Goal: Task Accomplishment & Management: Manage account settings

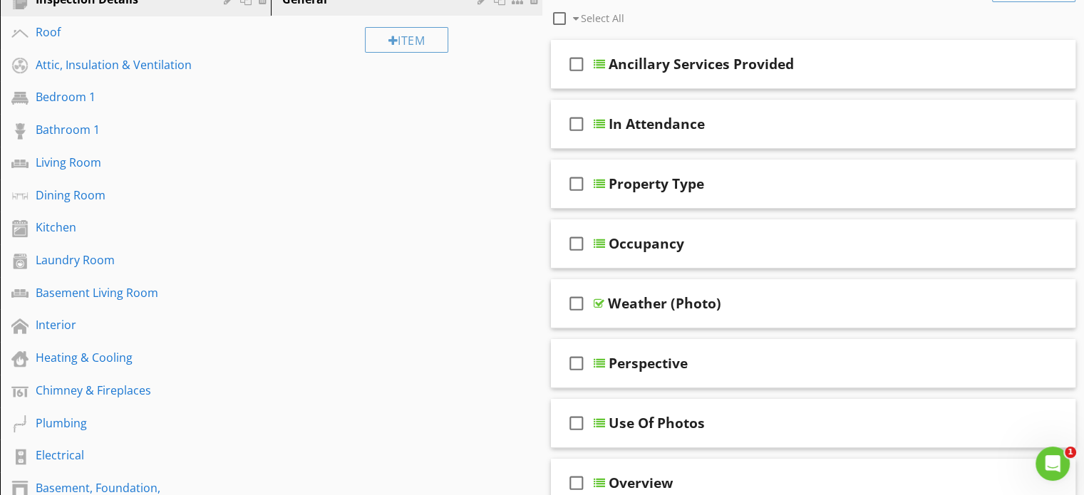
scroll to position [215, 0]
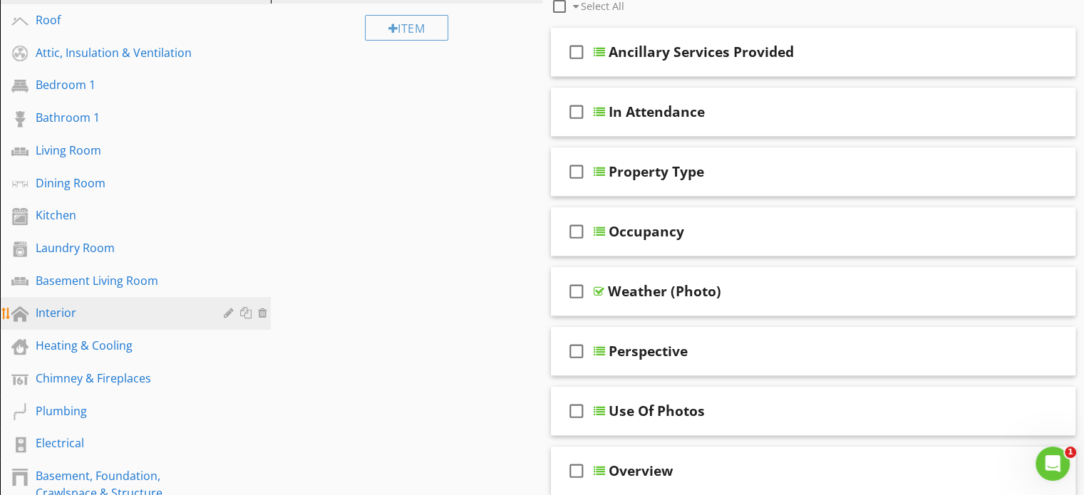
click at [114, 304] on div "Interior" at bounding box center [120, 312] width 168 height 17
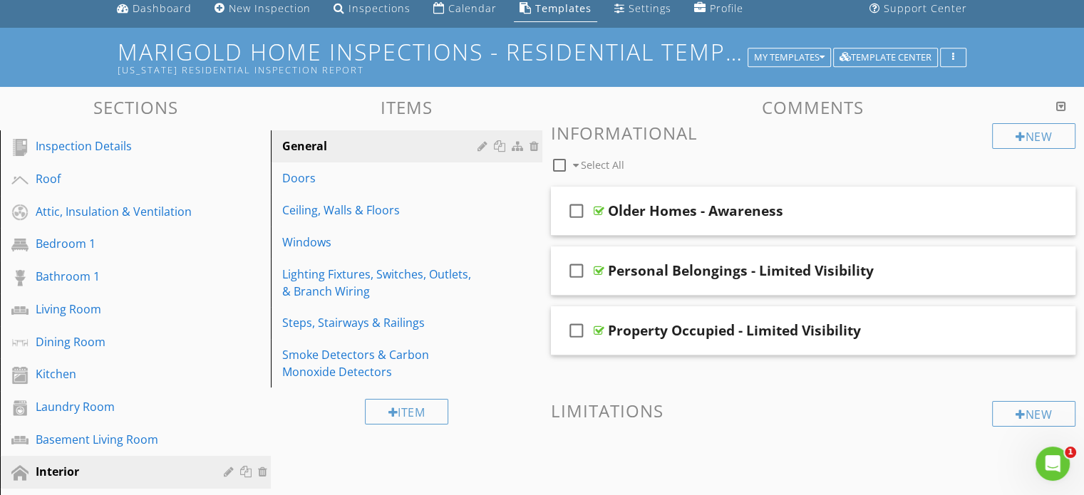
scroll to position [55, 0]
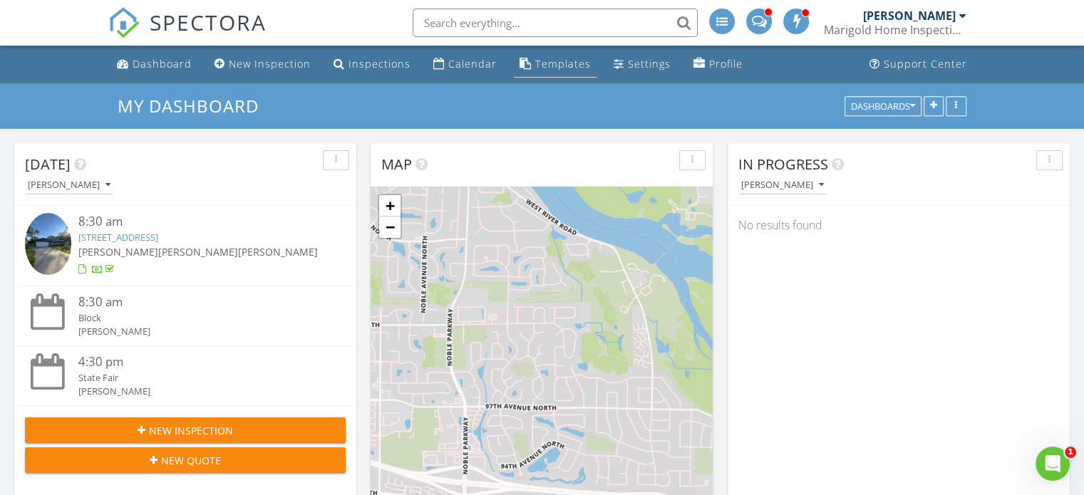
click at [535, 60] on div "Templates" at bounding box center [563, 64] width 56 height 14
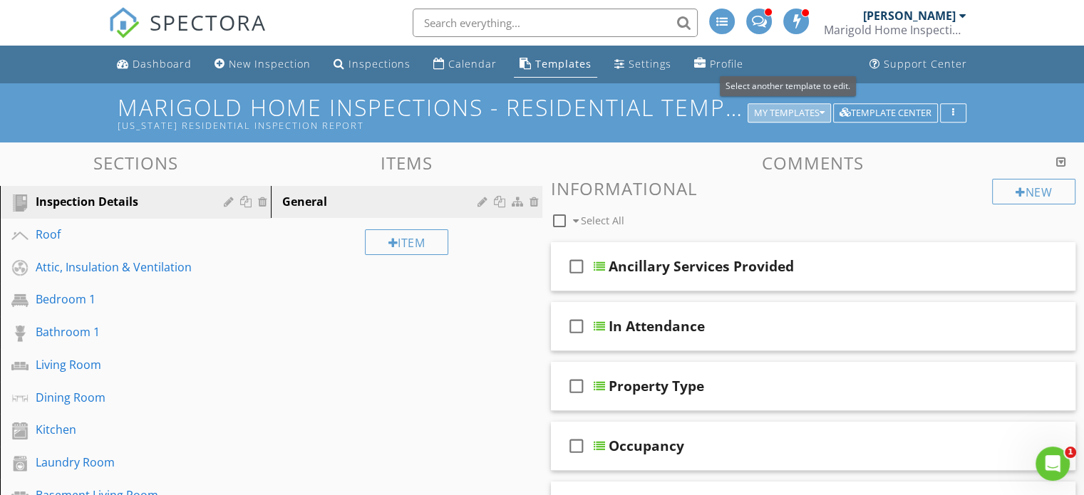
click at [788, 112] on div "My Templates" at bounding box center [789, 113] width 71 height 10
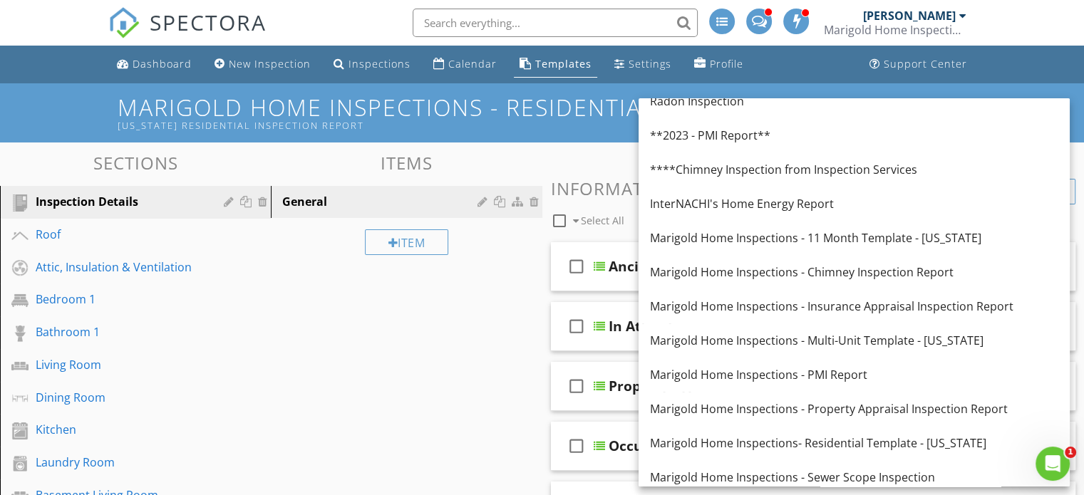
scroll to position [237, 0]
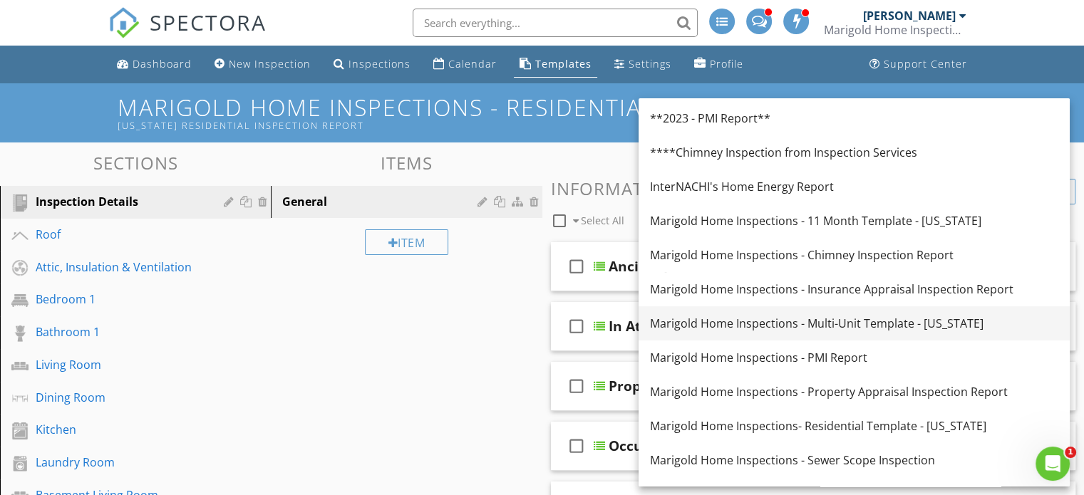
click at [808, 326] on div "Marigold Home Inspections - Multi-Unit Template - [US_STATE]" at bounding box center [854, 323] width 408 height 17
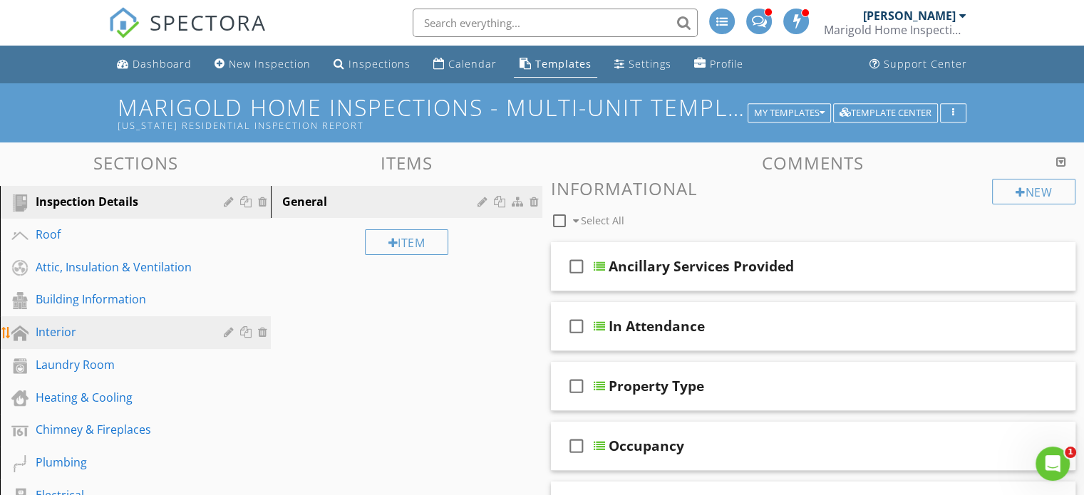
click at [134, 336] on div "Interior" at bounding box center [120, 332] width 168 height 17
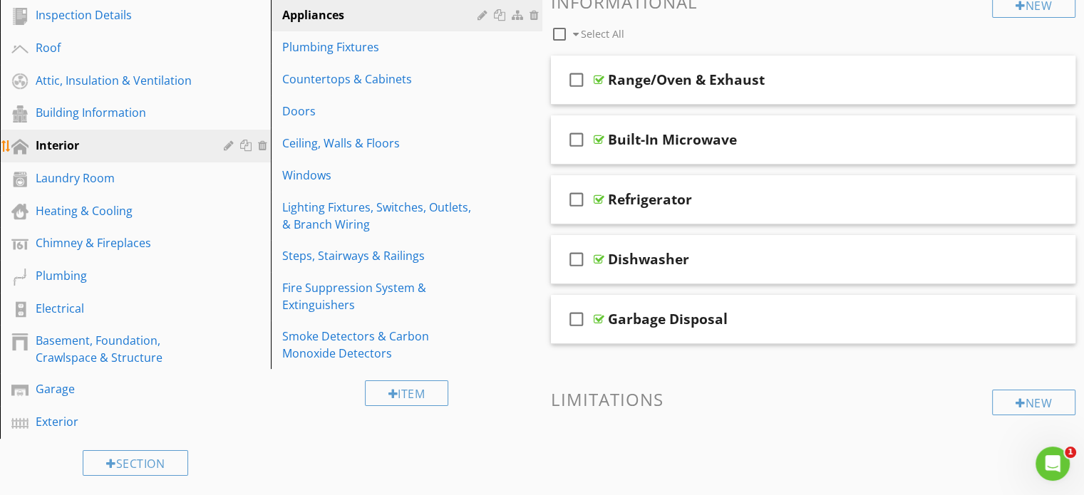
scroll to position [187, 0]
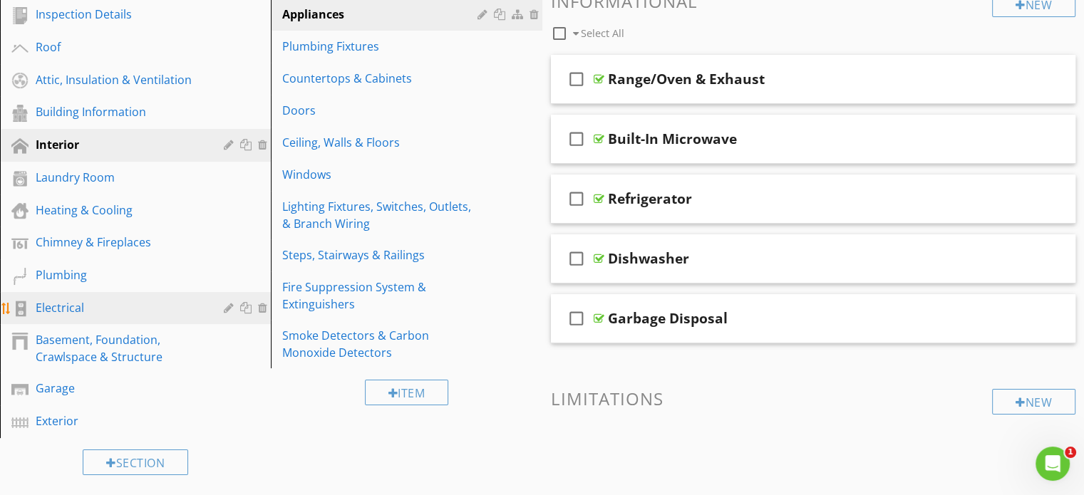
click at [97, 318] on link "Electrical" at bounding box center [137, 308] width 267 height 33
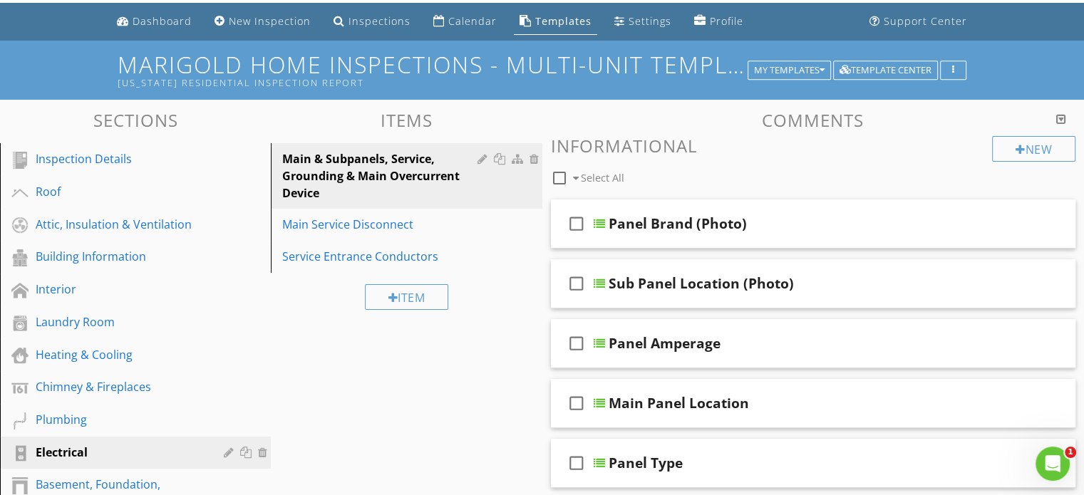
scroll to position [43, 0]
click at [99, 287] on div "Interior" at bounding box center [120, 289] width 168 height 17
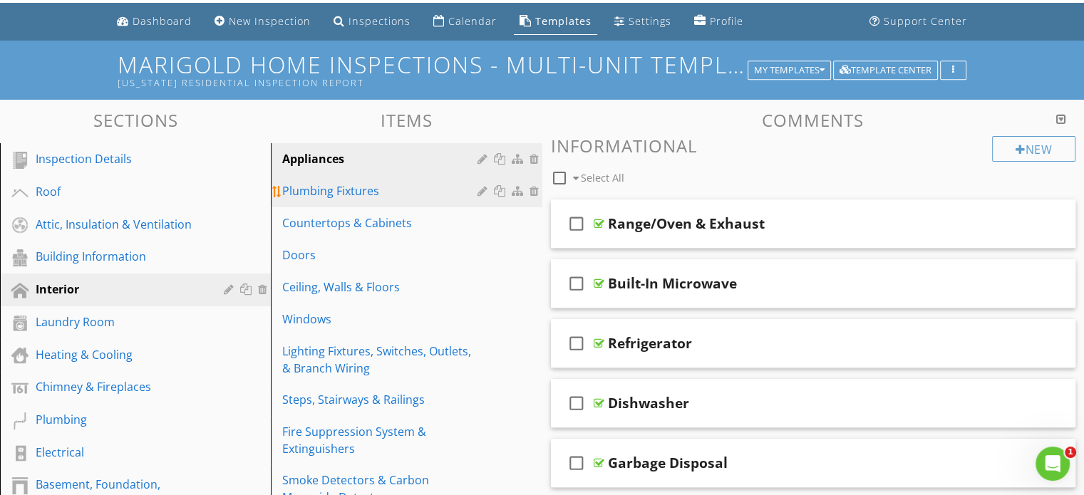
click at [361, 199] on div "Plumbing Fixtures" at bounding box center [381, 191] width 199 height 17
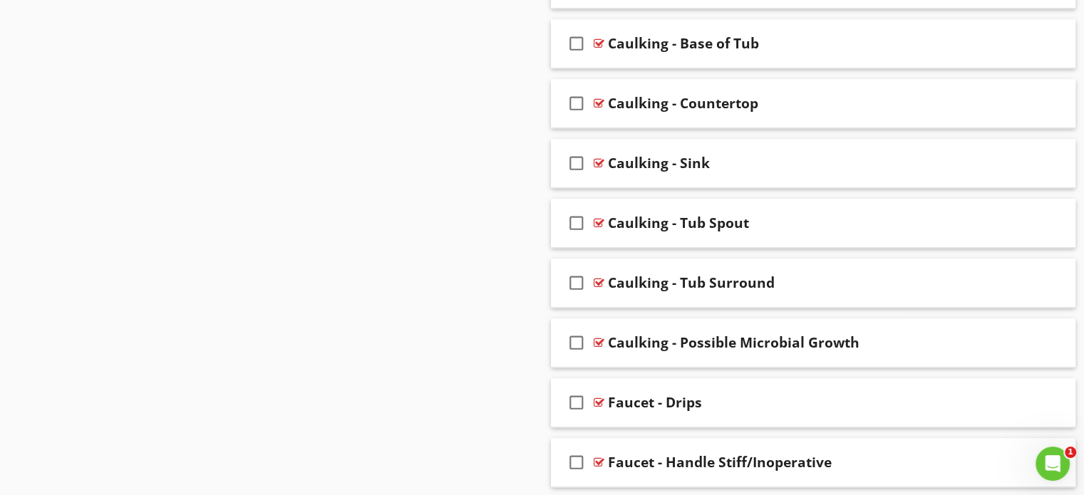
scroll to position [1283, 0]
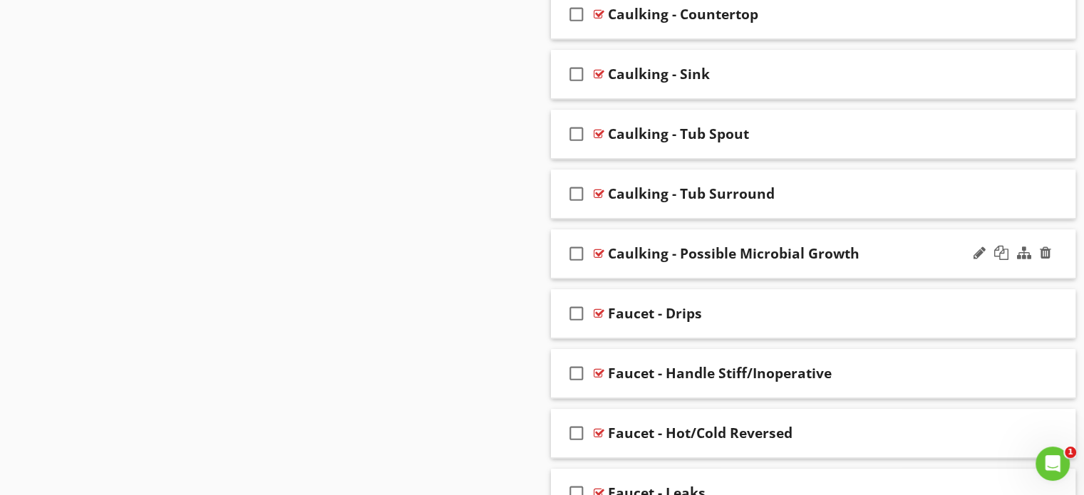
click at [711, 241] on div "check_box_outline_blank Caulking - Possible Microbial Growth" at bounding box center [813, 254] width 525 height 49
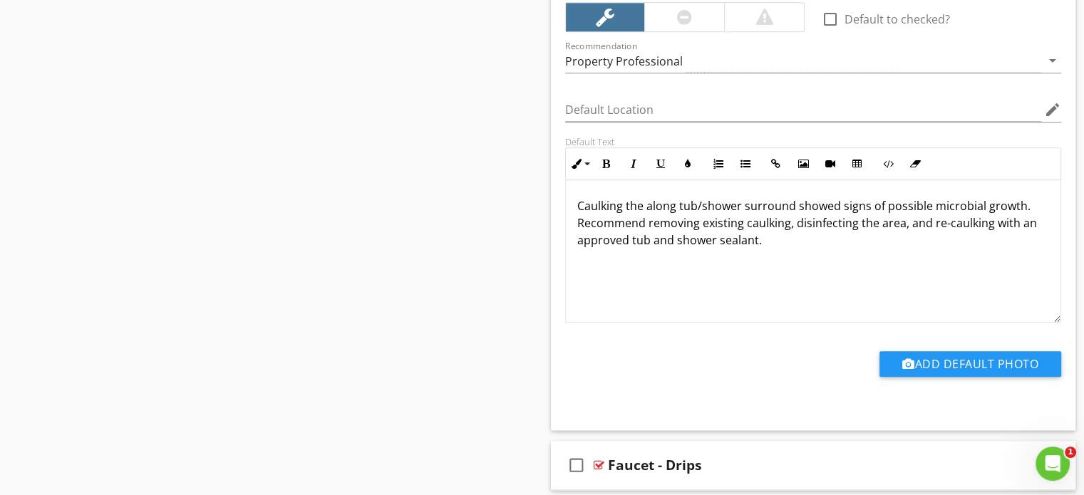
scroll to position [1611, 0]
click at [793, 200] on p "Caulking the along tub/shower surround showed signs of possible microbial growt…" at bounding box center [813, 222] width 473 height 51
drag, startPoint x: 793, startPoint y: 200, endPoint x: 627, endPoint y: 210, distance: 167.1
click at [627, 210] on p "Caulking the along tub/shower surround showed signs of possible microbial growt…" at bounding box center [813, 222] width 473 height 51
click at [1014, 222] on p "Caulking showed signs of possible microbial growth. Recommend removing existing…" at bounding box center [813, 222] width 473 height 51
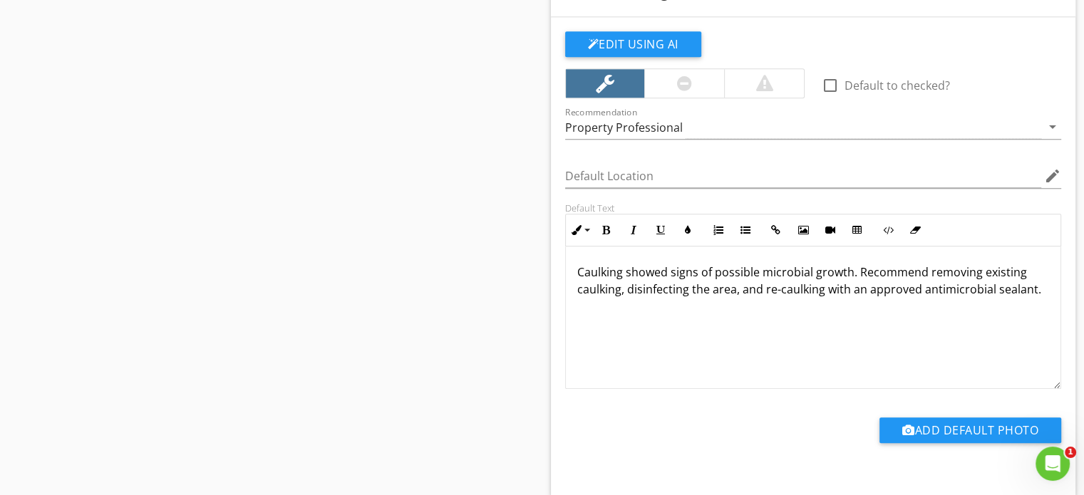
scroll to position [1546, 0]
click at [721, 287] on p "Caulking showed signs of possible microbial growth. Recommend removing existing…" at bounding box center [813, 280] width 473 height 34
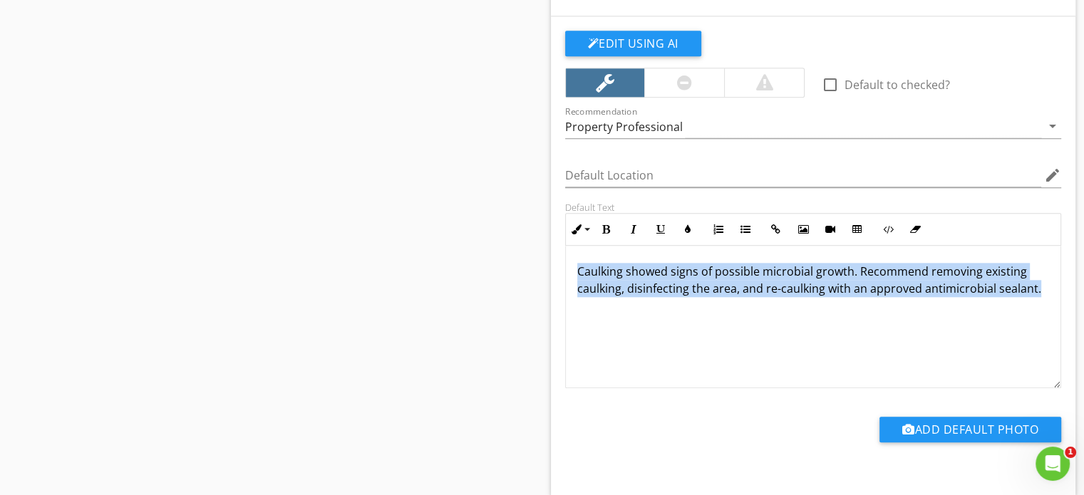
click at [721, 287] on p "Caulking showed signs of possible microbial growth. Recommend removing existing…" at bounding box center [813, 280] width 473 height 34
copy p "Caulking showed signs of possible microbial growth. Recommend removing existing…"
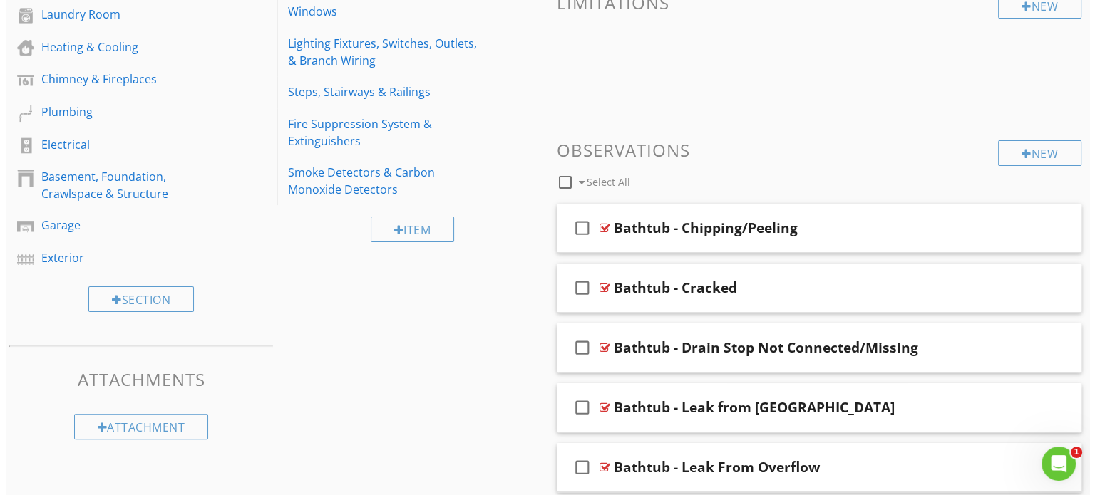
scroll to position [387, 0]
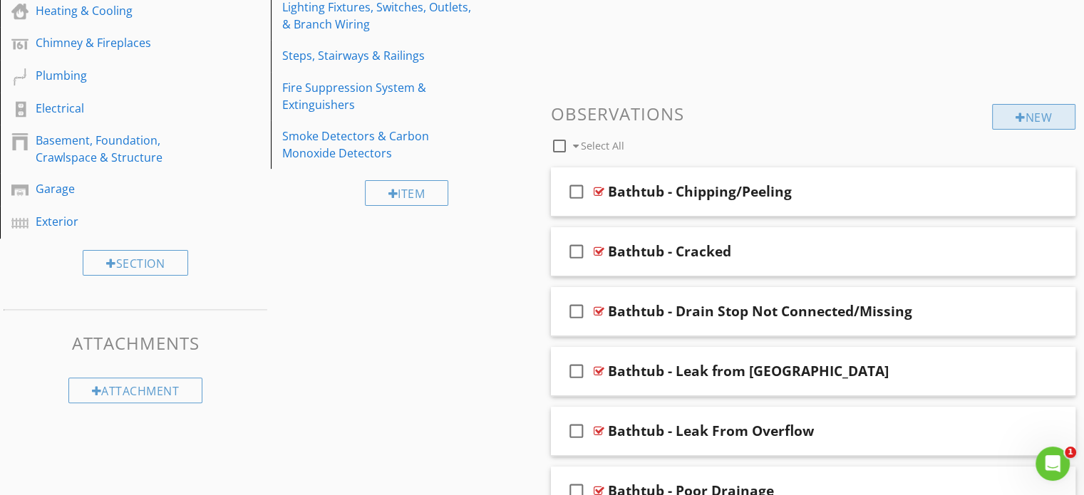
click at [1025, 119] on div "New" at bounding box center [1033, 117] width 83 height 26
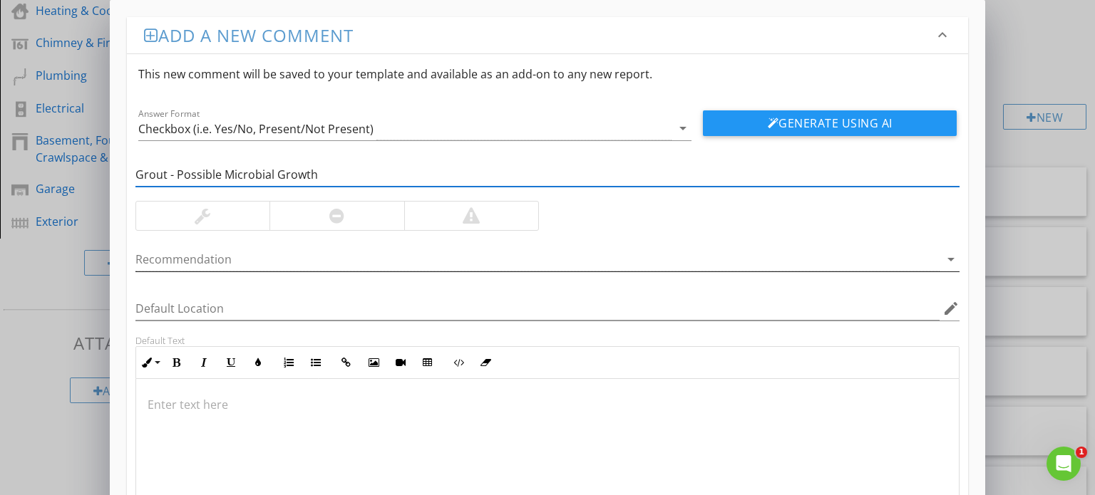
type input "Grout - Possible Microbial Growth"
click at [307, 262] on div at bounding box center [537, 260] width 805 height 24
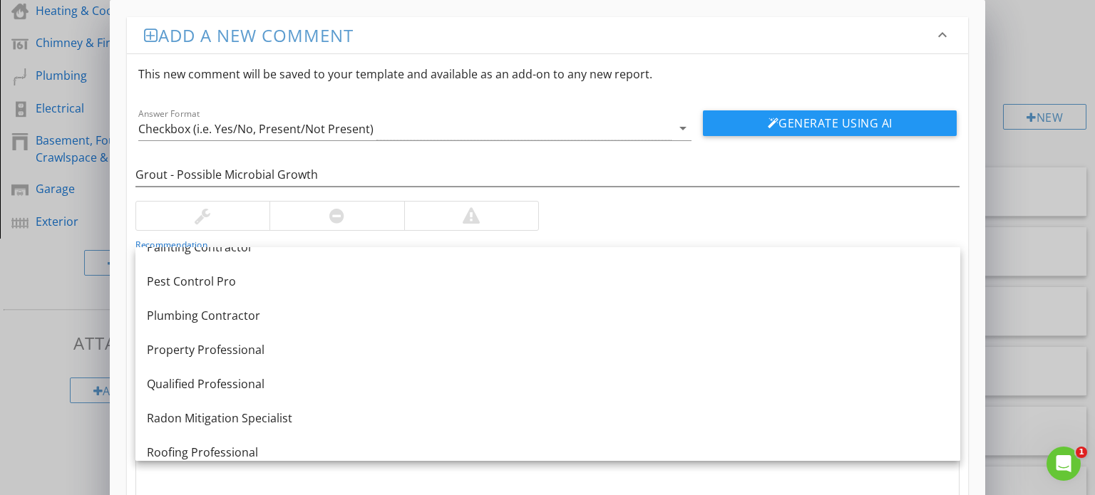
scroll to position [1322, 0]
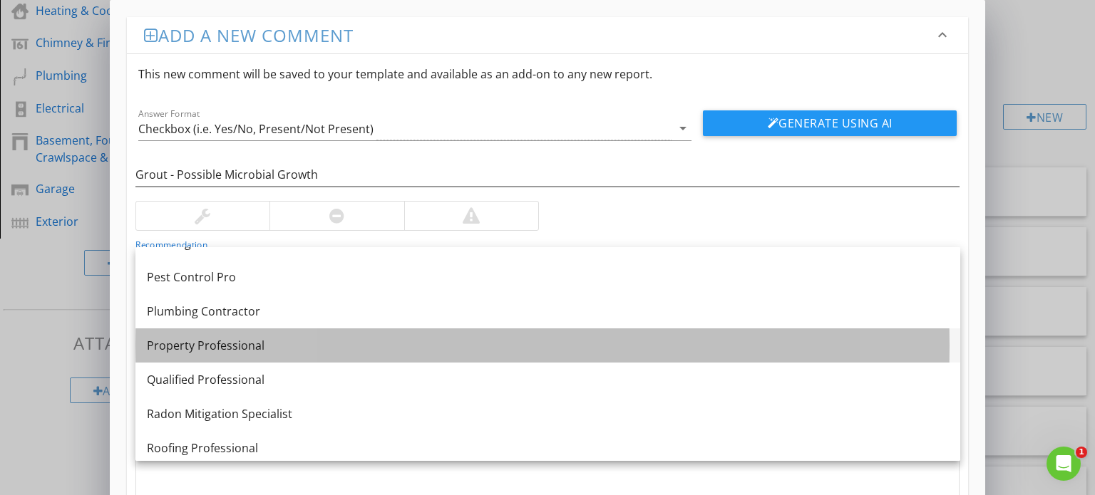
click at [272, 349] on div "Property Professional" at bounding box center [548, 345] width 802 height 17
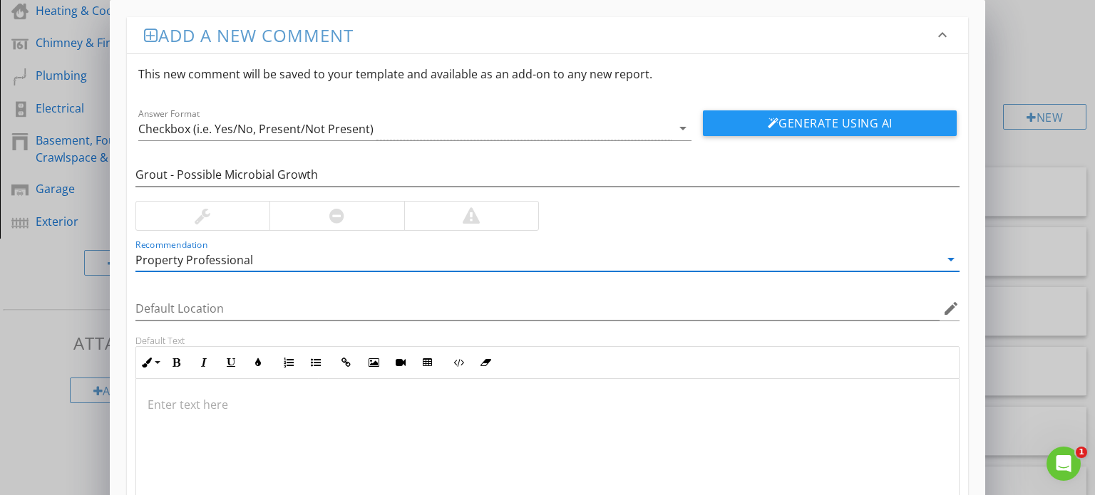
click at [202, 401] on p at bounding box center [548, 404] width 801 height 17
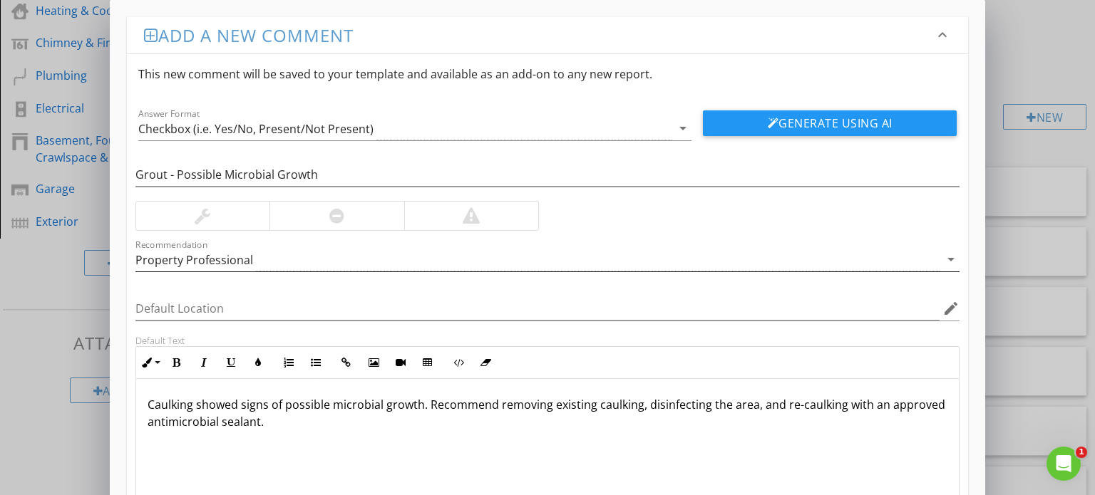
click at [257, 259] on div "Property Professional" at bounding box center [537, 260] width 805 height 24
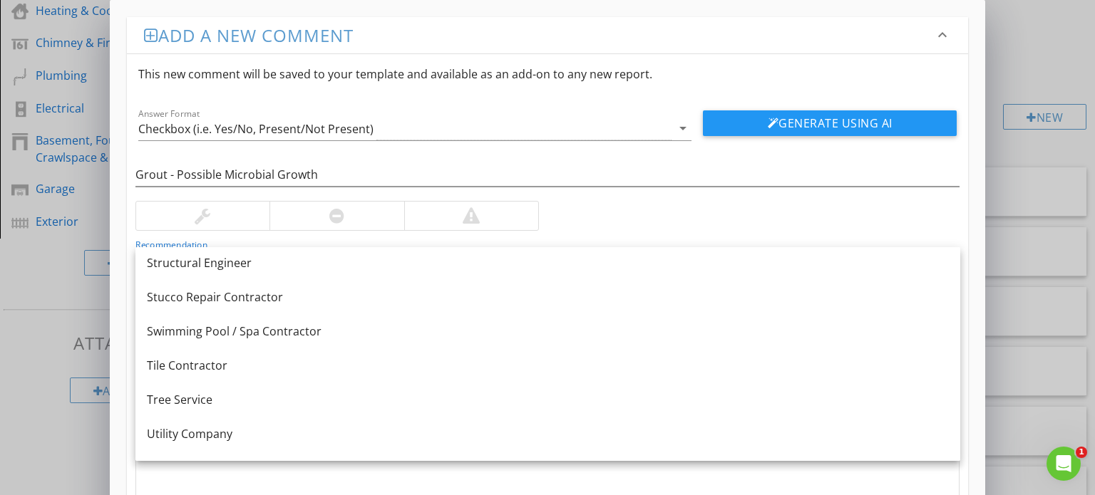
scroll to position [1648, 0]
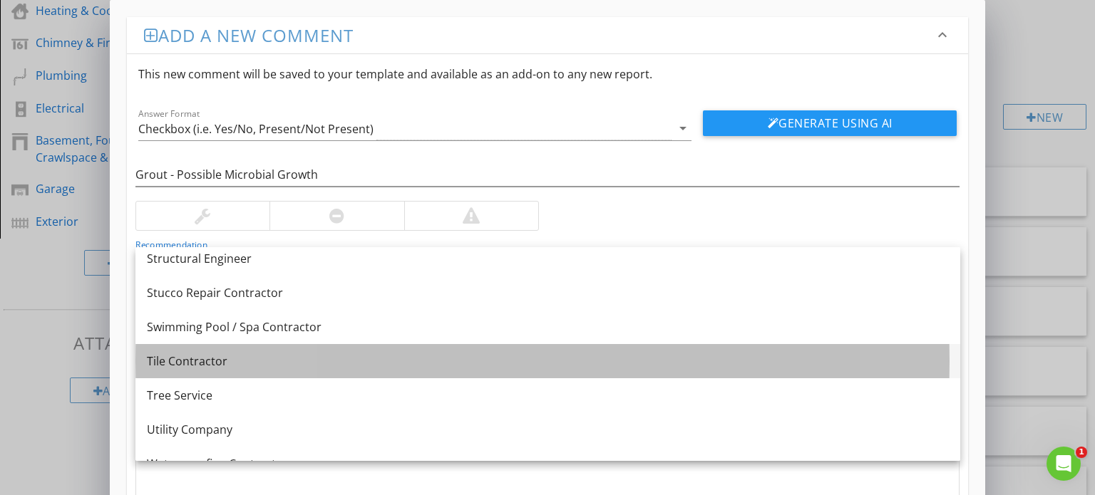
click at [211, 354] on div "Tile Contractor" at bounding box center [548, 361] width 802 height 17
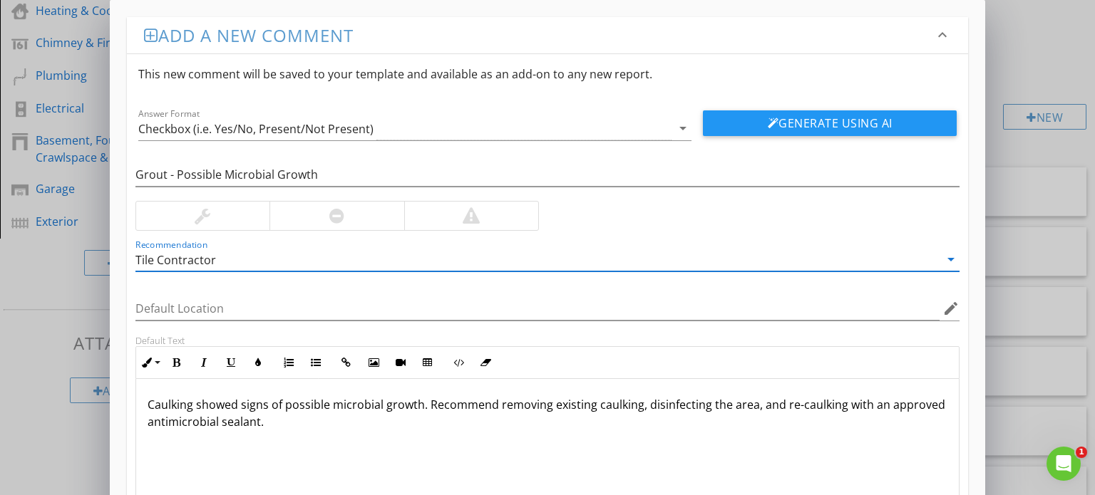
click at [375, 220] on div at bounding box center [336, 216] width 134 height 29
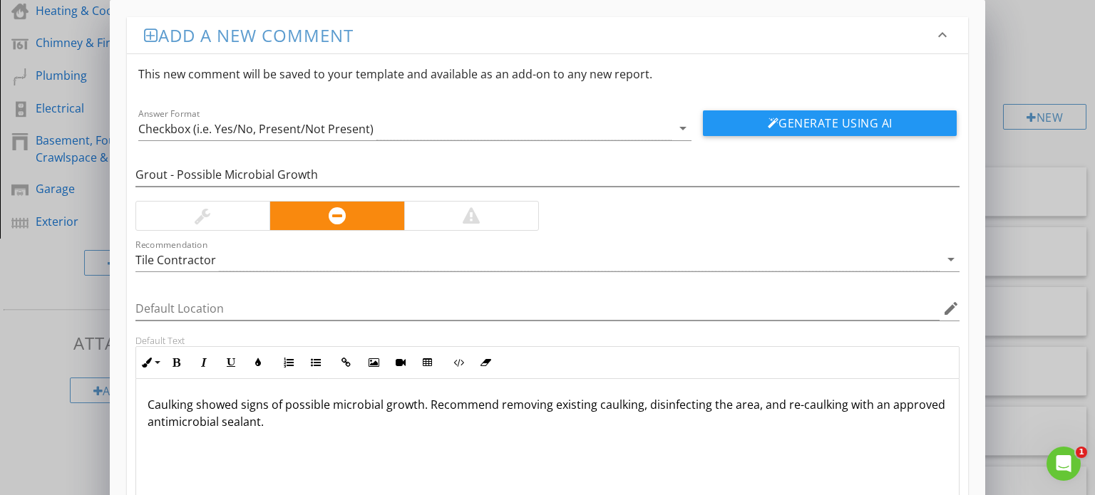
click at [265, 420] on p "Caulking showed signs of possible microbial growth. Recommend removing existing…" at bounding box center [548, 413] width 801 height 34
click at [195, 404] on p "Caulking showed signs of possible microbial growth. Recommend cleaning and disi…" at bounding box center [548, 404] width 801 height 17
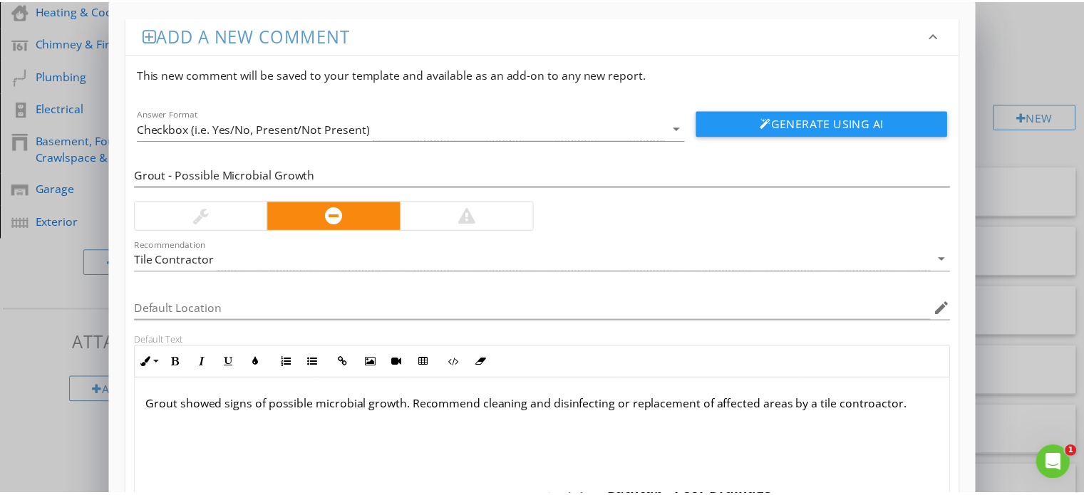
scroll to position [122, 0]
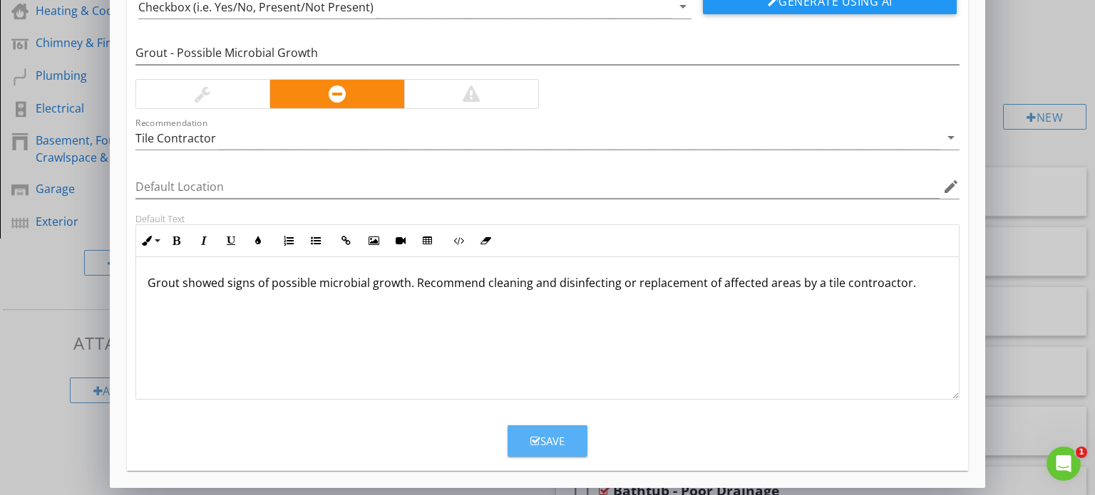
click at [539, 444] on icon "button" at bounding box center [535, 441] width 10 height 11
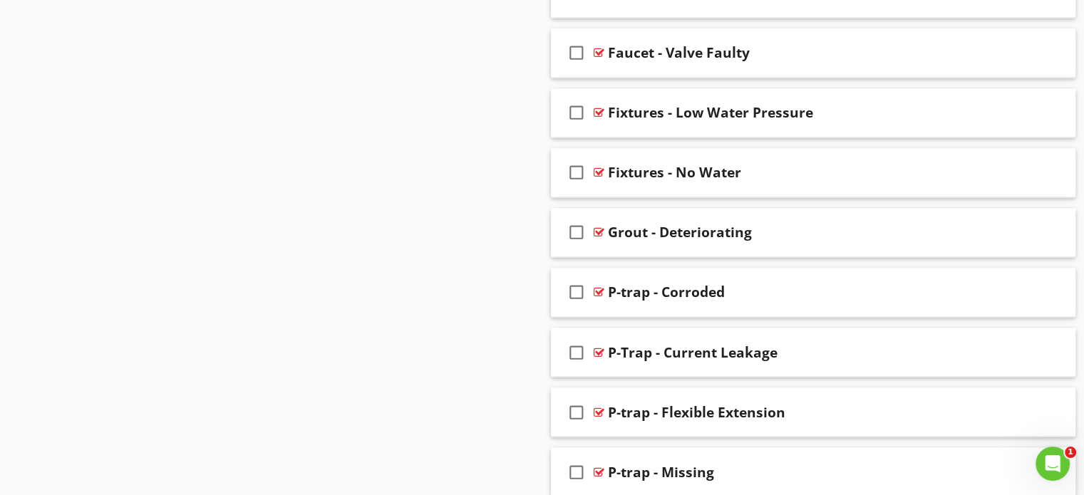
scroll to position [2420, 0]
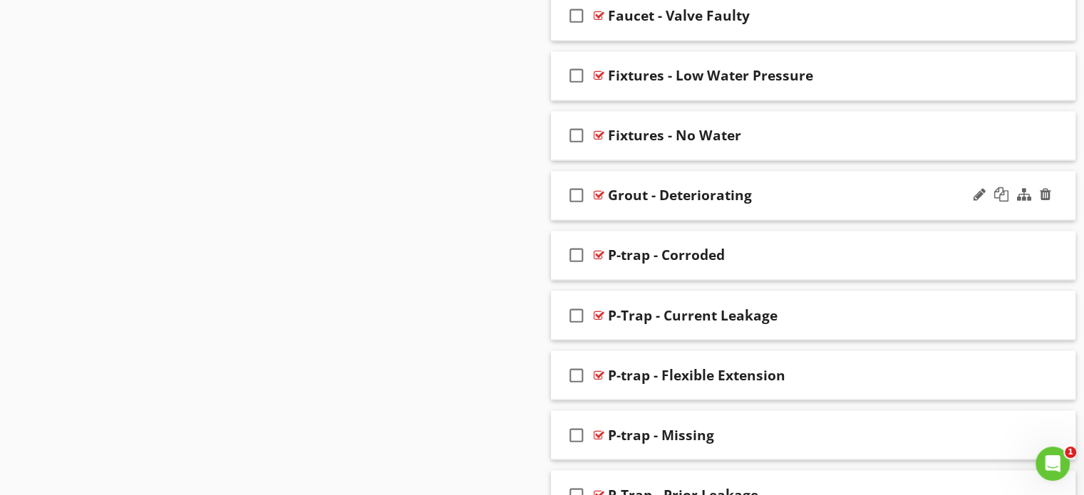
click at [727, 196] on div "Grout - Deteriorating" at bounding box center [680, 195] width 144 height 17
click at [692, 175] on div "check_box_outline_blank Grout - Deteriorating" at bounding box center [813, 195] width 525 height 49
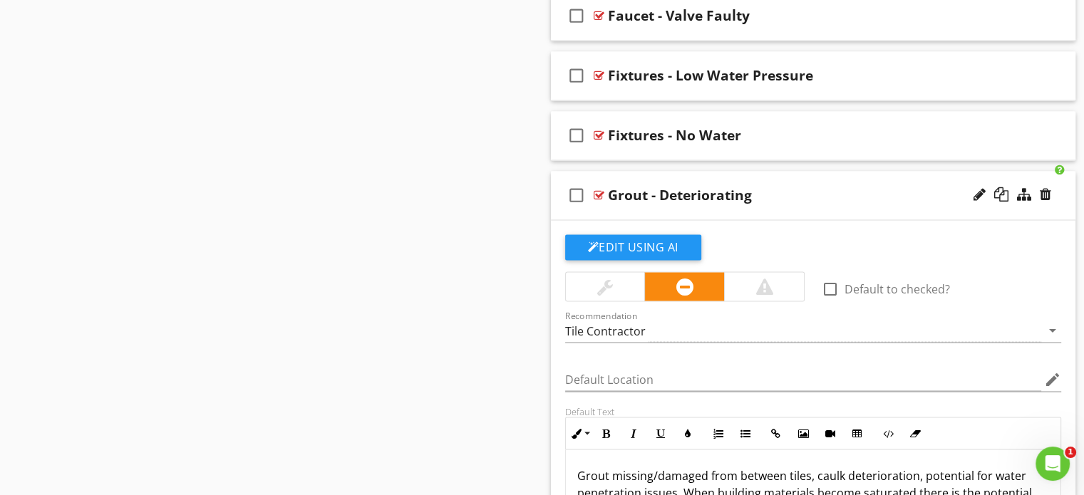
click at [687, 176] on div "check_box_outline_blank Grout - Deteriorating" at bounding box center [813, 195] width 525 height 49
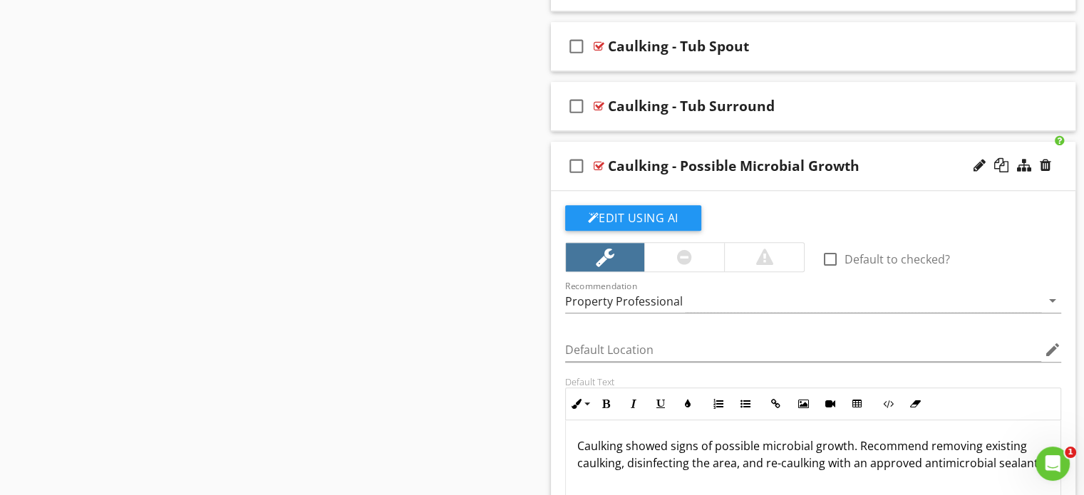
scroll to position [1369, 0]
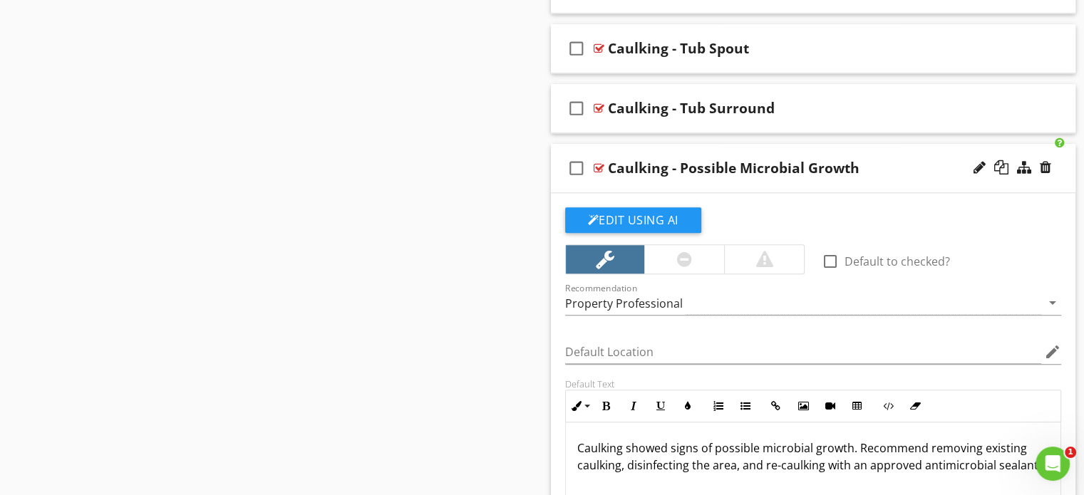
click at [756, 149] on div "check_box_outline_blank Caulking - Possible Microbial Growth" at bounding box center [813, 168] width 525 height 49
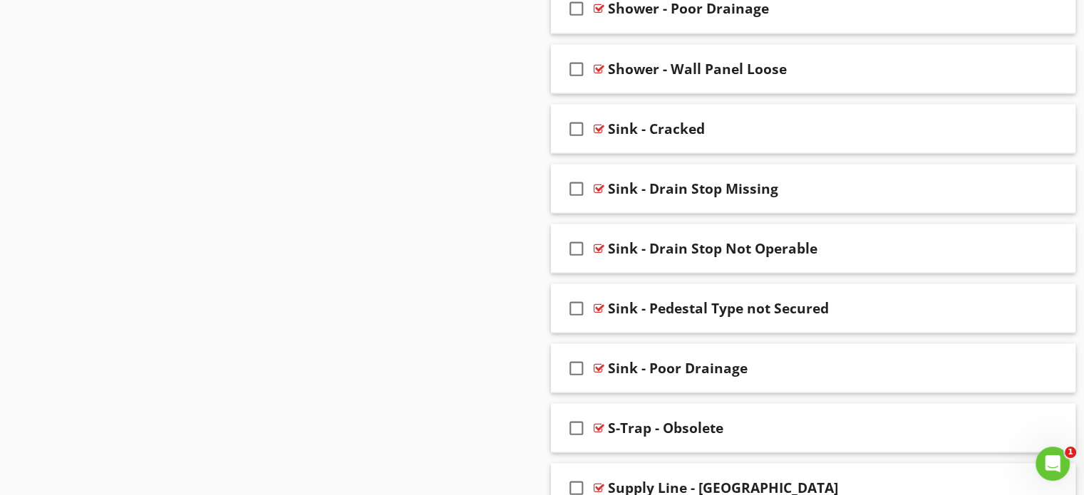
scroll to position [2668, 0]
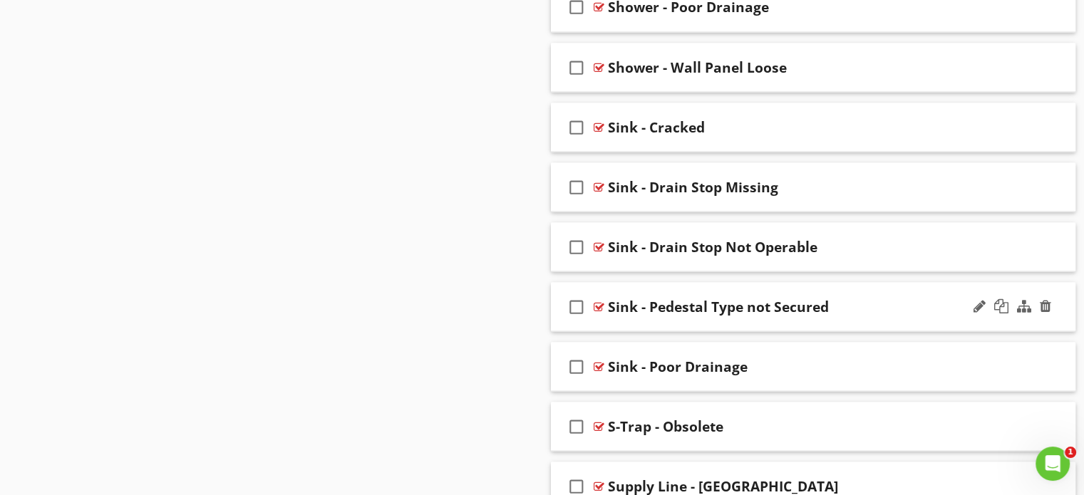
click at [782, 287] on div "check_box_outline_blank Sink - Pedestal Type not Secured" at bounding box center [813, 306] width 525 height 49
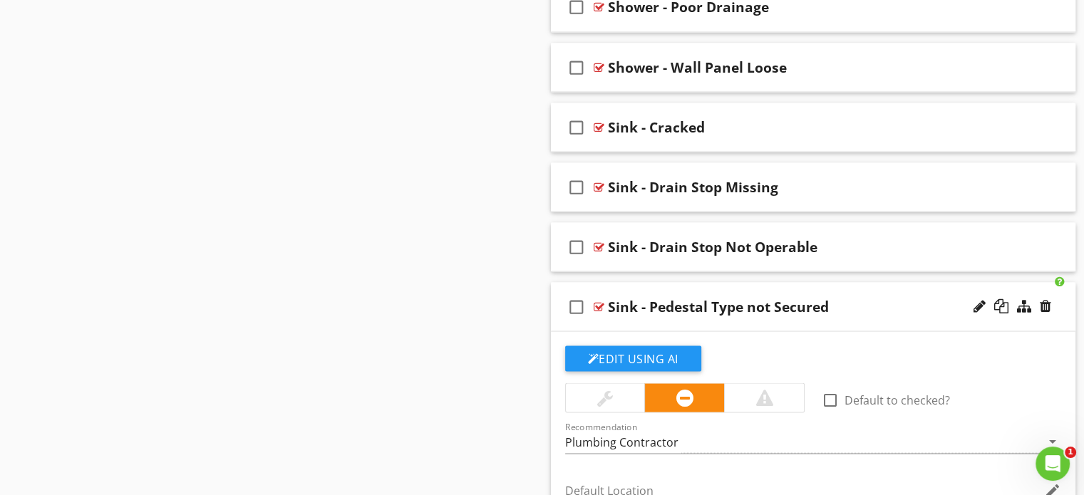
click at [745, 299] on div "Sink - Pedestal Type not Secured" at bounding box center [718, 306] width 221 height 17
click at [731, 300] on input "Sink - Pedestal Type not Secured" at bounding box center [794, 309] width 372 height 24
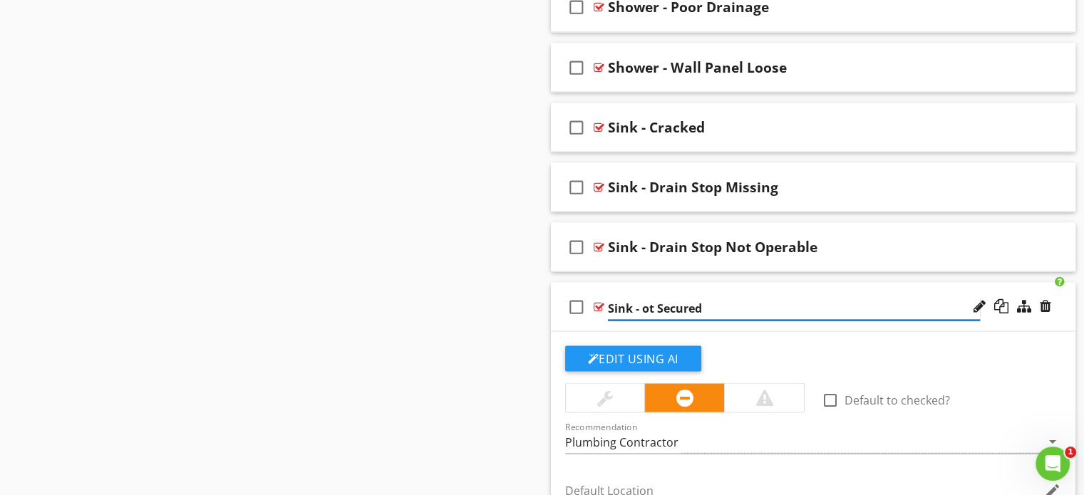
type input "Sink - Not Secured"
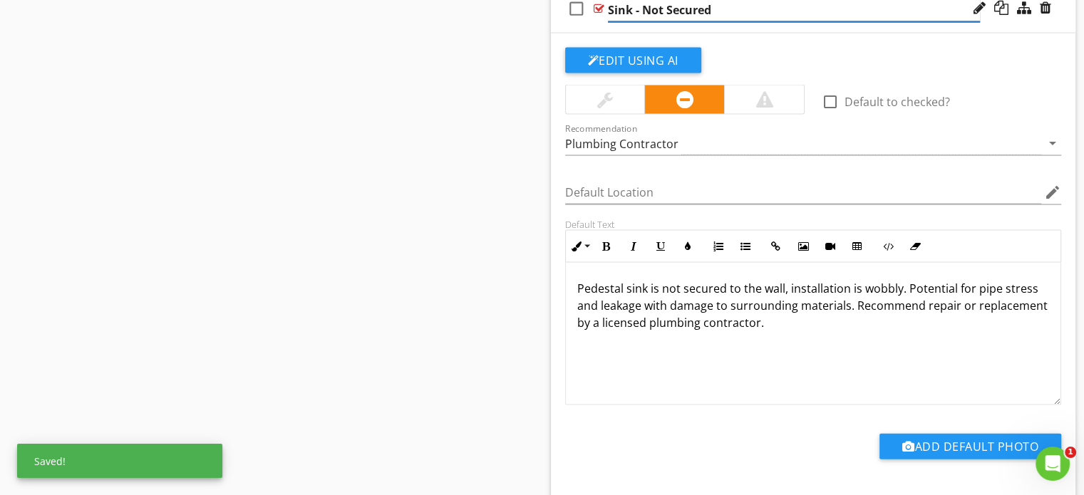
scroll to position [2966, 0]
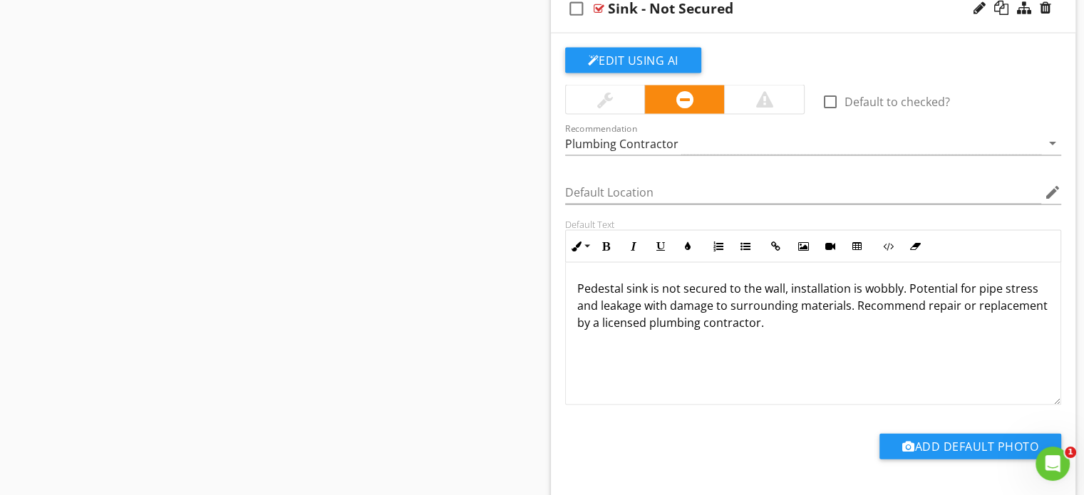
click at [630, 281] on p "Pedestal sink is not secured to the wall, installation is wobbly. Potential for…" at bounding box center [813, 305] width 473 height 51
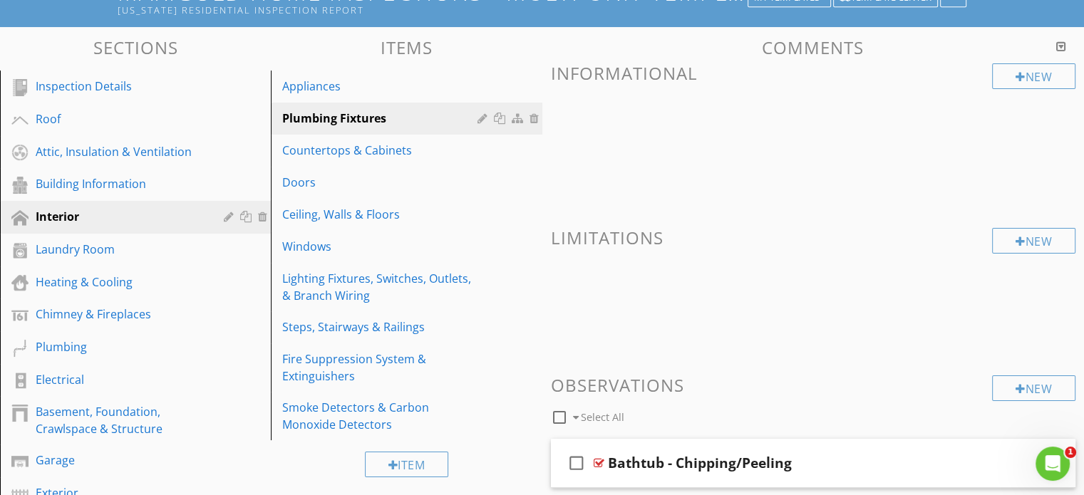
scroll to position [111, 0]
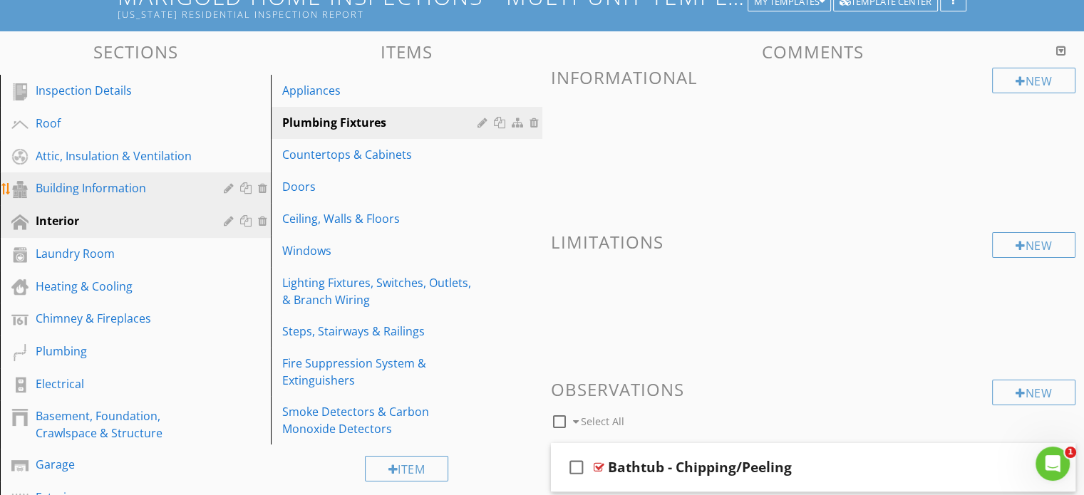
click at [103, 180] on div "Building Information" at bounding box center [120, 188] width 168 height 17
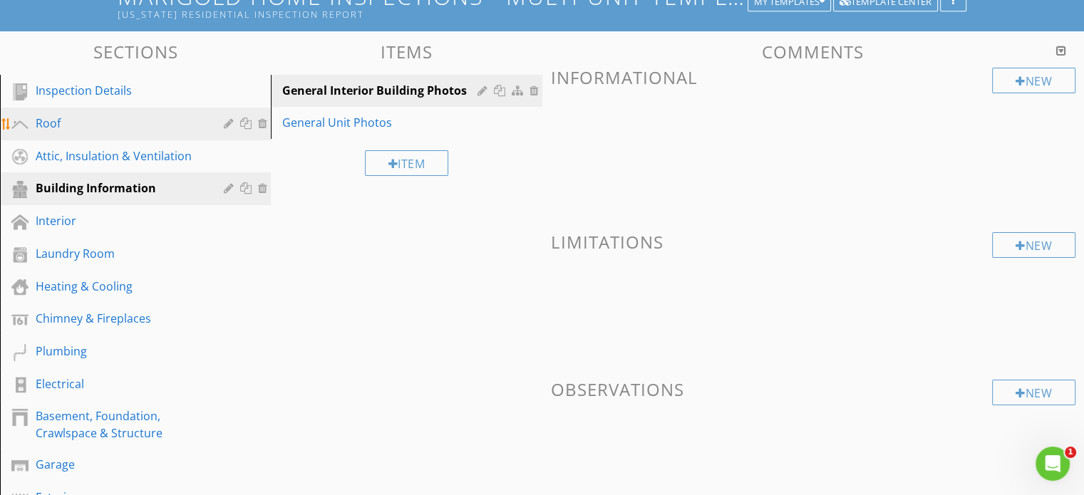
click at [120, 128] on div "Roof" at bounding box center [120, 123] width 168 height 17
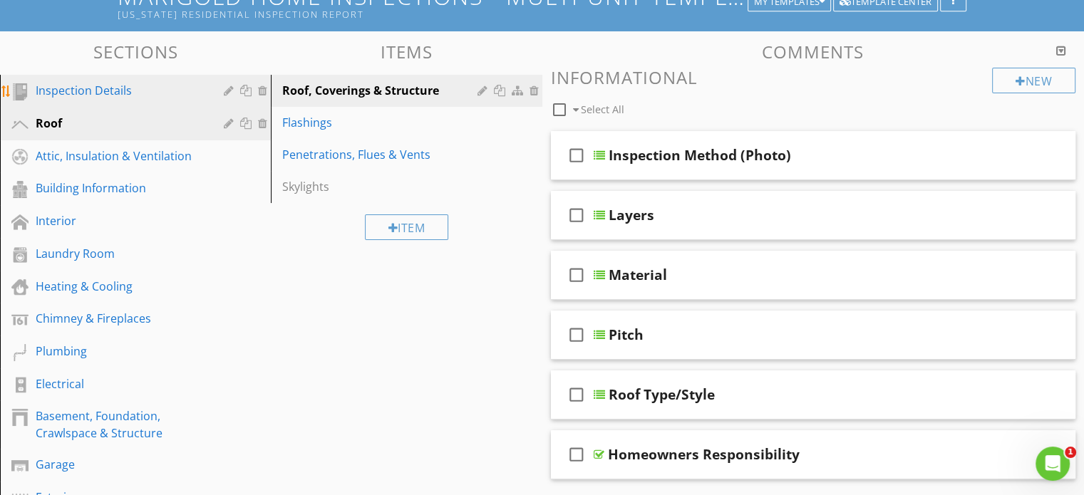
click at [103, 99] on link "Inspection Details" at bounding box center [137, 91] width 267 height 33
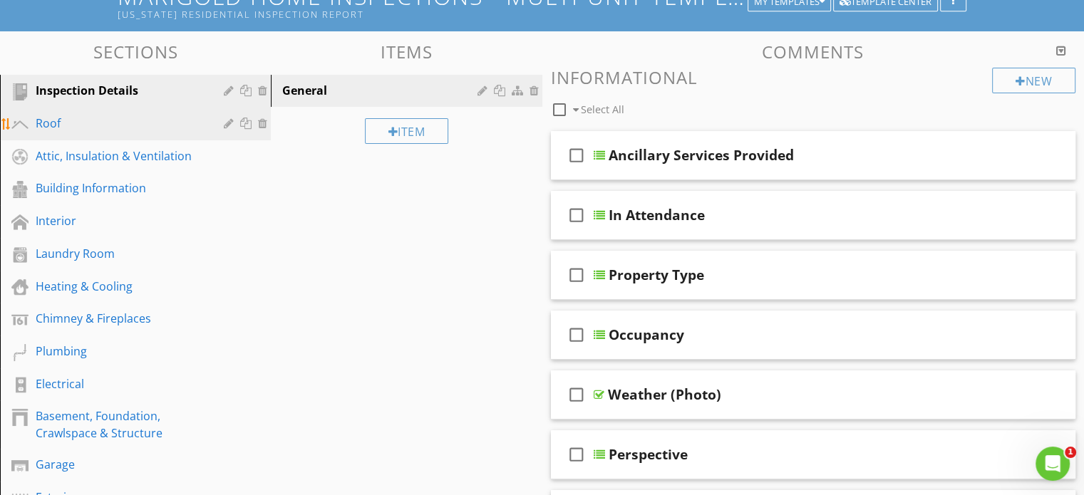
click at [91, 119] on div "Roof" at bounding box center [120, 123] width 168 height 17
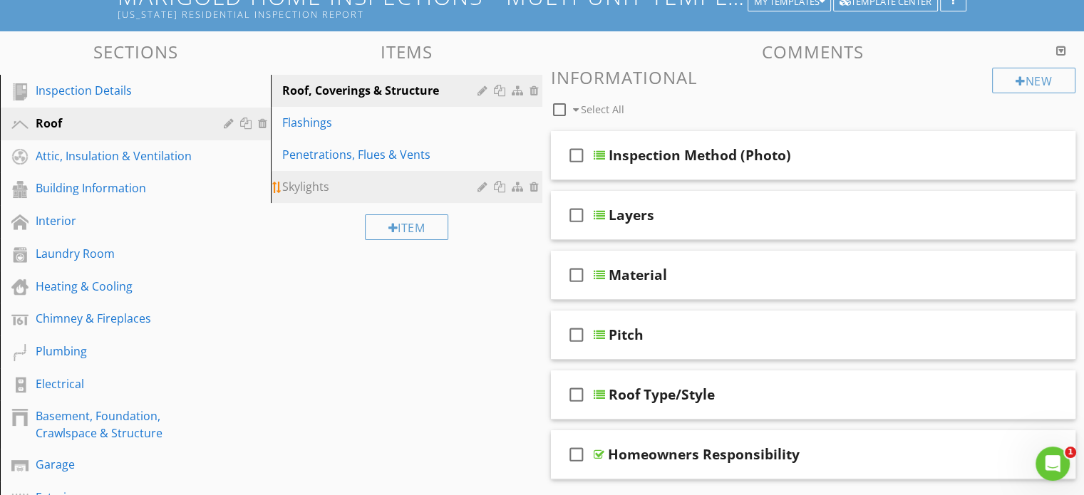
click at [355, 183] on div "Skylights" at bounding box center [381, 186] width 199 height 17
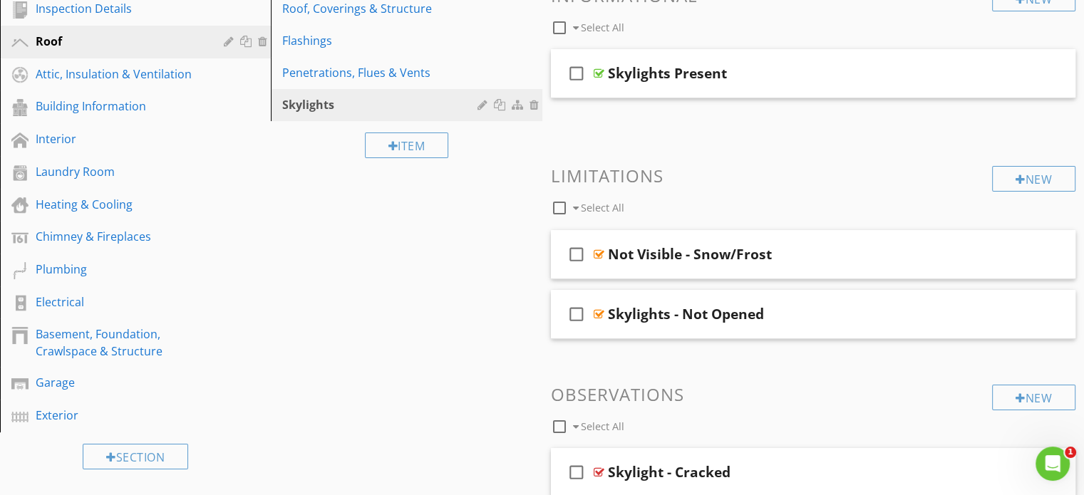
scroll to position [0, 0]
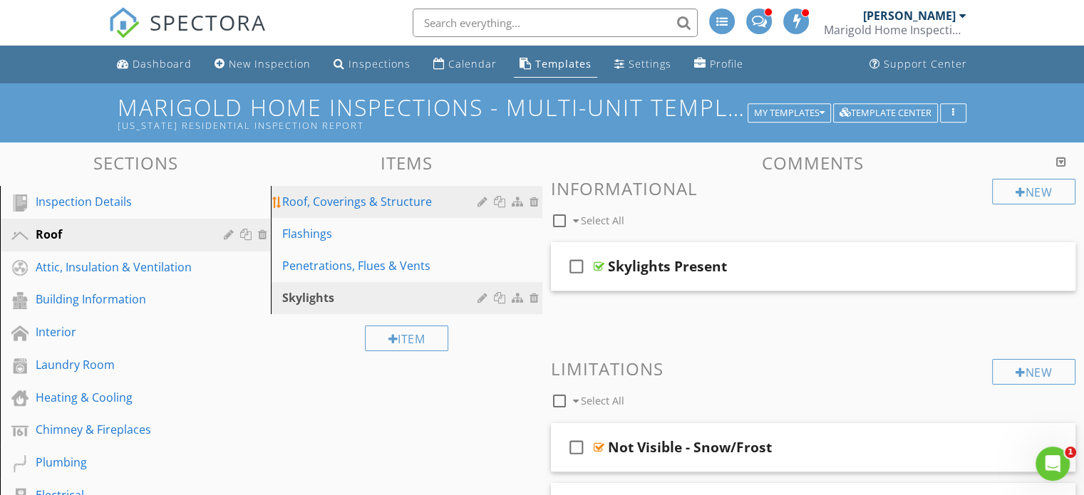
click at [425, 209] on div "Roof, Coverings & Structure" at bounding box center [381, 201] width 199 height 17
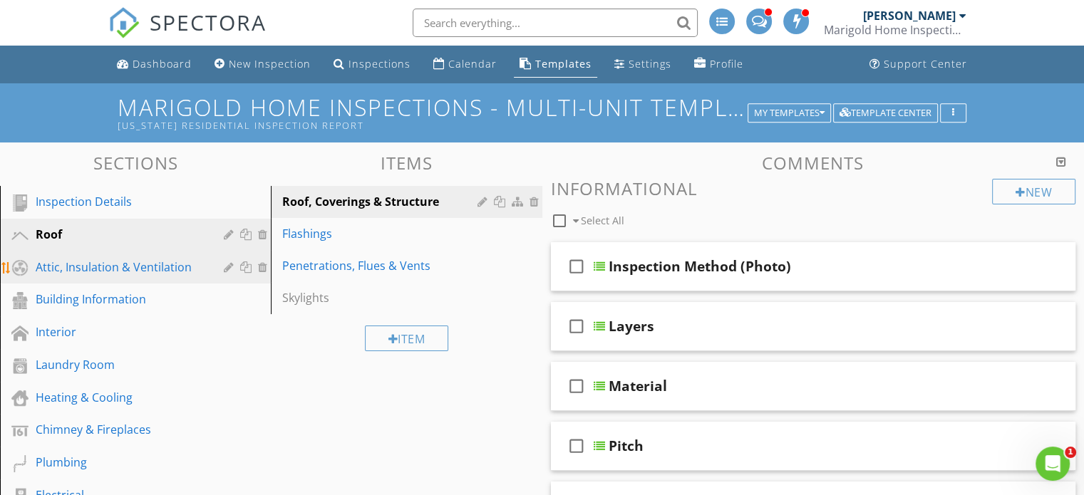
click at [125, 269] on div "Attic, Insulation & Ventilation" at bounding box center [120, 267] width 168 height 17
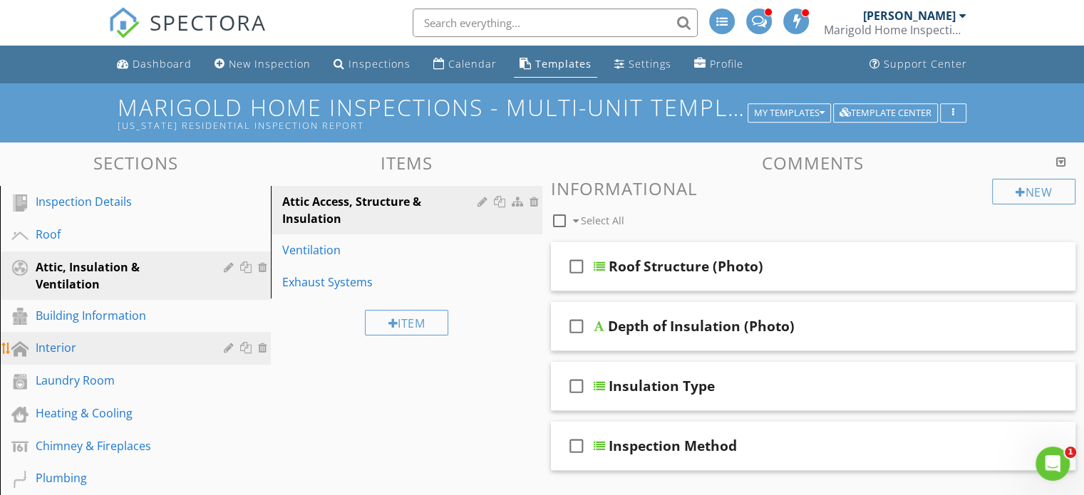
click at [94, 350] on div "Interior" at bounding box center [120, 347] width 168 height 17
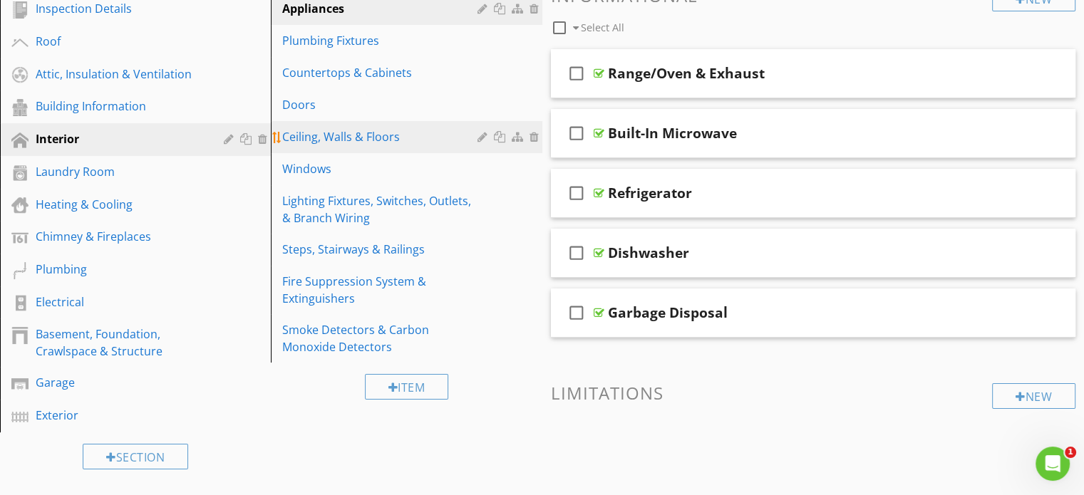
scroll to position [162, 0]
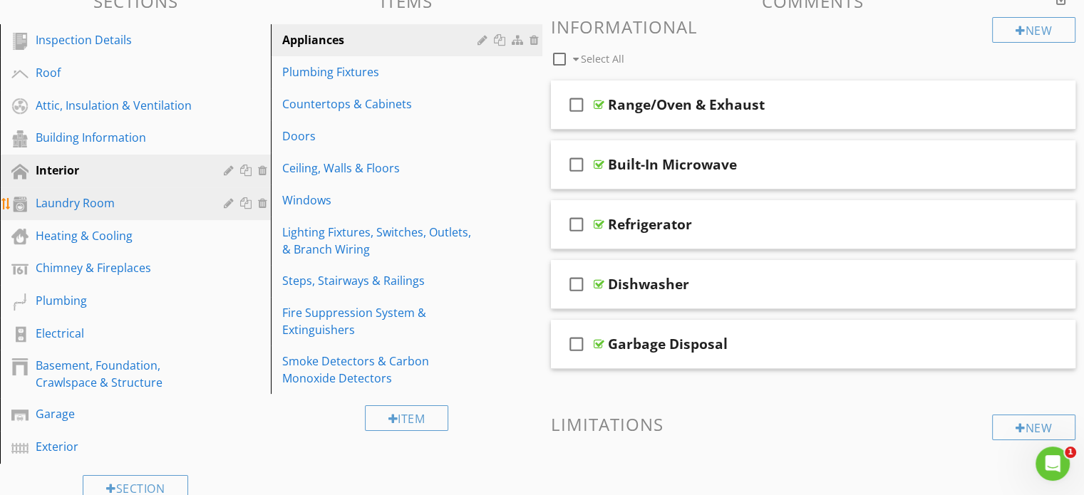
click at [131, 195] on div "Laundry Room" at bounding box center [120, 203] width 168 height 17
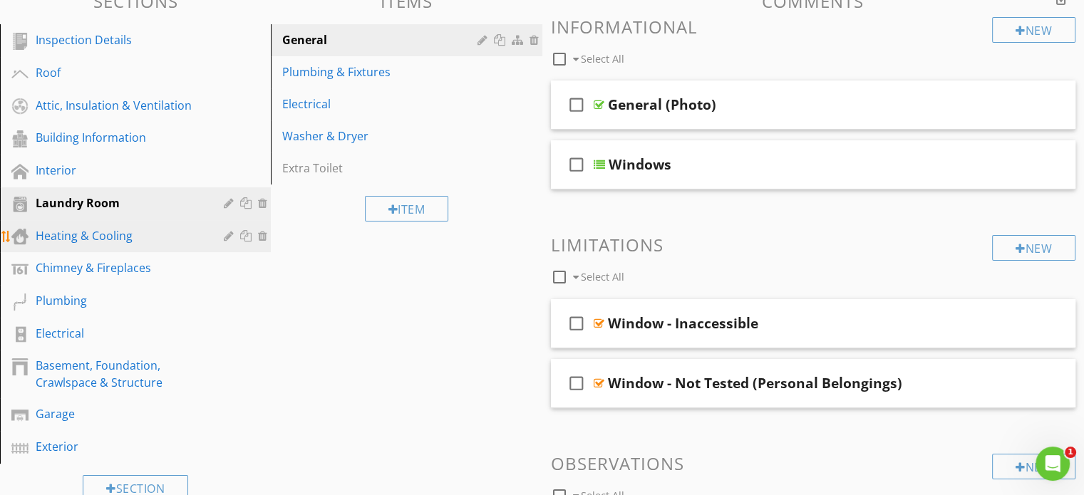
click at [95, 245] on link "Heating & Cooling" at bounding box center [137, 236] width 267 height 33
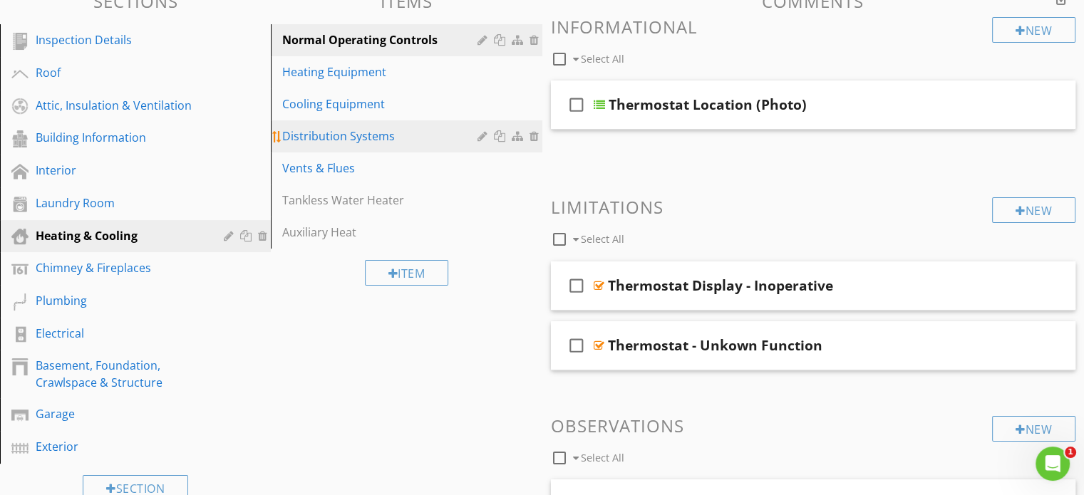
click at [347, 138] on div "Distribution Systems" at bounding box center [381, 136] width 199 height 17
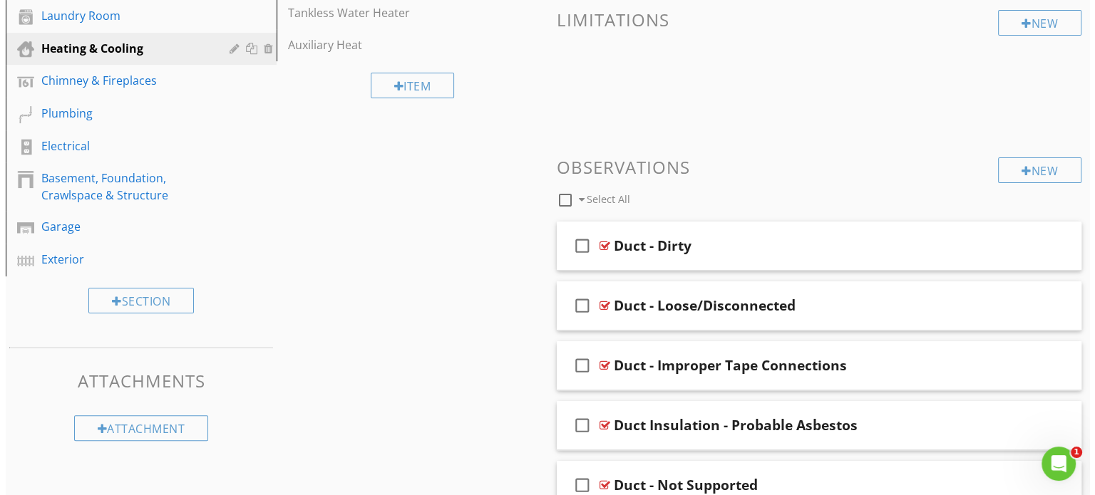
scroll to position [352, 0]
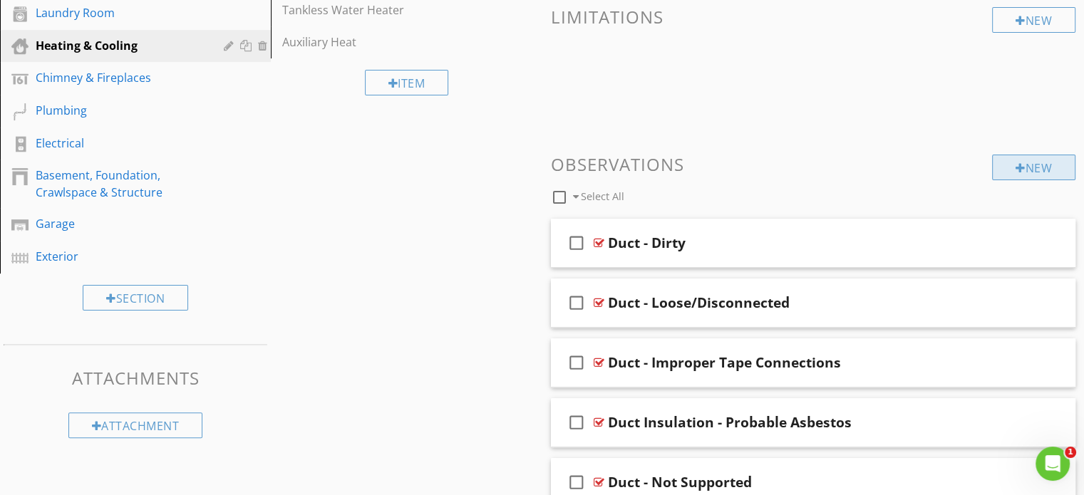
click at [1057, 158] on div "New" at bounding box center [1033, 168] width 83 height 26
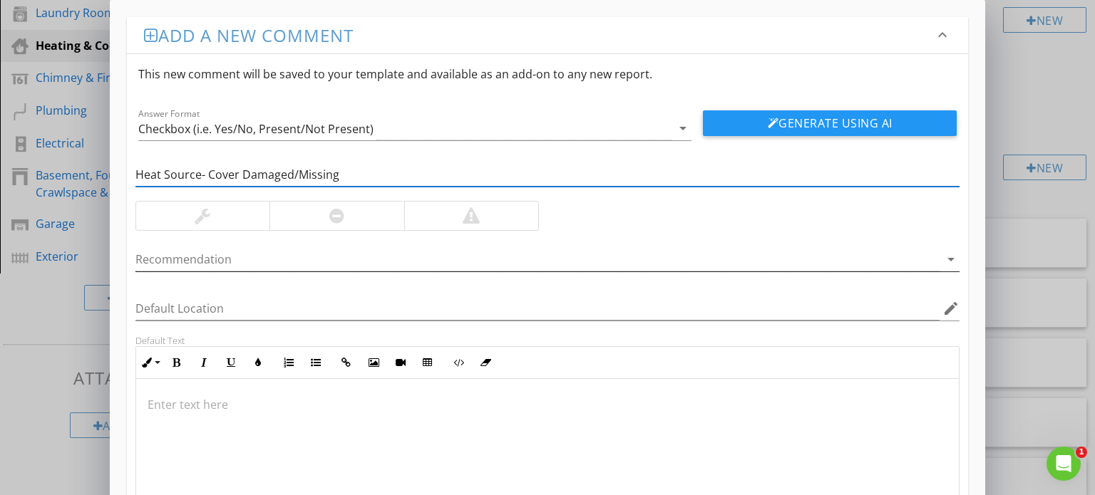
type input "Heat Source- Cover Damaged/Missing"
click at [168, 269] on div at bounding box center [537, 260] width 805 height 24
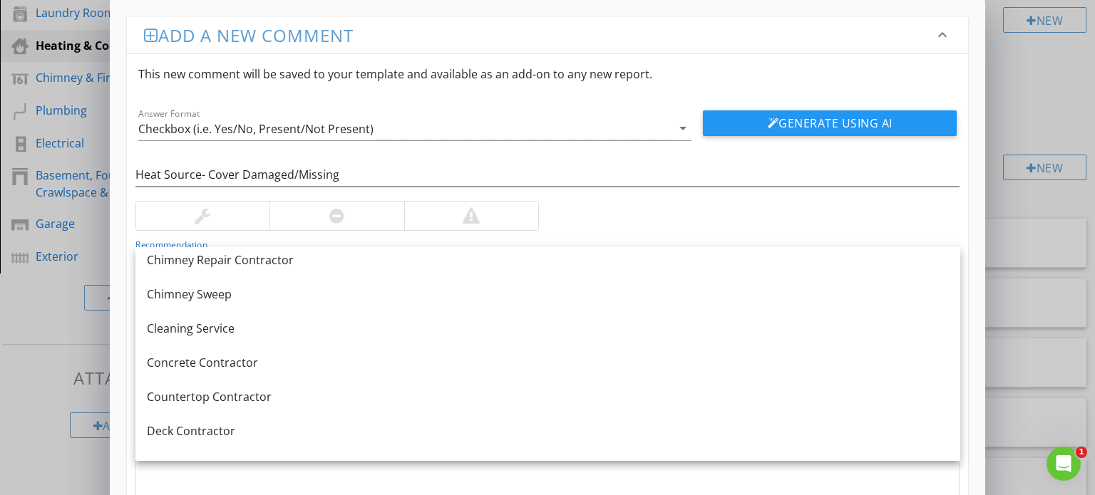
scroll to position [210, 0]
click at [639, 56] on div "This new comment will be saved to your template and available as an add-on to a…" at bounding box center [548, 74] width 842 height 40
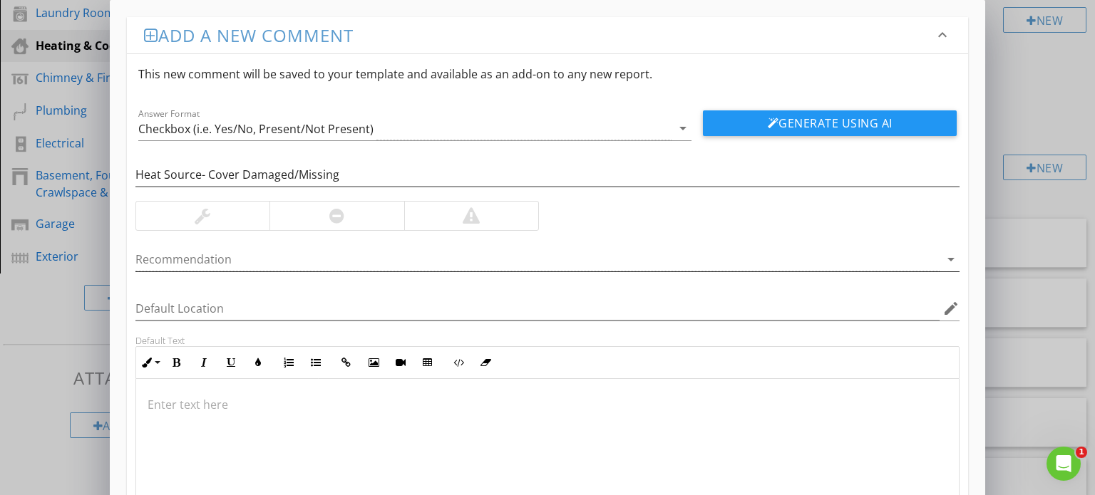
click at [302, 256] on div at bounding box center [537, 260] width 805 height 24
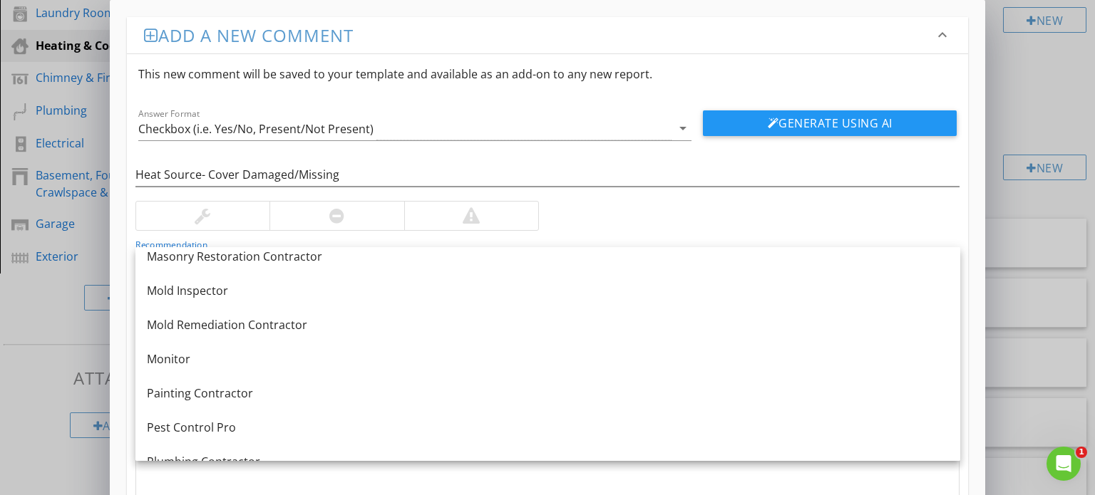
scroll to position [1231, 0]
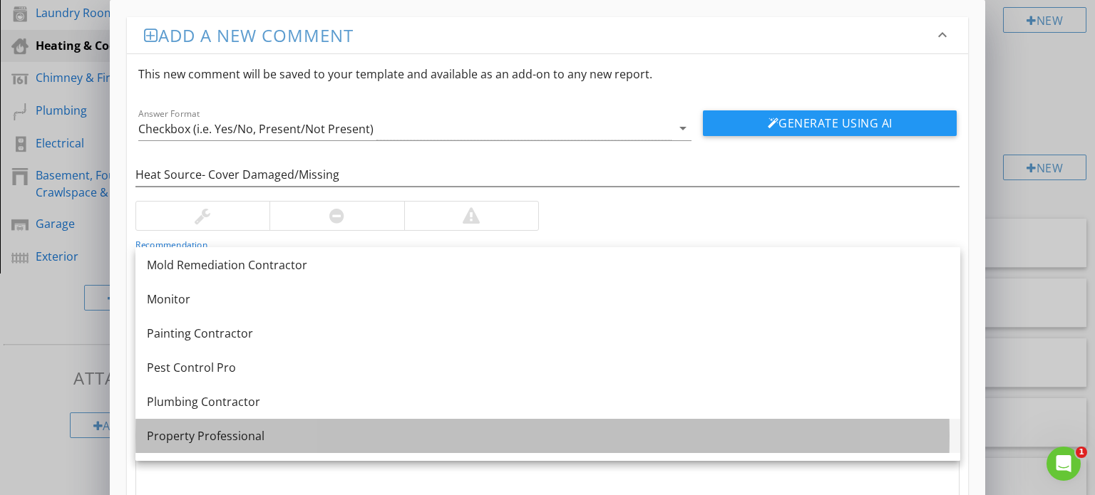
click at [316, 434] on div "Property Professional" at bounding box center [548, 436] width 802 height 17
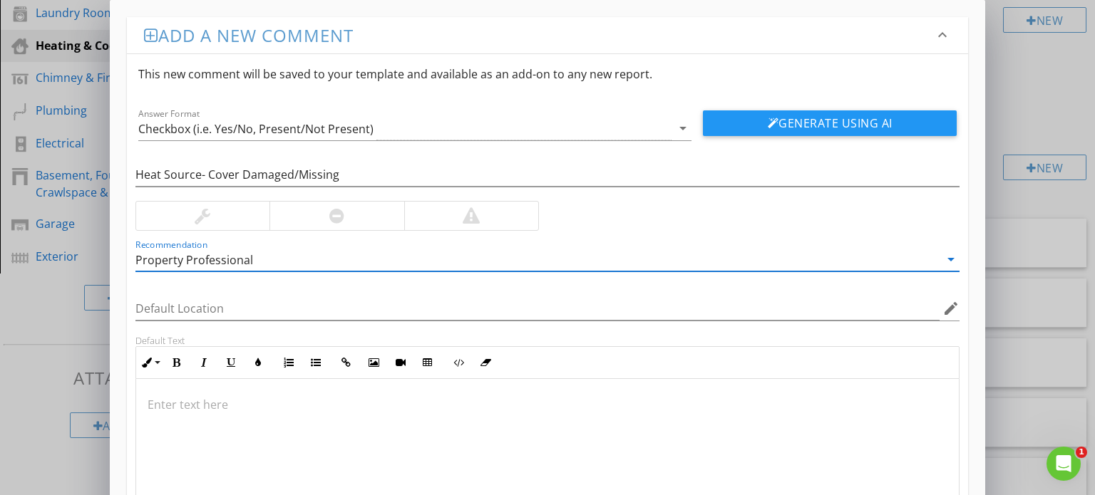
click at [210, 396] on p at bounding box center [548, 404] width 801 height 17
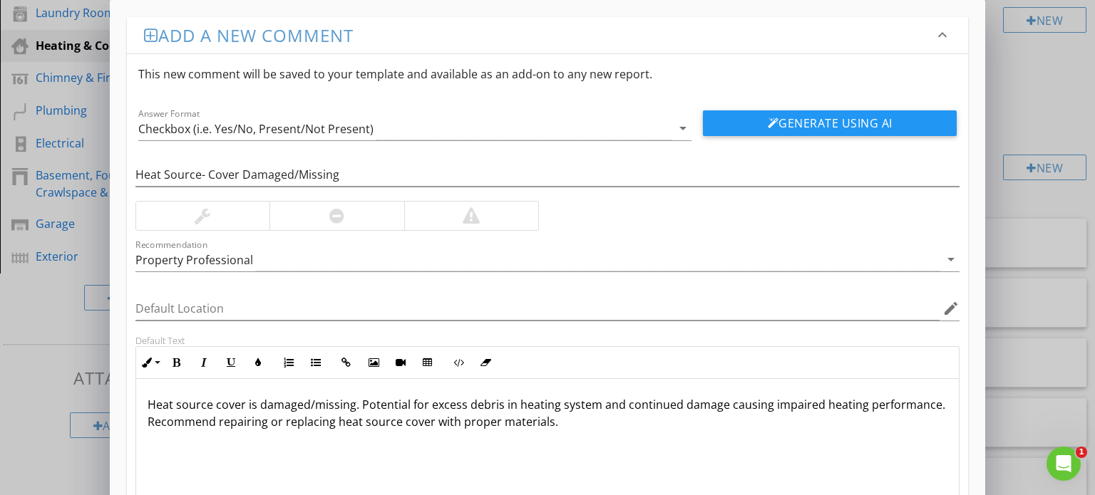
scroll to position [122, 0]
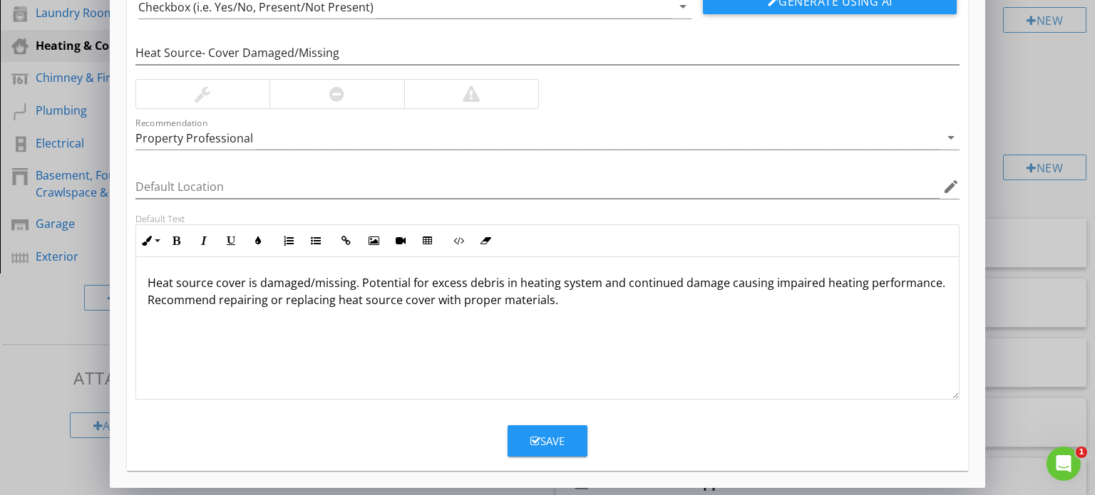
click at [547, 438] on div "Save" at bounding box center [547, 441] width 34 height 16
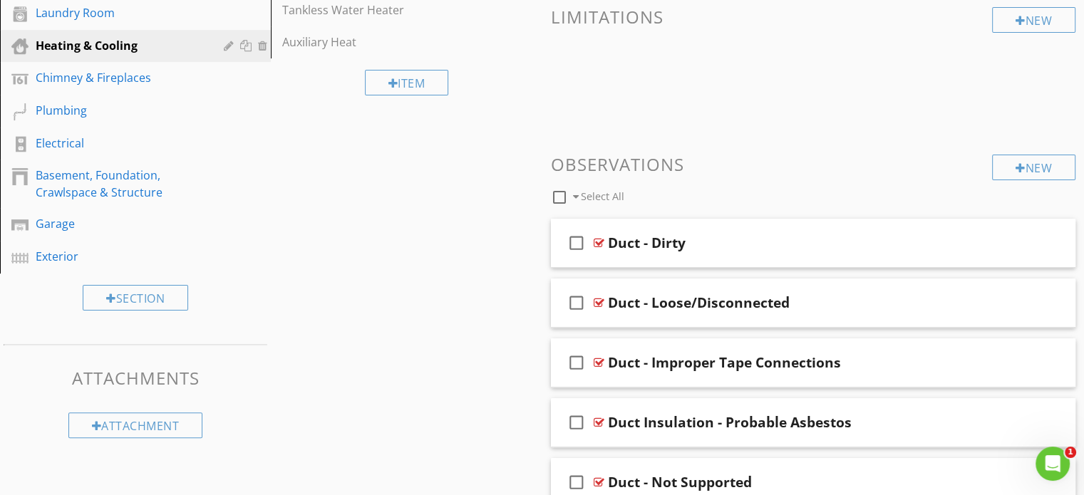
scroll to position [0, 0]
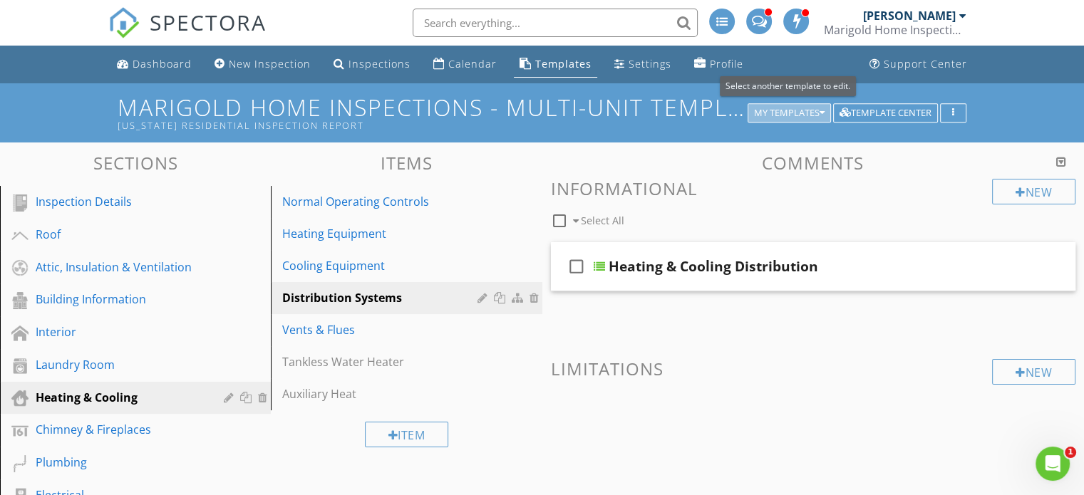
click at [806, 111] on div "My Templates" at bounding box center [789, 113] width 71 height 10
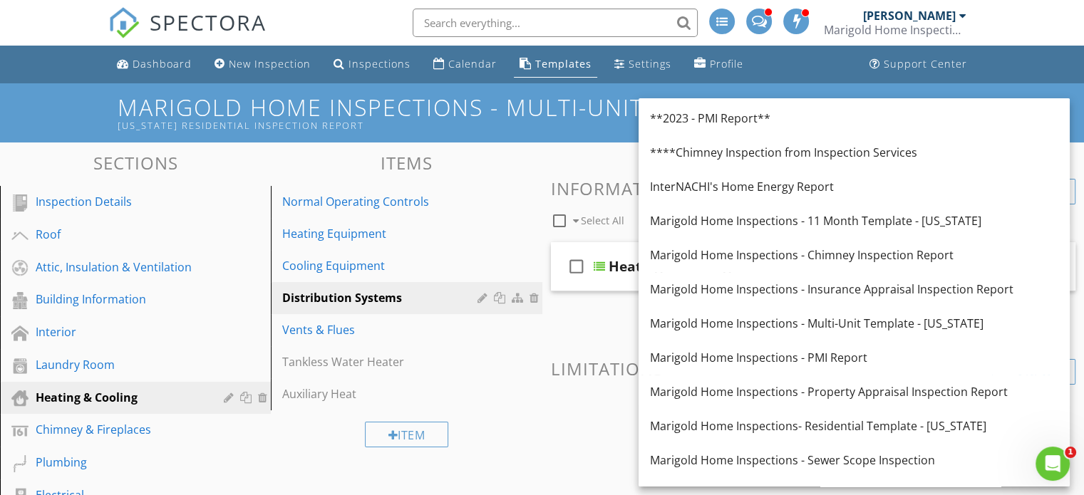
click at [786, 73] on div "Dashboard New Inspection Inspections Calendar Templates Settings Profile Suppor…" at bounding box center [542, 65] width 868 height 38
click at [823, 79] on div "Dashboard New Inspection Inspections Calendar Templates Settings Profile Suppor…" at bounding box center [542, 65] width 868 height 38
click at [774, 80] on div "Dashboard New Inspection Inspections Calendar Templates Settings Profile Suppor…" at bounding box center [542, 65] width 868 height 38
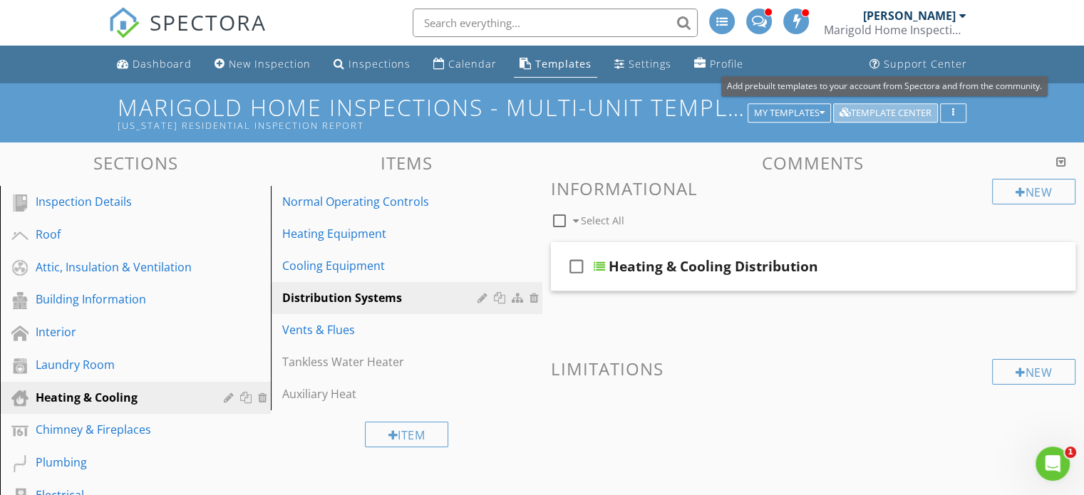
click at [883, 115] on div "Template Center" at bounding box center [886, 113] width 92 height 10
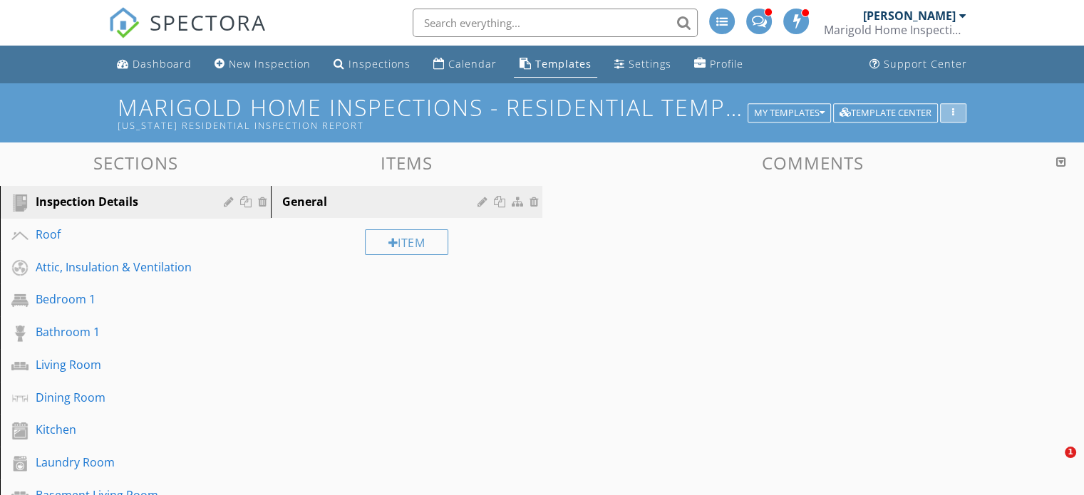
click at [961, 113] on button "button" at bounding box center [953, 113] width 26 height 20
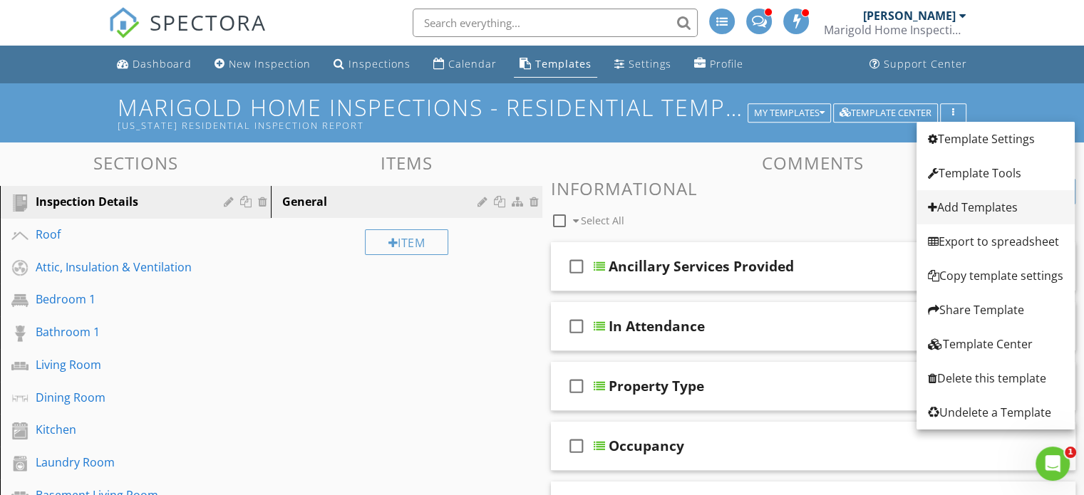
click at [982, 206] on div "Add Templates" at bounding box center [995, 207] width 135 height 17
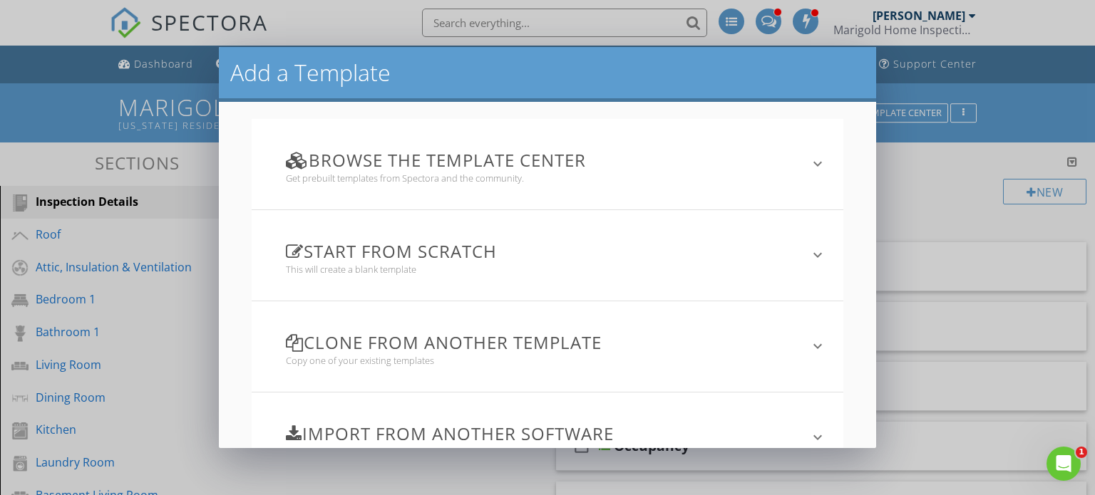
click at [638, 344] on h3 "Clone from another template" at bounding box center [539, 342] width 506 height 19
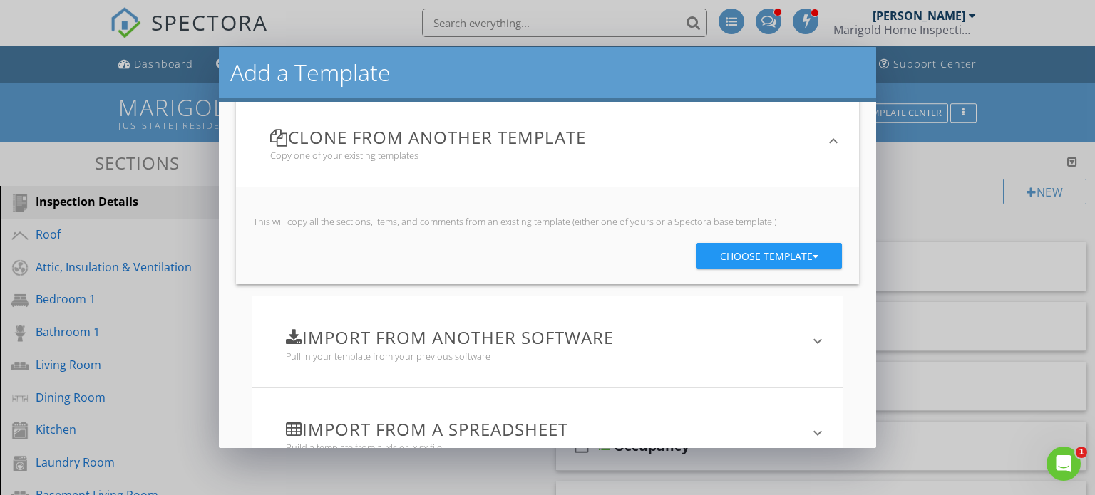
scroll to position [209, 0]
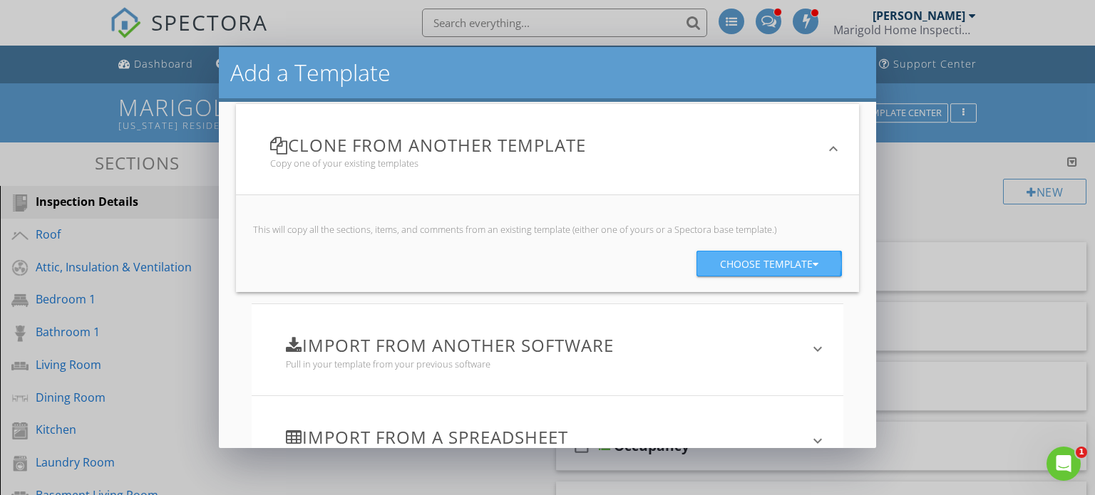
click at [770, 257] on div "Choose template" at bounding box center [769, 265] width 98 height 26
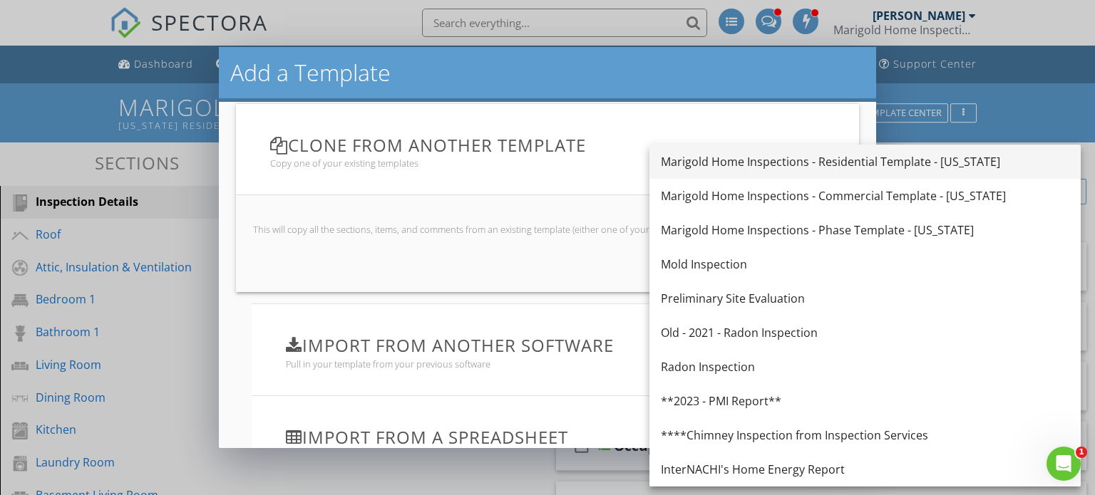
click at [807, 160] on div "Marigold Home Inspections - Residential Template - [US_STATE]" at bounding box center [865, 161] width 408 height 17
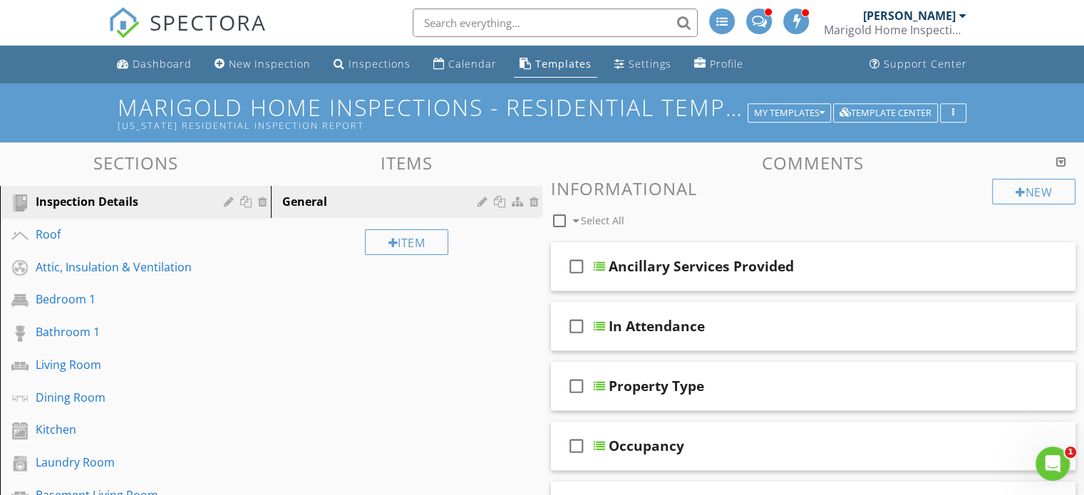
click at [603, 106] on h1 "Marigold Home Inspections - Residential Template - Minnesota - Copy Minnesota R…" at bounding box center [542, 113] width 849 height 36
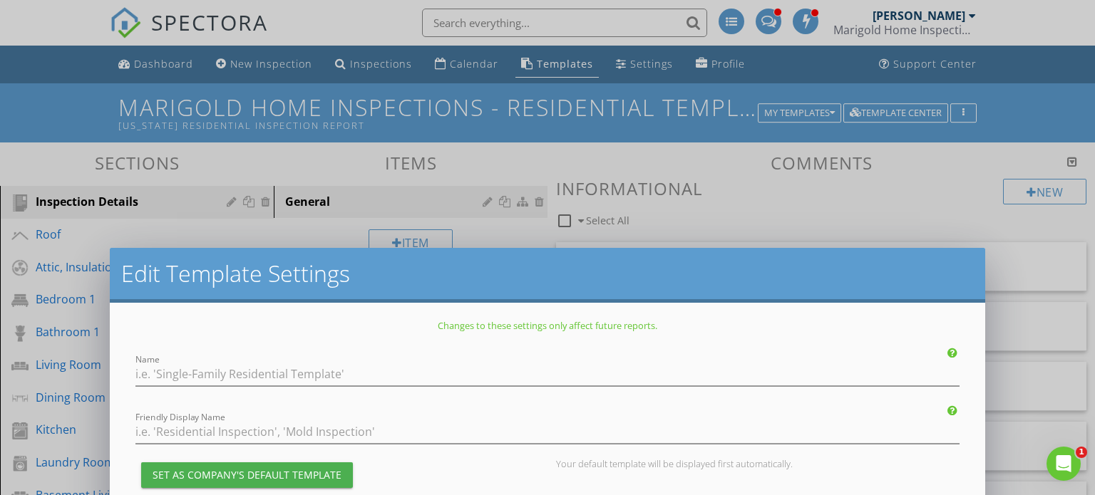
type input "Marigold Home Inspections - Residential Template - Minnesota - Copy"
type input "Minnesota Residential Inspection Report"
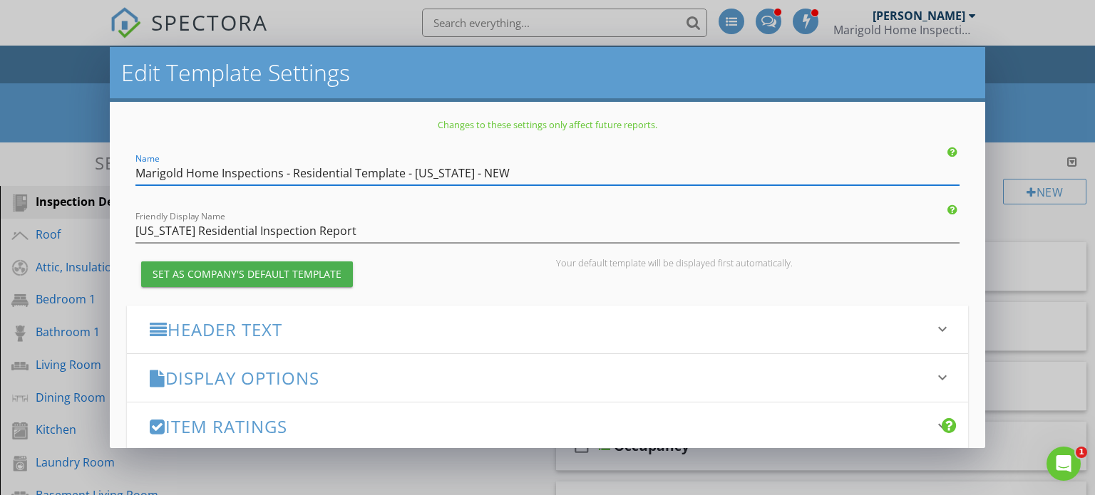
scroll to position [269, 0]
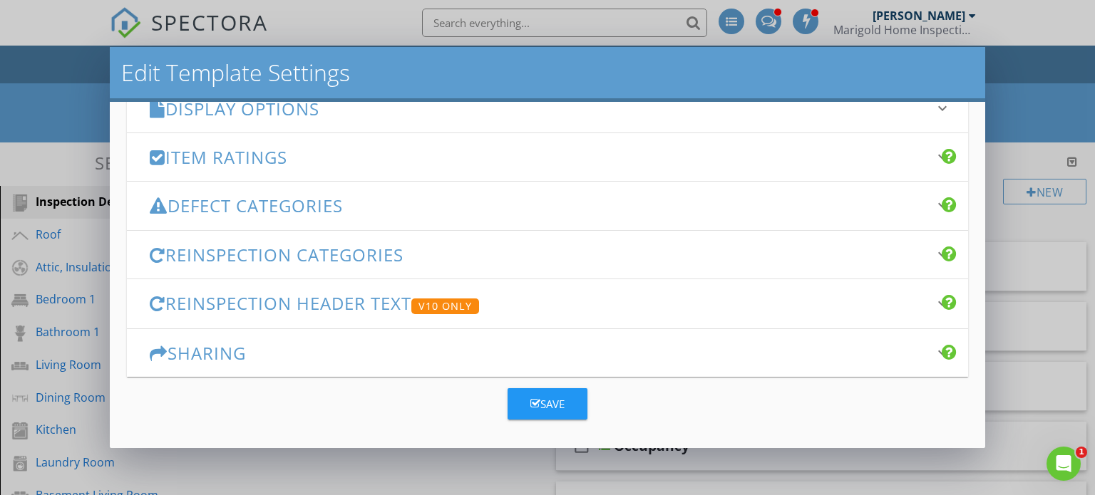
type input "Marigold Home Inspections - Residential Template - Wisconsin - NEW"
click at [559, 396] on div "Save" at bounding box center [547, 404] width 34 height 16
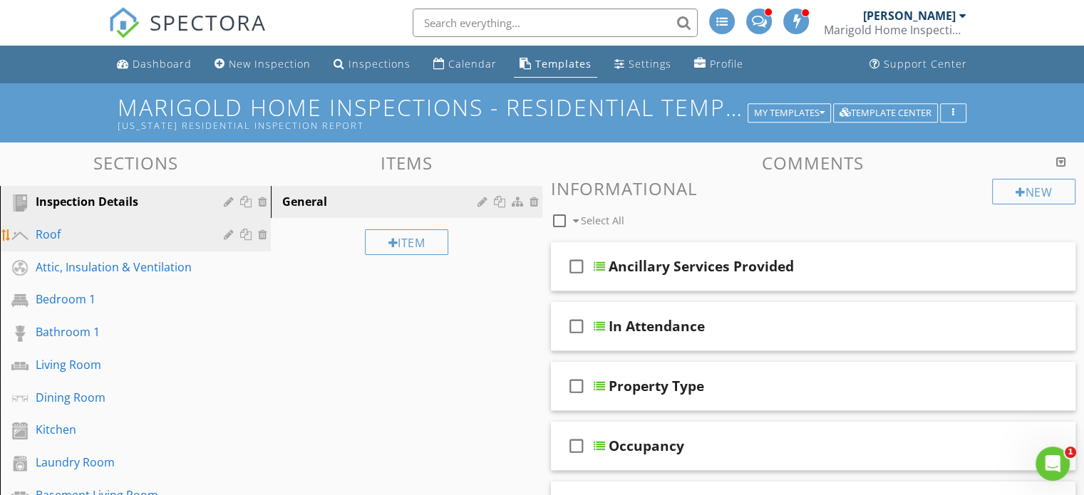
click at [88, 236] on div "Roof" at bounding box center [120, 234] width 168 height 17
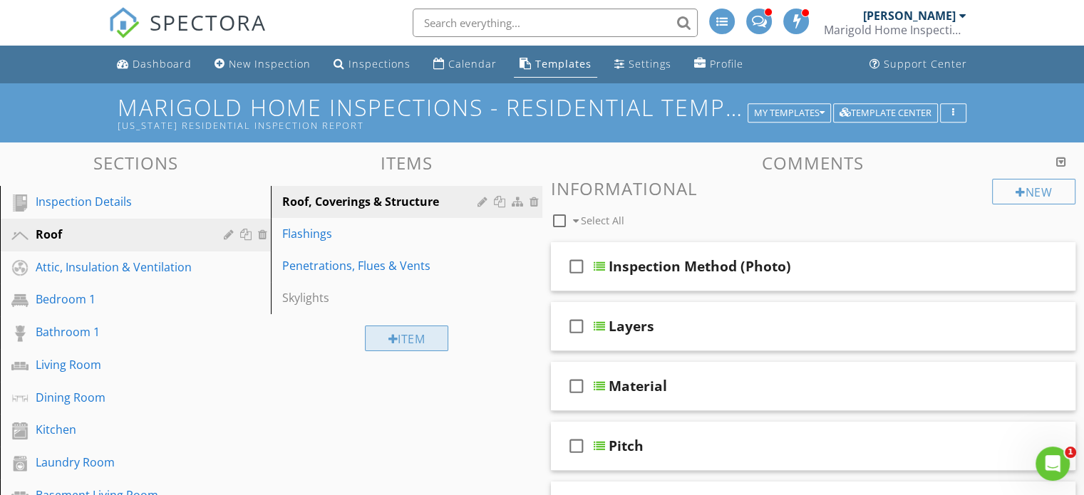
click at [428, 332] on div "Item" at bounding box center [407, 339] width 84 height 26
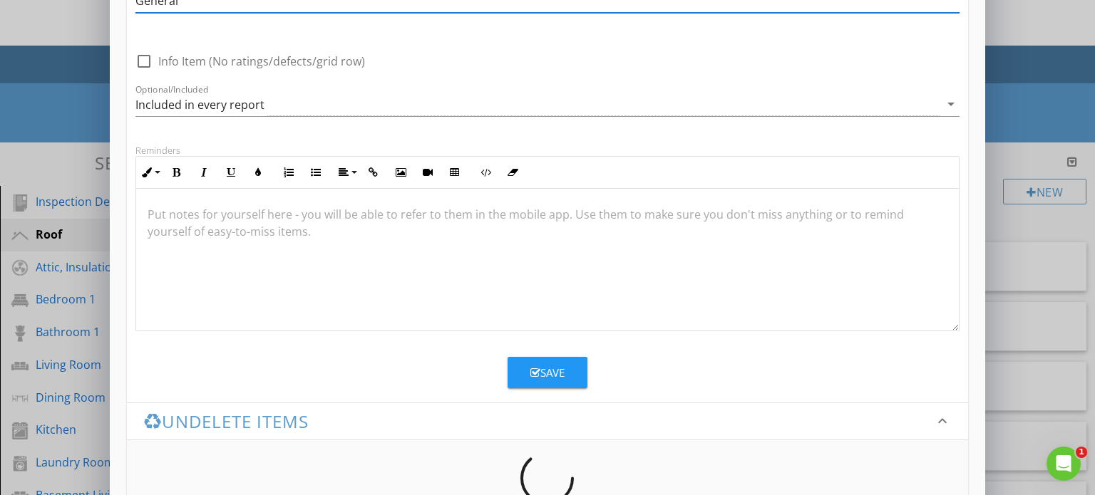
scroll to position [130, 0]
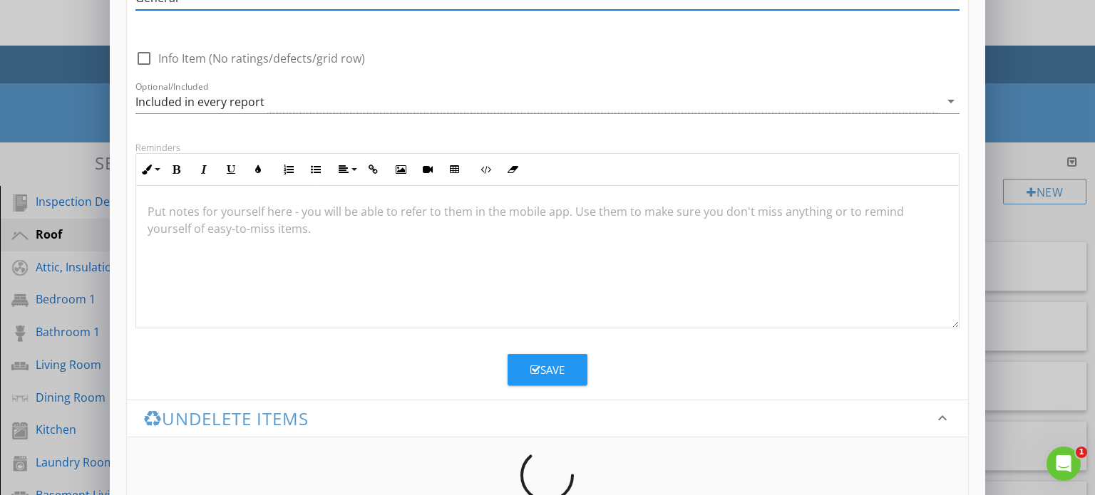
type input "General"
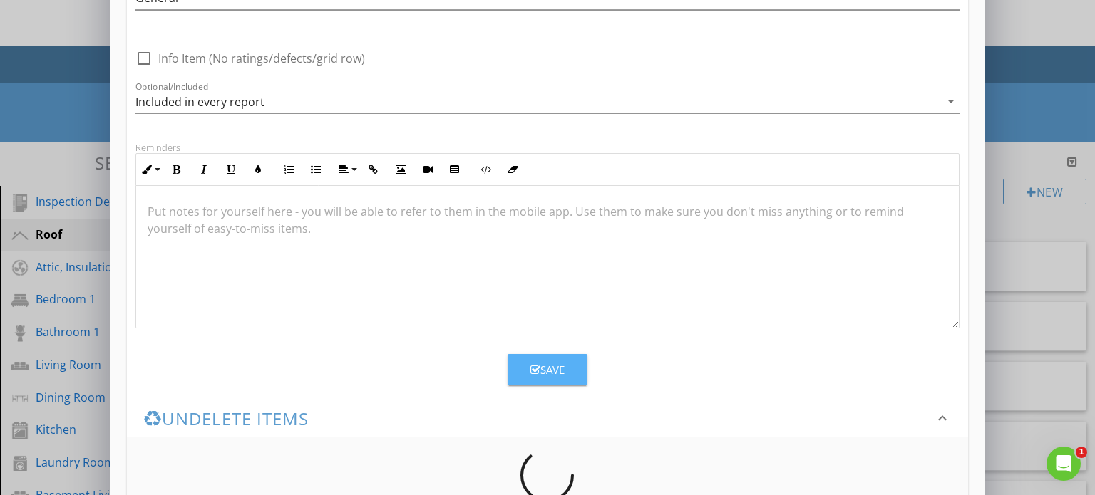
click at [548, 367] on div "Save" at bounding box center [547, 370] width 34 height 16
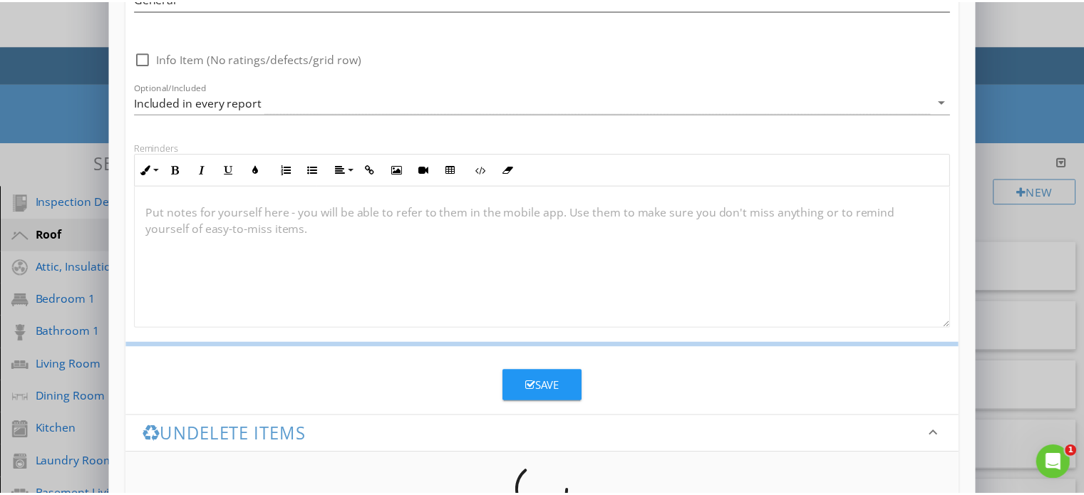
scroll to position [123, 0]
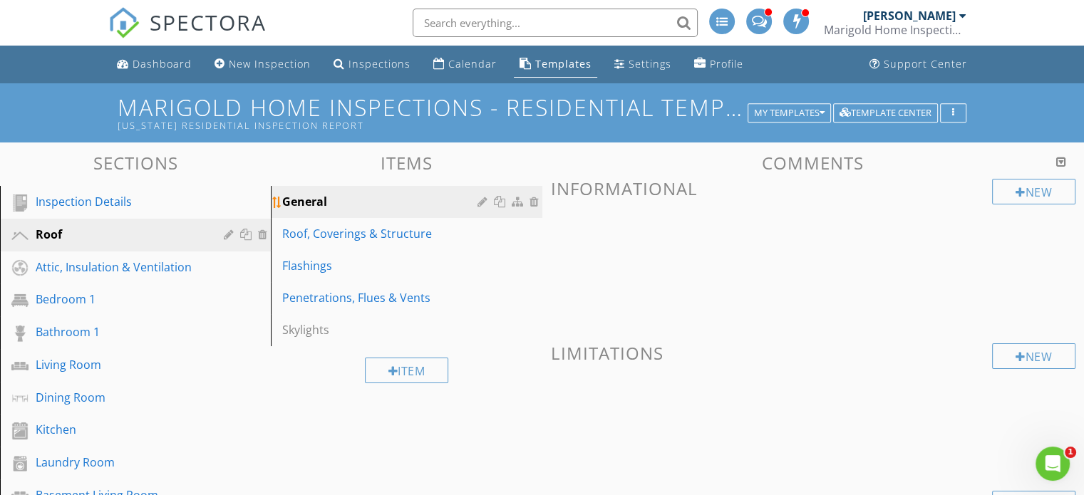
click at [533, 202] on div at bounding box center [536, 201] width 13 height 11
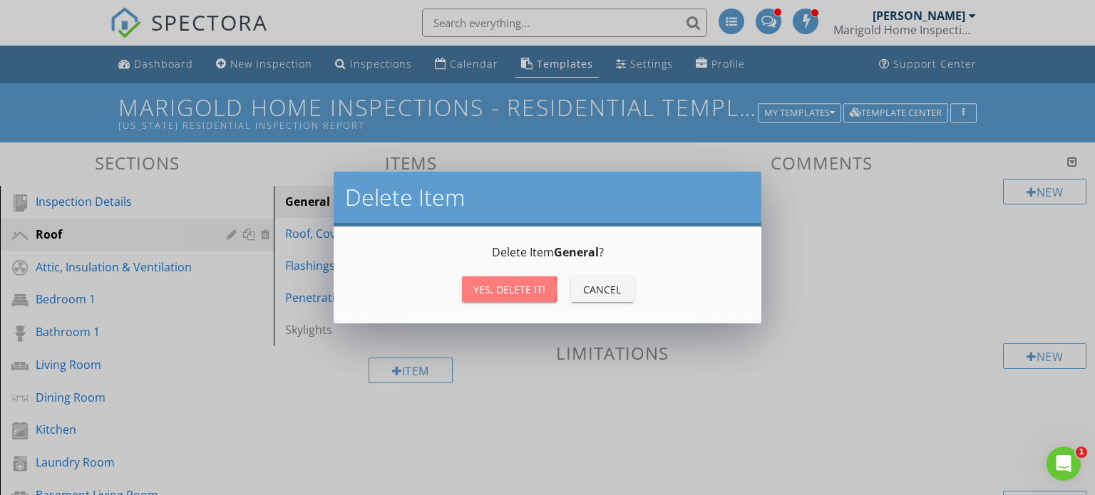
click at [501, 284] on div "Yes, Delete it!" at bounding box center [509, 289] width 72 height 15
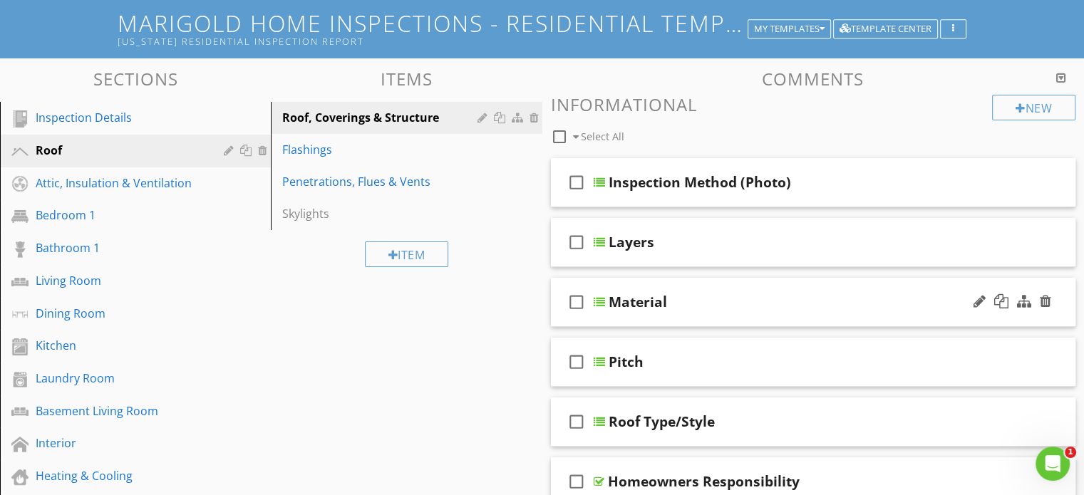
scroll to position [83, 0]
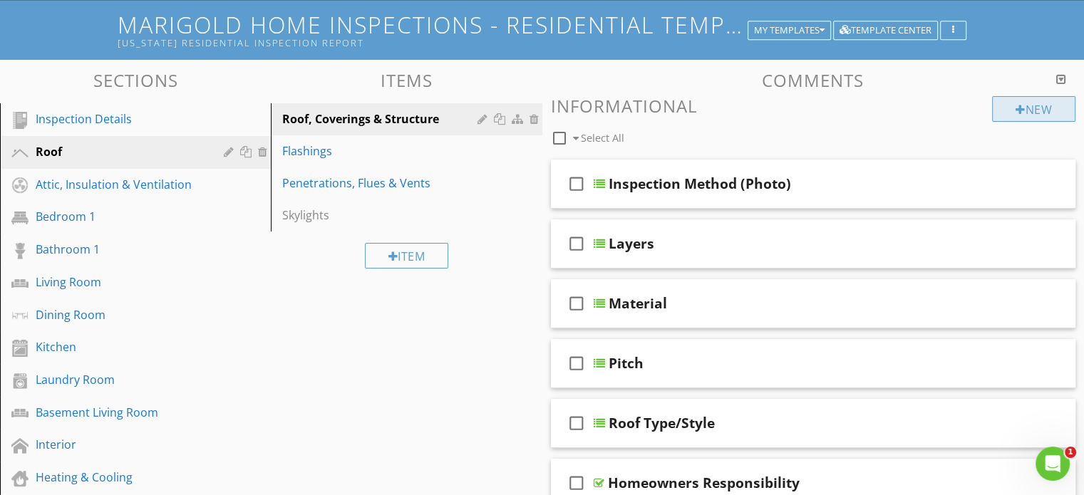
click at [1024, 107] on div "New" at bounding box center [1033, 109] width 83 height 26
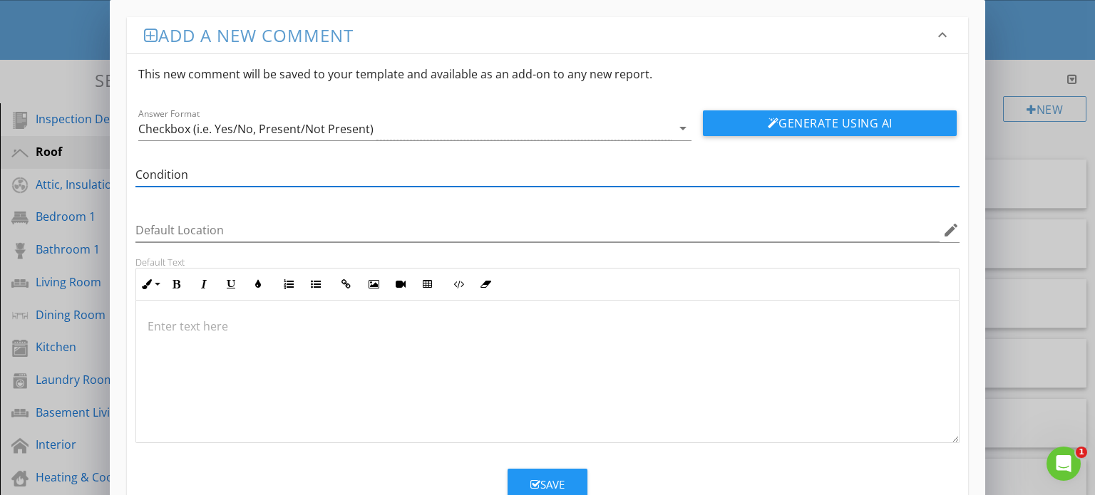
type input "Condition"
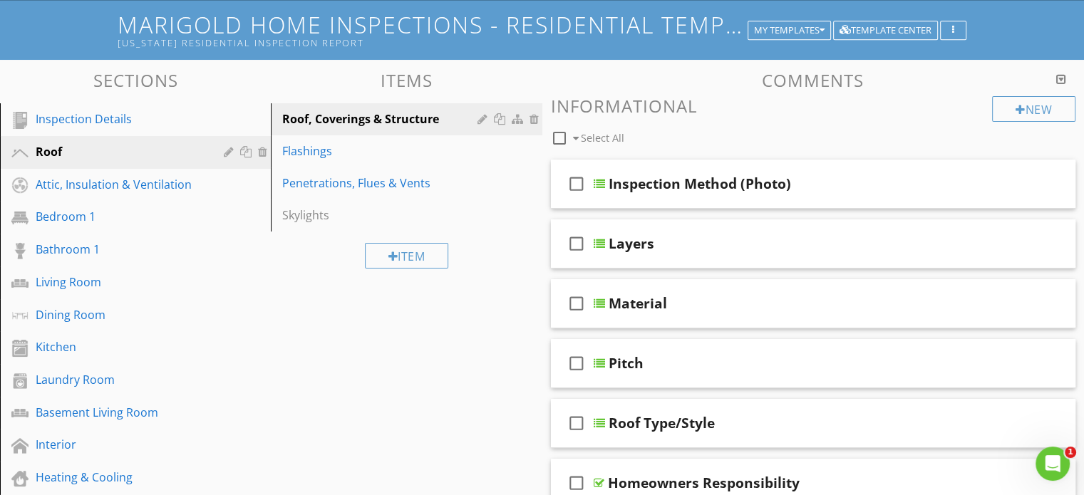
click at [1021, 22] on div at bounding box center [542, 247] width 1084 height 495
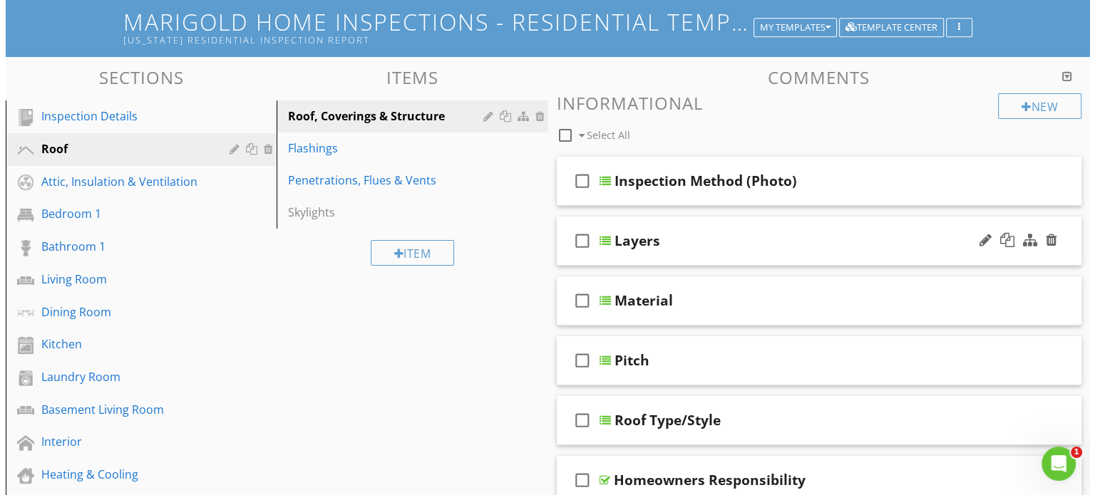
scroll to position [46, 0]
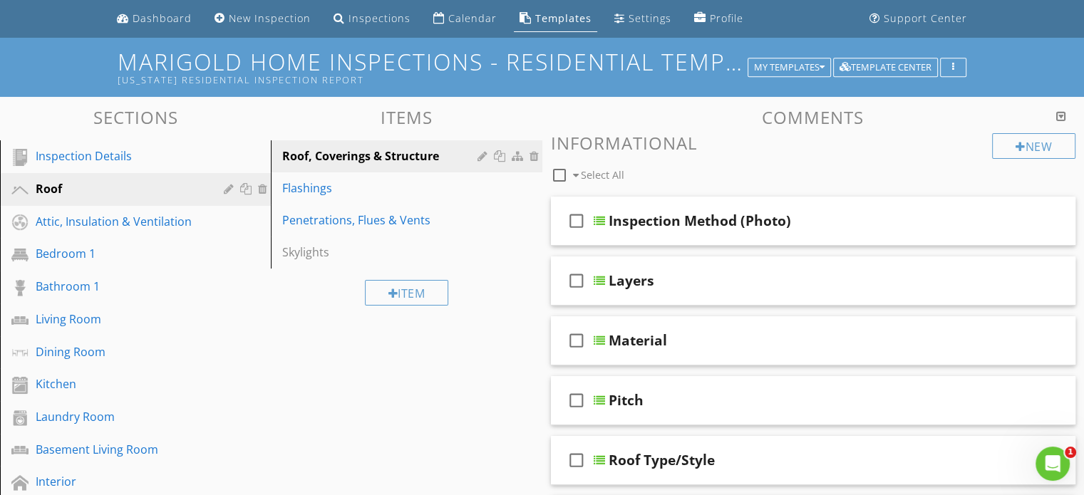
click at [512, 66] on h1 "Marigold Home Inspections - Residential Template - Wisconsin - NEW Minnesota Re…" at bounding box center [542, 67] width 849 height 36
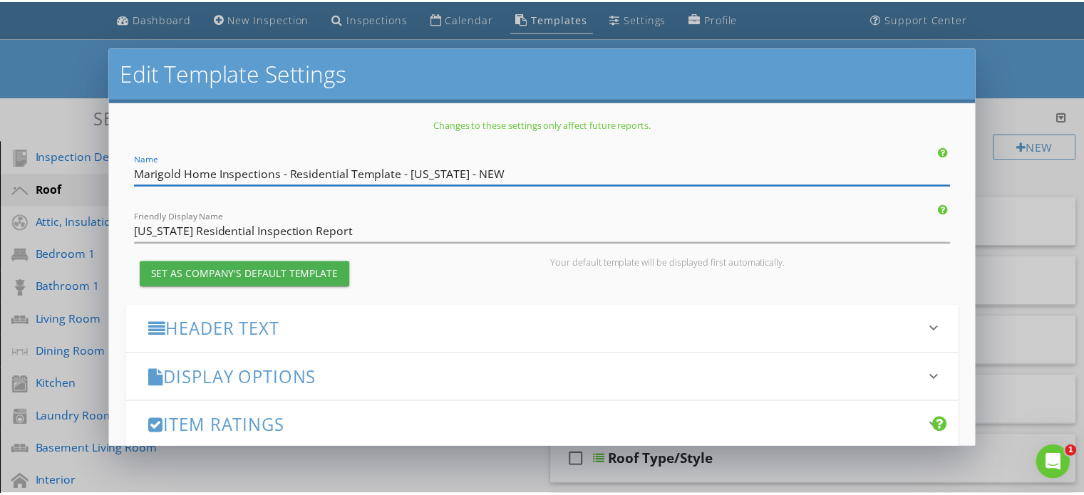
scroll to position [269, 0]
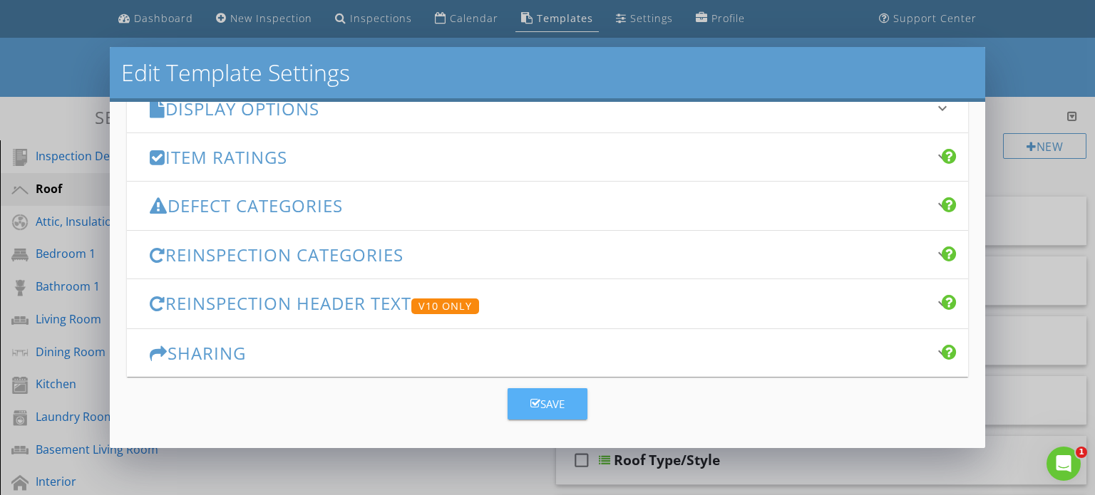
click at [540, 408] on div "Save" at bounding box center [547, 404] width 34 height 16
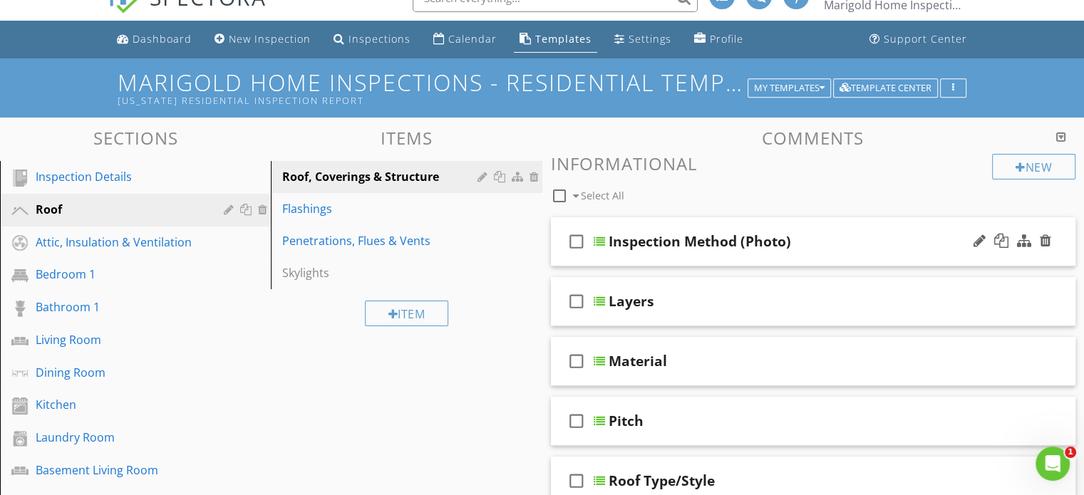
scroll to position [0, 0]
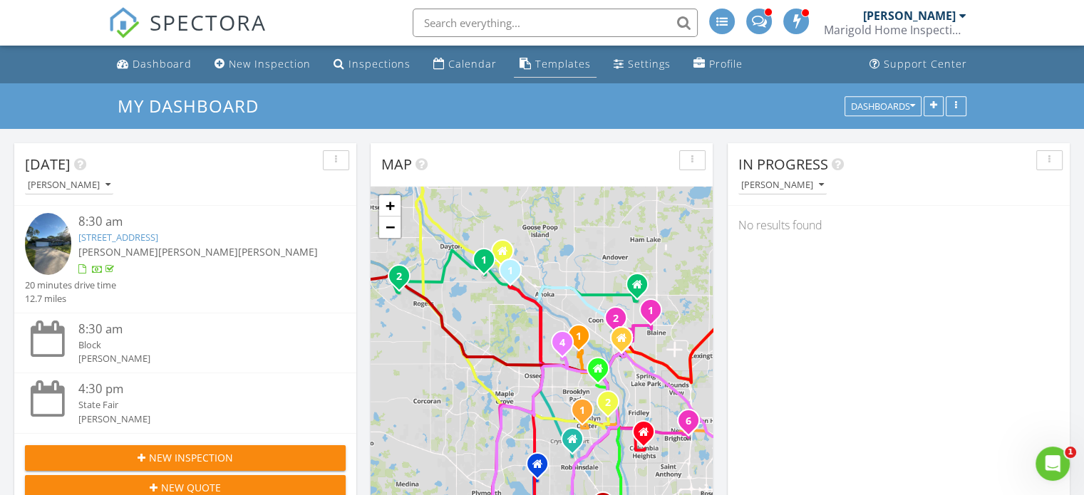
click at [527, 65] on link "Templates" at bounding box center [555, 64] width 83 height 26
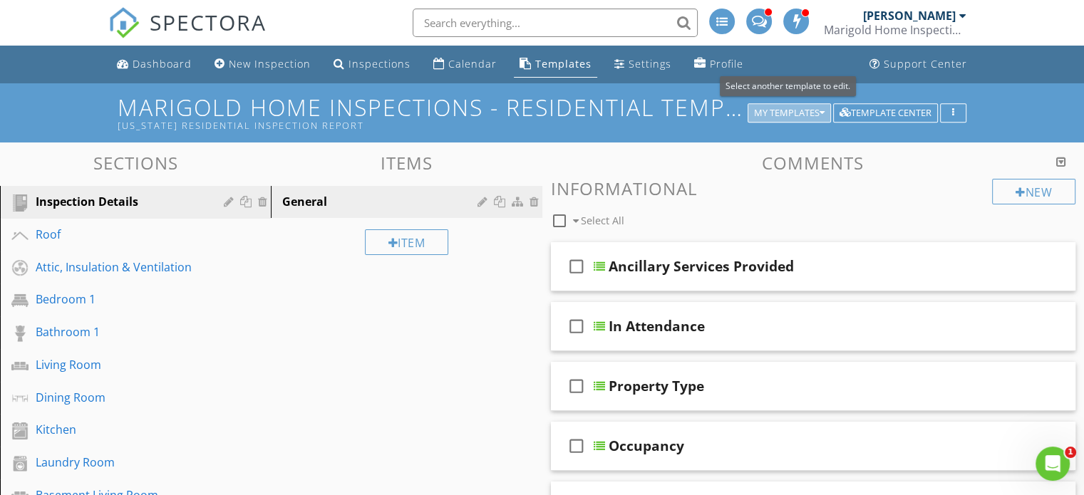
click at [784, 108] on div "My Templates" at bounding box center [789, 113] width 71 height 10
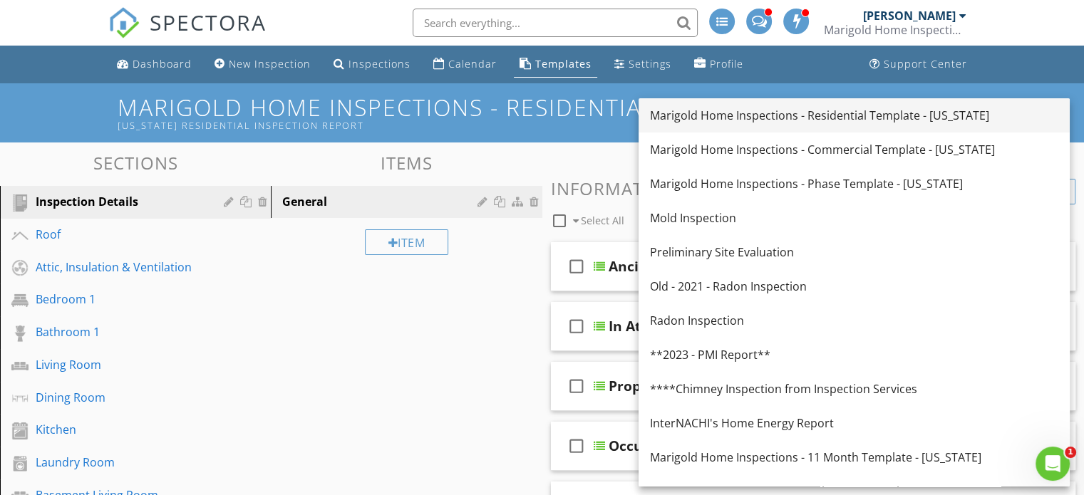
click at [784, 113] on div "Marigold Home Inspections - Residential Template - [US_STATE]" at bounding box center [854, 115] width 408 height 17
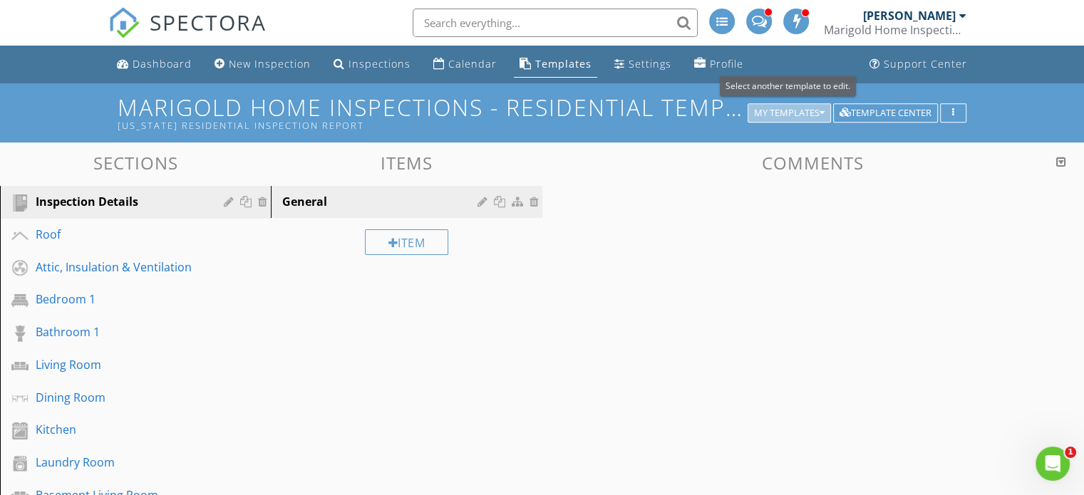
click at [784, 113] on div "My Templates" at bounding box center [789, 113] width 71 height 10
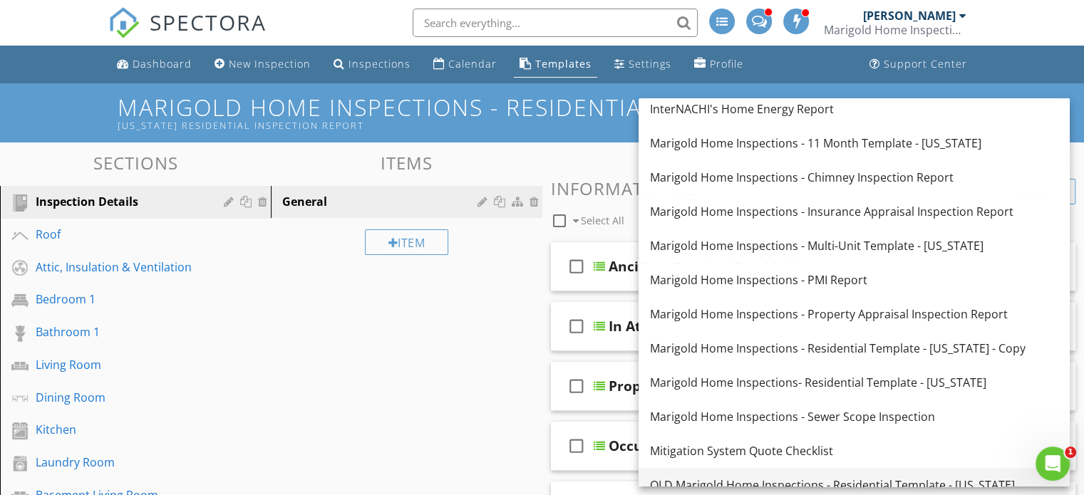
scroll to position [315, 0]
click at [862, 391] on link "Marigold Home Inspections- Residential Template - [US_STATE]" at bounding box center [854, 382] width 431 height 34
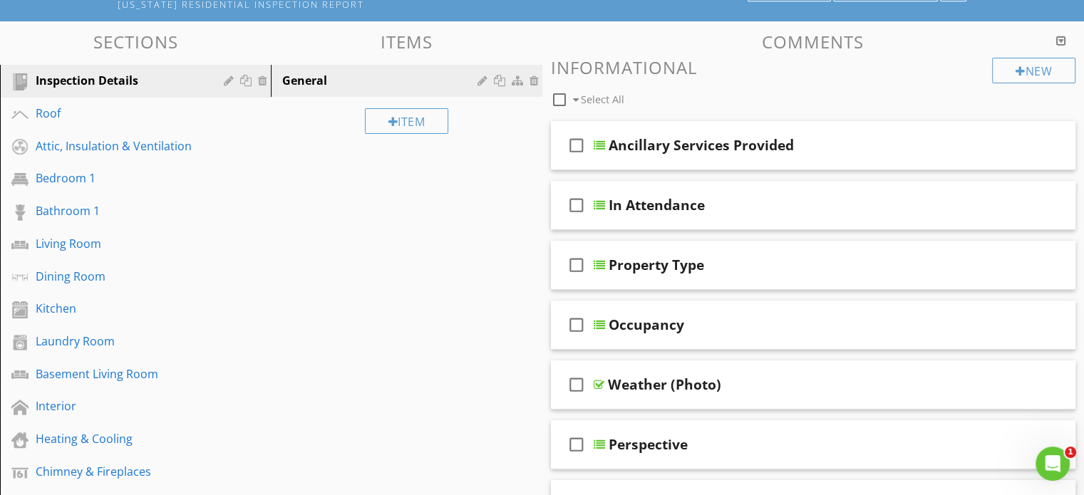
scroll to position [120, 0]
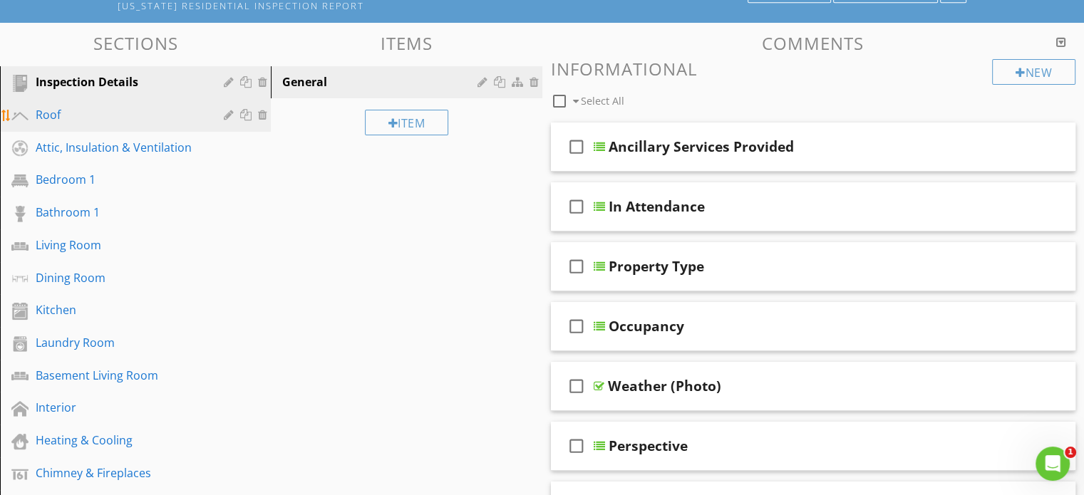
click at [103, 114] on div "Roof" at bounding box center [120, 114] width 168 height 17
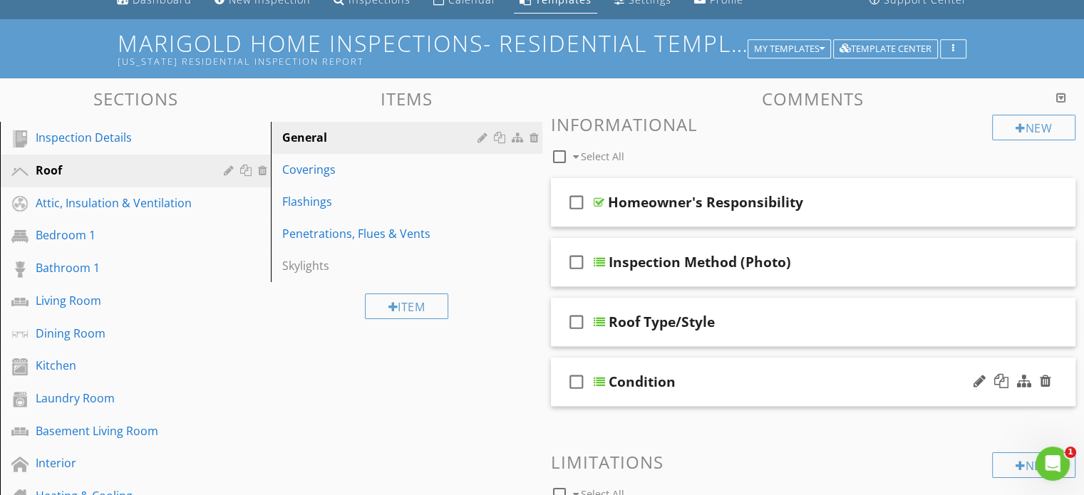
scroll to position [63, 0]
click at [371, 173] on div "Coverings" at bounding box center [381, 170] width 199 height 17
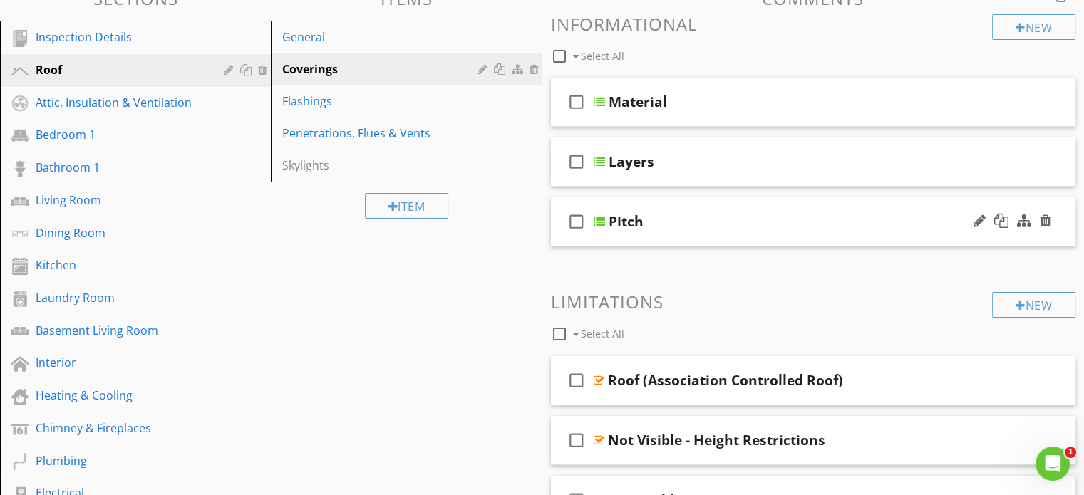
scroll to position [165, 0]
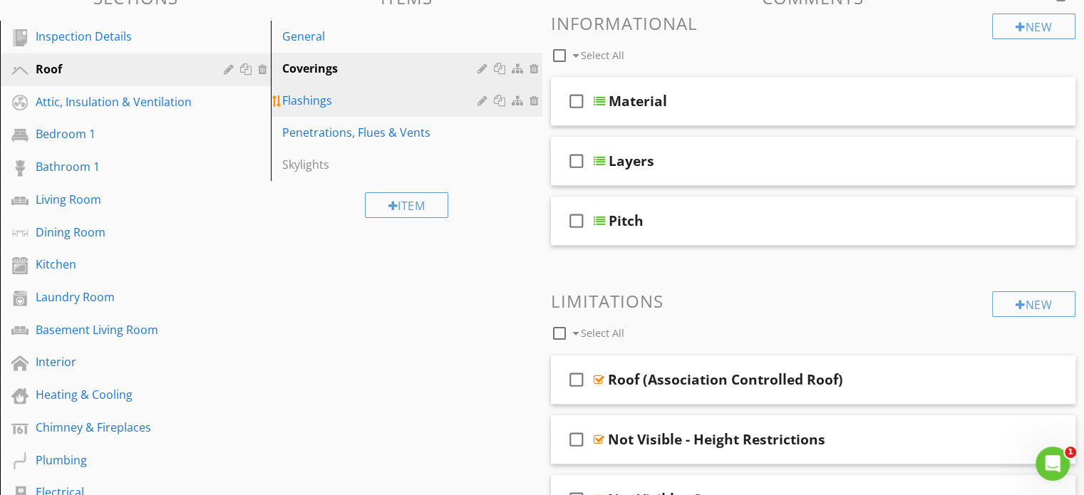
click at [384, 103] on div "Flashings" at bounding box center [381, 100] width 199 height 17
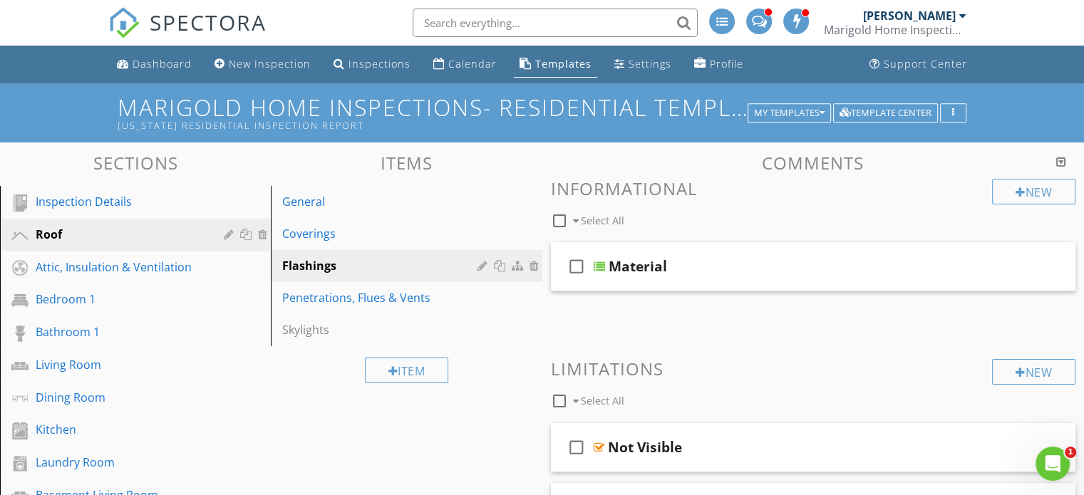
scroll to position [0, 0]
click at [632, 96] on h1 "Marigold Home Inspections- Residential Template - Wisconsin Wisconsin Residenti…" at bounding box center [542, 113] width 849 height 36
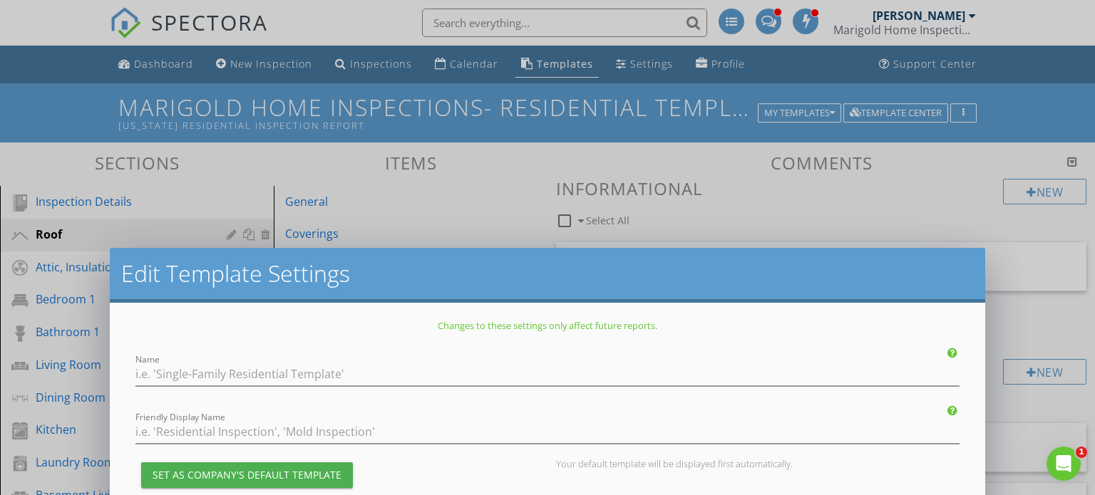
type input "Marigold Home Inspections- Residential Template - Wisconsin"
type input "Wisconsin Residential Inspection Report"
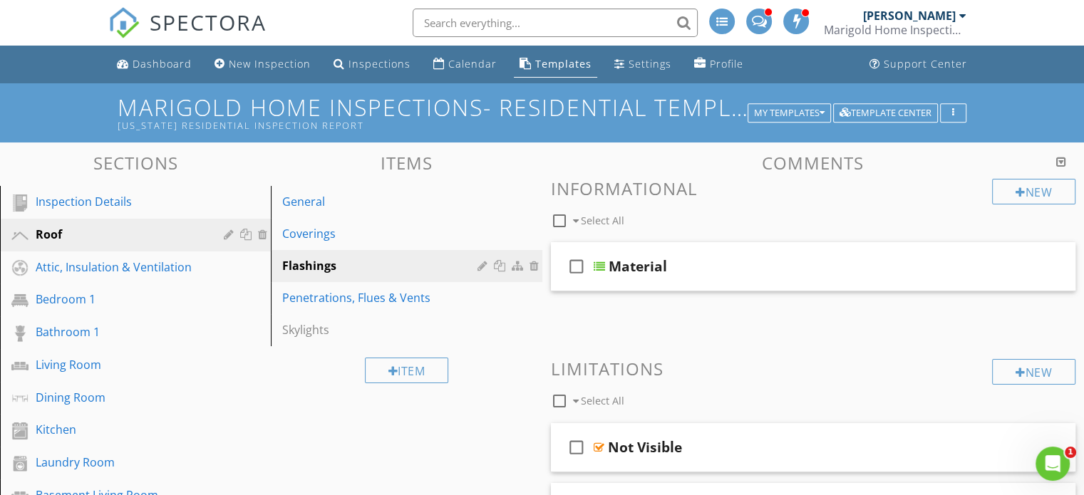
click at [1062, 77] on div at bounding box center [542, 247] width 1084 height 495
click at [776, 284] on div "check_box_outline_blank Material" at bounding box center [813, 266] width 525 height 49
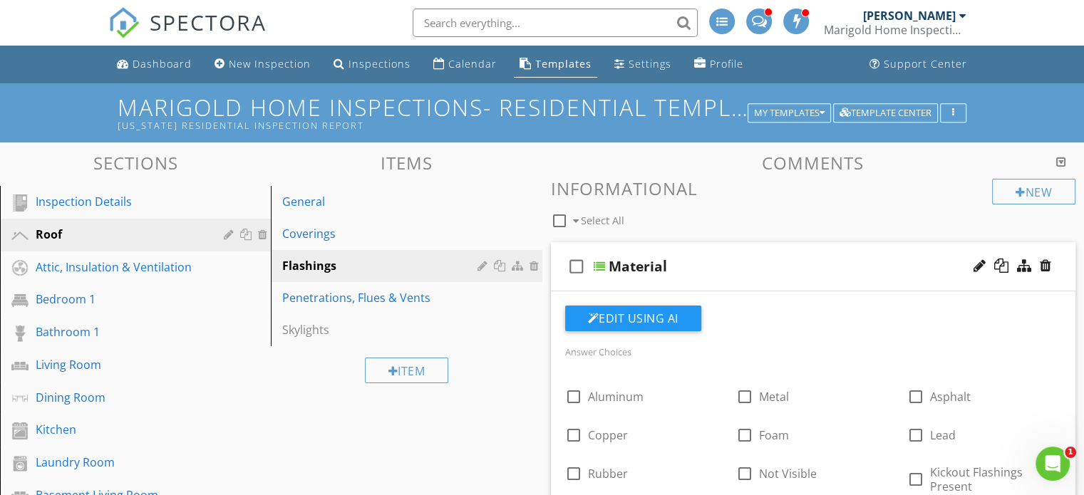
click at [775, 265] on div "Material" at bounding box center [795, 266] width 372 height 17
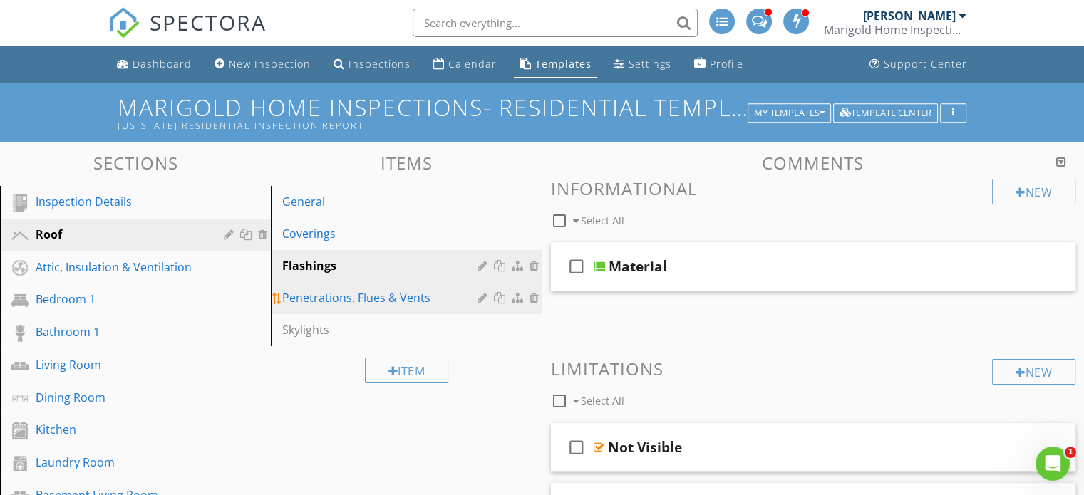
click at [416, 305] on div "Penetrations, Flues & Vents" at bounding box center [381, 297] width 199 height 17
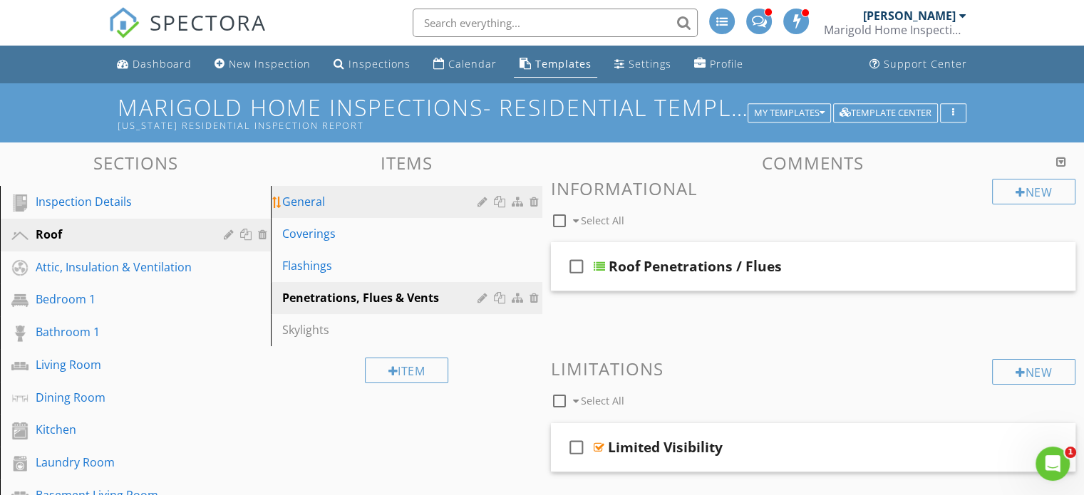
click at [327, 205] on div "General" at bounding box center [381, 201] width 199 height 17
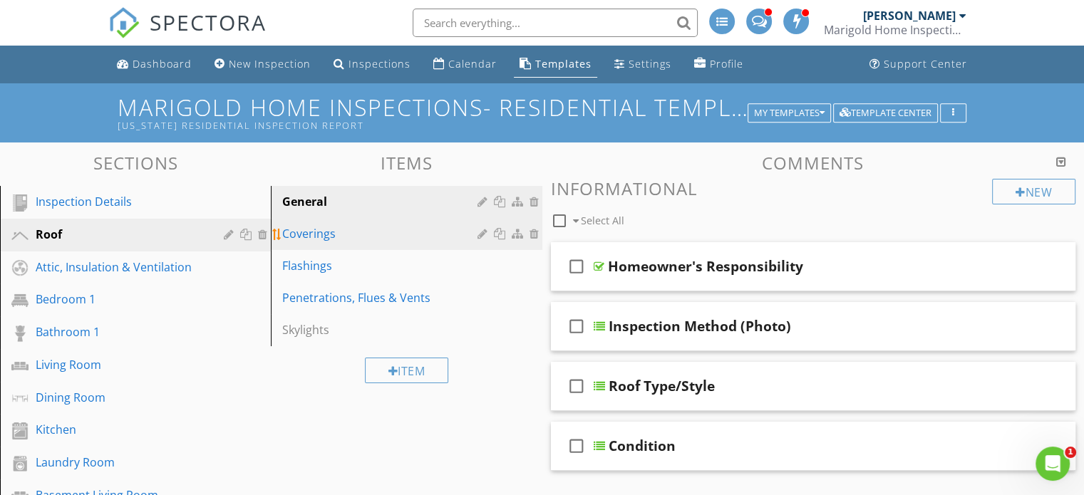
click at [386, 245] on link "Coverings" at bounding box center [408, 233] width 267 height 31
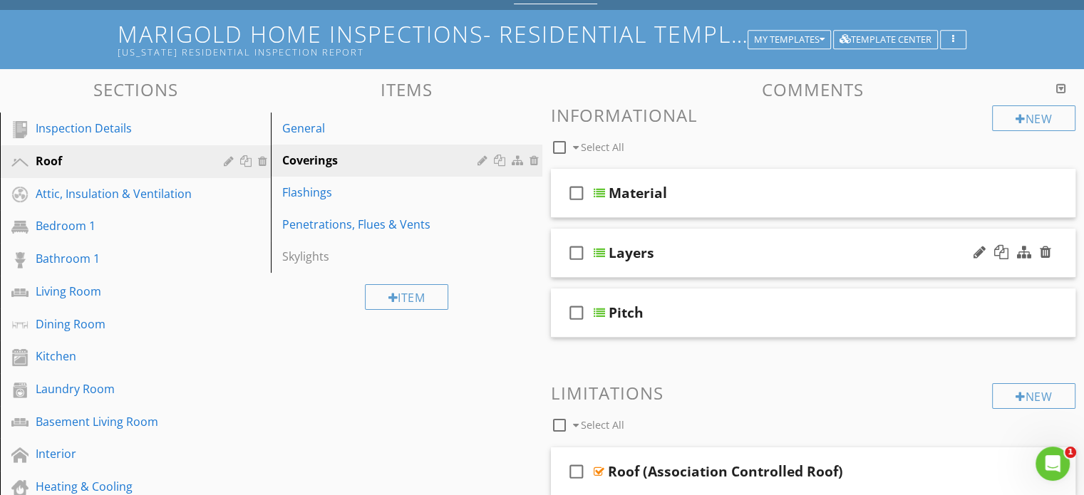
scroll to position [57, 0]
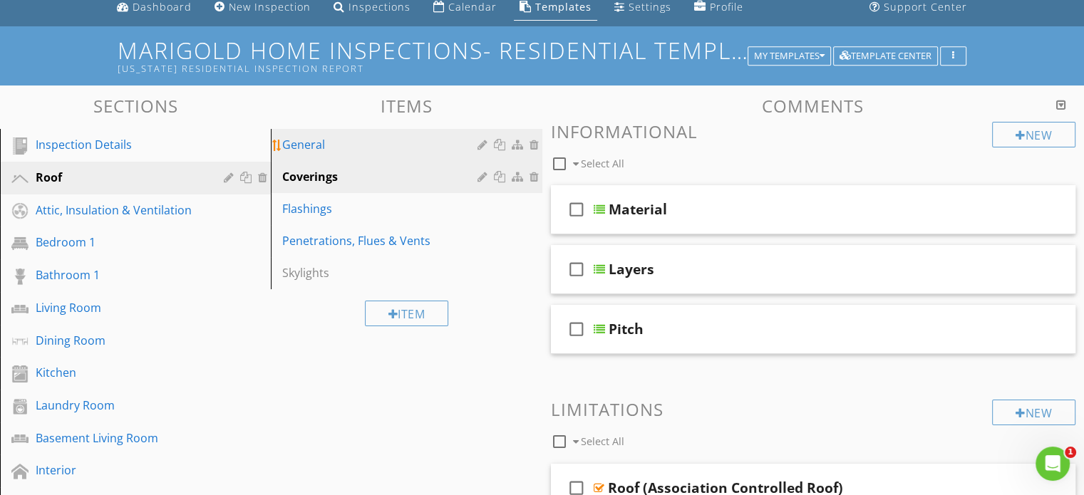
click at [351, 142] on div "General" at bounding box center [381, 144] width 199 height 17
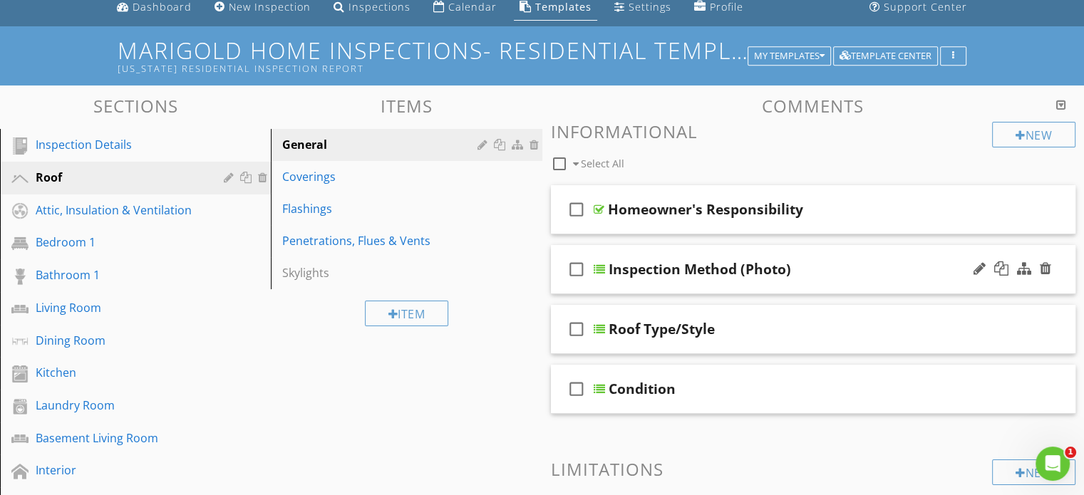
click at [722, 274] on div "Inspection Method (Photo)" at bounding box center [700, 269] width 183 height 17
click at [722, 251] on div "check_box_outline_blank Inspection Method (Photo)" at bounding box center [813, 269] width 525 height 49
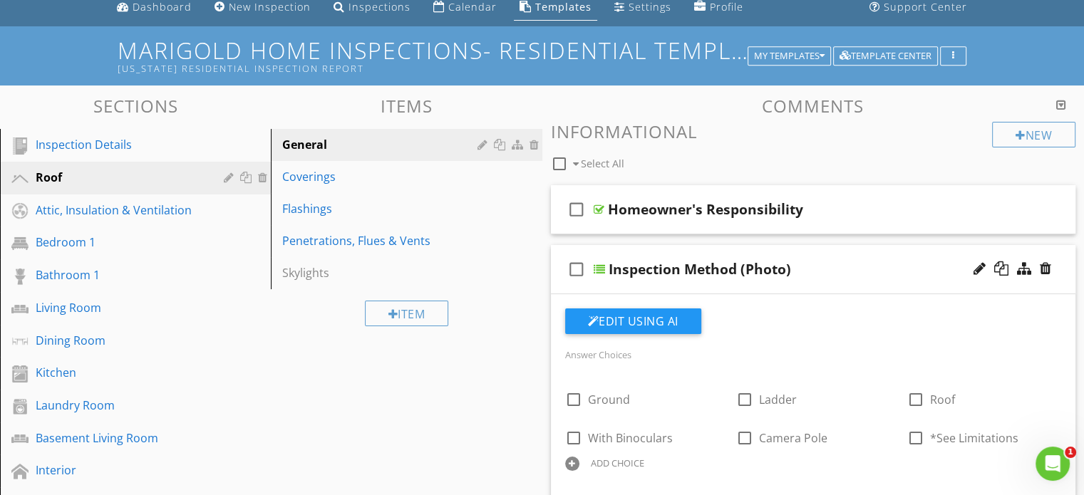
click at [722, 251] on div "check_box_outline_blank Inspection Method (Photo)" at bounding box center [813, 269] width 525 height 49
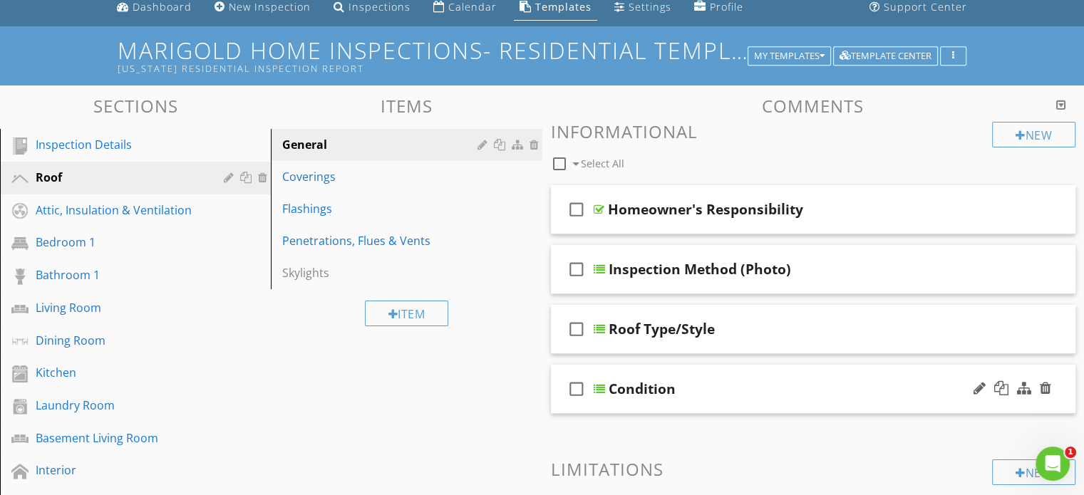
click at [707, 381] on div "Condition" at bounding box center [795, 389] width 372 height 17
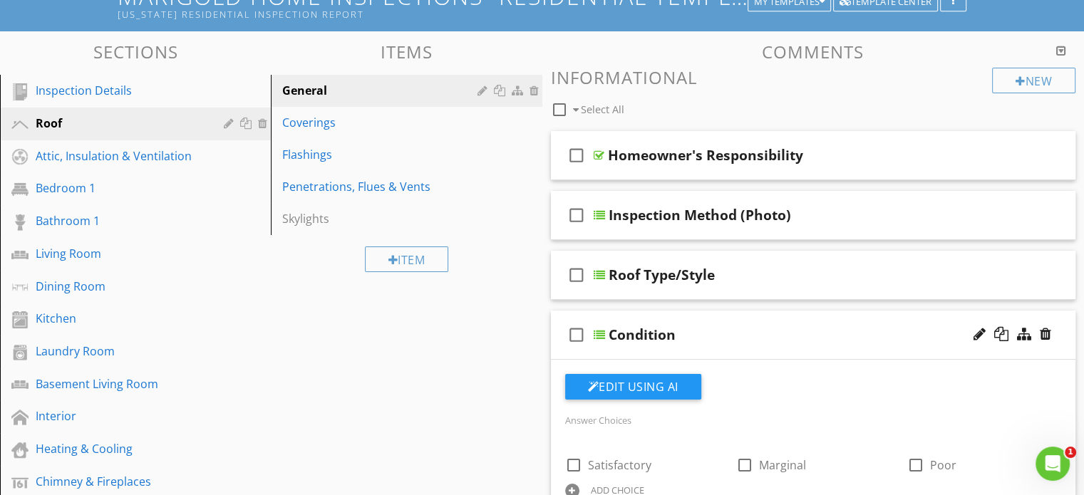
scroll to position [111, 0]
click at [697, 216] on div "Inspection Method (Photo)" at bounding box center [700, 215] width 183 height 17
click at [686, 195] on div "check_box_outline_blank Inspection Method (Photo)" at bounding box center [813, 215] width 525 height 49
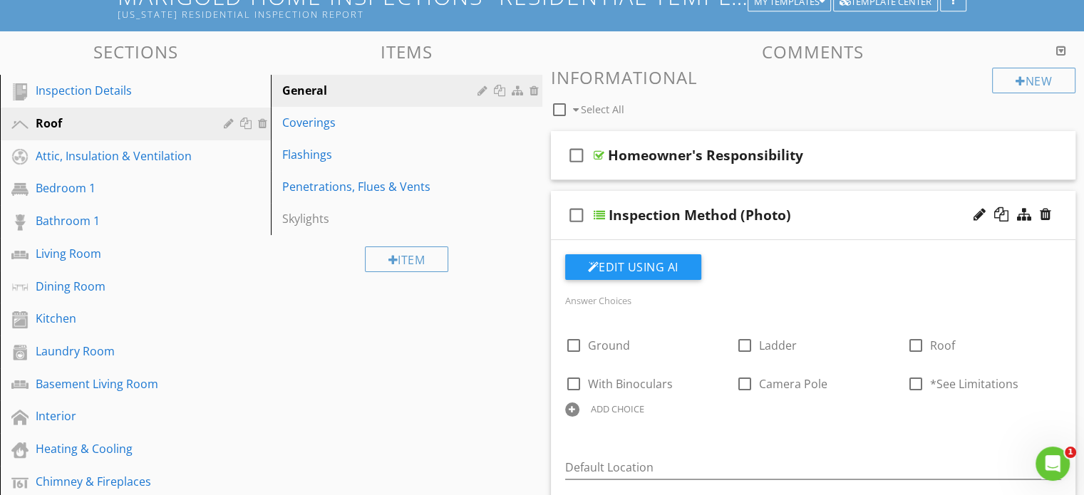
click at [715, 200] on div "check_box_outline_blank Inspection Method (Photo)" at bounding box center [813, 215] width 525 height 49
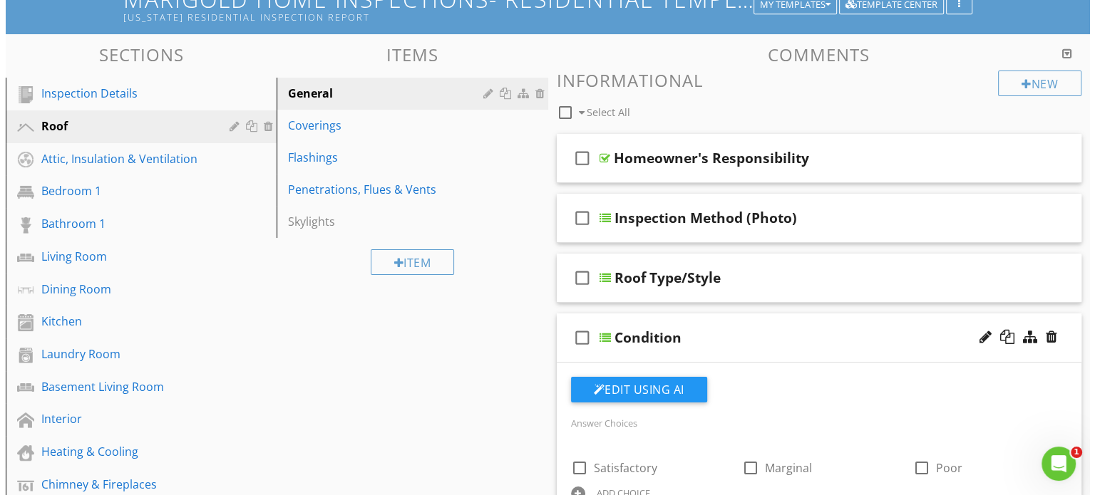
scroll to position [108, 0]
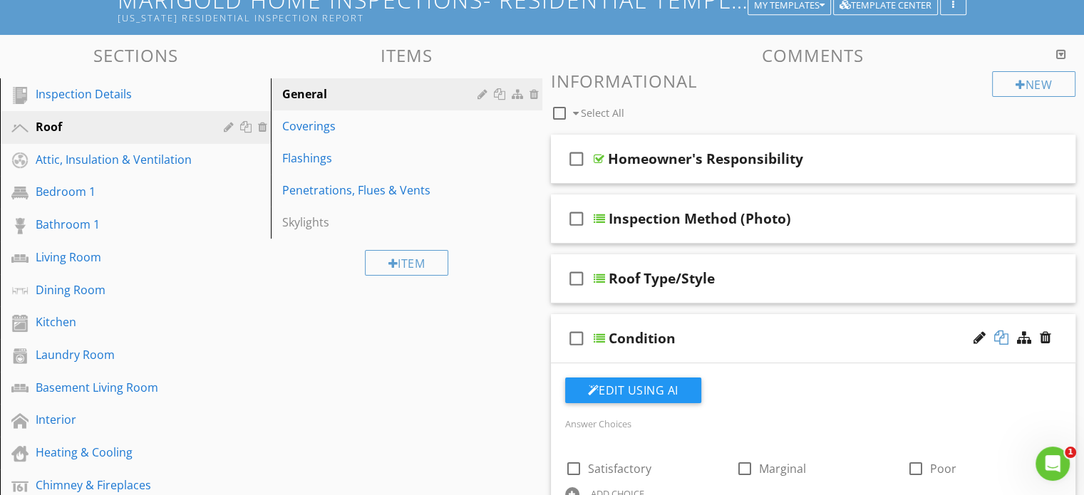
click at [1001, 339] on div at bounding box center [1002, 338] width 14 height 14
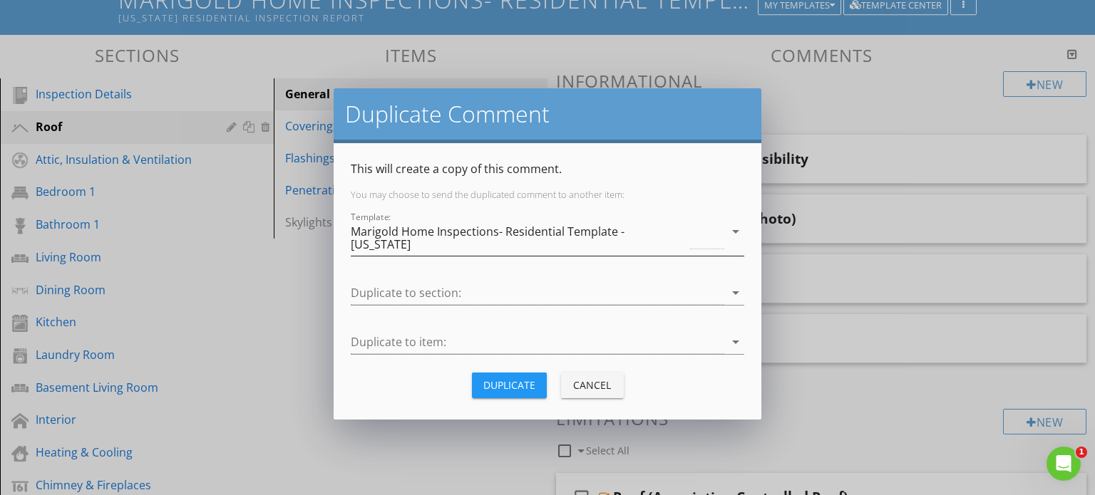
click at [694, 228] on div "Marigold Home Inspections- Residential Template - [US_STATE]" at bounding box center [538, 238] width 374 height 36
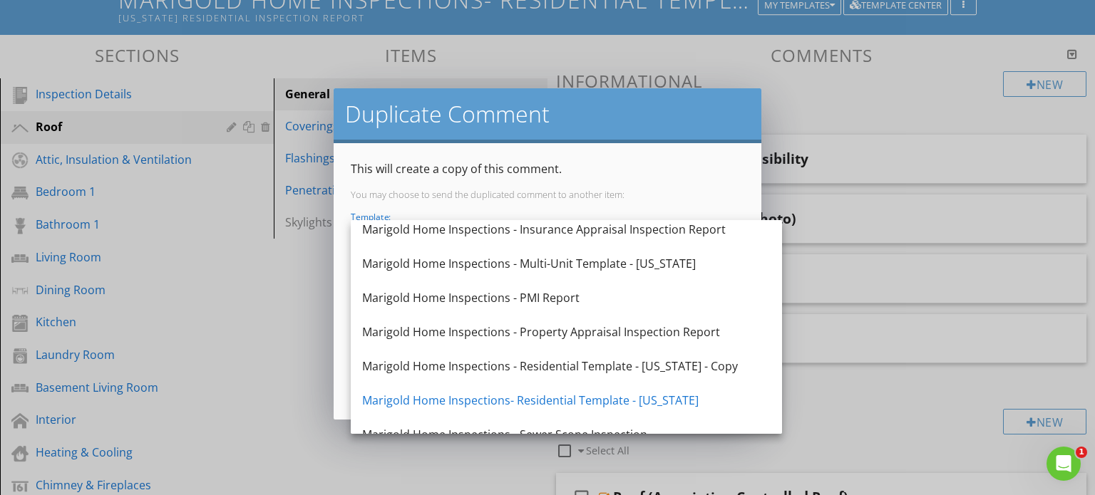
scroll to position [419, 0]
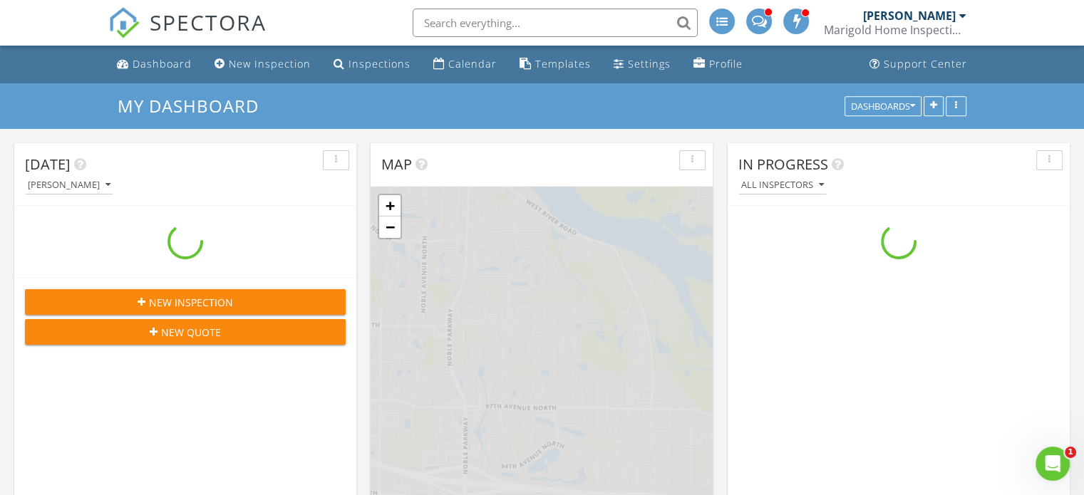
scroll to position [1320, 1106]
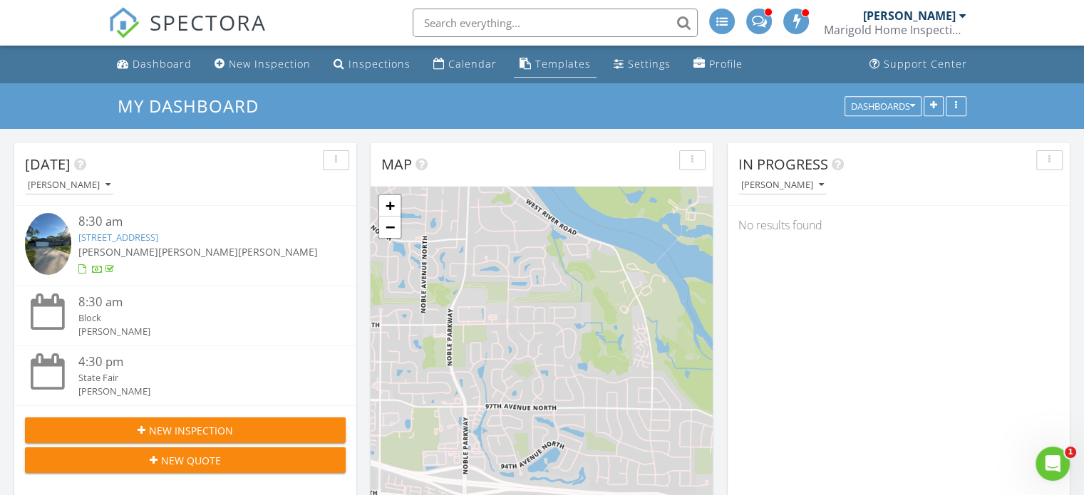
click at [549, 62] on div "Templates" at bounding box center [563, 64] width 56 height 14
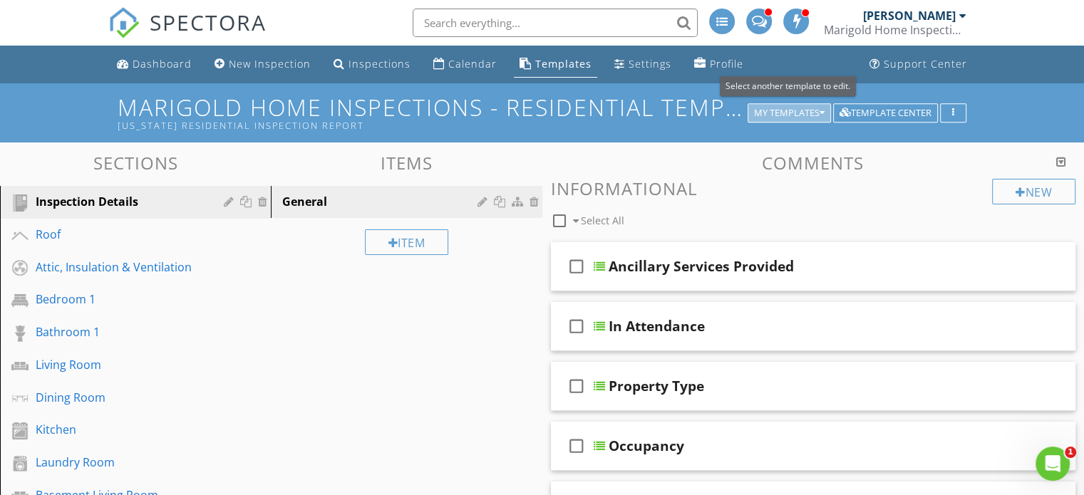
click at [821, 107] on button "My Templates" at bounding box center [789, 113] width 83 height 20
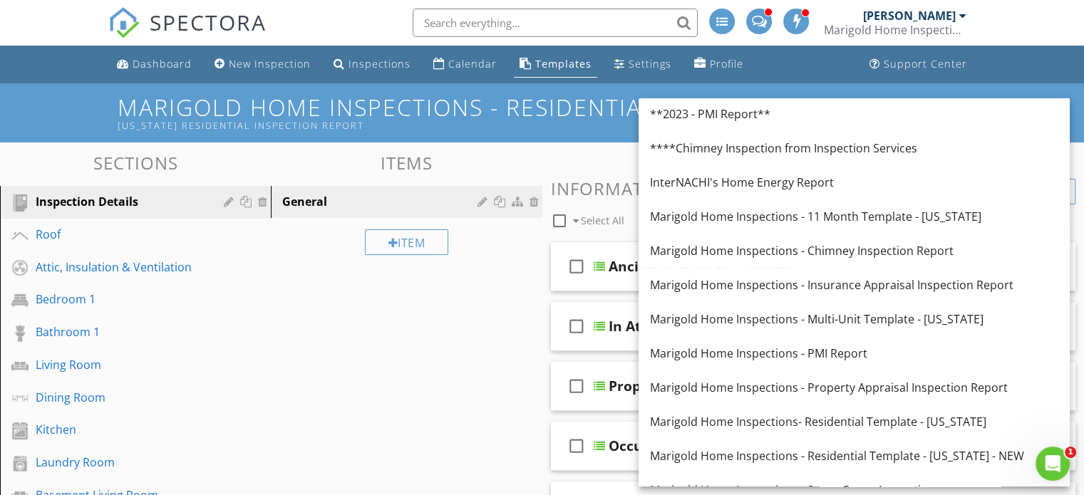
scroll to position [370, 0]
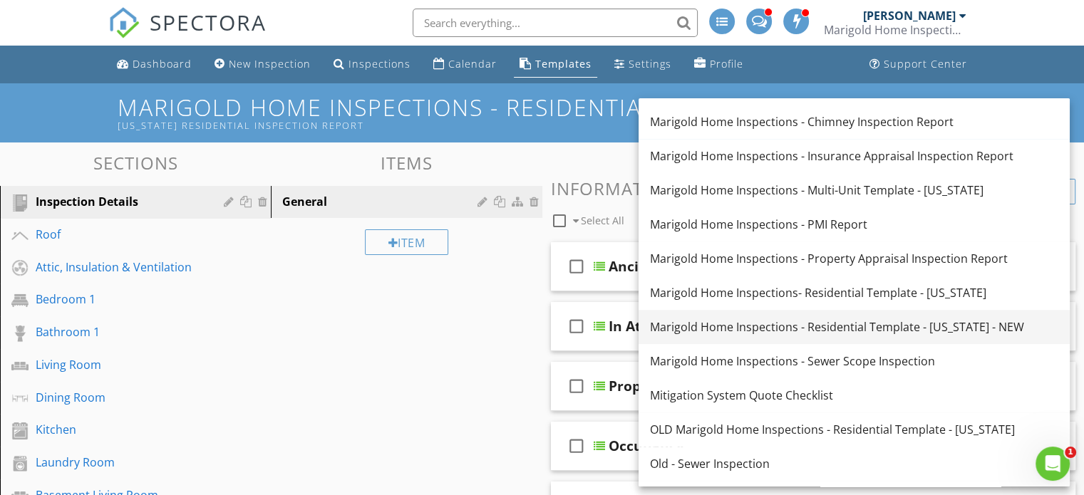
click at [855, 336] on div "Marigold Home Inspections - Residential Template - [US_STATE] - NEW" at bounding box center [854, 327] width 408 height 17
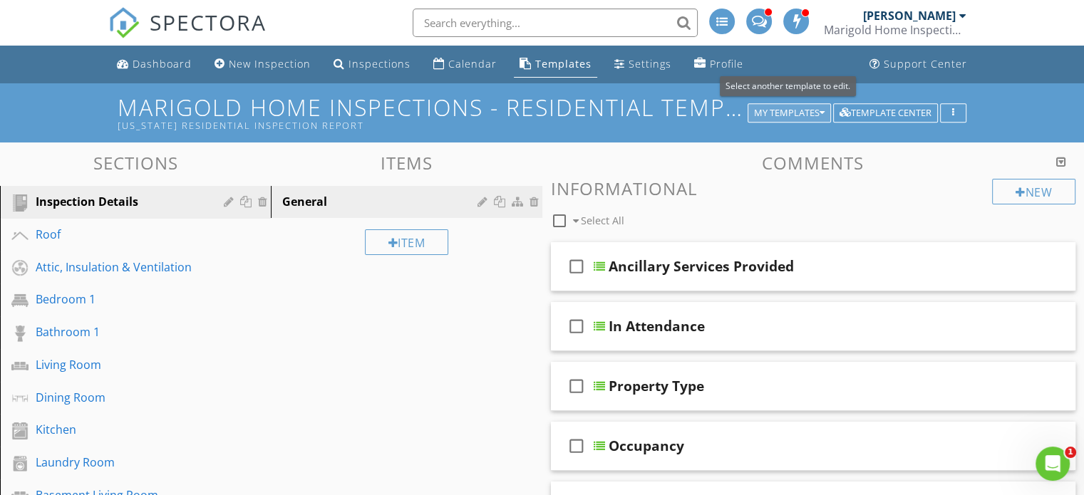
click at [782, 104] on button "My Templates" at bounding box center [789, 113] width 83 height 20
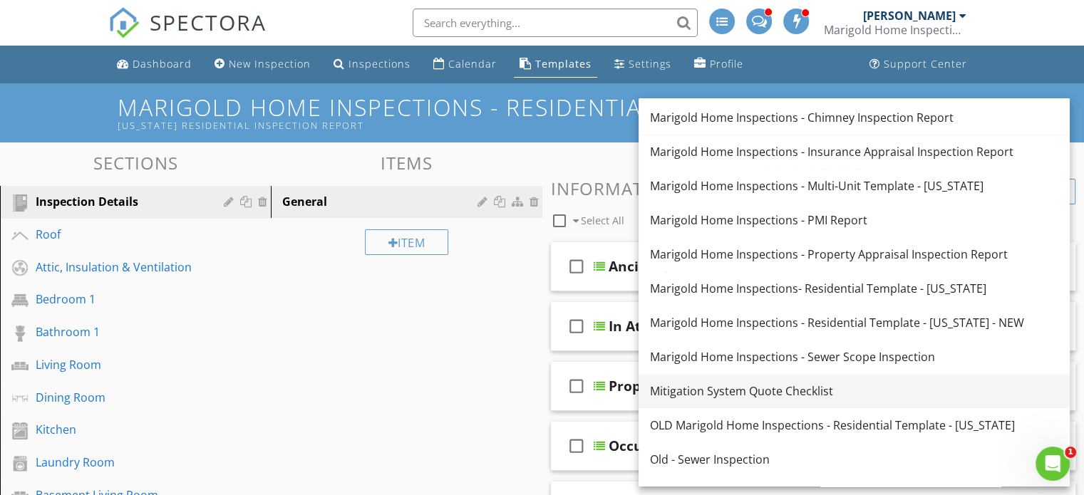
scroll to position [375, 0]
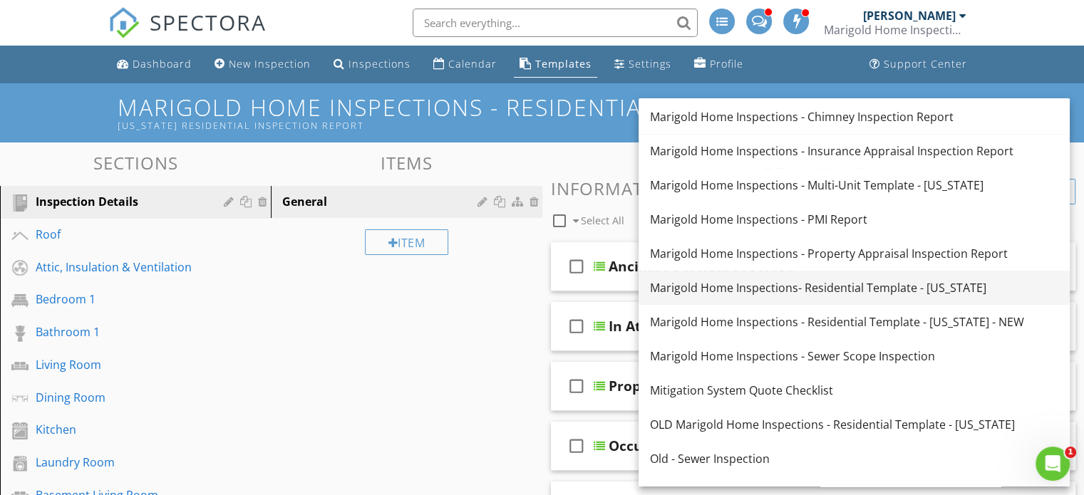
click at [853, 282] on div "Marigold Home Inspections- Residential Template - [US_STATE]" at bounding box center [854, 287] width 408 height 17
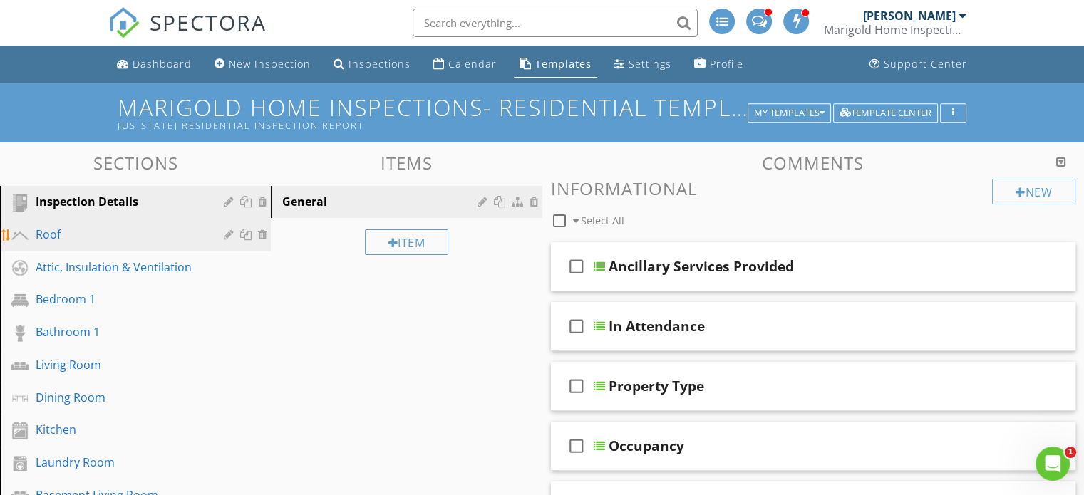
click at [166, 240] on div "Roof" at bounding box center [120, 234] width 168 height 17
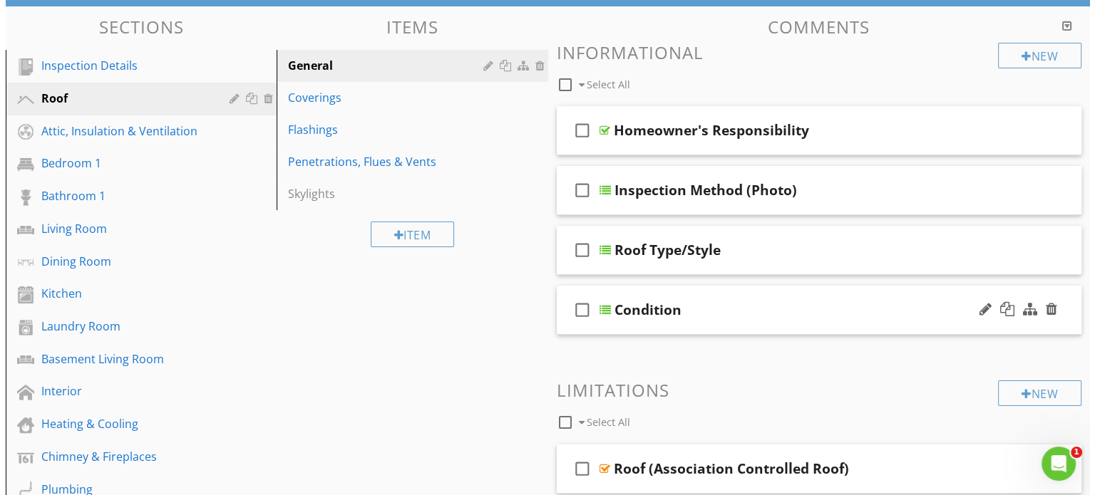
scroll to position [138, 0]
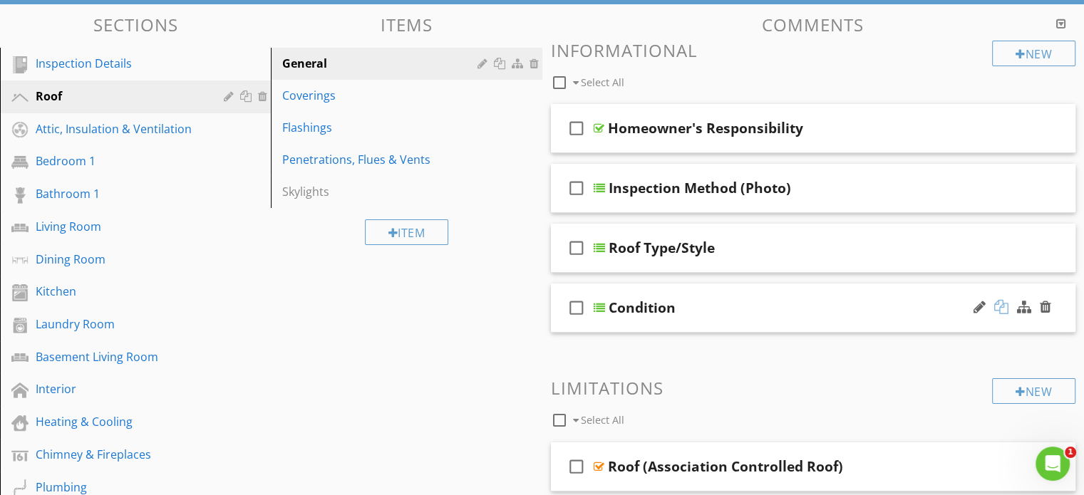
click at [1001, 301] on div at bounding box center [1002, 307] width 14 height 14
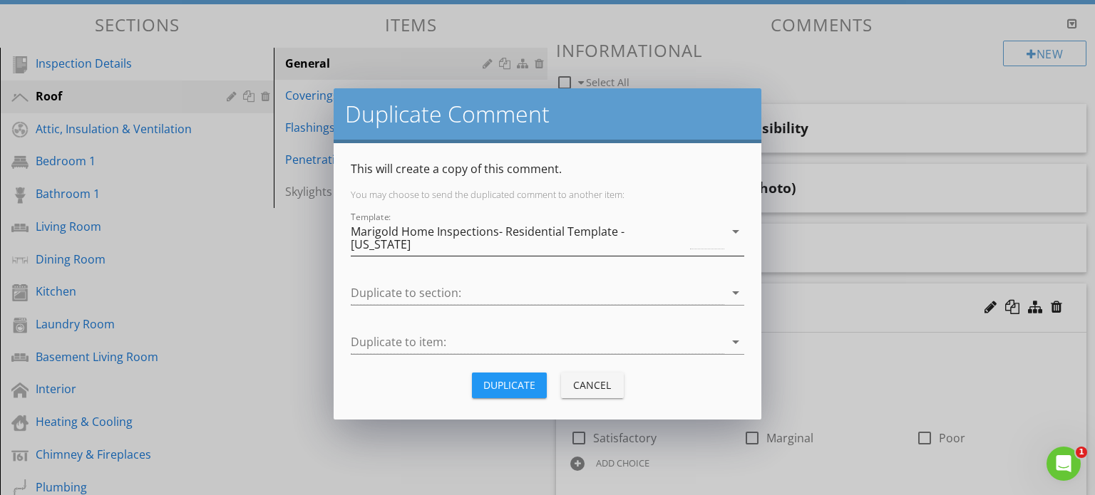
click at [705, 233] on div "Marigold Home Inspections- Residential Template - [US_STATE]" at bounding box center [538, 238] width 374 height 36
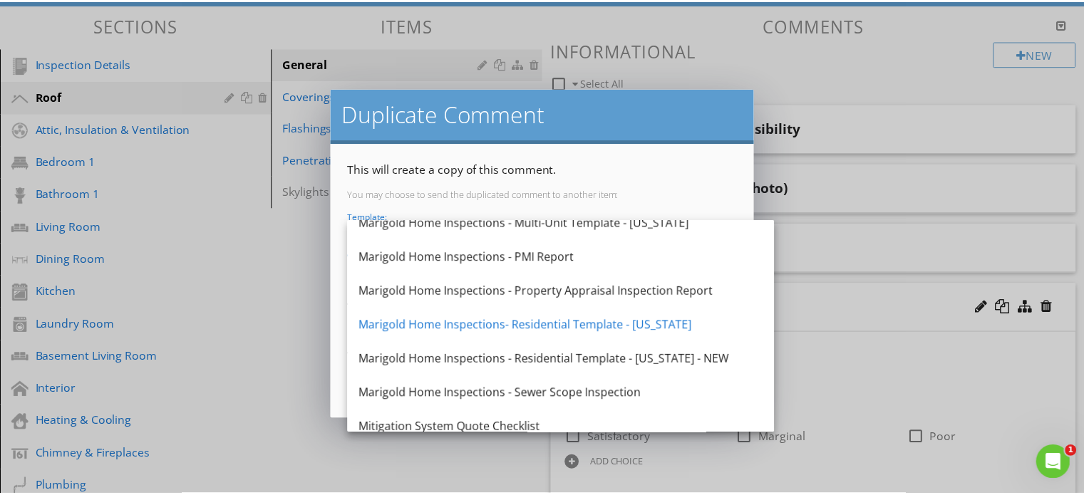
scroll to position [461, 0]
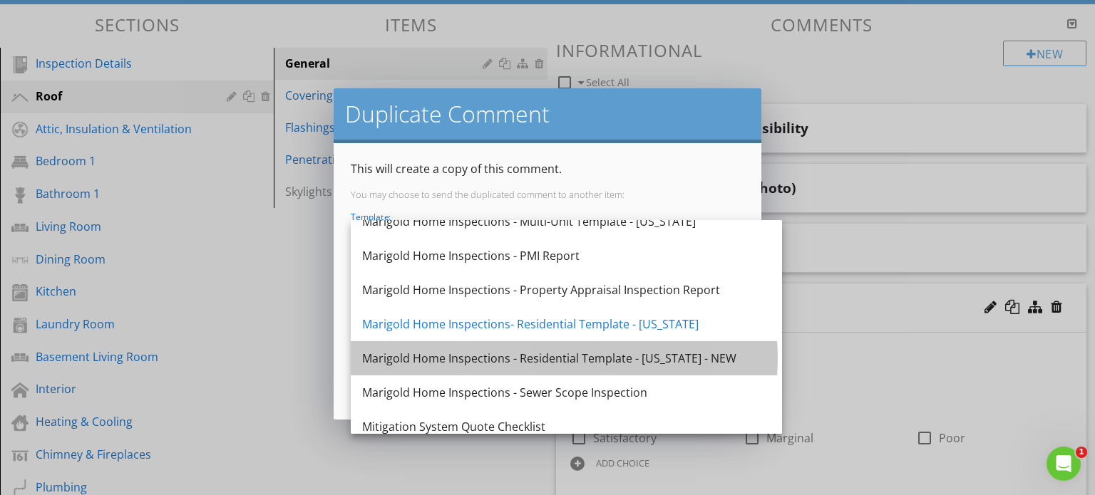
click at [652, 348] on div "Marigold Home Inspections - Residential Template - [US_STATE] - NEW" at bounding box center [566, 358] width 408 height 34
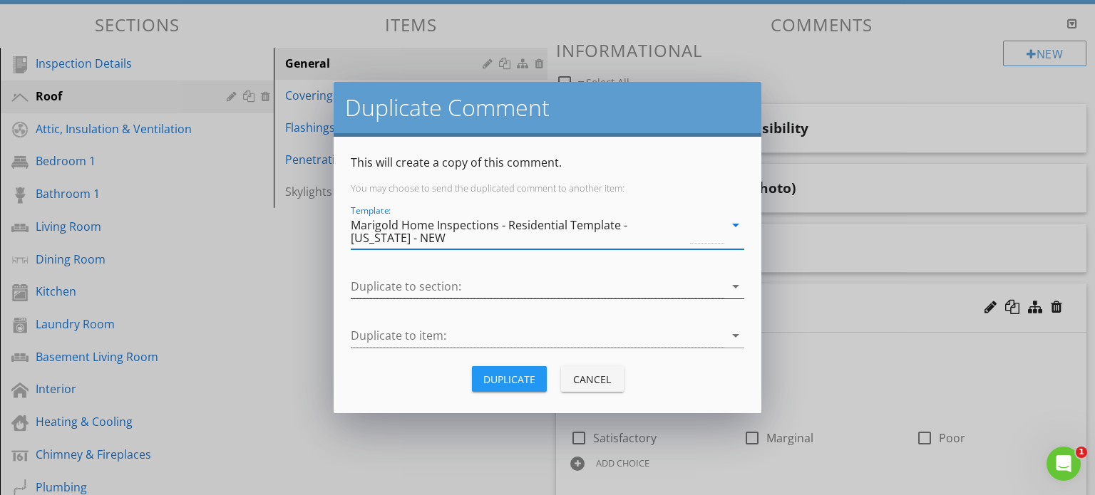
click at [593, 294] on div at bounding box center [538, 287] width 374 height 24
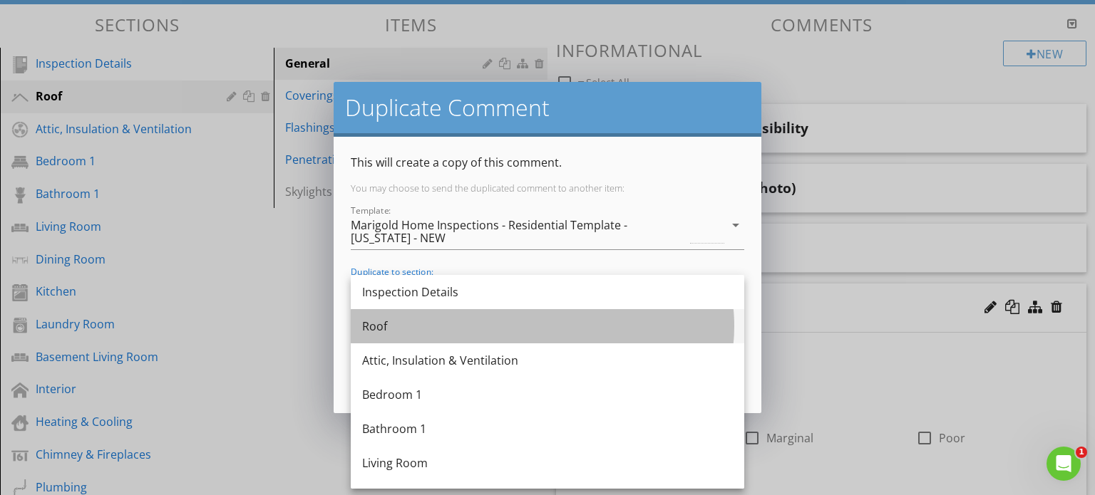
click at [548, 324] on div "Roof" at bounding box center [547, 326] width 371 height 17
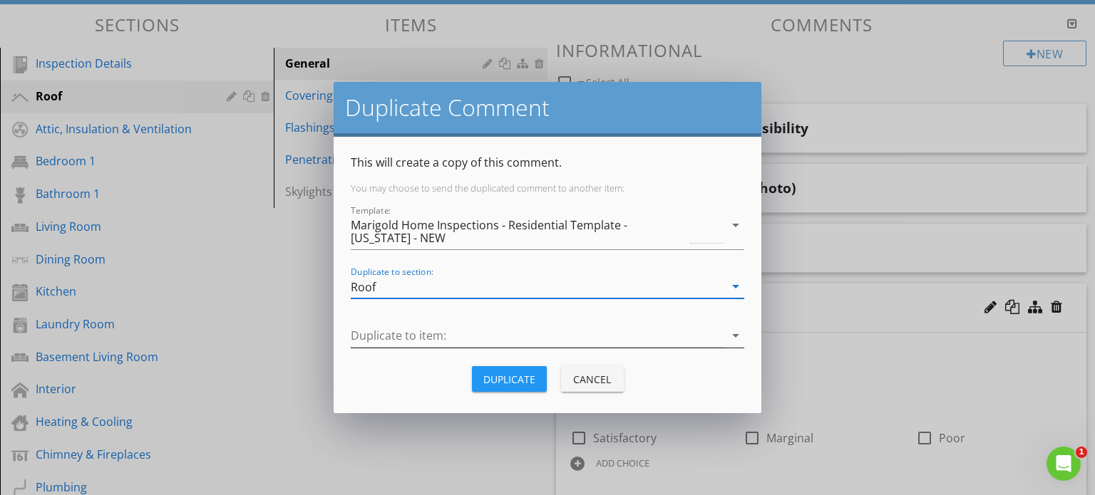
click at [515, 339] on div at bounding box center [538, 336] width 374 height 24
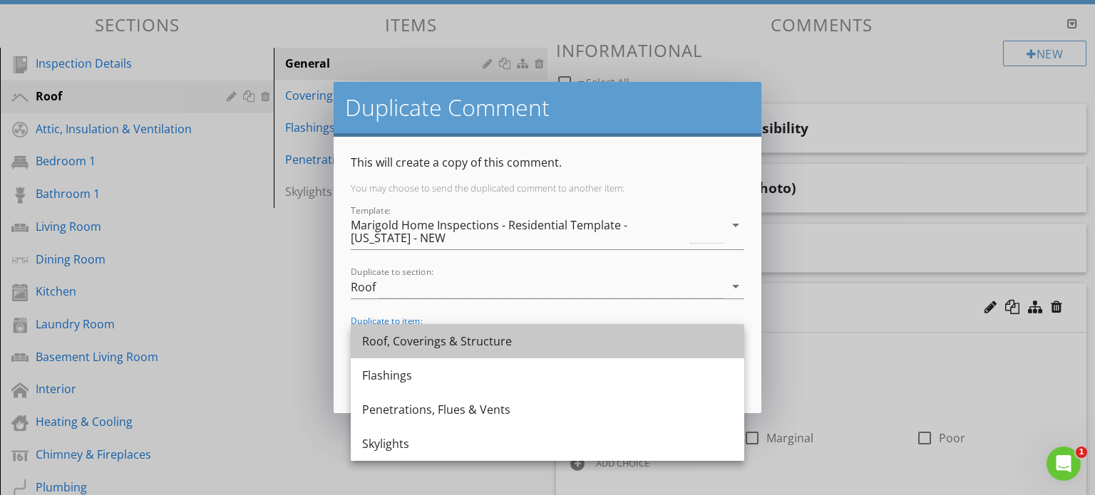
click at [515, 339] on div "Roof, Coverings & Structure" at bounding box center [547, 341] width 371 height 17
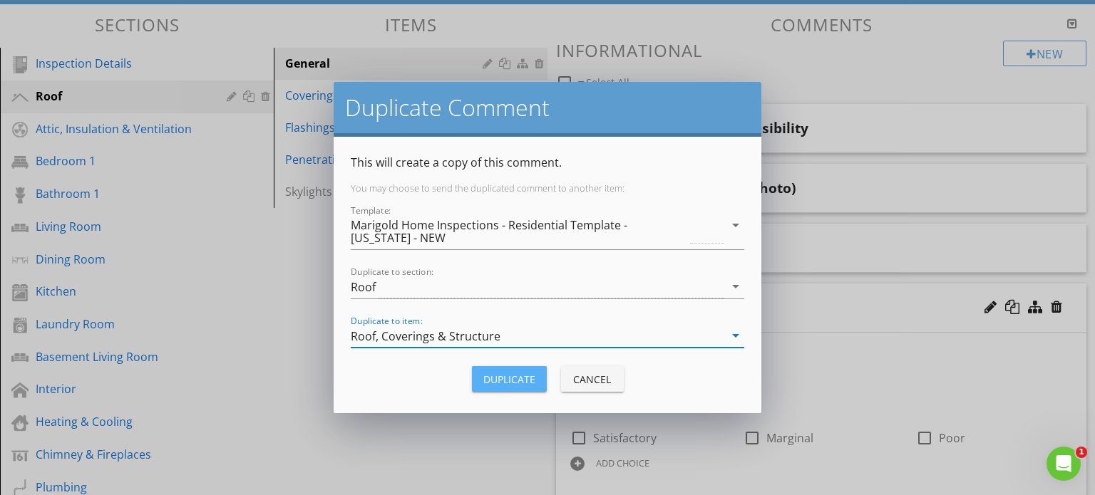
click at [511, 380] on div "Duplicate" at bounding box center [509, 379] width 52 height 15
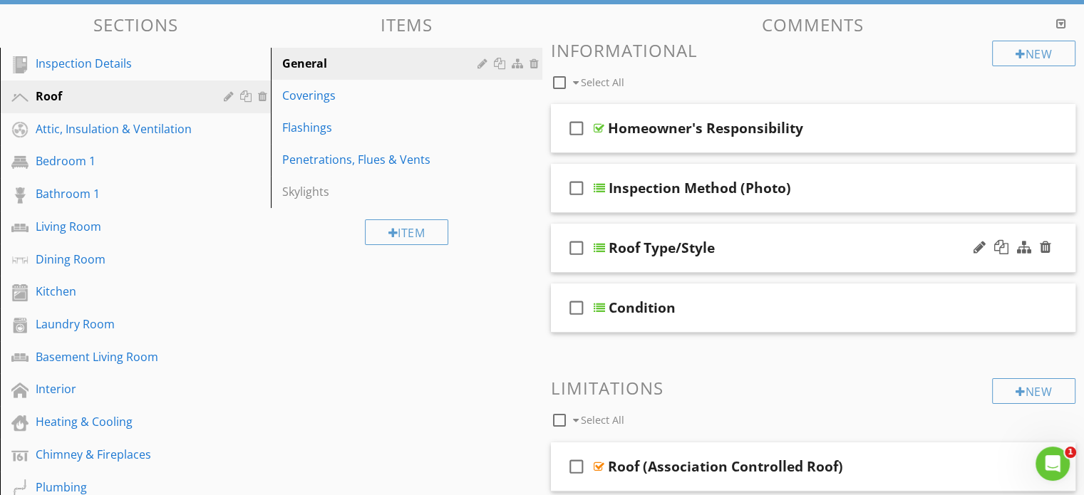
scroll to position [0, 0]
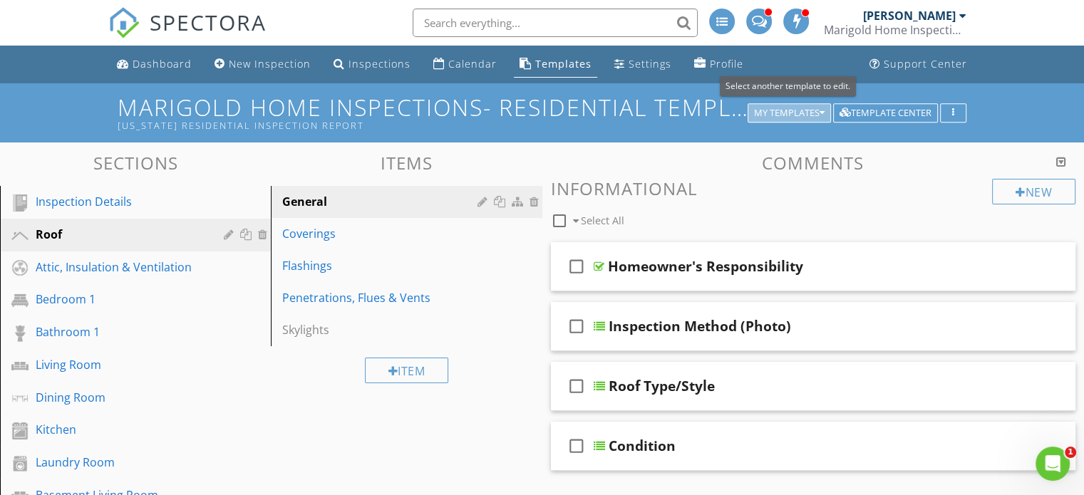
click at [801, 118] on div "My Templates" at bounding box center [789, 113] width 71 height 10
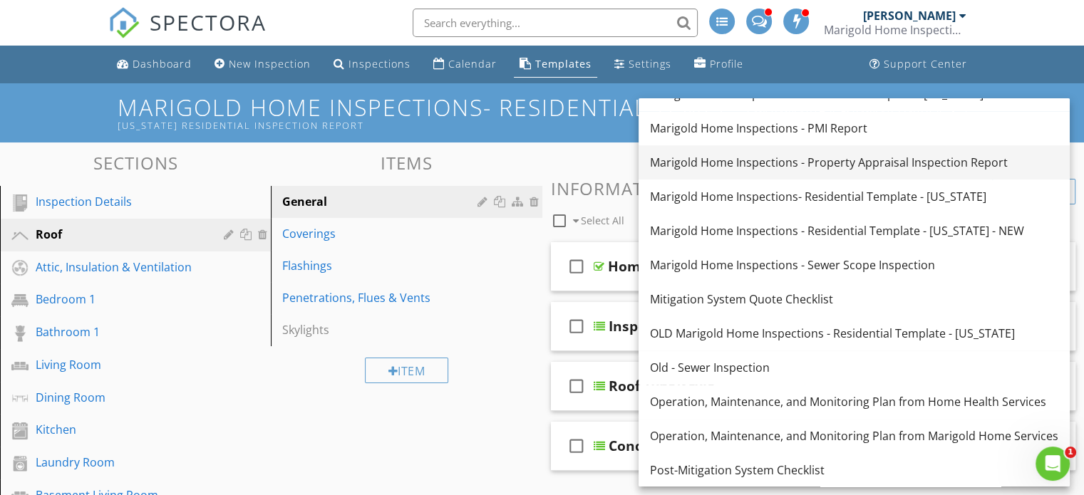
scroll to position [466, 0]
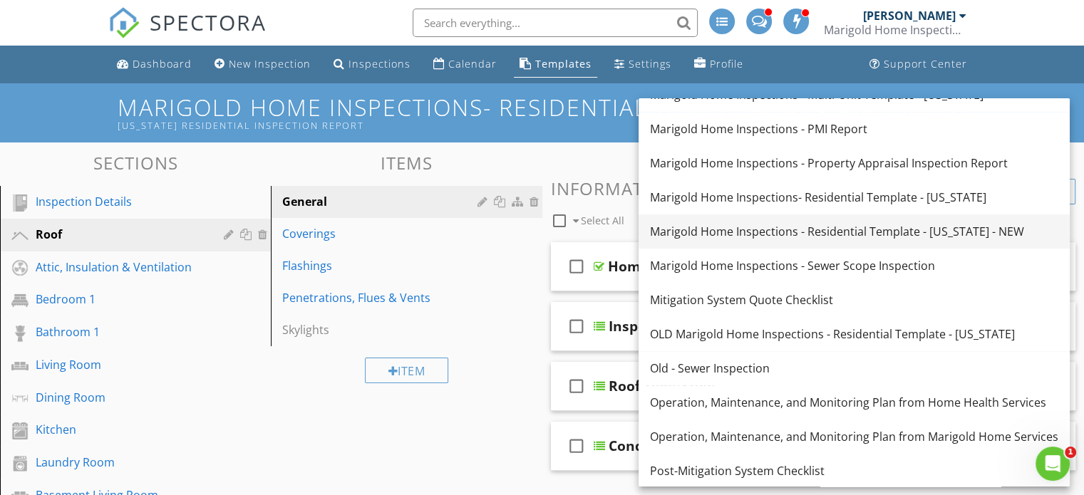
click at [831, 222] on link "Marigold Home Inspections - Residential Template - Wisconsin - NEW" at bounding box center [854, 232] width 431 height 34
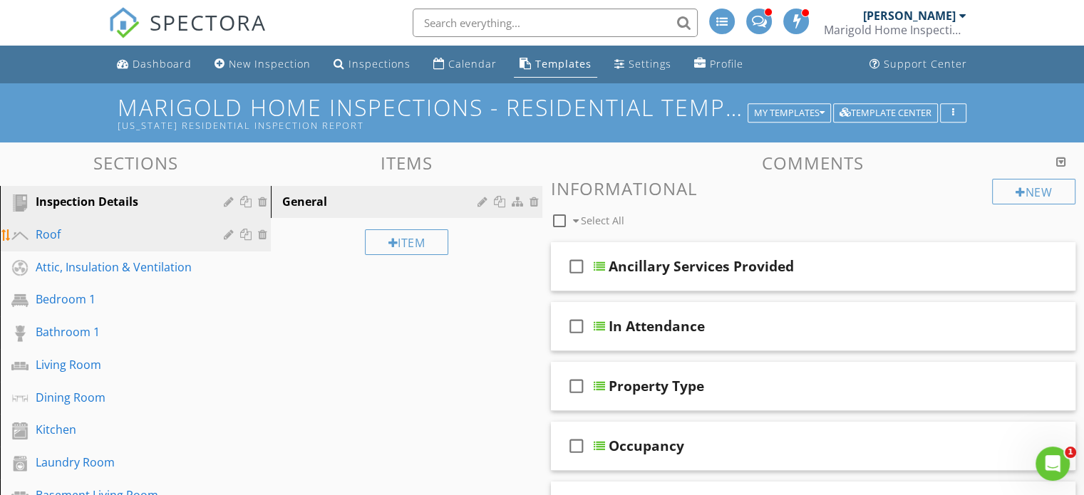
click at [161, 234] on div "Roof" at bounding box center [120, 234] width 168 height 17
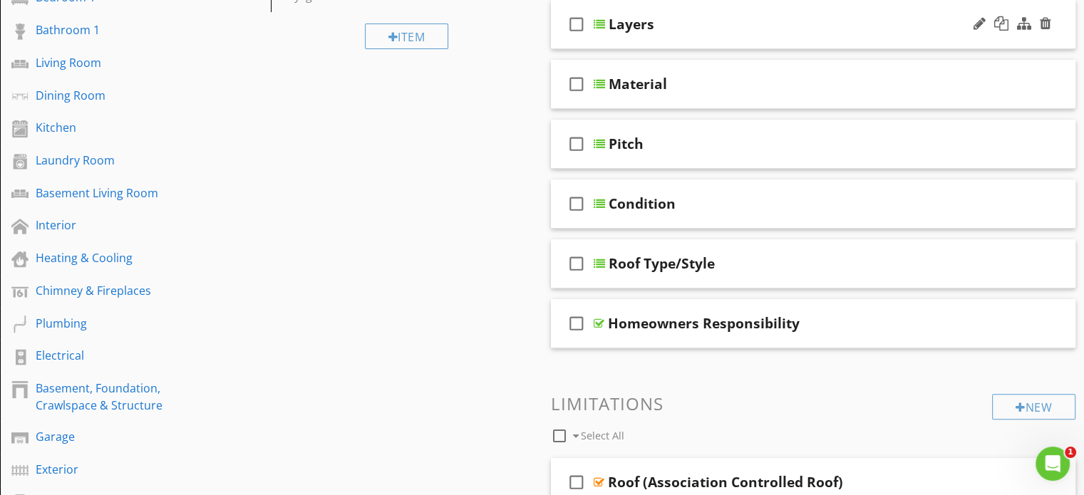
scroll to position [0, 0]
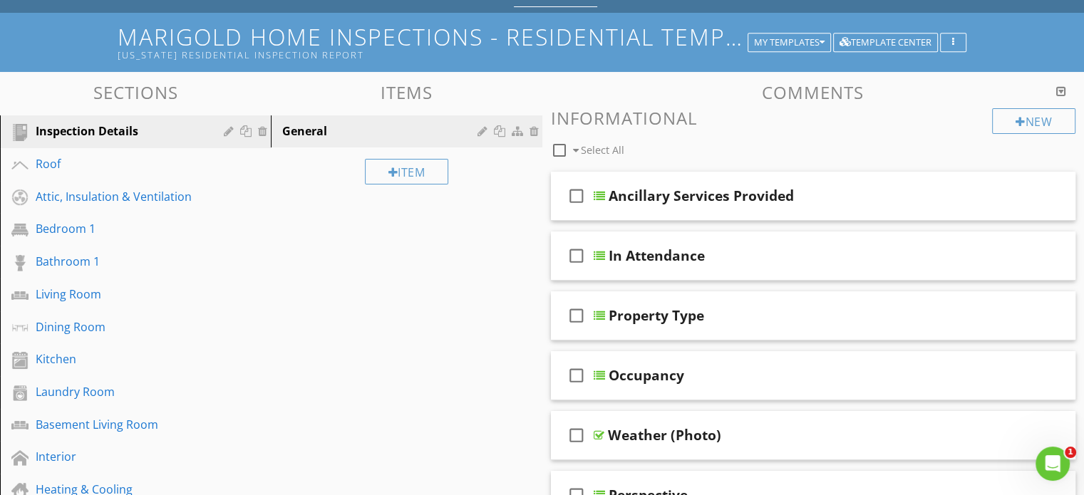
scroll to position [68, 0]
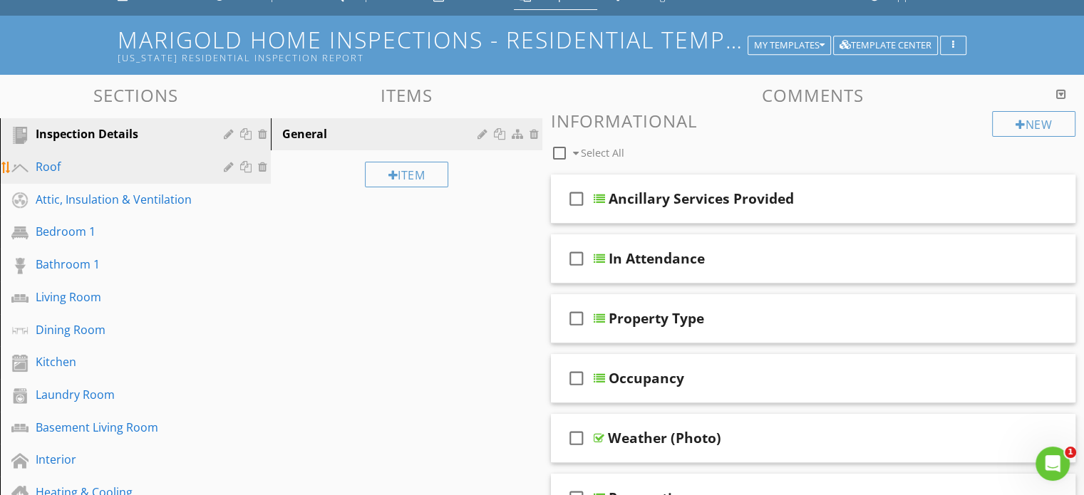
click at [120, 151] on link "Roof" at bounding box center [137, 167] width 267 height 33
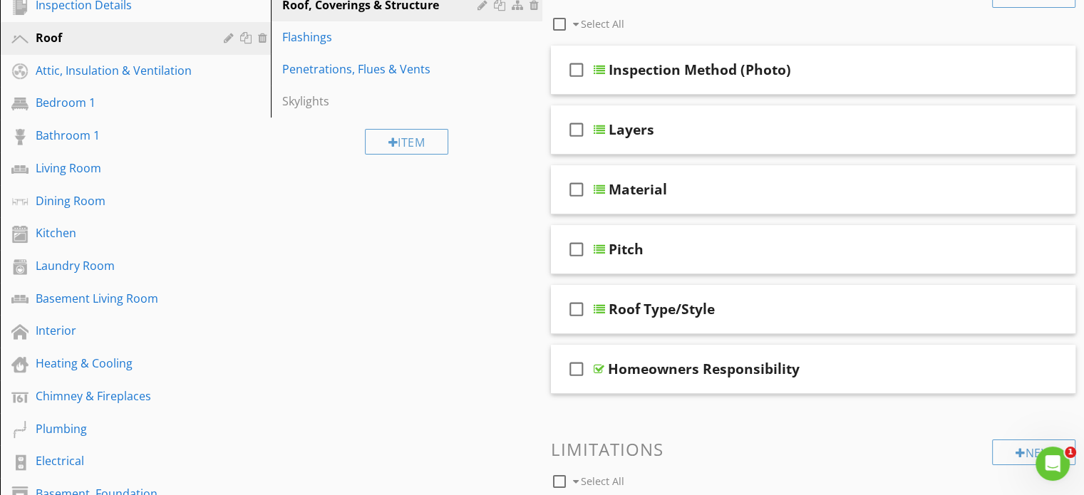
scroll to position [197, 0]
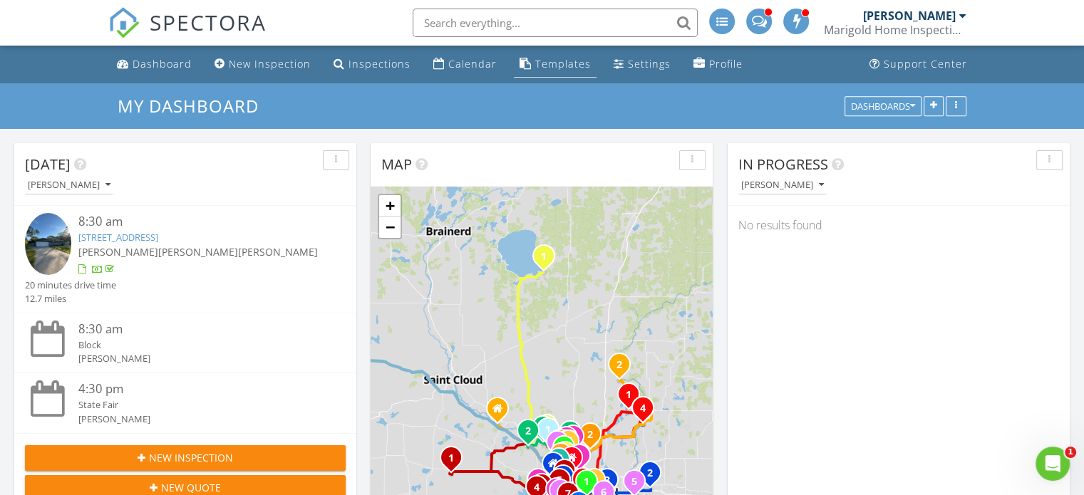
click at [539, 56] on link "Templates" at bounding box center [555, 64] width 83 height 26
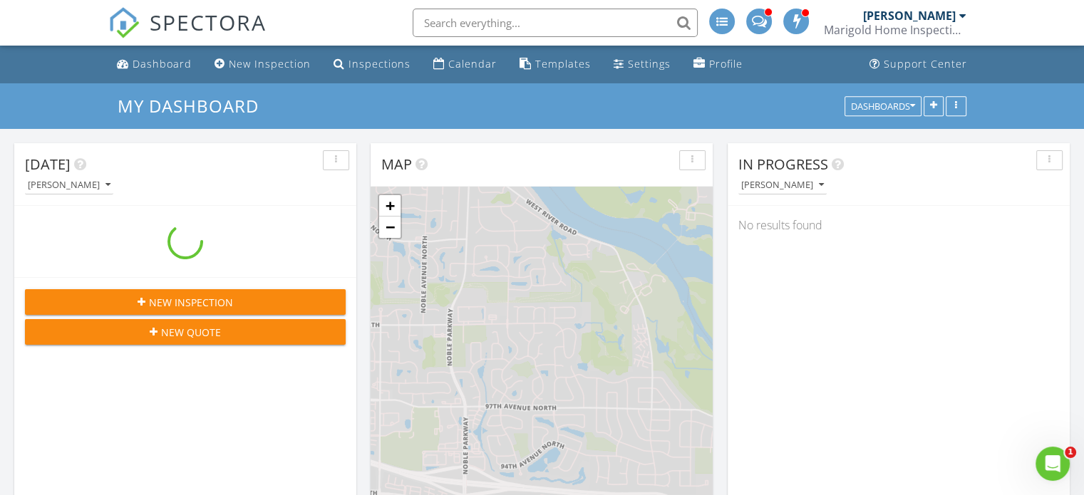
scroll to position [1320, 1106]
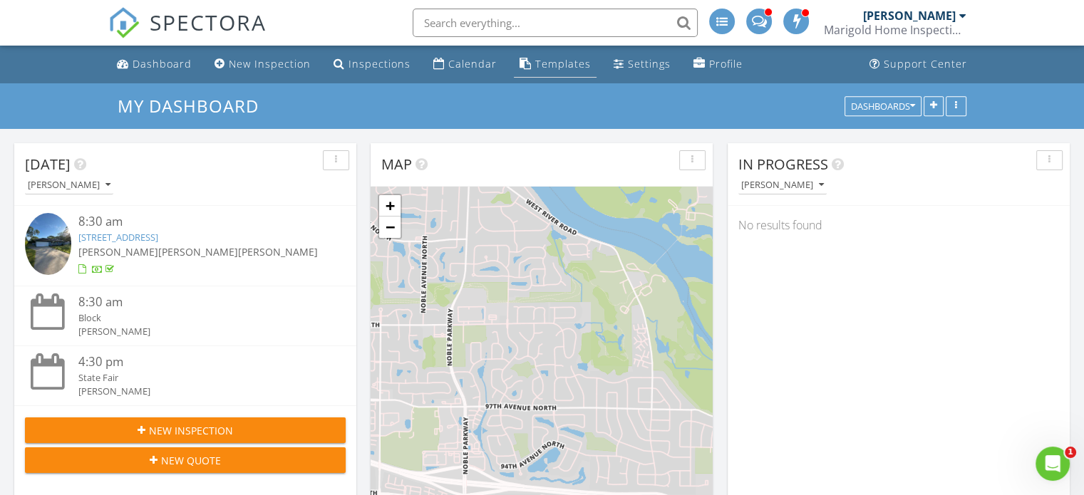
click at [565, 65] on div "Templates" at bounding box center [563, 64] width 56 height 14
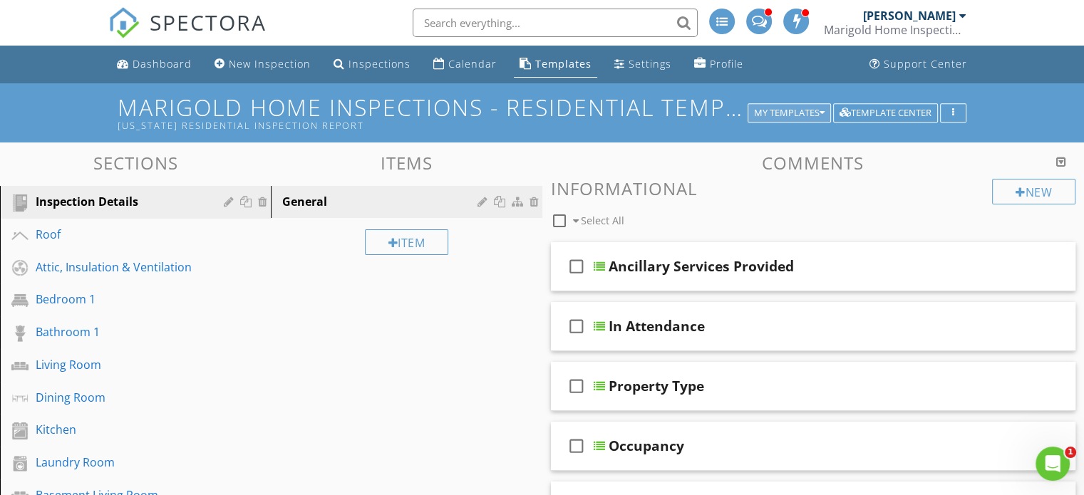
click at [806, 114] on div "My Templates" at bounding box center [789, 113] width 71 height 10
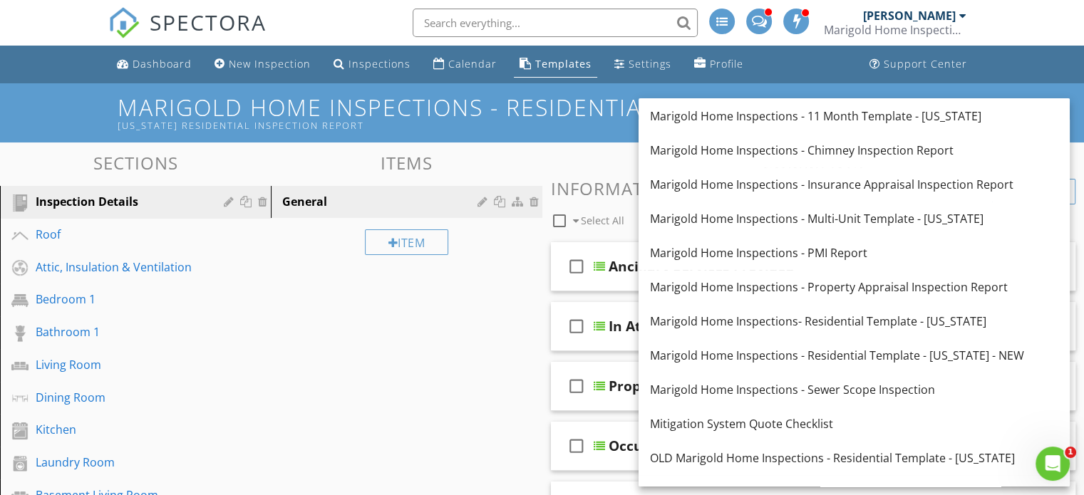
scroll to position [345, 0]
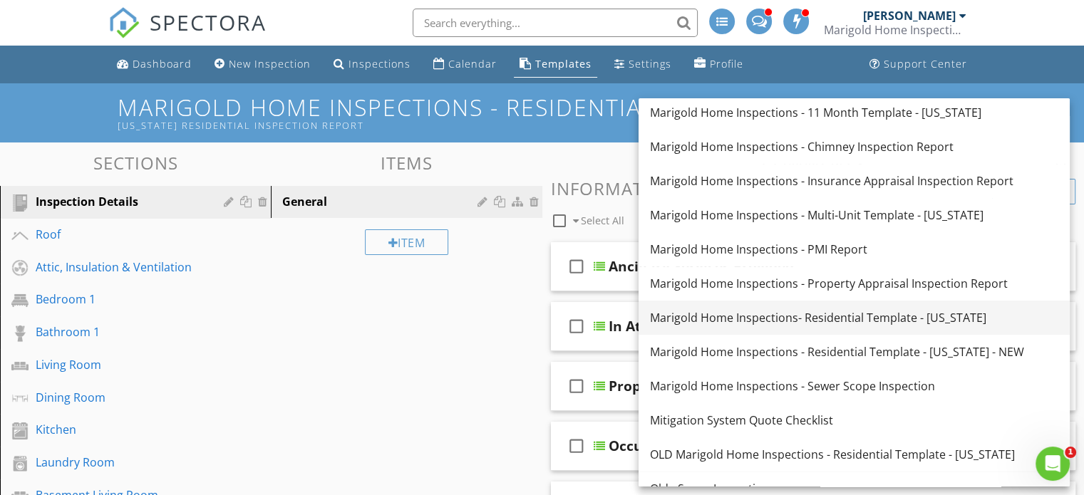
click at [823, 315] on div "Marigold Home Inspections- Residential Template - [US_STATE]" at bounding box center [854, 317] width 408 height 17
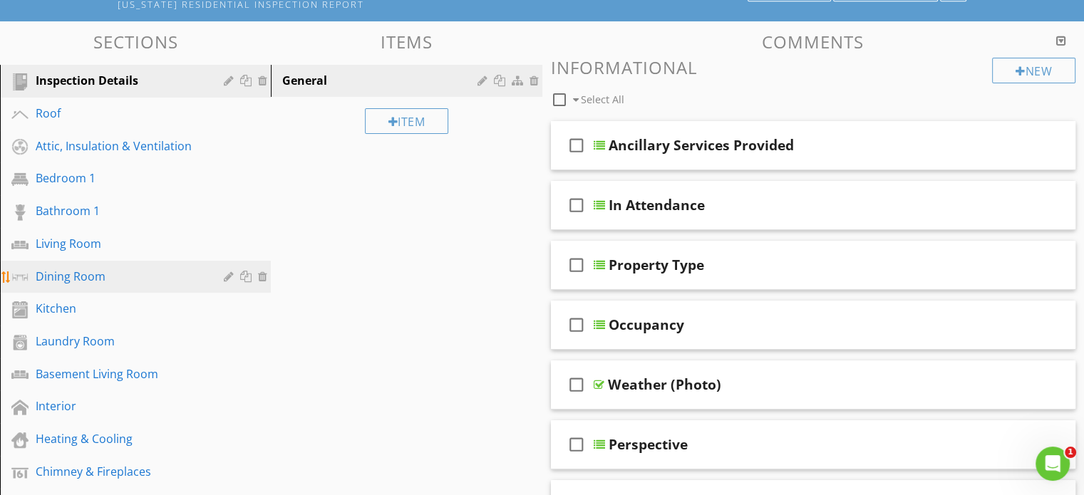
scroll to position [115, 0]
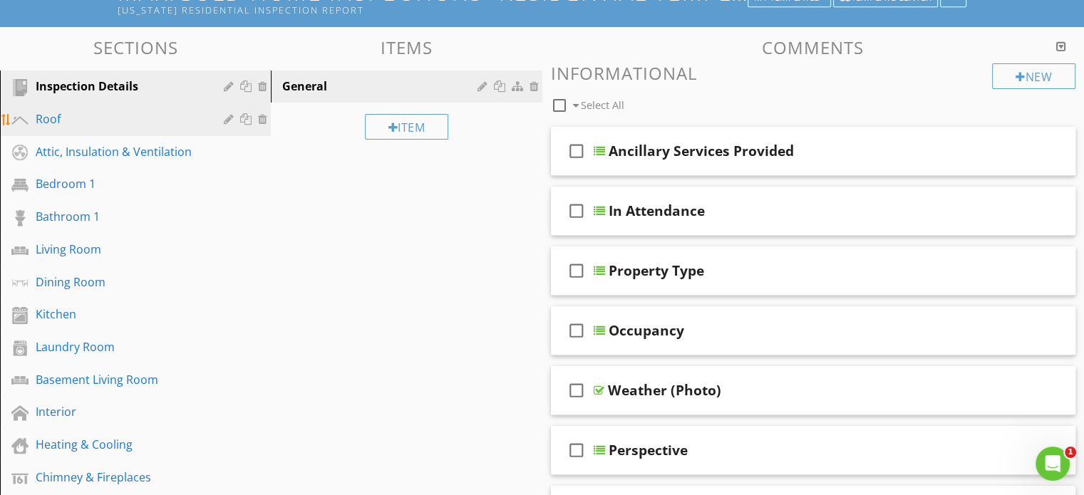
click at [98, 125] on div "Roof" at bounding box center [120, 119] width 168 height 17
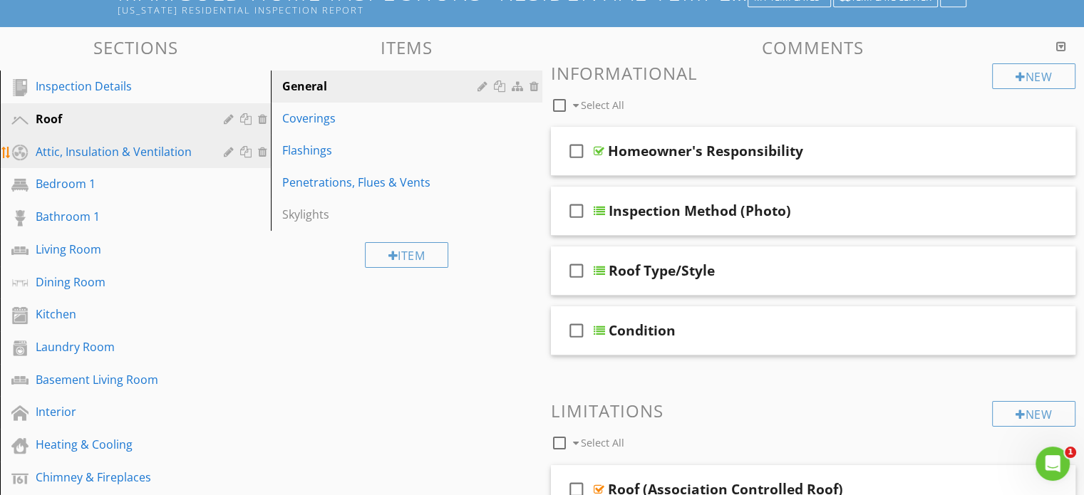
click at [122, 144] on div "Attic, Insulation & Ventilation" at bounding box center [120, 151] width 168 height 17
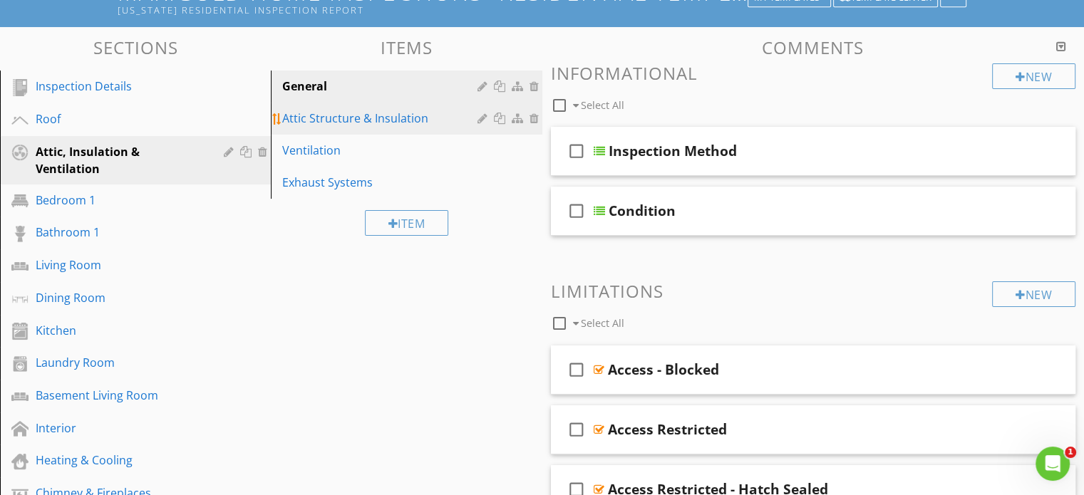
click at [397, 108] on link "Attic Structure & Insulation" at bounding box center [408, 118] width 267 height 31
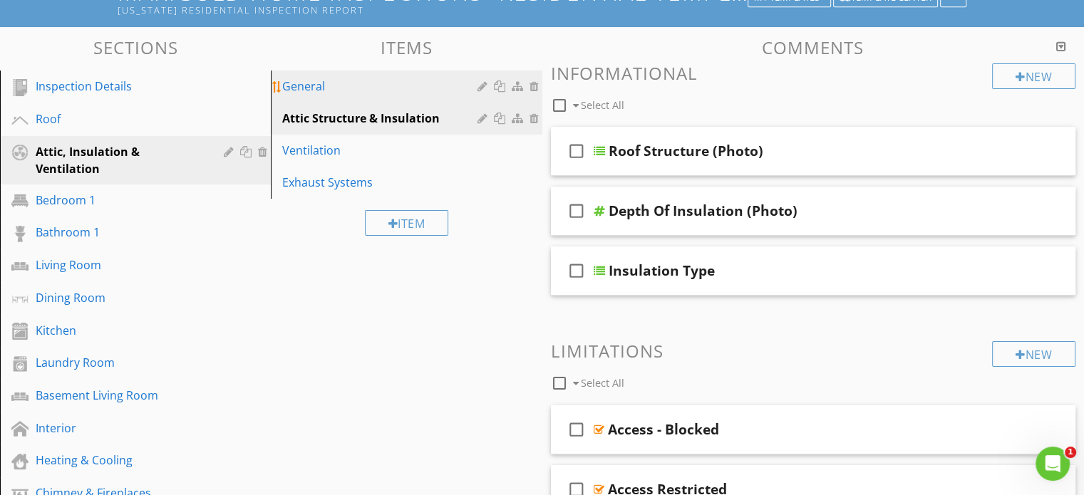
click at [385, 88] on div "General" at bounding box center [381, 86] width 199 height 17
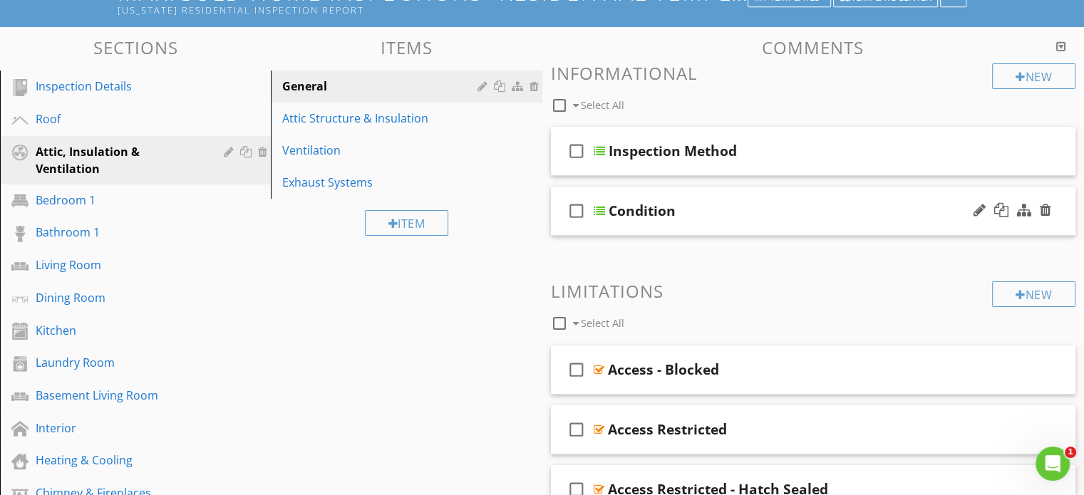
click at [662, 193] on div "check_box_outline_blank Condition" at bounding box center [813, 211] width 525 height 49
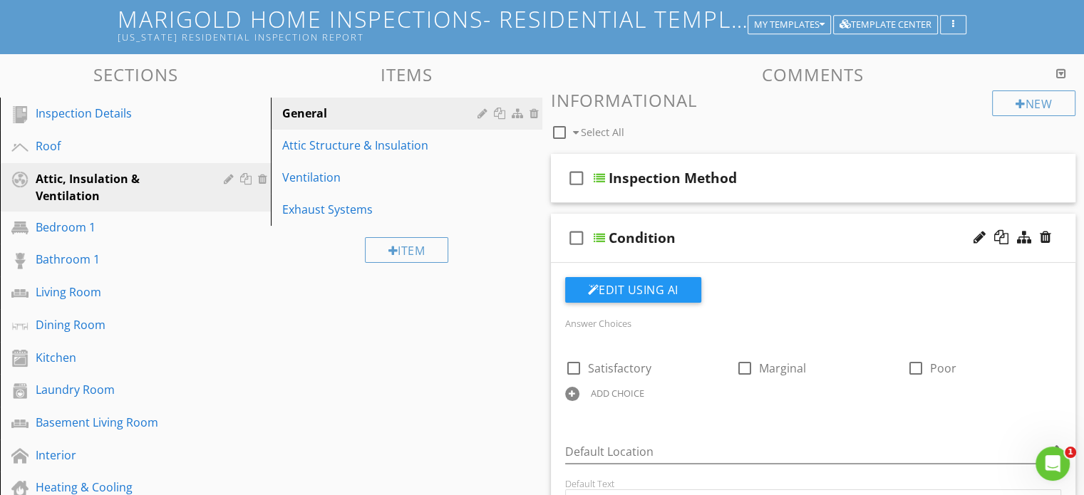
scroll to position [81, 0]
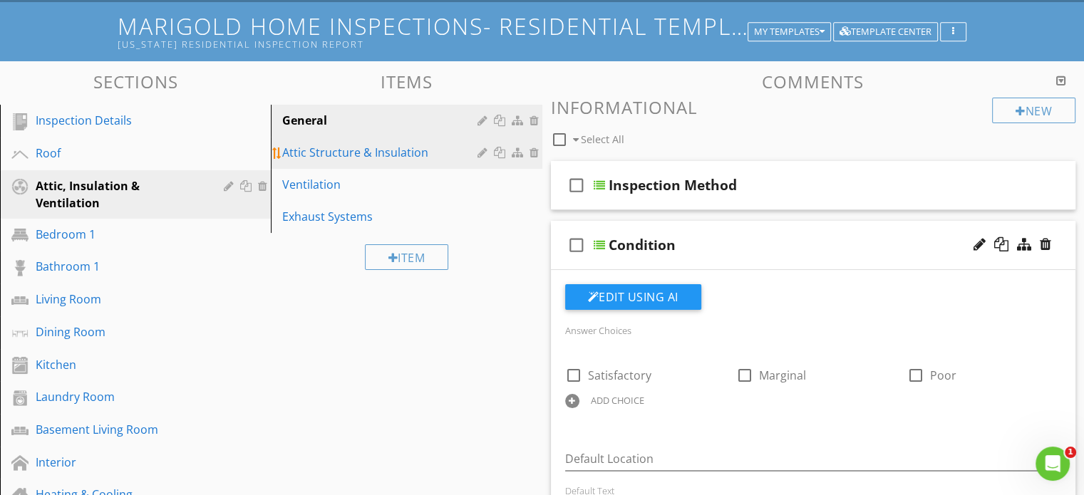
click at [399, 160] on div "Attic Structure & Insulation" at bounding box center [381, 152] width 199 height 17
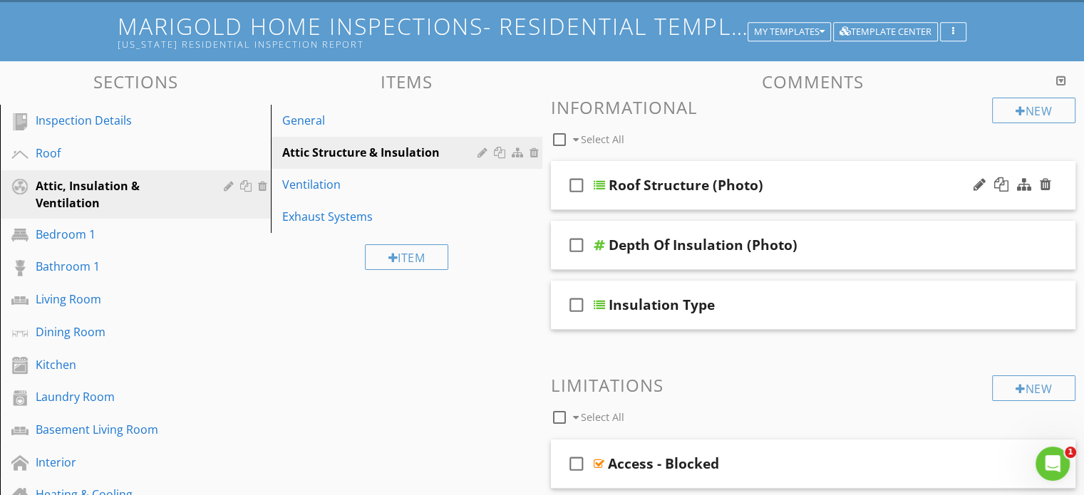
click at [798, 166] on div "check_box_outline_blank Roof Structure (Photo)" at bounding box center [813, 185] width 525 height 49
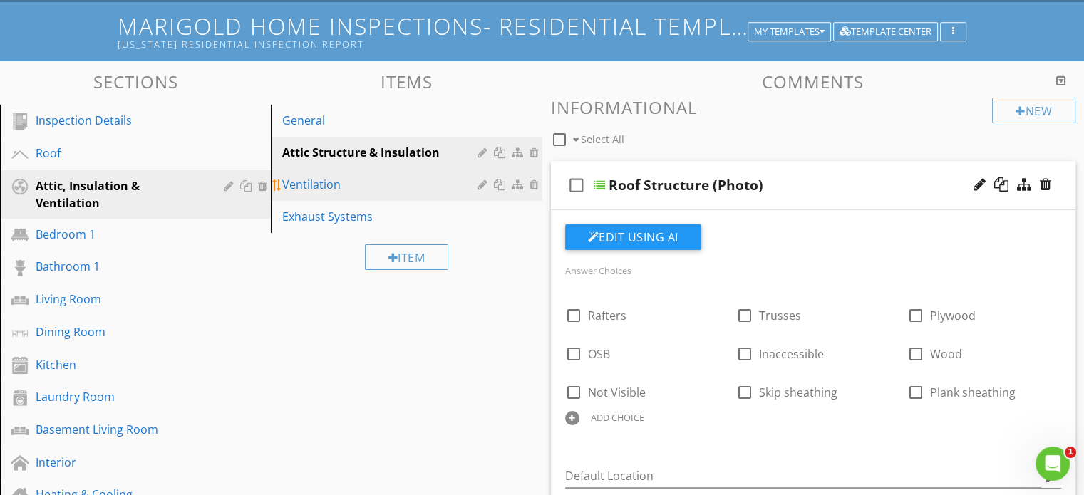
click at [428, 184] on div "Ventilation" at bounding box center [381, 184] width 199 height 17
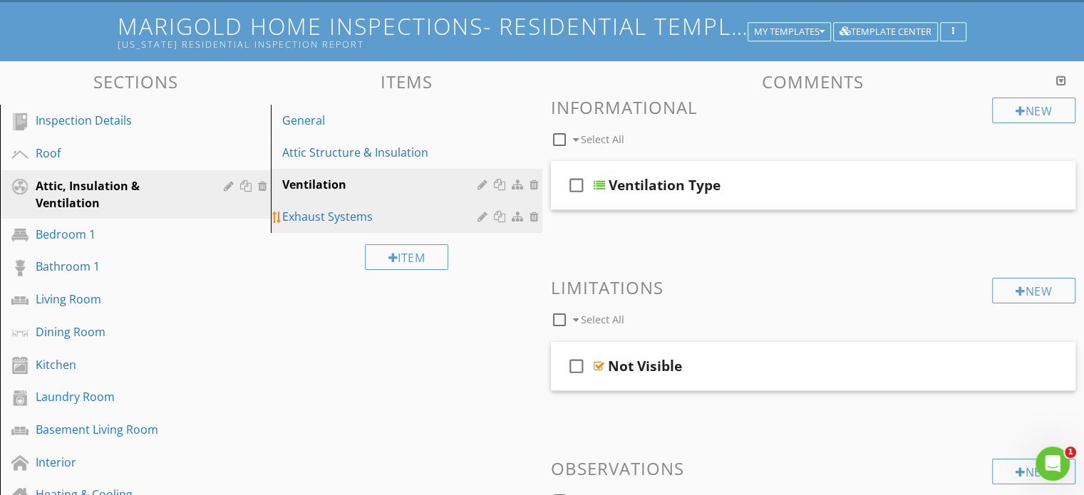
click at [431, 210] on div "Exhaust Systems" at bounding box center [381, 216] width 199 height 17
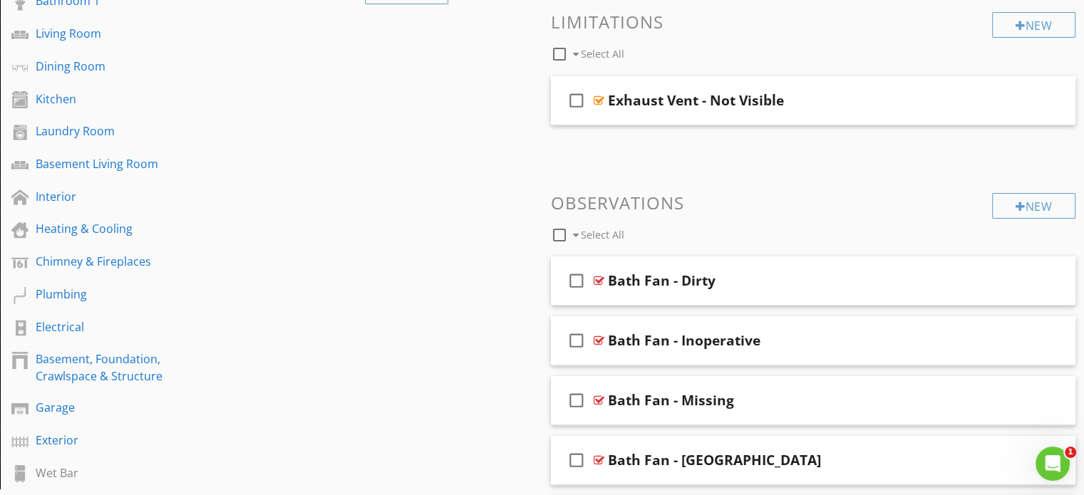
scroll to position [0, 0]
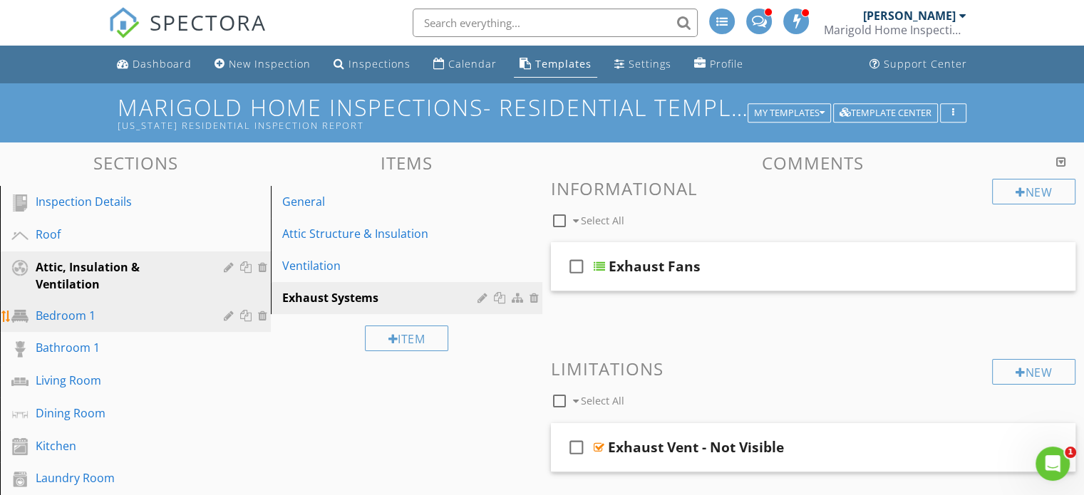
click at [68, 320] on div "Bedroom 1" at bounding box center [120, 315] width 168 height 17
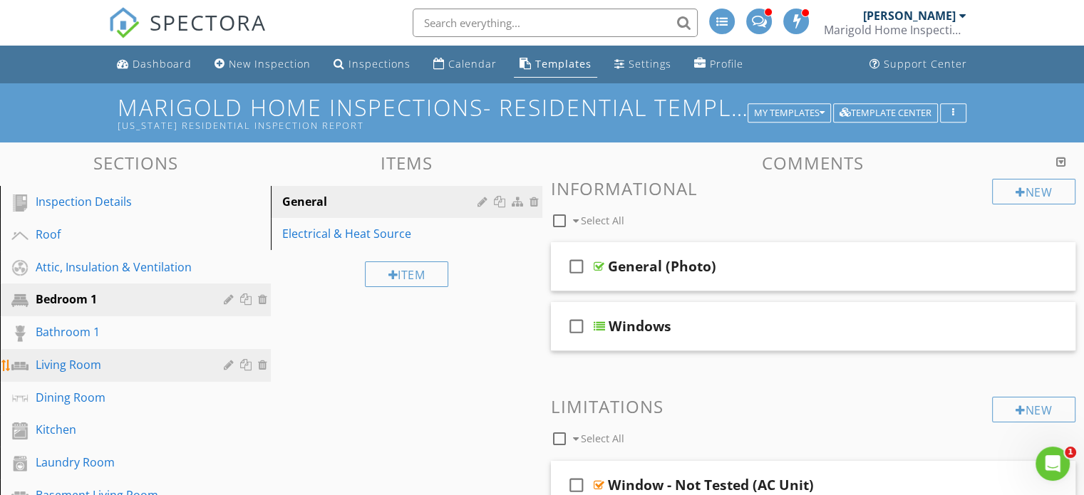
click at [108, 356] on div "Living Room" at bounding box center [120, 364] width 168 height 17
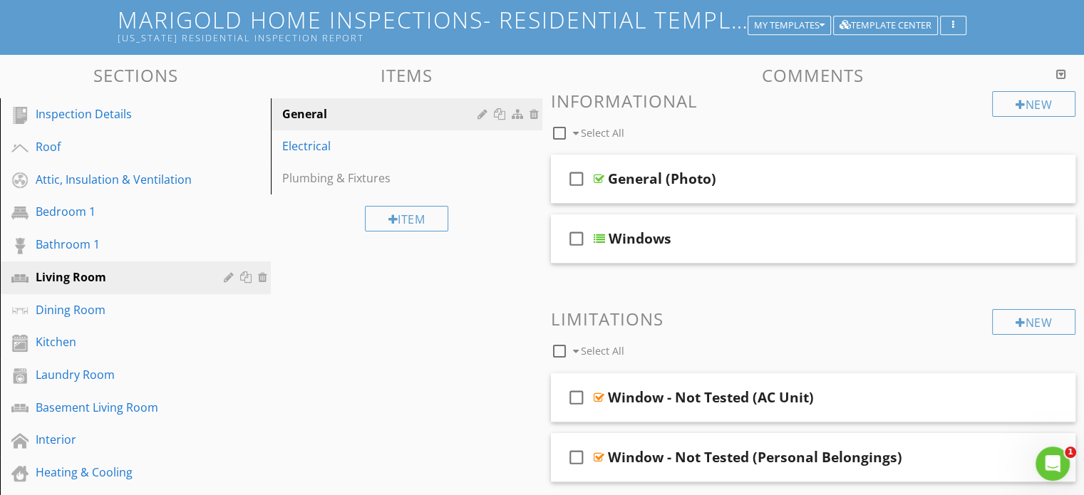
scroll to position [144, 0]
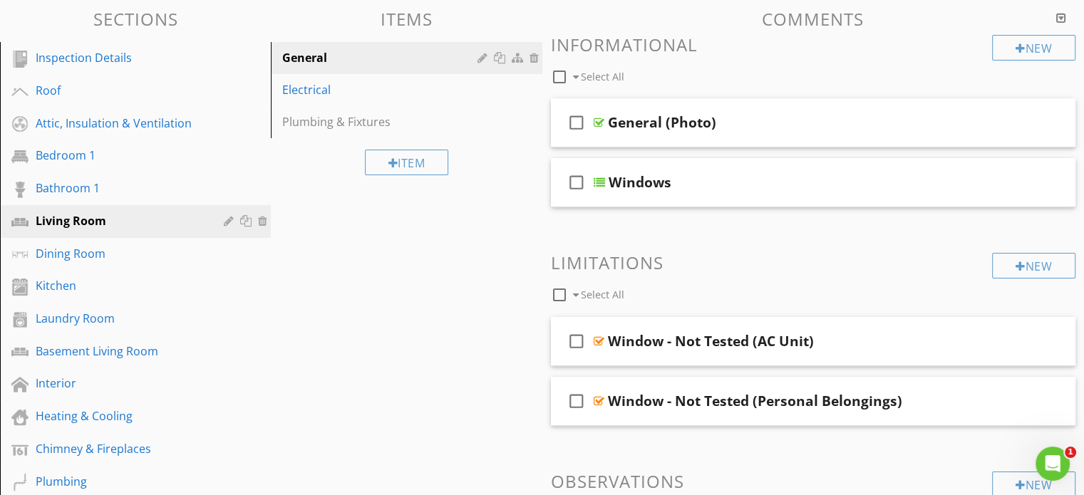
click at [333, 93] on div "Electrical" at bounding box center [381, 89] width 199 height 17
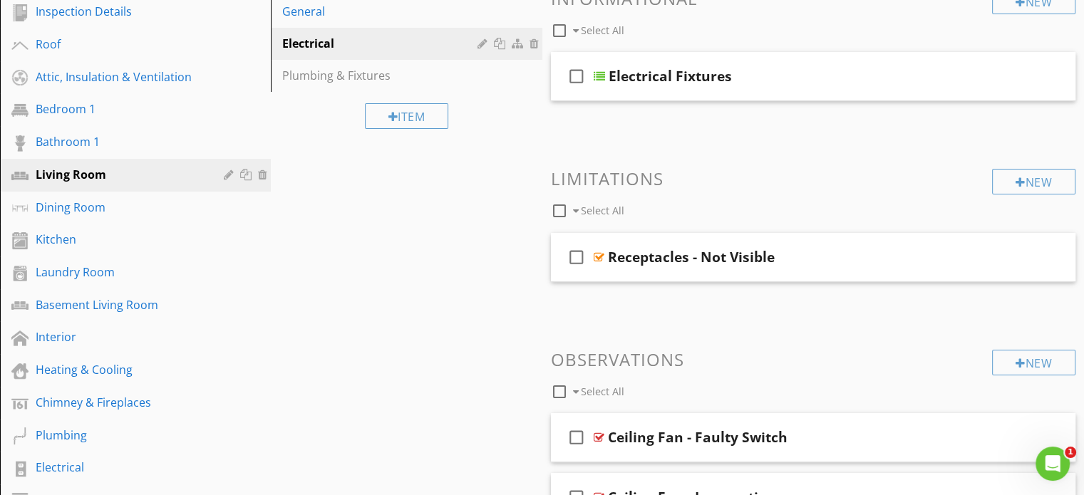
scroll to position [191, 0]
click at [111, 330] on div "Interior" at bounding box center [120, 336] width 168 height 17
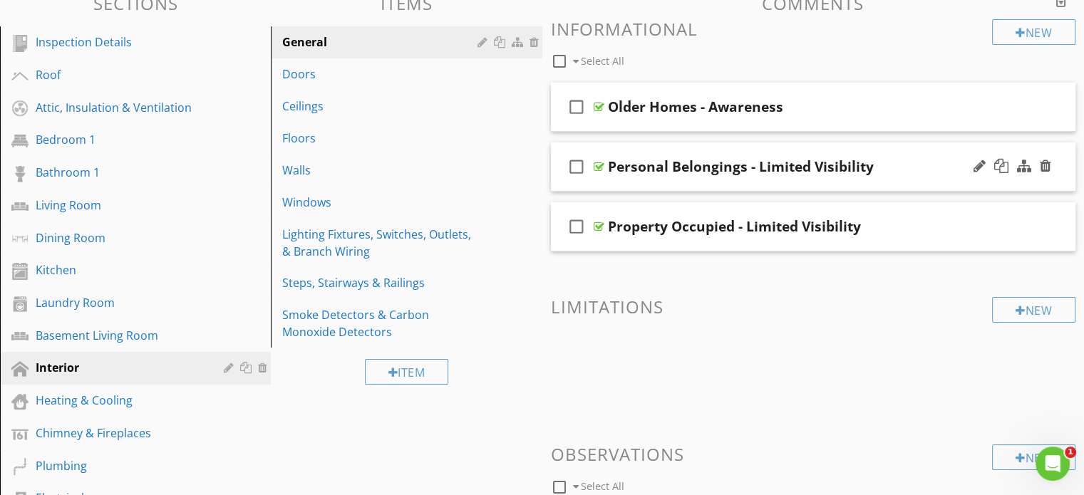
scroll to position [161, 0]
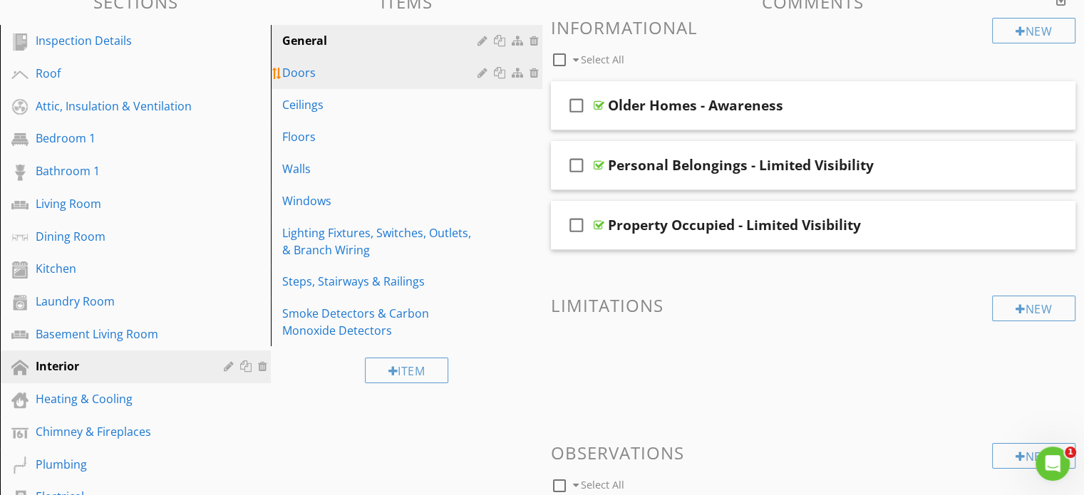
click at [399, 57] on link "Doors" at bounding box center [408, 72] width 267 height 31
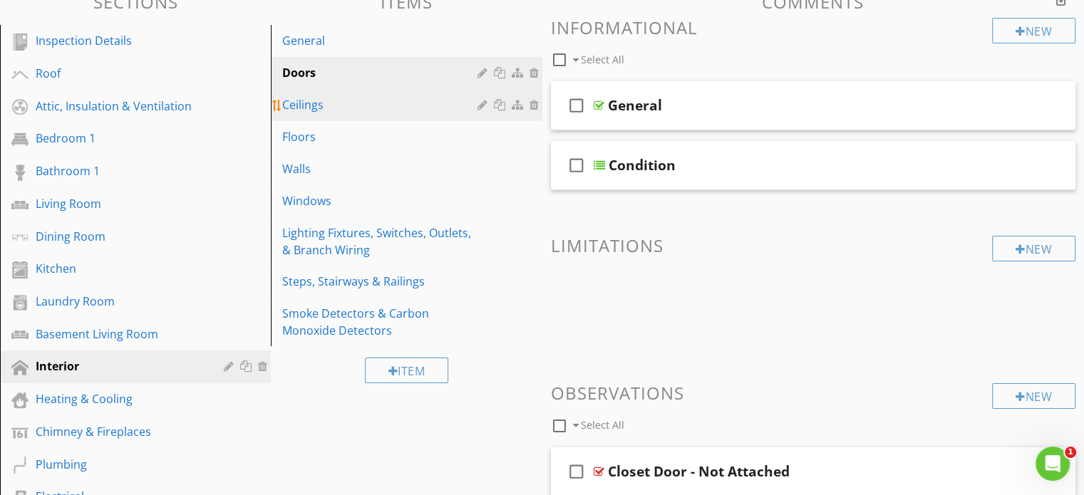
click at [356, 99] on div "Ceilings" at bounding box center [381, 104] width 199 height 17
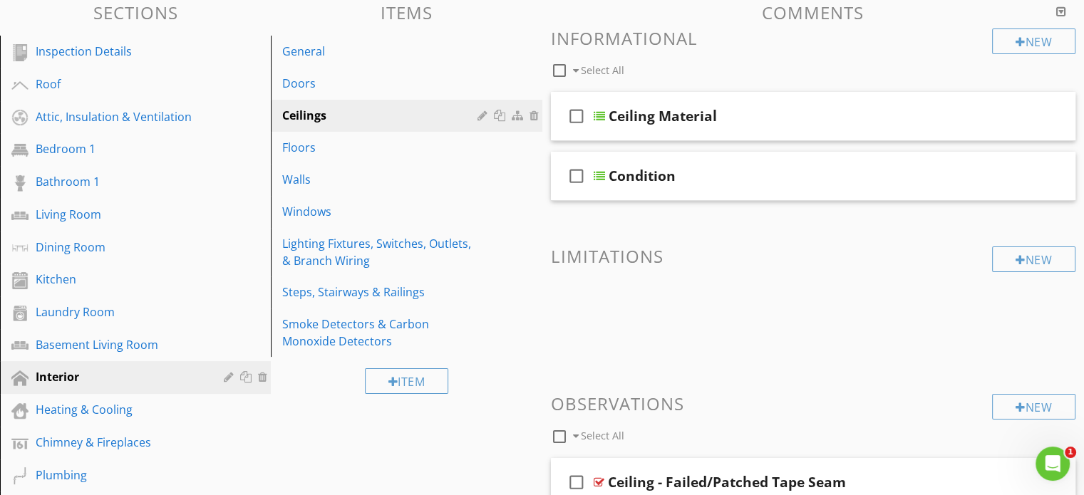
scroll to position [150, 0]
click at [390, 210] on div "Windows" at bounding box center [381, 212] width 199 height 17
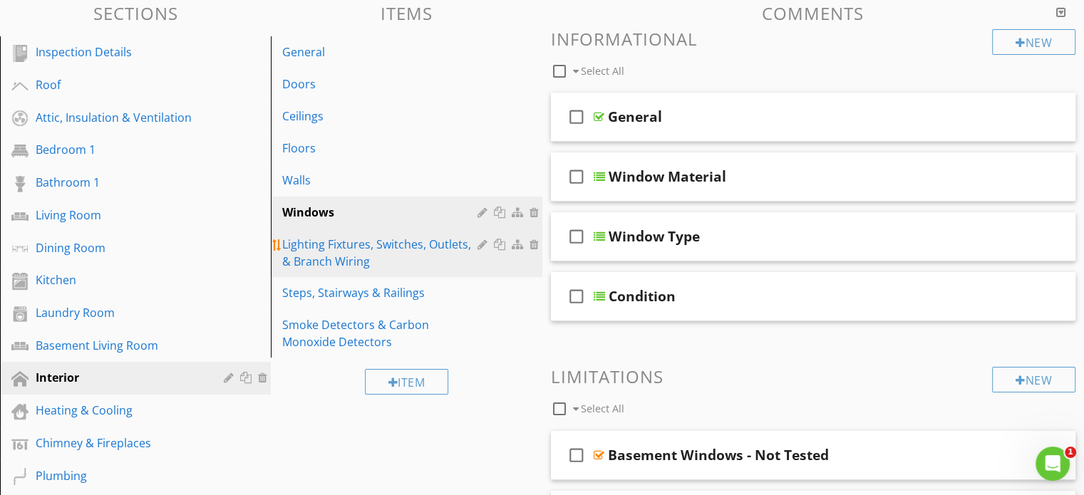
click at [354, 246] on div "Lighting Fixtures, Switches, Outlets, & Branch Wiring" at bounding box center [381, 253] width 199 height 34
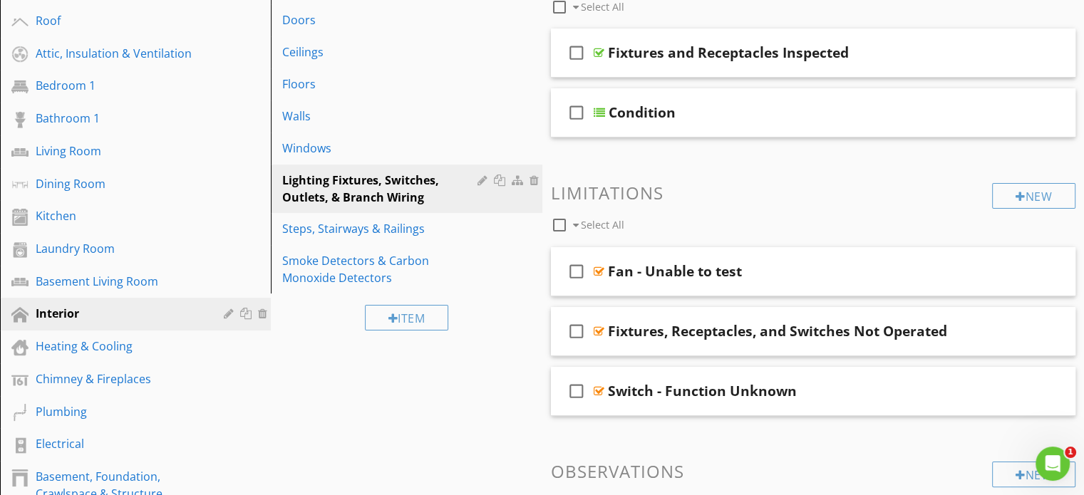
scroll to position [214, 0]
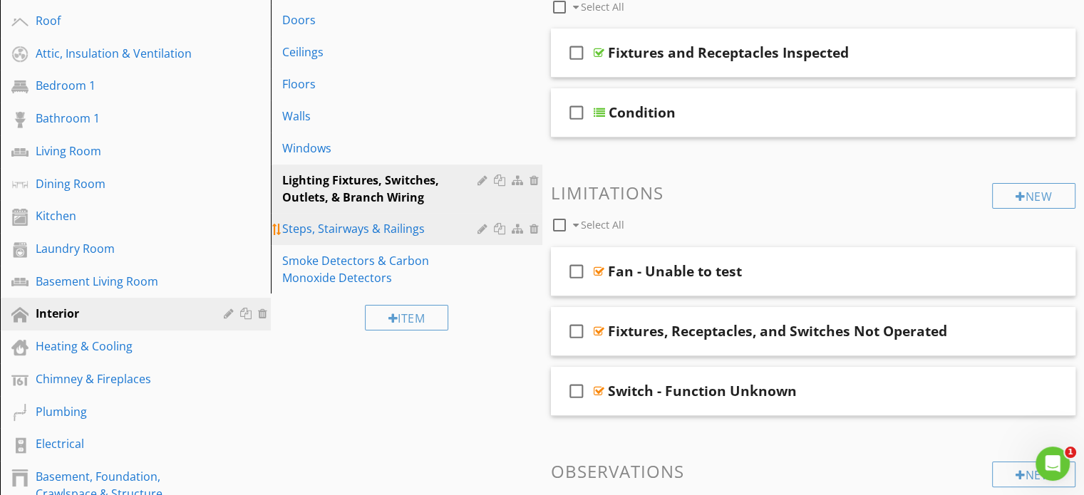
click at [428, 223] on div "Steps, Stairways & Railings" at bounding box center [381, 228] width 199 height 17
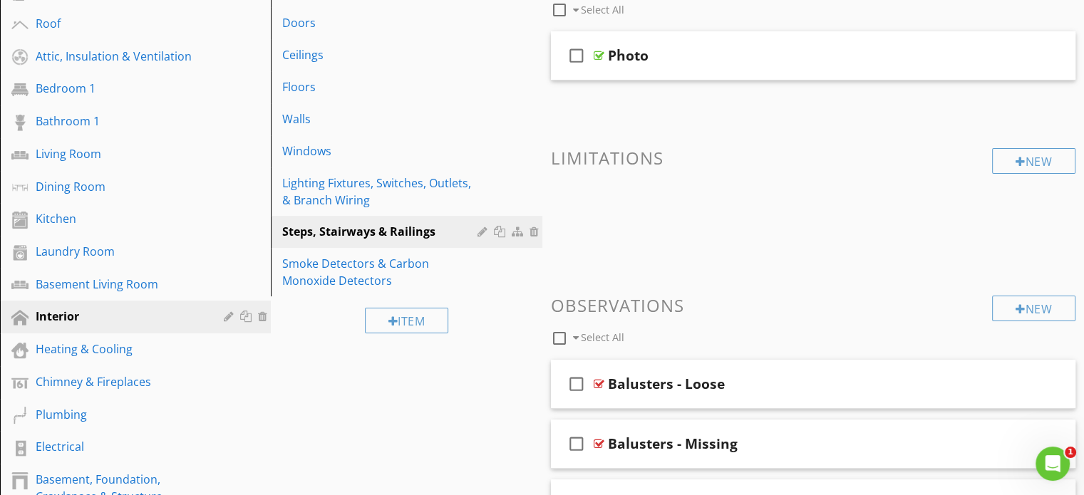
scroll to position [227, 0]
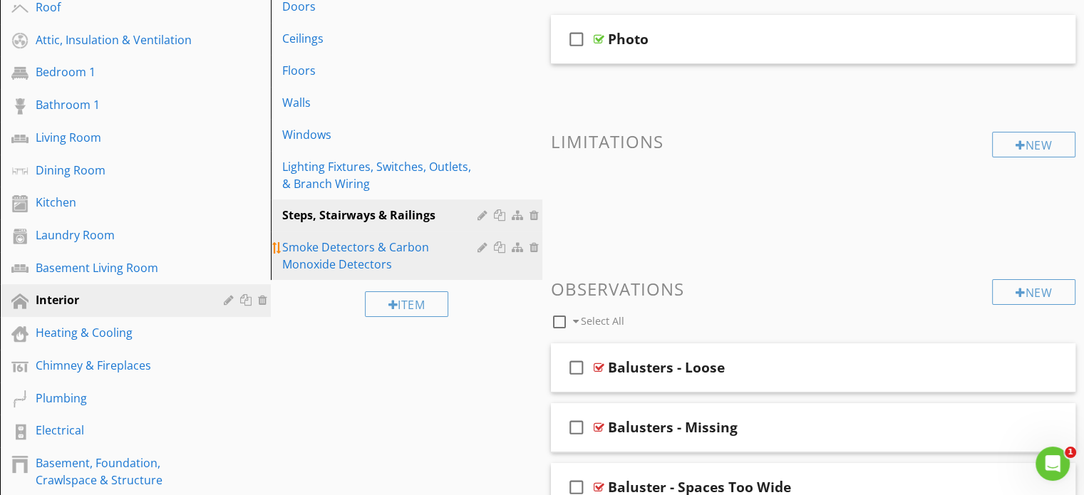
click at [442, 245] on div "Smoke Detectors & Carbon Monoxide Detectors" at bounding box center [381, 256] width 199 height 34
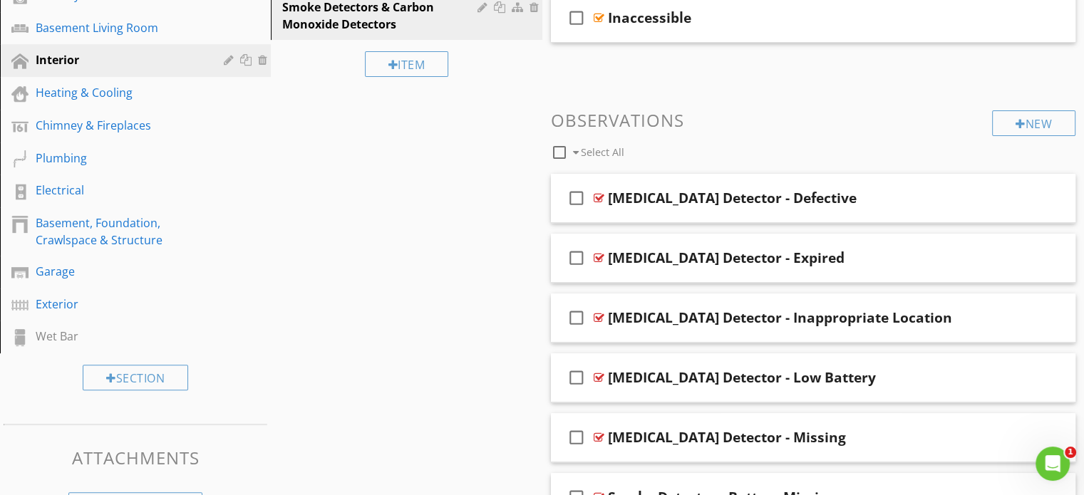
scroll to position [478, 0]
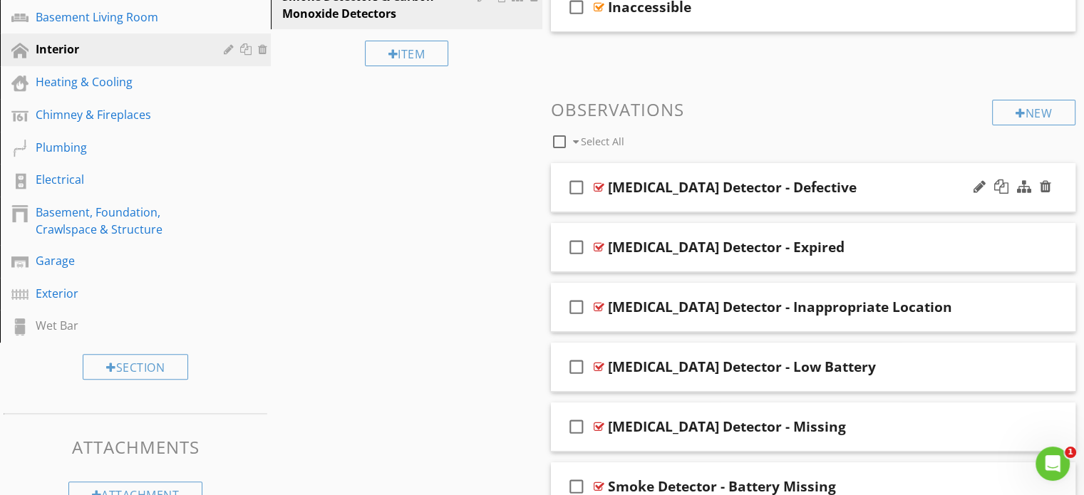
click at [786, 176] on div "check_box_outline_blank Carbon Monoxide Detector - Defective" at bounding box center [813, 187] width 525 height 49
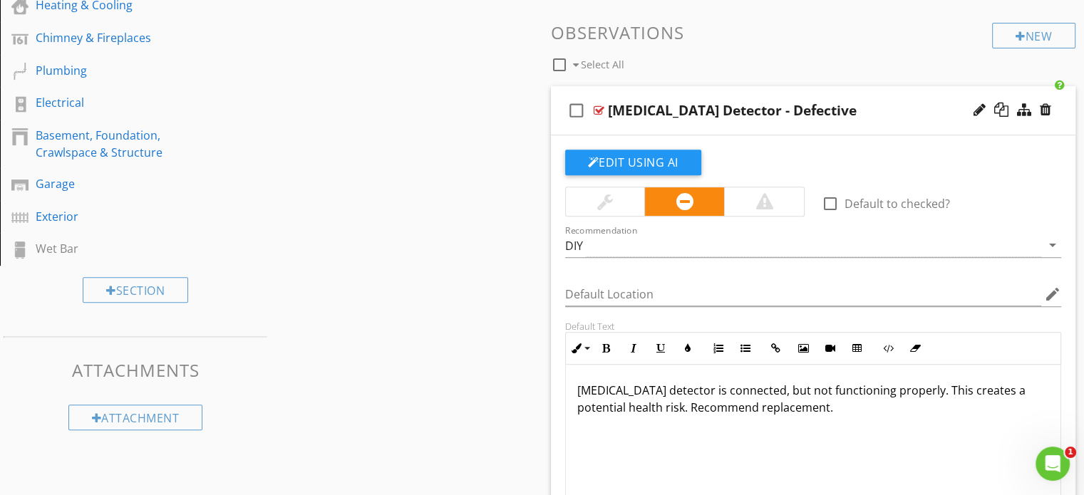
scroll to position [556, 0]
click at [813, 88] on div "check_box_outline_blank Carbon Monoxide Detector - Defective" at bounding box center [813, 110] width 525 height 49
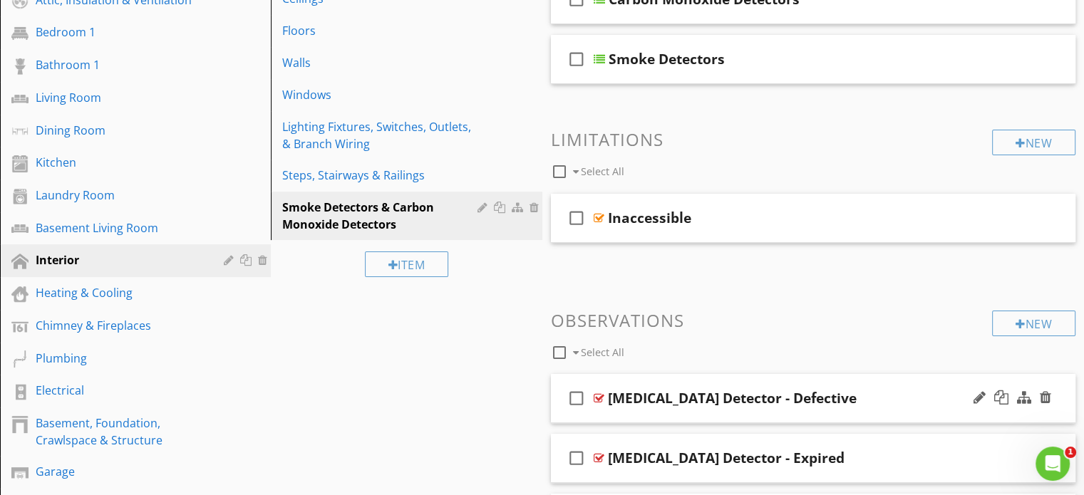
scroll to position [344, 0]
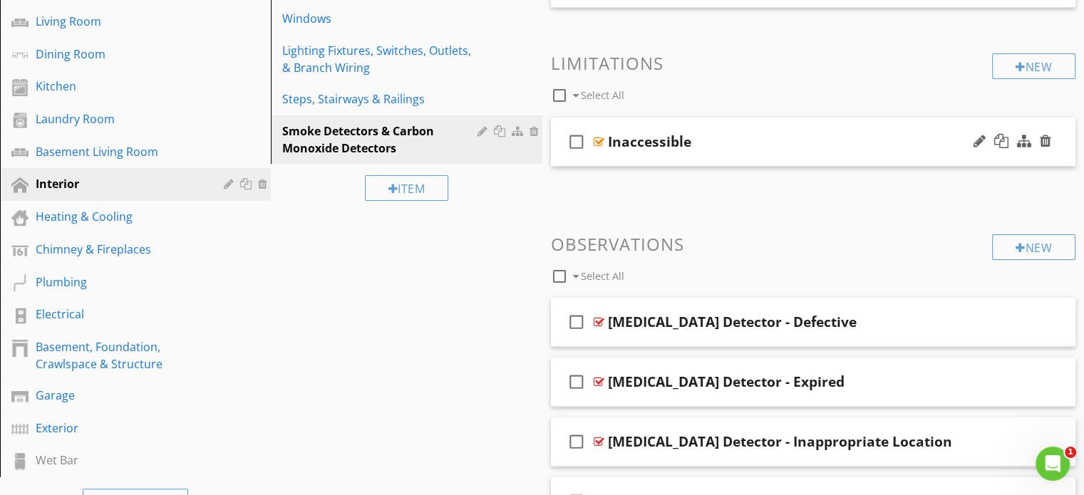
click at [716, 125] on div "check_box_outline_blank Inaccessible" at bounding box center [813, 142] width 525 height 49
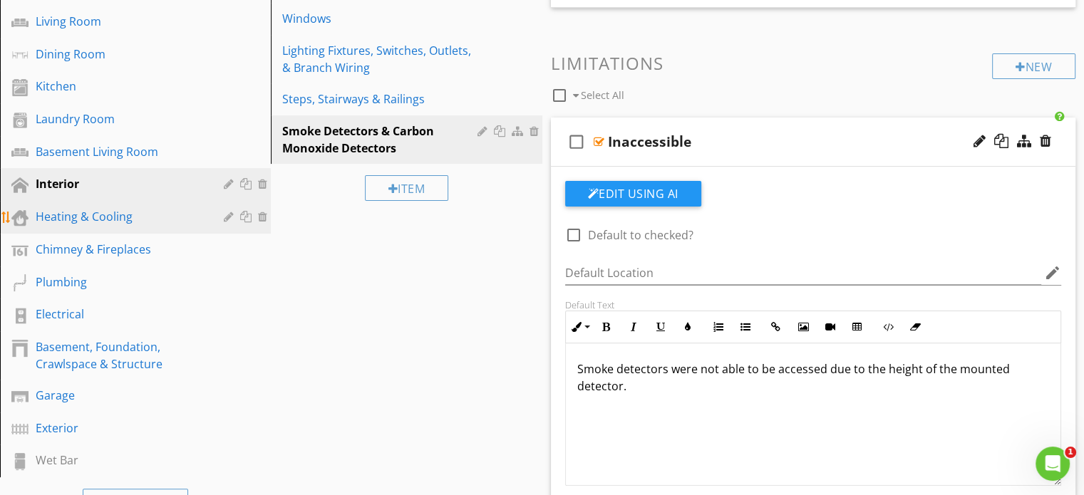
click at [160, 222] on link "Heating & Cooling" at bounding box center [137, 217] width 267 height 33
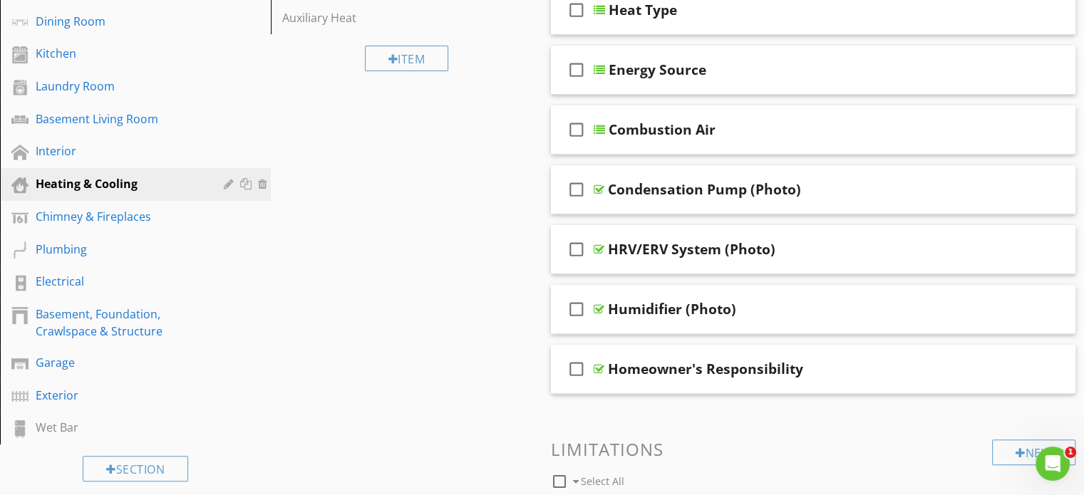
scroll to position [379, 0]
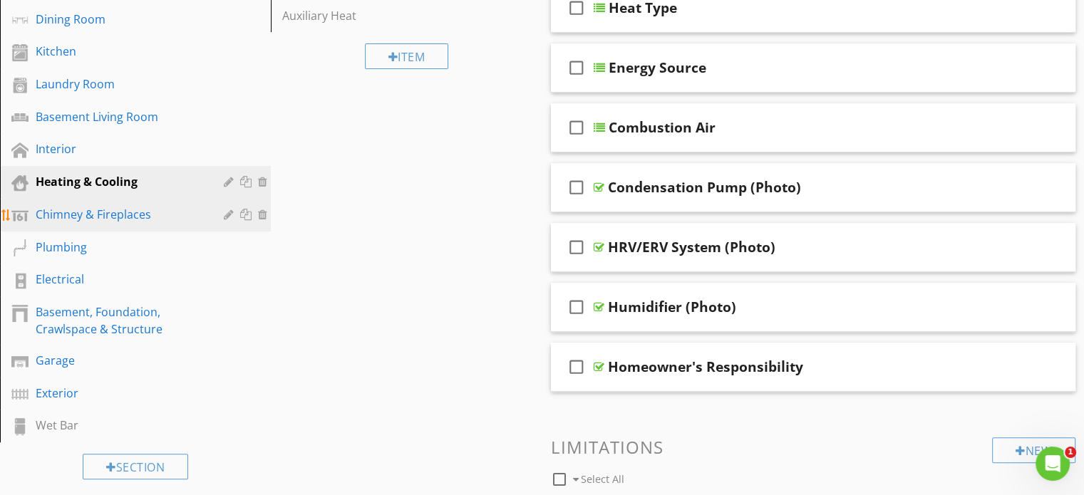
click at [152, 208] on div "Chimney & Fireplaces" at bounding box center [120, 214] width 168 height 17
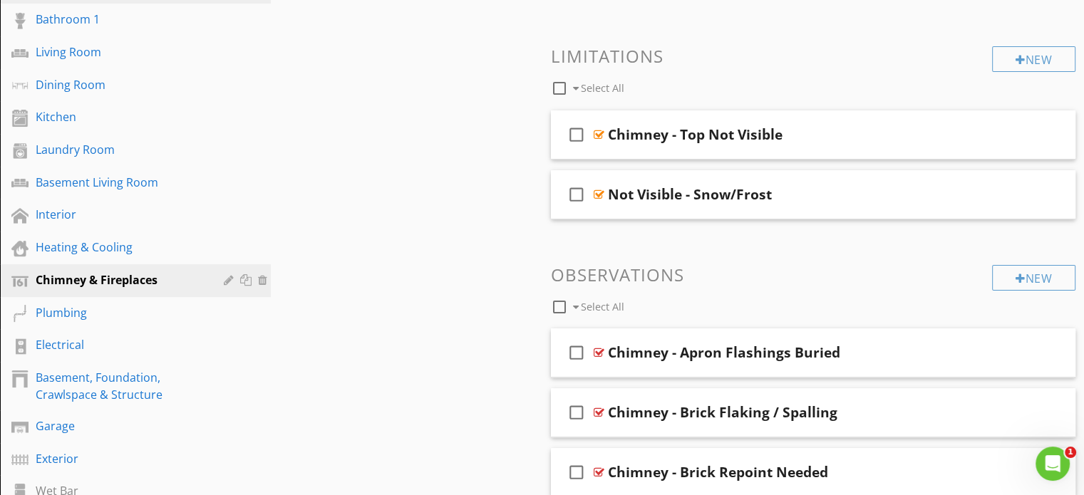
scroll to position [317, 0]
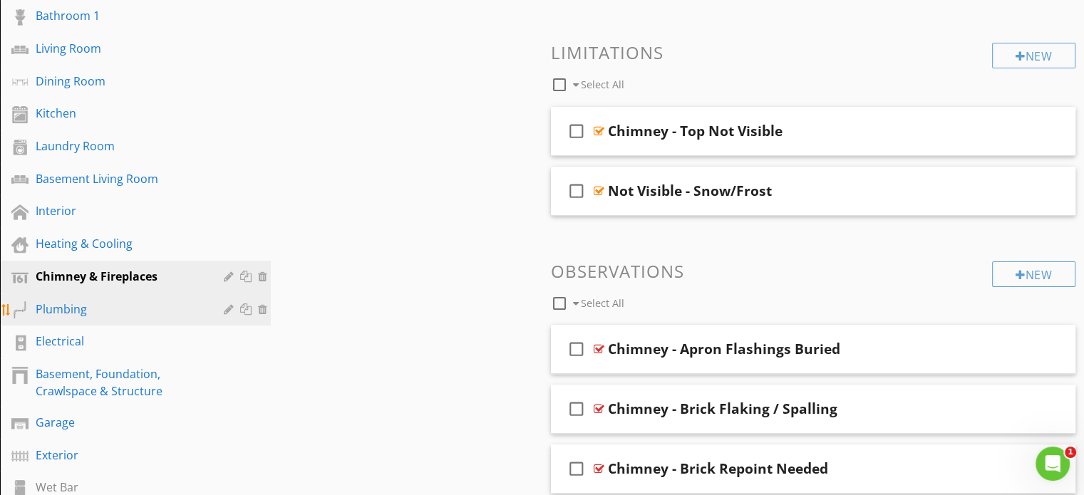
click at [103, 305] on div "Plumbing" at bounding box center [120, 309] width 168 height 17
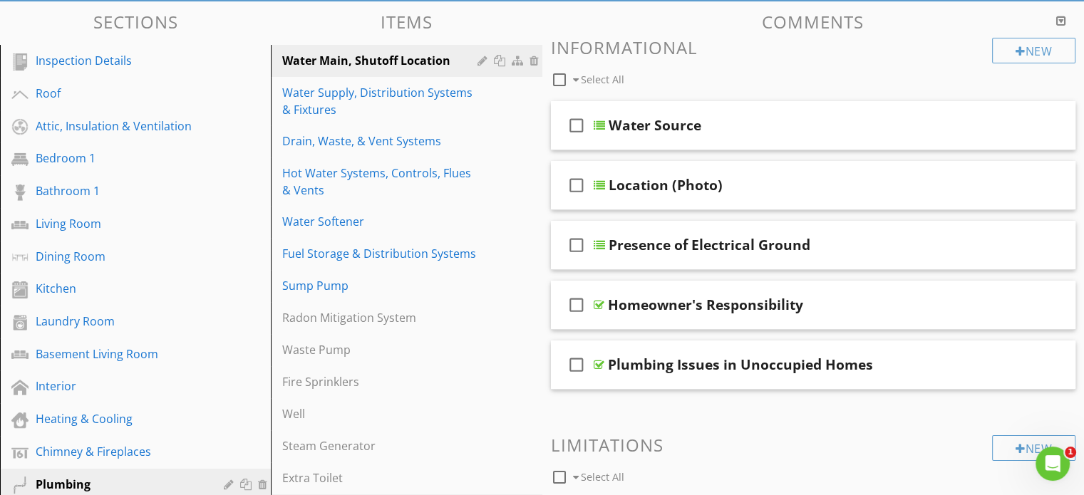
scroll to position [148, 0]
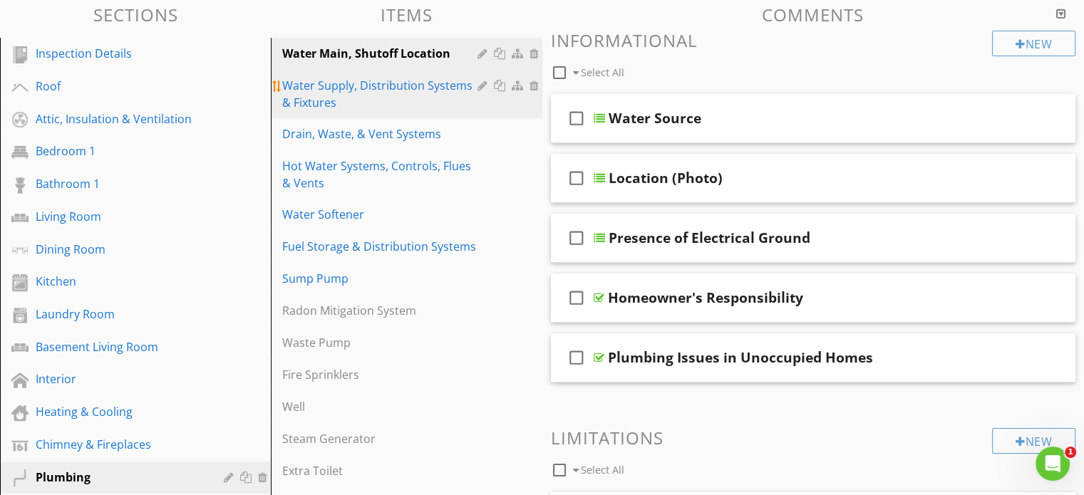
click at [387, 85] on div "Water Supply, Distribution Systems & Fixtures" at bounding box center [381, 94] width 199 height 34
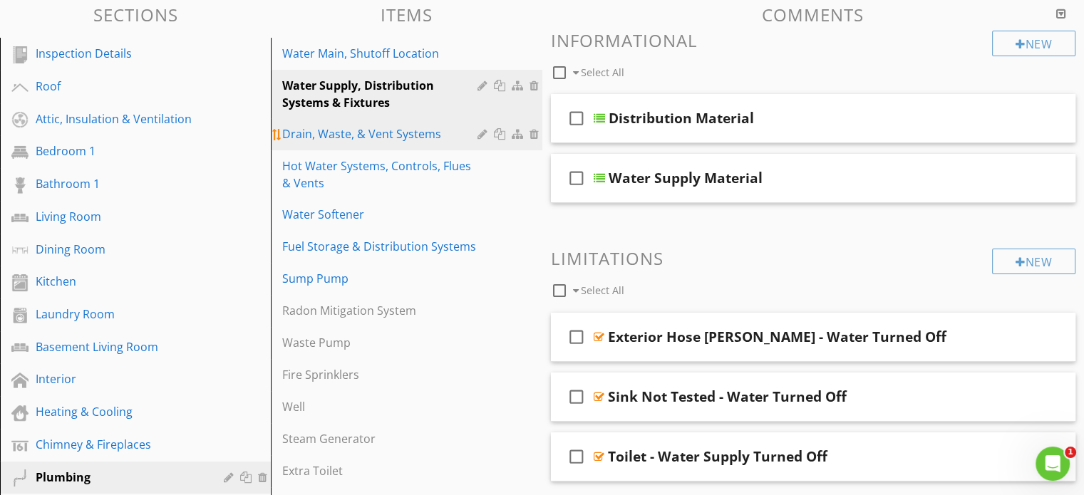
click at [366, 122] on link "Drain, Waste, & Vent Systems" at bounding box center [408, 133] width 267 height 31
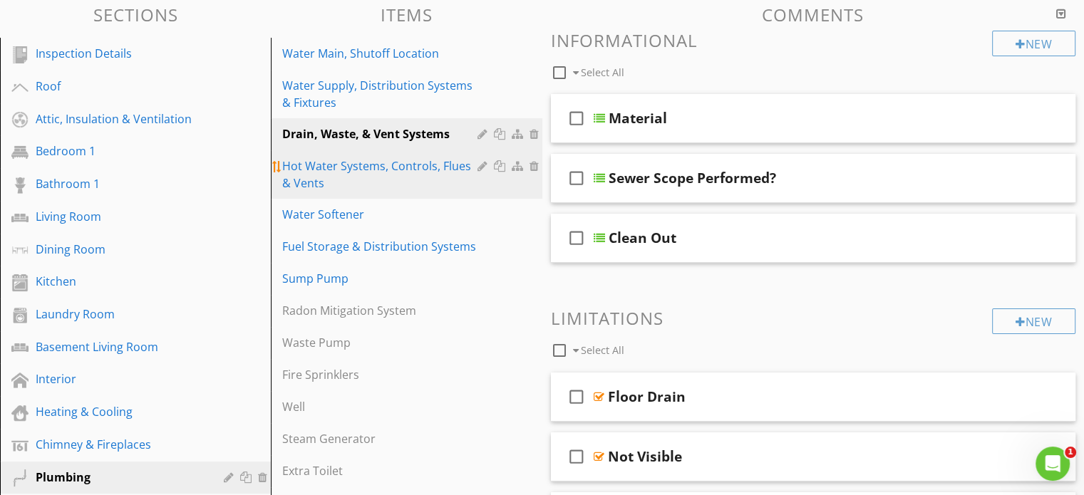
click at [366, 168] on div "Hot Water Systems, Controls, Flues & Vents" at bounding box center [381, 175] width 199 height 34
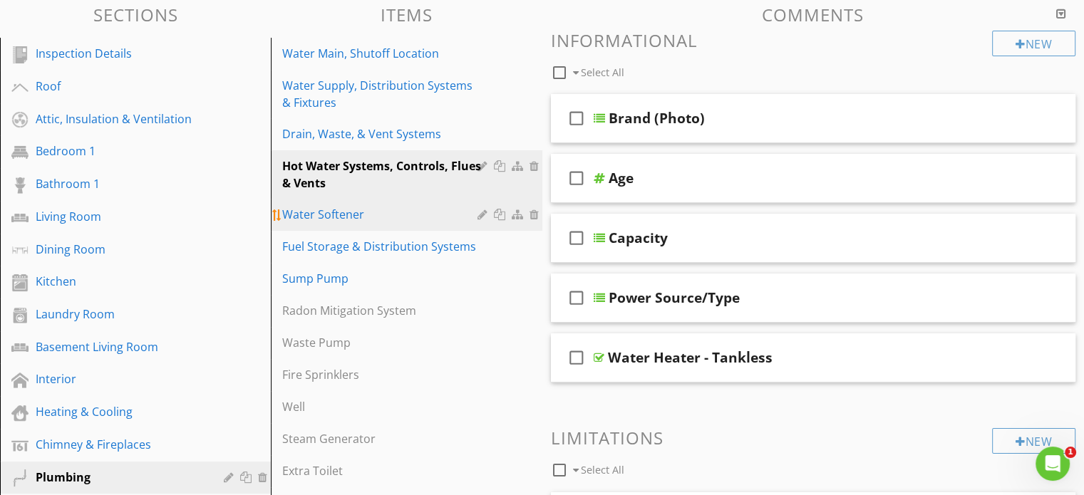
click at [368, 207] on div "Water Softener" at bounding box center [381, 214] width 199 height 17
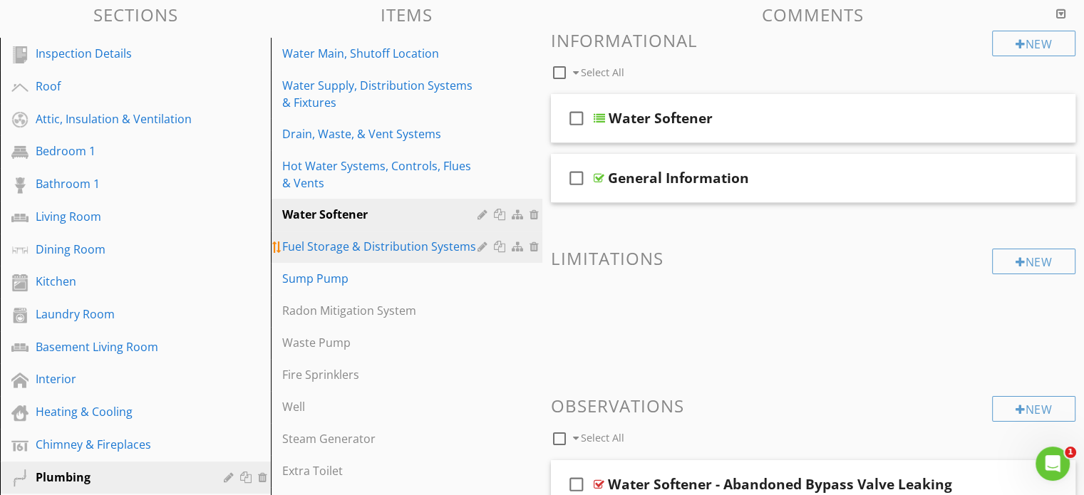
click at [374, 250] on div "Fuel Storage & Distribution Systems" at bounding box center [381, 246] width 199 height 17
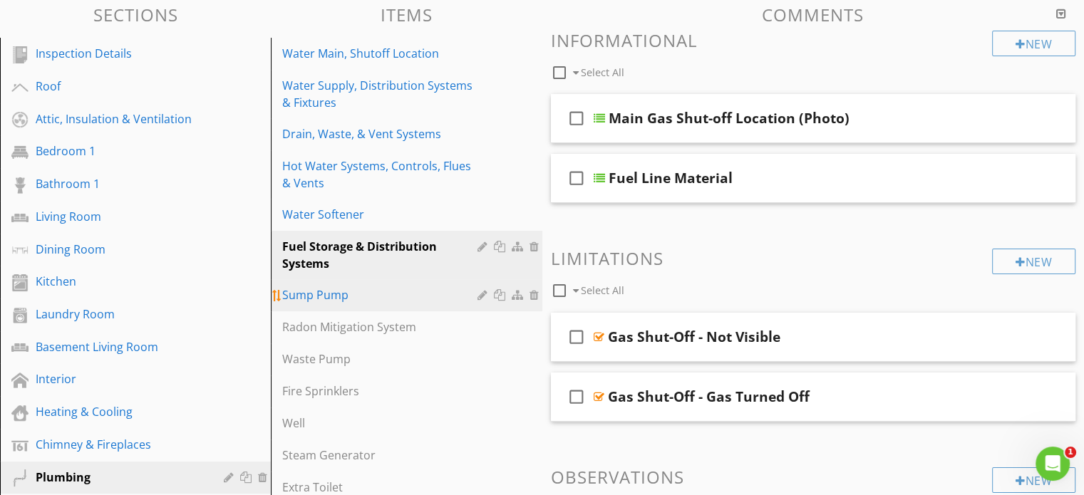
click at [359, 290] on div "Sump Pump" at bounding box center [381, 295] width 199 height 17
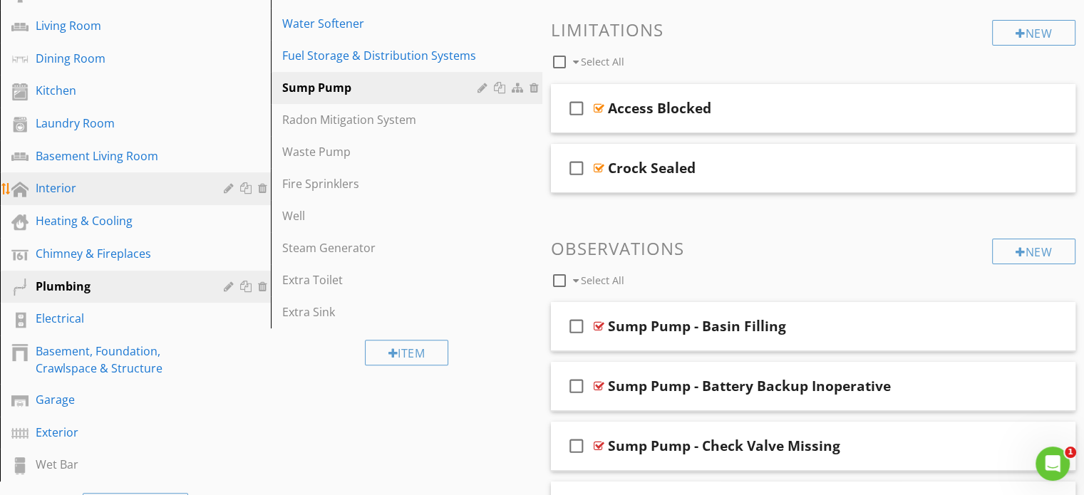
scroll to position [389, 0]
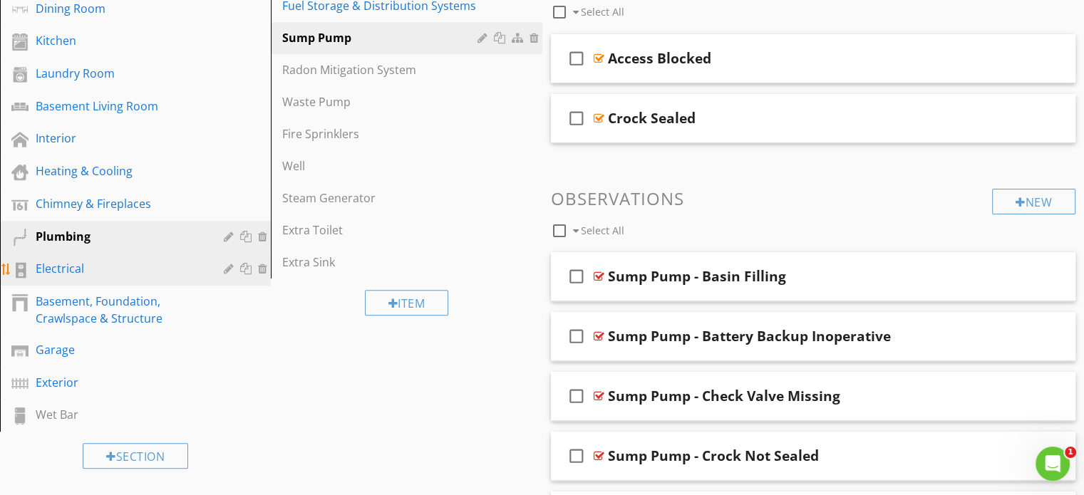
click at [122, 262] on div "Electrical" at bounding box center [120, 268] width 168 height 17
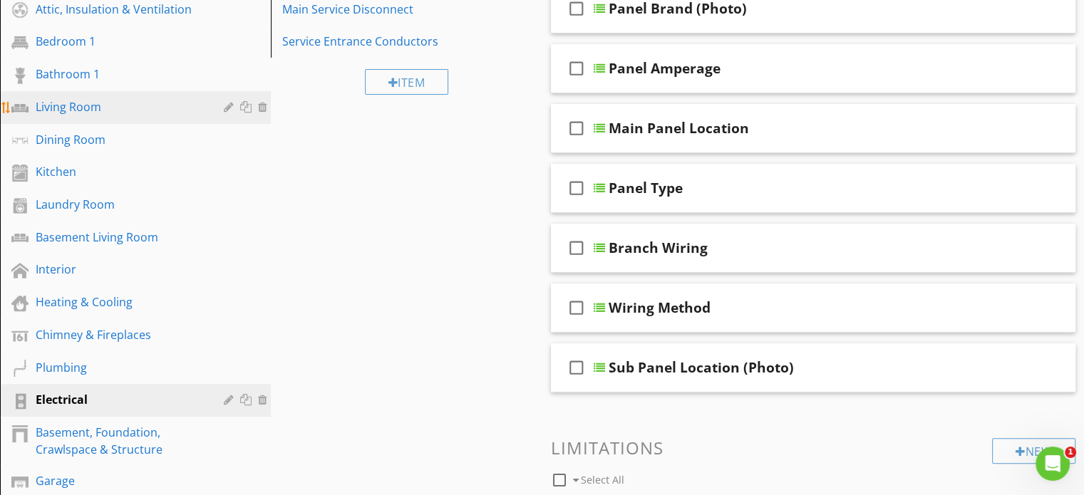
scroll to position [347, 0]
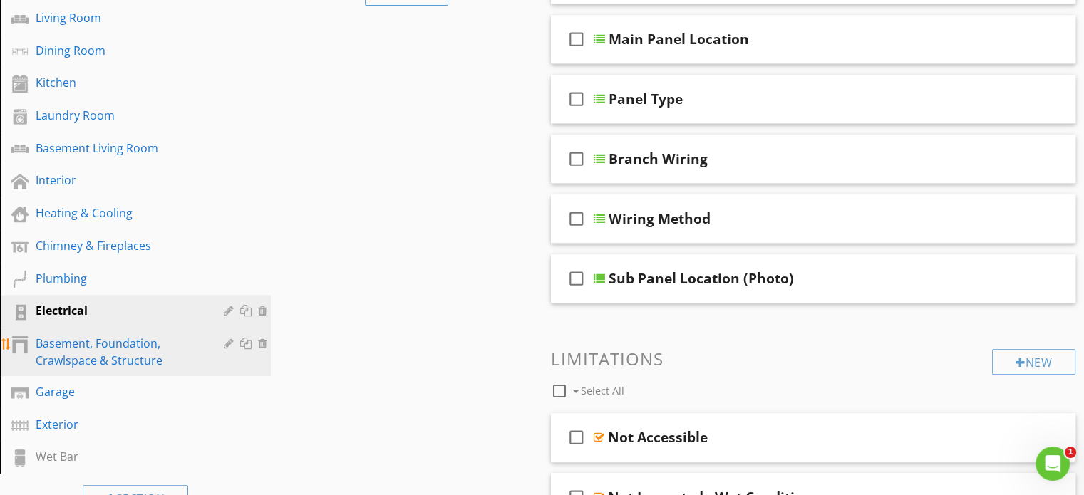
click at [120, 350] on div "Basement, Foundation, Crawlspace & Structure" at bounding box center [120, 352] width 168 height 34
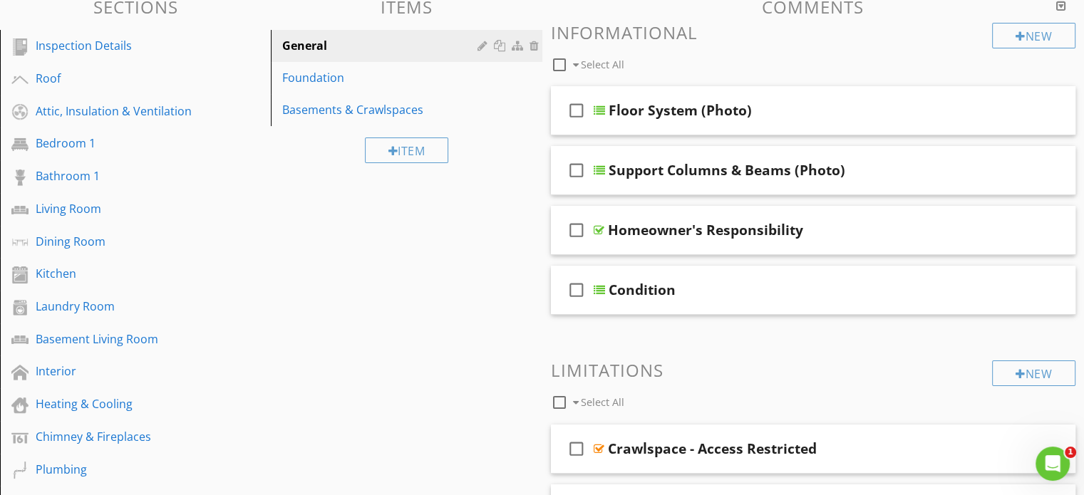
scroll to position [154, 0]
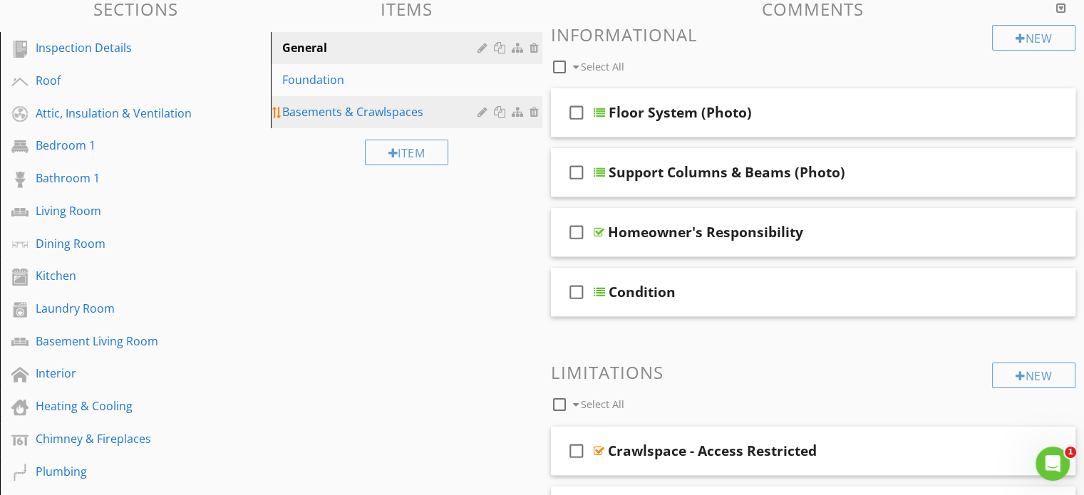
click at [362, 106] on div "Basements & Crawlspaces" at bounding box center [381, 111] width 199 height 17
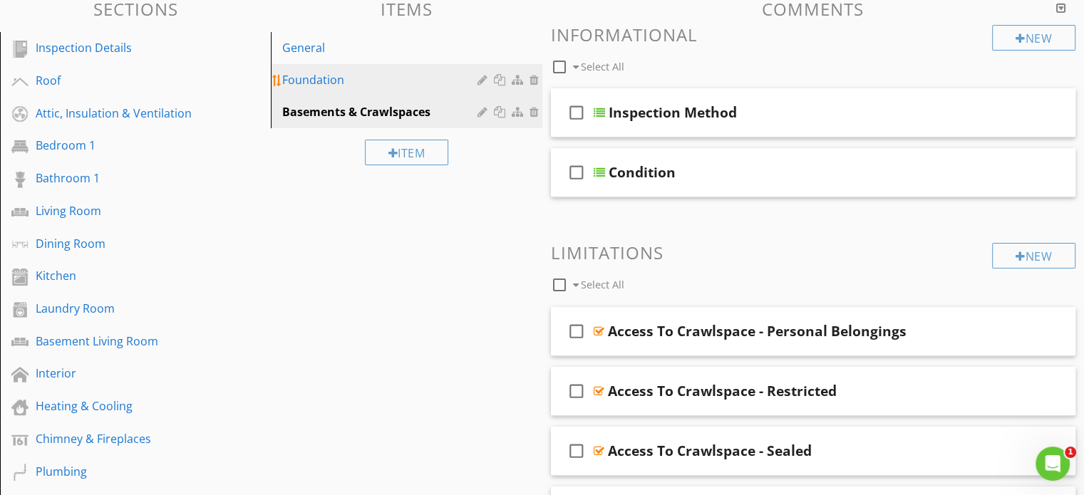
click at [376, 72] on div "Foundation" at bounding box center [381, 79] width 199 height 17
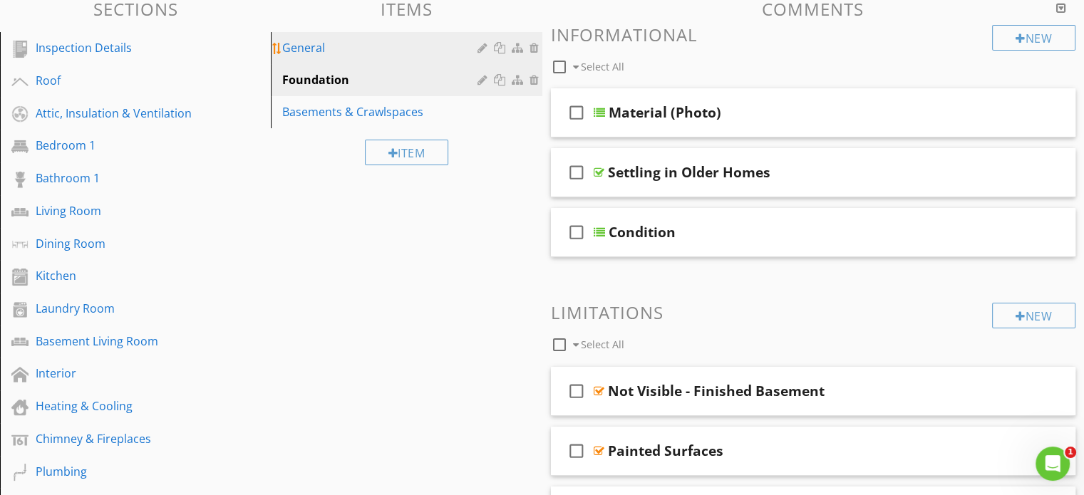
click at [376, 51] on div "General" at bounding box center [381, 47] width 199 height 17
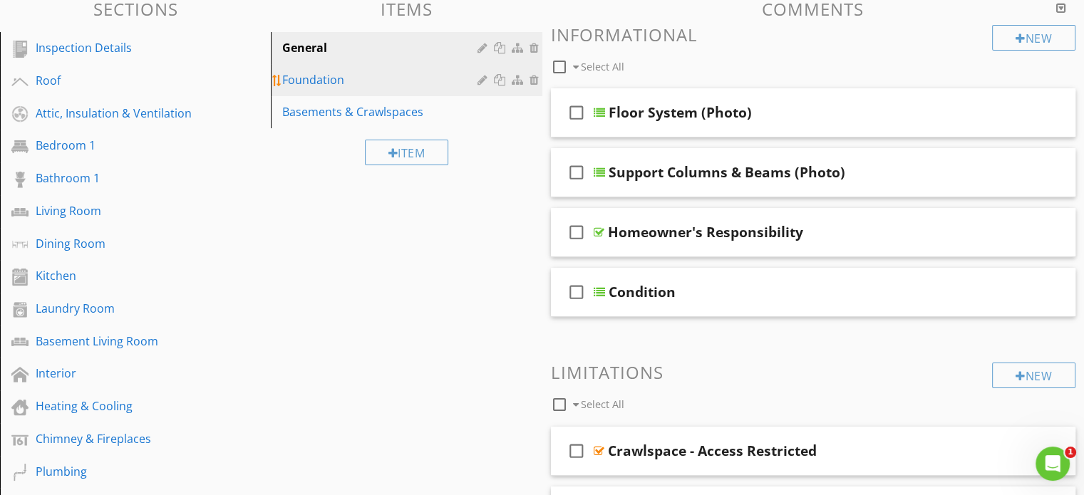
click at [339, 78] on div "Foundation" at bounding box center [381, 79] width 199 height 17
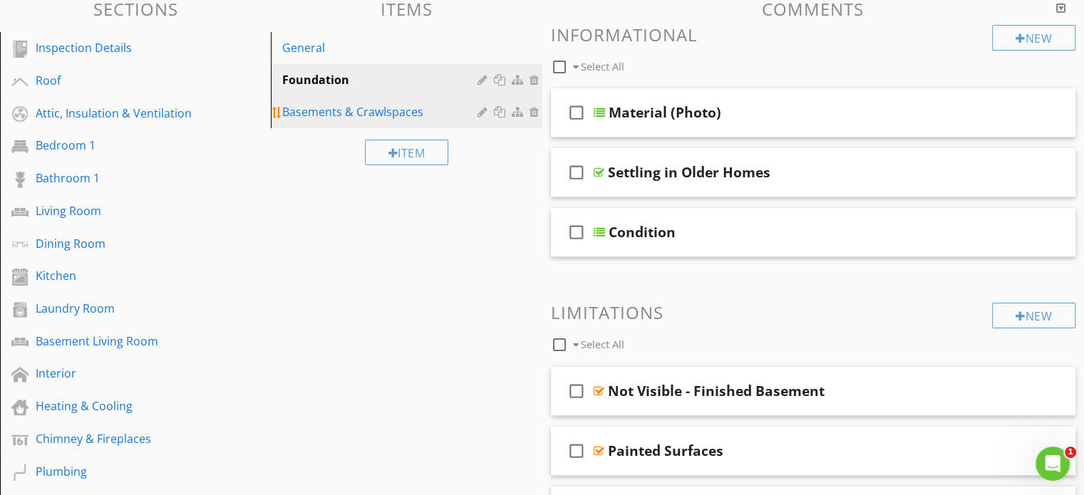
click at [345, 108] on div "Basements & Crawlspaces" at bounding box center [381, 111] width 199 height 17
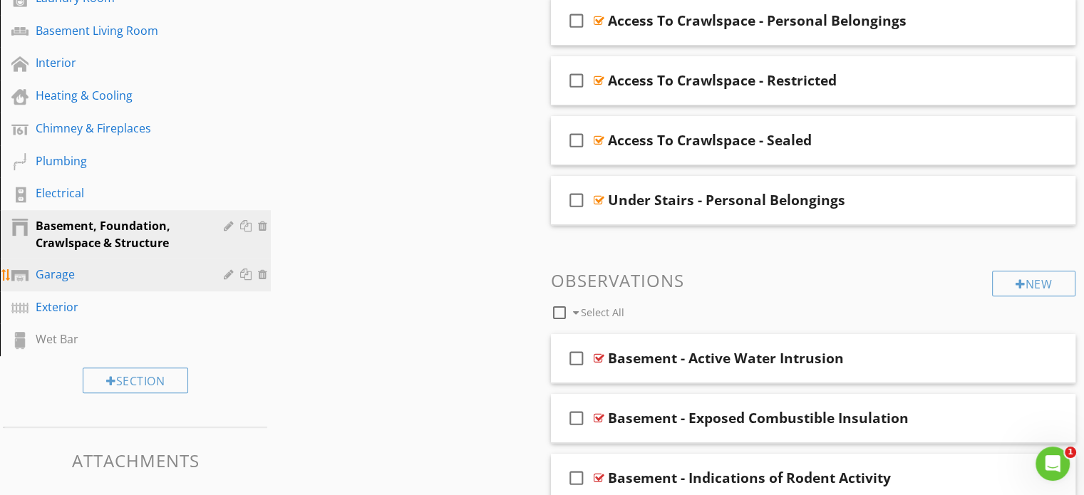
scroll to position [465, 0]
click at [91, 272] on div "Garage" at bounding box center [120, 274] width 168 height 17
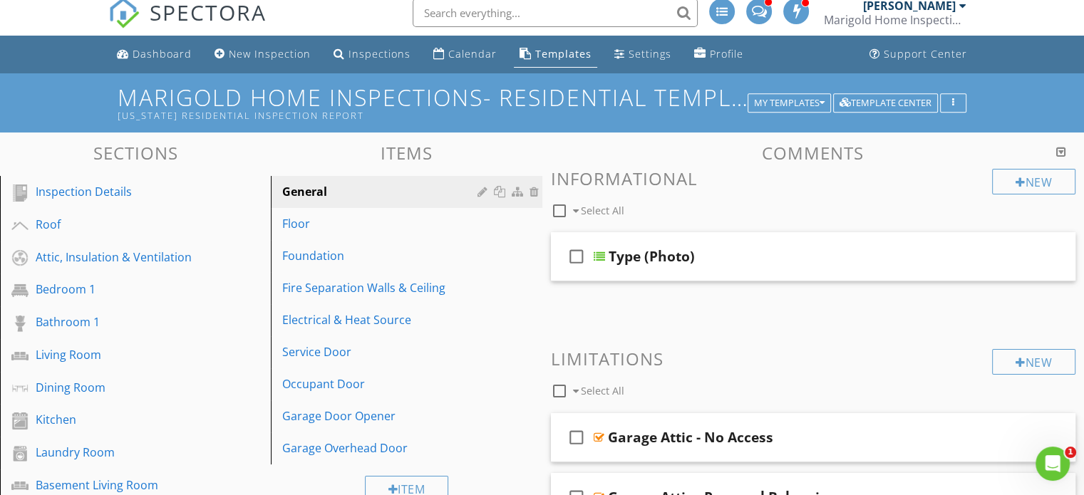
scroll to position [0, 0]
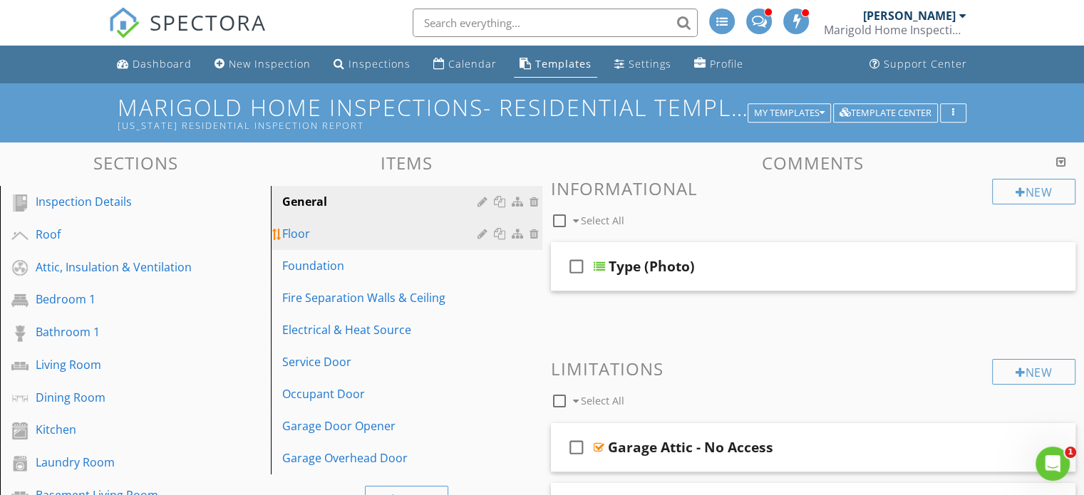
click at [405, 235] on div "Floor" at bounding box center [381, 233] width 199 height 17
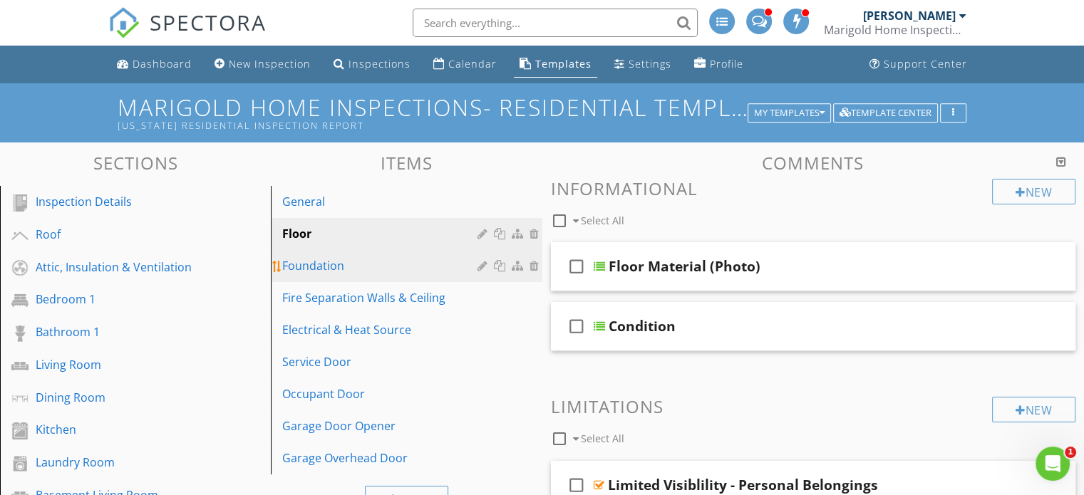
click at [308, 256] on link "Foundation" at bounding box center [408, 265] width 267 height 31
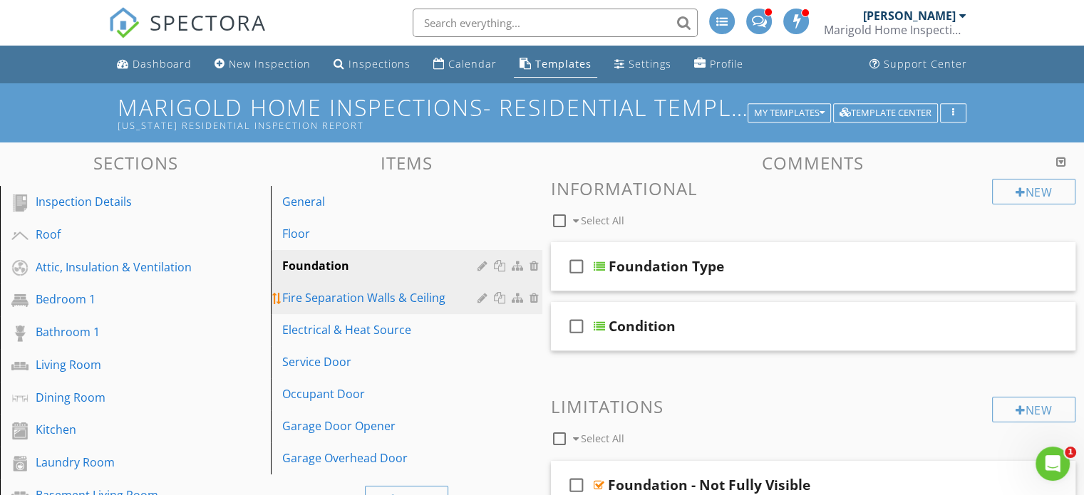
click at [386, 297] on div "Fire Separation Walls & Ceiling" at bounding box center [381, 297] width 199 height 17
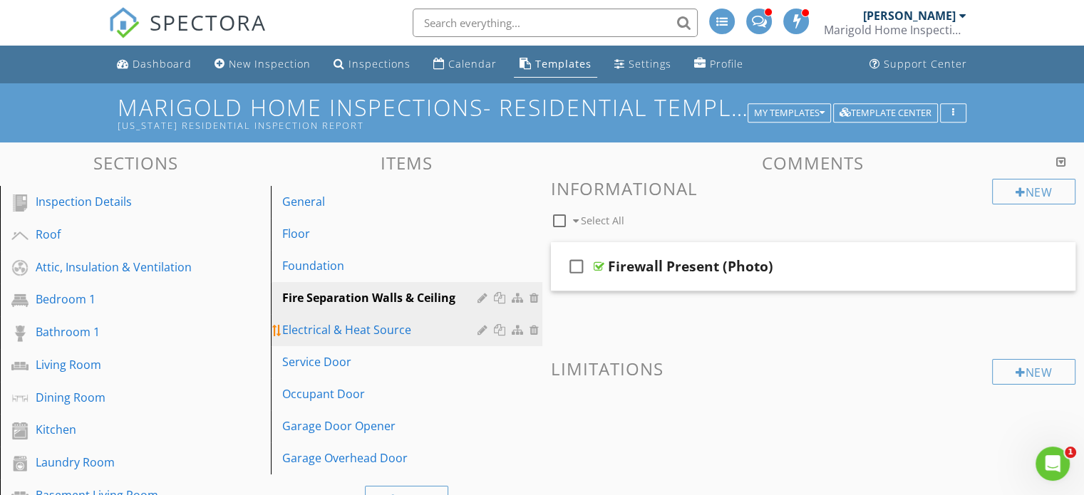
click at [376, 324] on div "Electrical & Heat Source" at bounding box center [381, 330] width 199 height 17
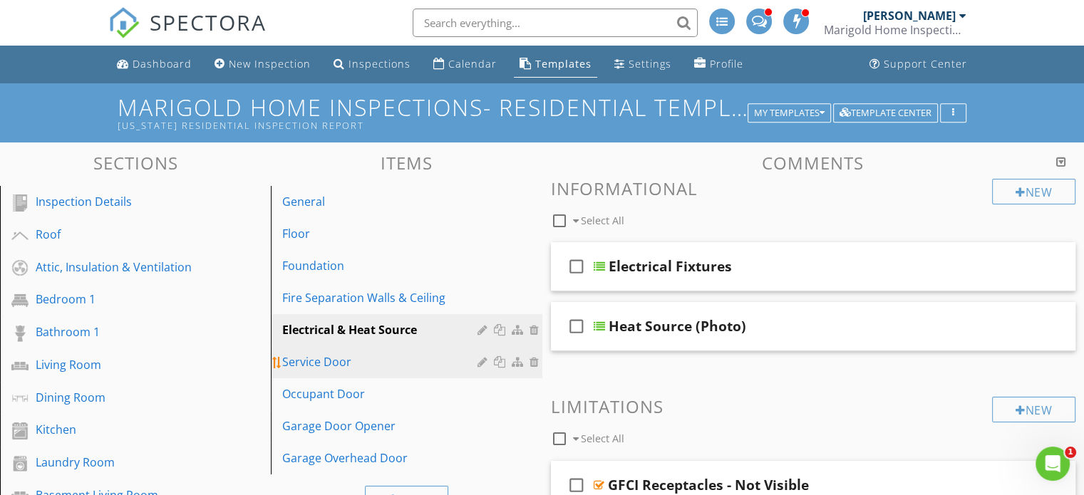
click at [365, 357] on div "Service Door" at bounding box center [381, 362] width 199 height 17
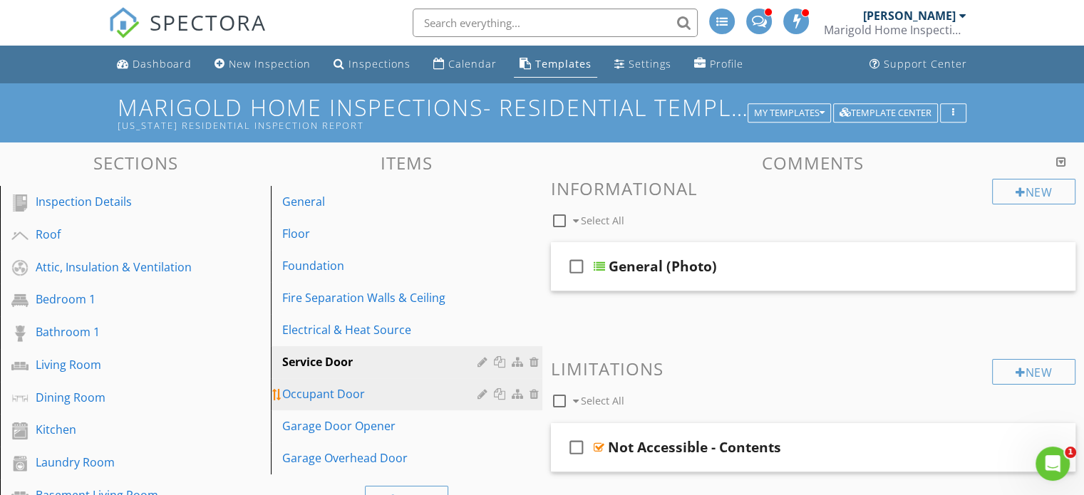
click at [364, 382] on link "Occupant Door" at bounding box center [408, 394] width 267 height 31
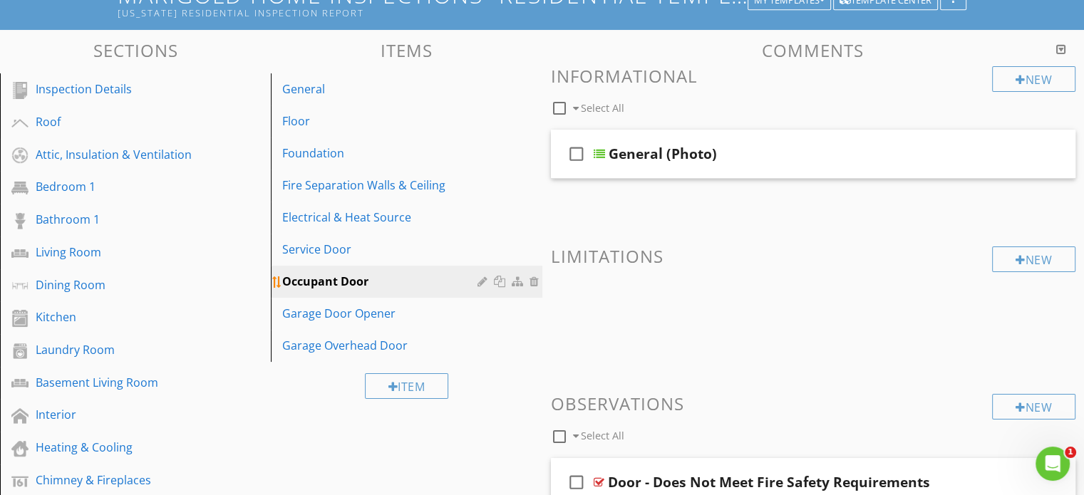
scroll to position [114, 0]
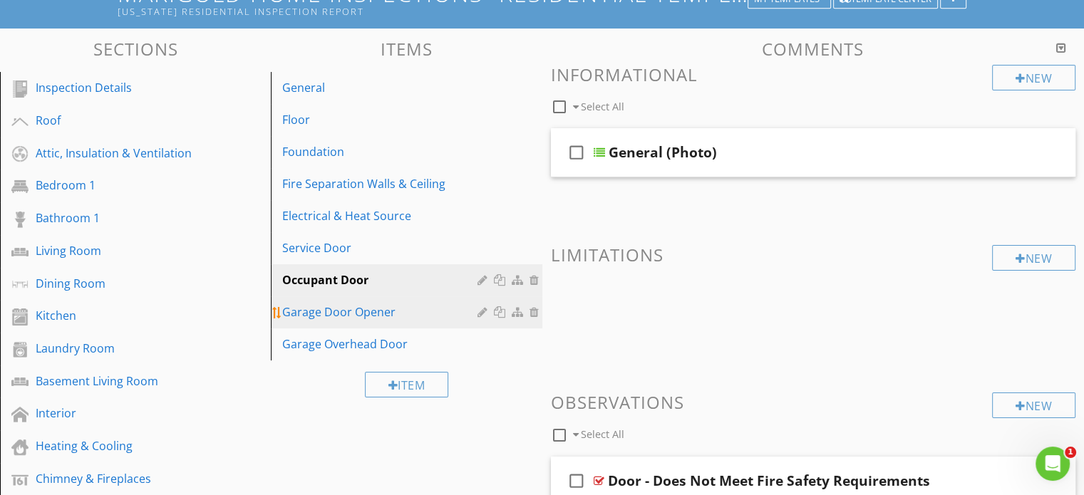
click at [372, 309] on div "Garage Door Opener" at bounding box center [381, 312] width 199 height 17
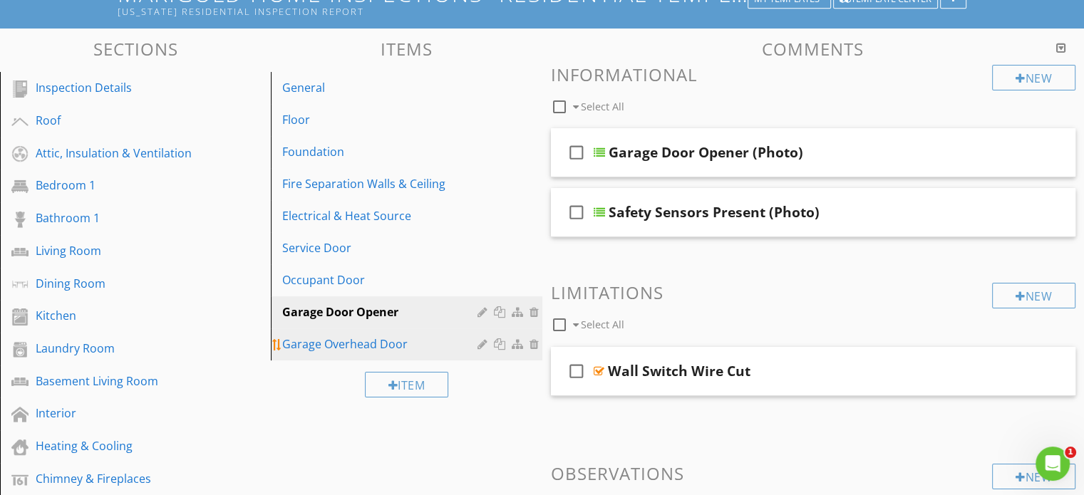
click at [368, 339] on div "Garage Overhead Door" at bounding box center [381, 344] width 199 height 17
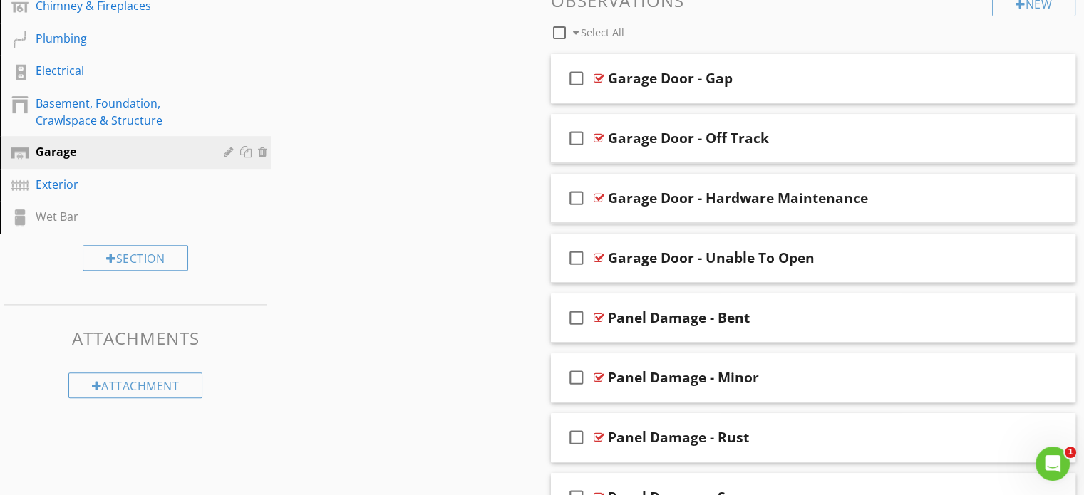
scroll to position [578, 0]
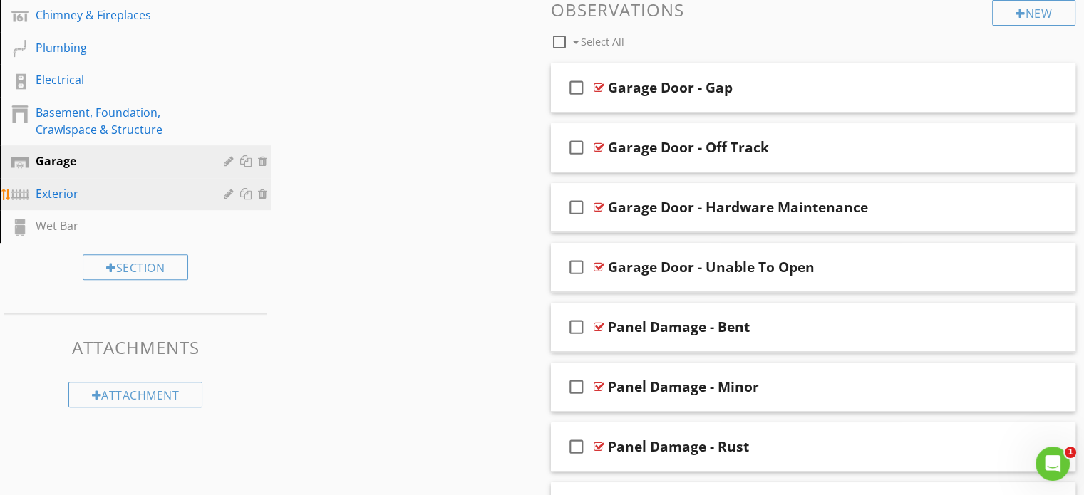
click at [139, 186] on div "Exterior" at bounding box center [120, 193] width 168 height 17
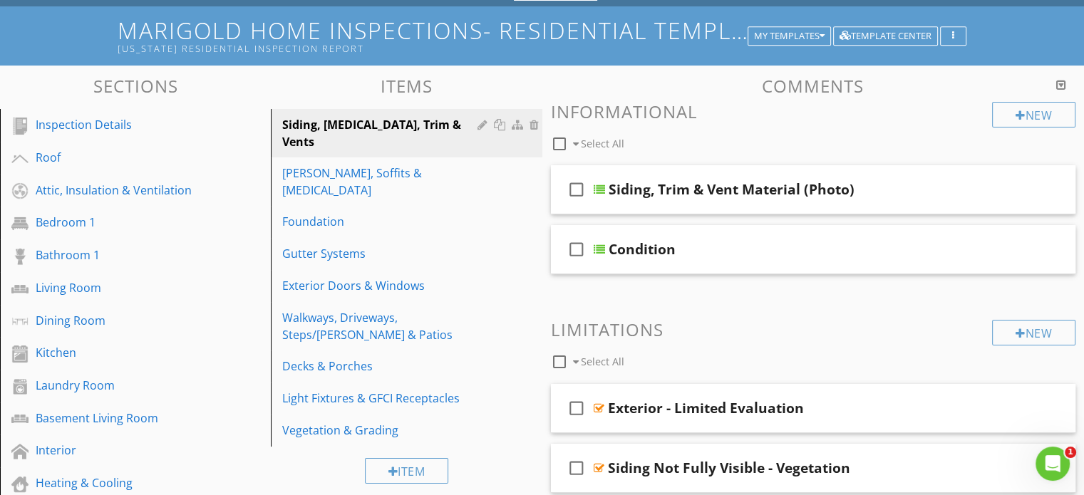
scroll to position [86, 0]
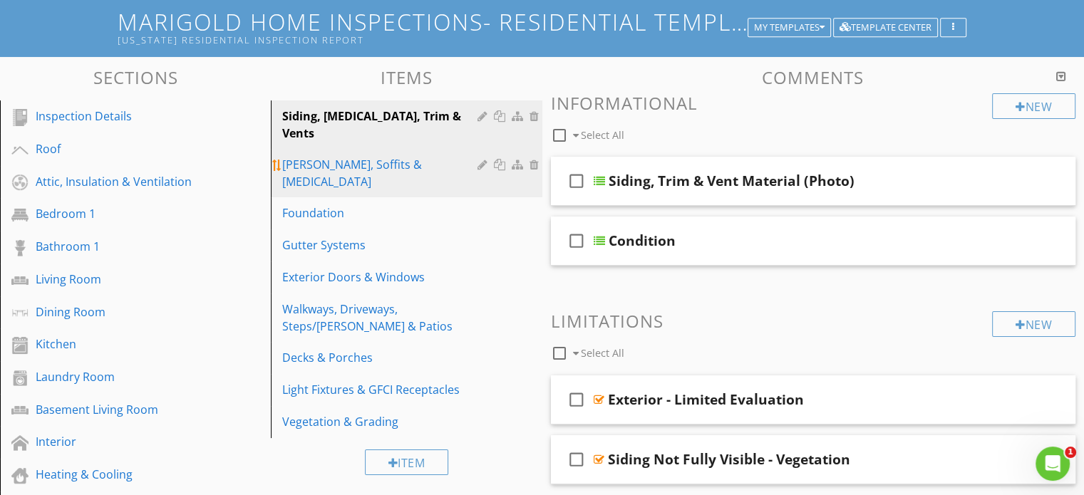
click at [372, 156] on div "[PERSON_NAME], Soffits & [MEDICAL_DATA]" at bounding box center [381, 173] width 199 height 34
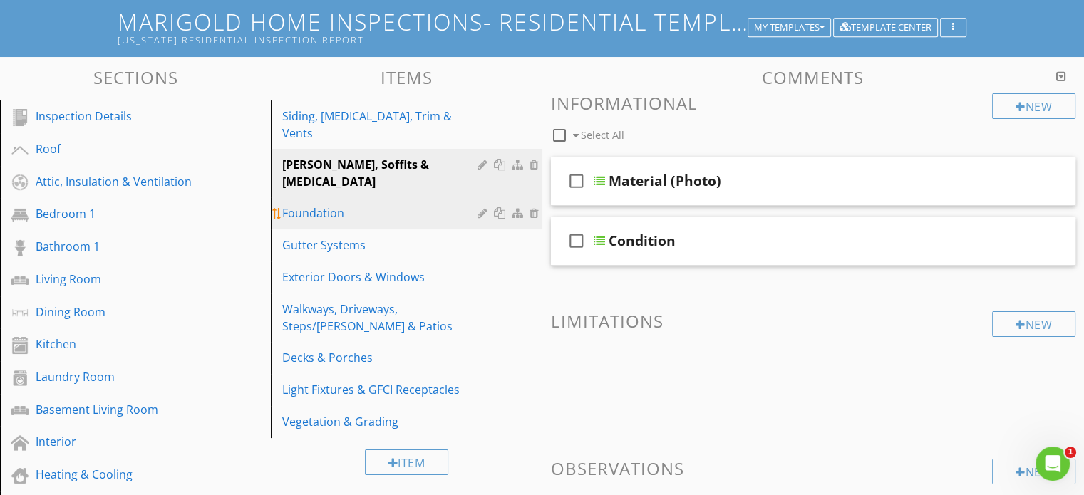
click at [332, 205] on div "Foundation" at bounding box center [381, 213] width 199 height 17
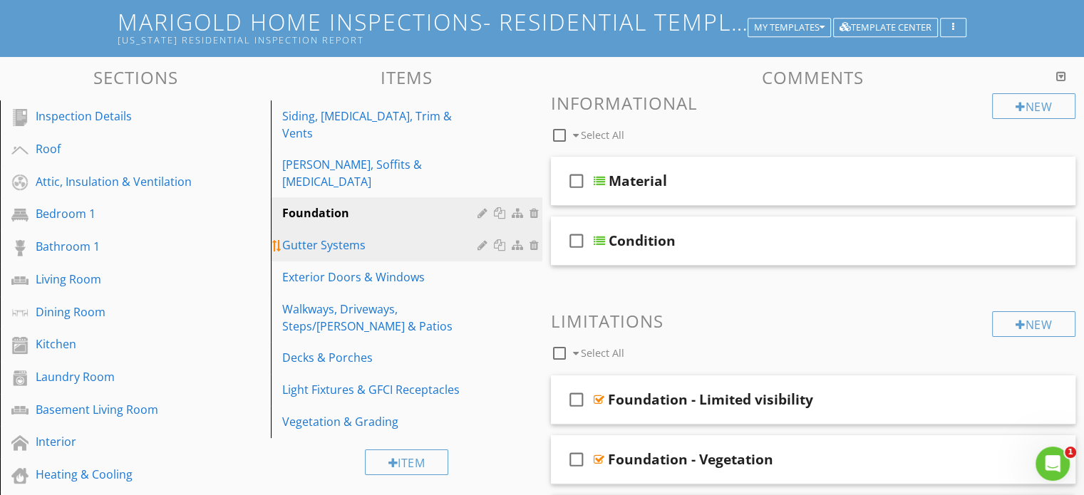
click at [378, 230] on link "Gutter Systems" at bounding box center [408, 245] width 267 height 31
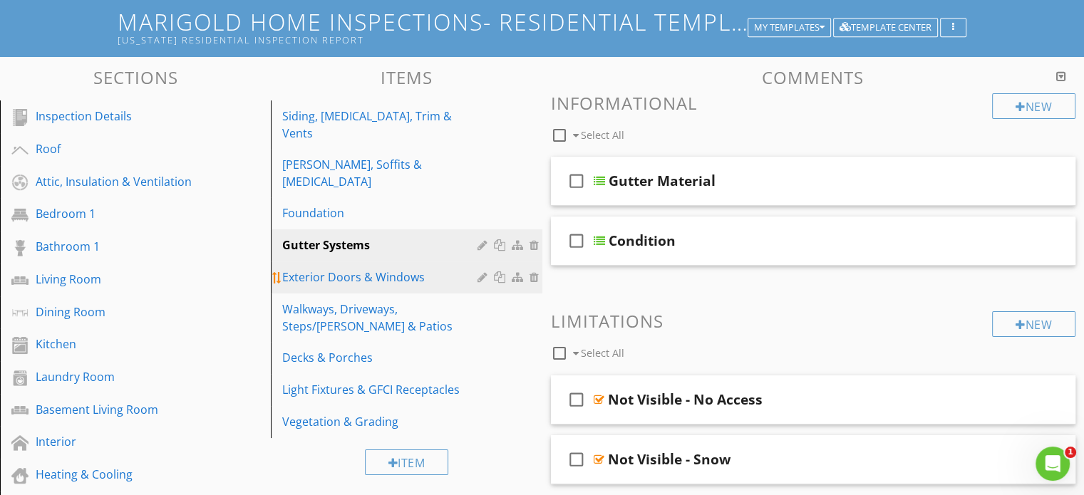
click at [417, 269] on div "Exterior Doors & Windows" at bounding box center [381, 277] width 199 height 17
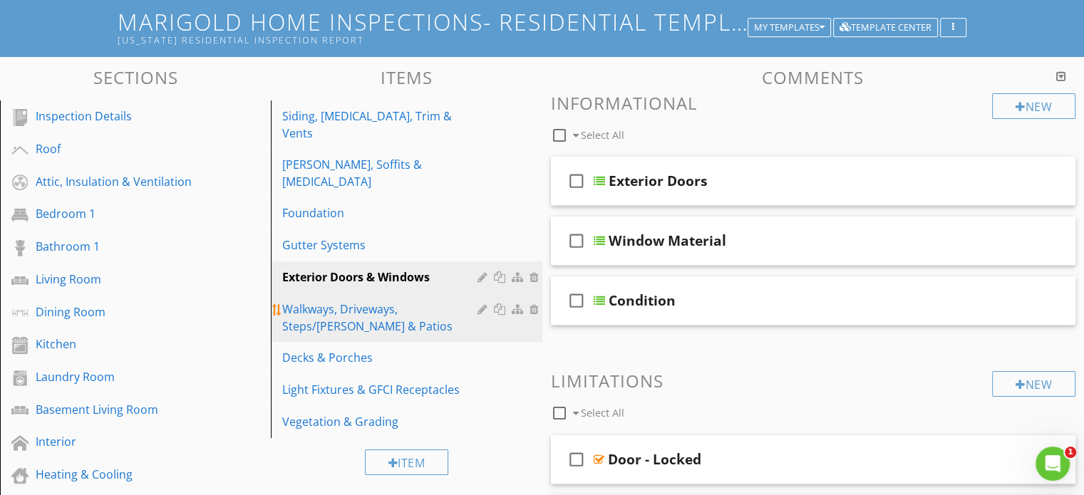
click at [336, 301] on div "Walkways, Driveways, Steps/[PERSON_NAME] & Patios" at bounding box center [381, 318] width 199 height 34
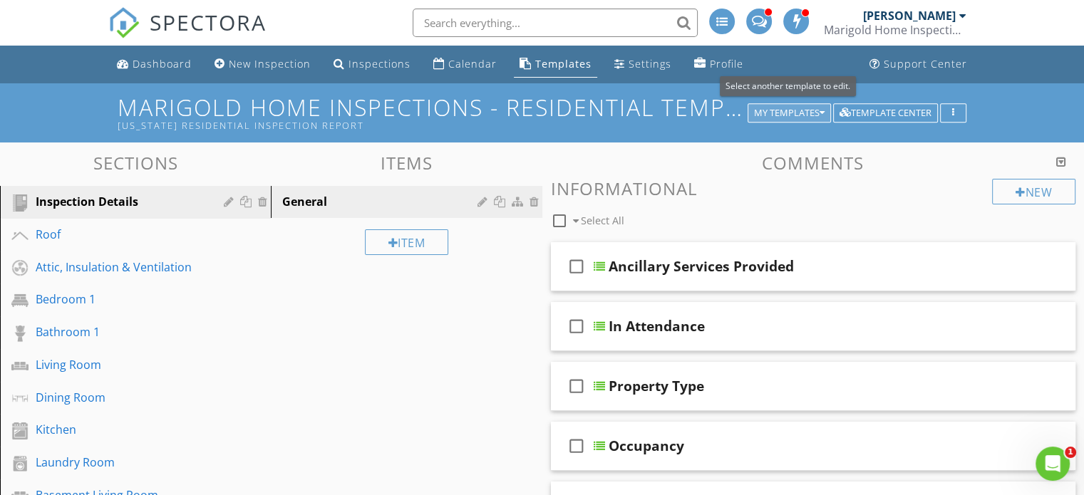
click at [803, 113] on div "My Templates" at bounding box center [789, 113] width 71 height 10
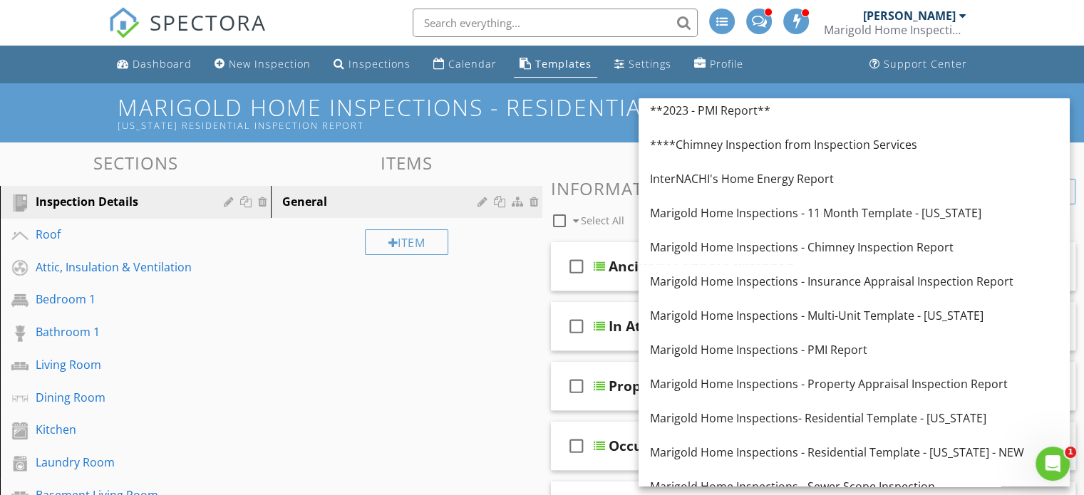
scroll to position [290, 0]
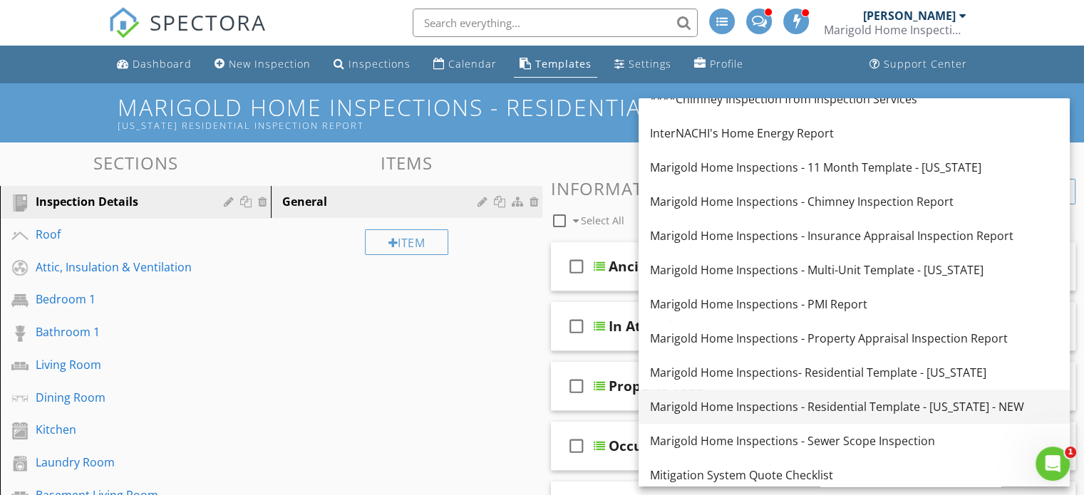
click at [910, 403] on div "Marigold Home Inspections - Residential Template - [US_STATE] - NEW" at bounding box center [854, 407] width 408 height 17
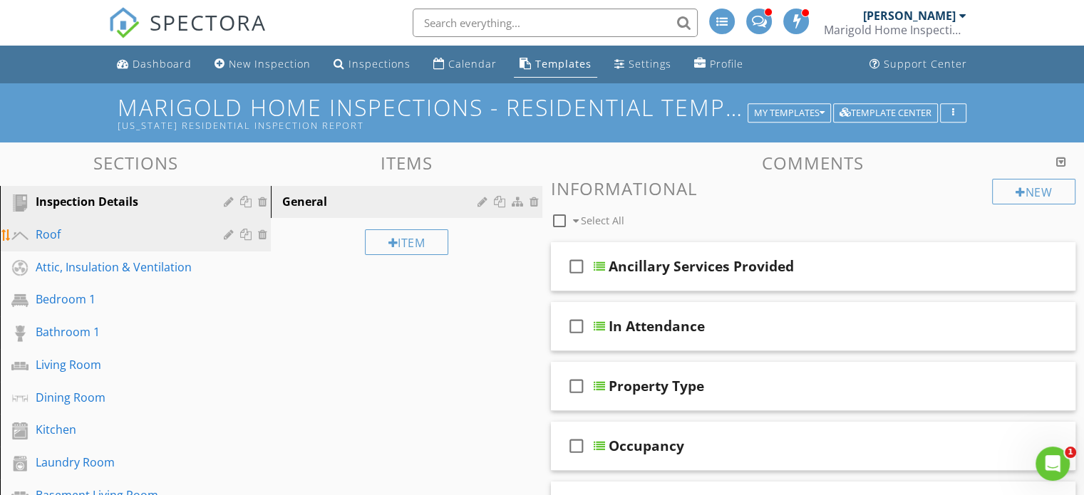
click at [101, 242] on div "Roof" at bounding box center [146, 235] width 221 height 19
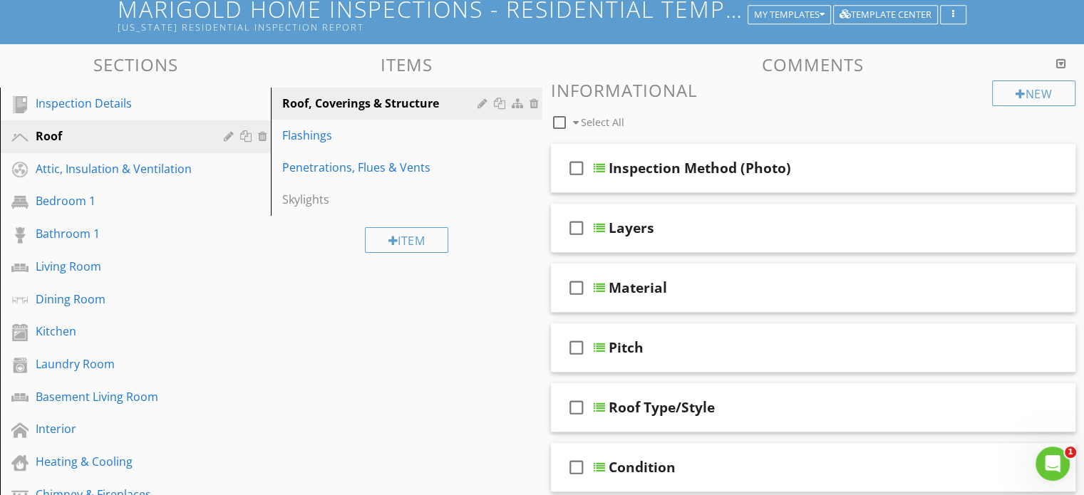
scroll to position [0, 0]
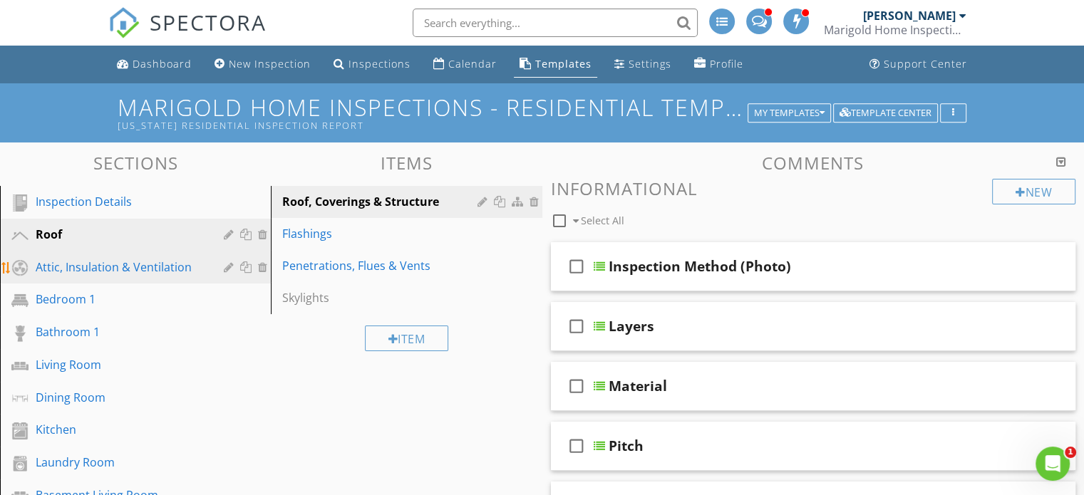
click at [120, 259] on div "Attic, Insulation & Ventilation" at bounding box center [120, 267] width 168 height 17
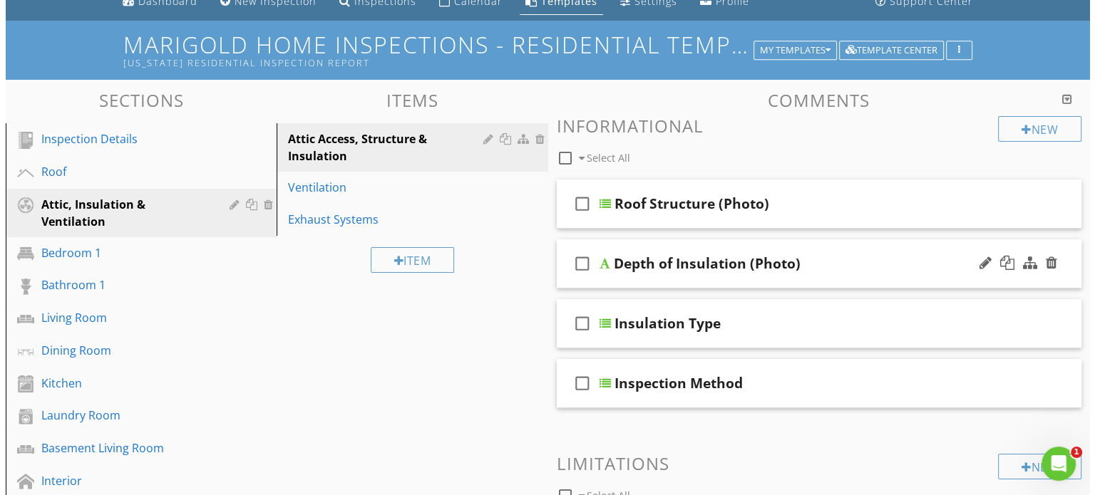
scroll to position [60, 0]
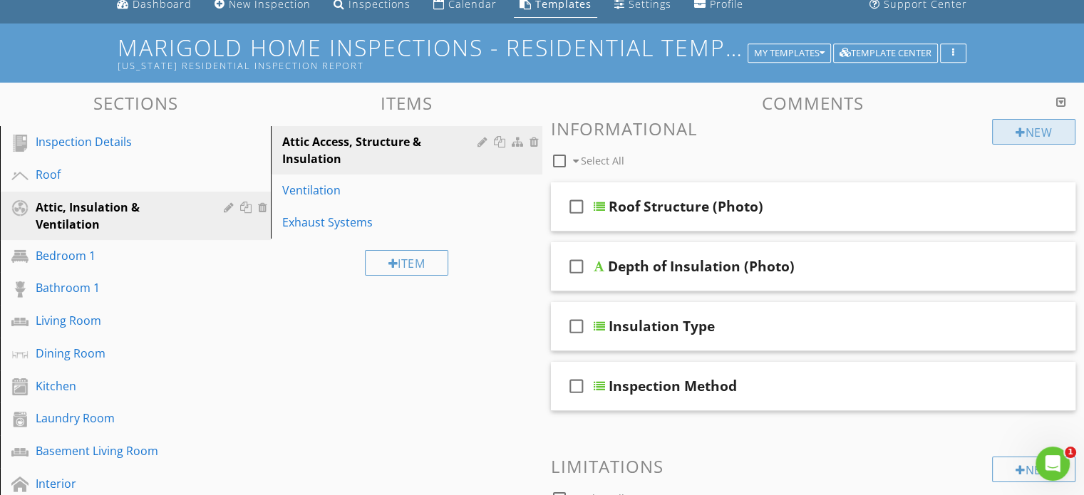
click at [1042, 125] on div "New" at bounding box center [1033, 132] width 83 height 26
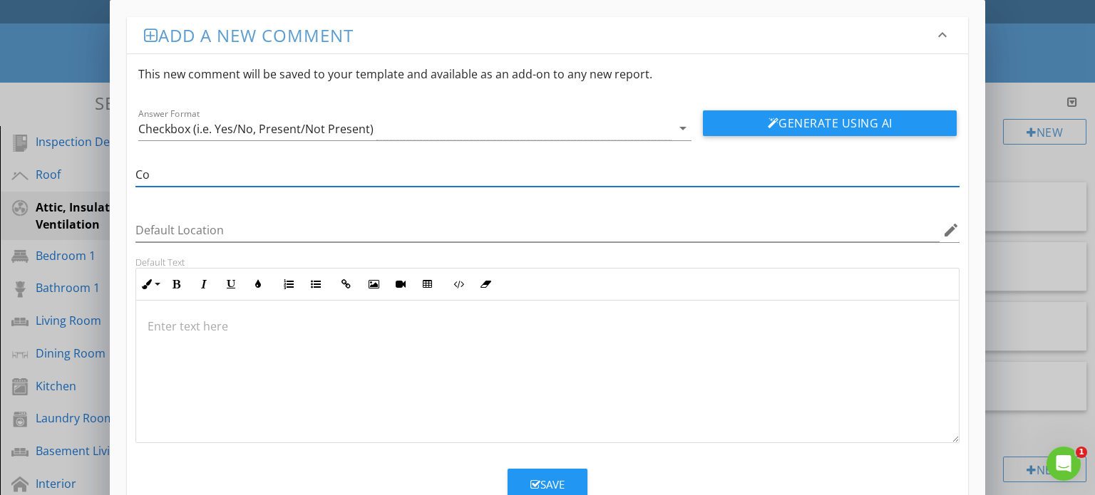
type input "C"
type input "Condition"
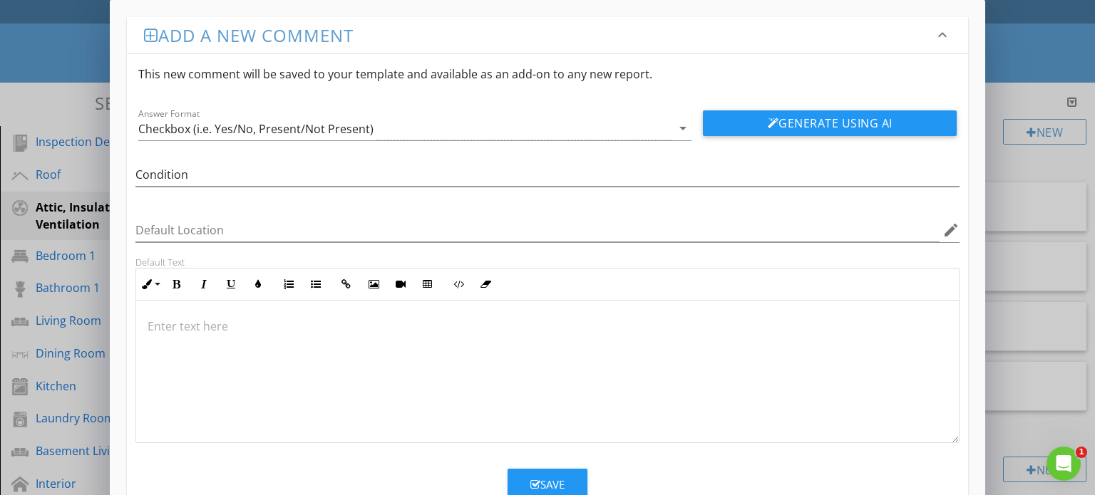
click at [185, 332] on p at bounding box center [548, 326] width 801 height 17
click at [597, 127] on div "Checkbox (i.e. Yes/No, Present/Not Present)" at bounding box center [405, 129] width 534 height 24
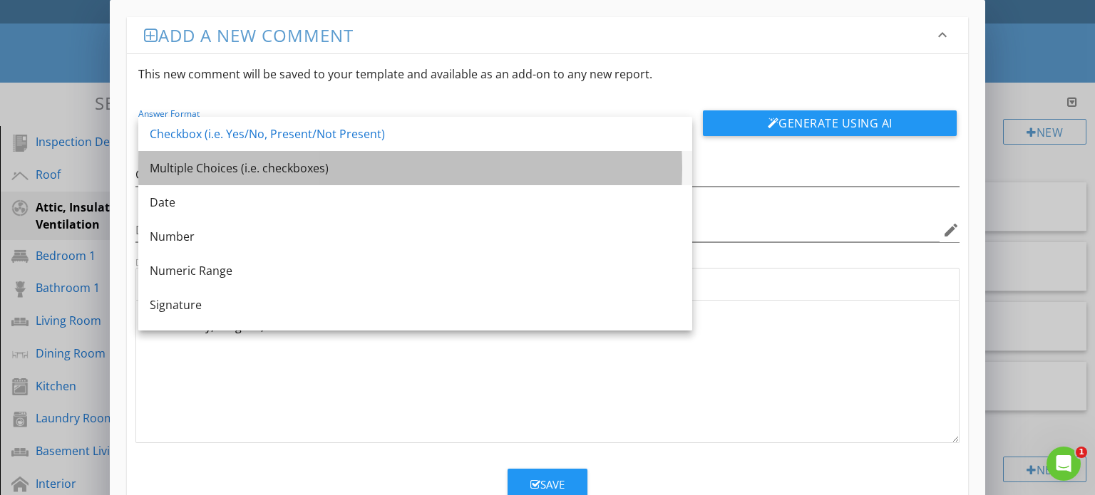
click at [545, 163] on div "Multiple Choices (i.e. checkboxes)" at bounding box center [415, 168] width 531 height 17
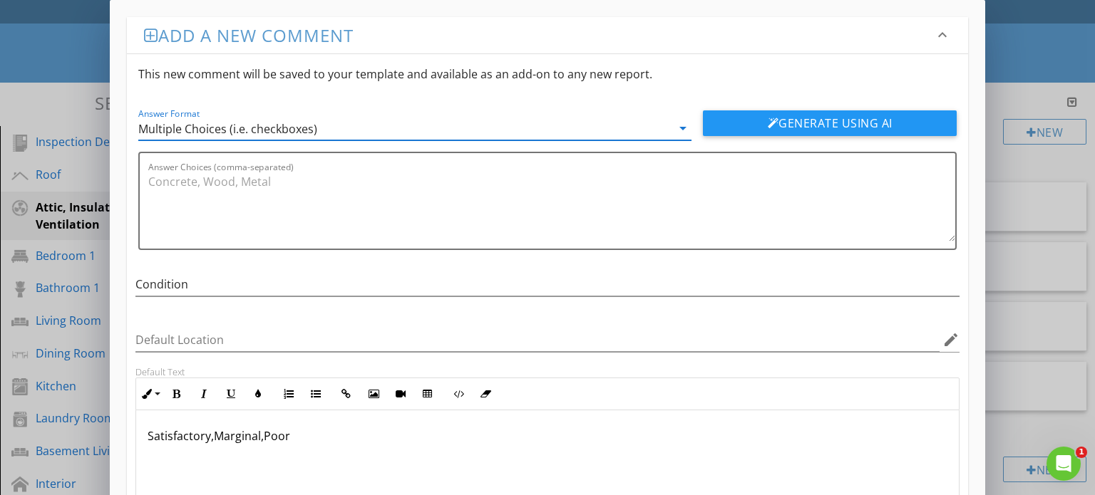
click at [282, 440] on p "Satisfactory,Marginal,Poor" at bounding box center [548, 436] width 801 height 17
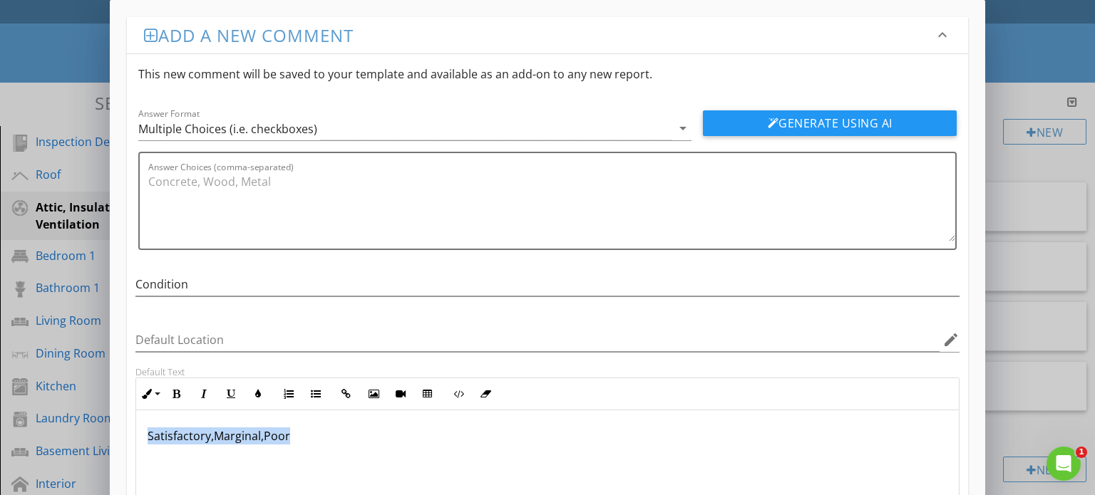
click at [282, 440] on p "Satisfactory,Marginal,Poor" at bounding box center [548, 436] width 801 height 17
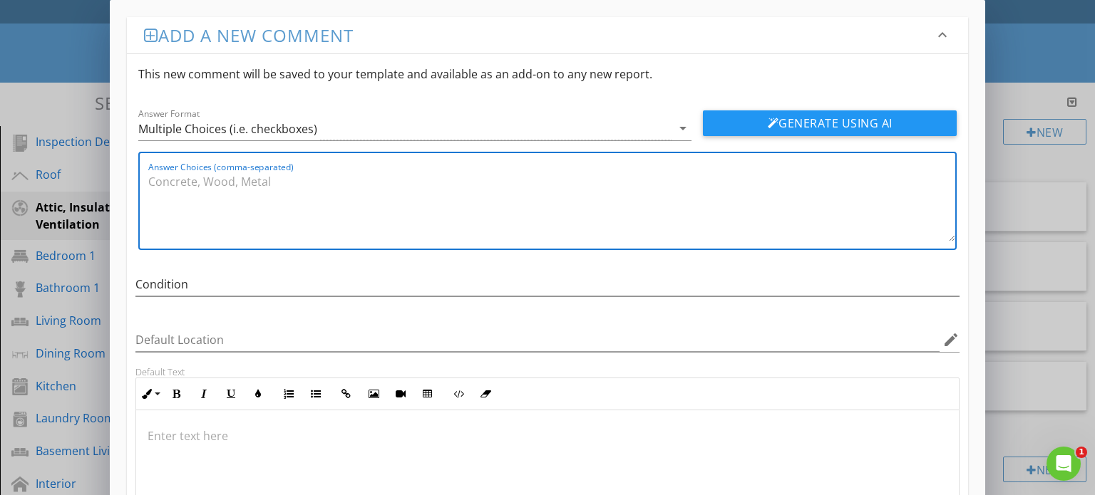
click at [207, 182] on textarea "Answer Choices (comma-separated)" at bounding box center [552, 205] width 808 height 71
type textarea "Satisfactory, Marginal, Poor"
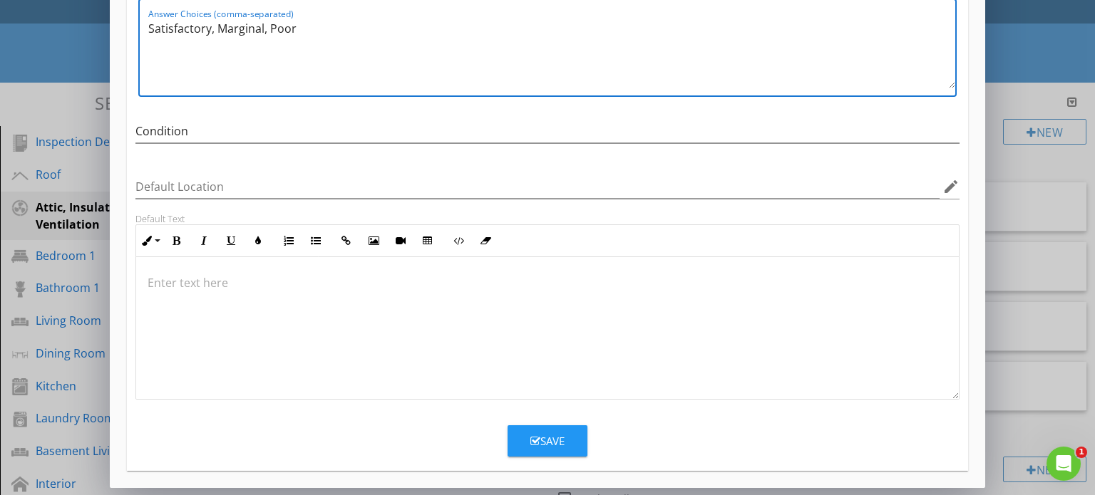
click at [558, 433] on div "Save" at bounding box center [547, 441] width 34 height 16
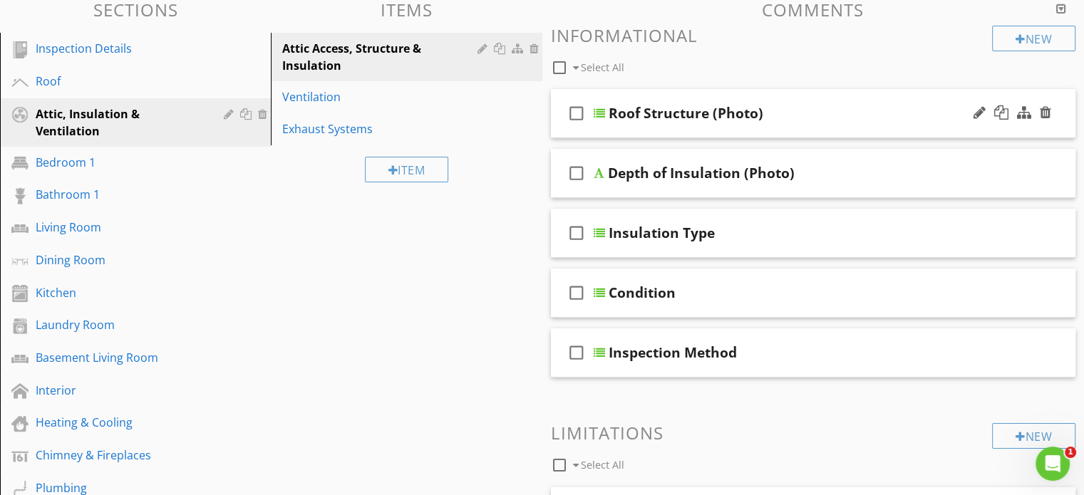
click at [790, 106] on div "Roof Structure (Photo)" at bounding box center [795, 113] width 372 height 17
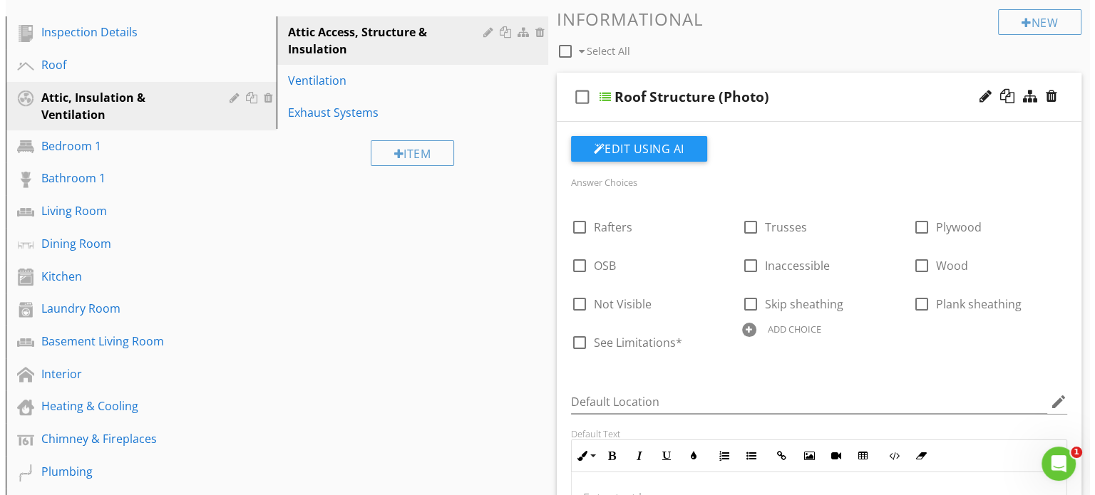
scroll to position [171, 0]
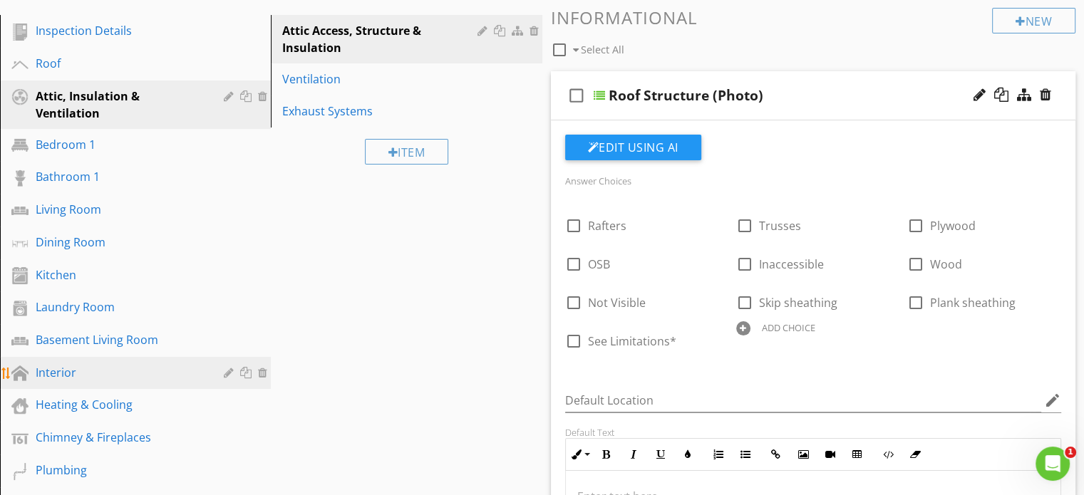
click at [73, 374] on div "Interior" at bounding box center [120, 372] width 168 height 17
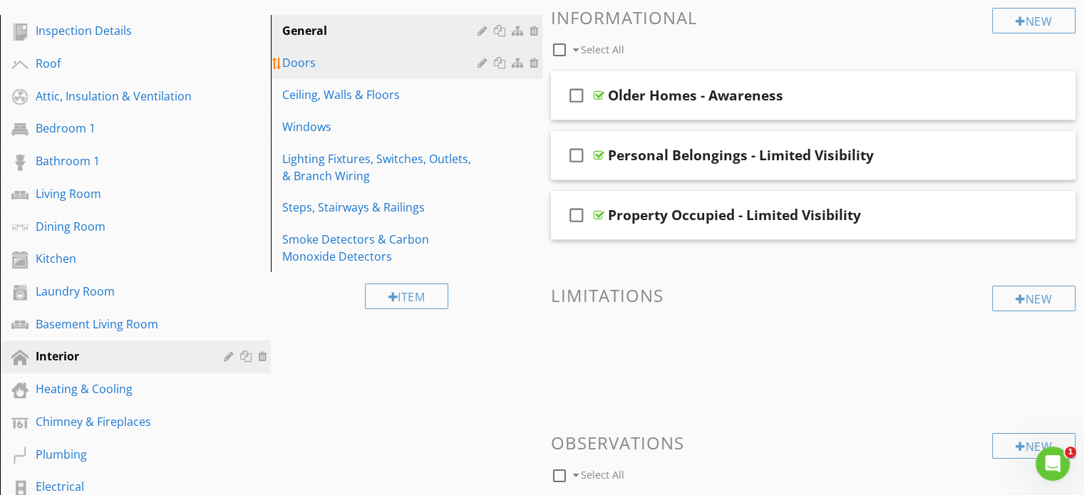
click at [380, 71] on div "Doors" at bounding box center [381, 62] width 199 height 17
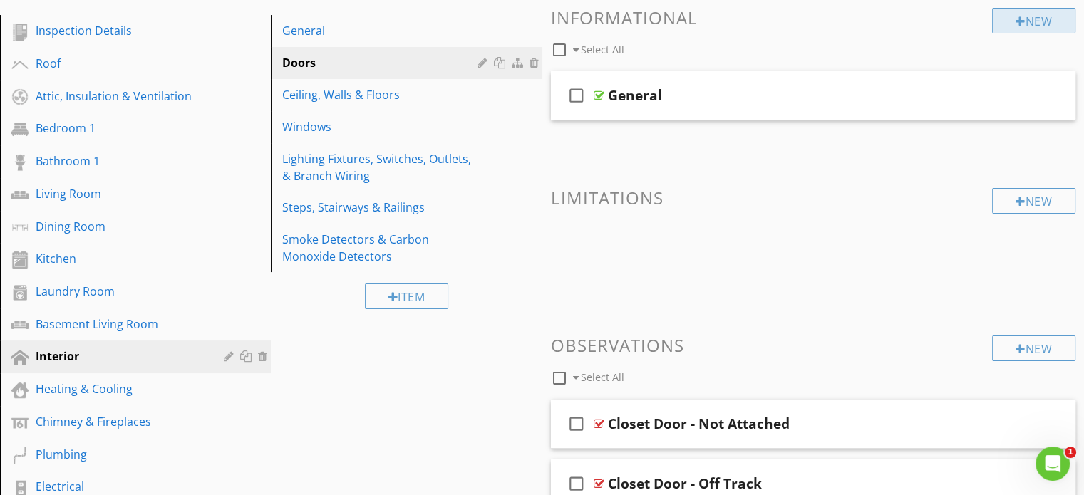
click at [1039, 21] on div "New" at bounding box center [1033, 21] width 83 height 26
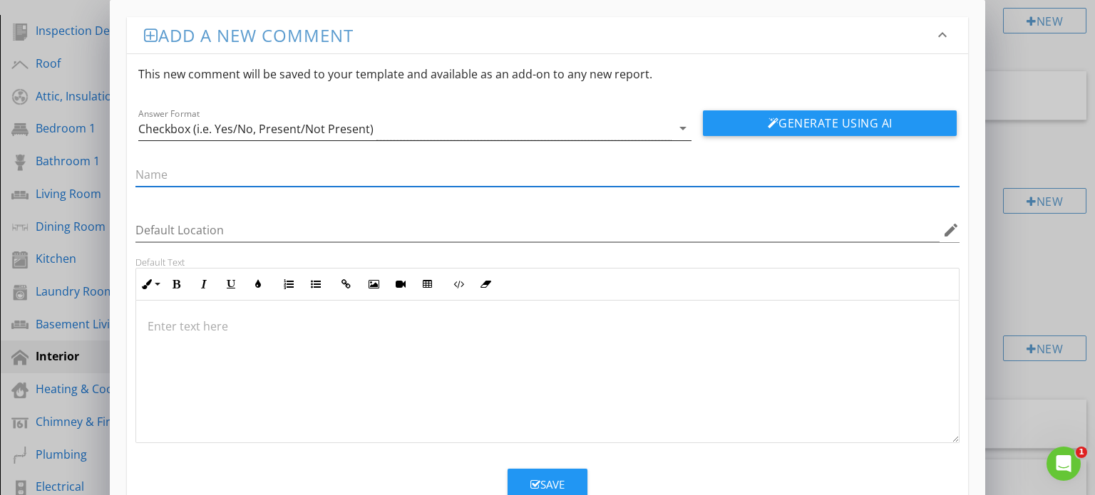
click at [688, 130] on icon "arrow_drop_down" at bounding box center [682, 128] width 17 height 17
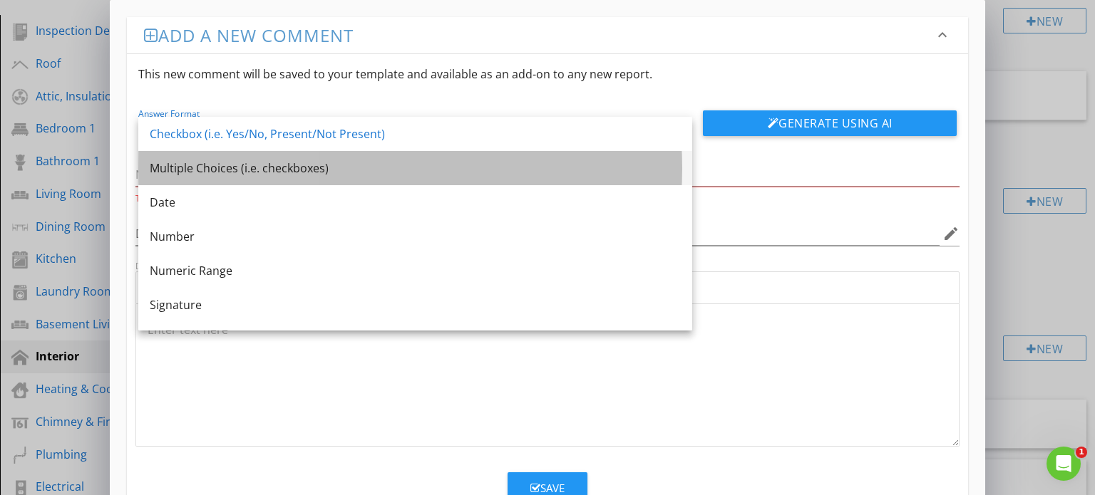
click at [490, 175] on div "Multiple Choices (i.e. checkboxes)" at bounding box center [415, 168] width 531 height 17
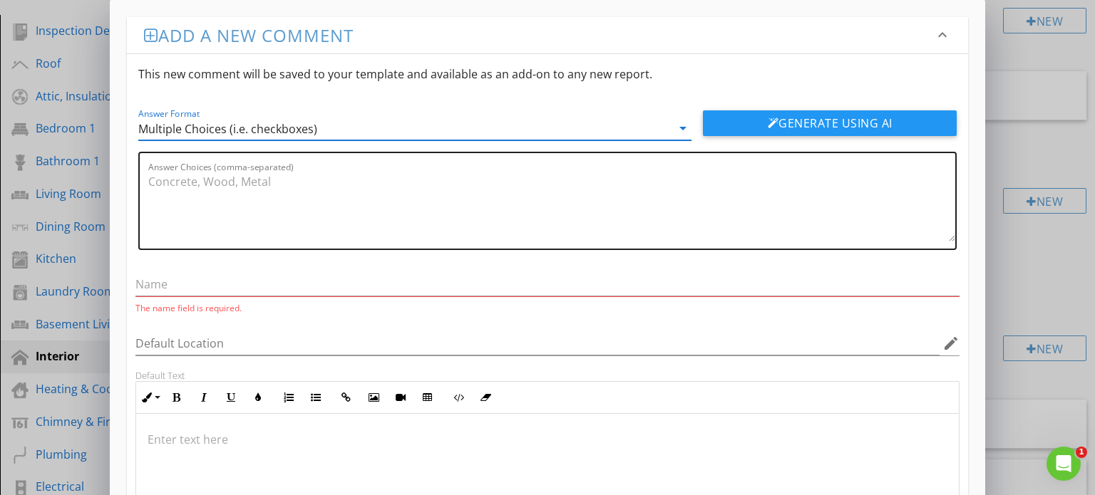
click at [340, 205] on textarea "Answer Choices (comma-separated)" at bounding box center [552, 205] width 808 height 71
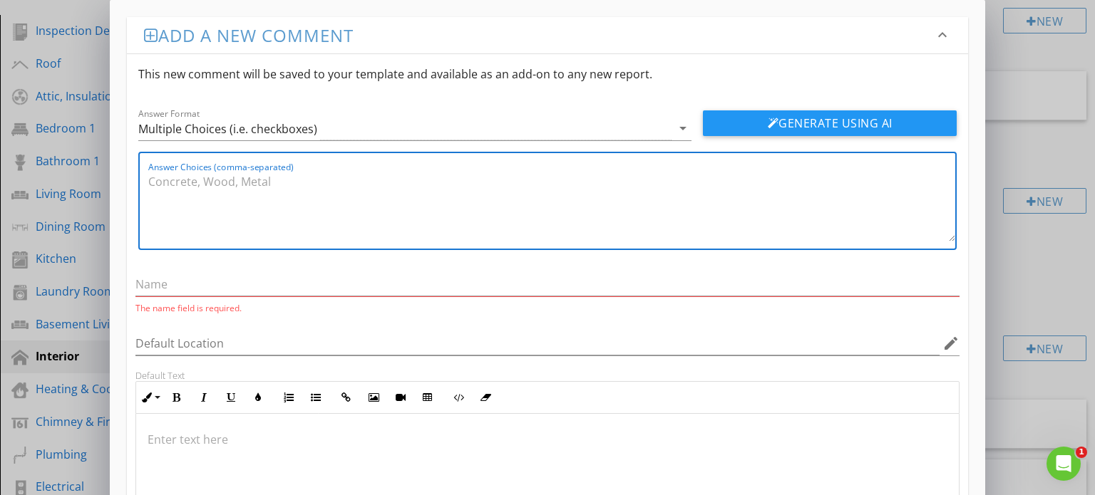
type textarea "s"
type textarea "Satisfactory, Marginal, Poor"
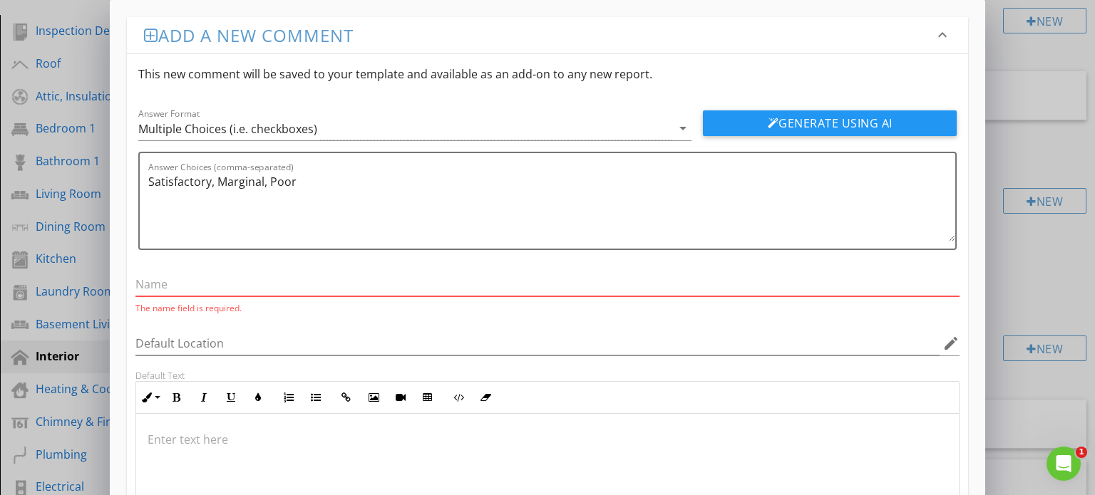
click at [210, 279] on input "text" at bounding box center [547, 285] width 825 height 24
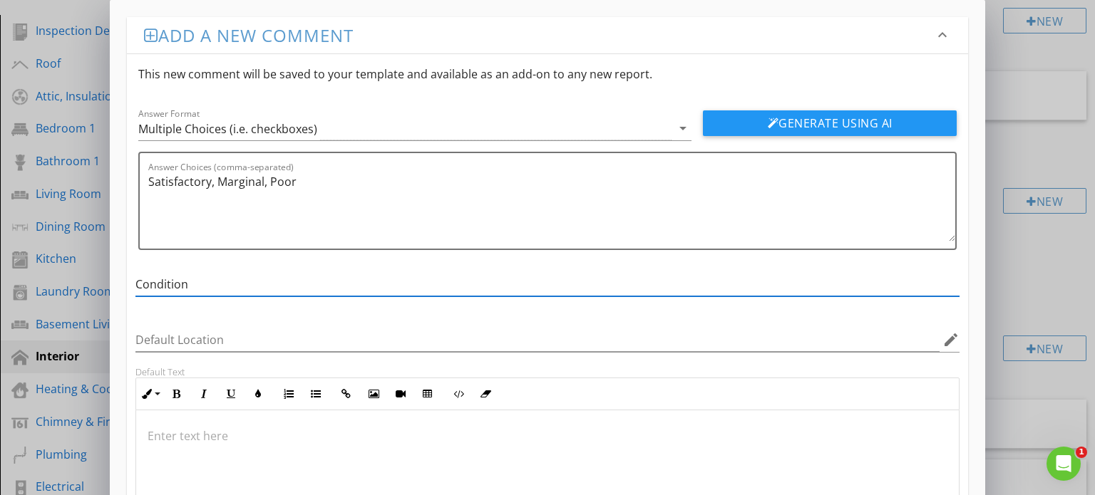
scroll to position [153, 0]
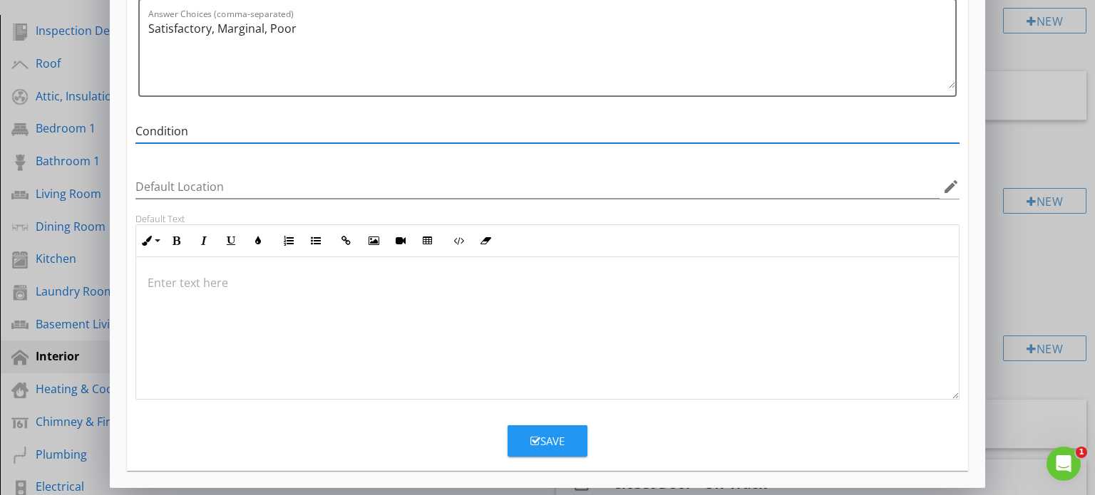
type input "Condition"
click at [559, 441] on div "Save" at bounding box center [547, 441] width 34 height 16
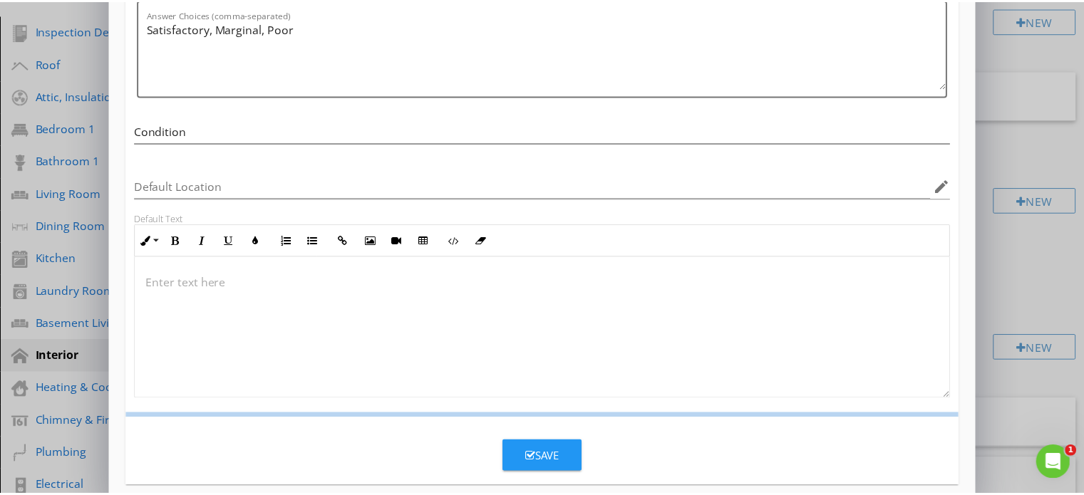
scroll to position [85, 0]
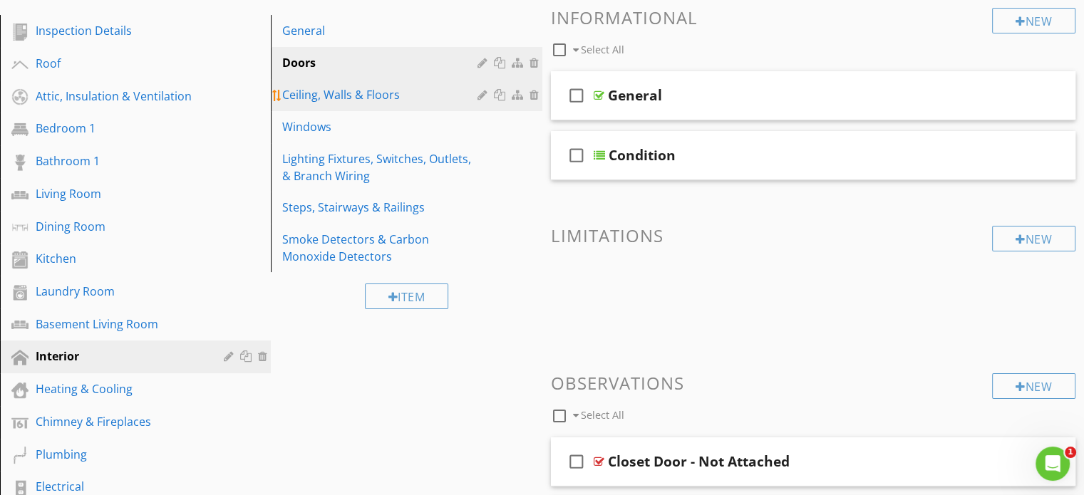
click at [399, 87] on div "Ceiling, Walls & Floors" at bounding box center [381, 94] width 199 height 17
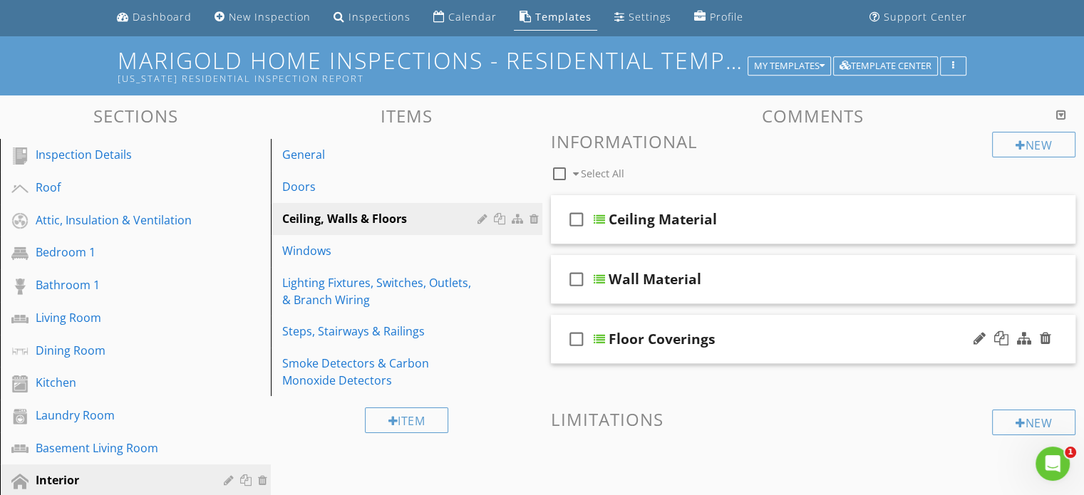
scroll to position [48, 0]
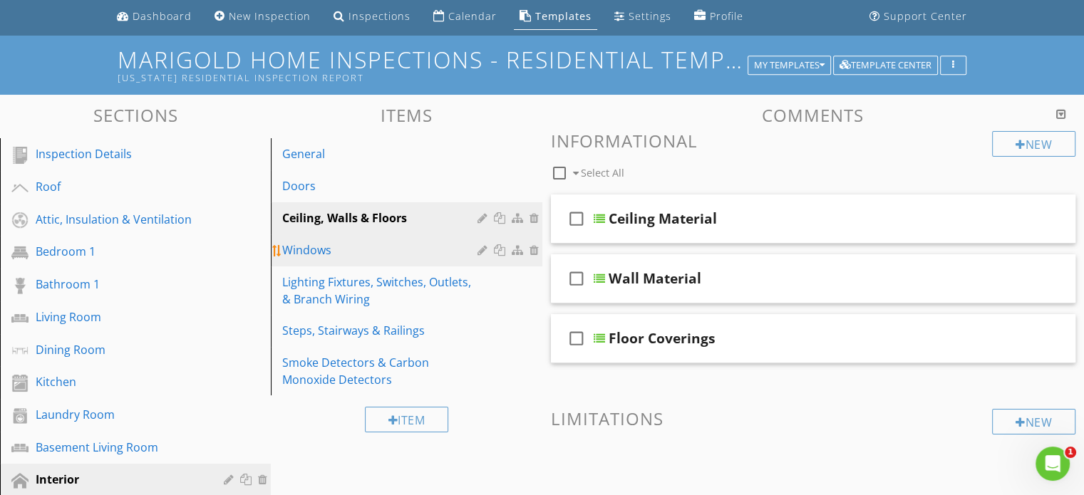
click at [404, 247] on div "Windows" at bounding box center [381, 250] width 199 height 17
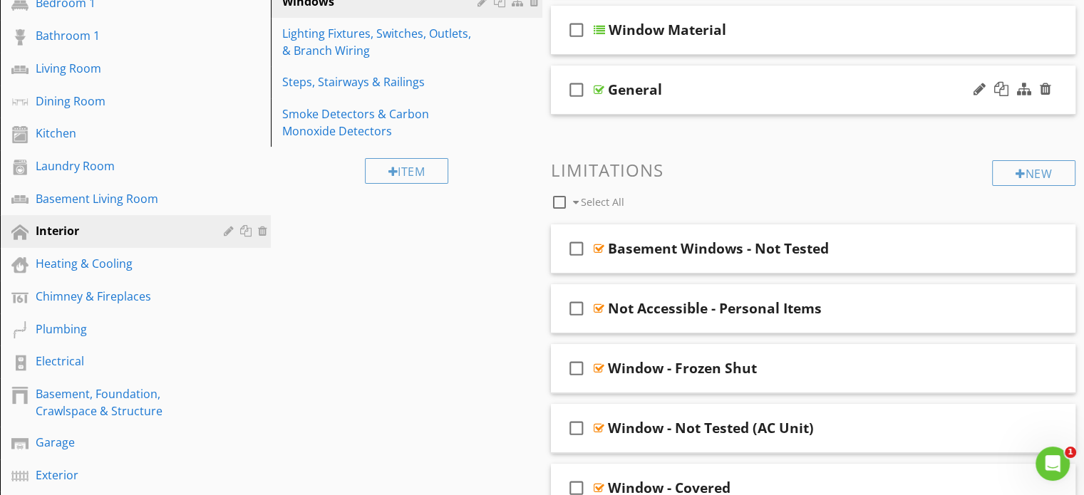
scroll to position [160, 0]
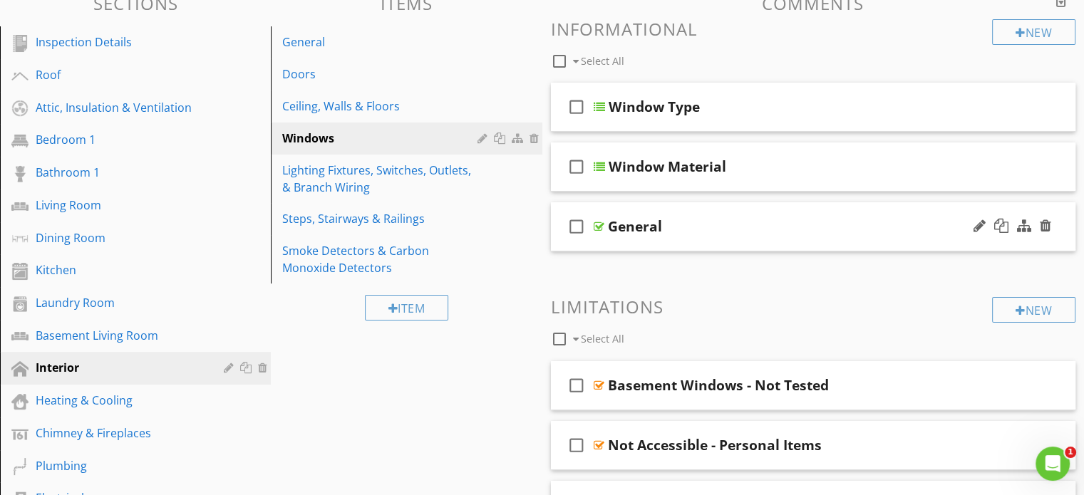
click at [679, 204] on div "check_box_outline_blank General" at bounding box center [813, 226] width 525 height 49
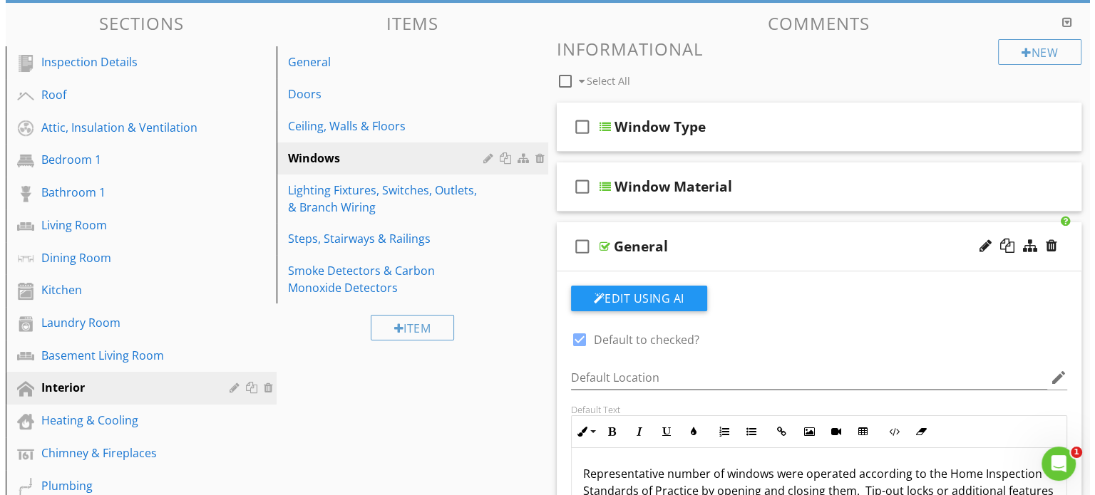
scroll to position [140, 0]
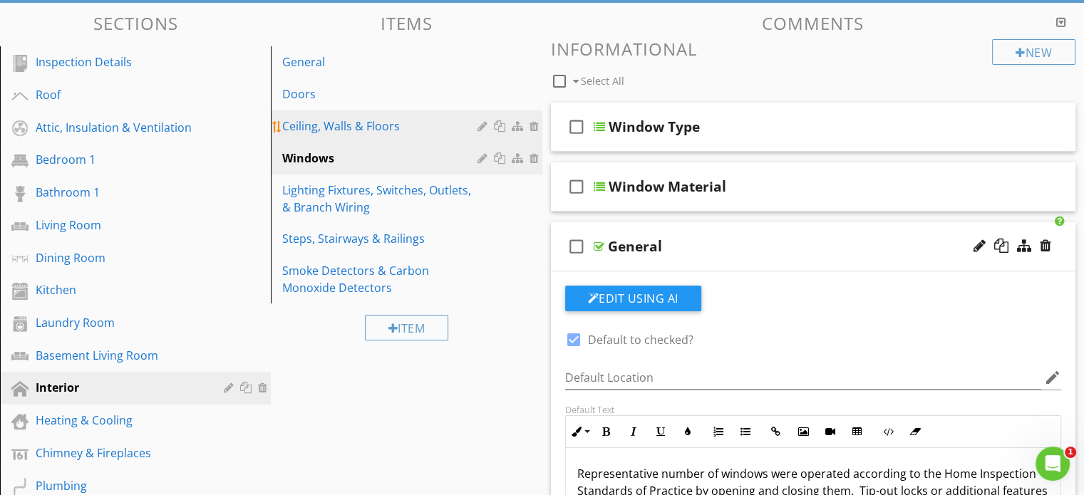
click at [371, 122] on div "Ceiling, Walls & Floors" at bounding box center [381, 126] width 199 height 17
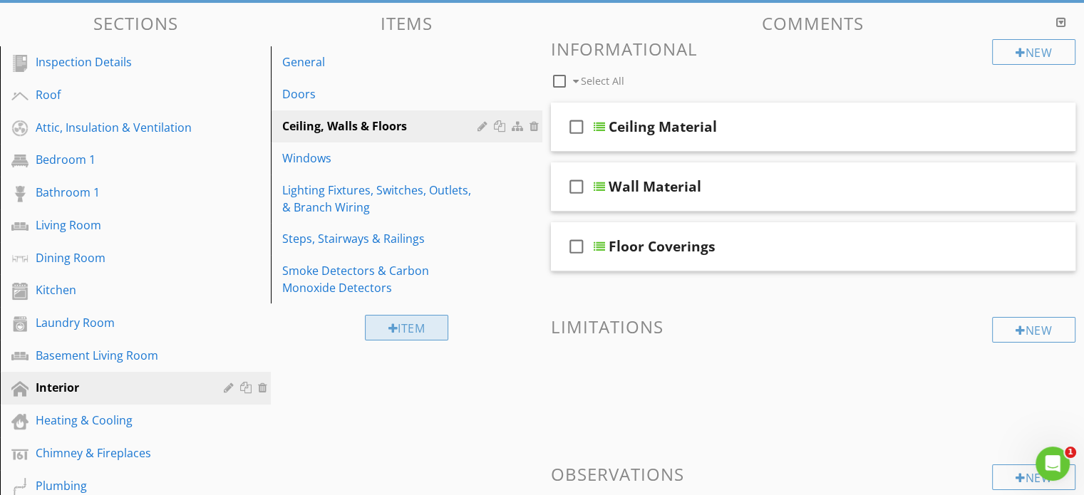
click at [418, 322] on div "Item" at bounding box center [407, 328] width 84 height 26
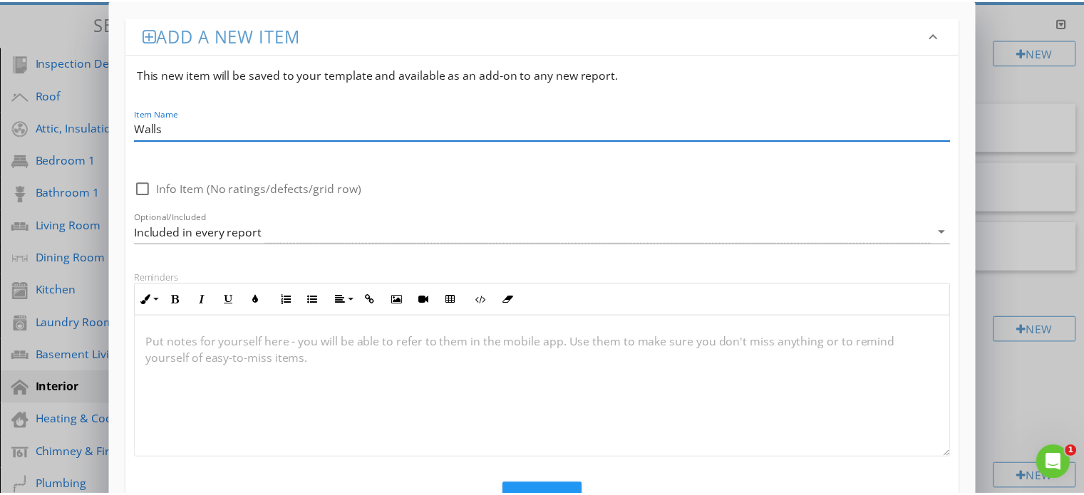
scroll to position [156, 0]
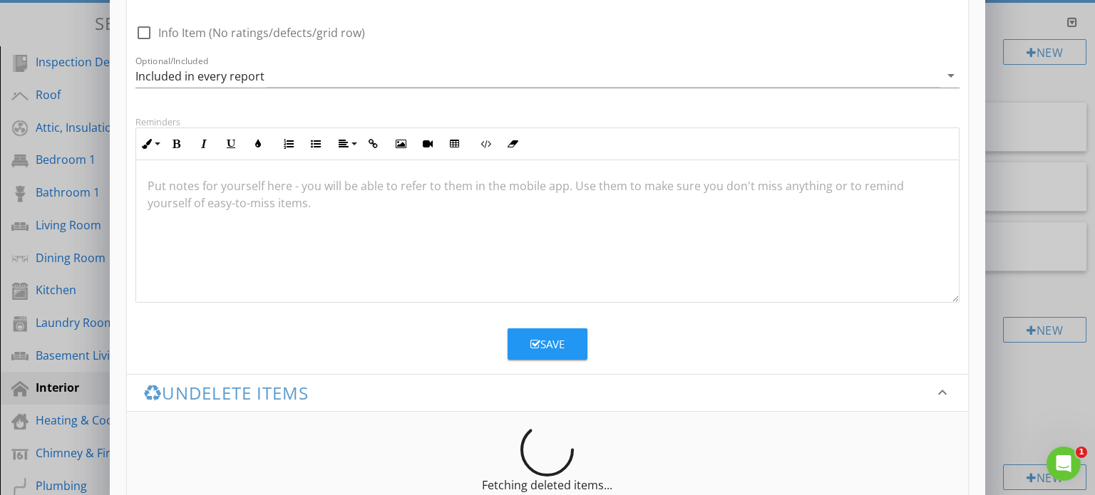
type input "Walls"
click at [538, 346] on icon "button" at bounding box center [535, 344] width 10 height 11
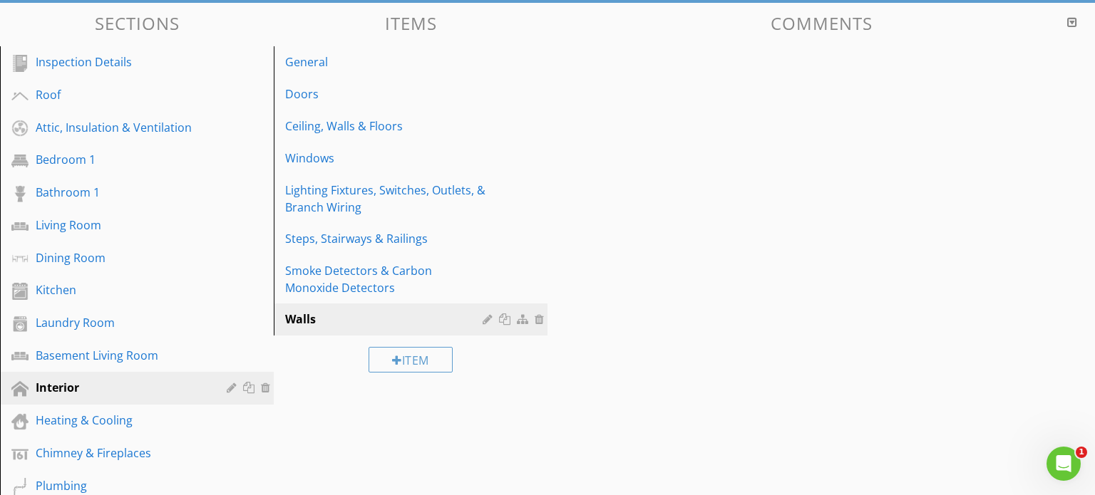
scroll to position [123, 0]
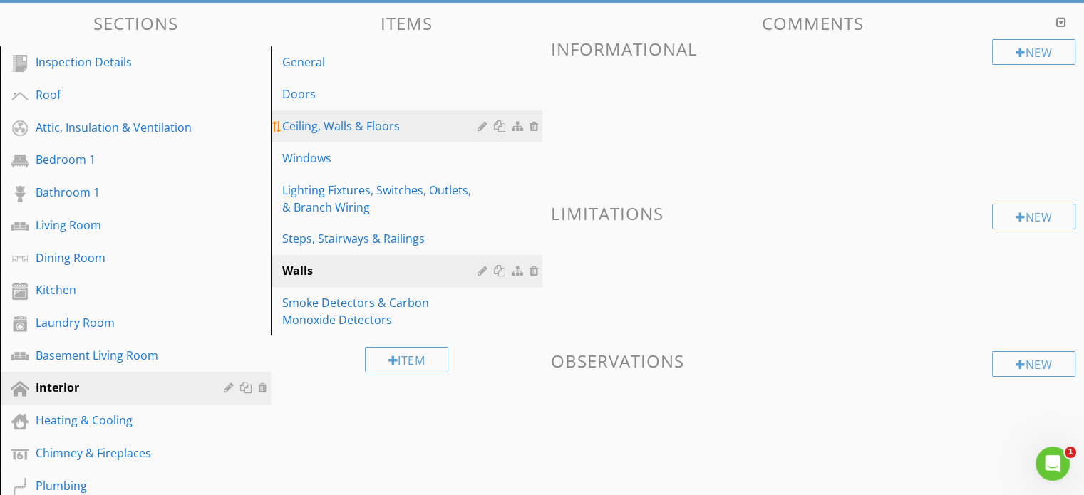
click at [373, 120] on div "Ceiling, Walls & Floors" at bounding box center [381, 126] width 199 height 17
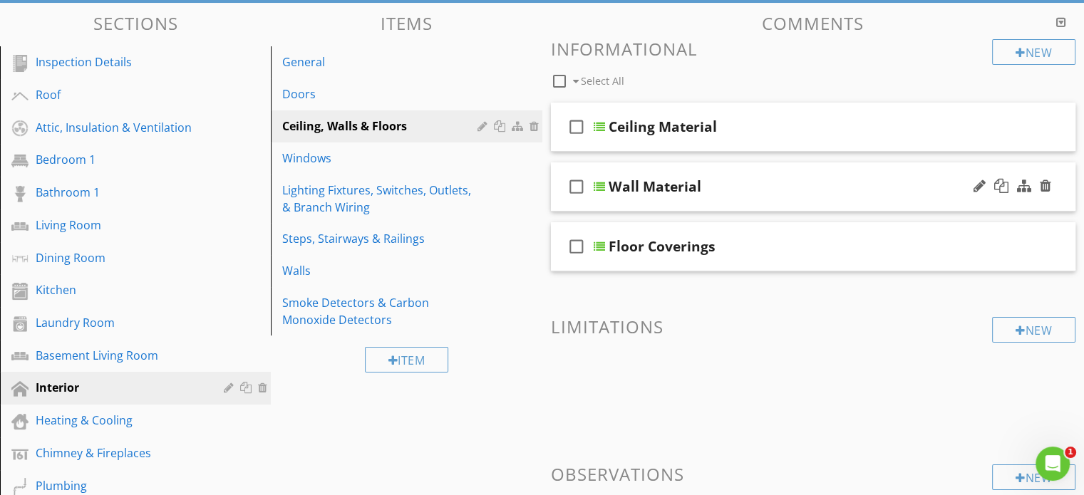
click at [572, 190] on icon "check_box_outline_blank" at bounding box center [576, 187] width 23 height 34
click at [577, 245] on icon "check_box_outline_blank" at bounding box center [576, 247] width 23 height 34
click at [577, 180] on icon "check_box" at bounding box center [576, 187] width 23 height 34
click at [575, 242] on icon "check_box" at bounding box center [576, 247] width 23 height 34
click at [865, 183] on div "Wall Material" at bounding box center [795, 186] width 372 height 17
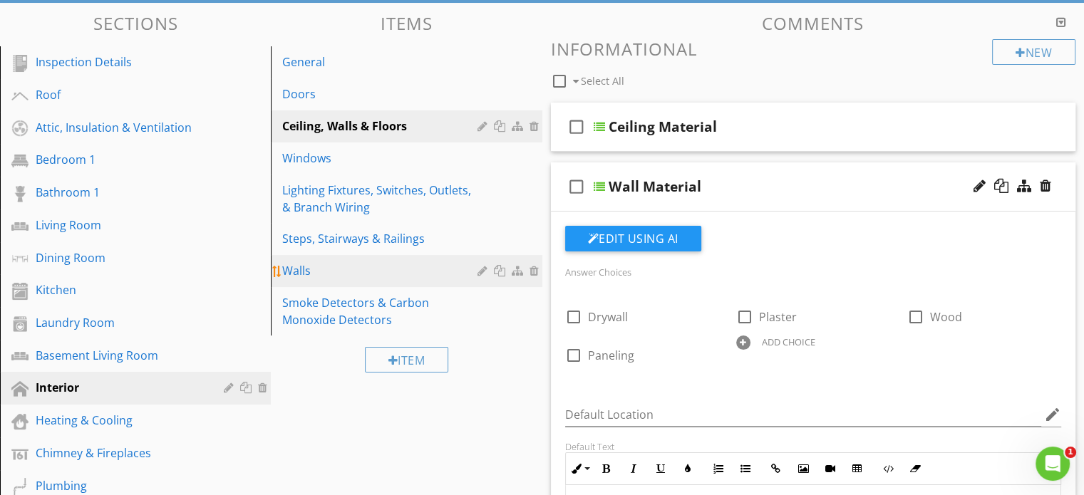
click at [392, 259] on link "Walls" at bounding box center [408, 270] width 267 height 31
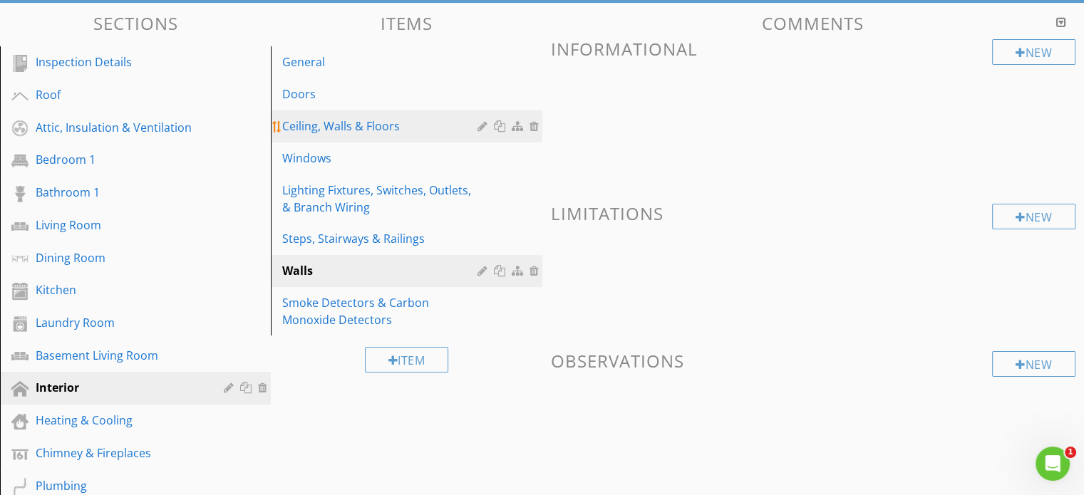
click at [353, 122] on div "Ceiling, Walls & Floors" at bounding box center [381, 126] width 199 height 17
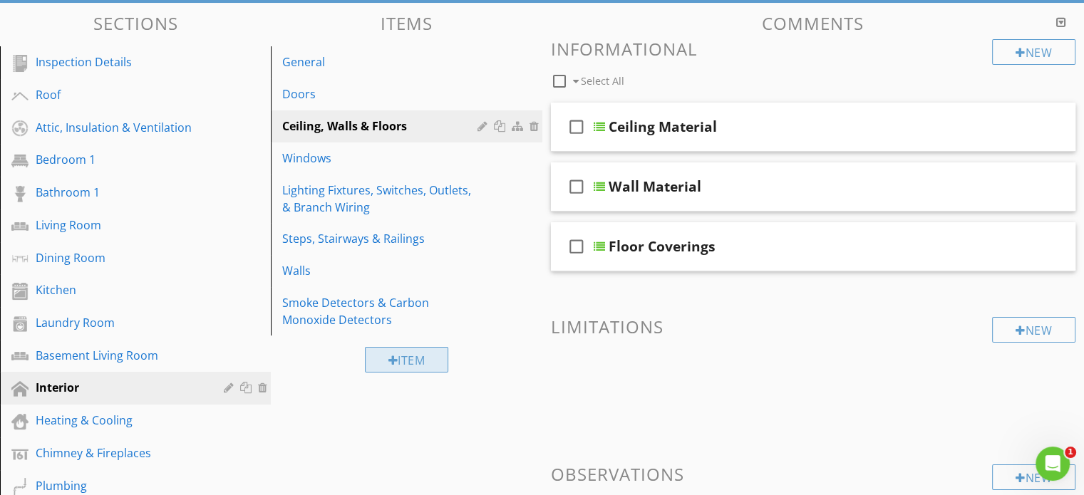
click at [419, 356] on div "Item" at bounding box center [407, 360] width 84 height 26
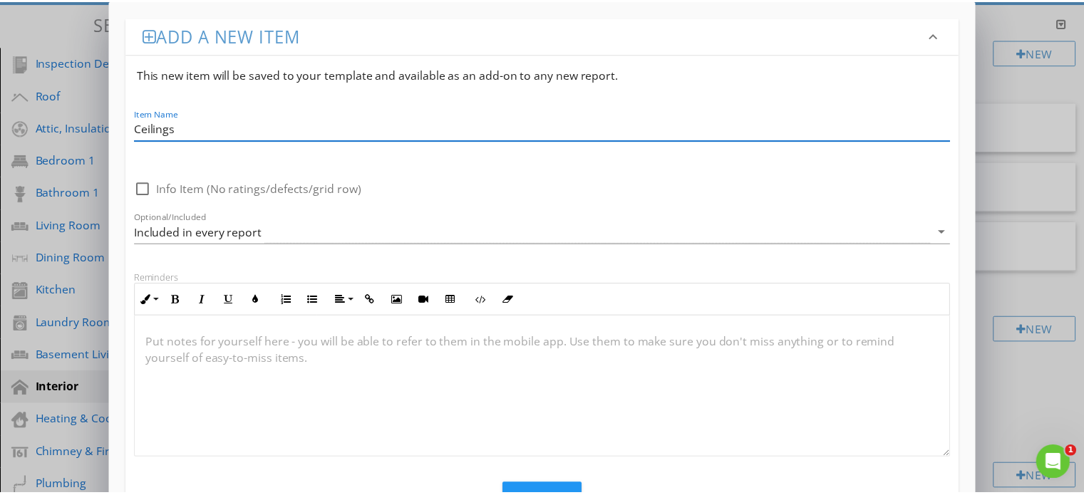
scroll to position [0, 0]
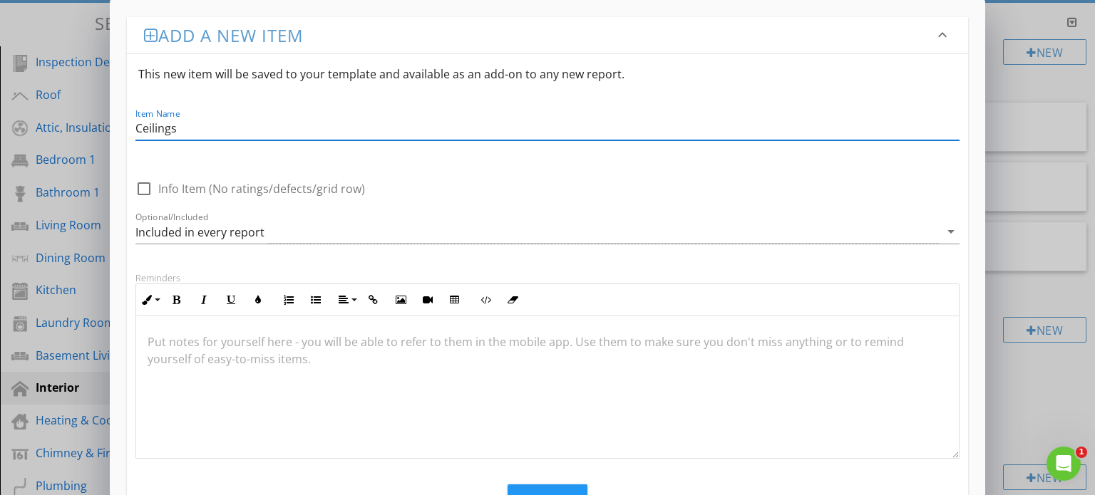
type input "Ceilings"
click at [533, 489] on button "Save" at bounding box center [548, 500] width 80 height 31
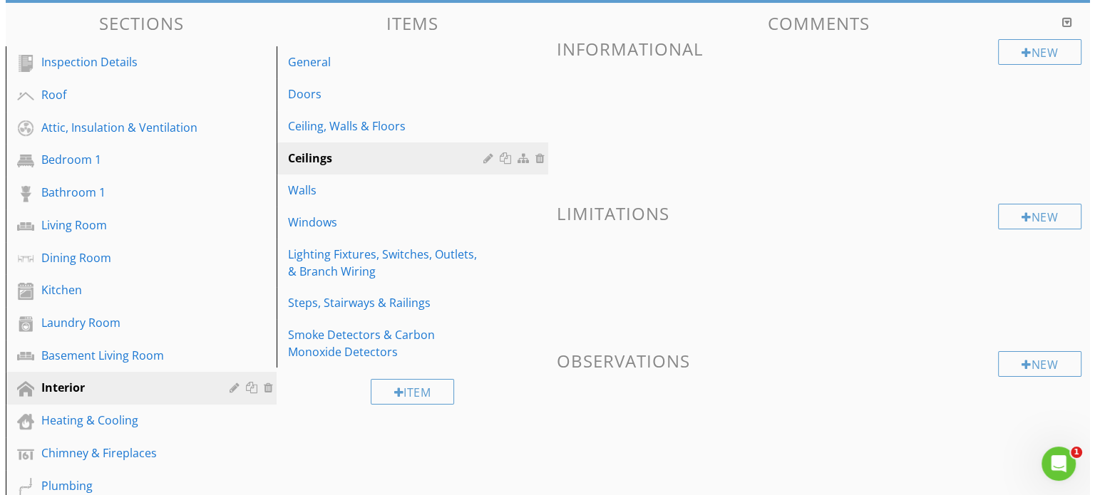
scroll to position [147, 0]
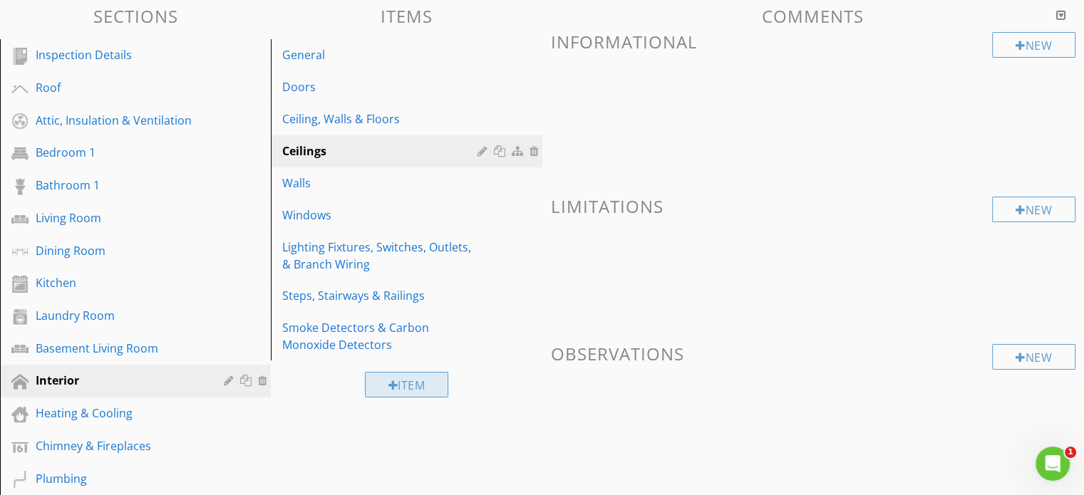
click at [401, 381] on div "Item" at bounding box center [407, 385] width 84 height 26
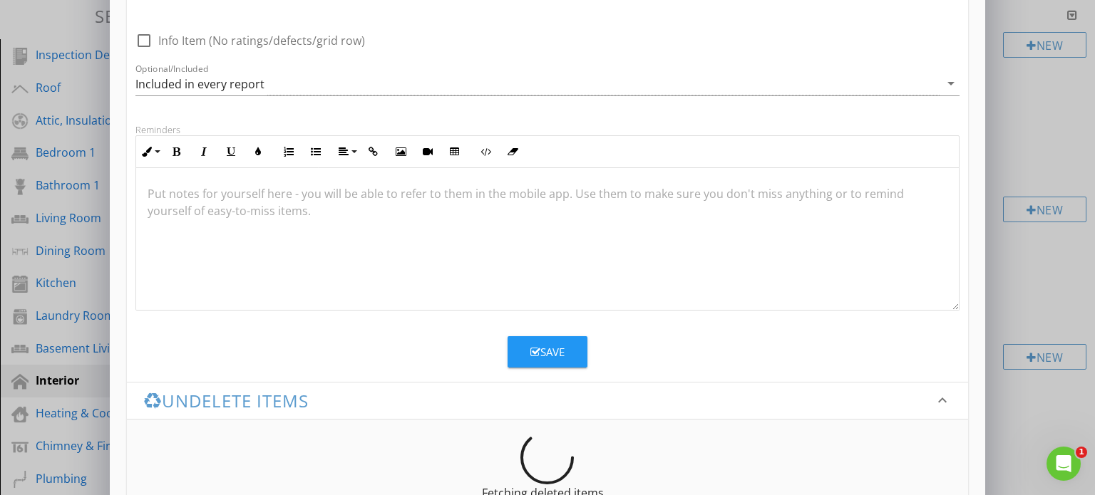
scroll to position [191, 0]
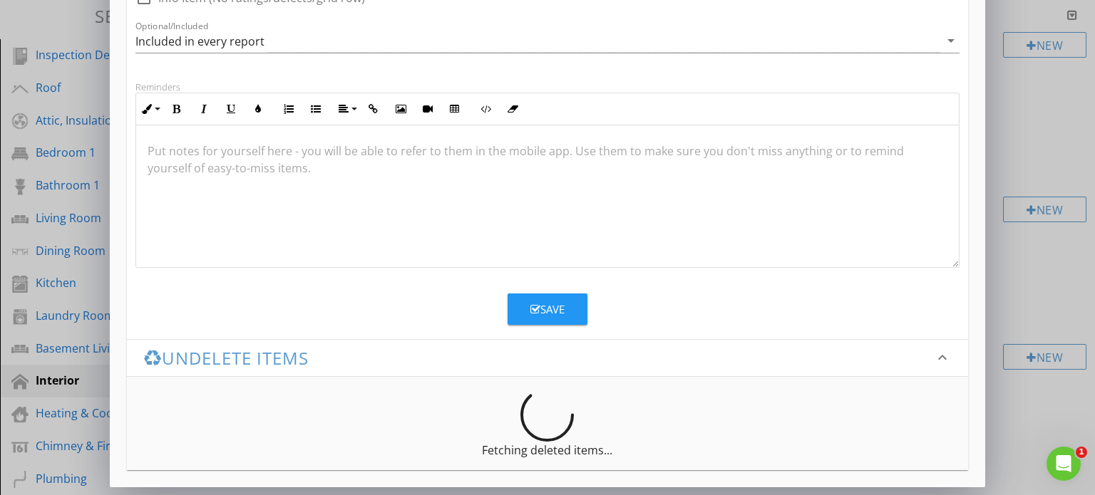
type input "Floors"
click at [523, 299] on button "Save" at bounding box center [548, 309] width 80 height 31
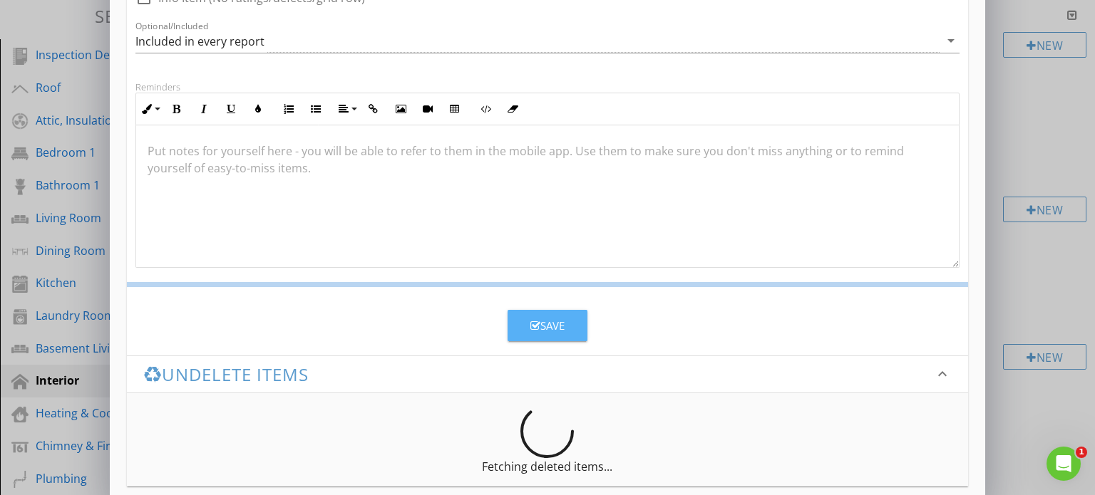
scroll to position [123, 0]
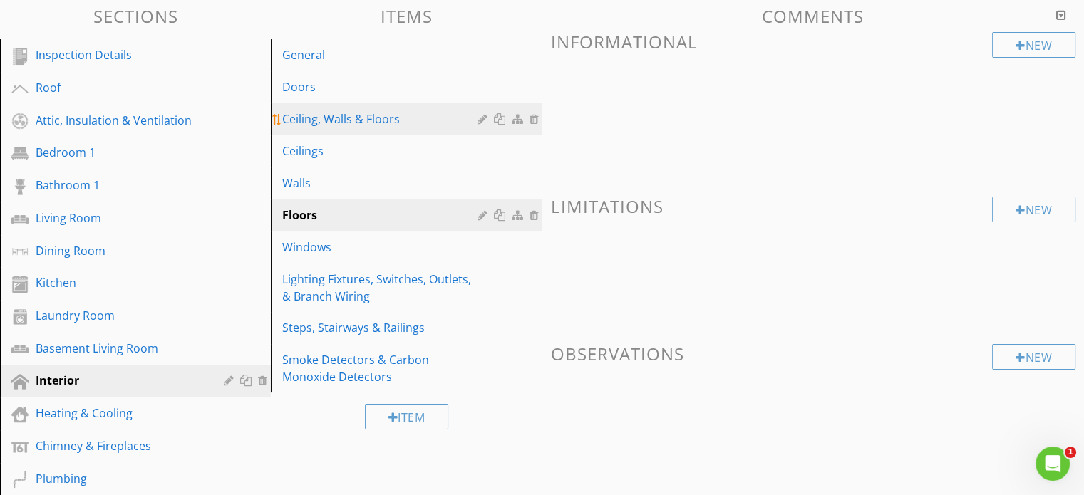
click at [382, 123] on div "Ceiling, Walls & Floors" at bounding box center [381, 119] width 199 height 17
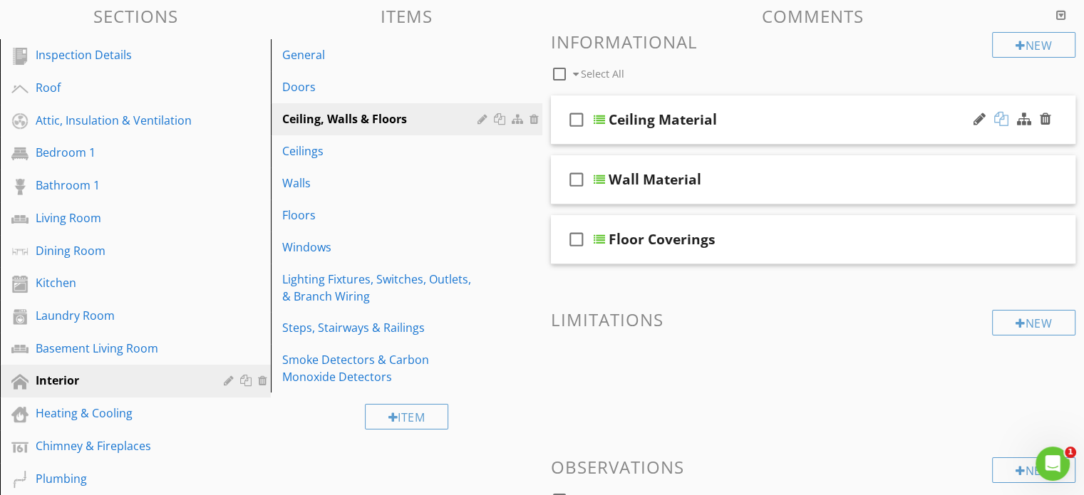
click at [1007, 113] on div at bounding box center [1002, 119] width 14 height 14
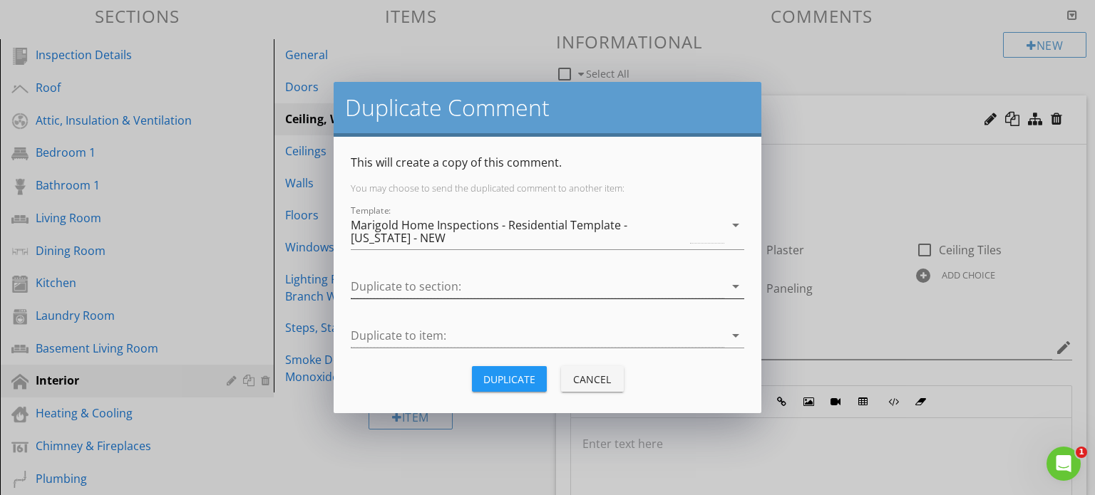
click at [614, 284] on div at bounding box center [538, 287] width 374 height 24
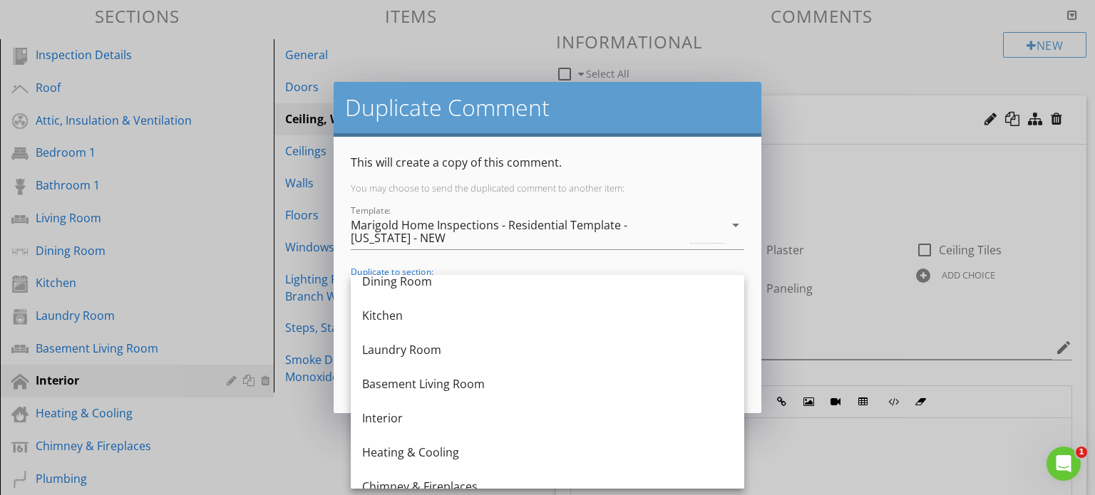
scroll to position [297, 0]
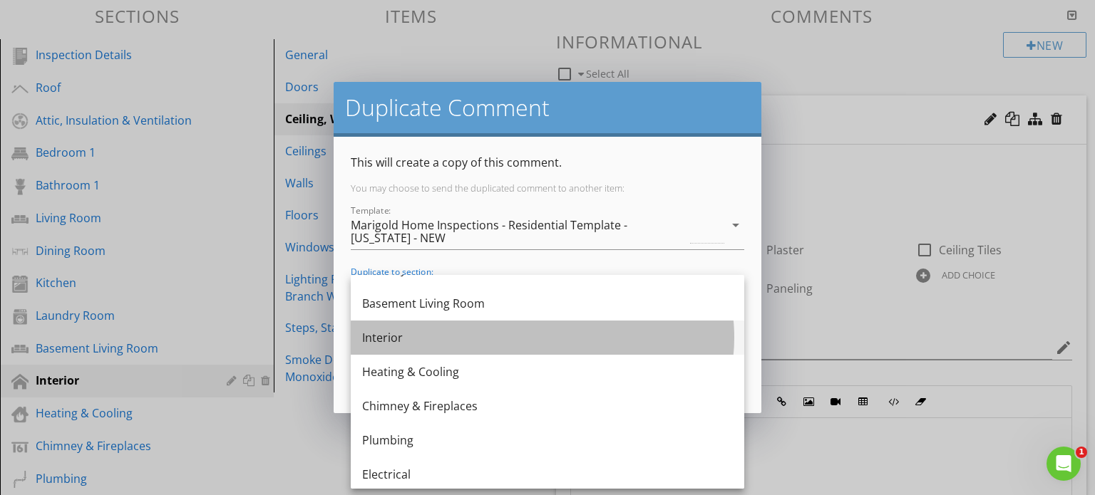
click at [474, 330] on div "Interior" at bounding box center [547, 337] width 371 height 17
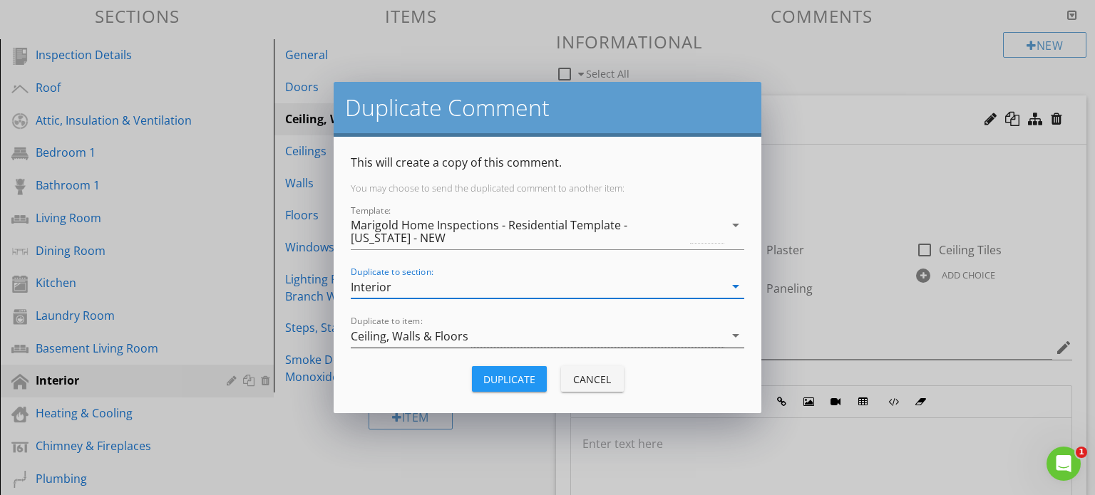
click at [627, 330] on div "Ceiling, Walls & Floors" at bounding box center [538, 336] width 374 height 24
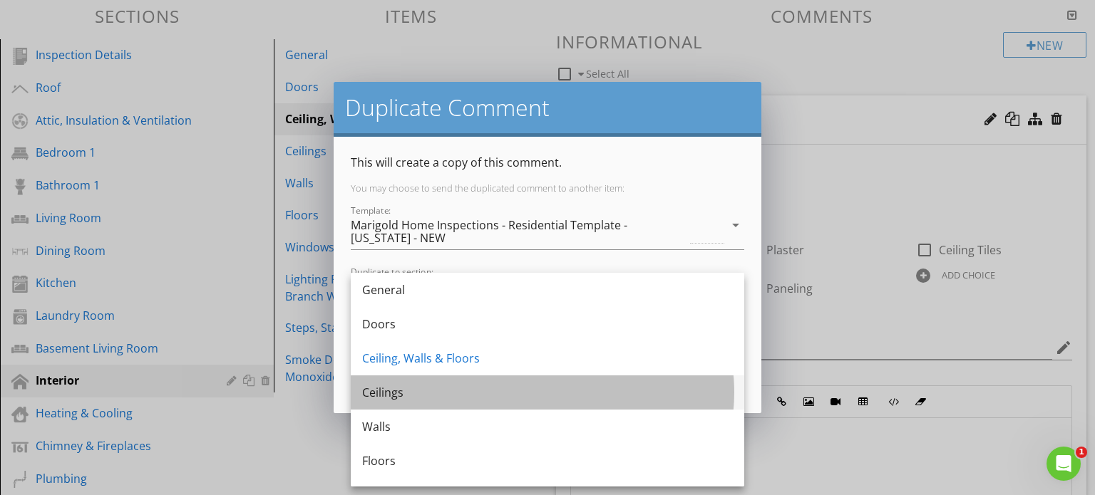
click at [550, 394] on div "Ceilings" at bounding box center [547, 392] width 371 height 17
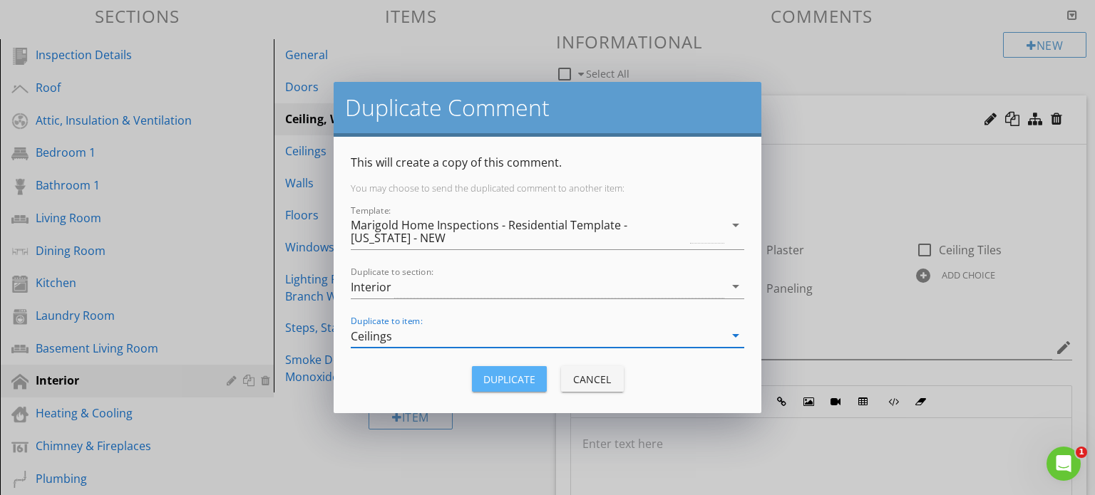
click at [515, 380] on div "Duplicate" at bounding box center [509, 379] width 52 height 15
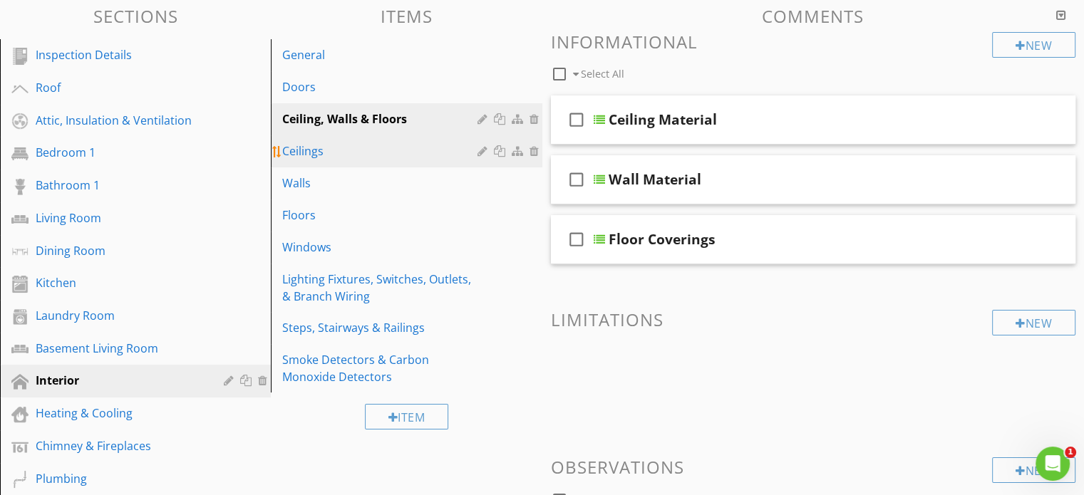
click at [432, 143] on div "Ceilings" at bounding box center [381, 151] width 199 height 17
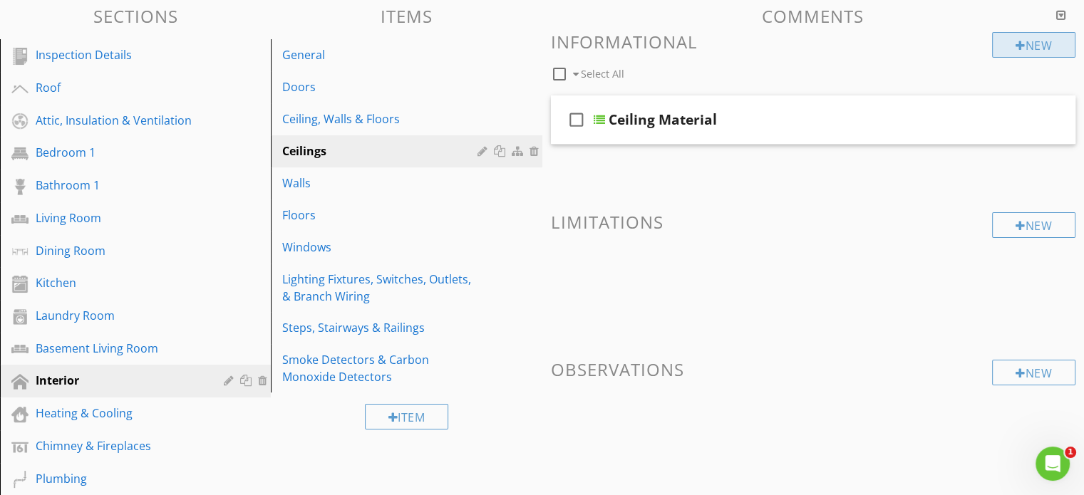
click at [1018, 43] on div at bounding box center [1021, 45] width 10 height 11
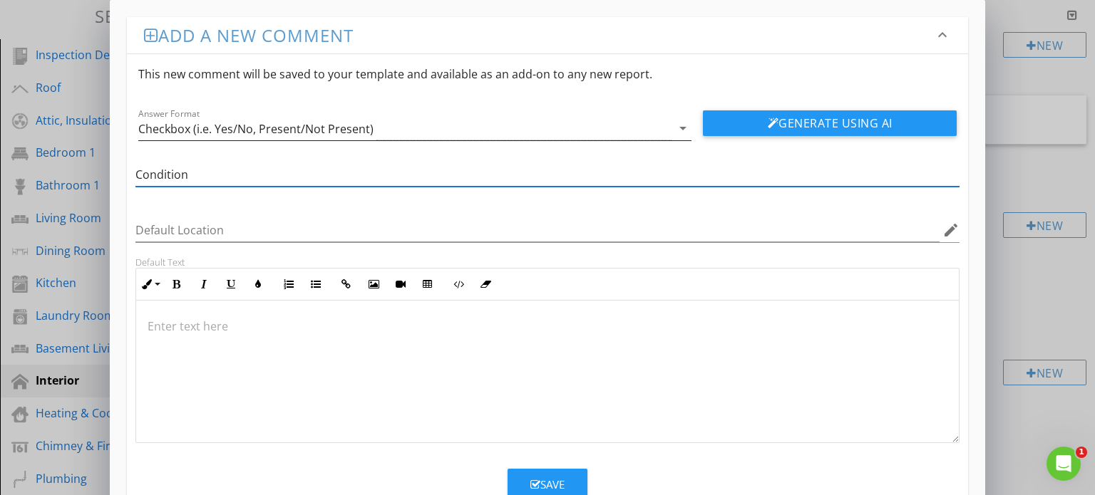
type input "Condition"
click at [684, 130] on icon "arrow_drop_down" at bounding box center [682, 128] width 17 height 17
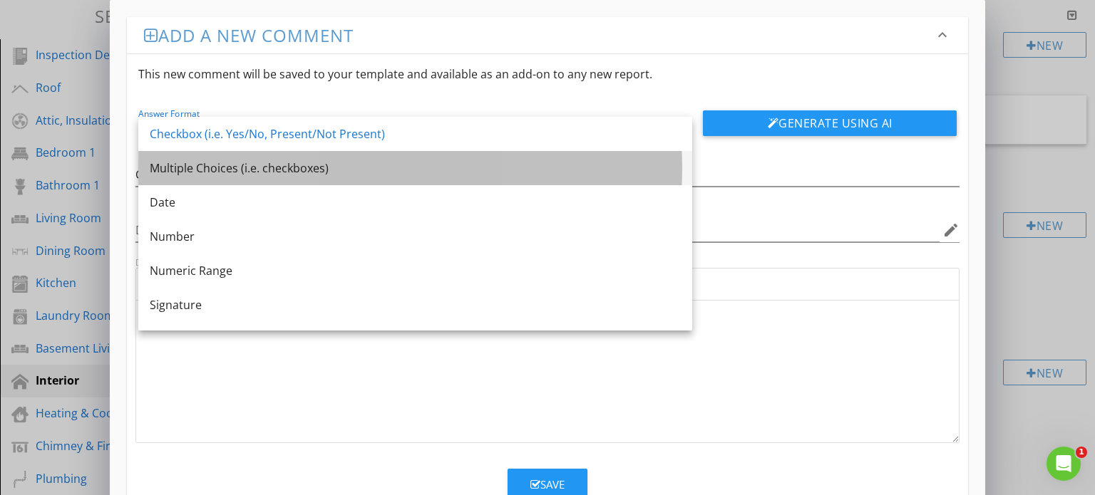
click at [465, 176] on div "Multiple Choices (i.e. checkboxes)" at bounding box center [415, 168] width 531 height 17
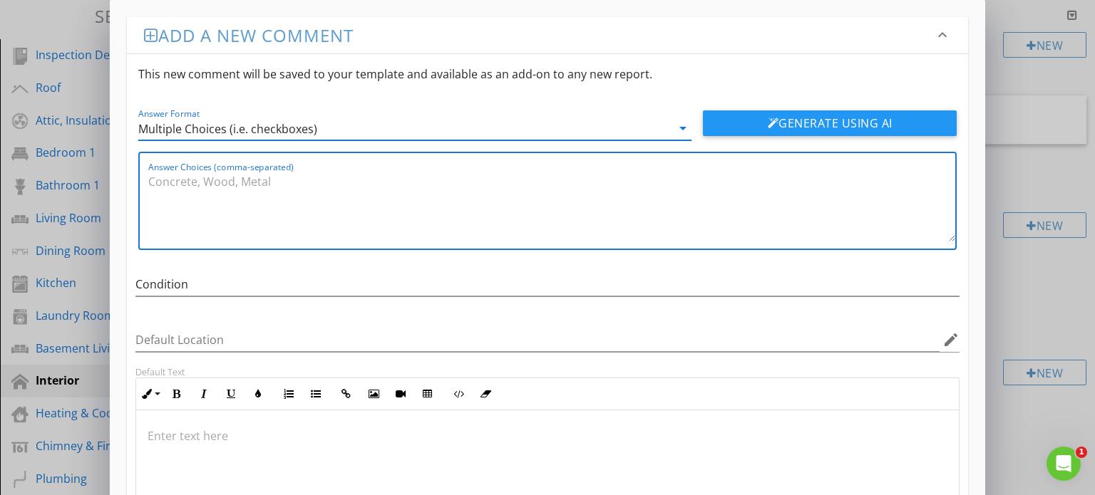
click at [289, 179] on textarea "Answer Choices (comma-separated)" at bounding box center [552, 205] width 808 height 71
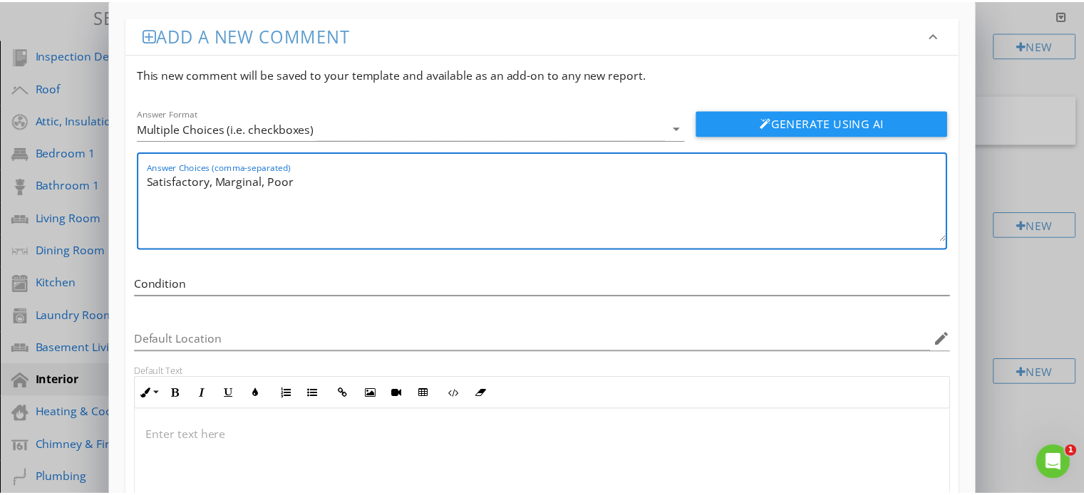
scroll to position [153, 0]
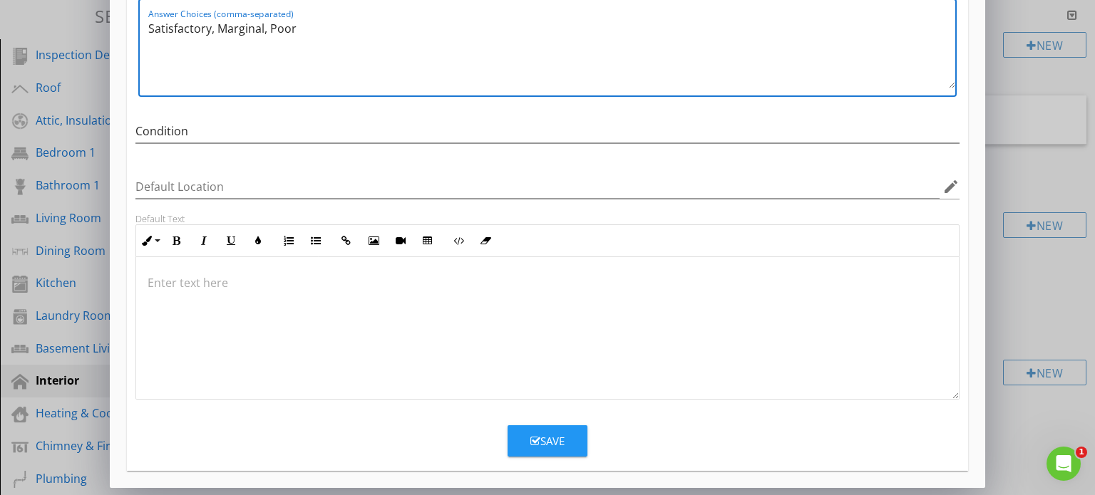
type textarea "Satisfactory, Marginal, Poor"
click at [538, 436] on icon "button" at bounding box center [535, 441] width 10 height 11
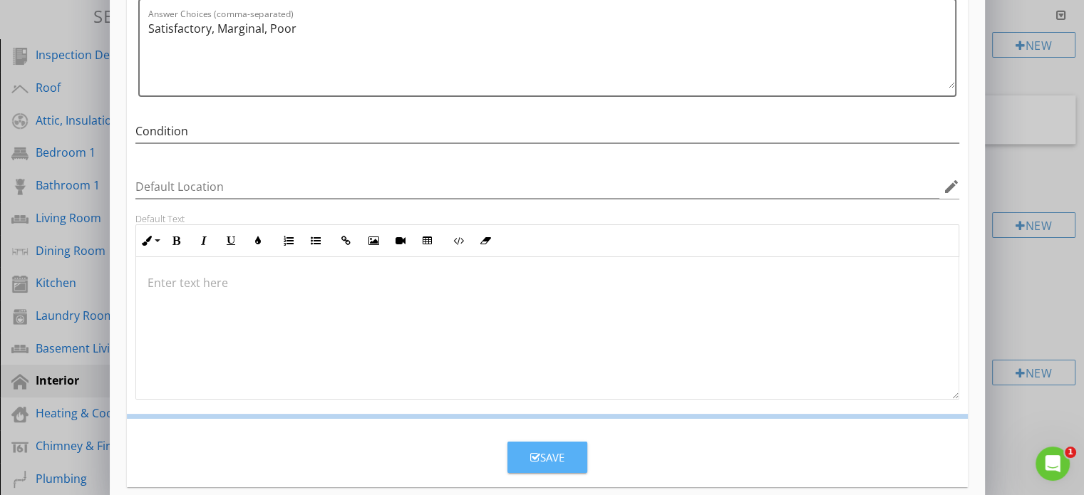
scroll to position [85, 0]
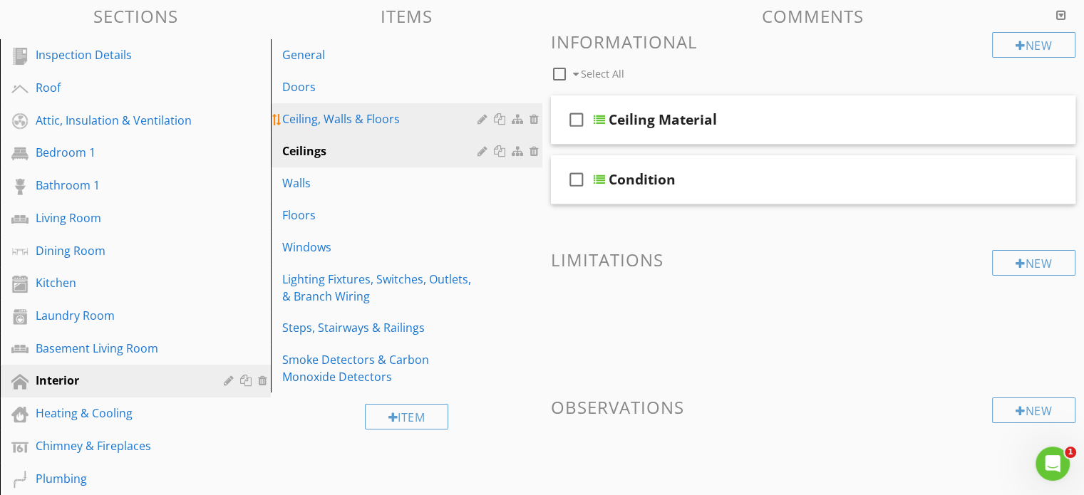
click at [343, 113] on div "Ceiling, Walls & Floors" at bounding box center [381, 119] width 199 height 17
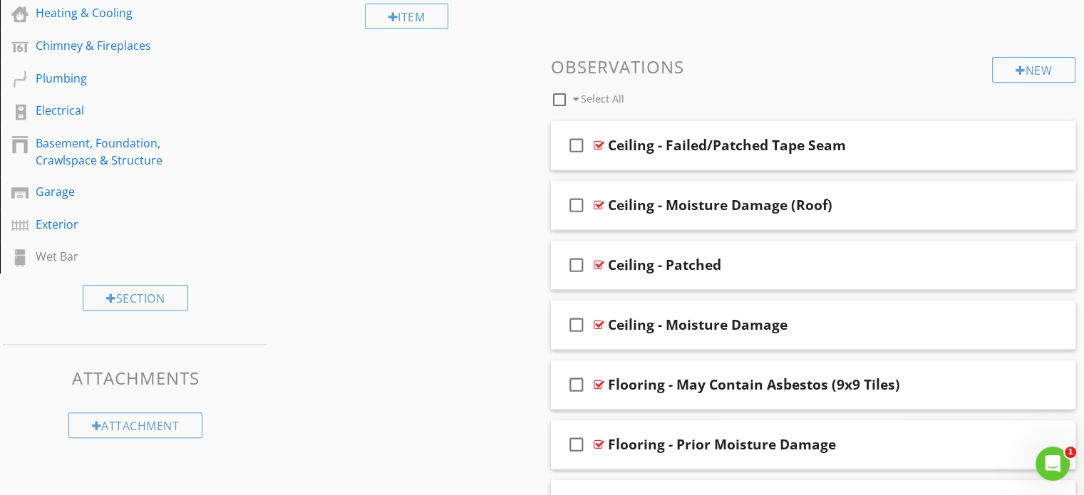
scroll to position [583, 0]
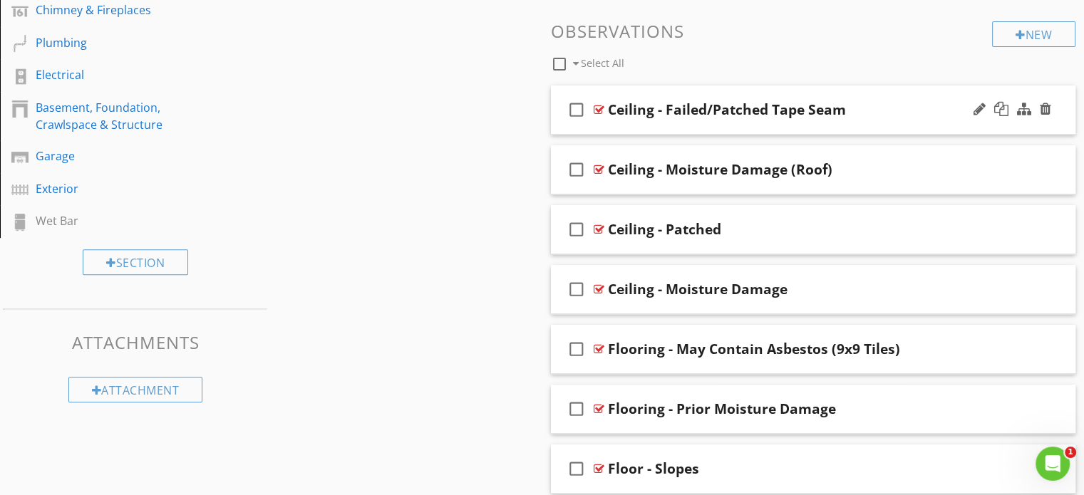
click at [575, 111] on icon "check_box_outline_blank" at bounding box center [576, 110] width 23 height 34
click at [575, 167] on icon "check_box_outline_blank" at bounding box center [576, 170] width 23 height 34
click at [569, 227] on icon "check_box_outline_blank" at bounding box center [576, 229] width 23 height 34
click at [572, 286] on icon "check_box_outline_blank" at bounding box center [576, 289] width 23 height 34
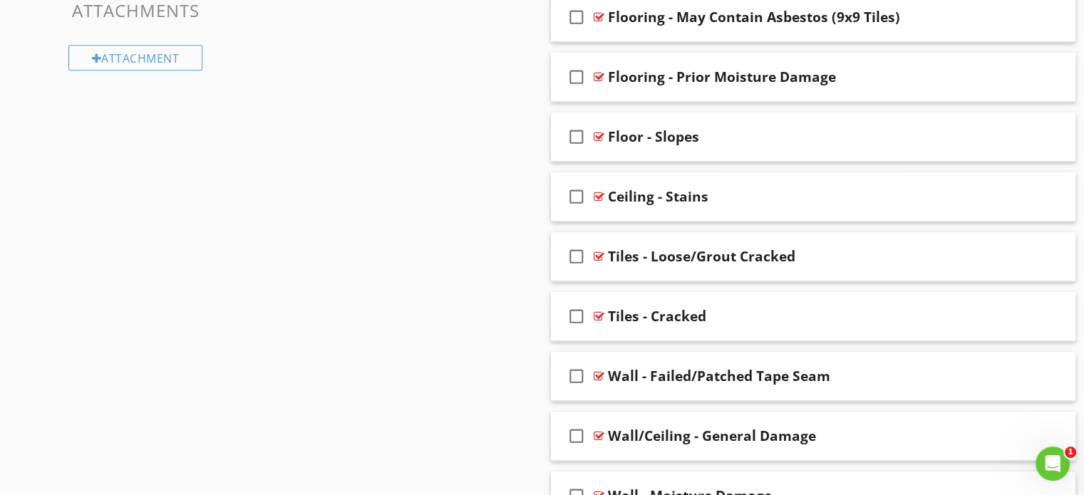
scroll to position [917, 0]
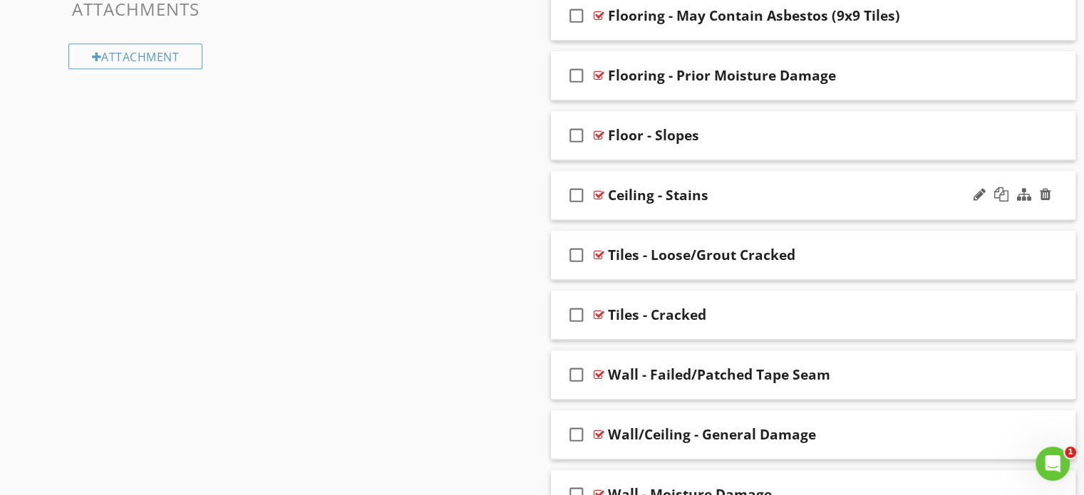
click at [576, 195] on icon "check_box_outline_blank" at bounding box center [576, 195] width 23 height 34
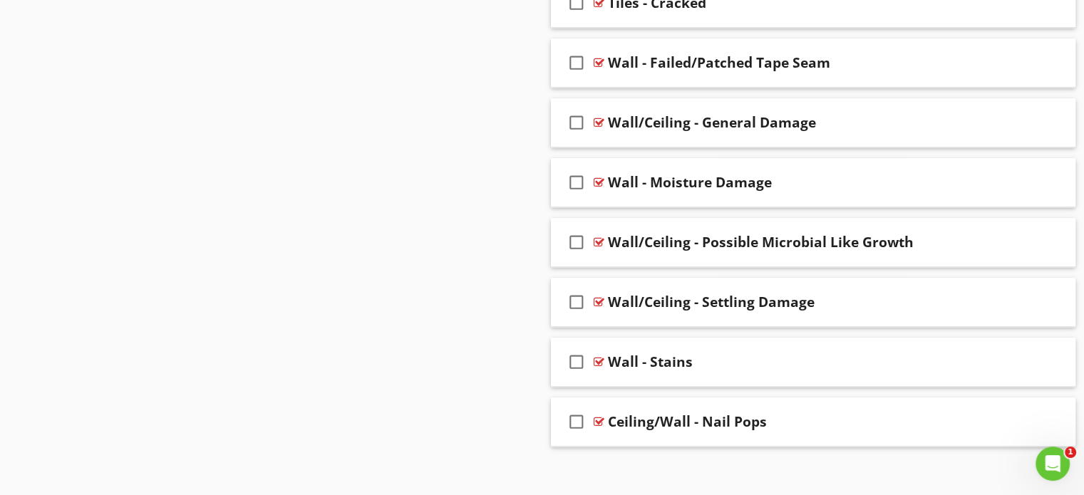
scroll to position [1237, 0]
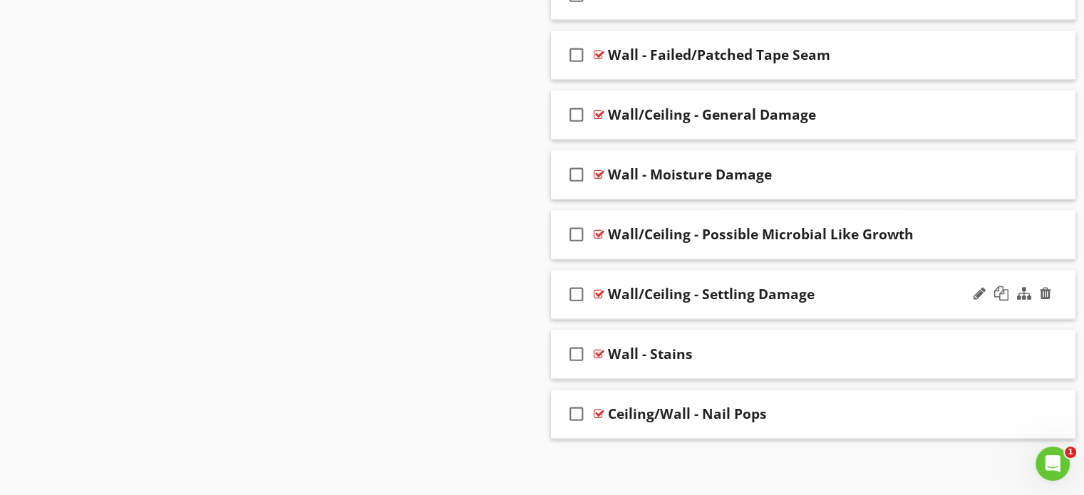
click at [576, 287] on icon "check_box_outline_blank" at bounding box center [576, 294] width 23 height 34
click at [577, 234] on icon "check_box_outline_blank" at bounding box center [576, 234] width 23 height 34
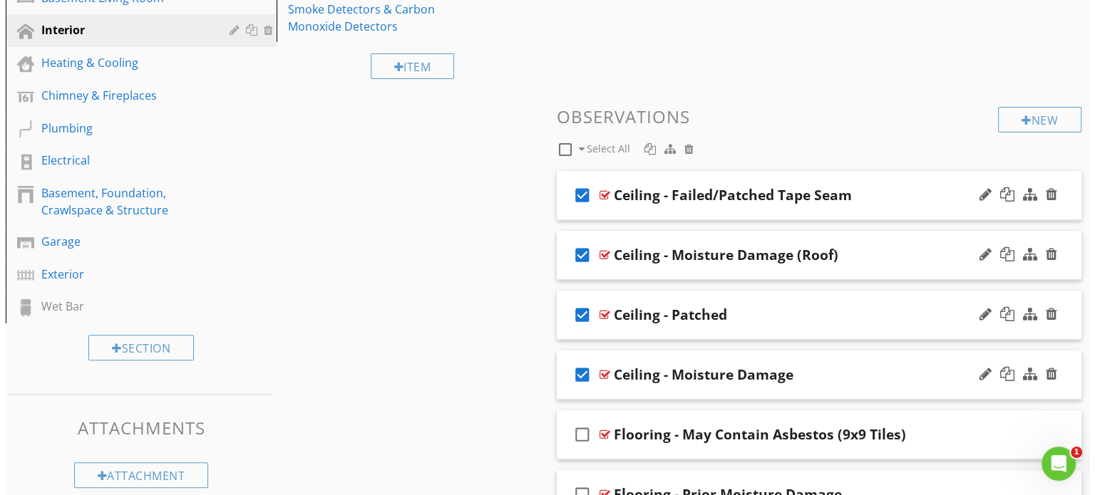
scroll to position [497, 0]
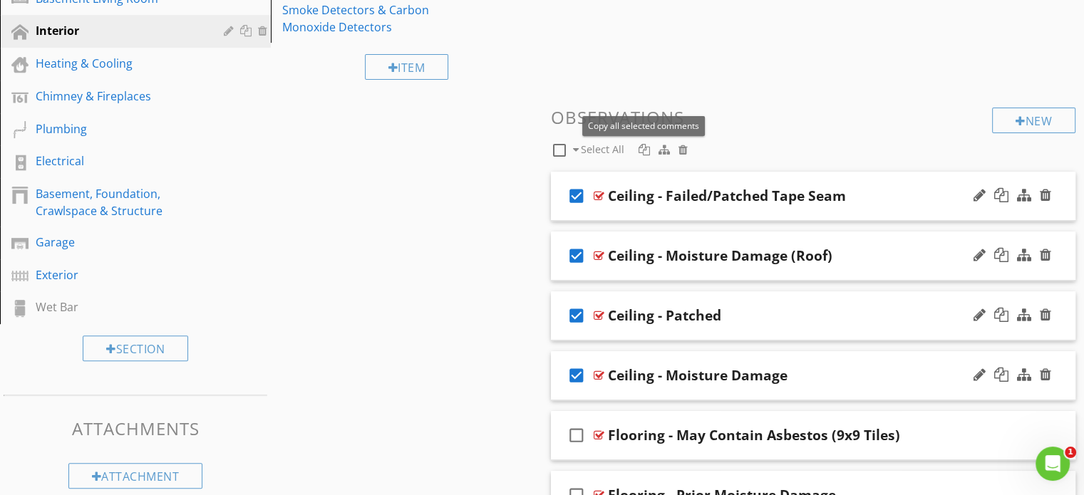
click at [647, 144] on div at bounding box center [644, 149] width 11 height 11
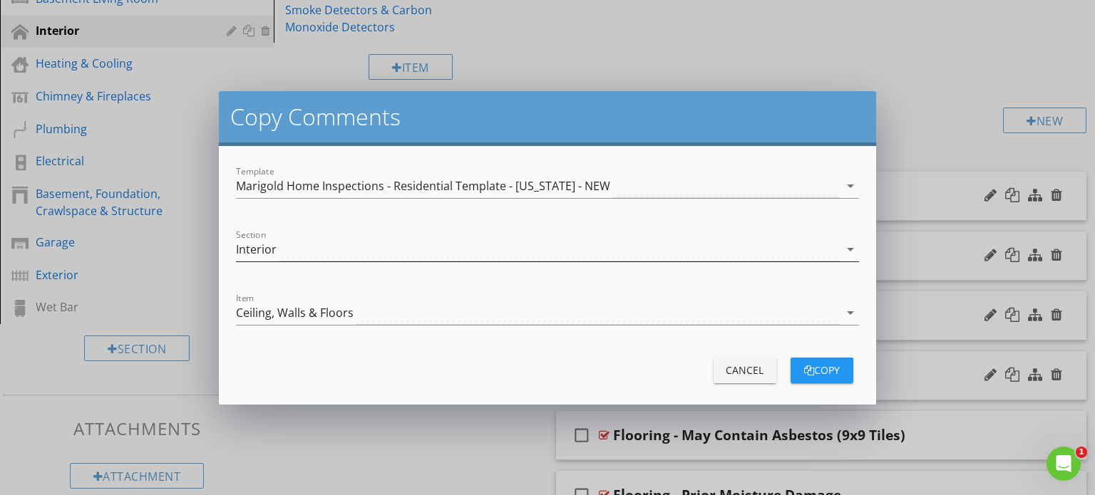
click at [563, 254] on div "Interior" at bounding box center [537, 250] width 603 height 24
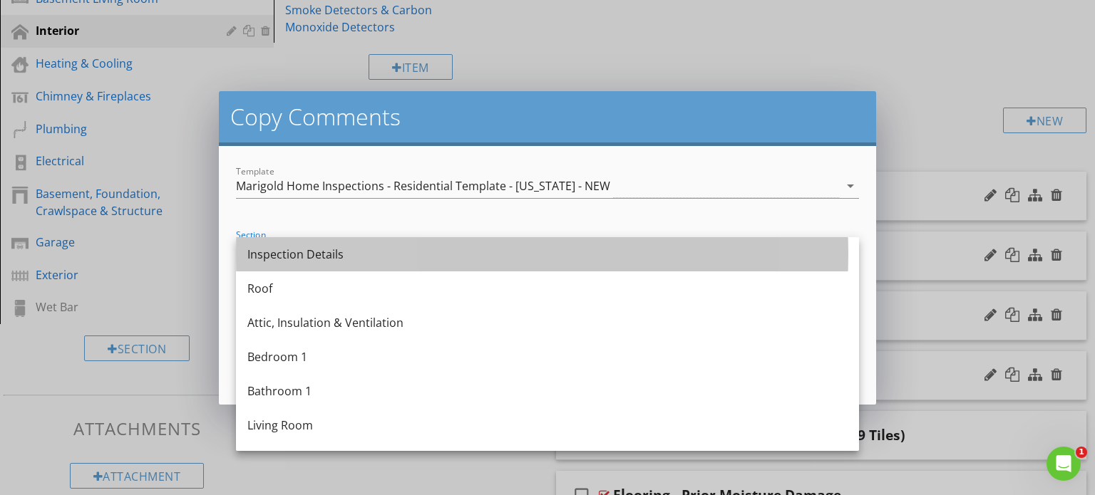
click at [563, 254] on div "Inspection Details" at bounding box center [547, 254] width 600 height 17
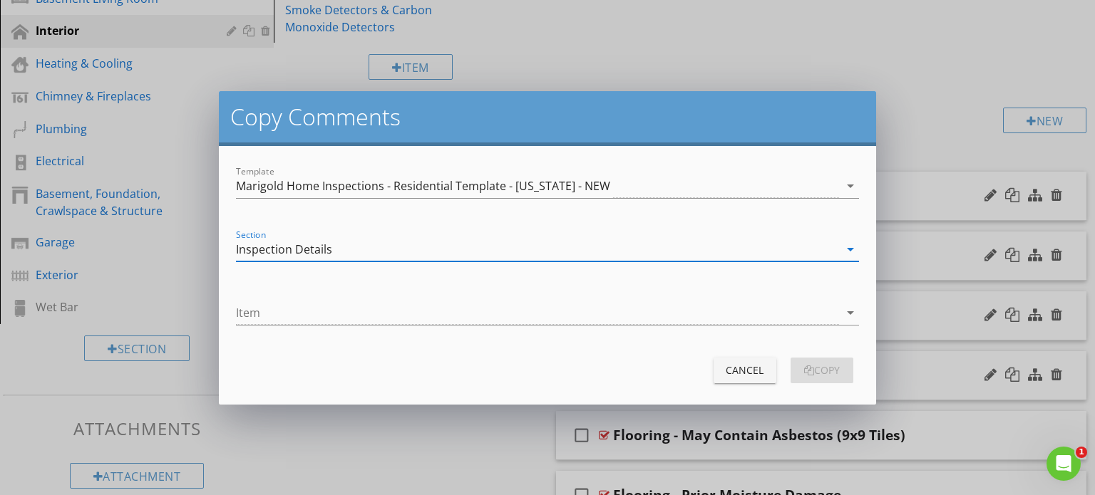
click at [563, 254] on div "Inspection Details" at bounding box center [537, 250] width 603 height 24
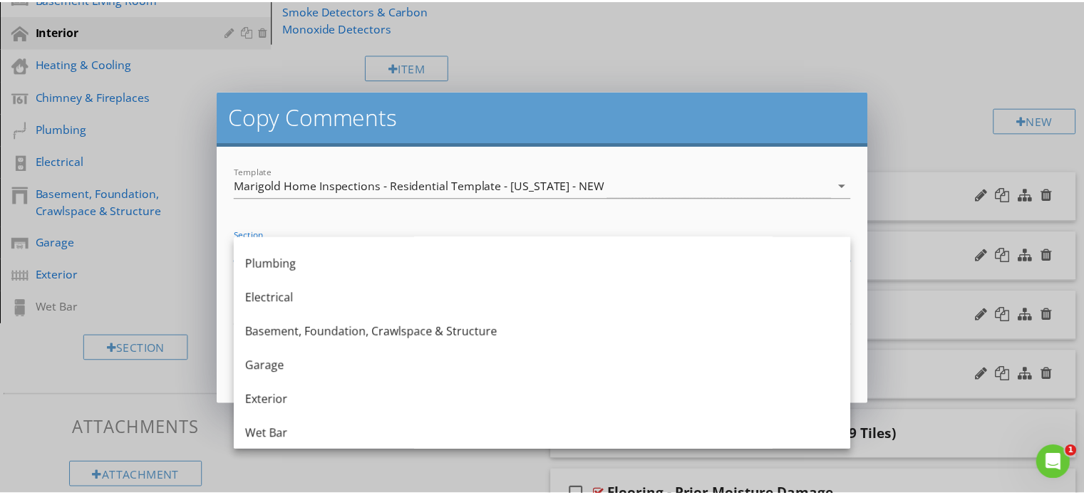
scroll to position [313, 0]
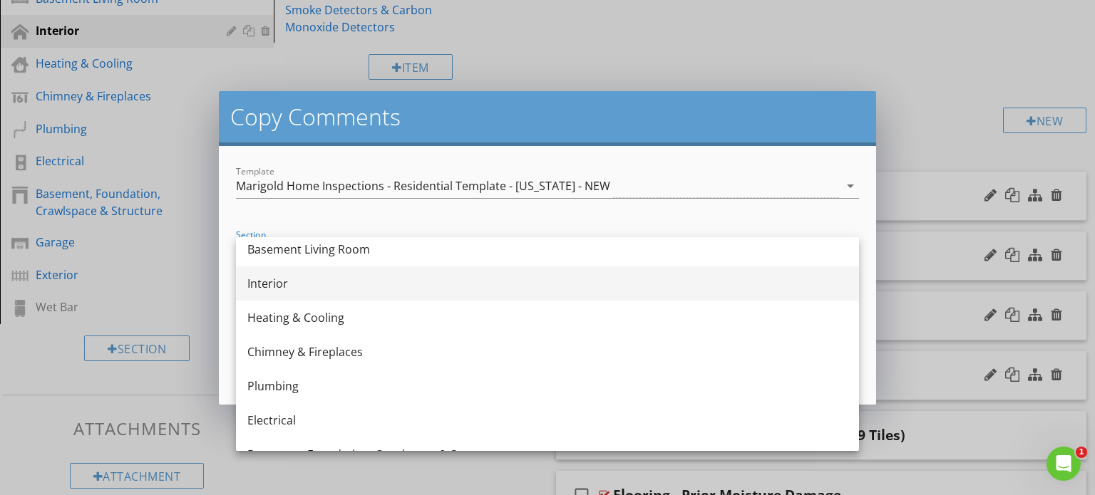
click at [456, 292] on div "Interior" at bounding box center [547, 284] width 600 height 34
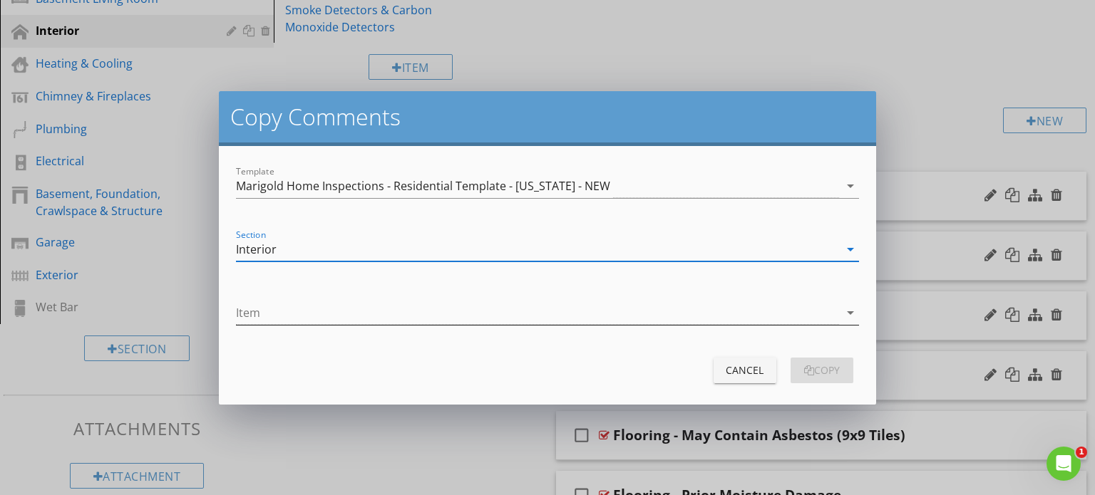
click at [419, 314] on div at bounding box center [537, 314] width 603 height 24
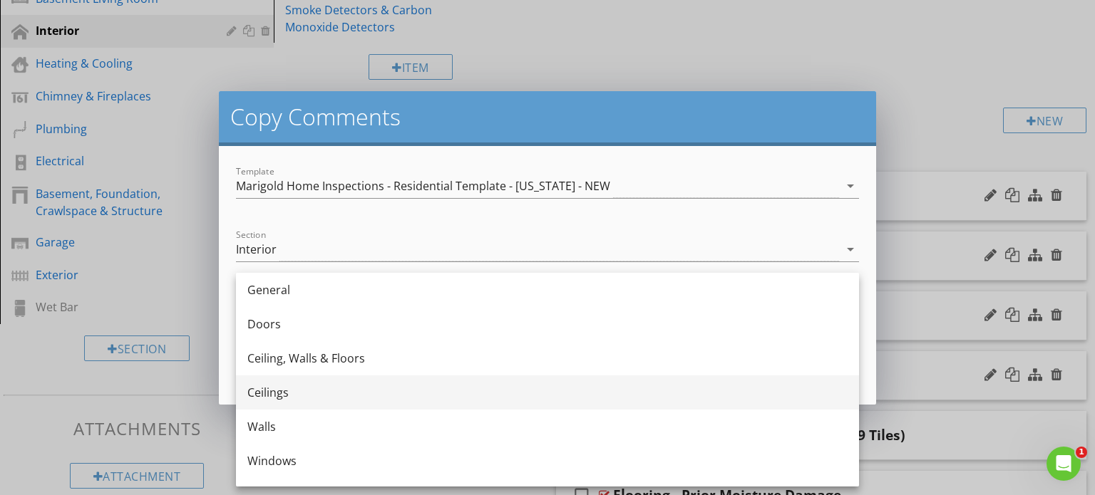
click at [365, 388] on div "Ceilings" at bounding box center [547, 392] width 600 height 17
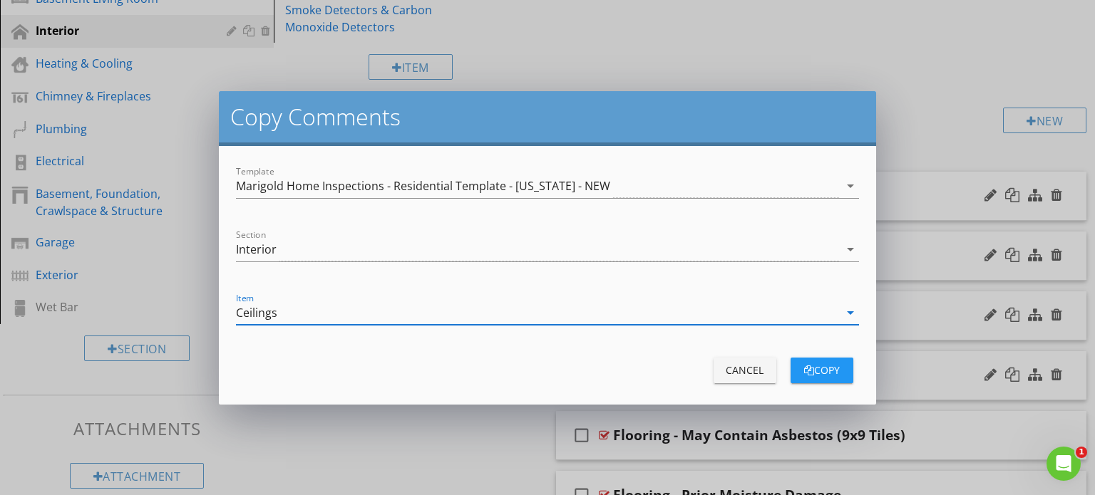
click at [804, 367] on div "button" at bounding box center [809, 371] width 10 height 10
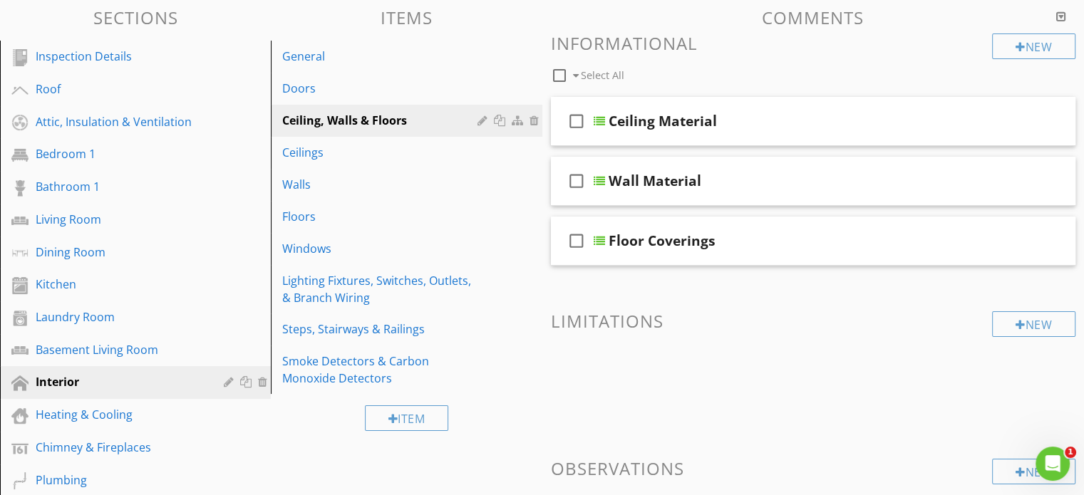
scroll to position [145, 0]
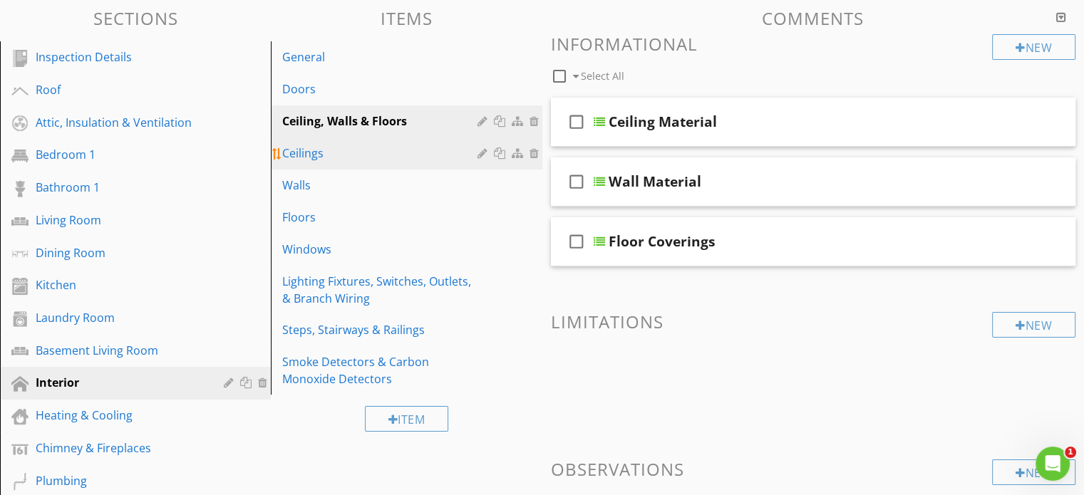
click at [347, 156] on div "Ceilings" at bounding box center [381, 153] width 199 height 17
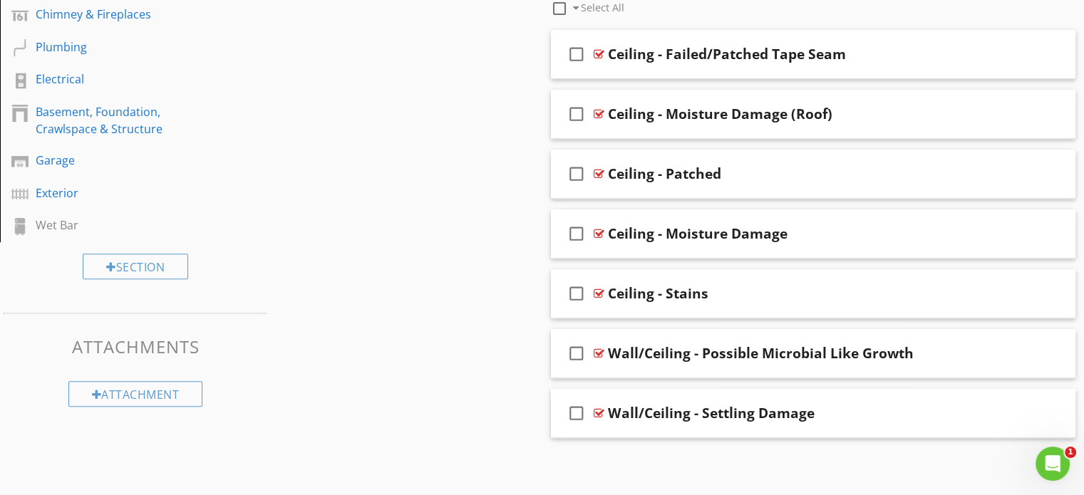
scroll to position [580, 0]
click at [840, 339] on div "check_box_outline_blank Wall/Ceiling - Possible Microbial Like Growth" at bounding box center [813, 353] width 525 height 49
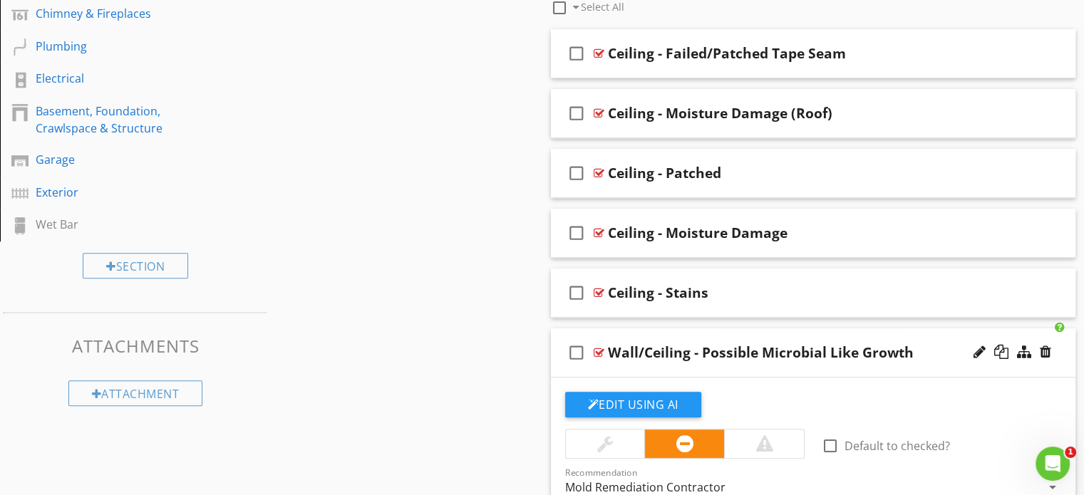
click at [642, 346] on div "Wall/Ceiling - Possible Microbial Like Growth" at bounding box center [761, 352] width 306 height 17
click at [635, 351] on input "Wall/Ceiling - Possible Microbial Like Growth" at bounding box center [794, 354] width 372 height 24
type input "Ceiling - Possible Microbial Like Growth"
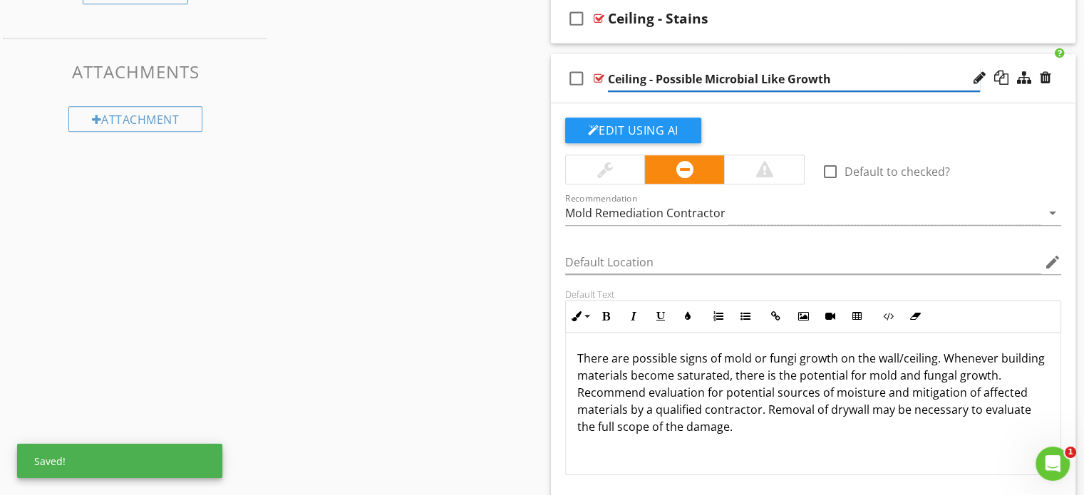
scroll to position [0, 0]
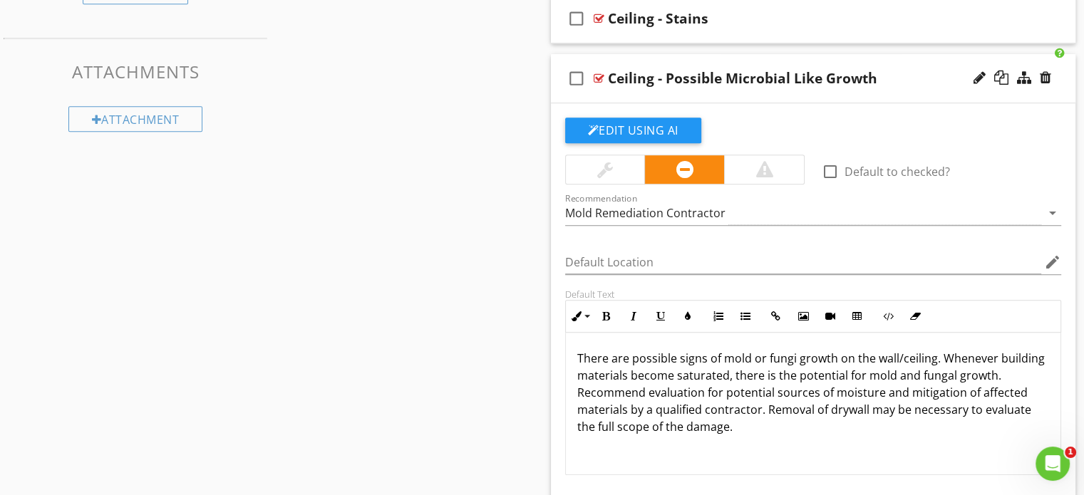
click at [898, 350] on p "There are possible signs of mold or fungi growth on the wall/ceiling. Whenever …" at bounding box center [813, 393] width 473 height 86
click at [865, 403] on p "There are possible signs of mold or fungi growth on the ceiling. Whenever build…" at bounding box center [813, 393] width 473 height 86
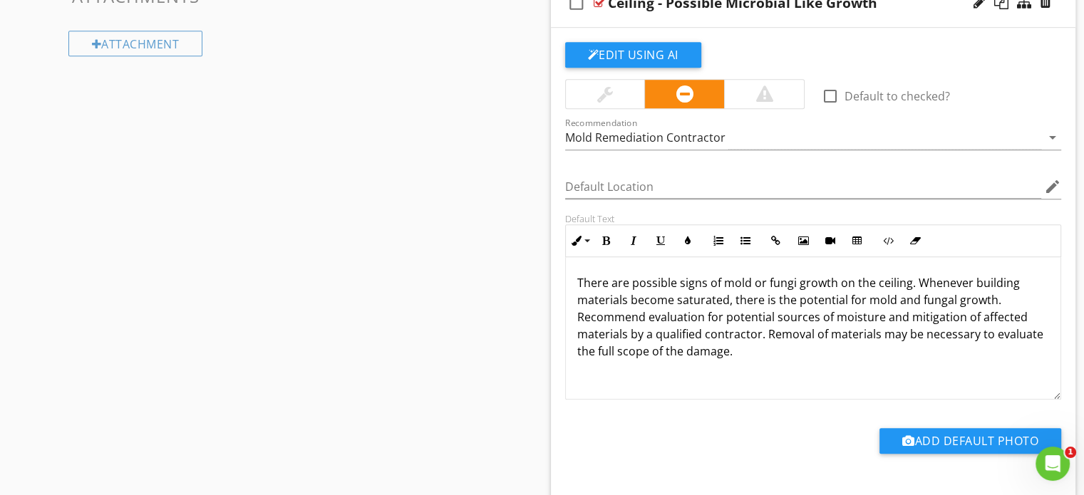
scroll to position [1059, 0]
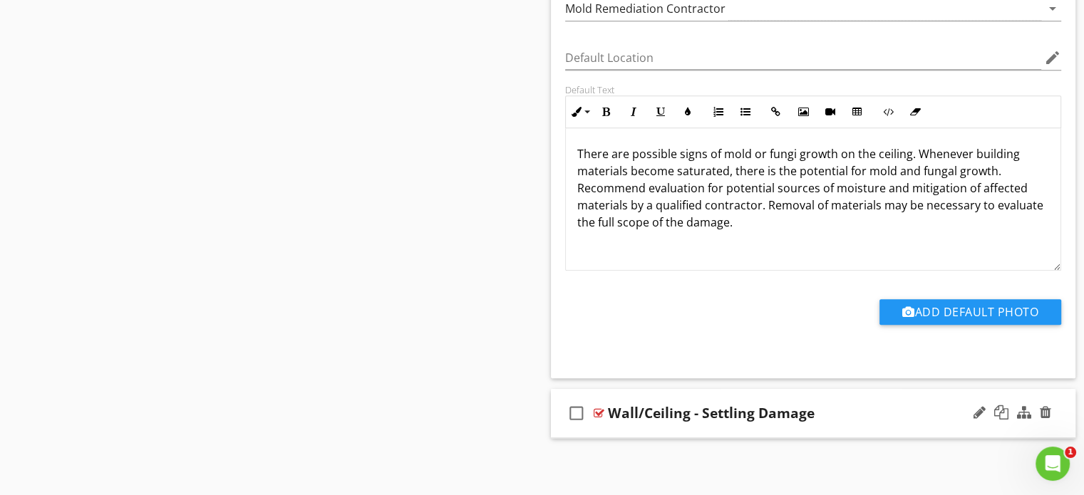
click at [773, 397] on div "check_box_outline_blank Wall/Ceiling - Settling Damage" at bounding box center [813, 413] width 525 height 49
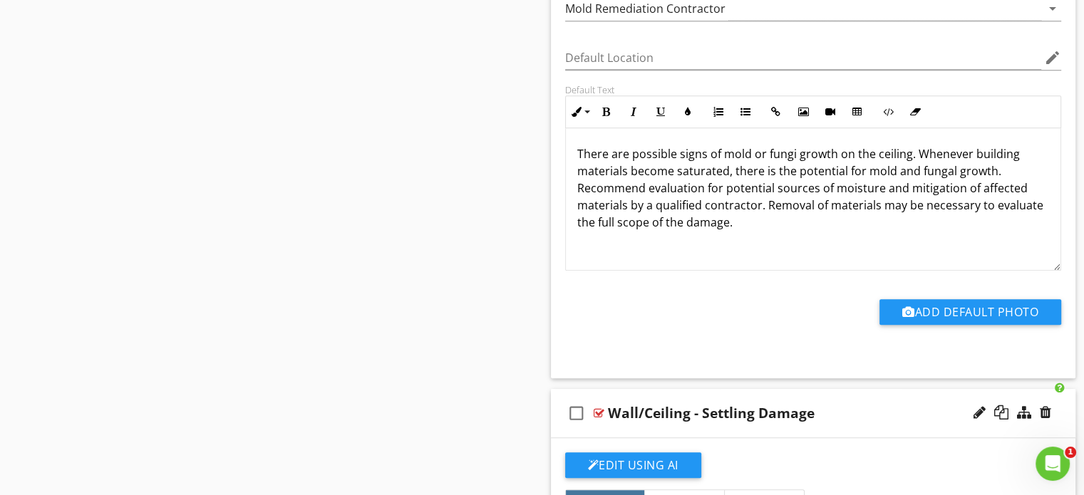
click at [644, 405] on div "Wall/Ceiling - Settling Damage" at bounding box center [711, 413] width 207 height 17
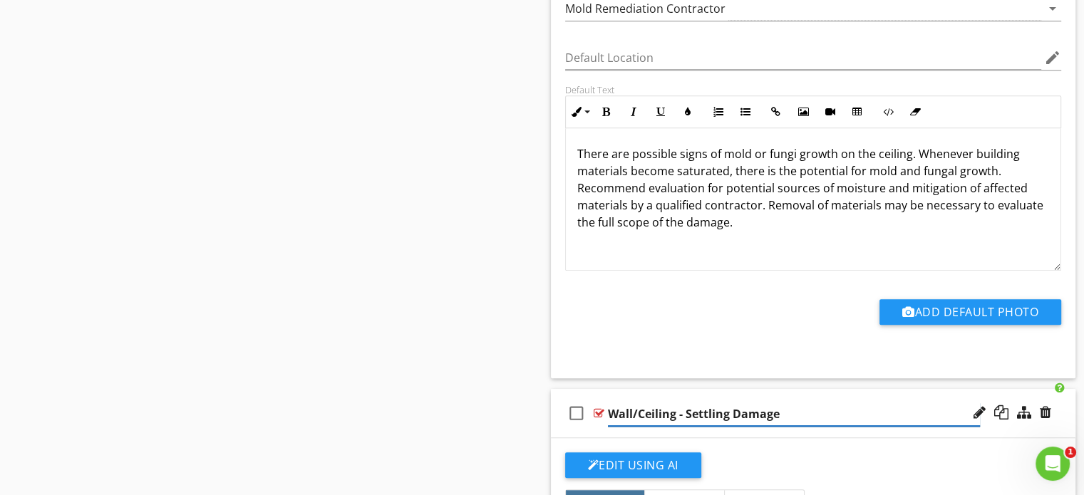
click at [639, 411] on input "Wall/Ceiling - Settling Damage" at bounding box center [794, 415] width 372 height 24
type input "Ceiling - Settling Damage"
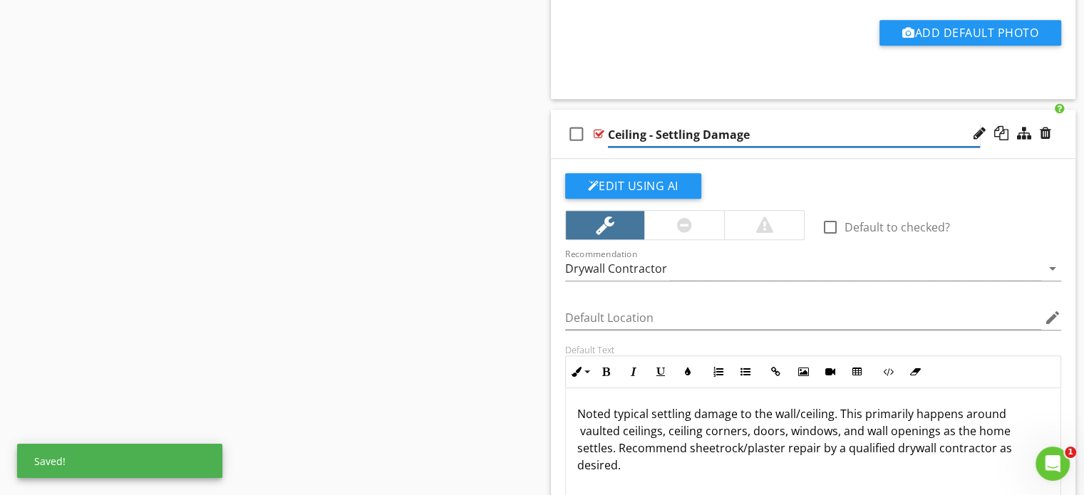
scroll to position [0, 0]
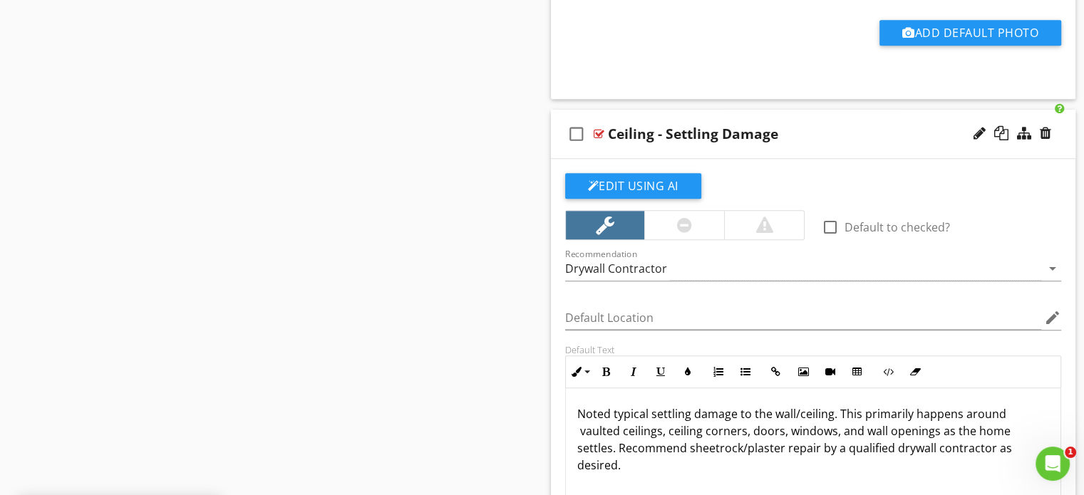
click at [800, 406] on p "Noted typical settling damage to the wall/ceiling. This primarily happens aroun…" at bounding box center [813, 440] width 473 height 68
click at [890, 429] on p "Noted typical settling damage to the ceiling. This primarily happens around vau…" at bounding box center [813, 431] width 473 height 51
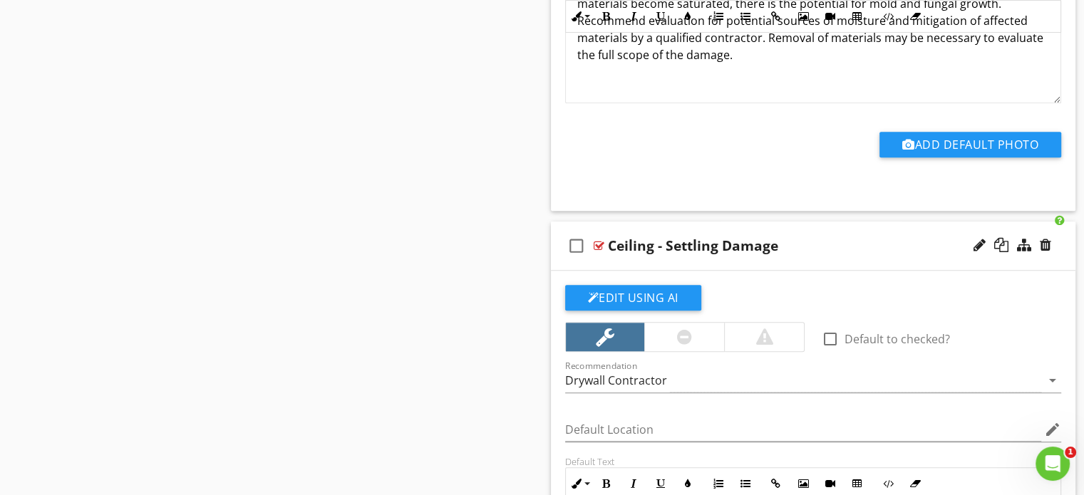
scroll to position [1225, 0]
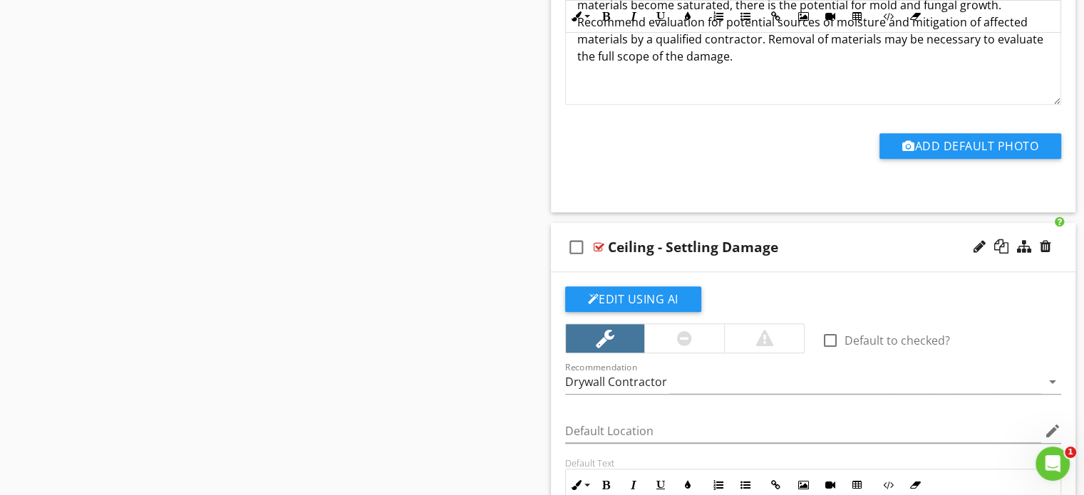
click at [599, 225] on div "check_box_outline_blank Ceiling - Settling Damage" at bounding box center [813, 247] width 525 height 49
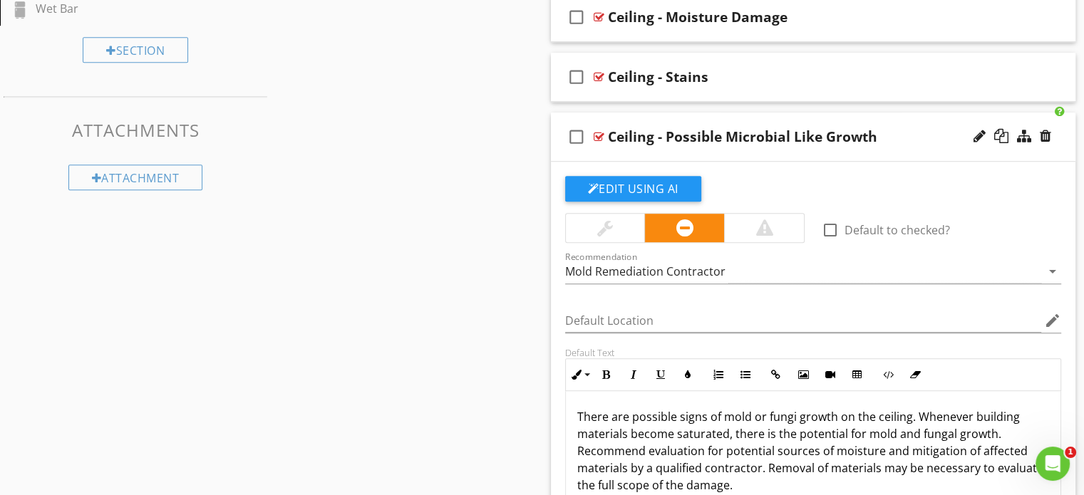
scroll to position [776, 0]
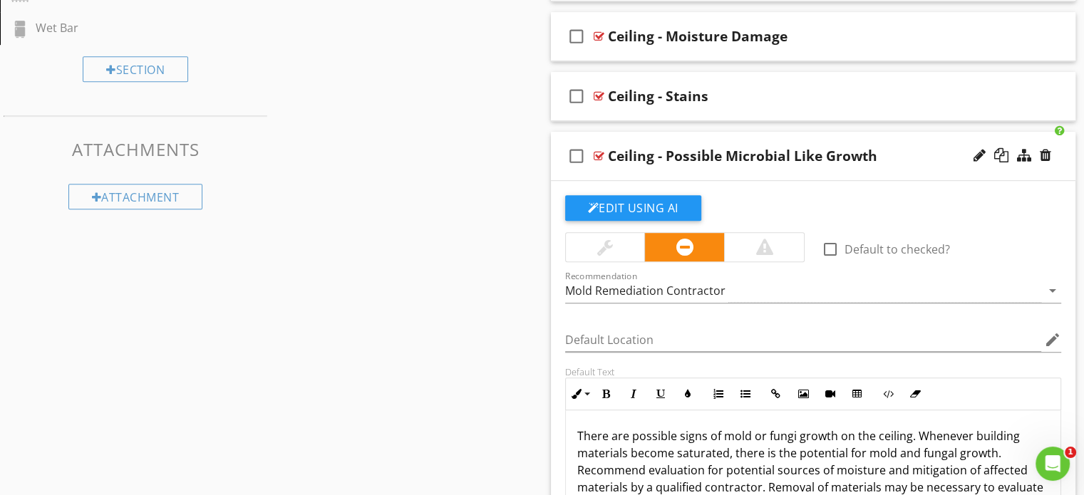
click at [625, 137] on div "check_box_outline_blank Ceiling - Possible Microbial Like Growth" at bounding box center [813, 156] width 525 height 49
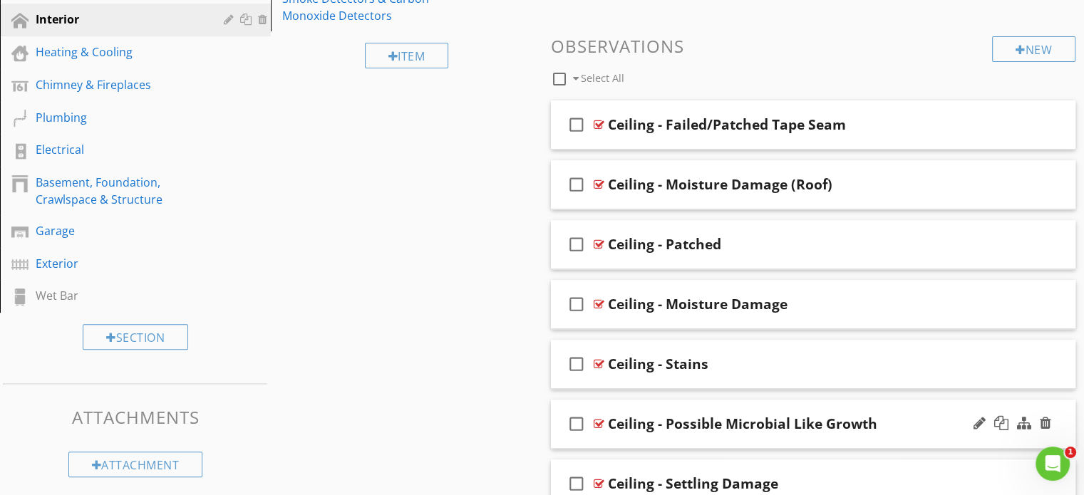
scroll to position [508, 0]
click at [602, 172] on div "check_box_outline_blank Ceiling - Moisture Damage (Roof)" at bounding box center [813, 185] width 525 height 49
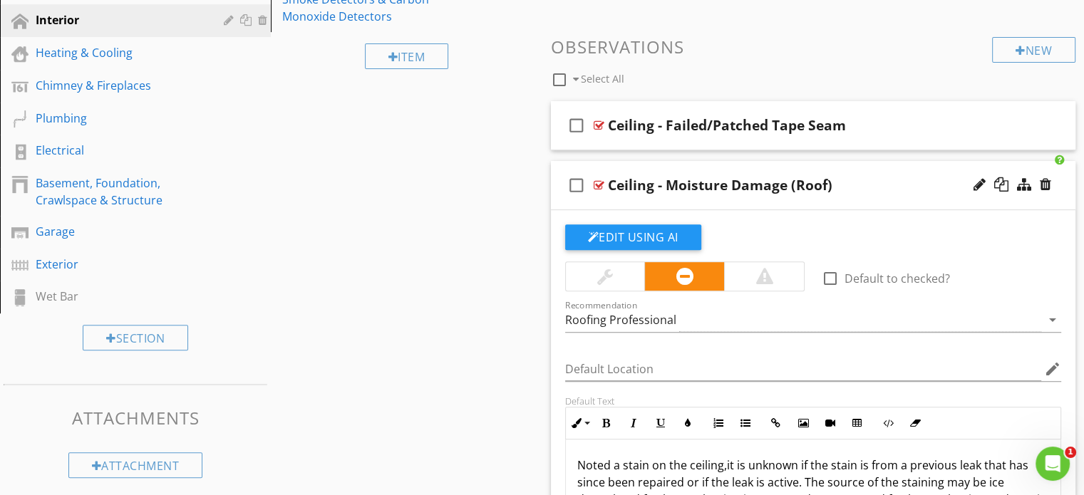
click at [654, 167] on div "check_box_outline_blank Ceiling - Moisture Damage (Roof)" at bounding box center [813, 185] width 525 height 49
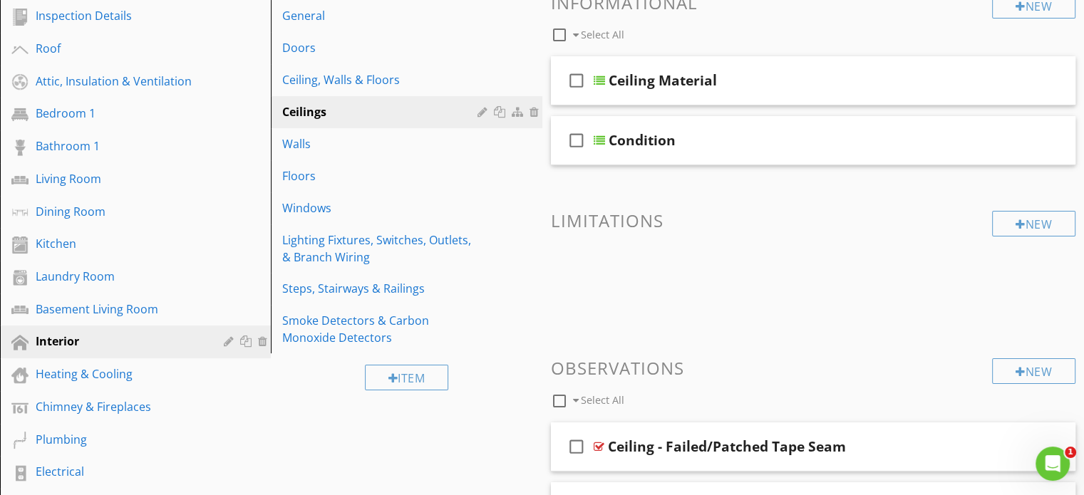
scroll to position [189, 0]
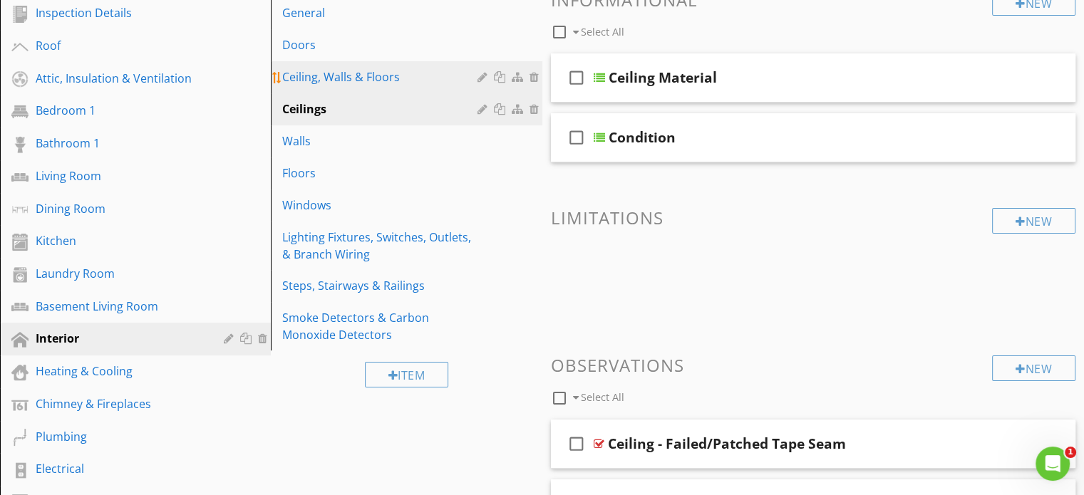
click at [381, 64] on link "Ceiling, Walls & Floors" at bounding box center [408, 76] width 267 height 31
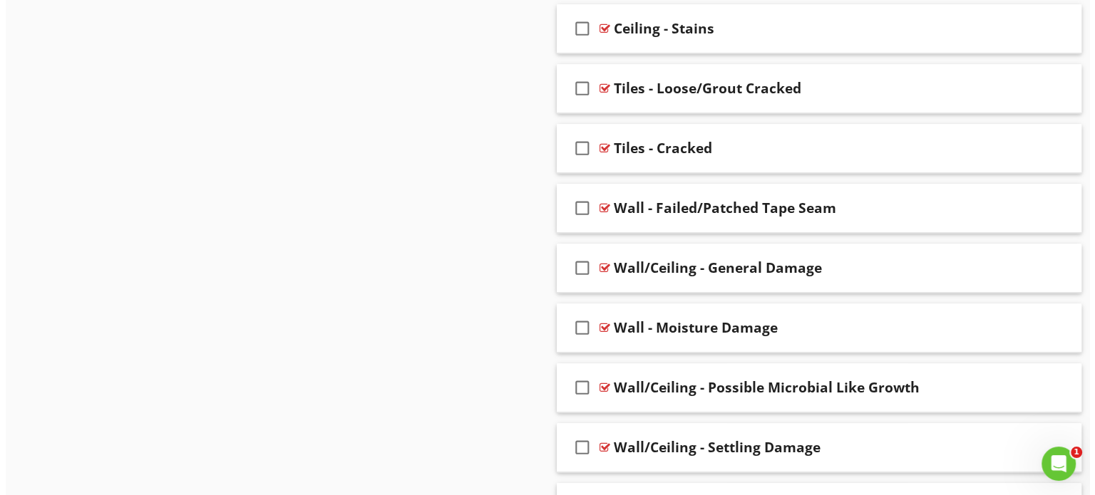
scroll to position [1070, 0]
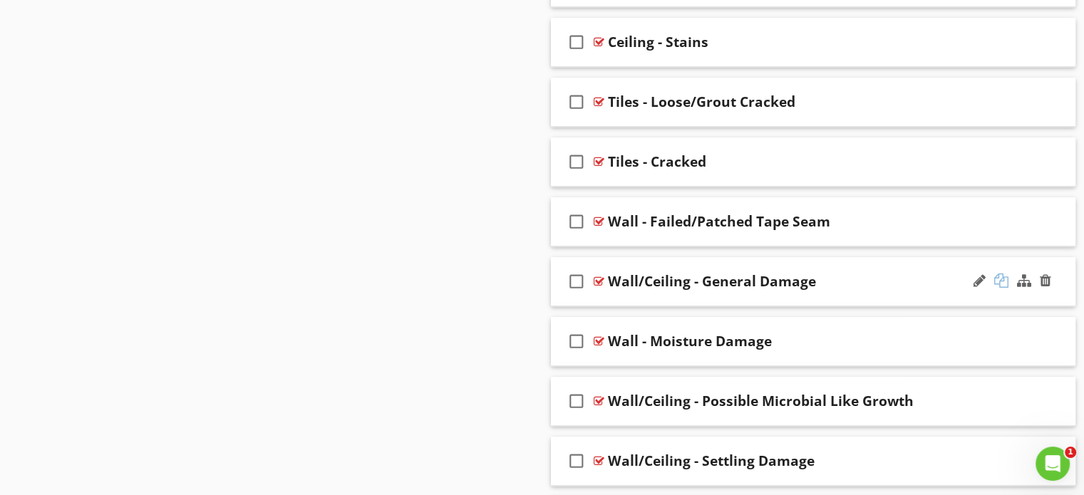
click at [1002, 279] on div at bounding box center [1002, 281] width 14 height 14
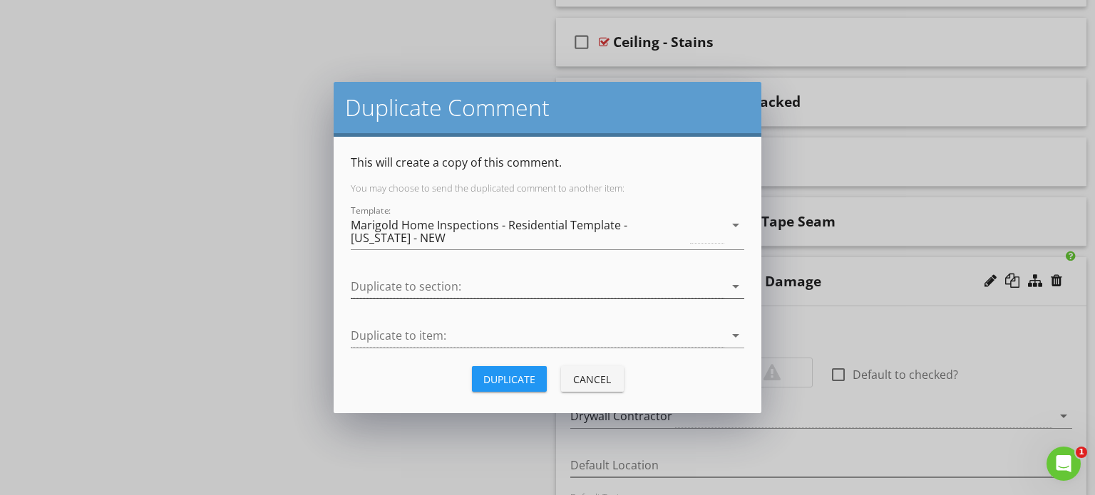
click at [633, 284] on div at bounding box center [538, 287] width 374 height 24
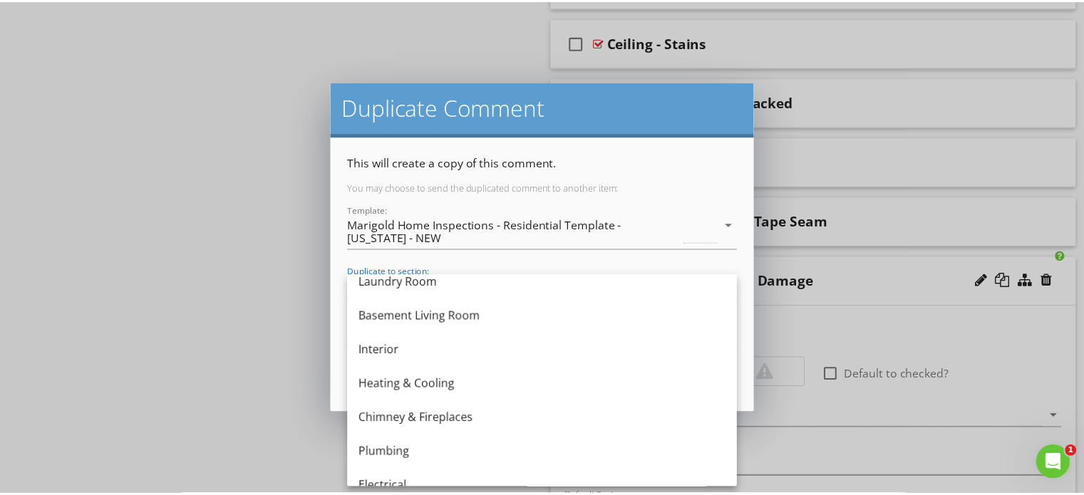
scroll to position [282, 0]
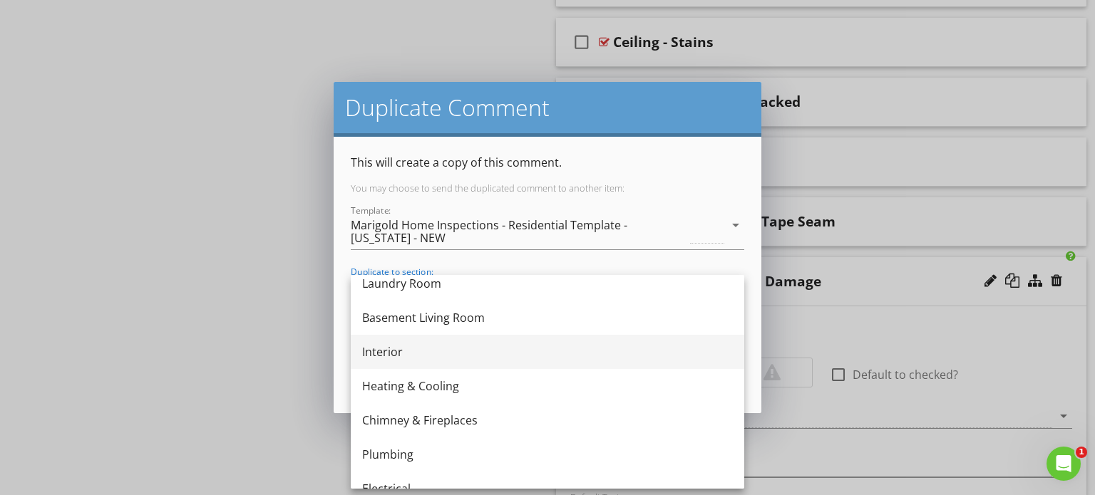
click at [459, 355] on div "Interior" at bounding box center [547, 352] width 371 height 17
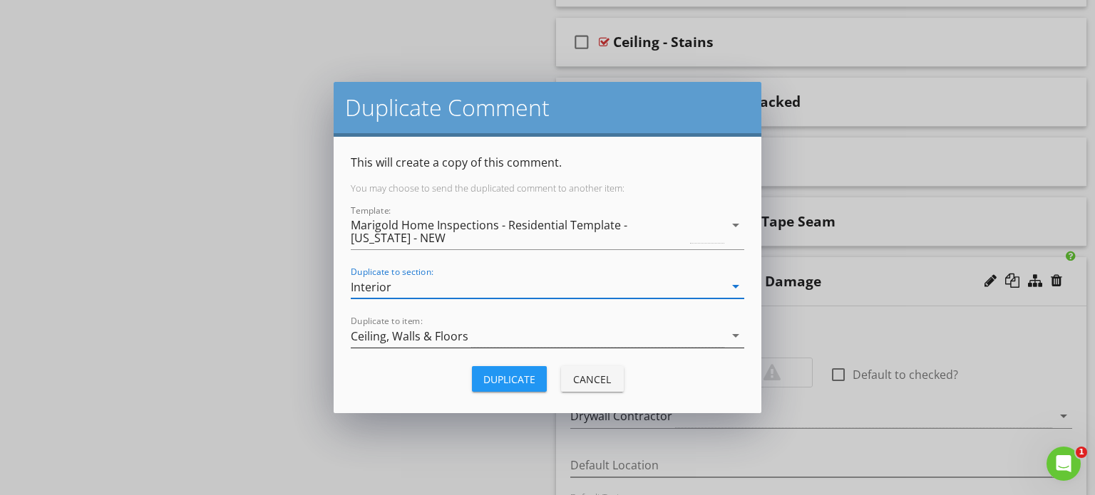
click at [530, 344] on div "Ceiling, Walls & Floors" at bounding box center [538, 336] width 374 height 24
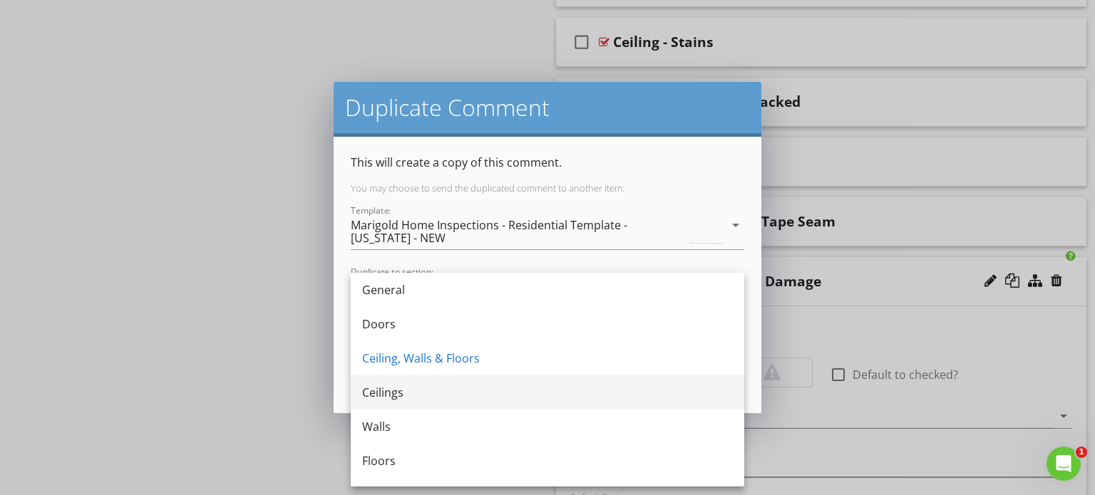
click at [491, 391] on div "Ceilings" at bounding box center [547, 392] width 371 height 17
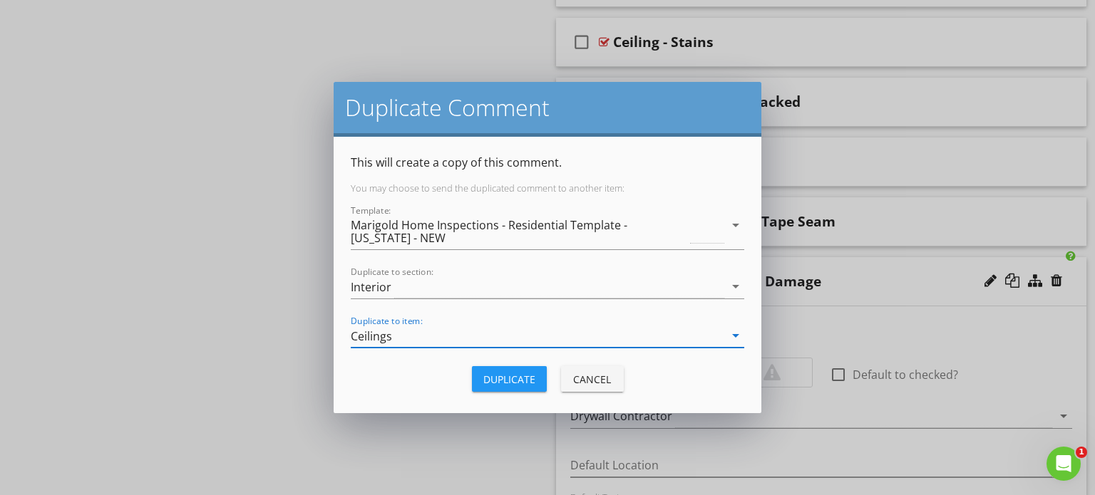
click at [494, 385] on div "Duplicate" at bounding box center [509, 379] width 52 height 15
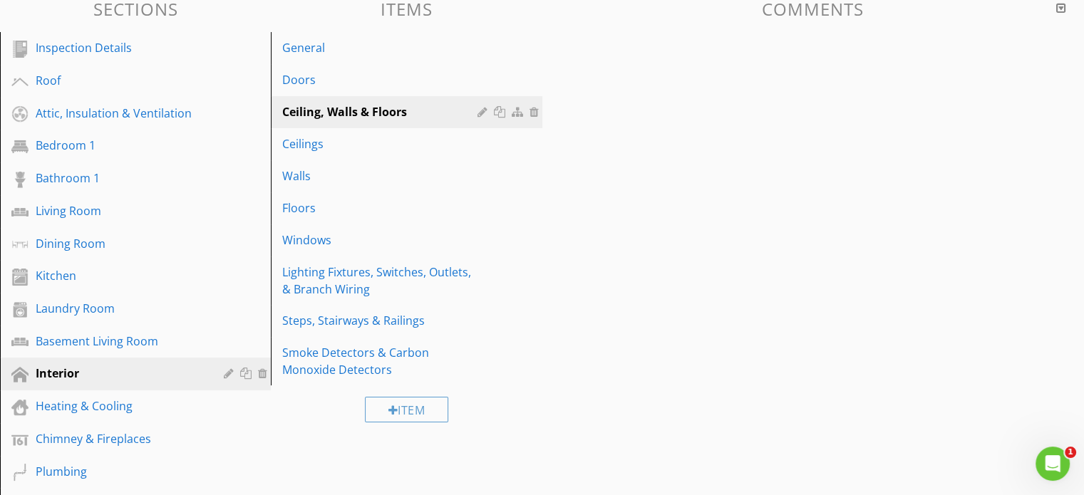
scroll to position [153, 0]
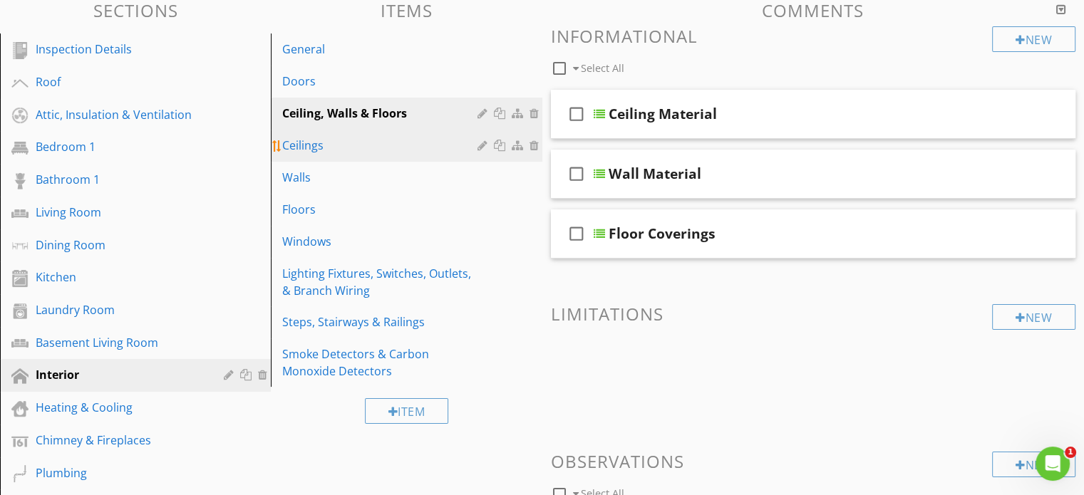
click at [345, 139] on div "Ceilings" at bounding box center [381, 145] width 199 height 17
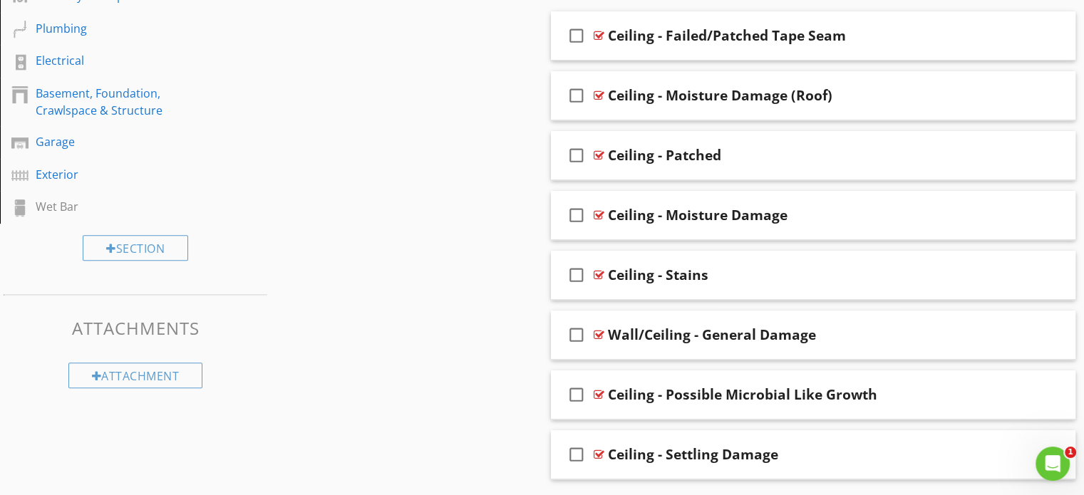
scroll to position [639, 0]
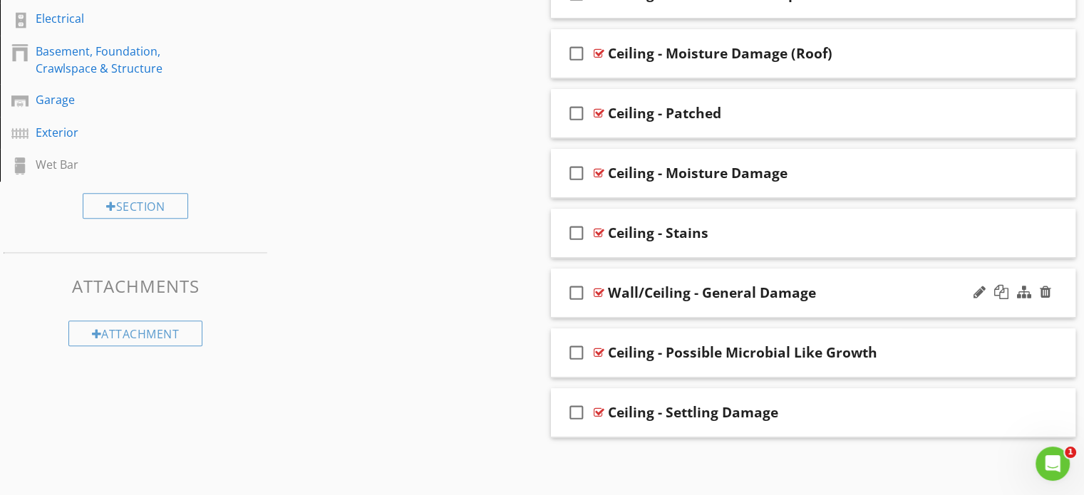
click at [664, 270] on div "check_box_outline_blank Wall/Ceiling - General Damage" at bounding box center [813, 293] width 525 height 49
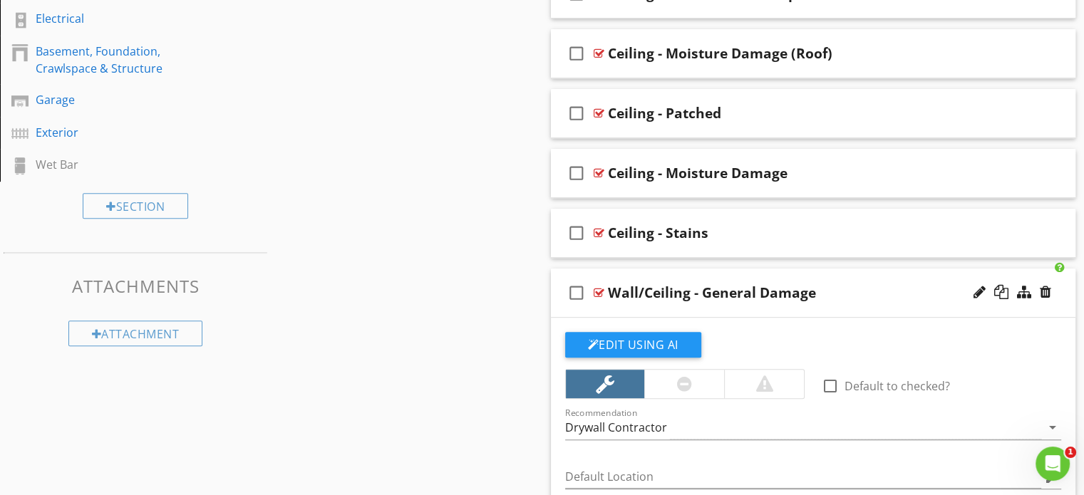
click at [644, 284] on div "Wall/Ceiling - General Damage" at bounding box center [712, 292] width 208 height 17
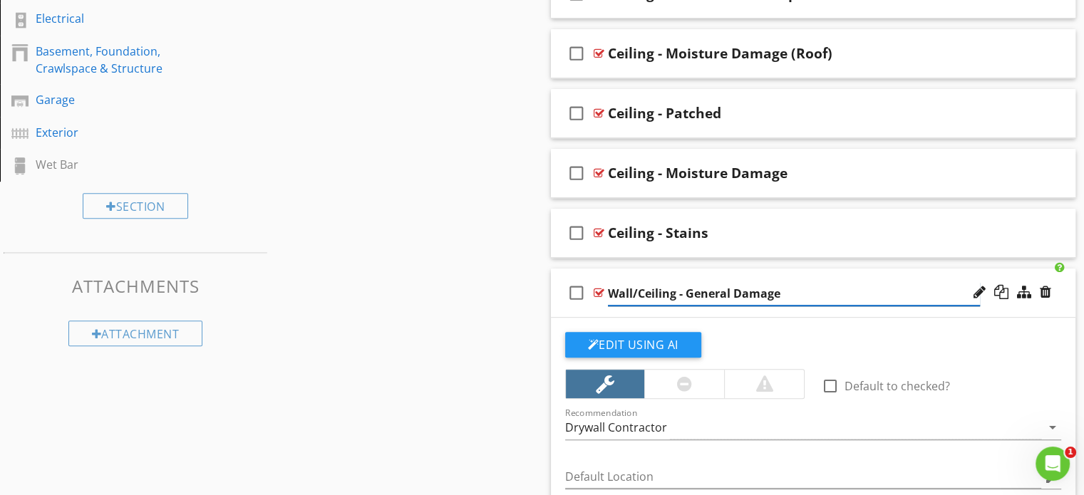
click at [635, 291] on input "Wall/Ceiling - General Damage" at bounding box center [794, 294] width 372 height 24
type input "Ceiling - General Damage"
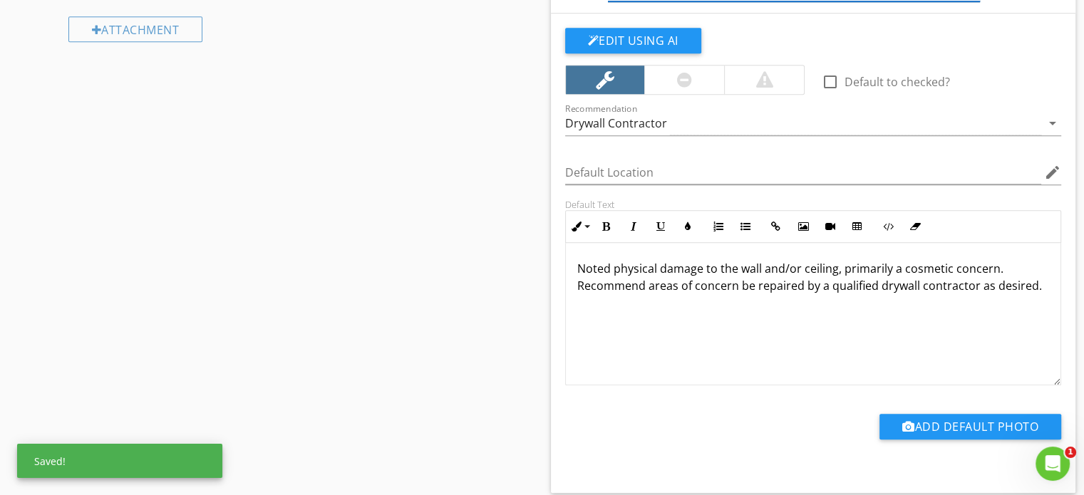
scroll to position [953, 0]
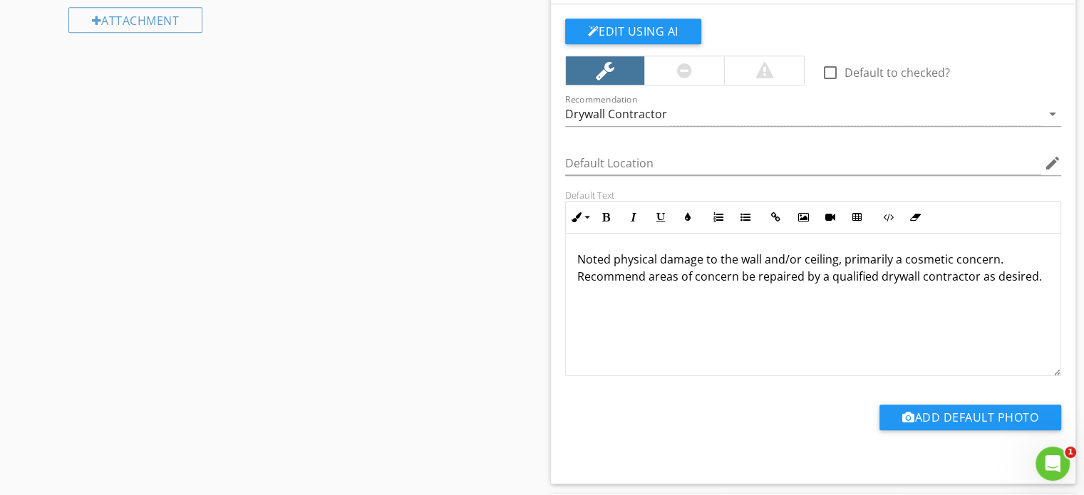
click at [804, 256] on p "Noted physical damage to the wall and/or ceiling, primarily a cosmetic concern.…" at bounding box center [813, 268] width 473 height 34
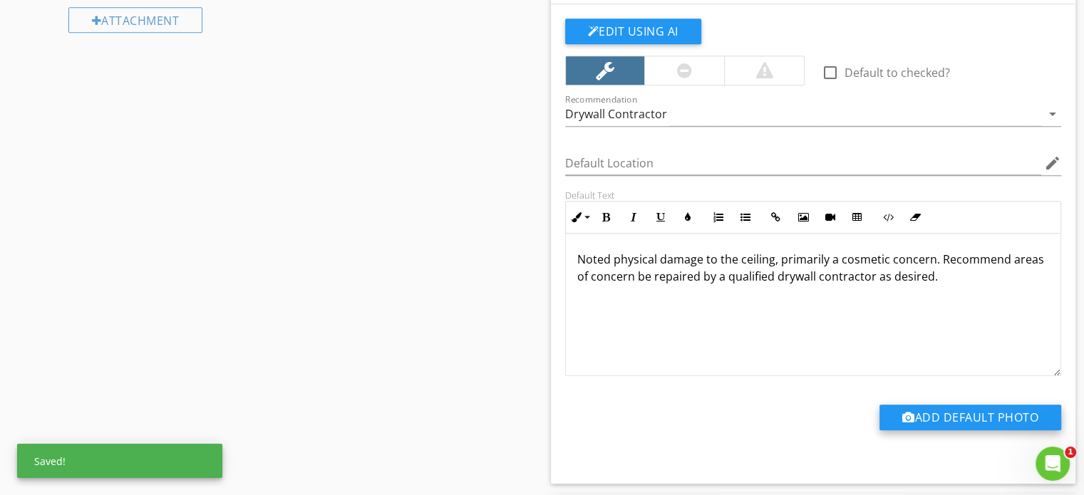
click at [944, 407] on button "Add Default Photo" at bounding box center [971, 418] width 182 height 26
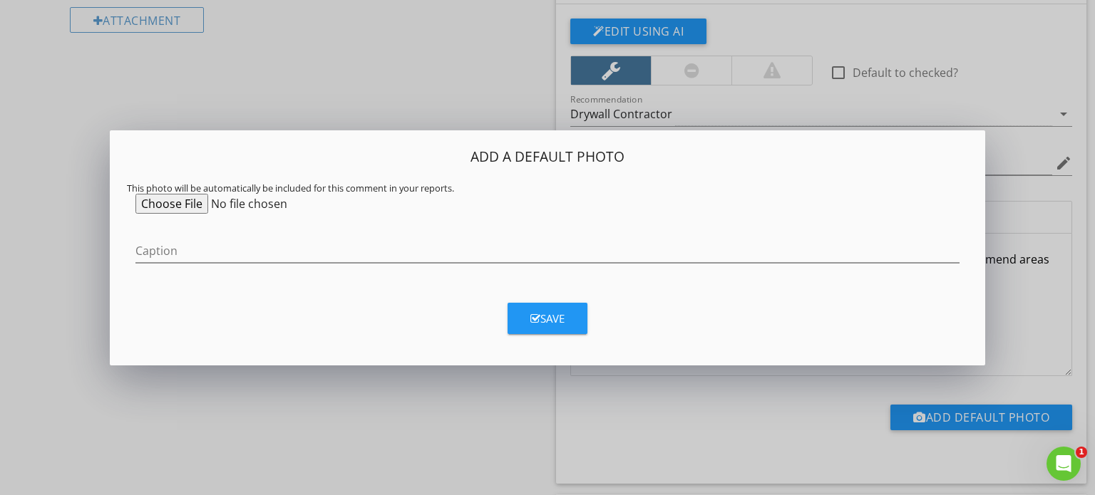
click at [433, 407] on div "Add a Default Photo This photo will be automatically be included for this comme…" at bounding box center [547, 247] width 1095 height 495
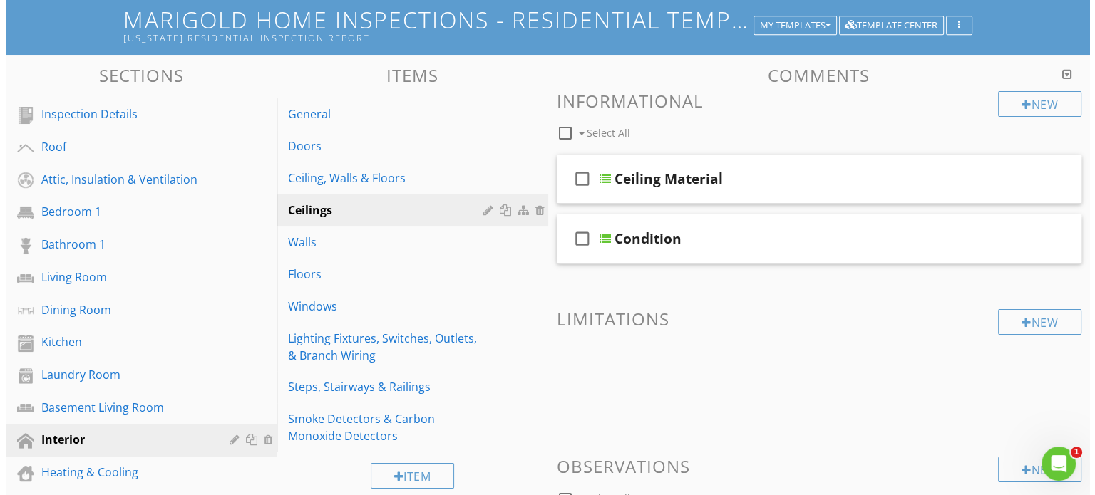
scroll to position [93, 0]
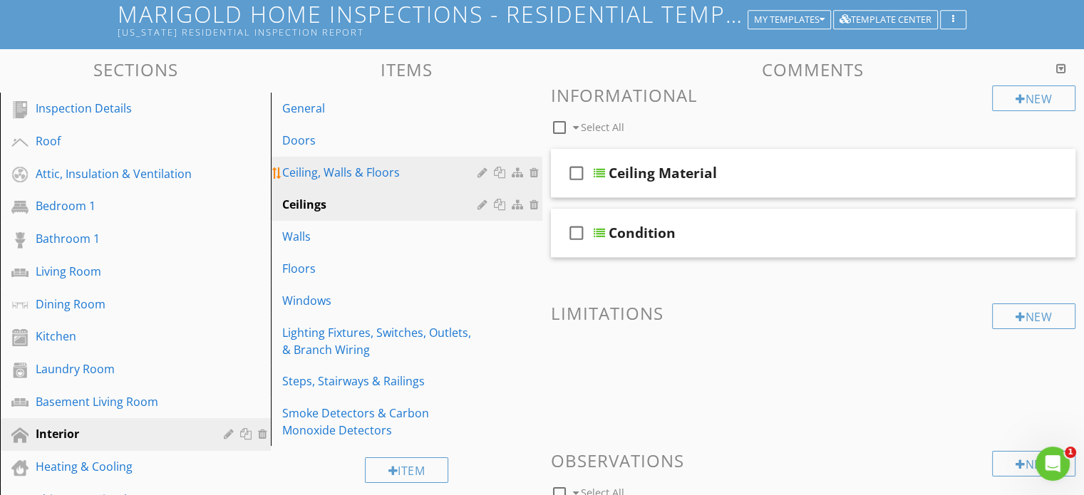
click at [360, 160] on link "Ceiling, Walls & Floors" at bounding box center [408, 172] width 267 height 31
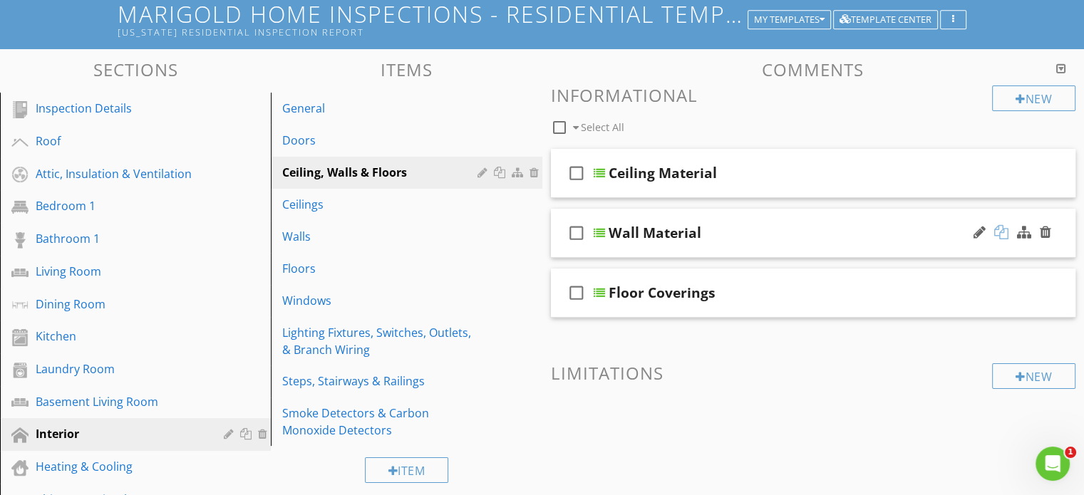
click at [998, 232] on div at bounding box center [1002, 232] width 14 height 14
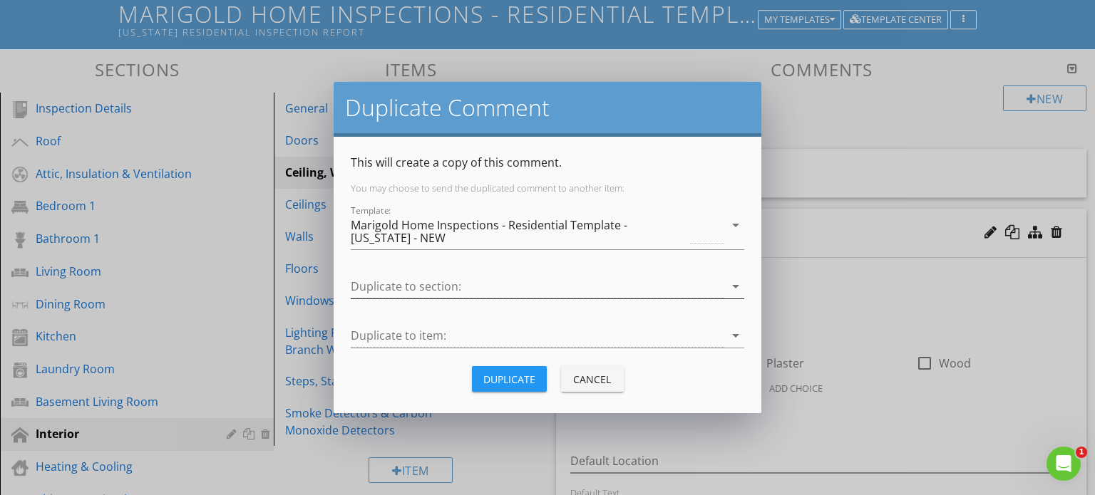
click at [596, 290] on div at bounding box center [538, 287] width 374 height 24
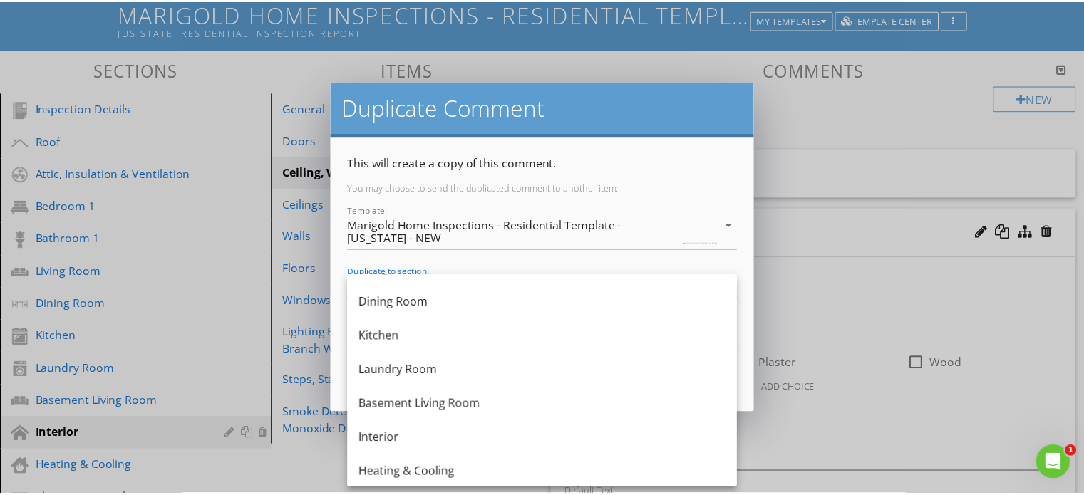
scroll to position [205, 0]
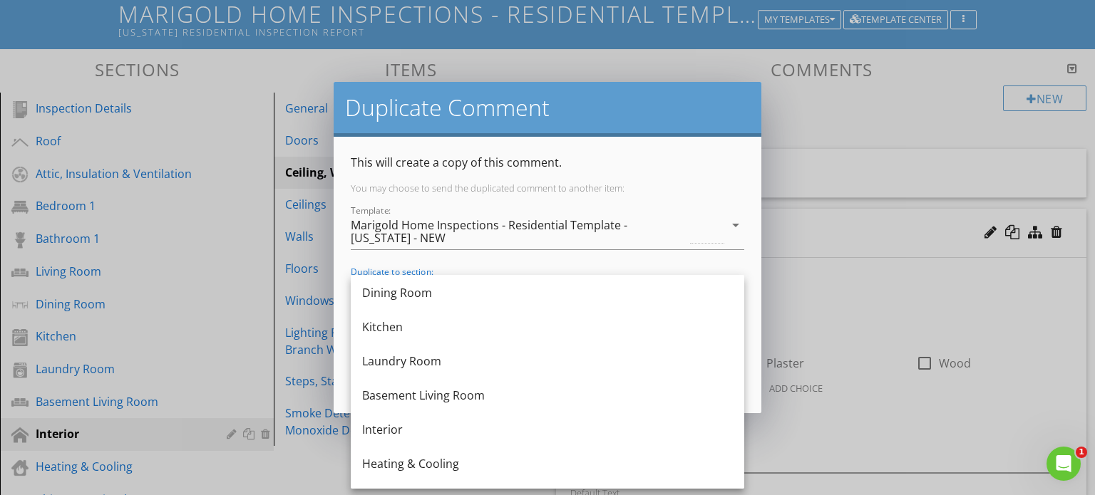
click at [469, 434] on div "Interior" at bounding box center [547, 429] width 371 height 17
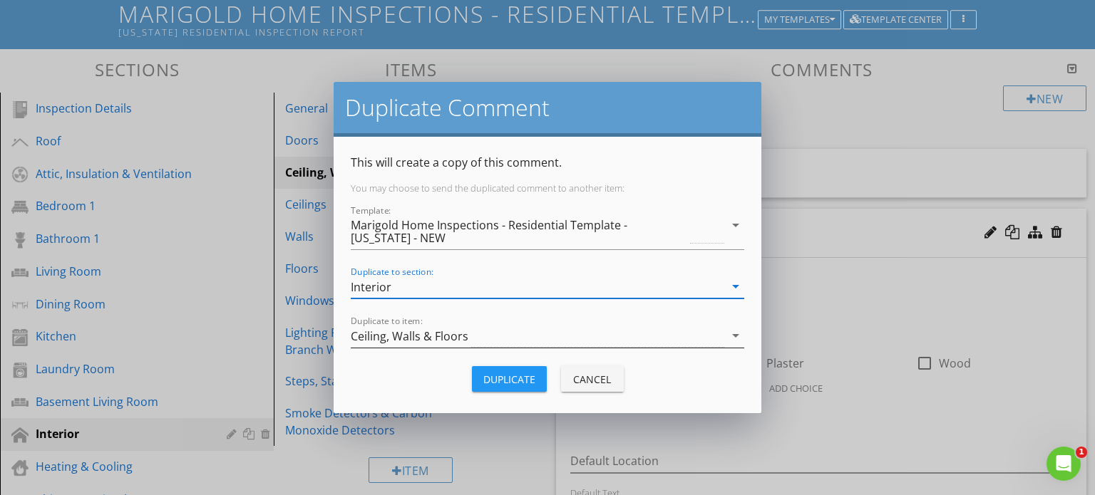
click at [508, 329] on div "Ceiling, Walls & Floors" at bounding box center [538, 336] width 374 height 24
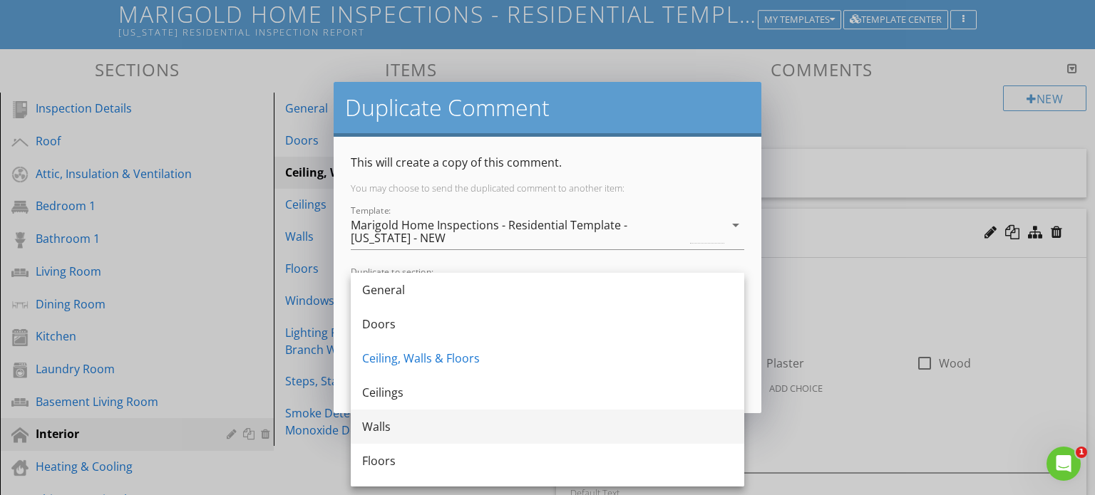
click at [479, 433] on div "Walls" at bounding box center [547, 426] width 371 height 17
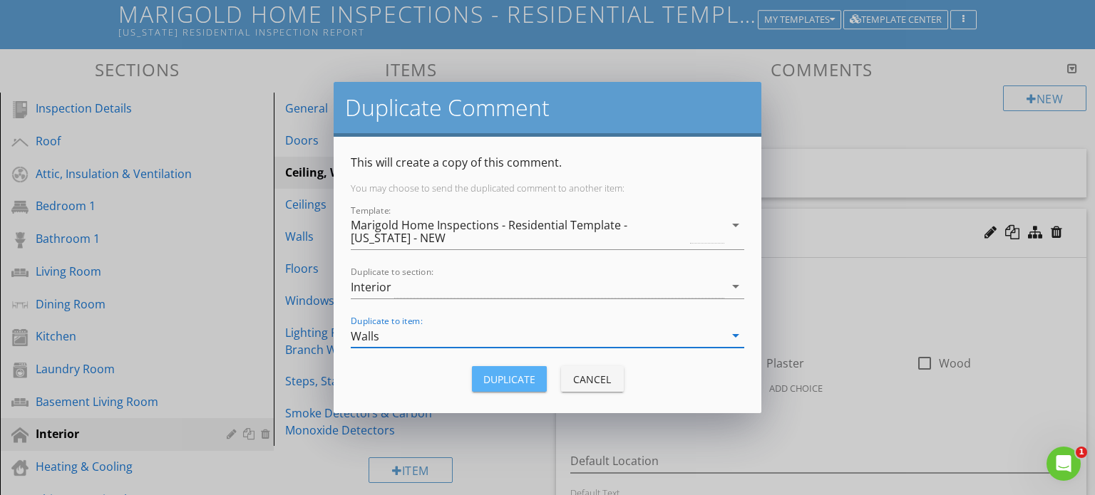
click at [516, 372] on div "Duplicate" at bounding box center [509, 379] width 52 height 15
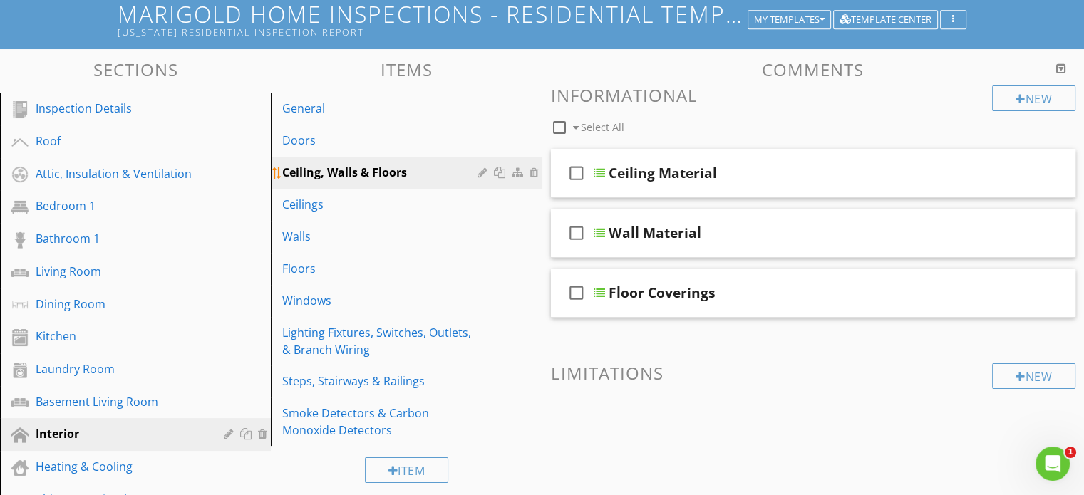
click at [438, 165] on div "Ceiling, Walls & Floors" at bounding box center [381, 172] width 199 height 17
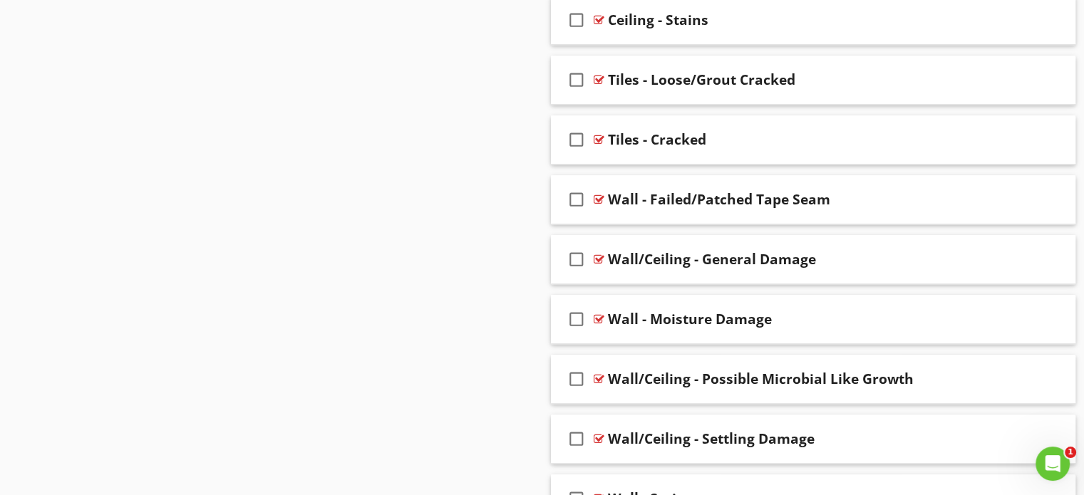
scroll to position [1237, 0]
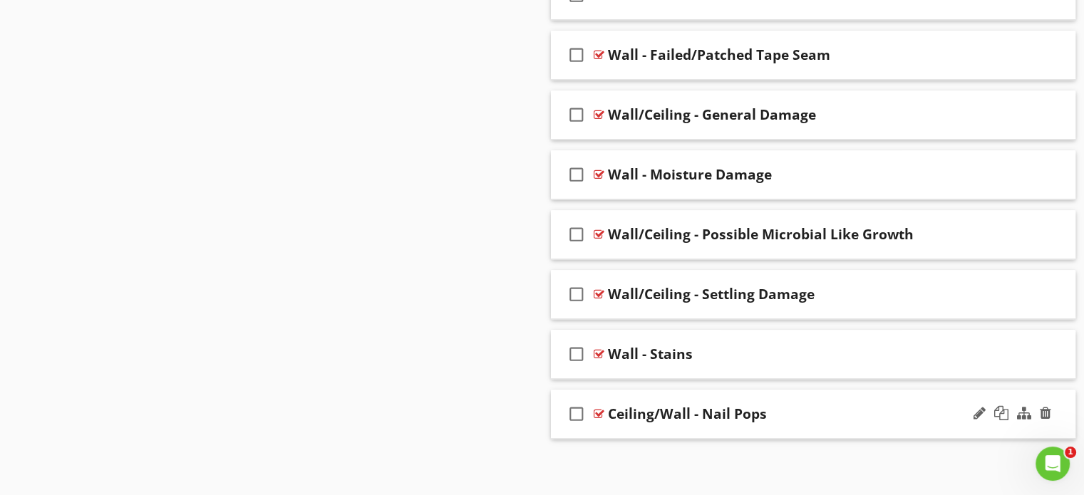
click at [575, 412] on icon "check_box_outline_blank" at bounding box center [576, 414] width 23 height 34
click at [577, 345] on icon "check_box_outline_blank" at bounding box center [576, 354] width 23 height 34
click at [574, 287] on icon "check_box_outline_blank" at bounding box center [576, 294] width 23 height 34
click at [575, 230] on icon "check_box_outline_blank" at bounding box center [576, 234] width 23 height 34
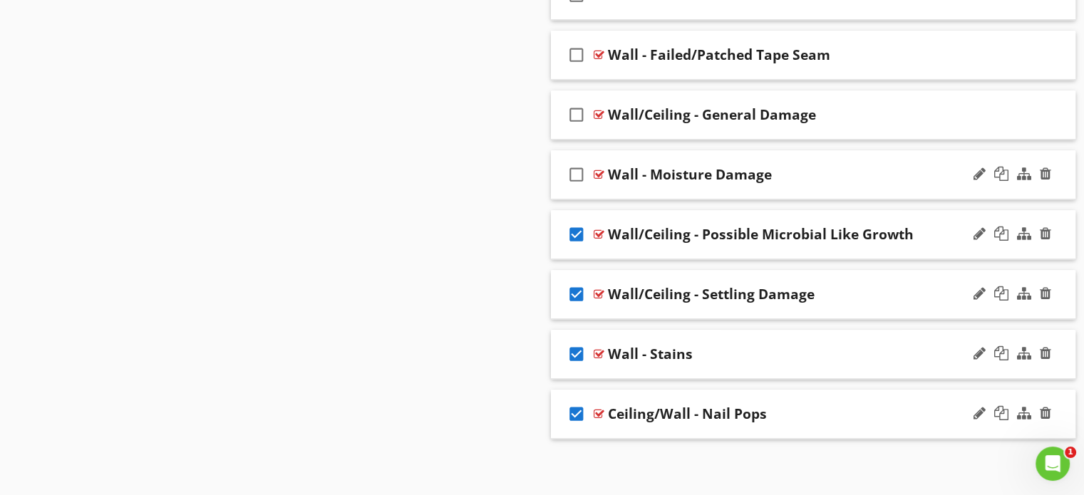
click at [570, 170] on icon "check_box_outline_blank" at bounding box center [576, 175] width 23 height 34
click at [570, 105] on icon "check_box_outline_blank" at bounding box center [576, 115] width 23 height 34
click at [576, 47] on icon "check_box_outline_blank" at bounding box center [576, 55] width 23 height 34
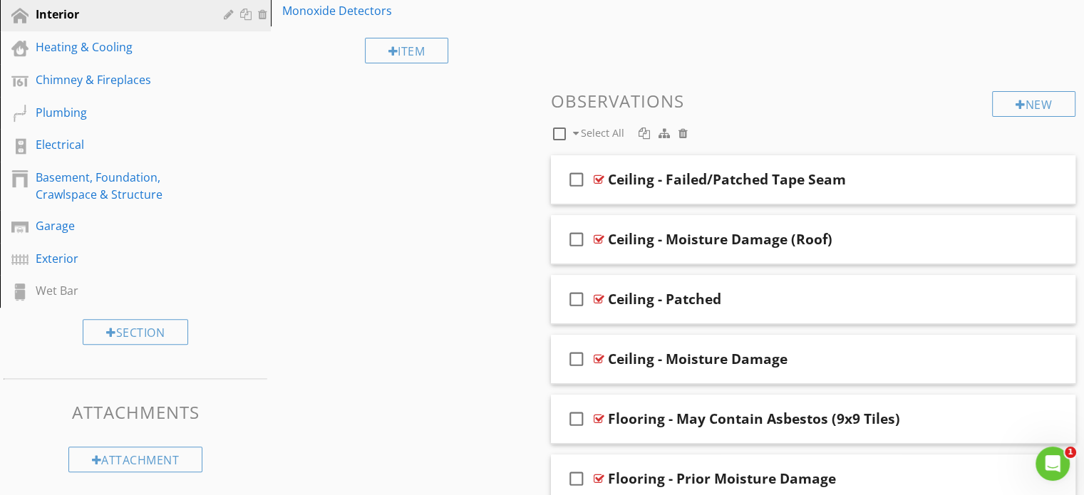
scroll to position [514, 0]
click at [643, 133] on div at bounding box center [644, 132] width 11 height 11
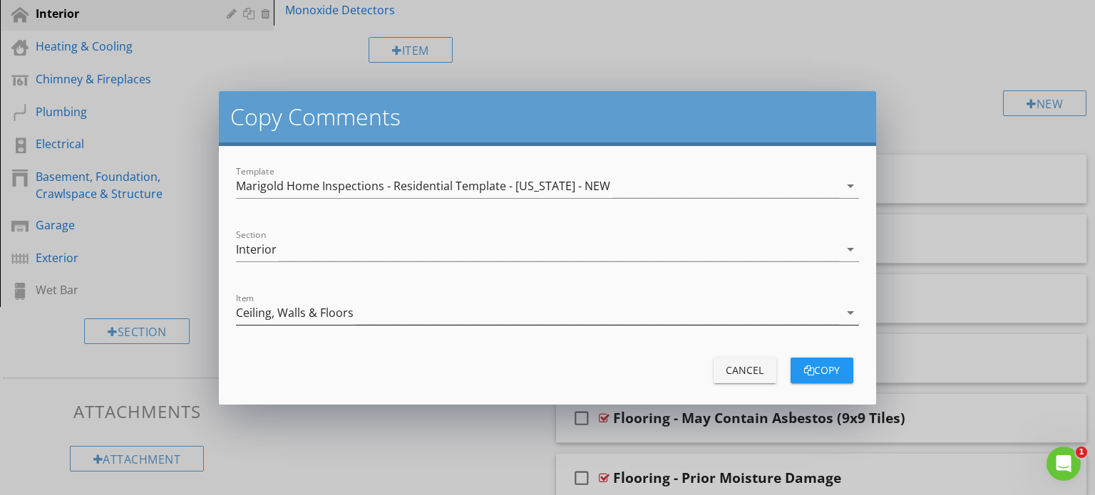
click at [528, 322] on div "Ceiling, Walls & Floors" at bounding box center [537, 314] width 603 height 24
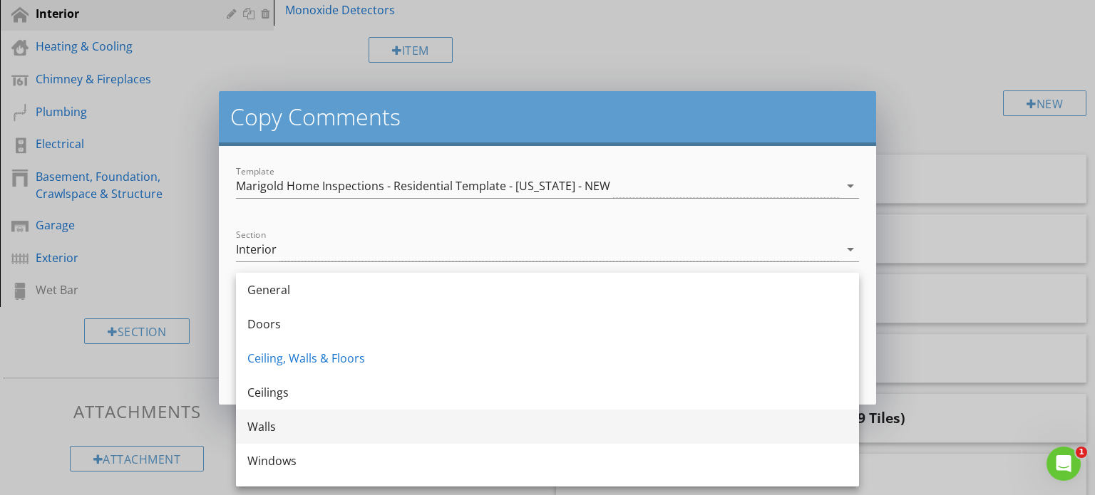
click at [431, 423] on div "Walls" at bounding box center [547, 426] width 600 height 17
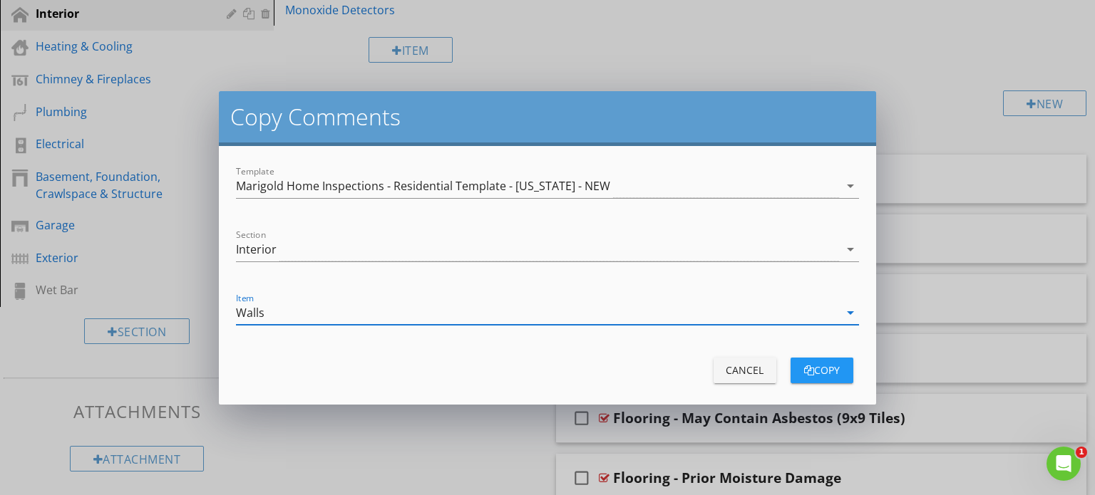
click at [828, 374] on div "copy" at bounding box center [822, 370] width 40 height 15
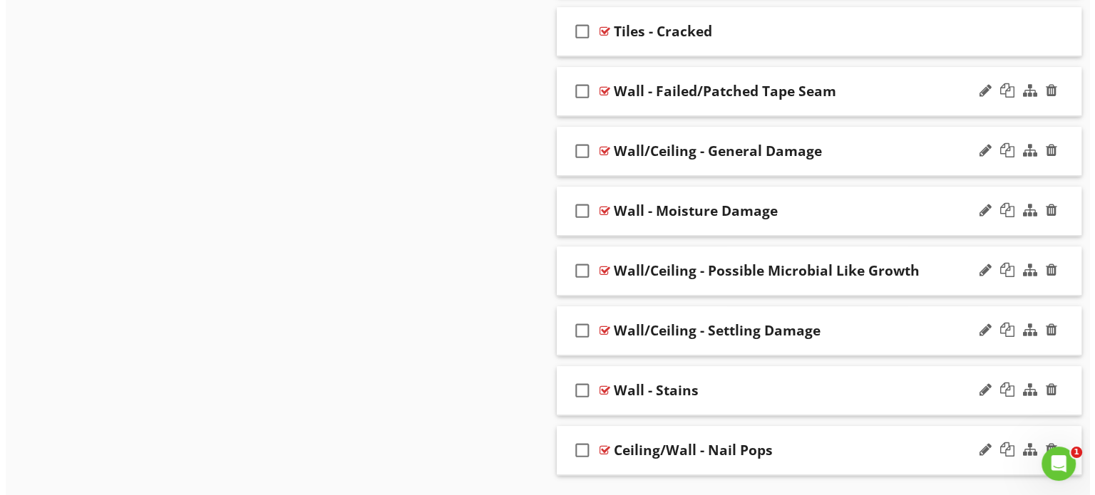
scroll to position [1237, 0]
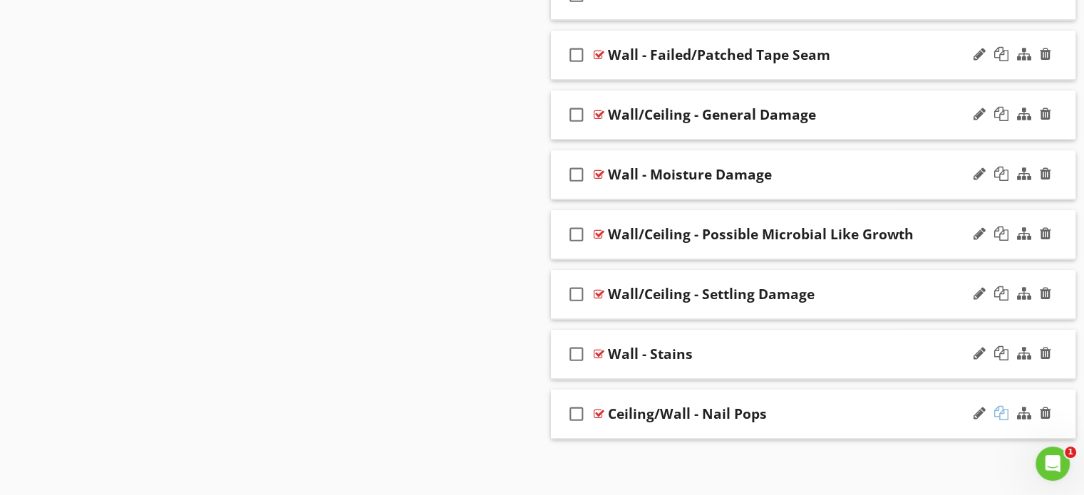
click at [1004, 409] on div at bounding box center [1002, 413] width 14 height 14
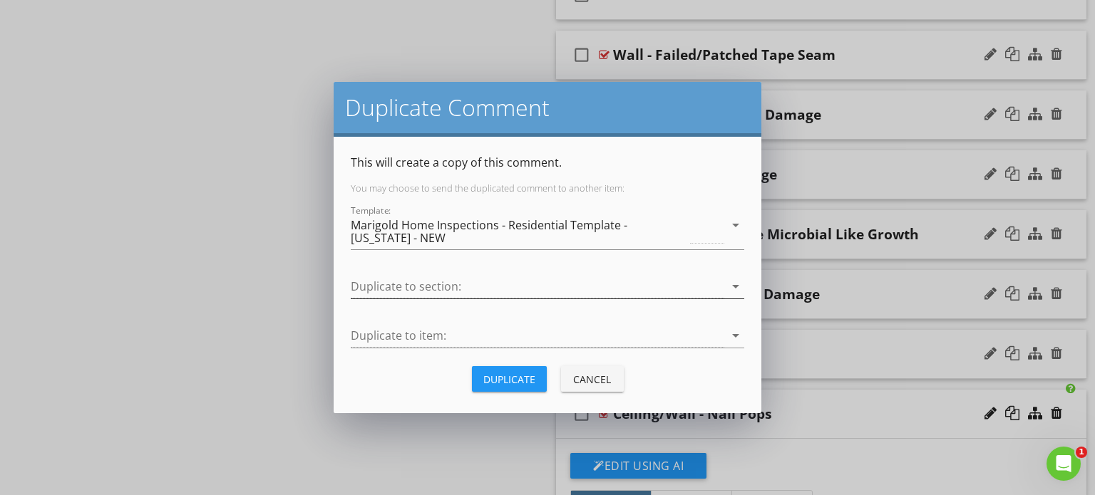
click at [493, 281] on div at bounding box center [538, 287] width 374 height 24
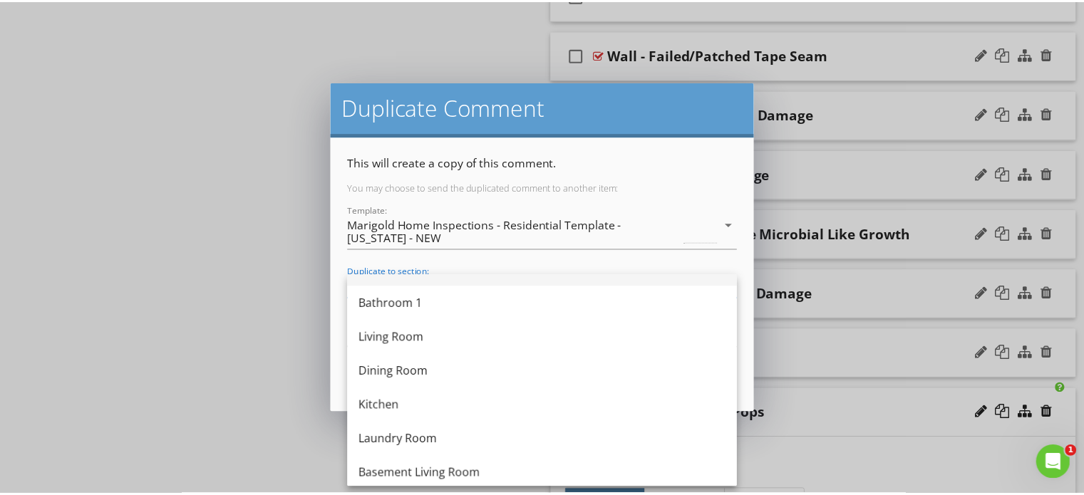
scroll to position [248, 0]
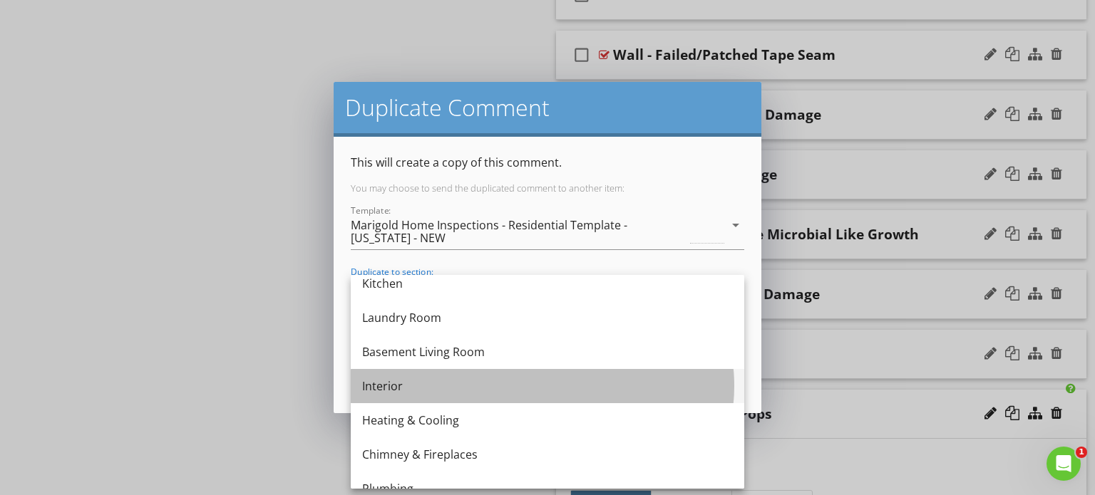
click at [451, 396] on div "Interior" at bounding box center [547, 386] width 371 height 34
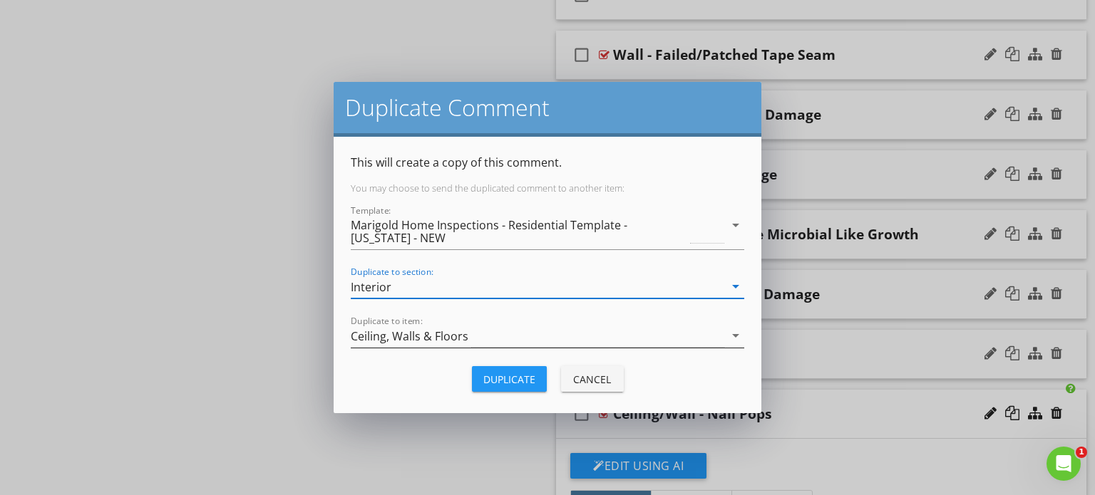
click at [469, 336] on div "Ceiling, Walls & Floors" at bounding box center [538, 336] width 374 height 24
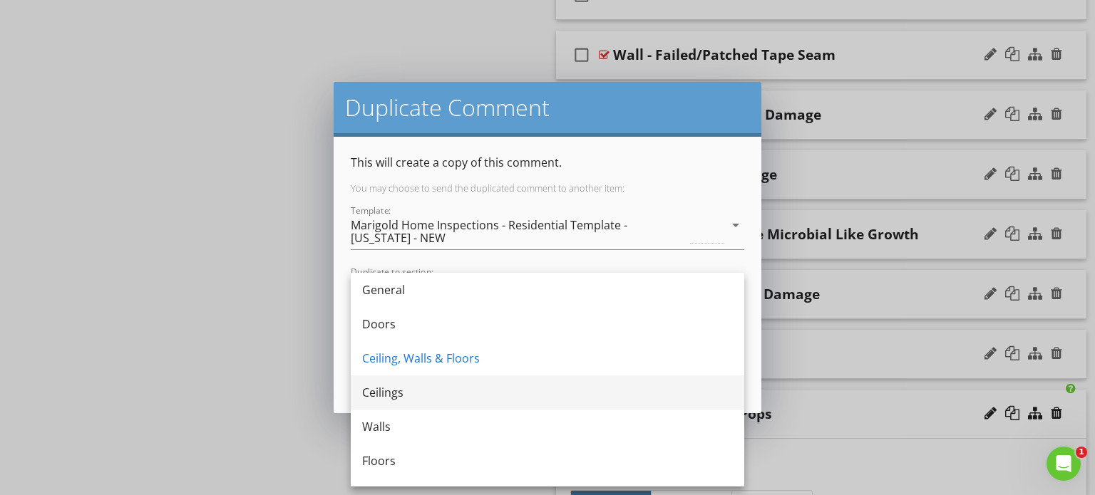
click at [421, 396] on div "Ceilings" at bounding box center [547, 392] width 371 height 17
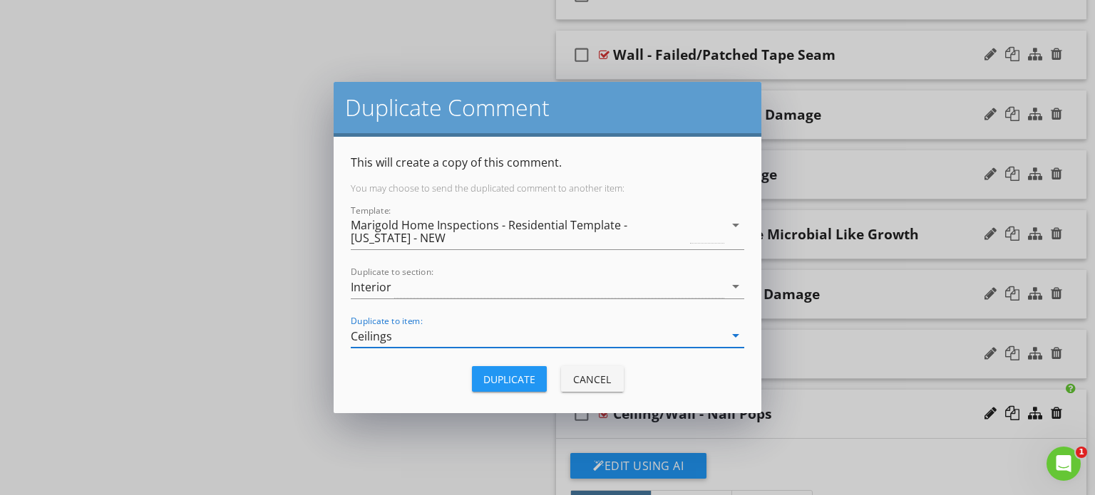
click at [521, 376] on div "Duplicate" at bounding box center [509, 379] width 52 height 15
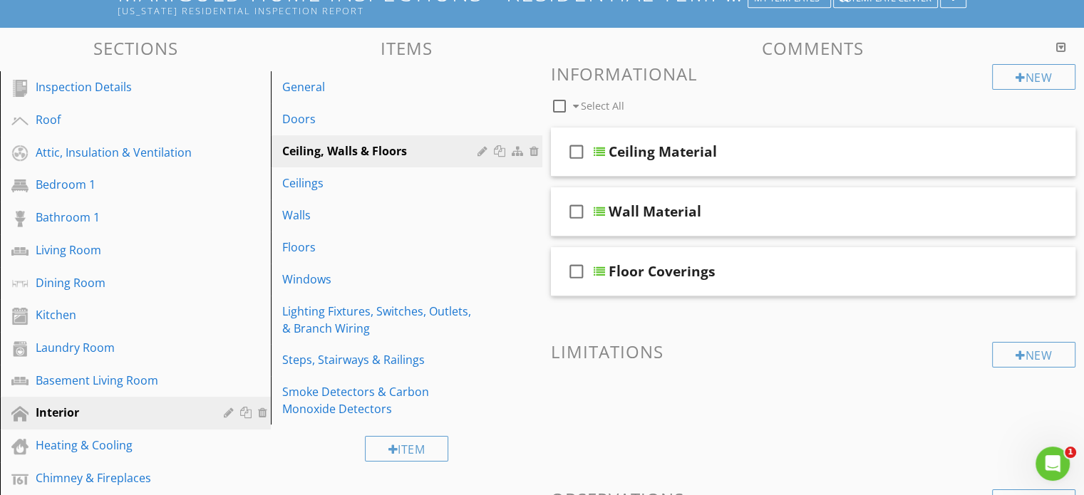
scroll to position [110, 0]
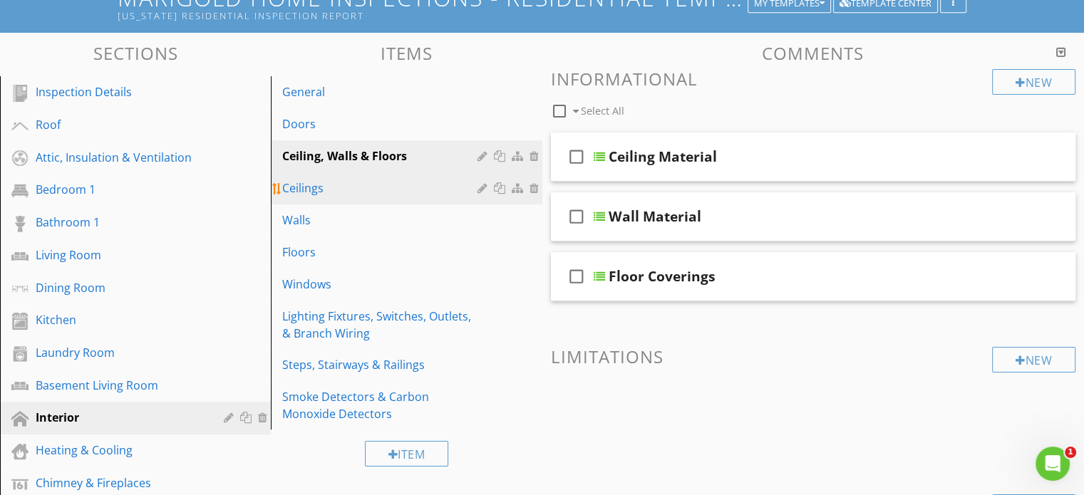
click at [381, 187] on div "Ceilings" at bounding box center [381, 188] width 199 height 17
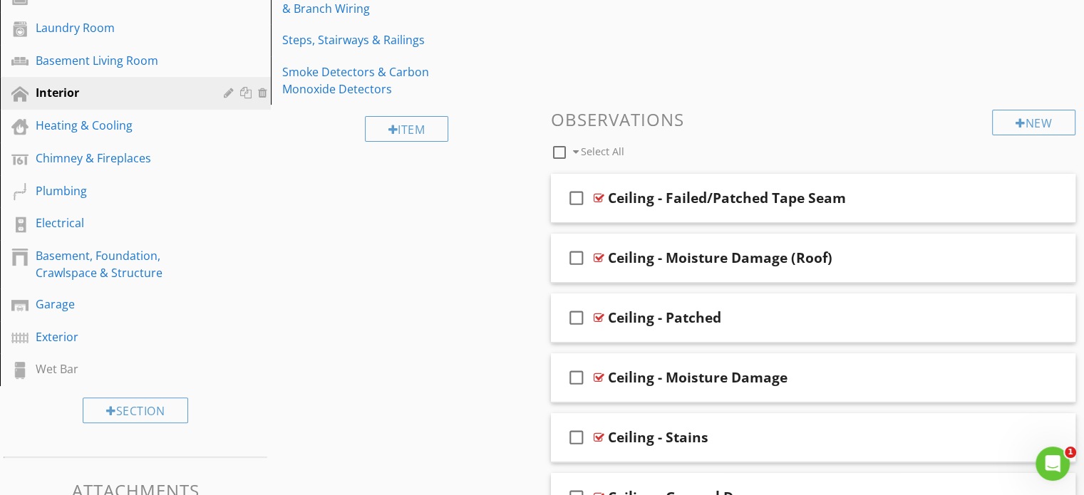
scroll to position [699, 0]
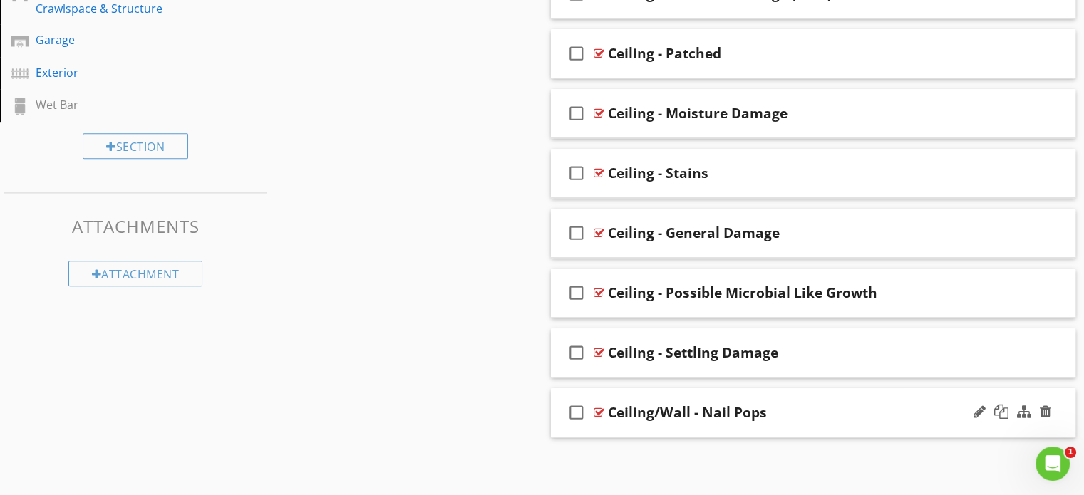
click at [644, 408] on div "Ceiling/Wall - Nail Pops" at bounding box center [687, 412] width 159 height 17
click at [647, 391] on div "check_box_outline_blank Ceiling/Wall - Nail Pops" at bounding box center [813, 413] width 525 height 49
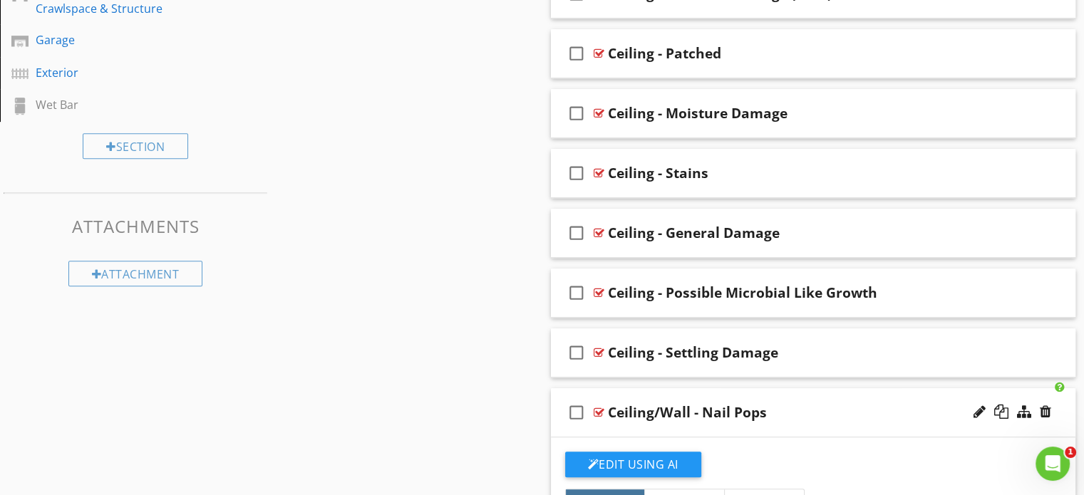
click at [653, 410] on div "Ceiling/Wall - Nail Pops" at bounding box center [687, 412] width 159 height 17
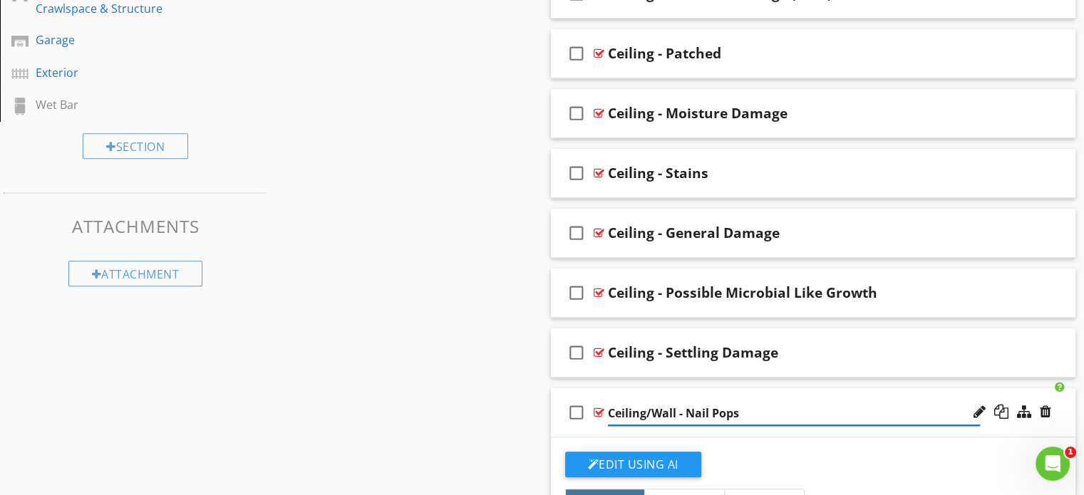
click at [648, 413] on input "Ceiling/Wall - Nail Pops" at bounding box center [794, 414] width 372 height 24
click at [672, 411] on input "Ceiling/Wall - Nail Pops" at bounding box center [794, 414] width 372 height 24
type input "Ceiling - Nail Pops"
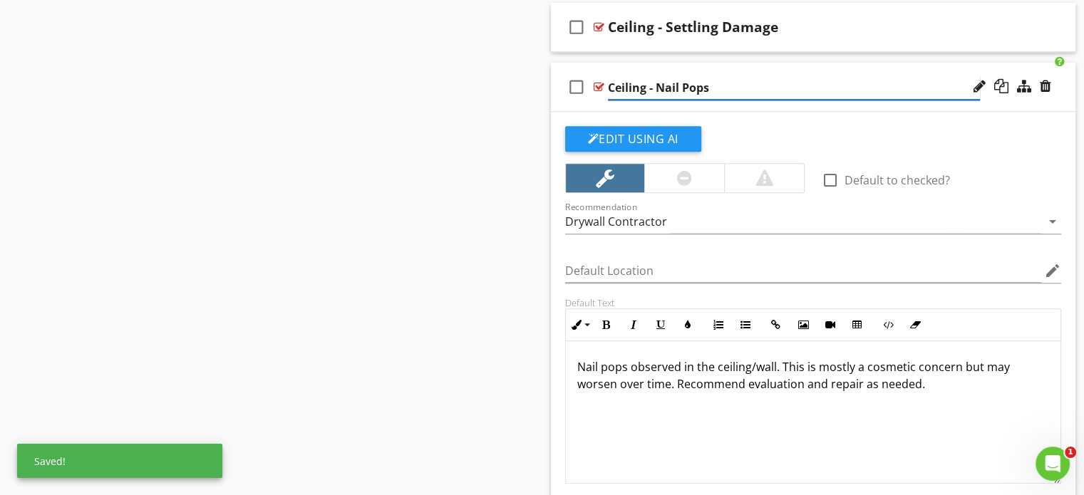
scroll to position [1047, 0]
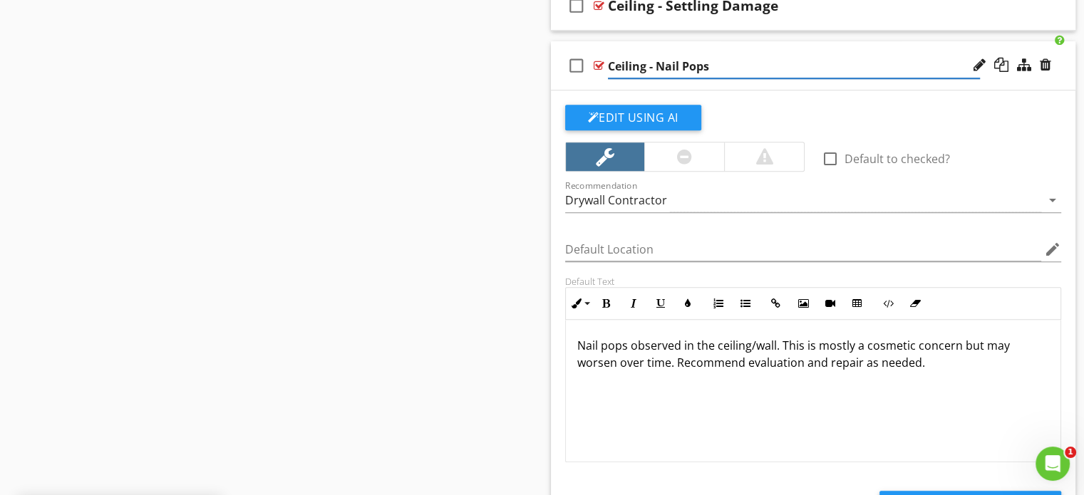
click at [773, 342] on p "Nail pops observed in the ceiling/wall. This is mostly a cosmetic concern but m…" at bounding box center [813, 354] width 473 height 34
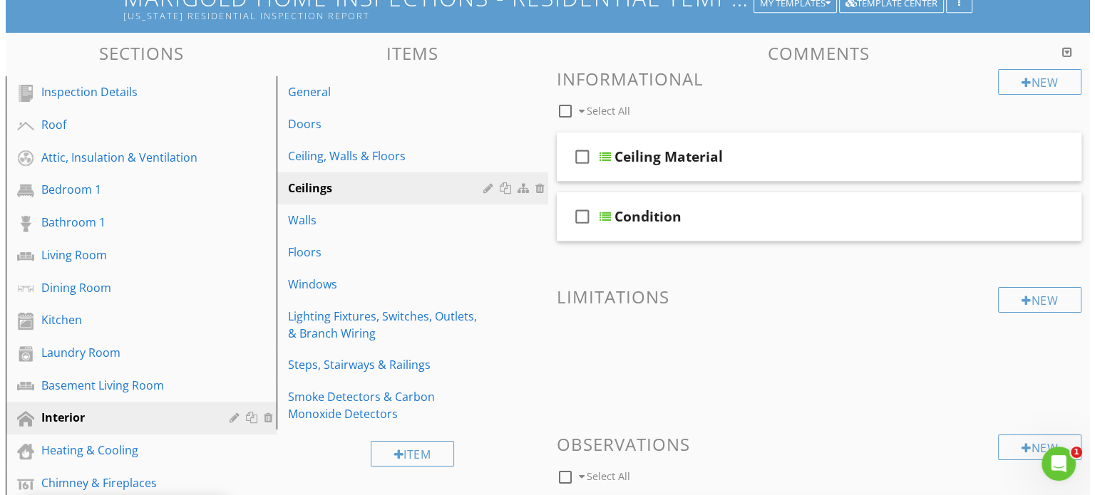
scroll to position [115, 0]
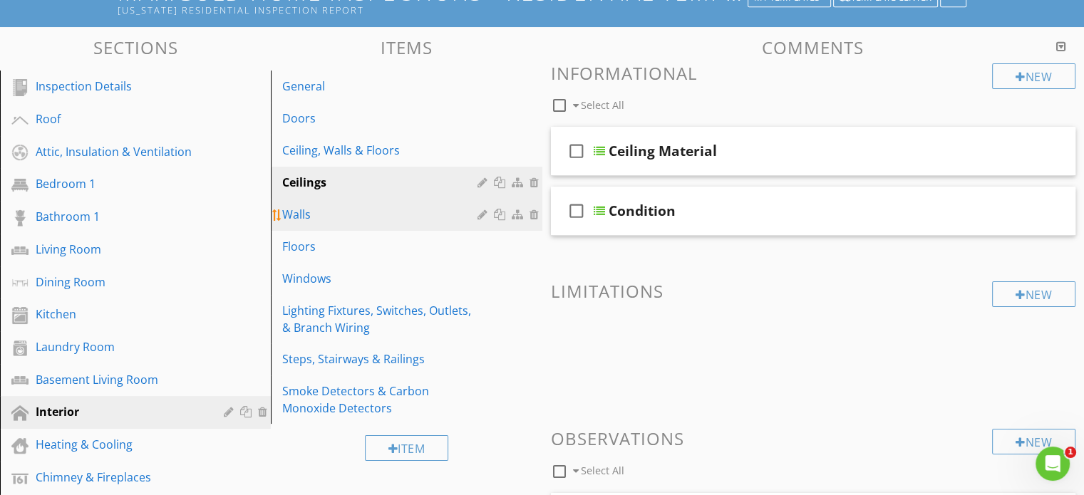
click at [366, 208] on div "Walls" at bounding box center [381, 214] width 199 height 17
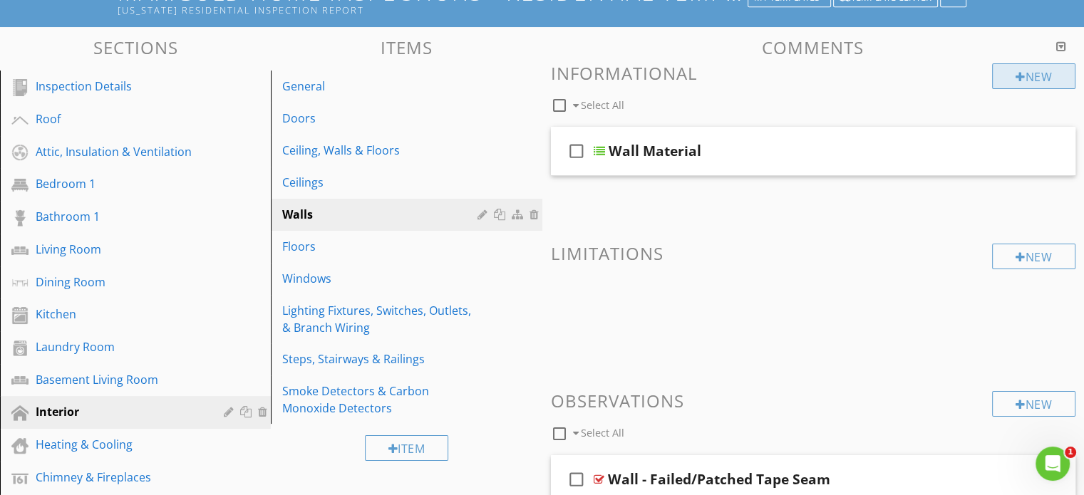
click at [1018, 71] on div at bounding box center [1021, 76] width 10 height 11
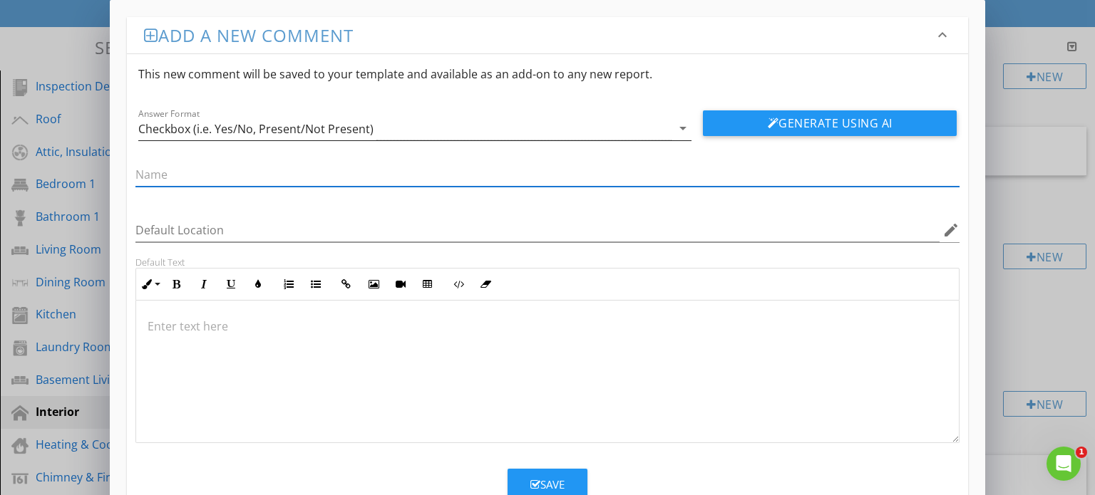
click at [571, 120] on div "Checkbox (i.e. Yes/No, Present/Not Present)" at bounding box center [405, 129] width 534 height 24
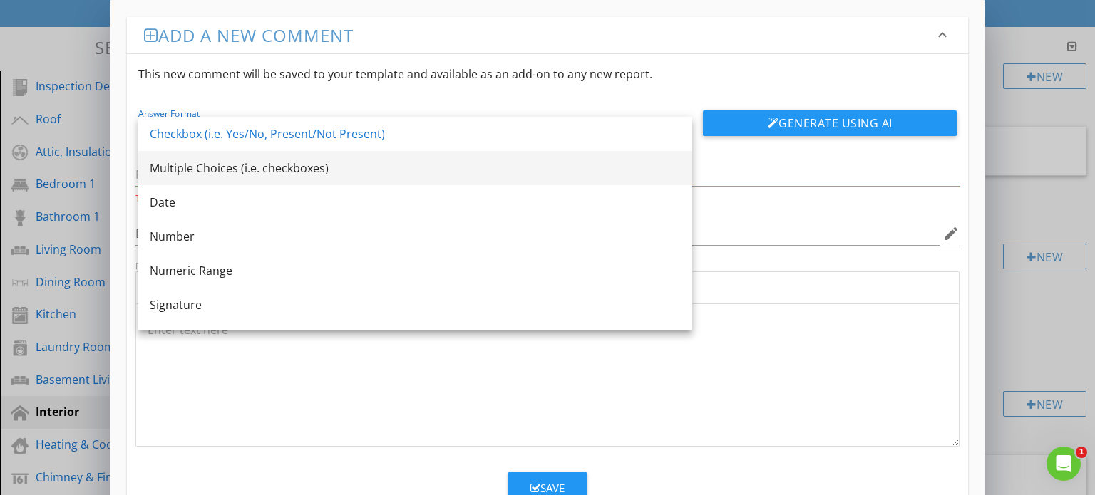
click at [439, 175] on div "Multiple Choices (i.e. checkboxes)" at bounding box center [415, 168] width 531 height 17
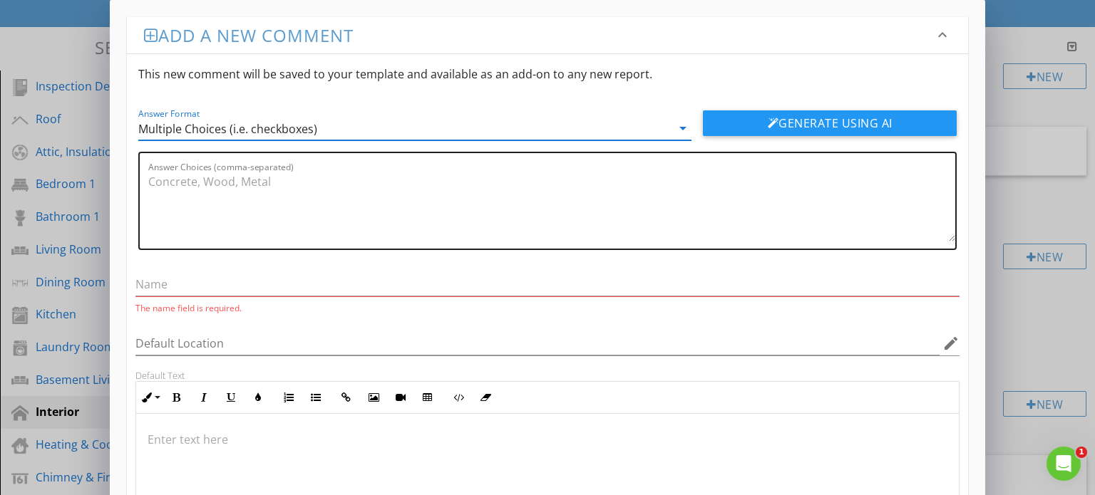
click at [290, 186] on textarea "Answer Choices (comma-separated)" at bounding box center [552, 205] width 808 height 71
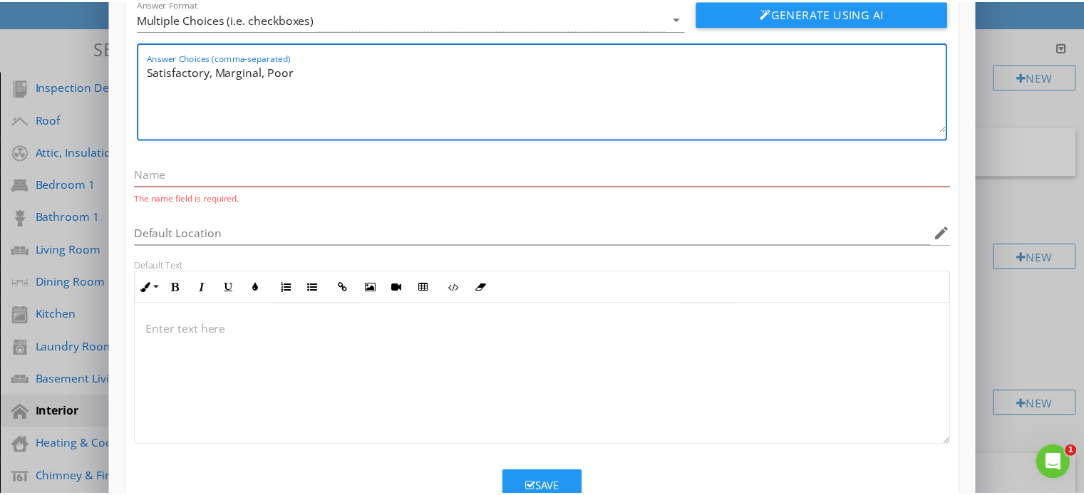
scroll to position [156, 0]
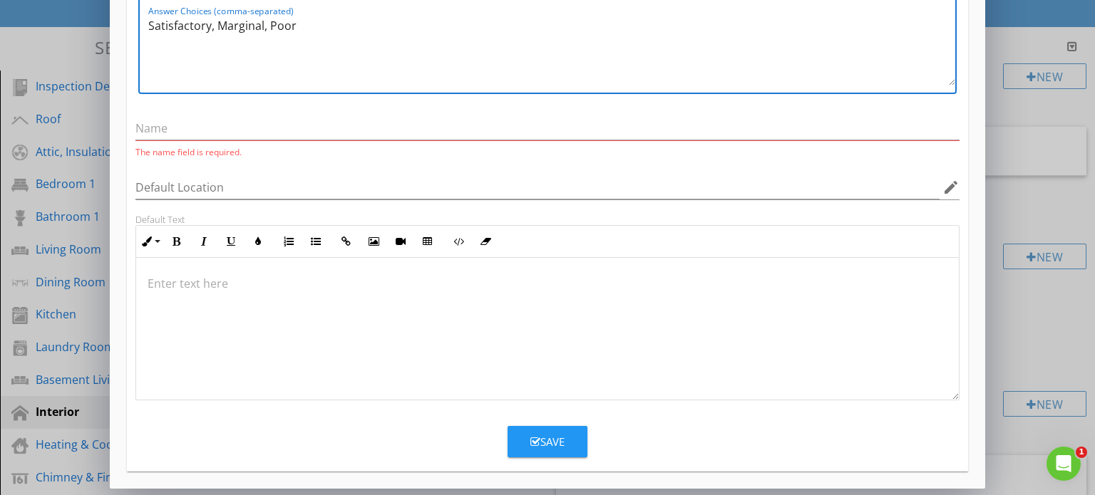
type textarea "Satisfactory, Marginal, Poor"
click at [539, 448] on button "Save" at bounding box center [548, 441] width 80 height 31
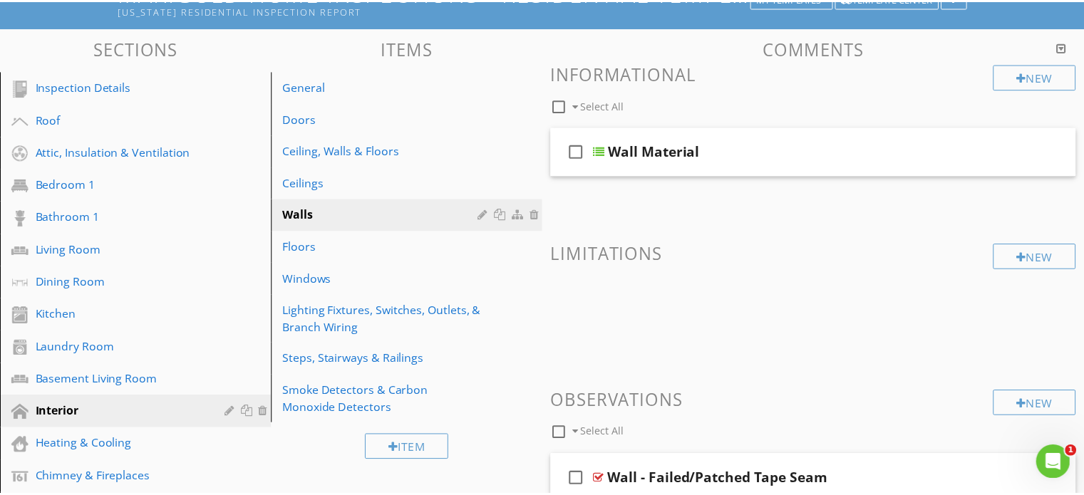
scroll to position [88, 0]
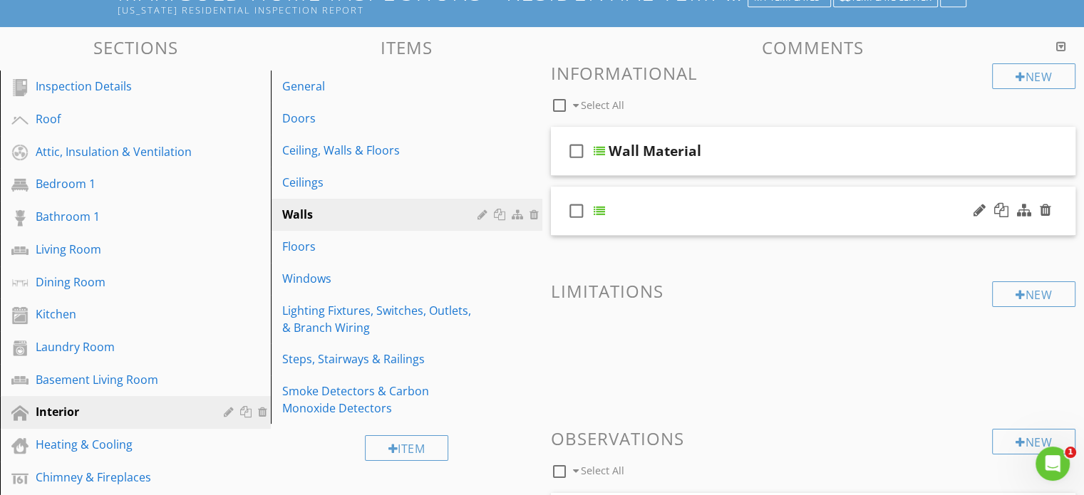
click at [647, 209] on div "check_box_outline_blank" at bounding box center [813, 211] width 525 height 49
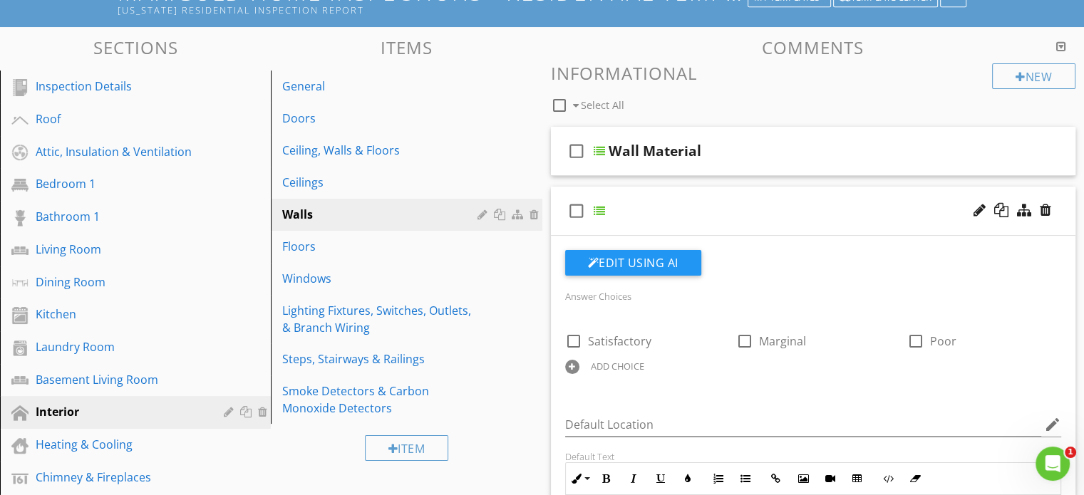
click at [647, 209] on div "check_box_outline_blank" at bounding box center [813, 211] width 525 height 49
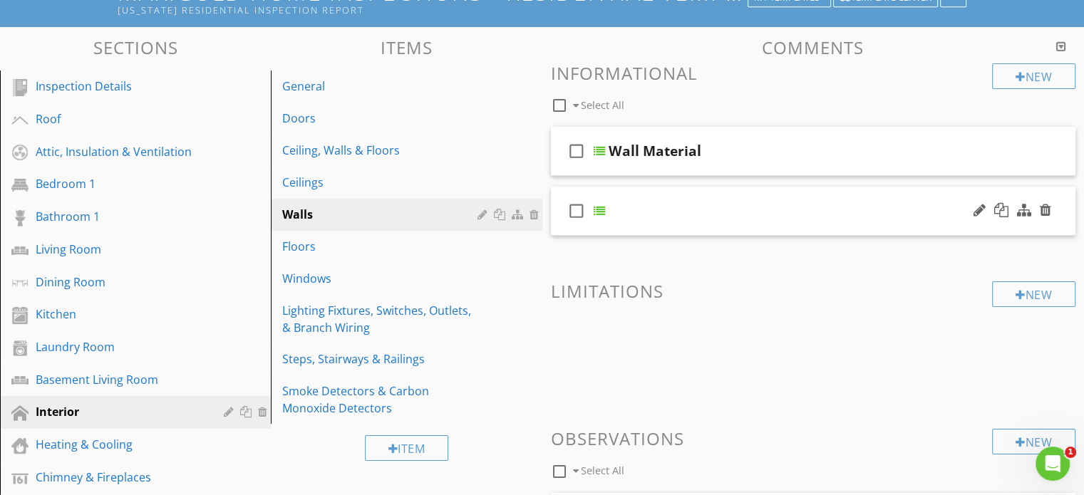
click at [650, 207] on div "check_box_outline_blank" at bounding box center [813, 211] width 525 height 49
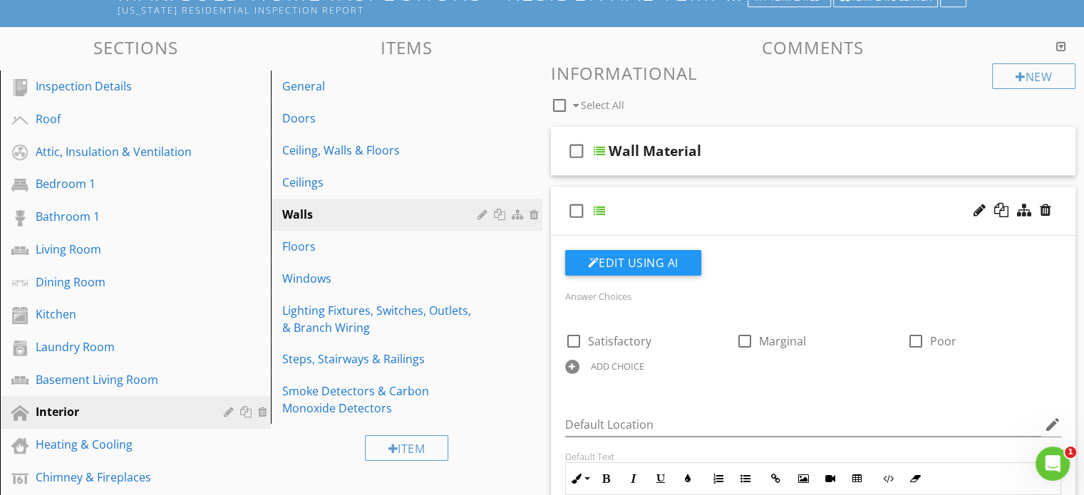
click at [986, 208] on div at bounding box center [1012, 211] width 83 height 34
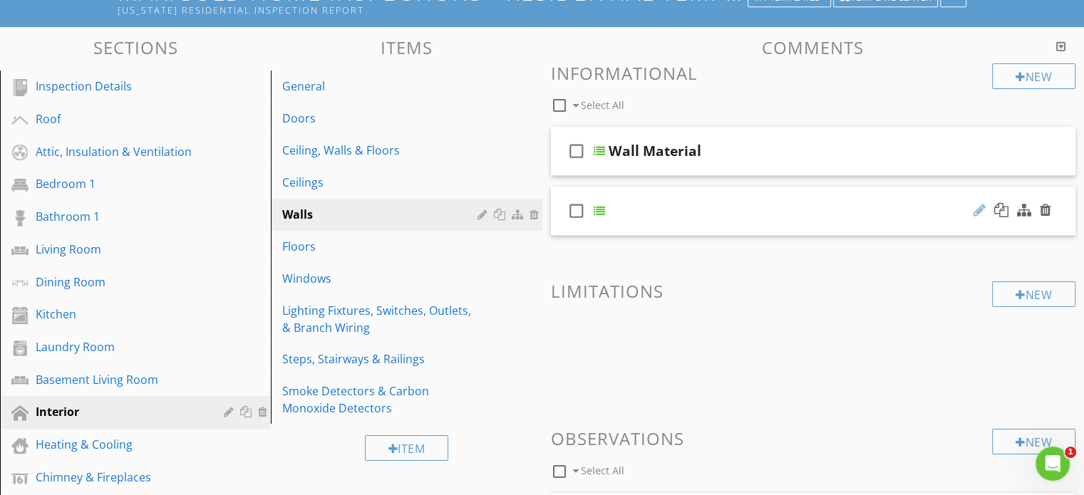
click at [980, 207] on div at bounding box center [980, 210] width 12 height 14
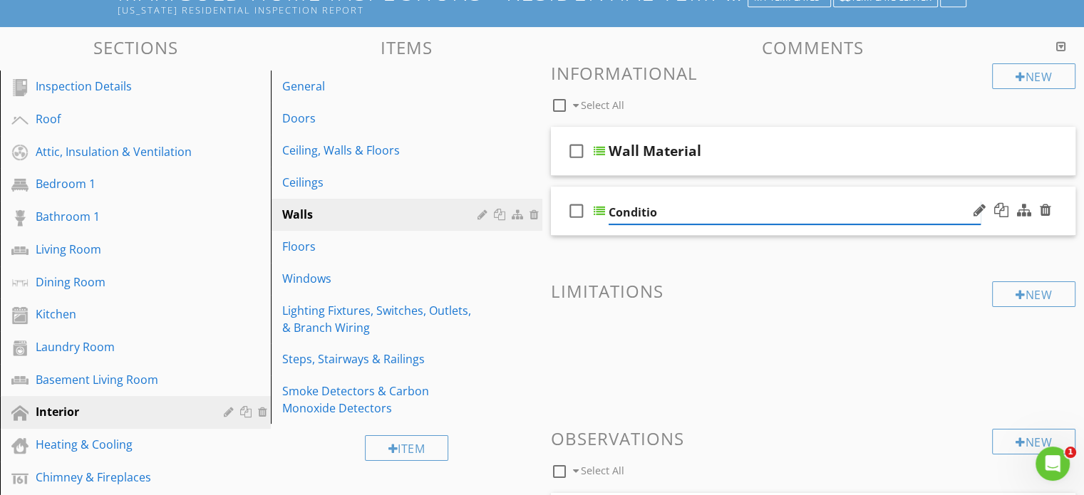
type input "Condition"
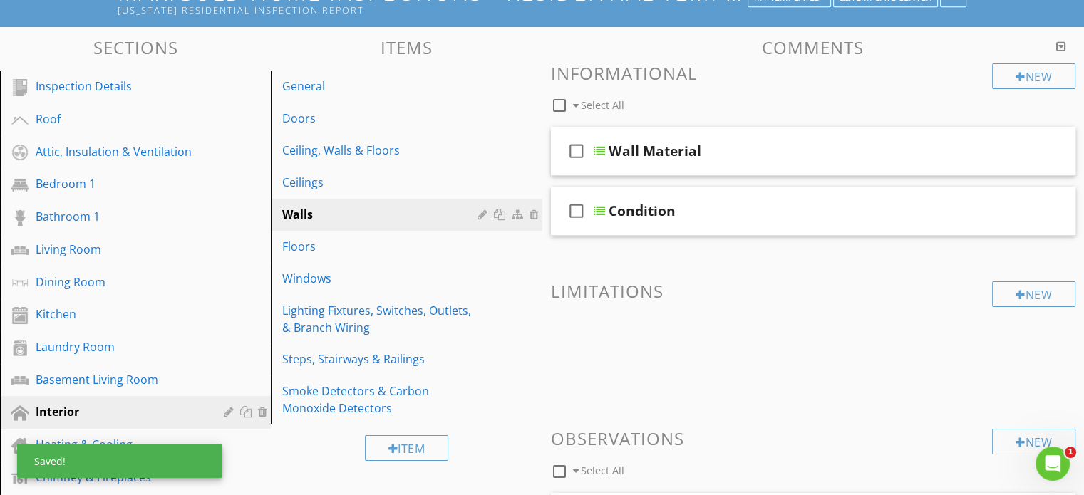
click at [897, 74] on h3 "Informational" at bounding box center [813, 72] width 525 height 19
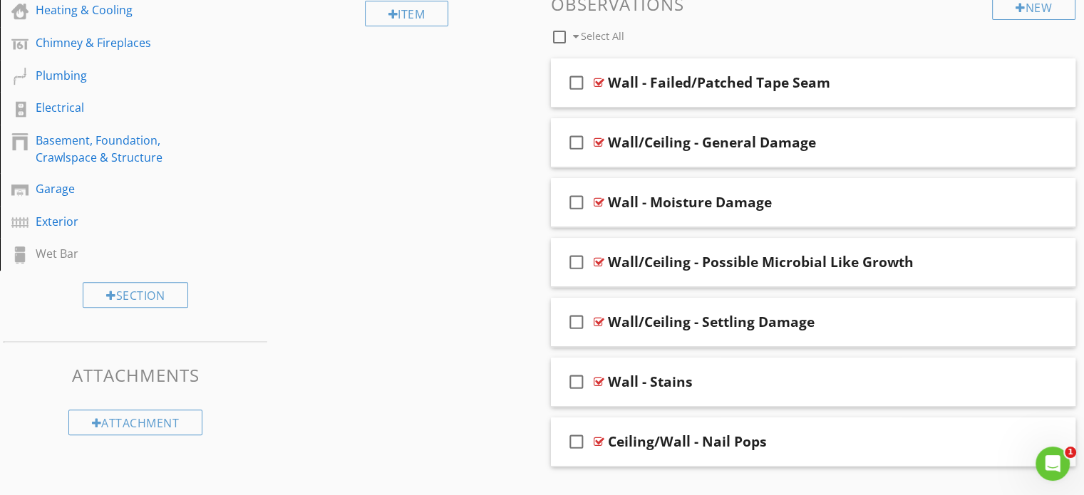
scroll to position [549, 0]
click at [867, 124] on div "check_box_outline_blank Wall/Ceiling - General Damage" at bounding box center [813, 144] width 525 height 49
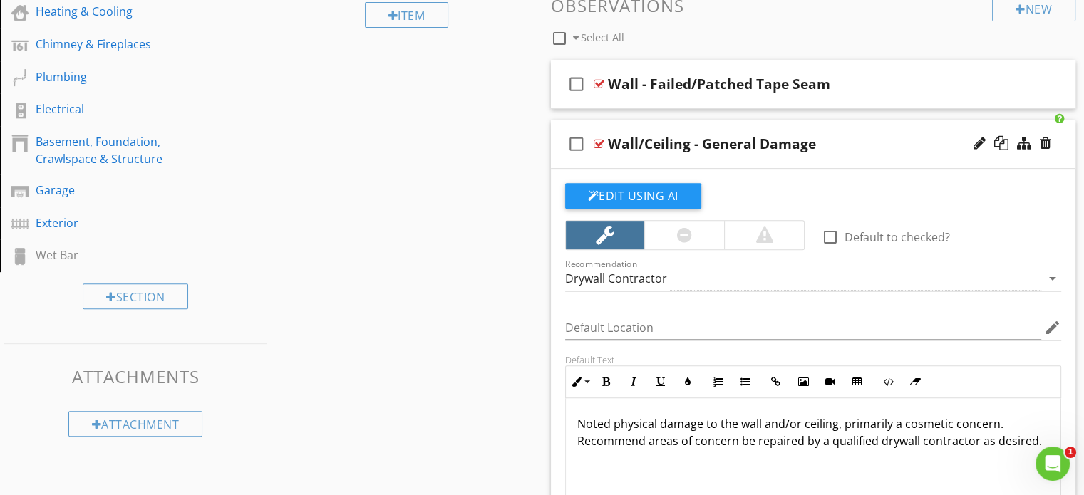
click at [688, 143] on div "Wall/Ceiling - General Damage" at bounding box center [712, 143] width 208 height 17
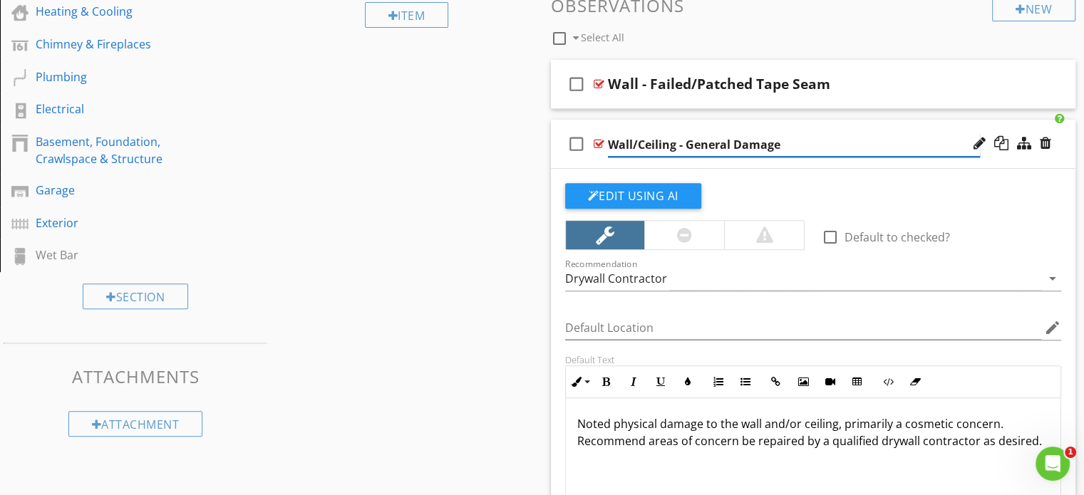
click at [674, 147] on input "Wall/Ceiling - General Damage" at bounding box center [794, 145] width 372 height 24
type input "Wall - General Damage"
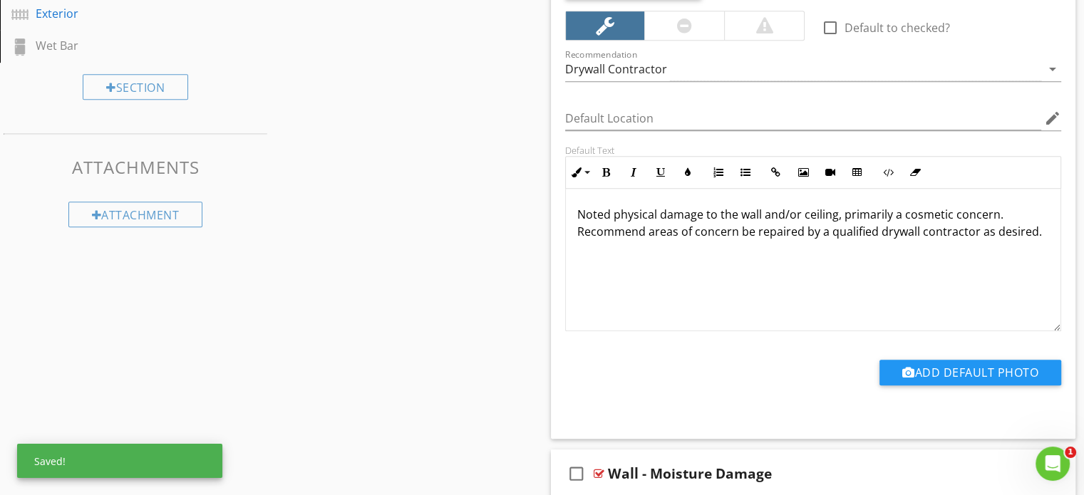
click at [835, 210] on p "Noted physical damage to the wall and/or ceiling, primarily a cosmetic concern.…" at bounding box center [813, 223] width 473 height 34
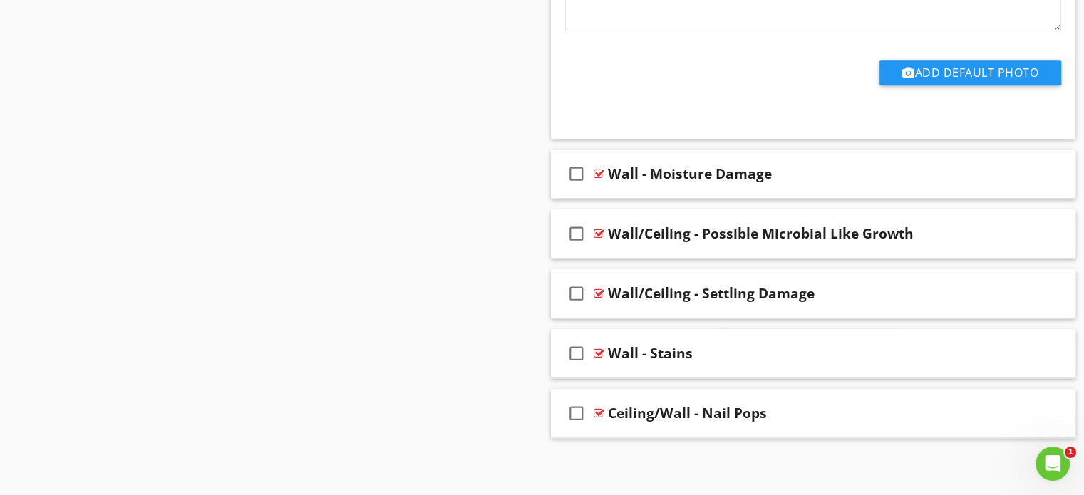
scroll to position [1056, 0]
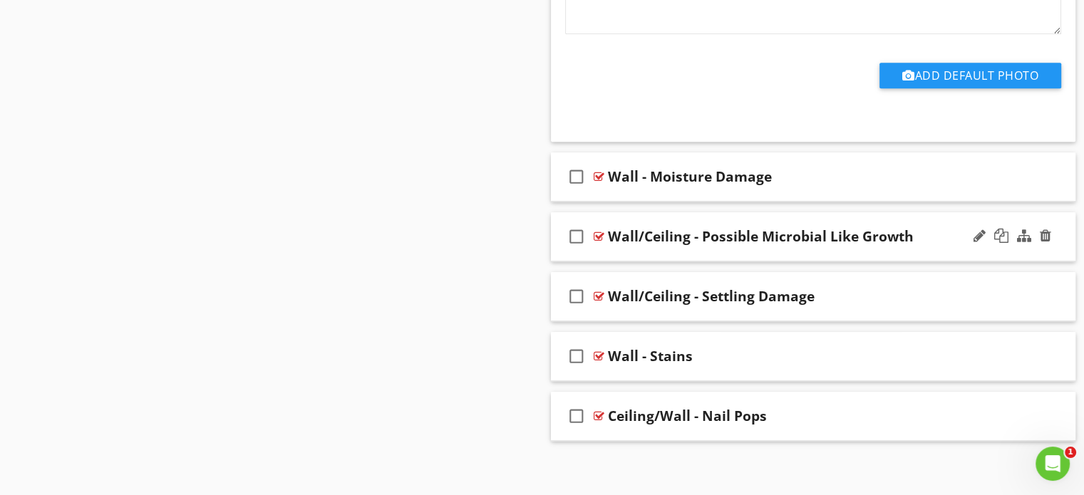
click at [726, 216] on div "check_box_outline_blank Wall/Ceiling - Possible Microbial Like Growth" at bounding box center [813, 236] width 525 height 49
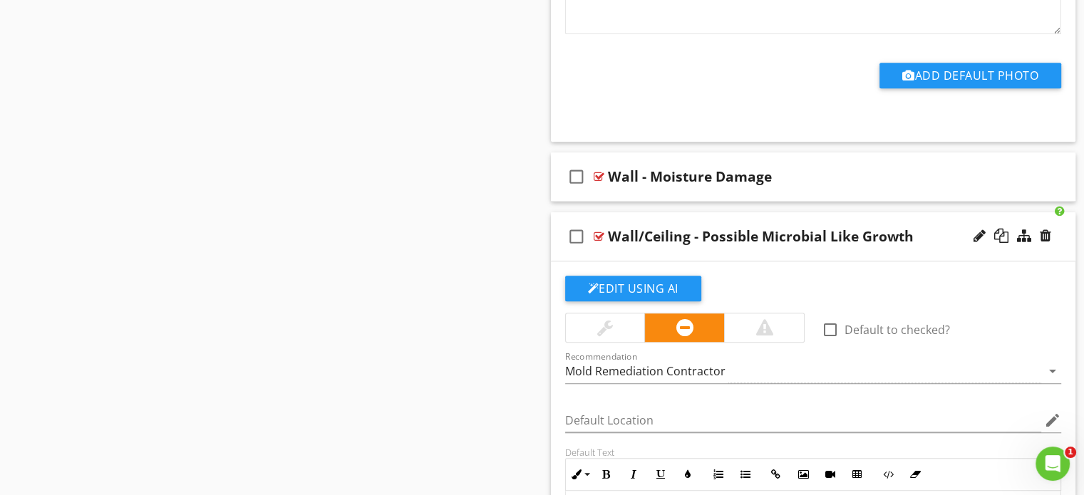
click at [687, 230] on div "Wall/Ceiling - Possible Microbial Like Growth" at bounding box center [761, 236] width 306 height 17
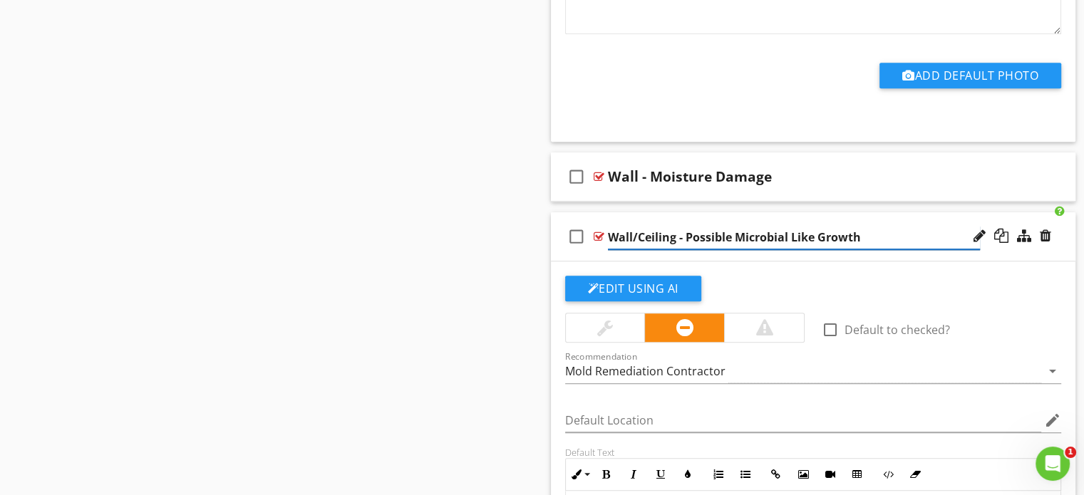
click at [674, 233] on input "Wall/Ceiling - Possible Microbial Like Growth" at bounding box center [794, 238] width 372 height 24
type input "Wall - Possible Microbial Like Growth"
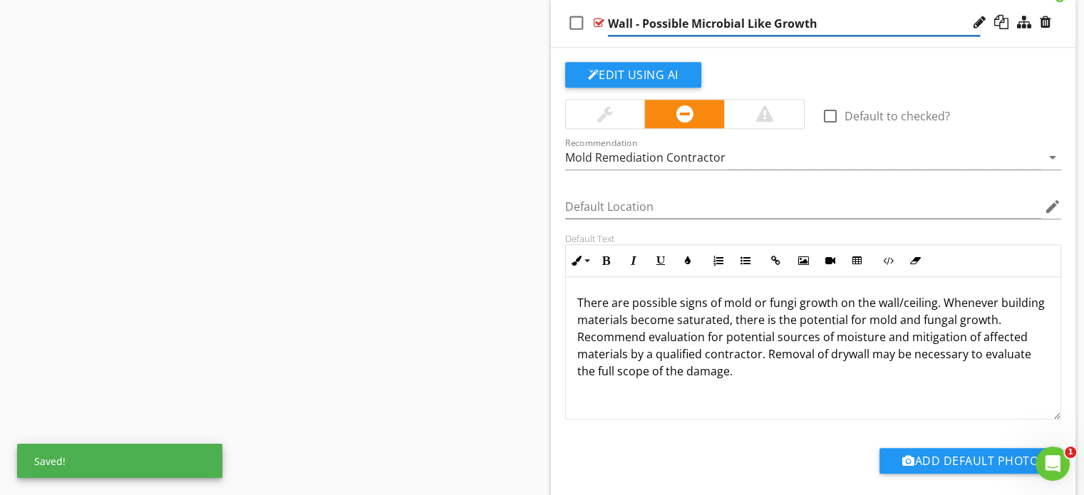
scroll to position [1273, 0]
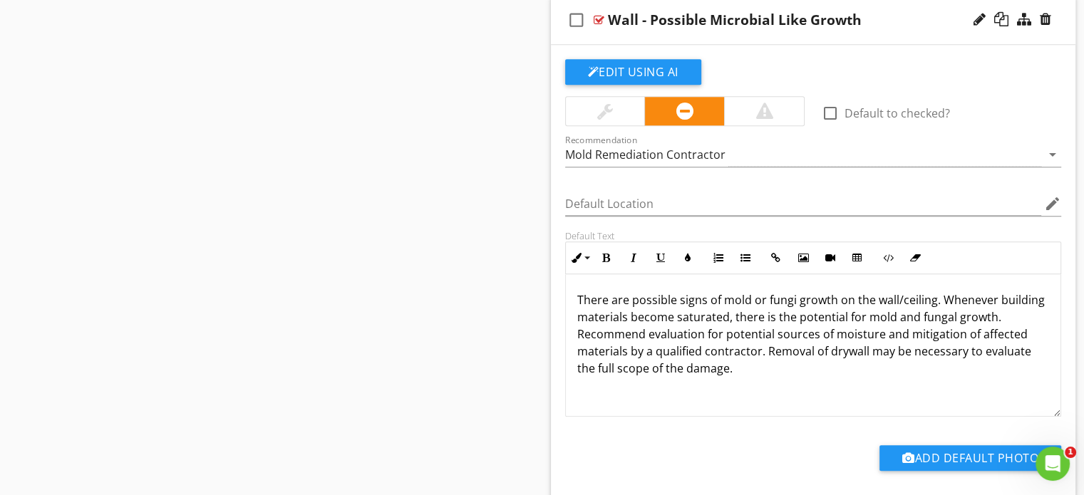
click at [930, 297] on p "There are possible signs of mold or fungi growth on the wall/ceiling. Whenever …" at bounding box center [813, 335] width 473 height 86
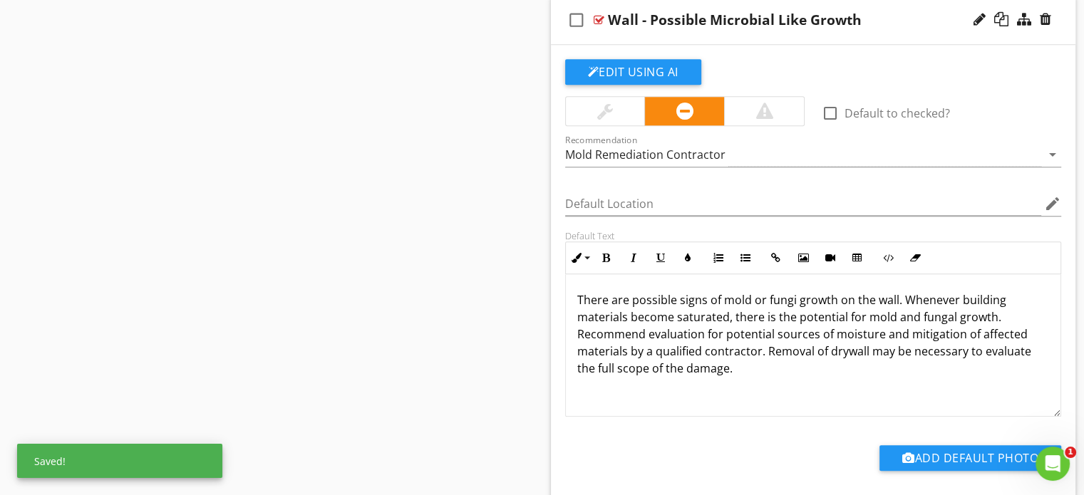
click at [865, 344] on p "There are possible signs of mold or fungi growth on the wall. Whenever building…" at bounding box center [813, 335] width 473 height 86
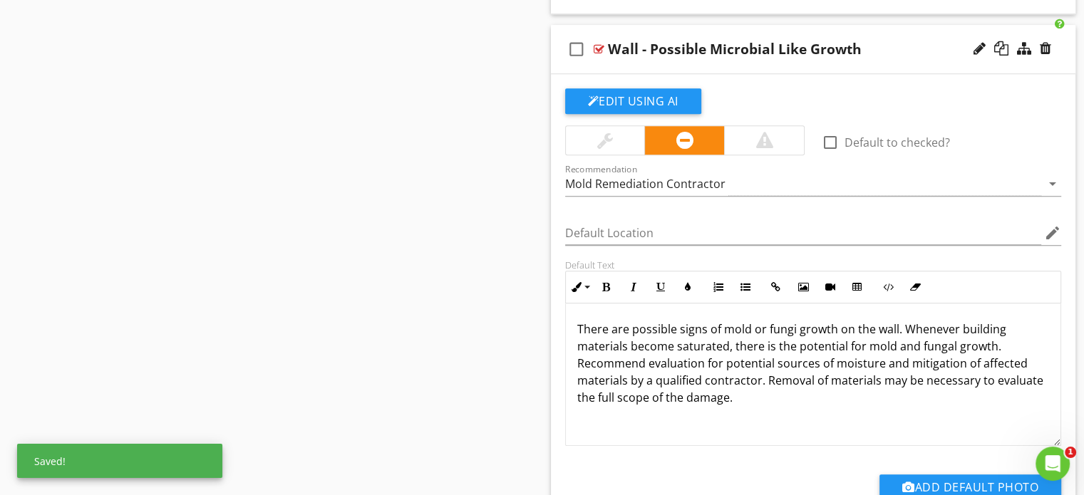
scroll to position [0, 0]
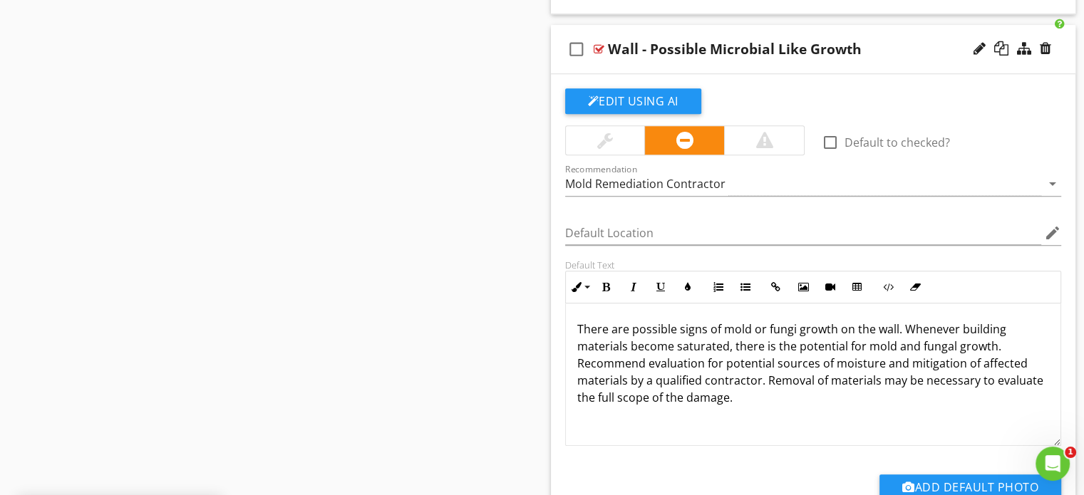
click at [726, 34] on div "check_box_outline_blank Wall - Possible Microbial Like Growth" at bounding box center [813, 49] width 525 height 49
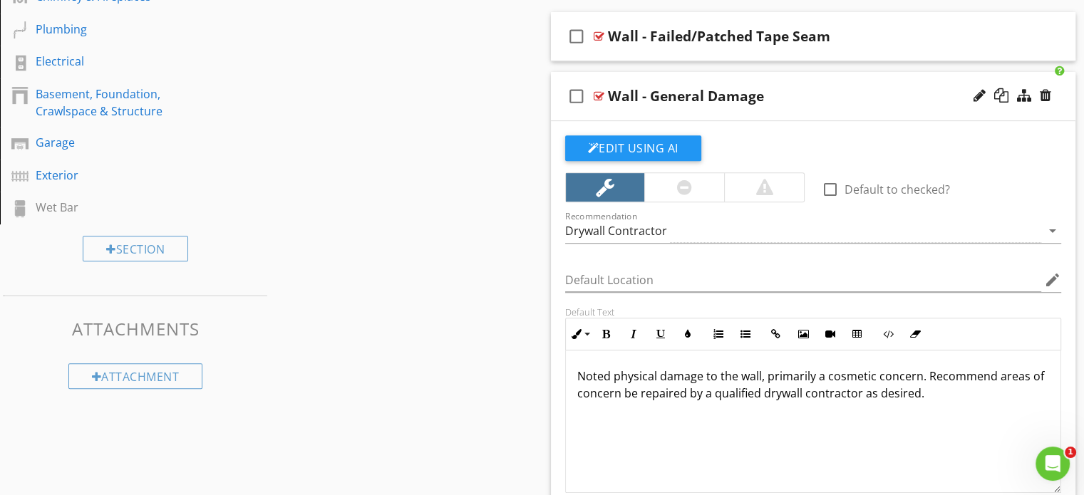
scroll to position [592, 0]
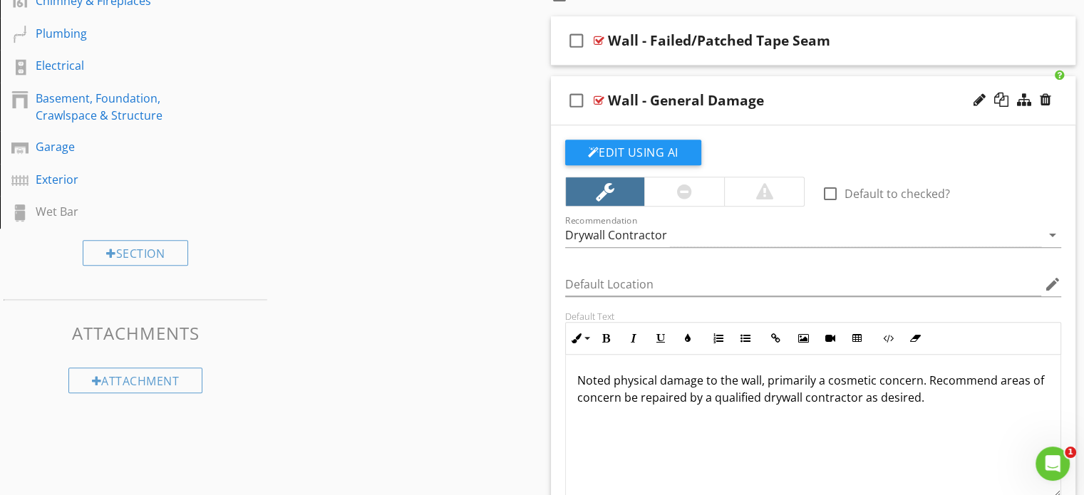
click at [724, 79] on div "check_box_outline_blank Wall - General Damage" at bounding box center [813, 100] width 525 height 49
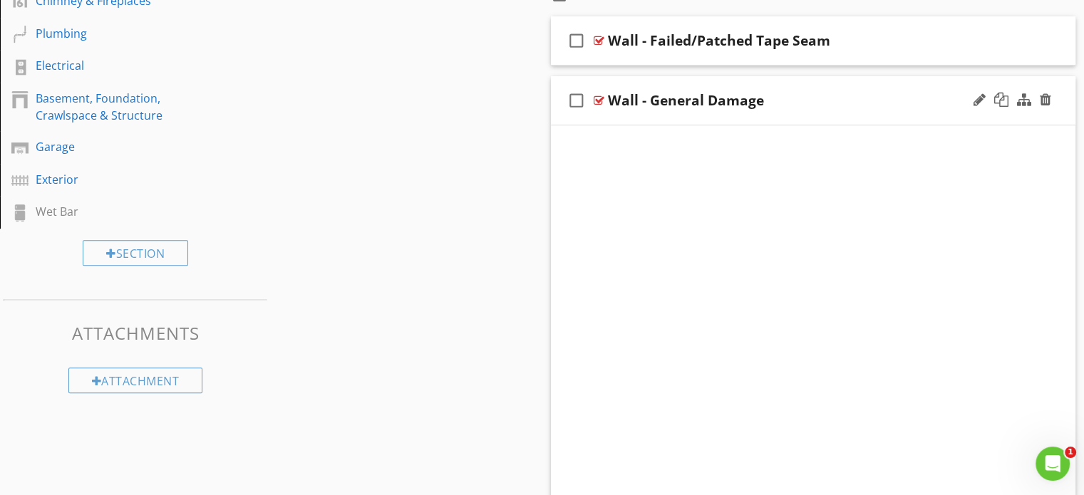
scroll to position [580, 0]
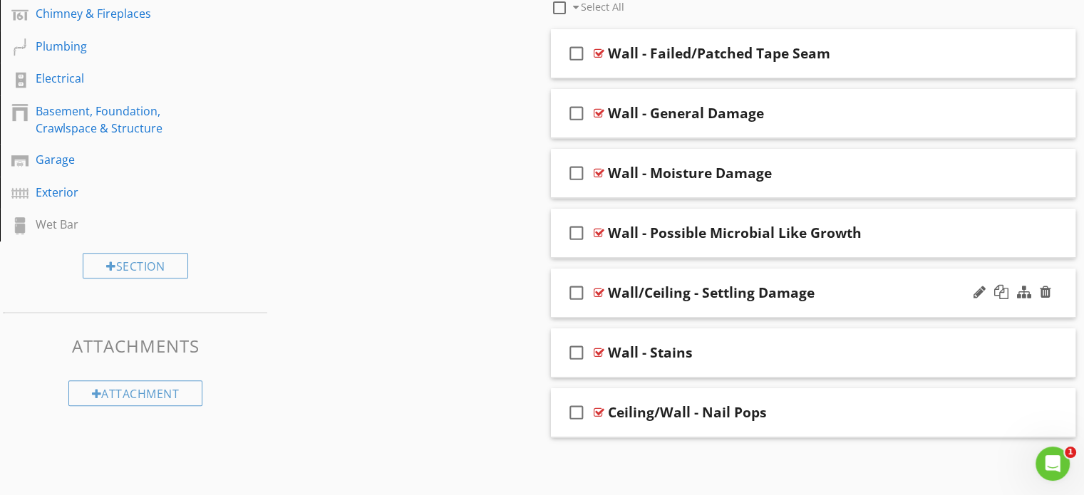
click at [732, 277] on div "check_box_outline_blank Wall/Ceiling - Settling Damage" at bounding box center [813, 293] width 525 height 49
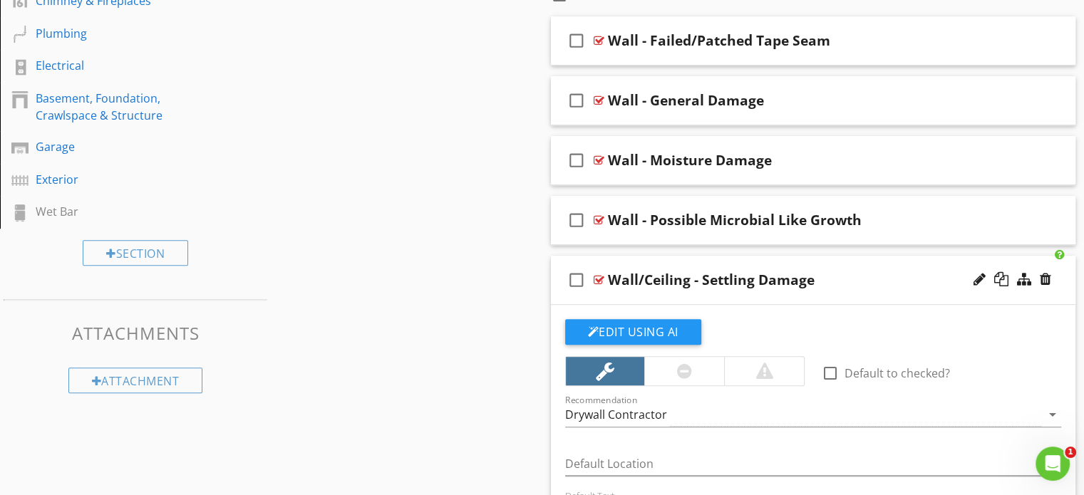
click at [687, 279] on div "Wall/Ceiling - Settling Damage" at bounding box center [711, 280] width 207 height 17
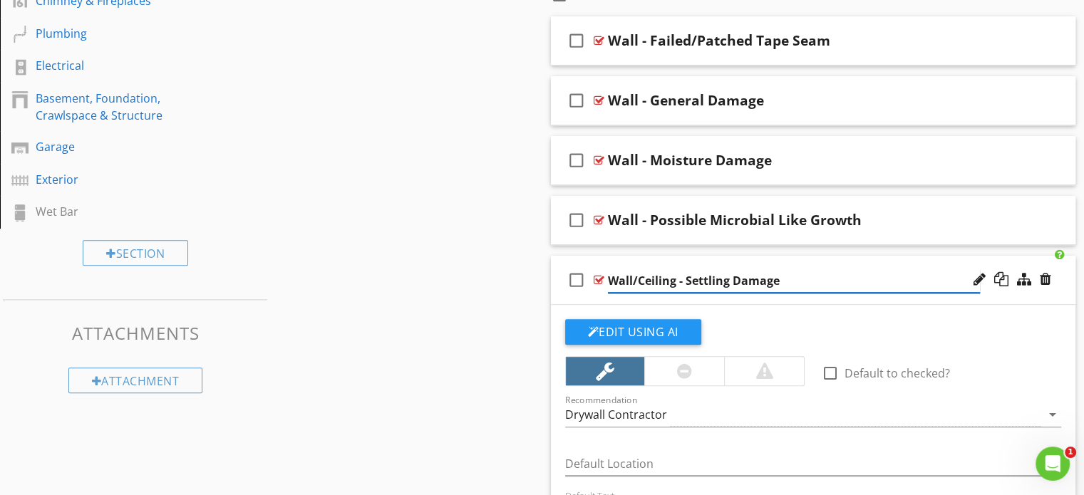
click at [675, 279] on input "Wall/Ceiling - Settling Damage" at bounding box center [794, 281] width 372 height 24
type input "Wall - Settling Damage"
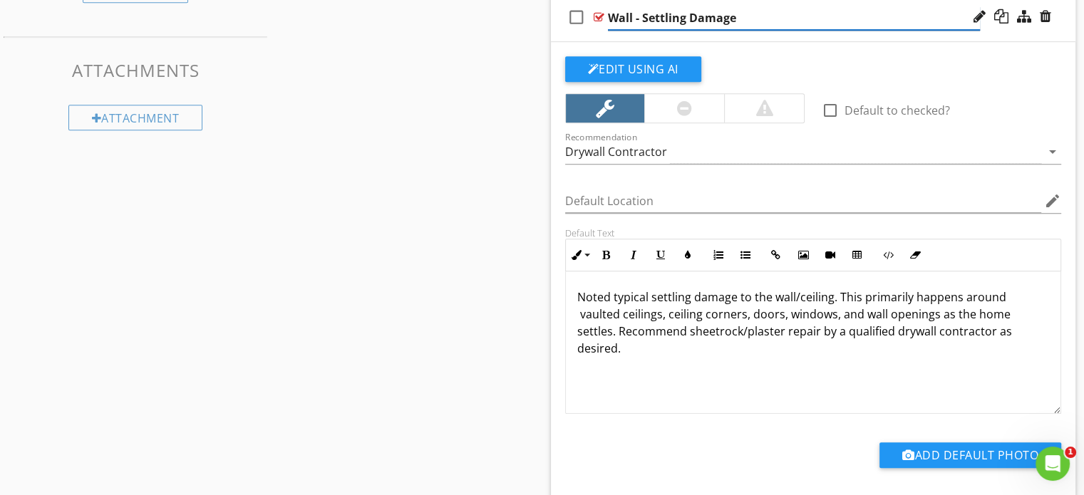
scroll to position [926, 0]
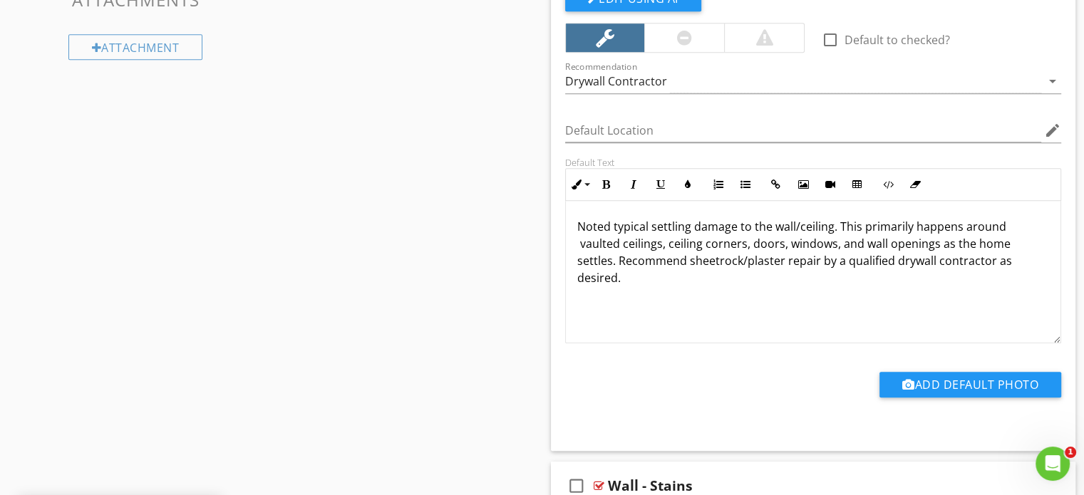
click at [830, 225] on p "Noted typical settling damage to the wall/ceiling. This primarily happens aroun…" at bounding box center [813, 252] width 473 height 68
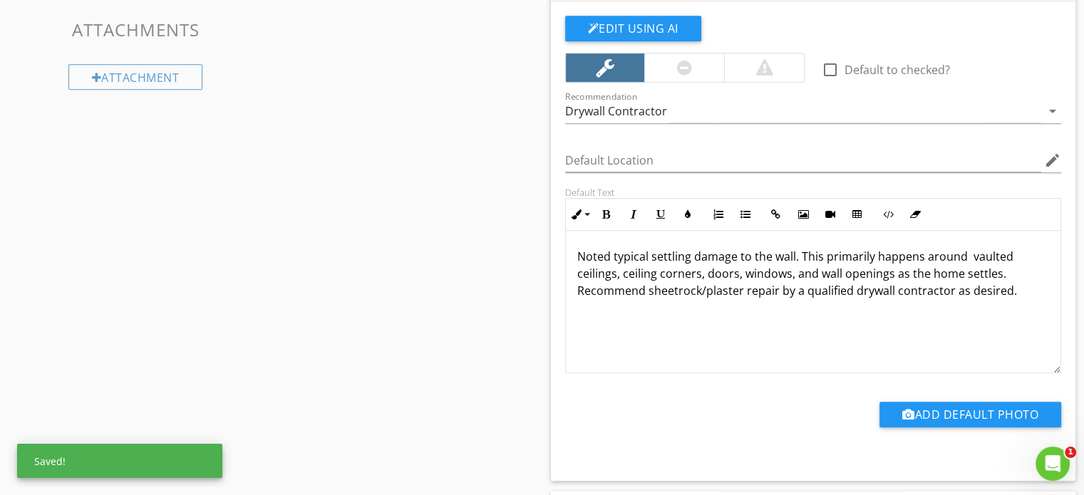
scroll to position [897, 0]
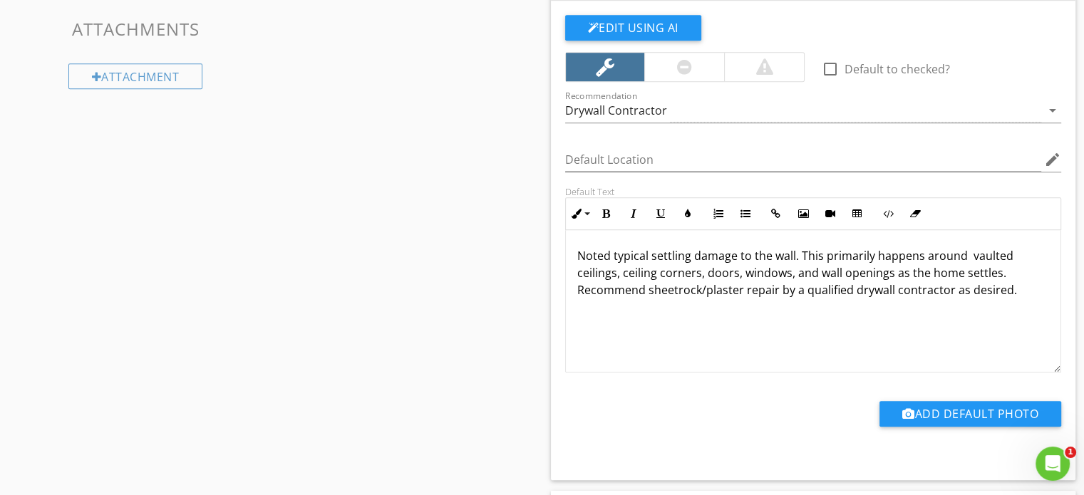
click at [626, 270] on p "Noted typical settling damage to the wall. This primarily happens around vaulte…" at bounding box center [813, 272] width 473 height 51
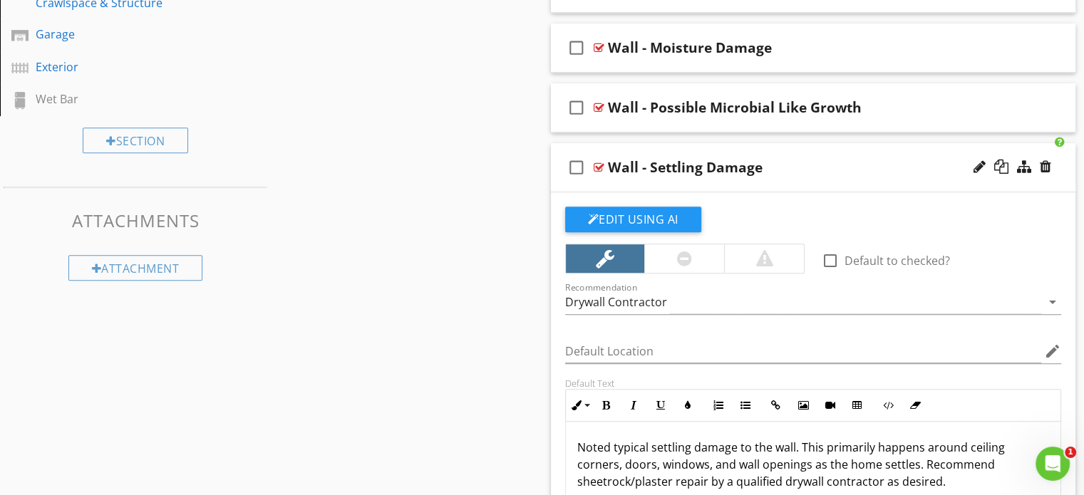
scroll to position [691, 0]
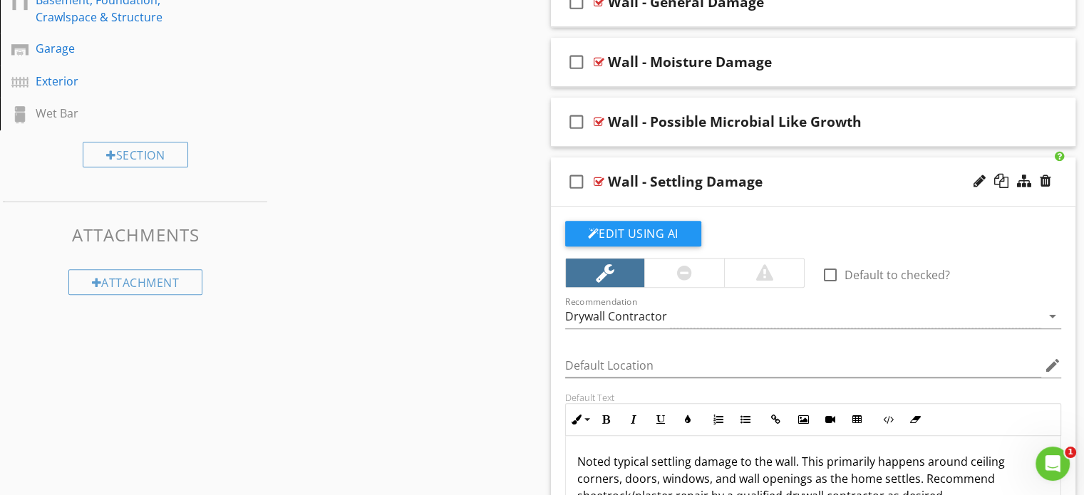
click at [683, 162] on div "check_box_outline_blank Wall - Settling Damage" at bounding box center [813, 182] width 525 height 49
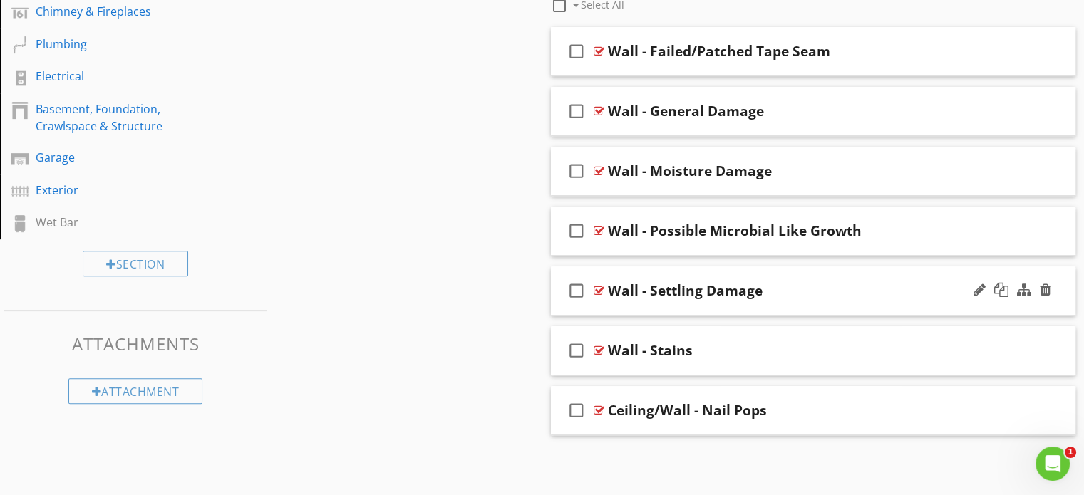
scroll to position [580, 0]
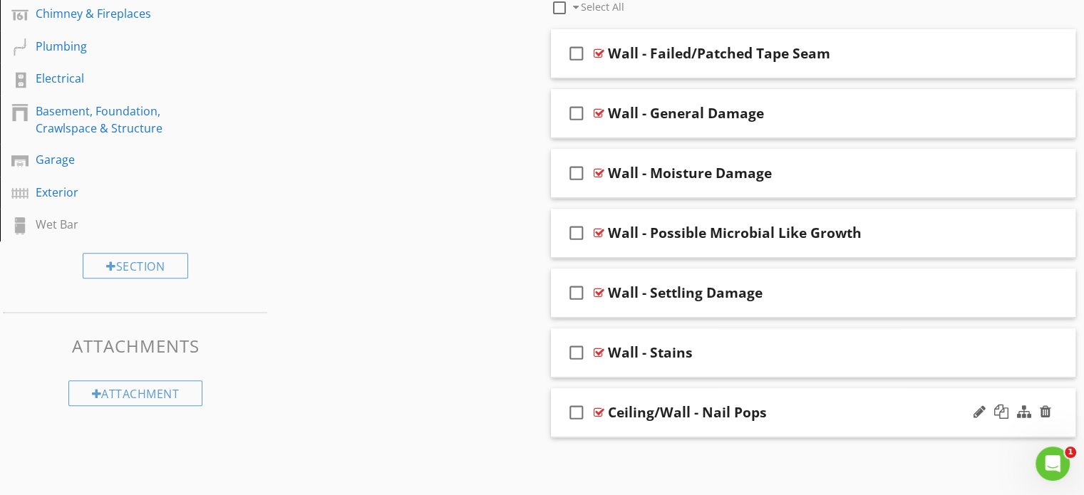
click at [678, 394] on div "check_box_outline_blank Ceiling/Wall - Nail Pops" at bounding box center [813, 413] width 525 height 49
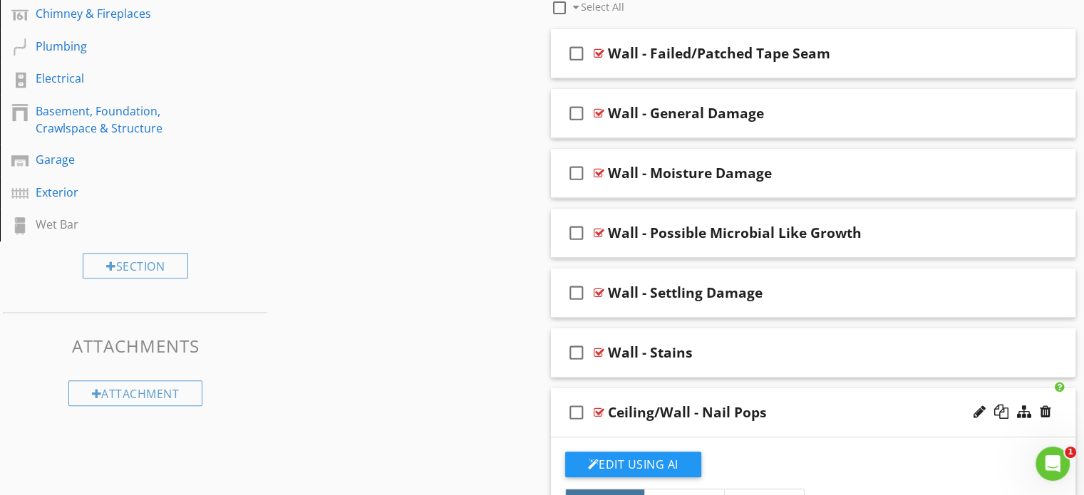
scroll to position [691, 0]
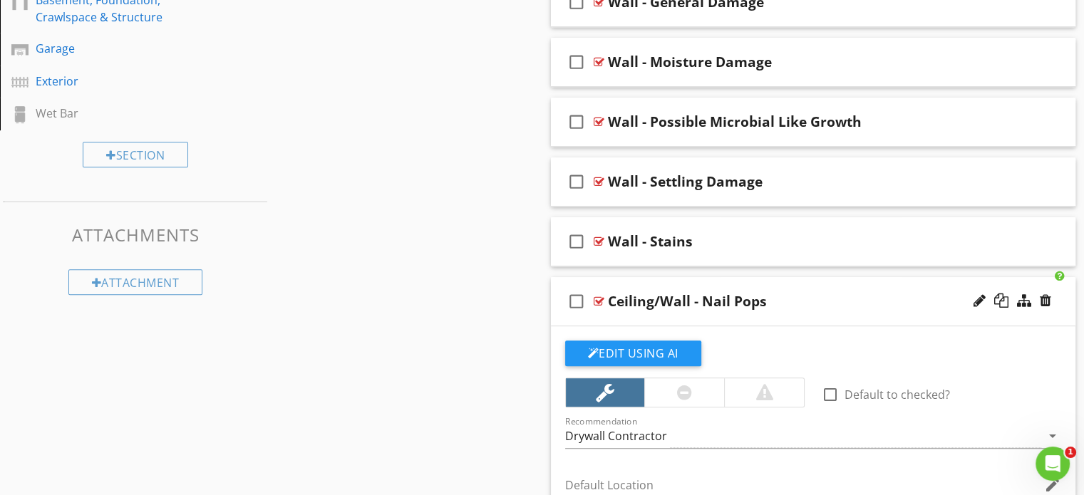
click at [658, 302] on div "Ceiling/Wall - Nail Pops" at bounding box center [687, 301] width 159 height 17
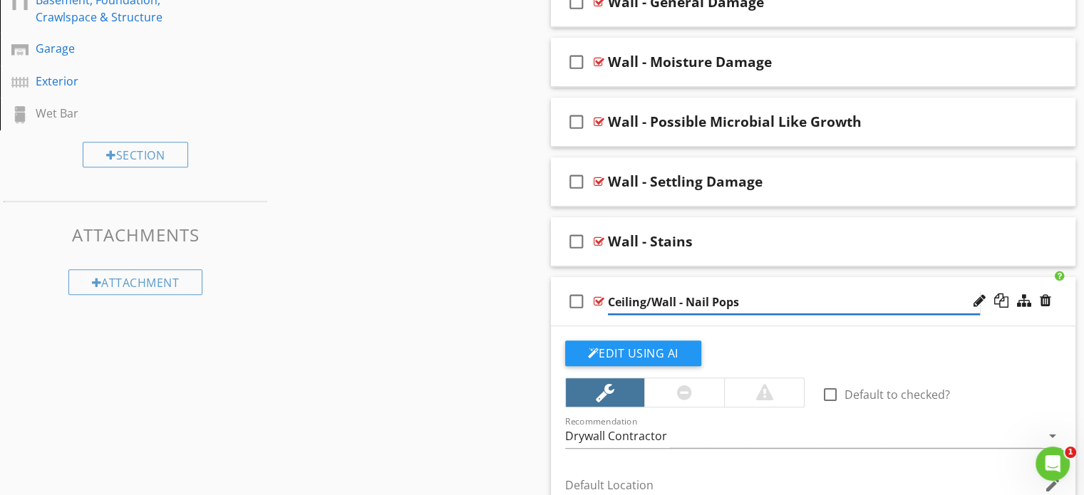
click at [650, 302] on input "Ceiling/Wall - Nail Pops" at bounding box center [794, 303] width 372 height 24
type input "Wall - Nail Pops"
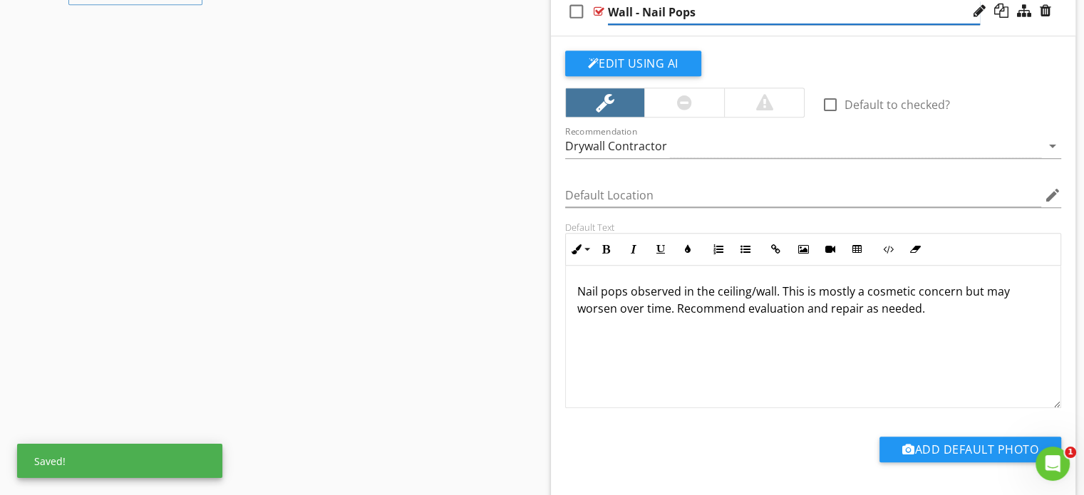
scroll to position [982, 0]
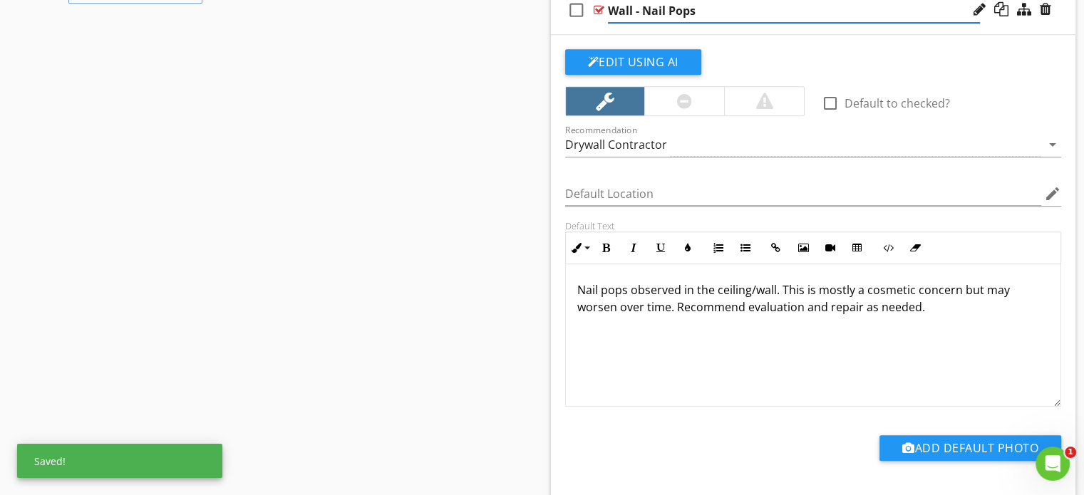
click at [752, 288] on p "Nail pops observed in the ceiling/wall. This is mostly a cosmetic concern but m…" at bounding box center [813, 299] width 473 height 34
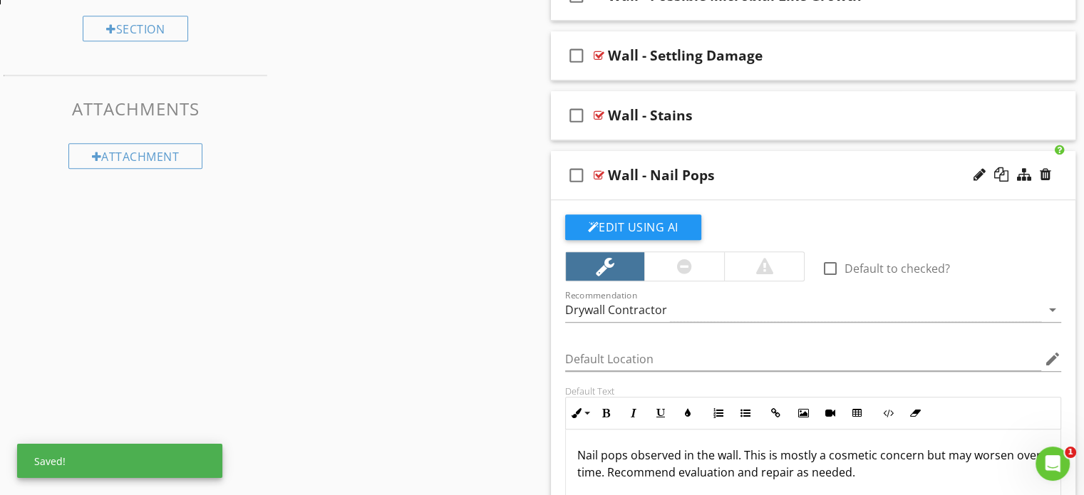
scroll to position [802, 0]
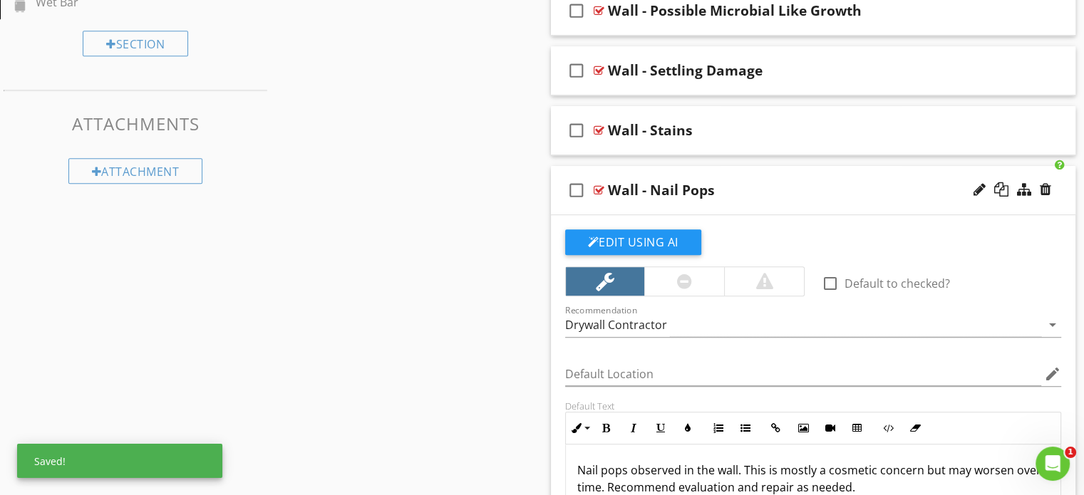
click at [676, 166] on div "check_box_outline_blank Wall - Nail Pops" at bounding box center [813, 190] width 525 height 49
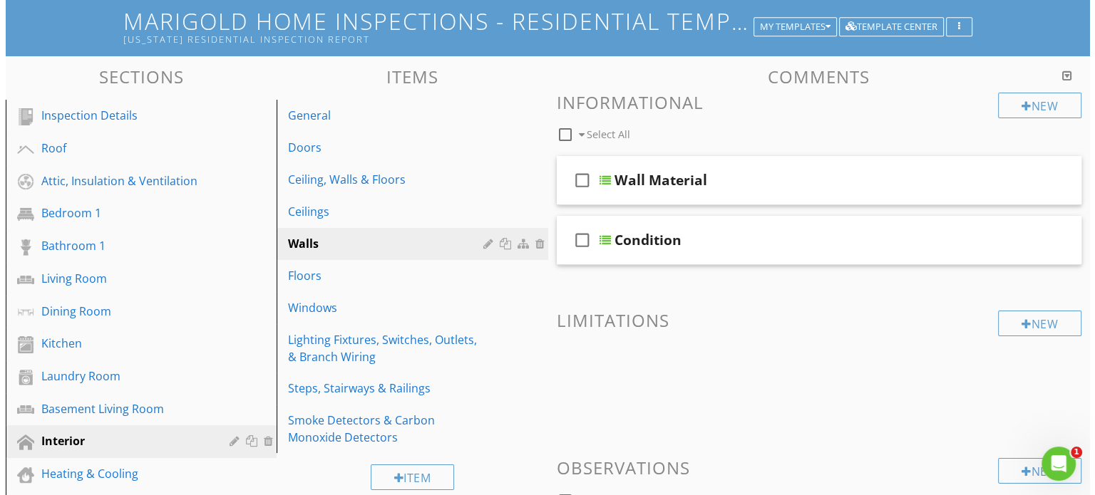
scroll to position [87, 0]
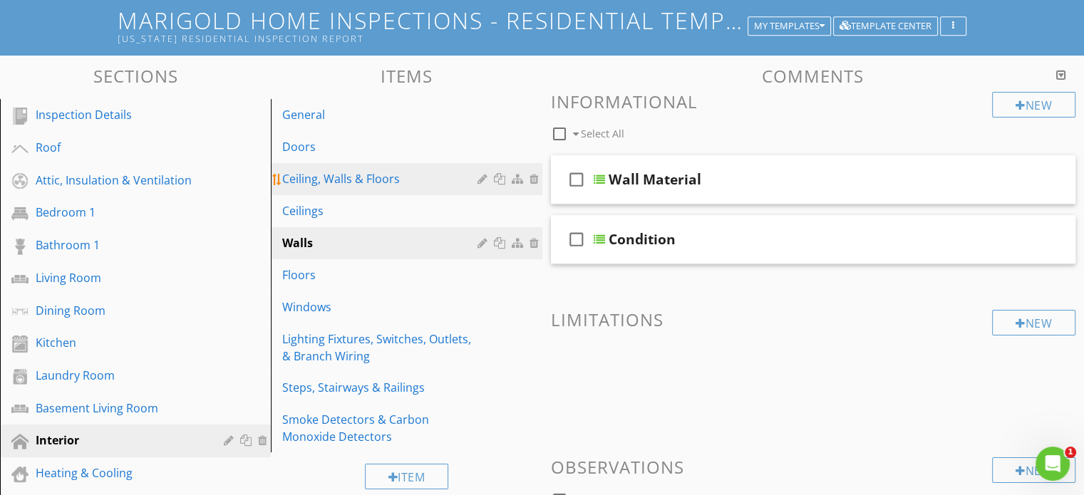
click at [401, 165] on link "Ceiling, Walls & Floors" at bounding box center [408, 178] width 267 height 31
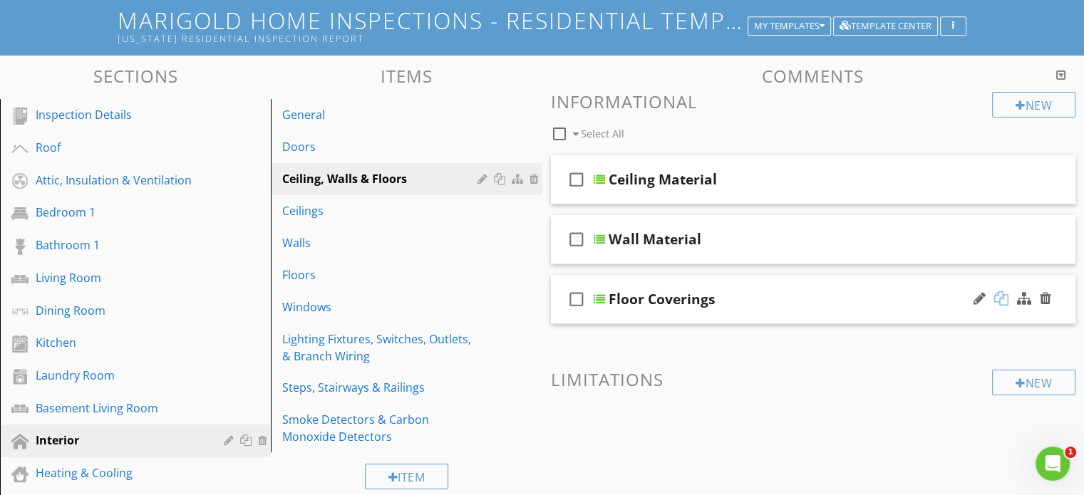
click at [1004, 297] on div at bounding box center [1002, 299] width 14 height 14
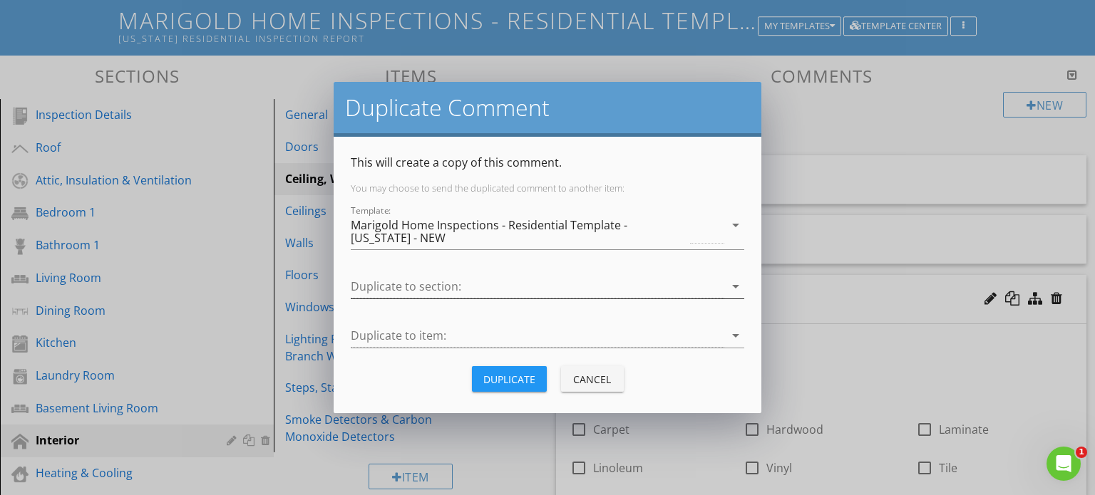
click at [516, 290] on div at bounding box center [538, 287] width 374 height 24
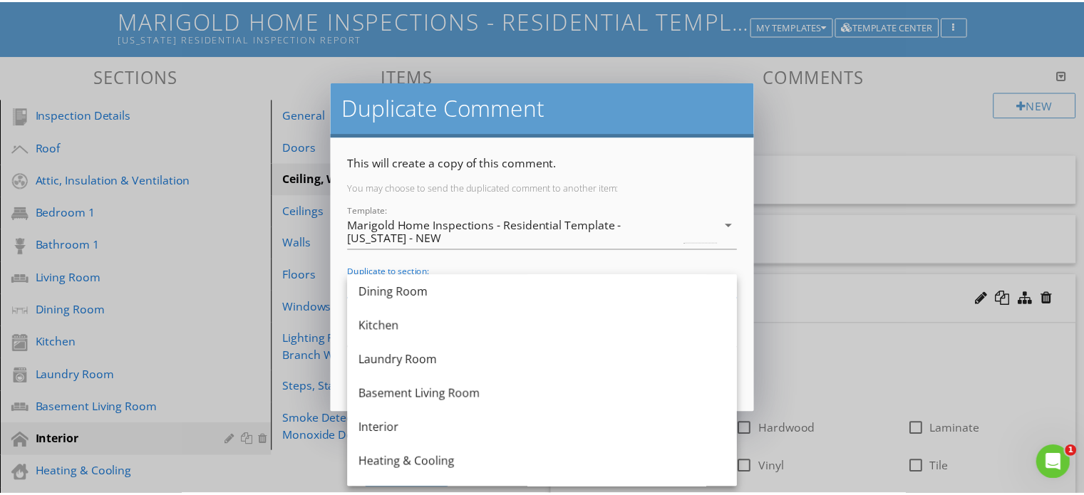
scroll to position [245, 0]
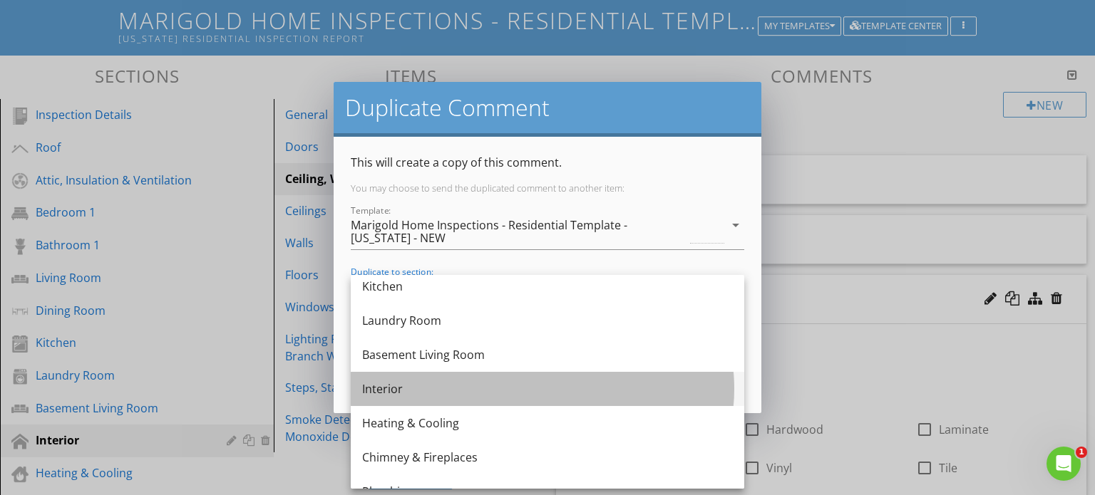
click at [447, 391] on div "Interior" at bounding box center [547, 389] width 371 height 17
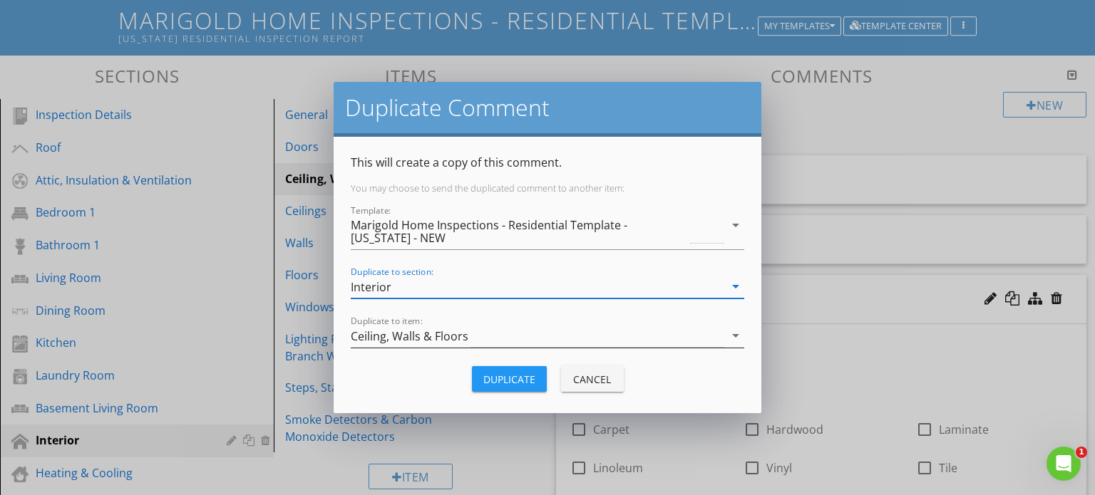
click at [469, 333] on div "Ceiling, Walls & Floors" at bounding box center [538, 336] width 374 height 24
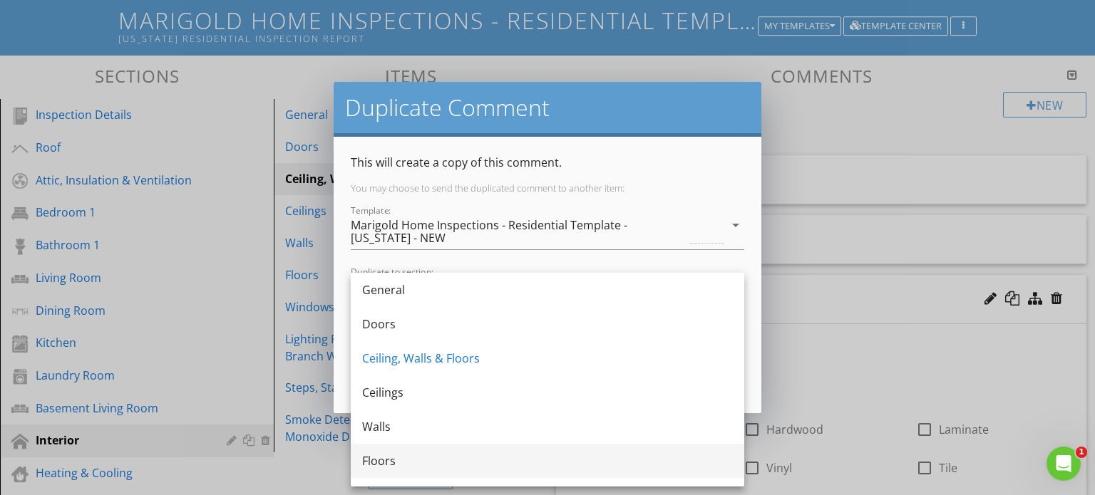
click at [421, 468] on div "Floors" at bounding box center [547, 461] width 371 height 17
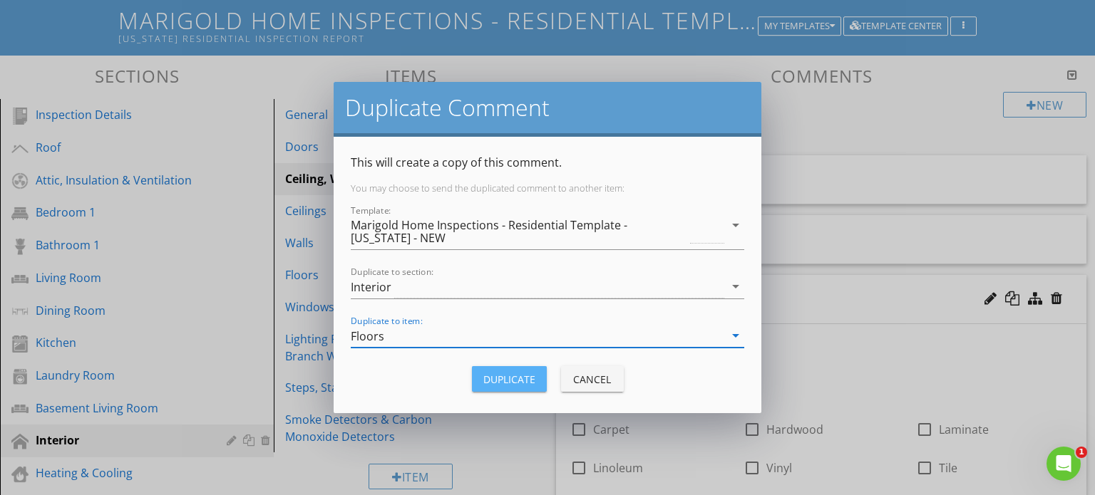
click at [510, 376] on div "Duplicate" at bounding box center [509, 379] width 52 height 15
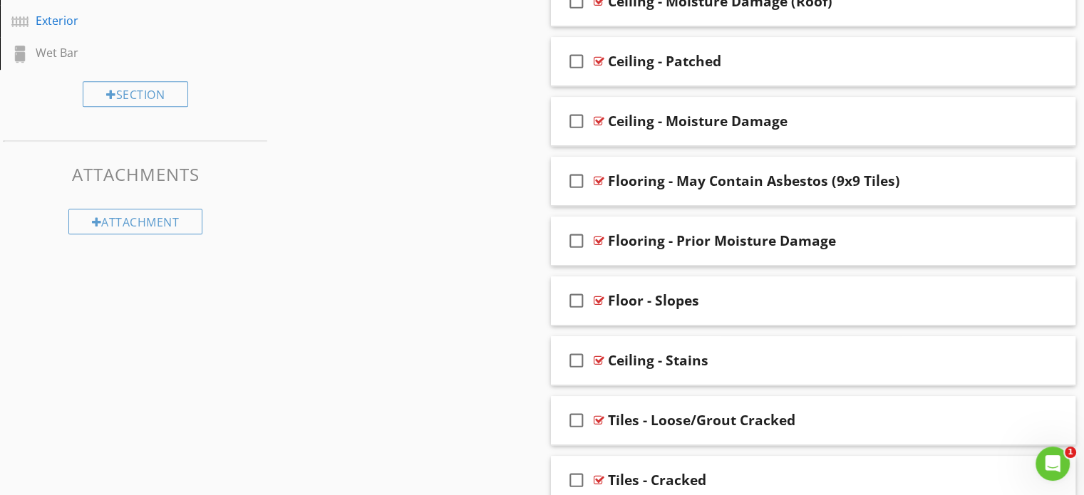
scroll to position [754, 0]
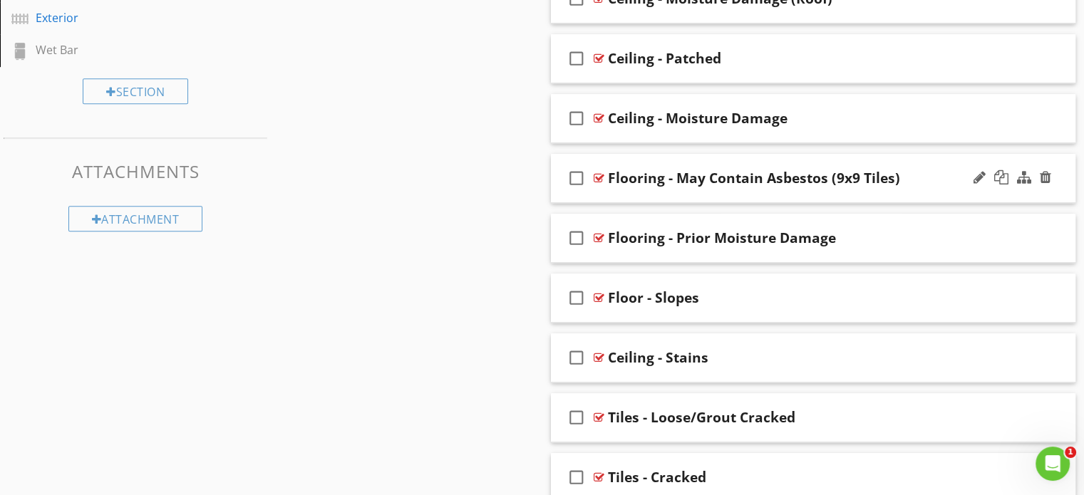
click at [578, 180] on icon "check_box_outline_blank" at bounding box center [576, 178] width 23 height 34
click at [572, 239] on icon "check_box_outline_blank" at bounding box center [576, 238] width 23 height 34
click at [576, 302] on icon "check_box_outline_blank" at bounding box center [576, 298] width 23 height 34
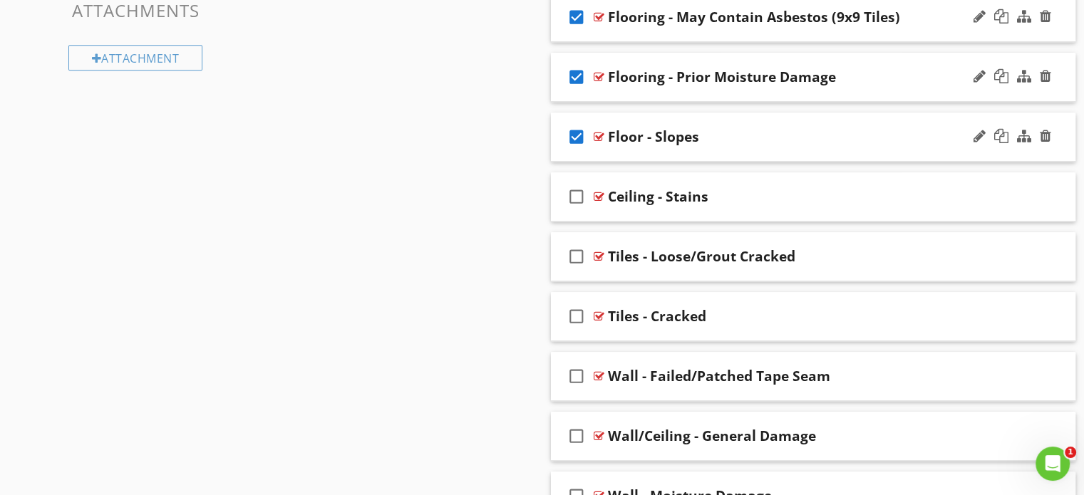
scroll to position [917, 0]
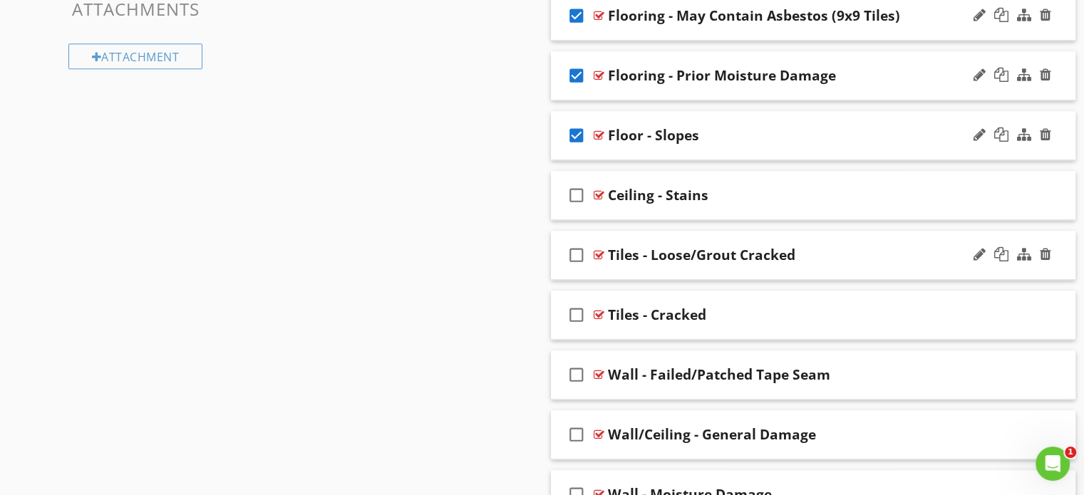
click at [579, 248] on icon "check_box_outline_blank" at bounding box center [576, 255] width 23 height 34
click at [574, 312] on icon "check_box_outline_blank" at bounding box center [576, 315] width 23 height 34
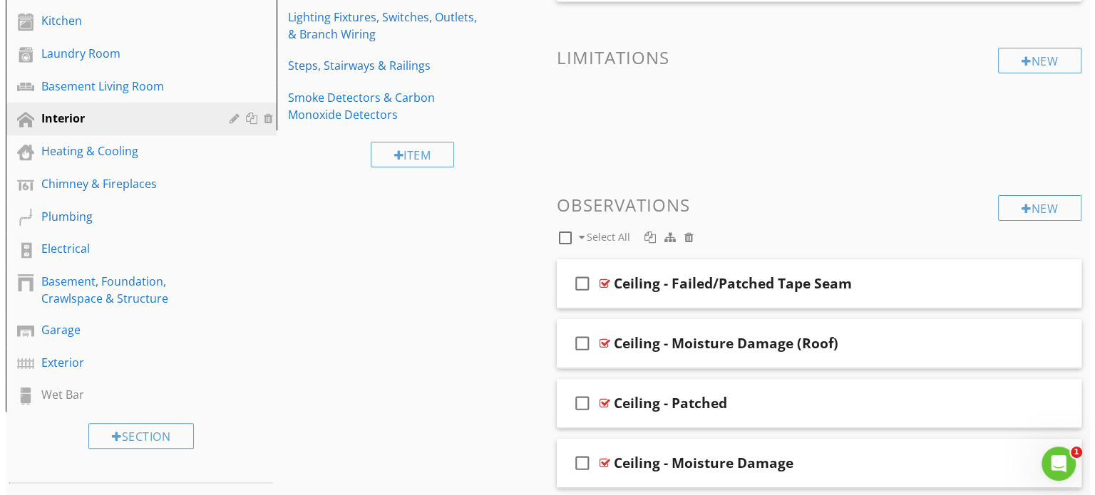
scroll to position [408, 0]
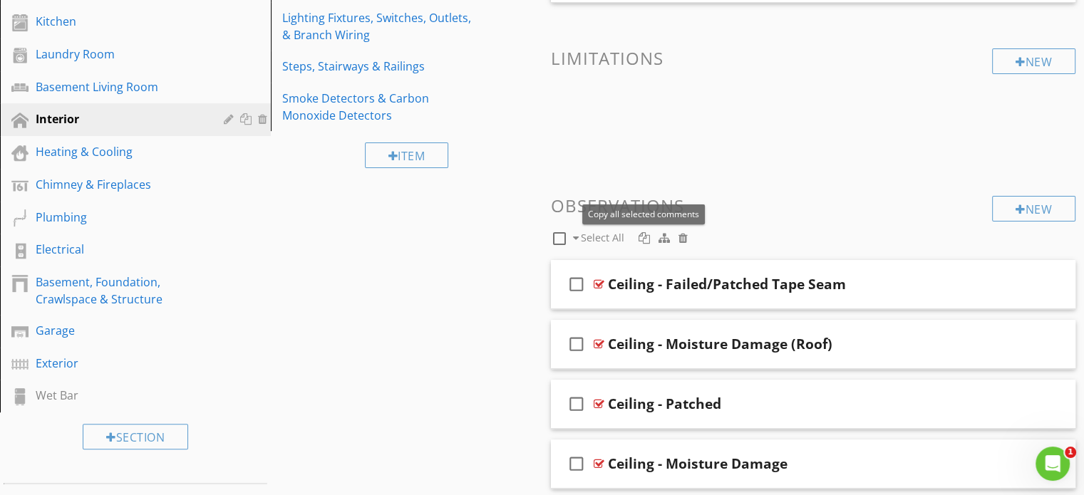
click at [643, 230] on span at bounding box center [644, 238] width 17 height 16
click at [643, 236] on div at bounding box center [644, 237] width 11 height 11
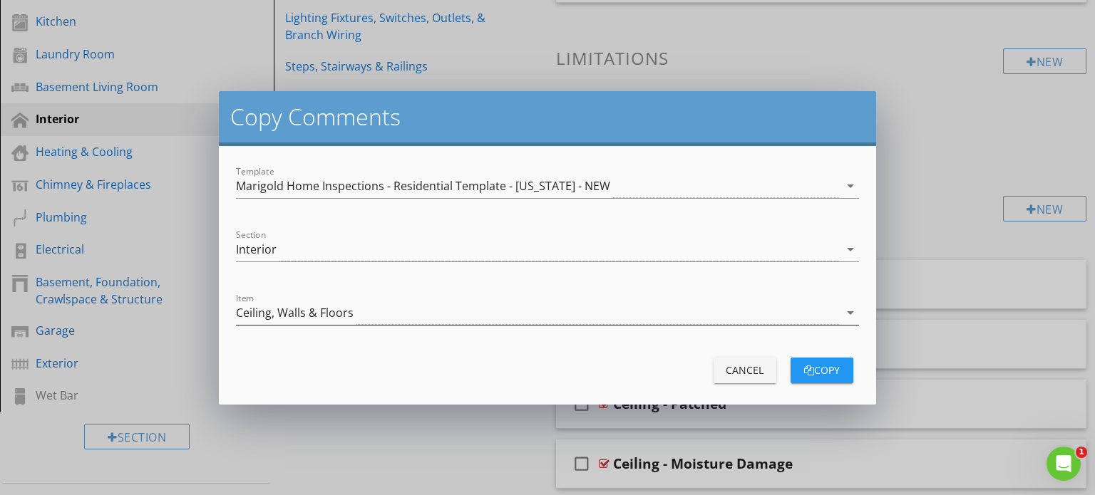
click at [590, 312] on div "Ceiling, Walls & Floors" at bounding box center [537, 314] width 603 height 24
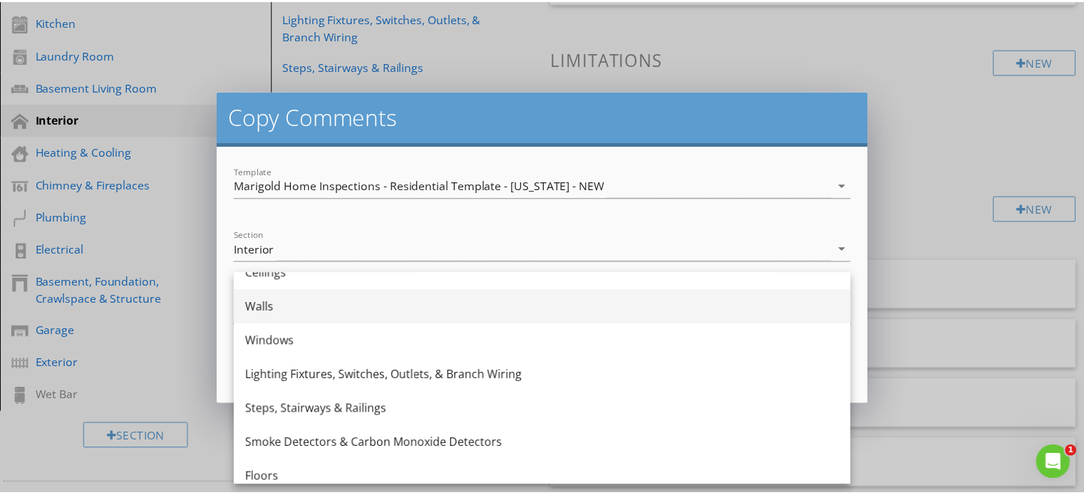
scroll to position [128, 0]
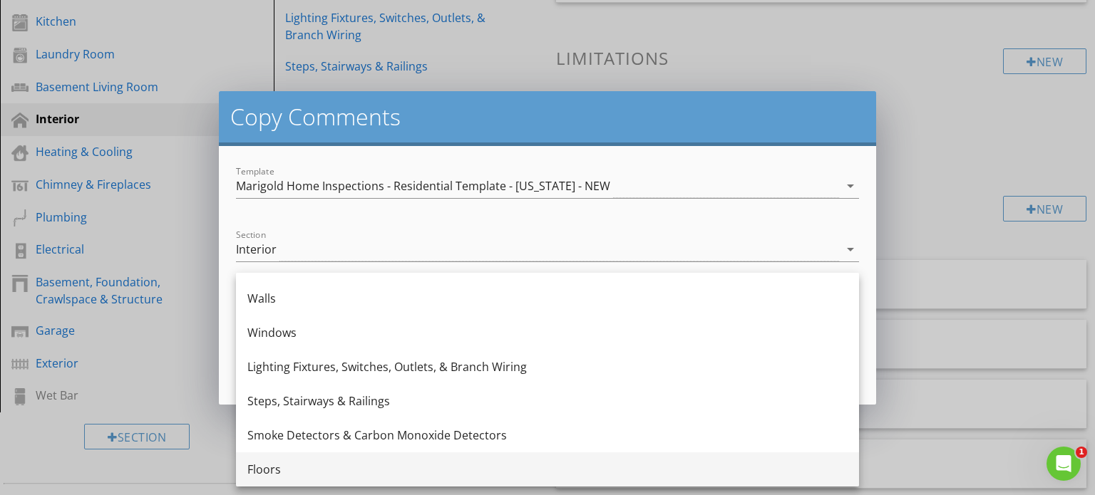
click at [382, 462] on div "Floors" at bounding box center [547, 469] width 600 height 17
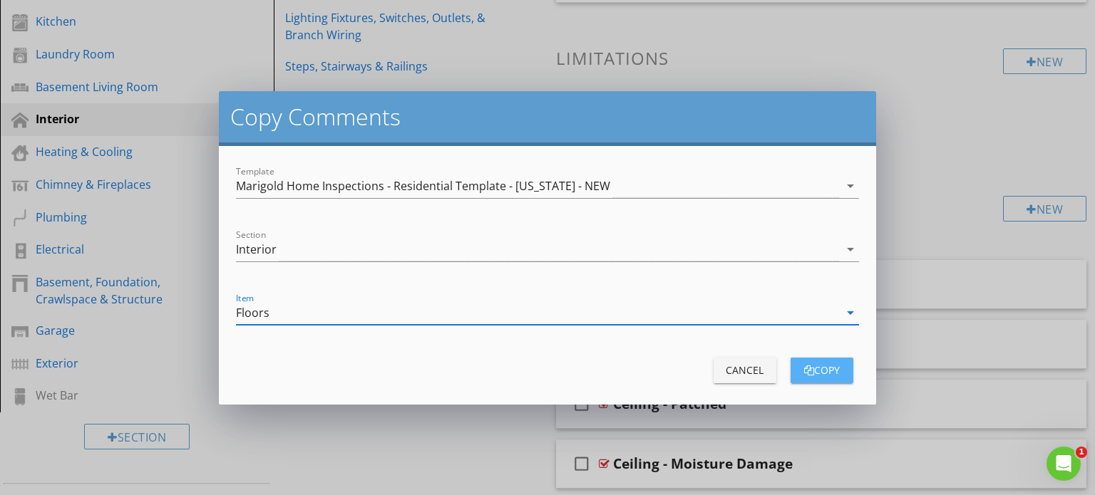
click at [811, 369] on div "copy" at bounding box center [822, 370] width 40 height 15
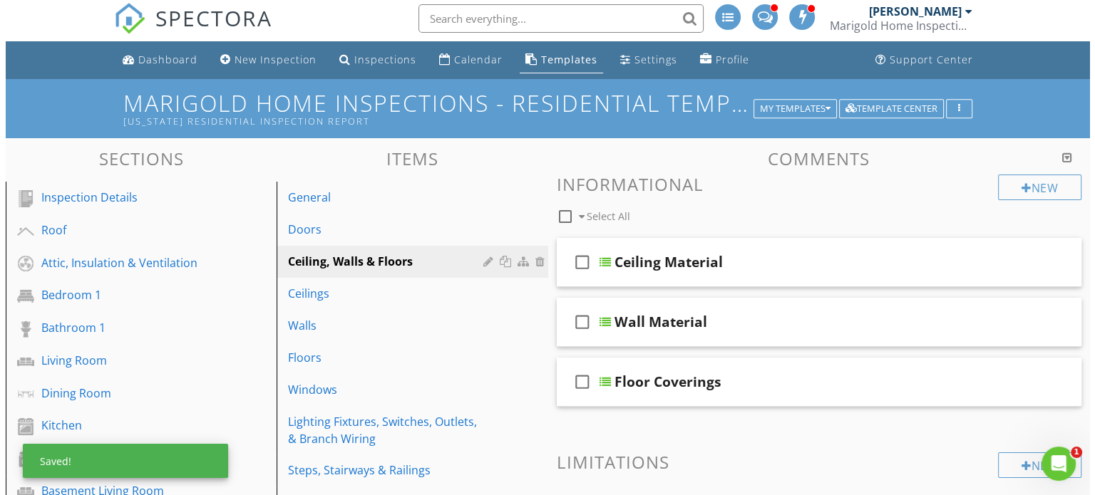
scroll to position [0, 0]
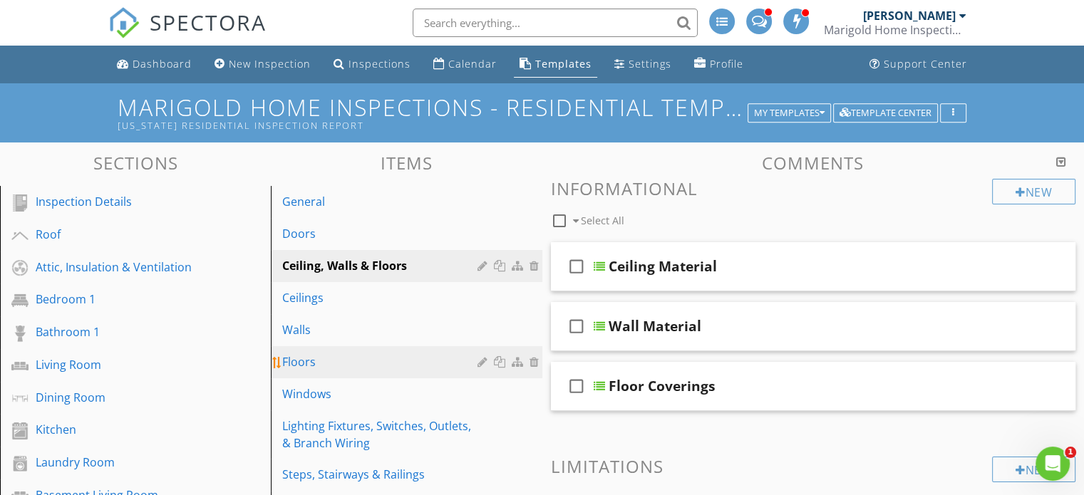
click at [376, 355] on div "Floors" at bounding box center [381, 362] width 199 height 17
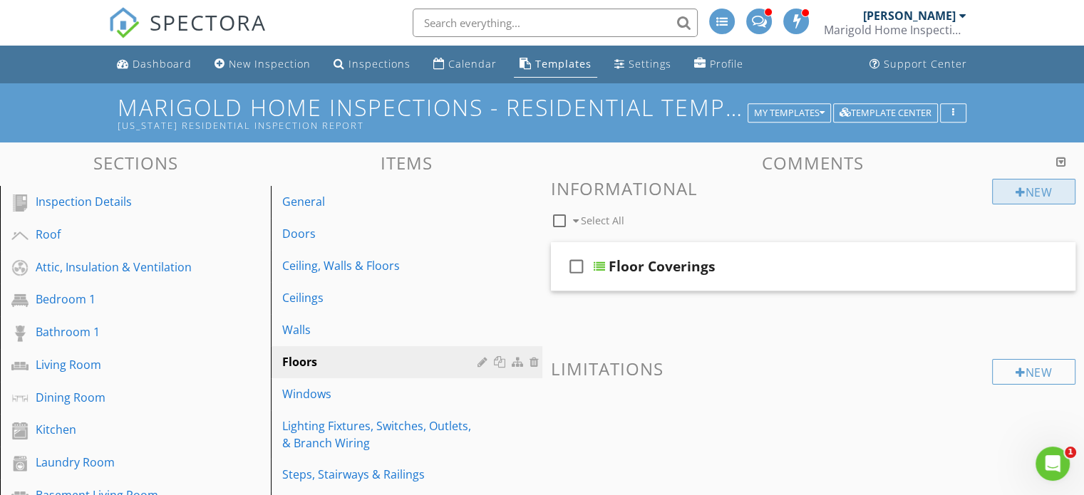
click at [1003, 200] on div "New" at bounding box center [1033, 192] width 83 height 26
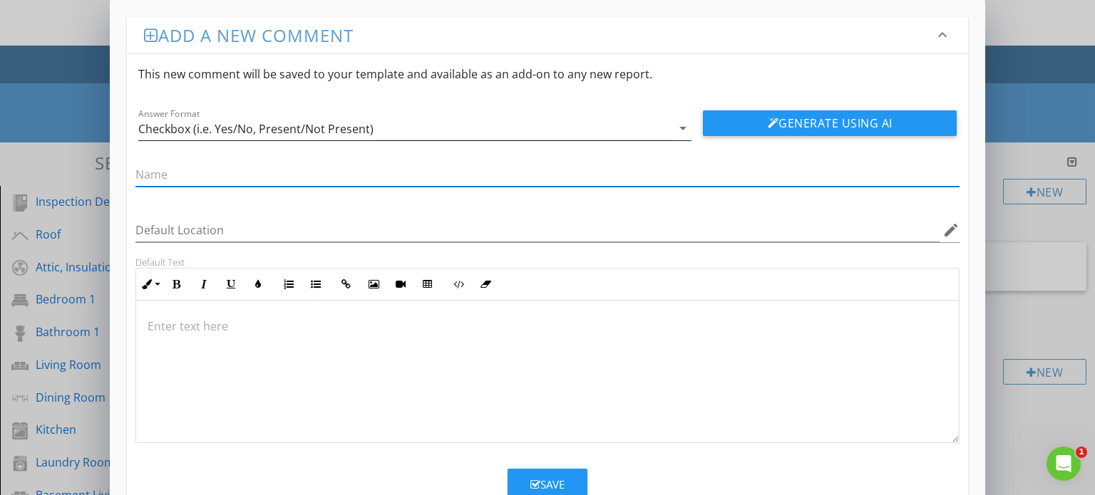
click at [572, 121] on div "Checkbox (i.e. Yes/No, Present/Not Present)" at bounding box center [405, 129] width 534 height 24
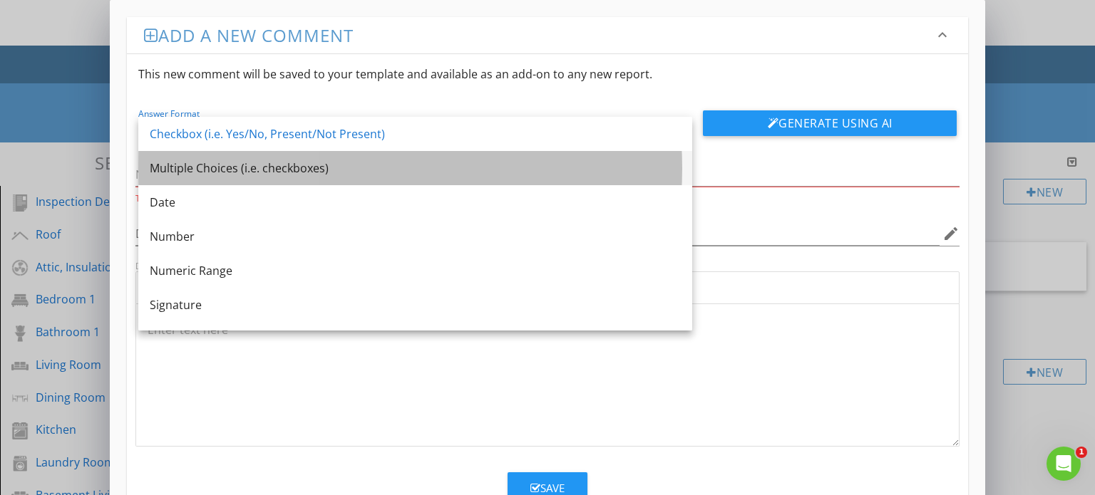
click at [445, 173] on div "Multiple Choices (i.e. checkboxes)" at bounding box center [415, 168] width 531 height 17
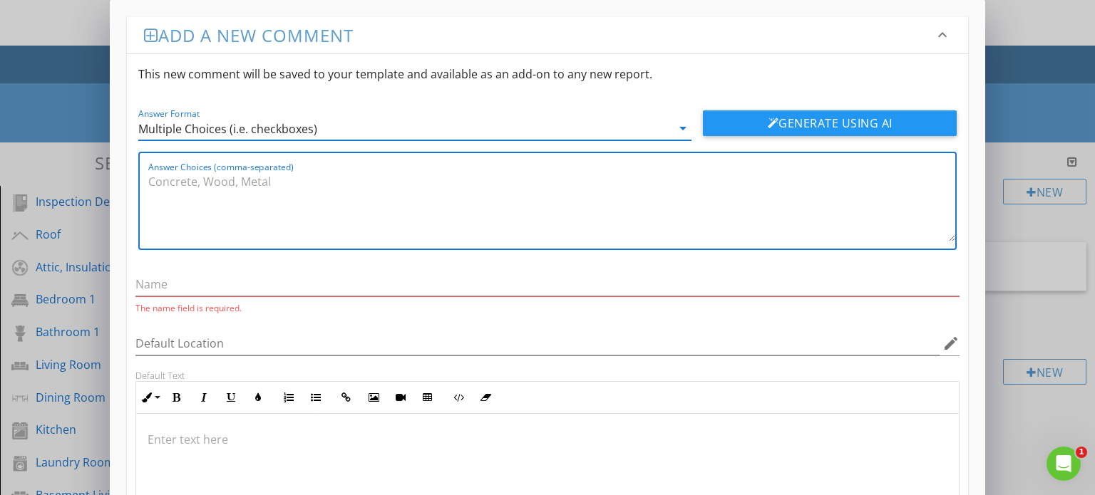
click at [304, 196] on textarea "Answer Choices (comma-separated)" at bounding box center [552, 205] width 808 height 71
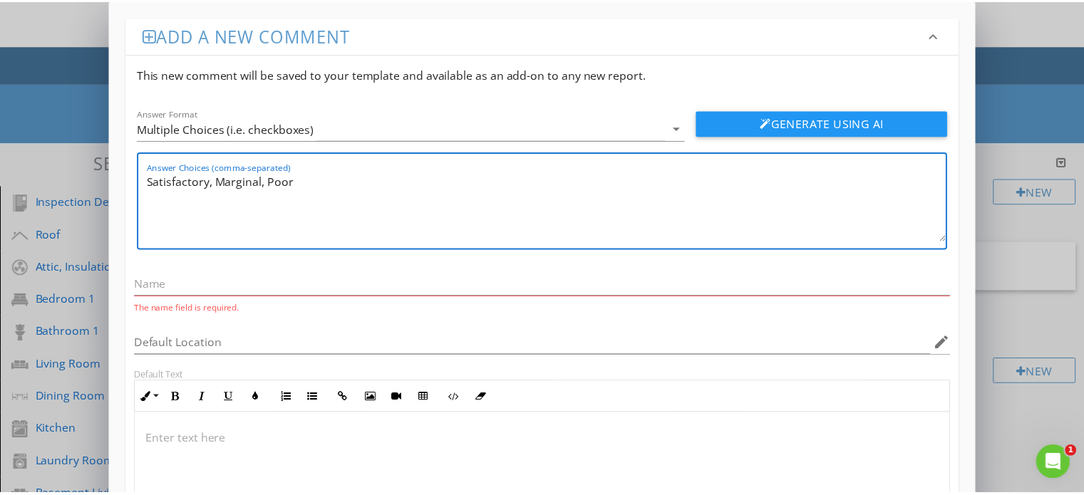
scroll to position [156, 0]
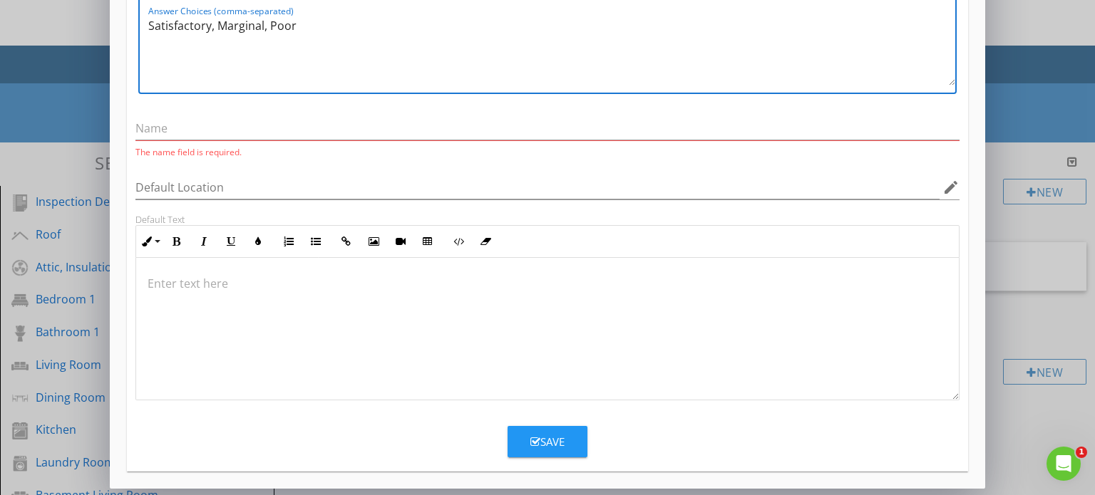
type textarea "Satisfactory, Marginal, Poor"
click at [555, 435] on div "Save" at bounding box center [547, 442] width 34 height 16
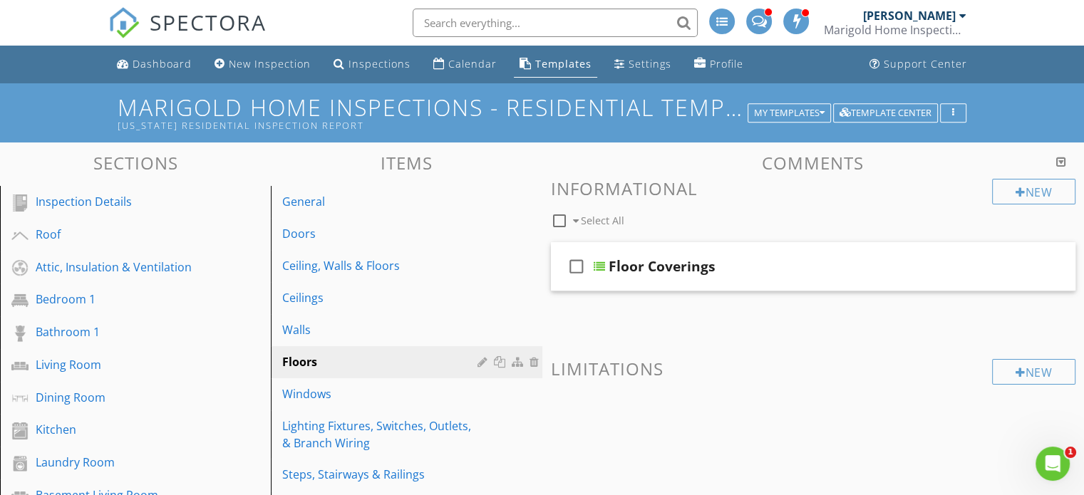
scroll to position [88, 0]
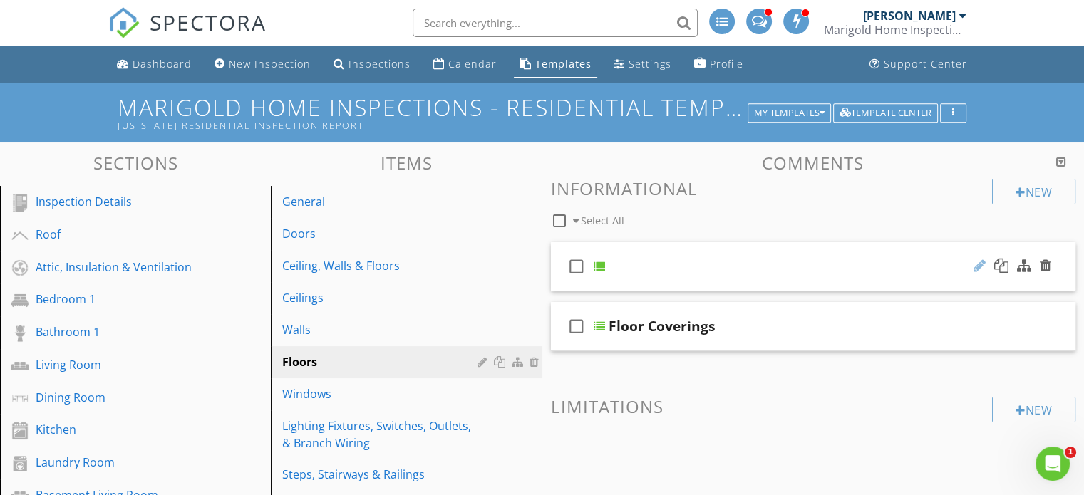
click at [977, 265] on div at bounding box center [980, 266] width 12 height 14
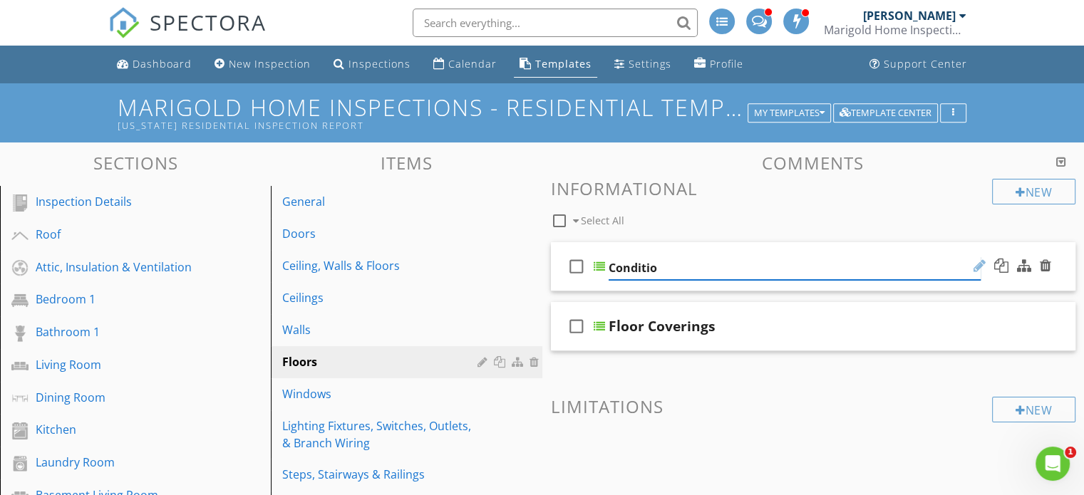
type input "Condition"
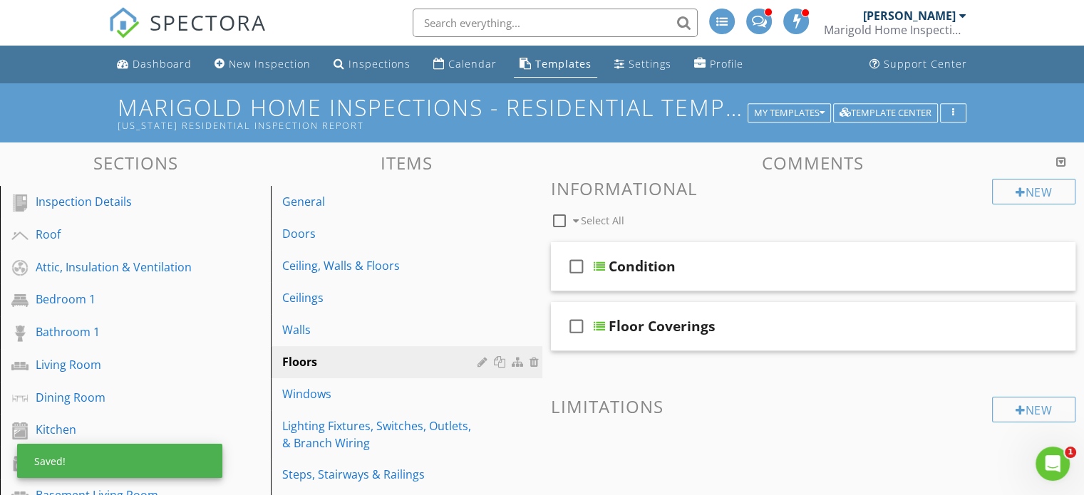
click at [801, 225] on div "check_box_outline_blank Select All" at bounding box center [772, 217] width 442 height 27
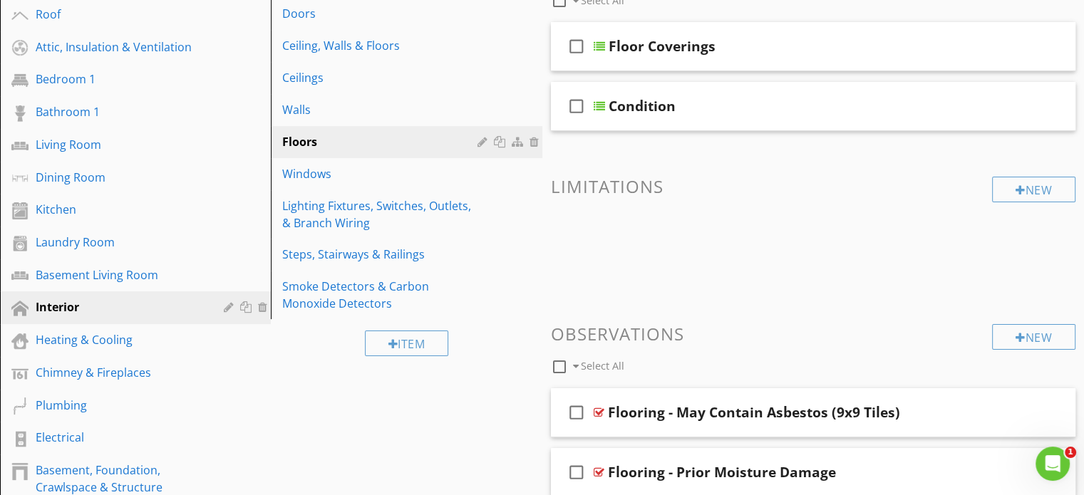
scroll to position [146, 0]
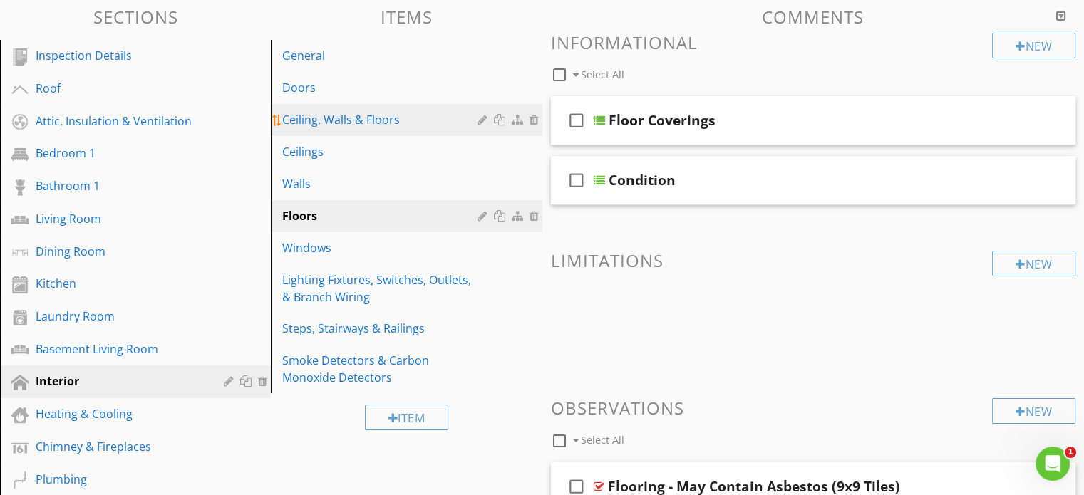
click at [411, 112] on div "Ceiling, Walls & Floors" at bounding box center [381, 119] width 199 height 17
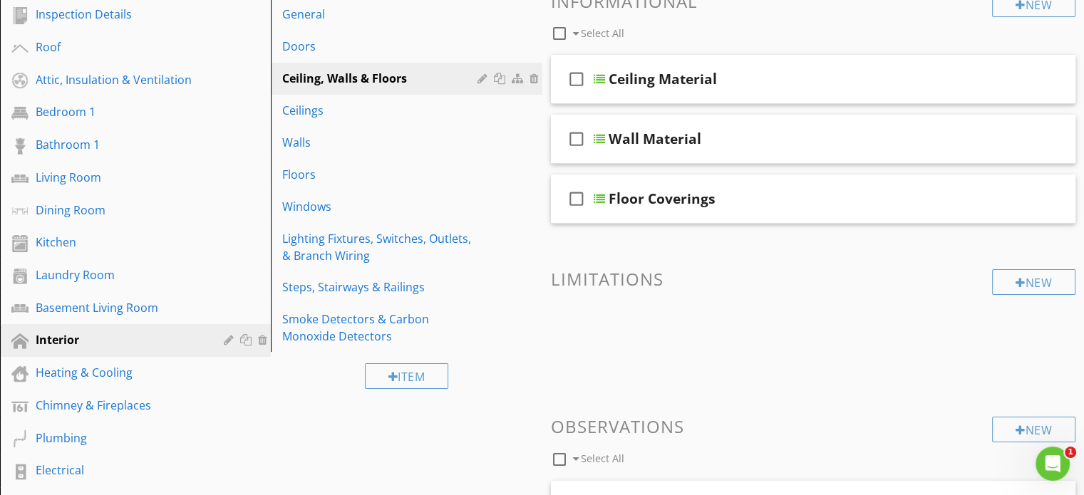
scroll to position [188, 0]
click at [535, 73] on div at bounding box center [536, 77] width 13 height 11
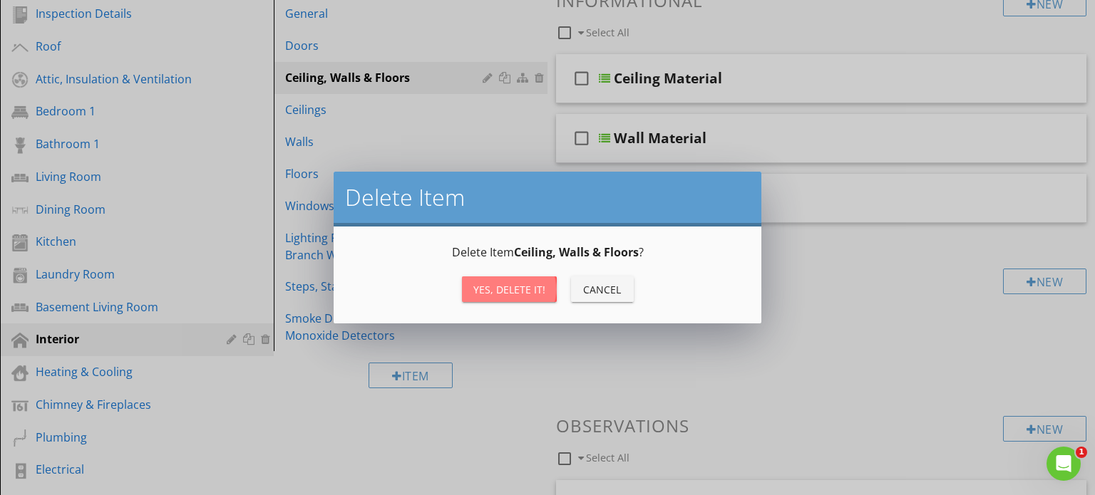
click at [523, 288] on div "Yes, Delete it!" at bounding box center [509, 289] width 72 height 15
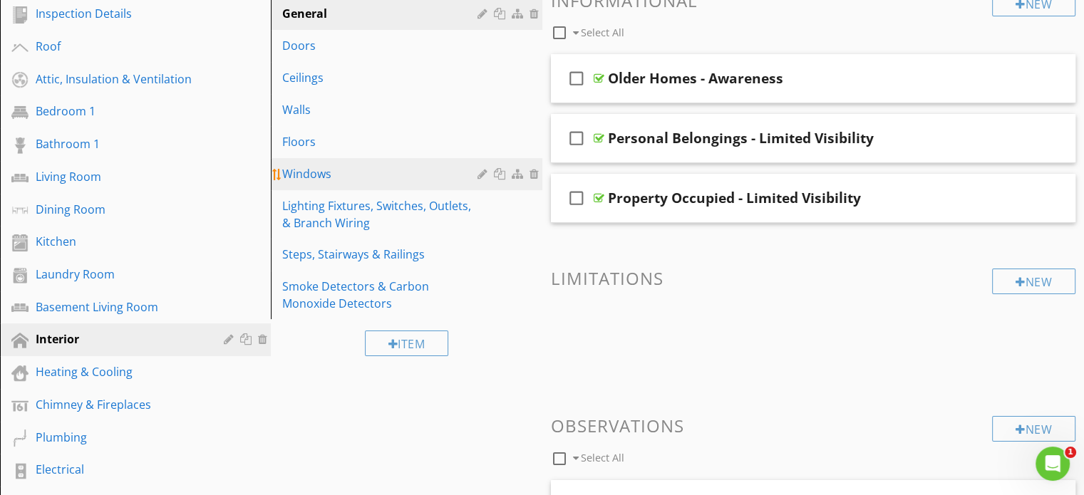
click at [428, 163] on link "Windows" at bounding box center [408, 173] width 267 height 31
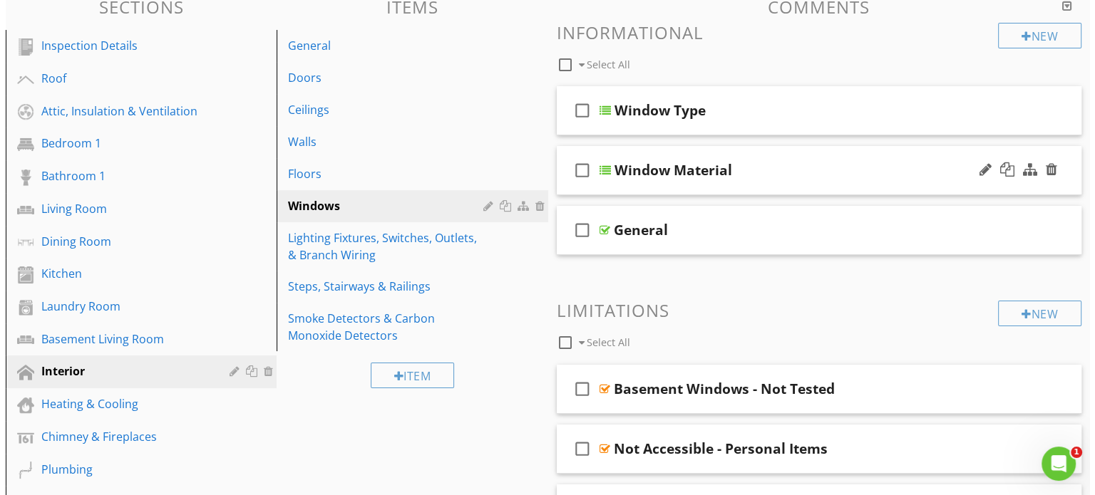
scroll to position [154, 0]
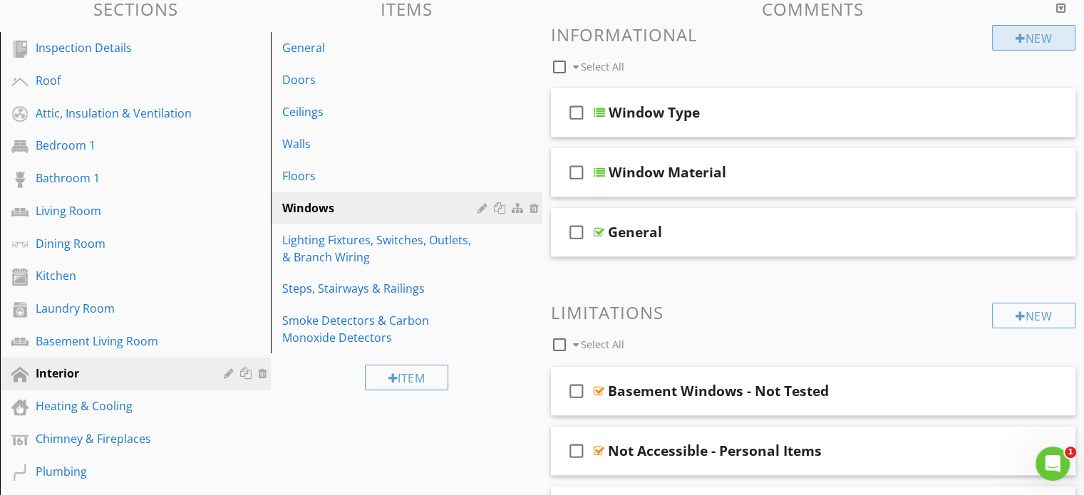
click at [1025, 31] on div "New" at bounding box center [1033, 38] width 83 height 26
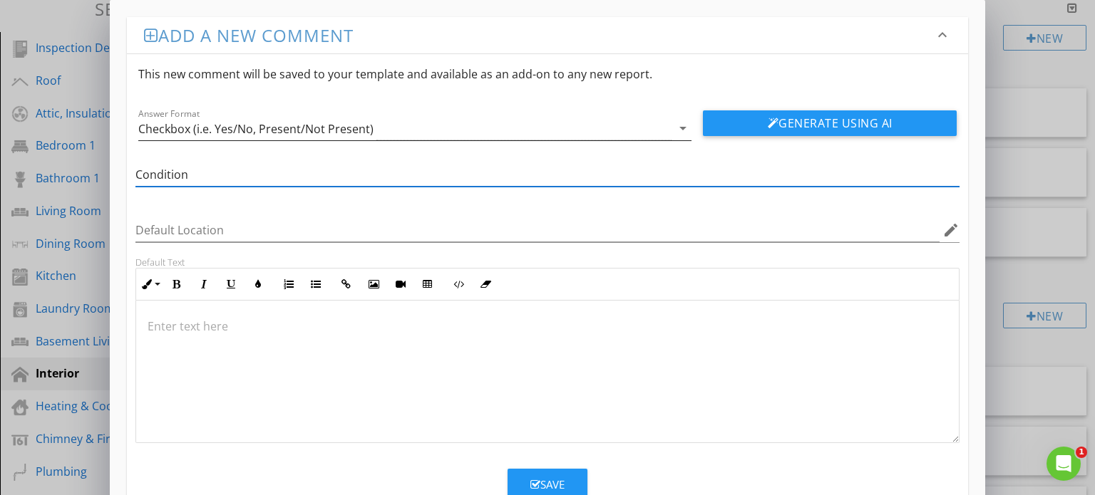
type input "Condition"
click at [679, 125] on icon "arrow_drop_down" at bounding box center [682, 128] width 17 height 17
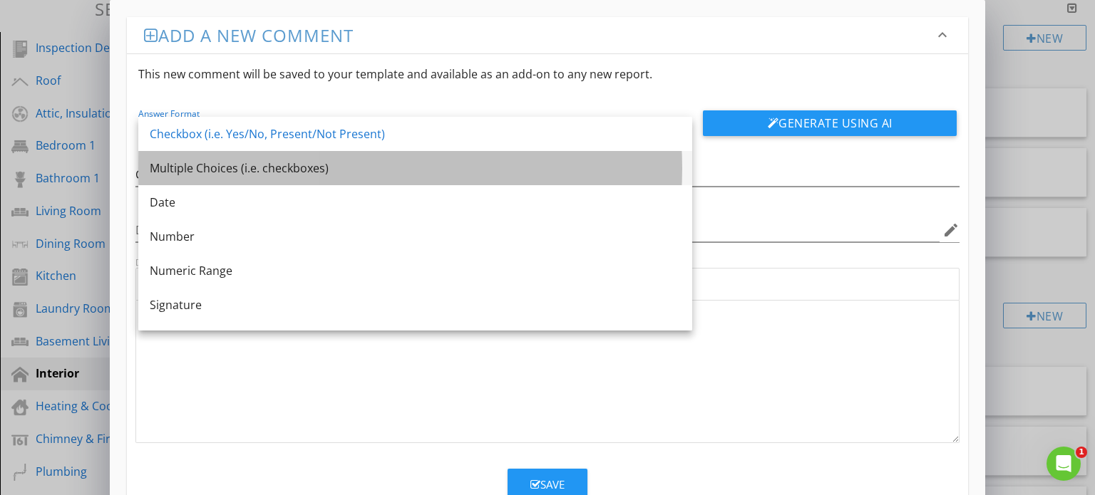
click at [374, 167] on div "Multiple Choices (i.e. checkboxes)" at bounding box center [415, 168] width 531 height 17
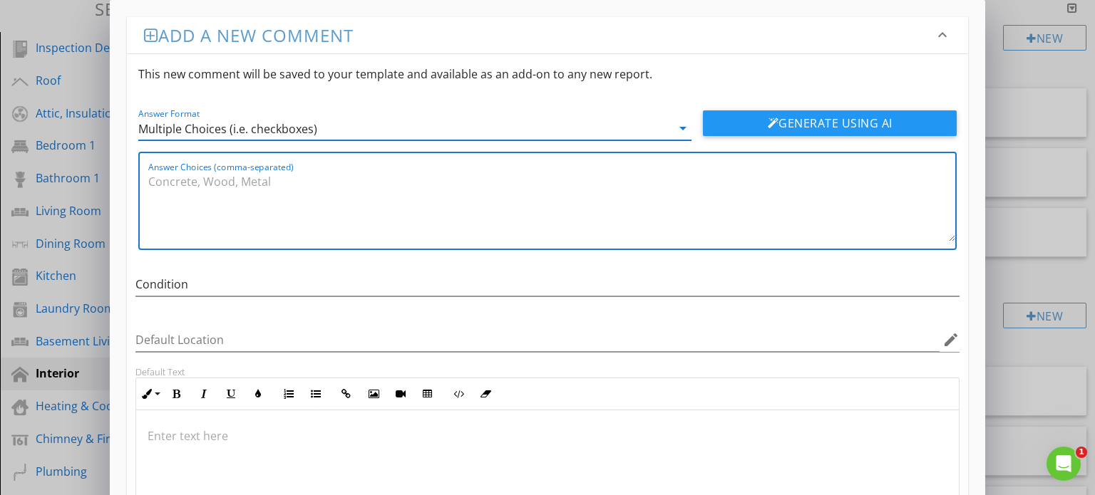
click at [275, 186] on textarea "Answer Choices (comma-separated)" at bounding box center [552, 205] width 808 height 71
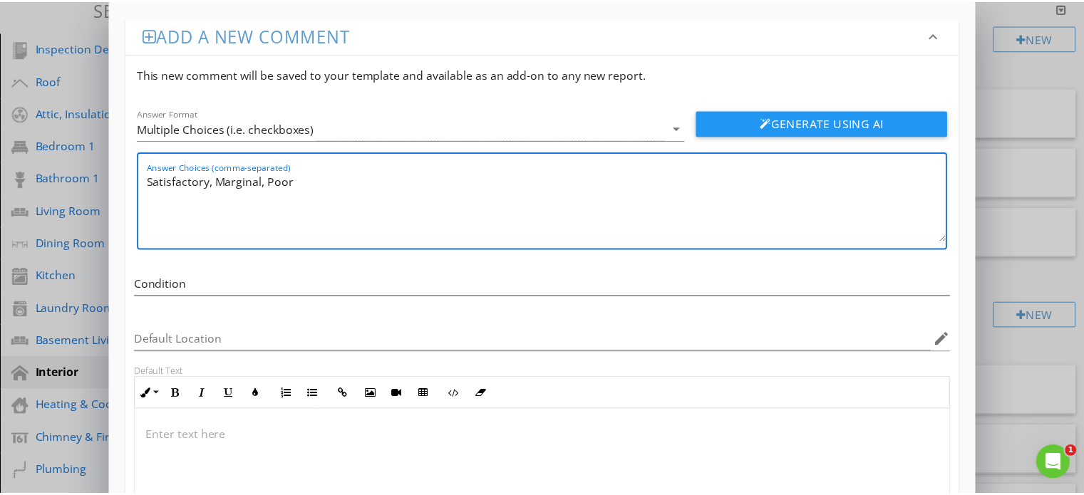
scroll to position [153, 0]
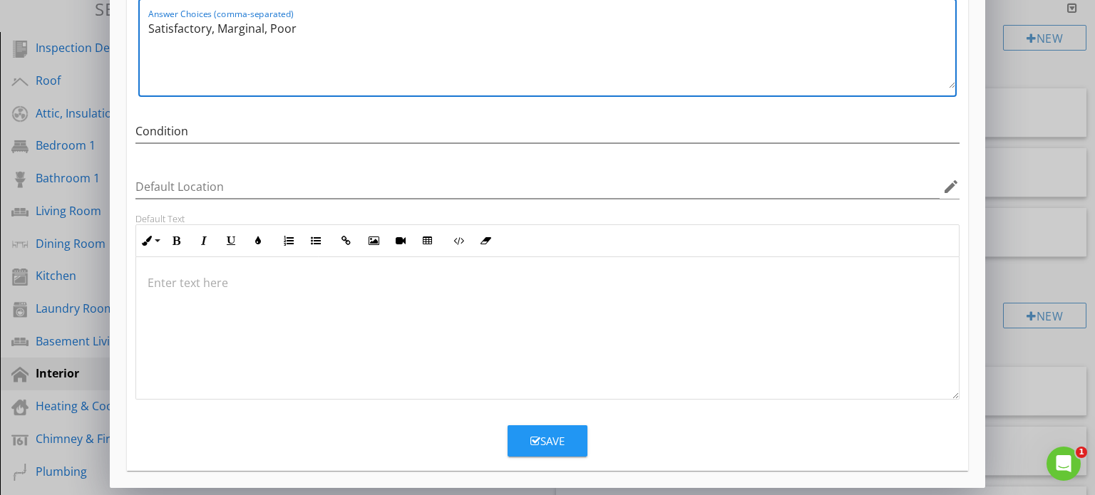
type textarea "Satisfactory, Marginal, Poor"
click at [540, 429] on button "Save" at bounding box center [548, 441] width 80 height 31
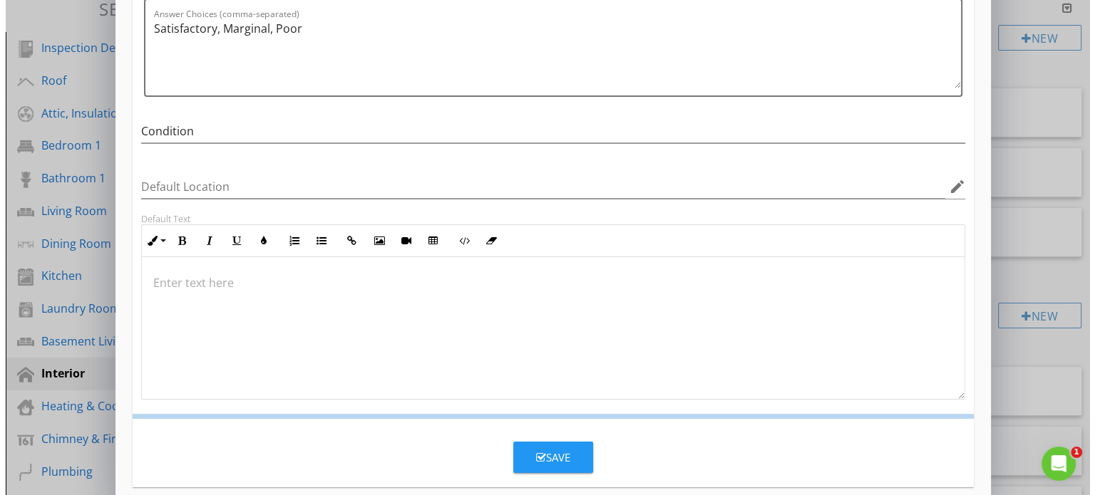
scroll to position [85, 0]
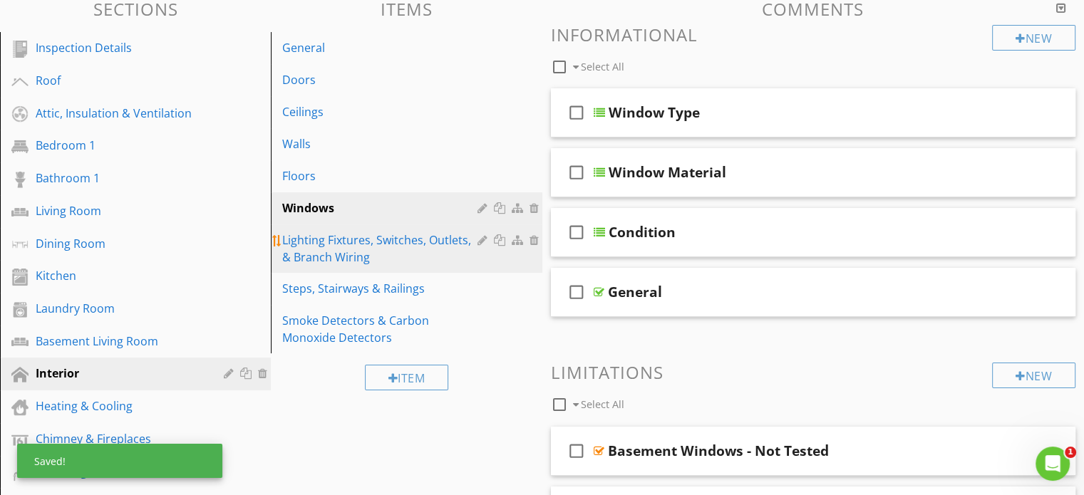
click at [446, 235] on div "Lighting Fixtures, Switches, Outlets, & Branch Wiring" at bounding box center [381, 249] width 199 height 34
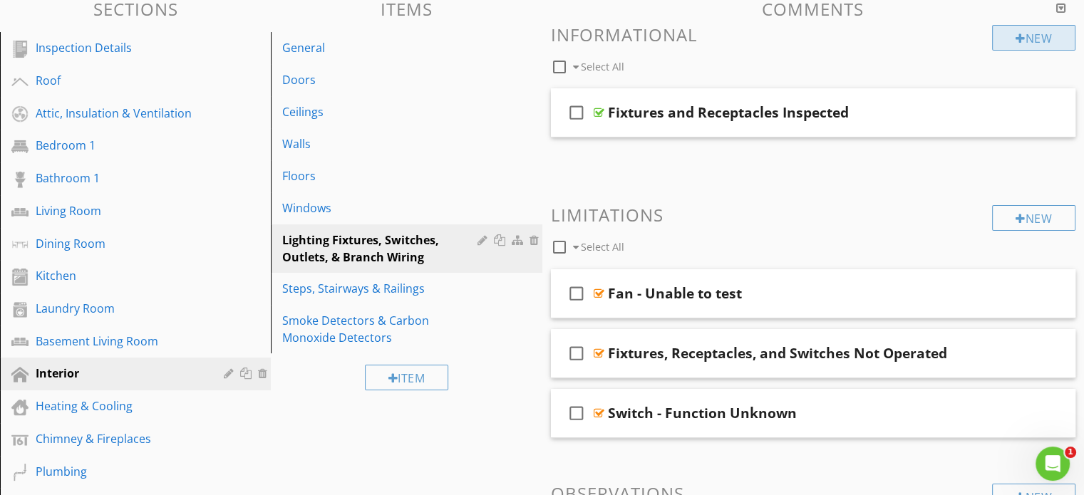
click at [1027, 32] on div "New" at bounding box center [1033, 38] width 83 height 26
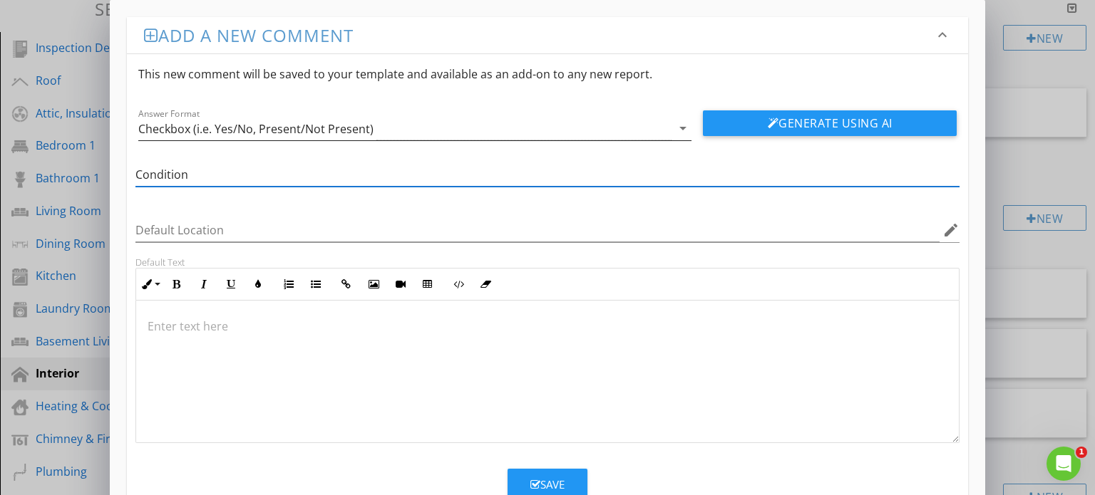
type input "Condition"
click at [647, 130] on div "Checkbox (i.e. Yes/No, Present/Not Present)" at bounding box center [405, 129] width 534 height 24
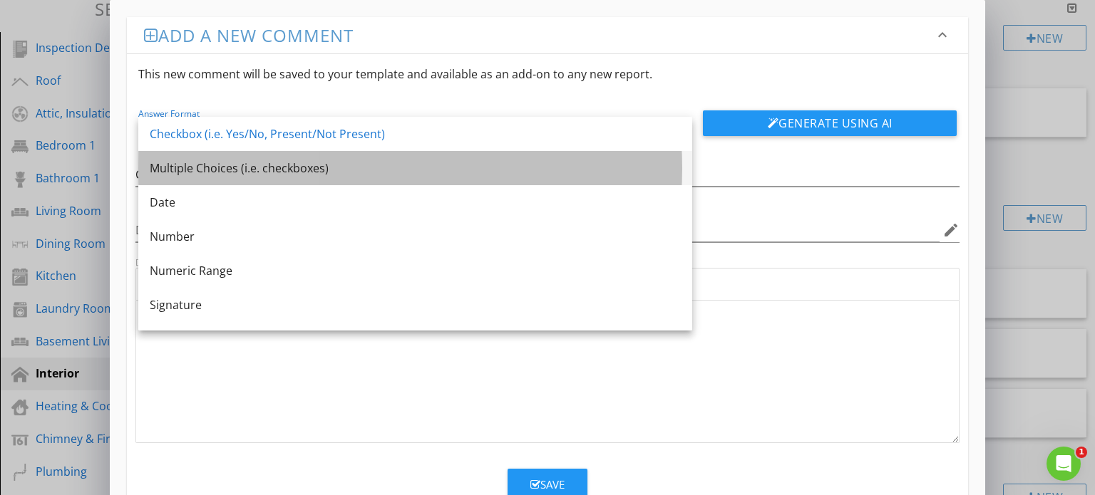
click at [418, 168] on div "Multiple Choices (i.e. checkboxes)" at bounding box center [415, 168] width 531 height 17
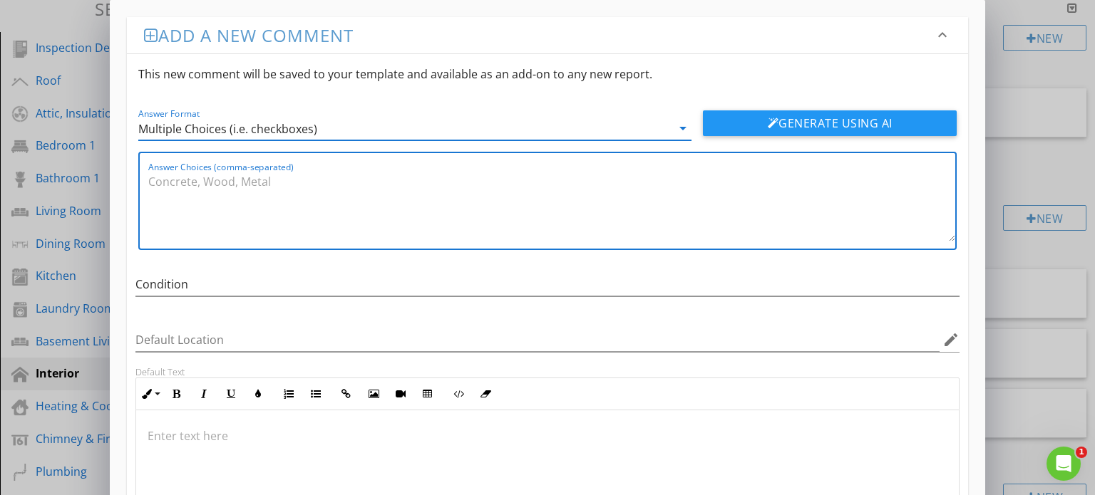
click at [290, 181] on textarea "Answer Choices (comma-separated)" at bounding box center [552, 205] width 808 height 71
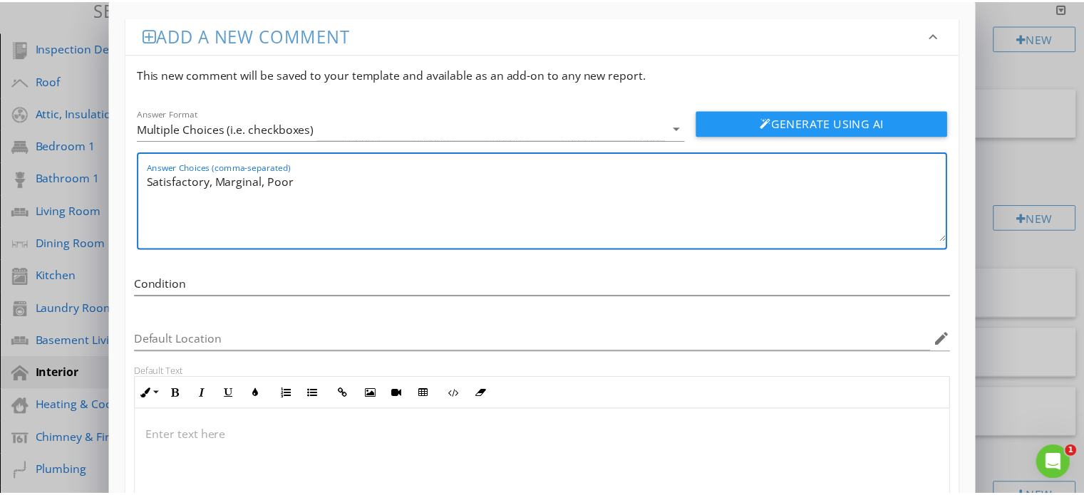
scroll to position [153, 0]
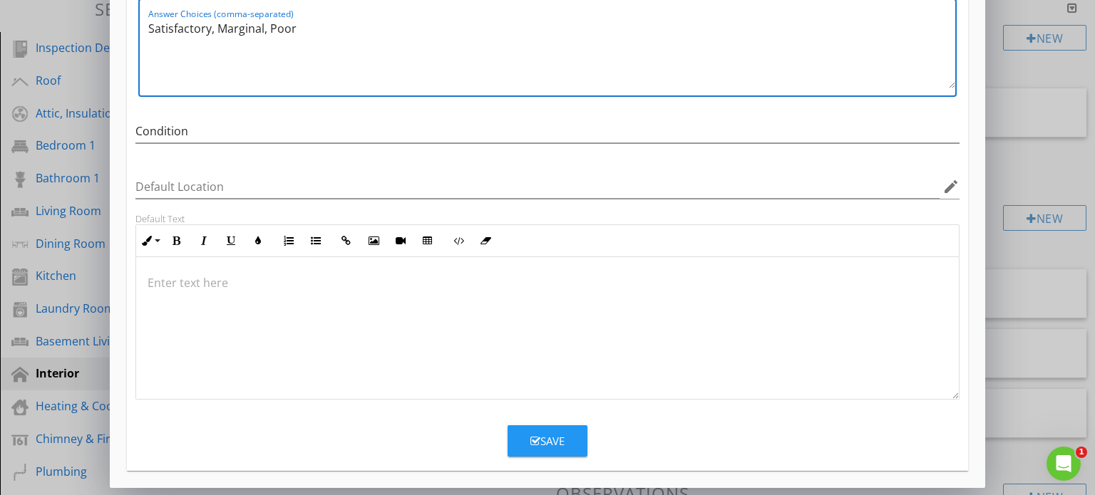
type textarea "Satisfactory, Marginal, Poor"
click at [539, 436] on icon "button" at bounding box center [535, 441] width 10 height 11
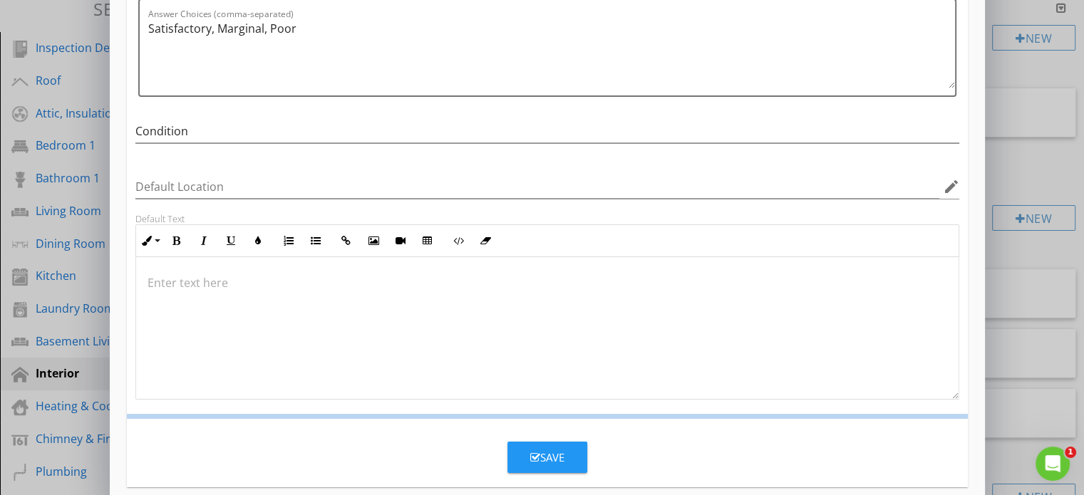
scroll to position [85, 0]
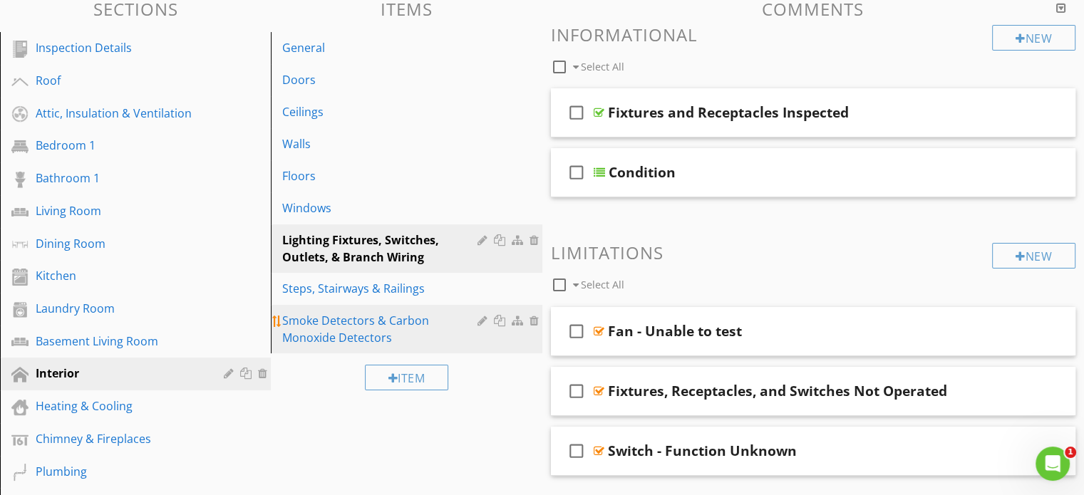
click at [416, 313] on div "Smoke Detectors & Carbon Monoxide Detectors" at bounding box center [381, 329] width 199 height 34
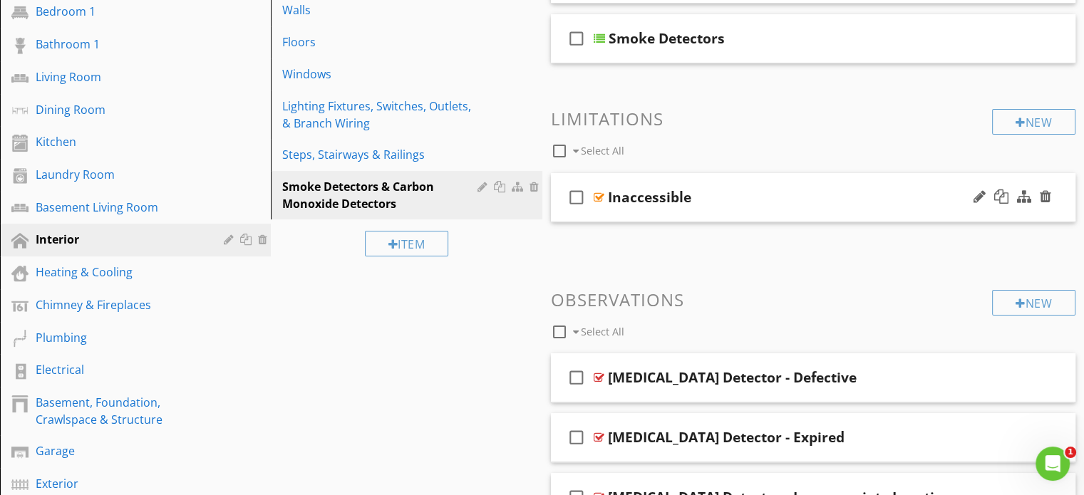
scroll to position [289, 0]
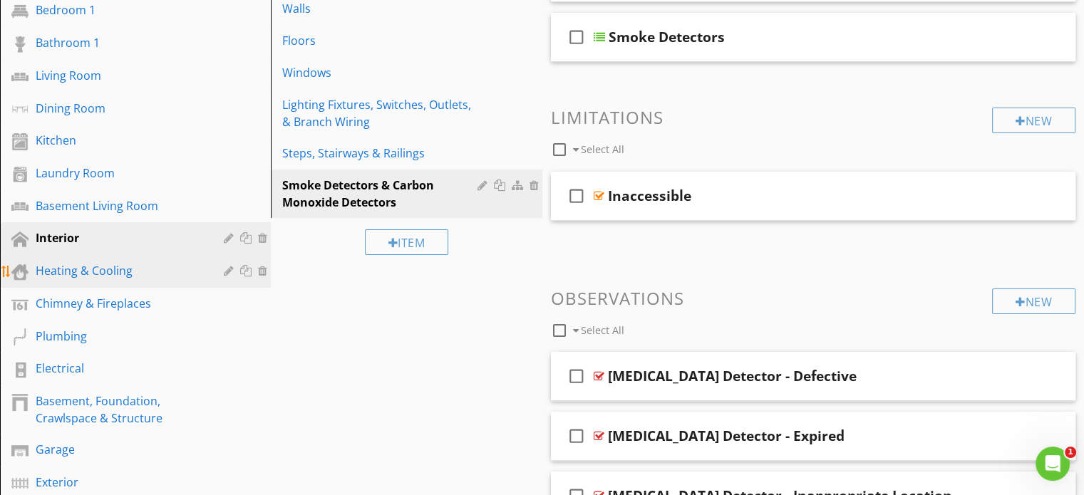
click at [143, 262] on div "Heating & Cooling" at bounding box center [120, 270] width 168 height 17
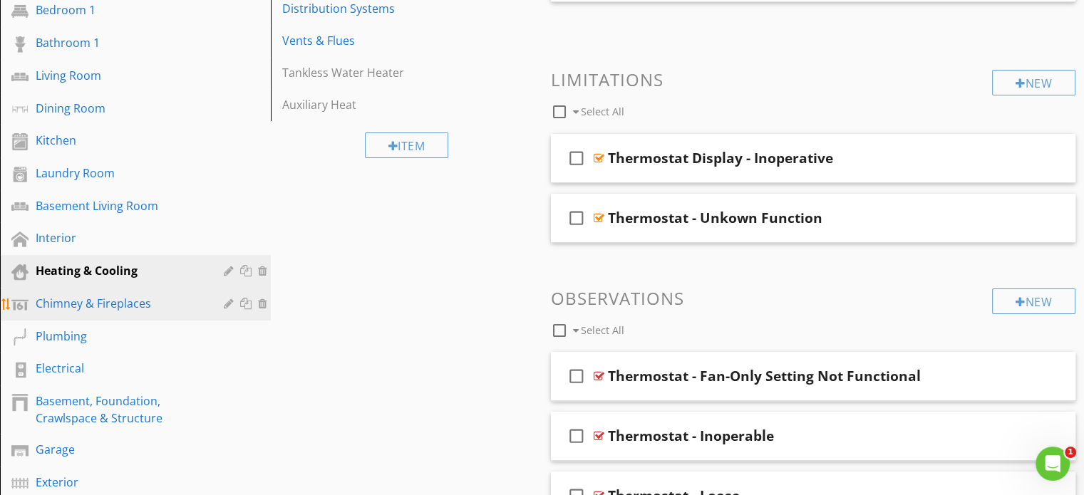
click at [123, 298] on div "Chimney & Fireplaces" at bounding box center [120, 303] width 168 height 17
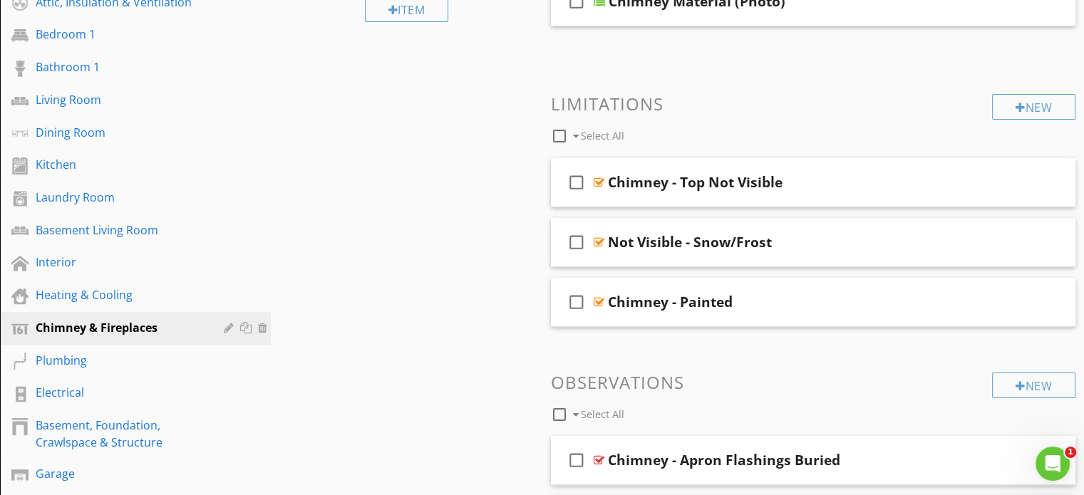
scroll to position [267, 0]
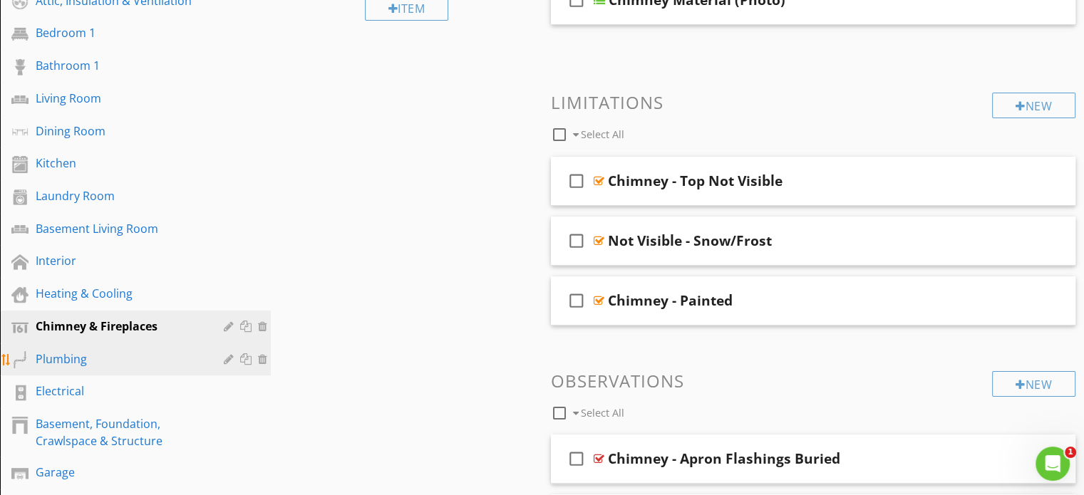
click at [108, 345] on link "Plumbing" at bounding box center [137, 360] width 267 height 33
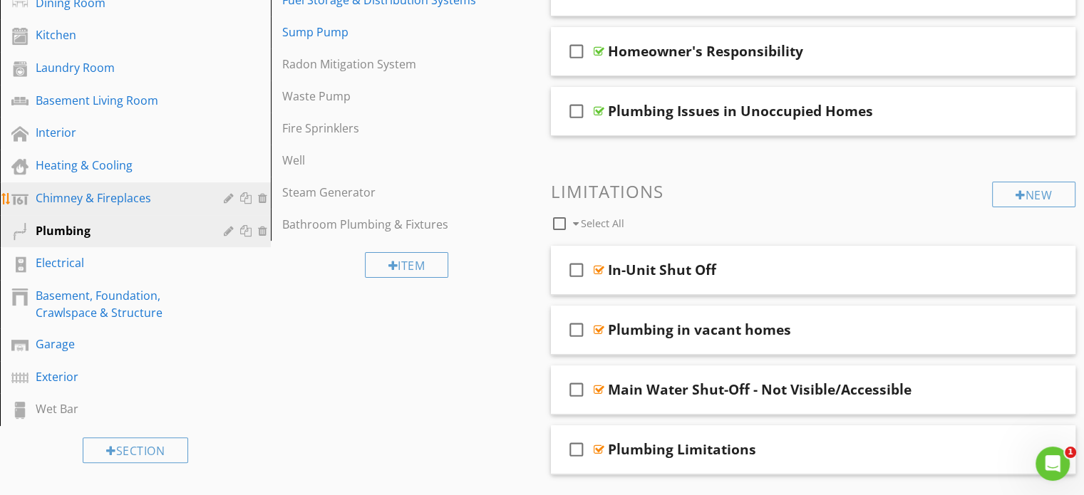
scroll to position [399, 0]
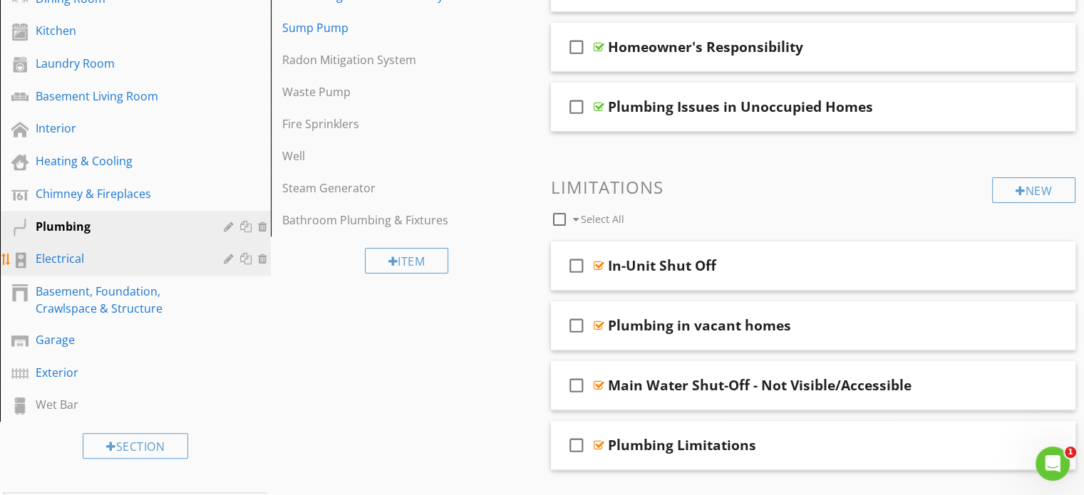
click at [127, 259] on div "Electrical" at bounding box center [120, 258] width 168 height 17
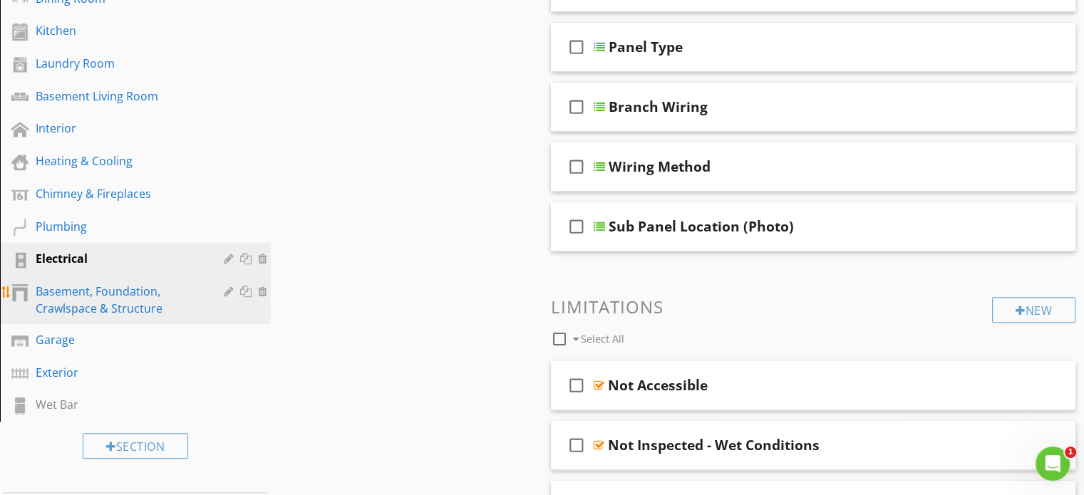
click at [151, 287] on div "Basement, Foundation, Crawlspace & Structure" at bounding box center [120, 300] width 168 height 34
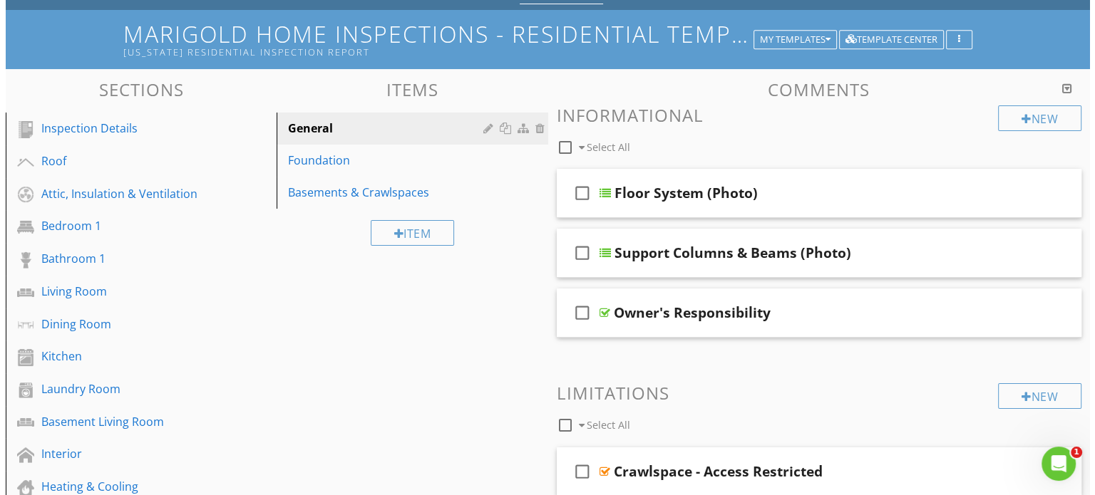
scroll to position [74, 0]
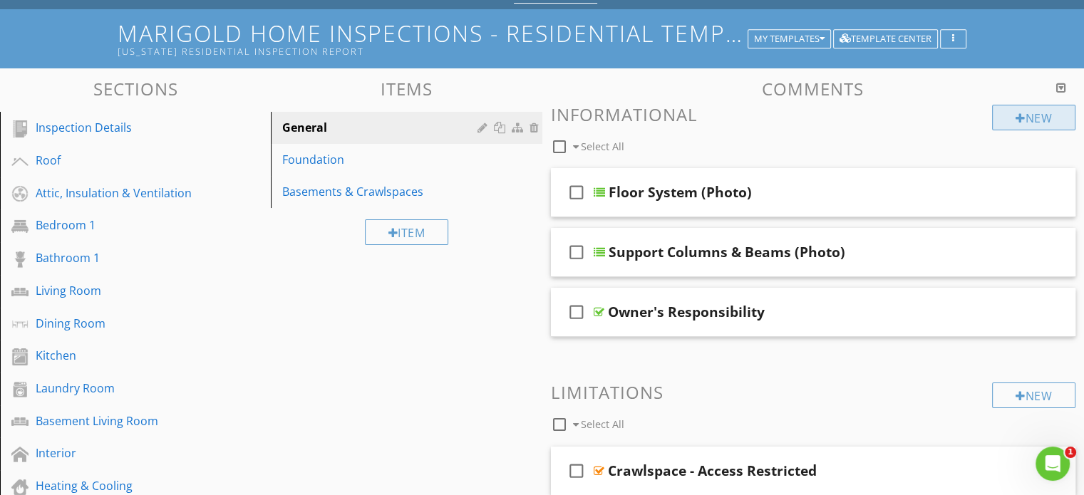
click at [1017, 120] on div at bounding box center [1021, 118] width 10 height 11
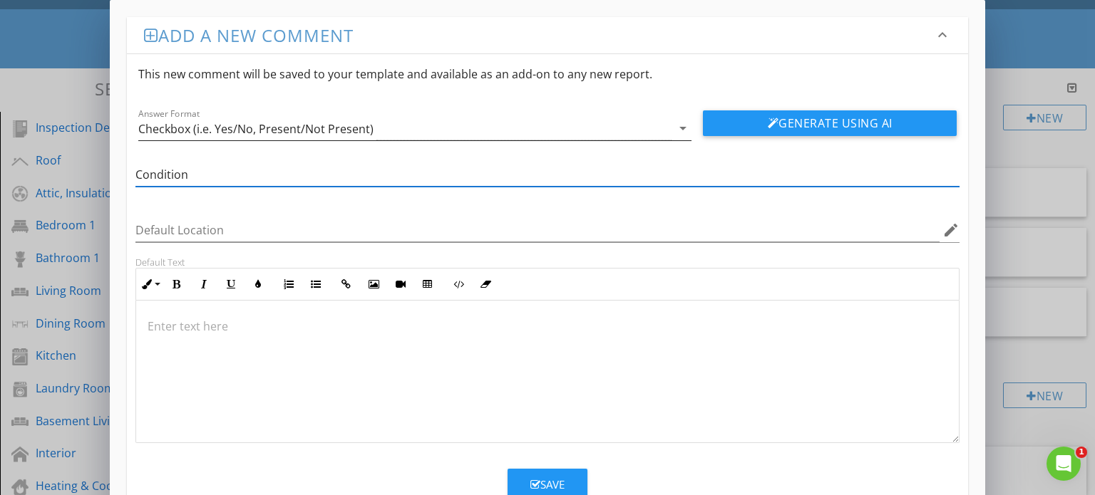
type input "Condition"
click at [676, 132] on icon "arrow_drop_down" at bounding box center [682, 128] width 17 height 17
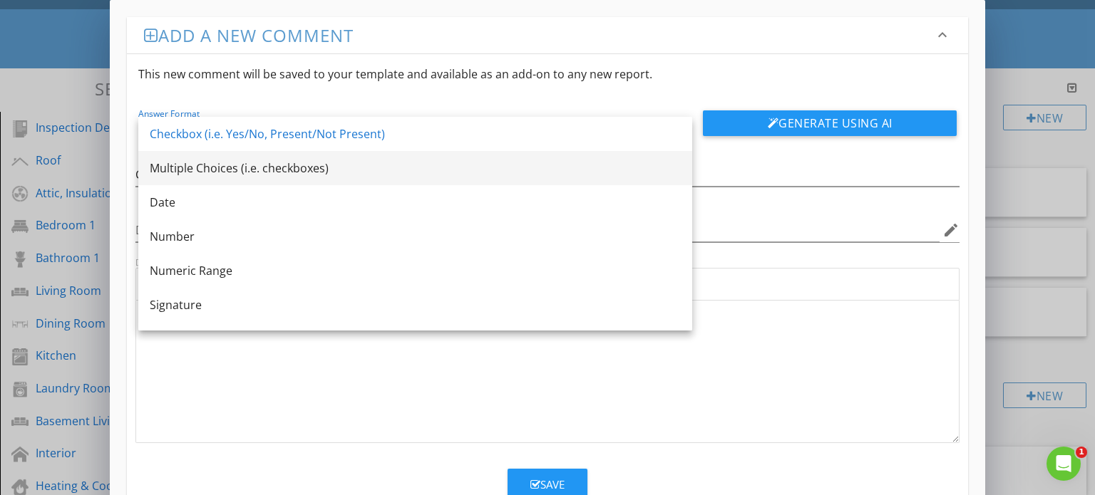
click at [529, 176] on div "Multiple Choices (i.e. checkboxes)" at bounding box center [415, 168] width 531 height 17
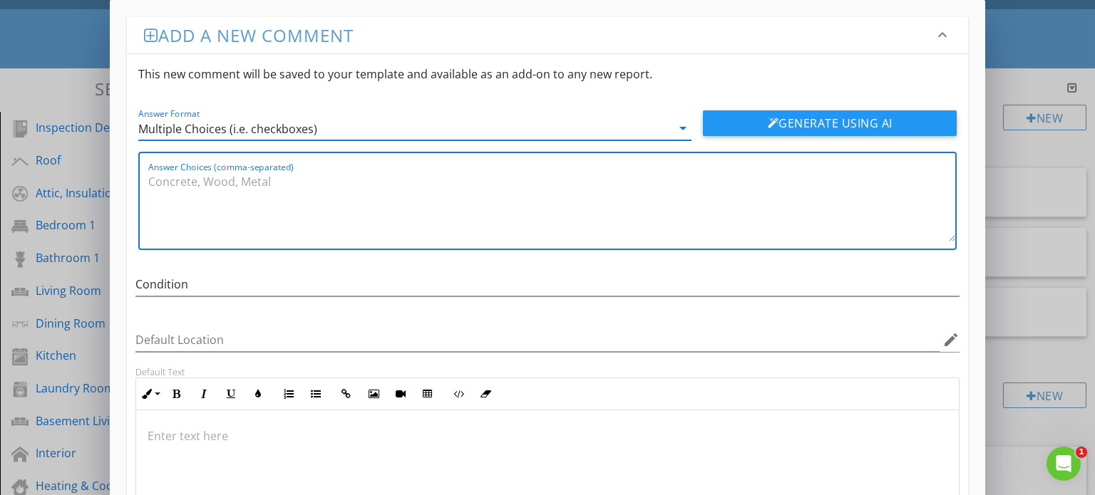
click at [321, 190] on textarea "Answer Choices (comma-separated)" at bounding box center [552, 205] width 808 height 71
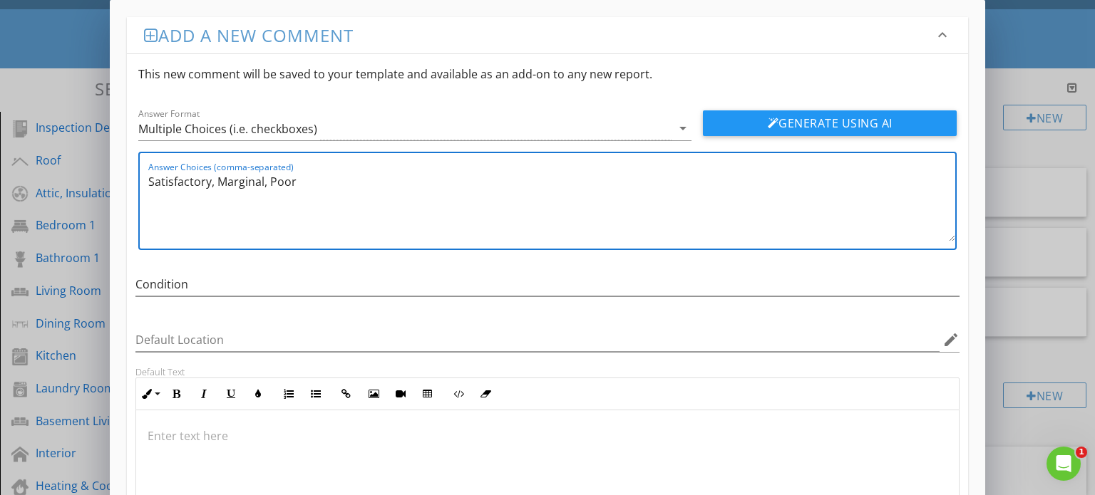
click at [247, 187] on textarea "Satisfactory, Marginal, Poor" at bounding box center [552, 205] width 808 height 71
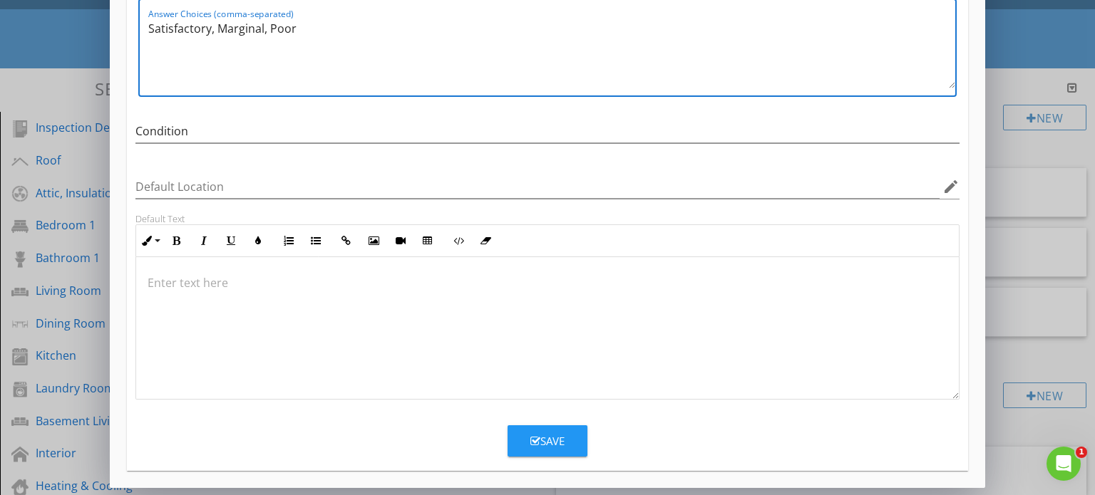
type textarea "Satisfactory, Marginal, Poor"
click at [566, 436] on button "Save" at bounding box center [548, 441] width 80 height 31
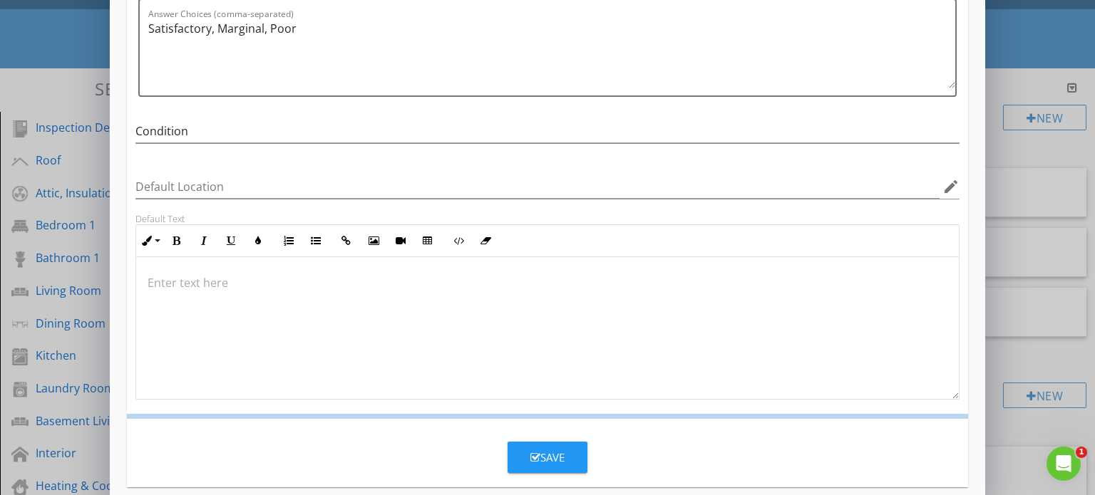
scroll to position [85, 0]
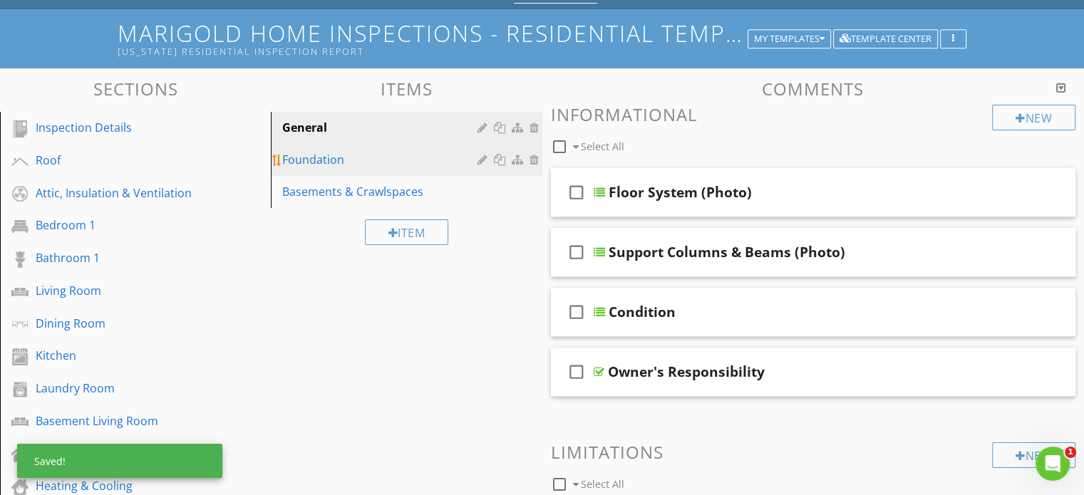
click at [387, 150] on link "Foundation" at bounding box center [408, 159] width 267 height 31
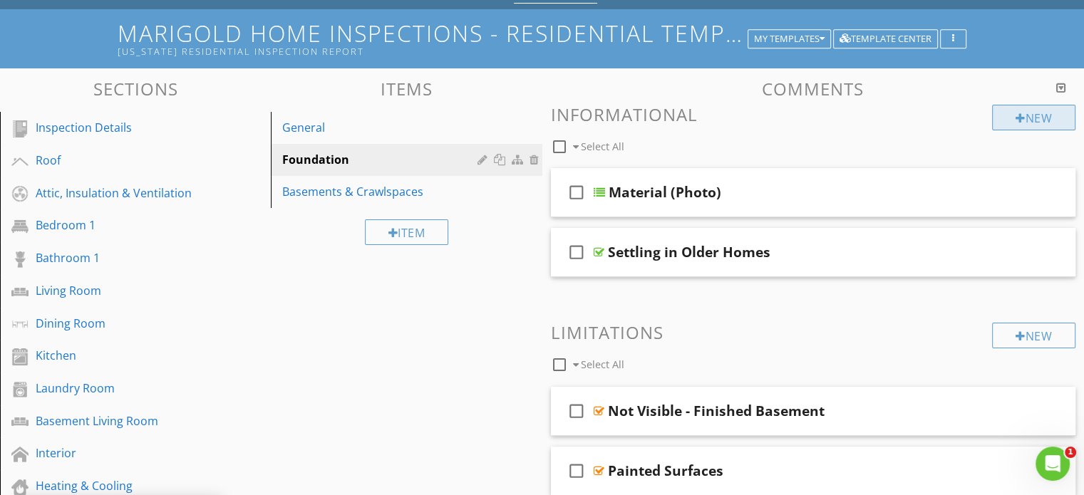
click at [1024, 114] on div "New" at bounding box center [1033, 118] width 83 height 26
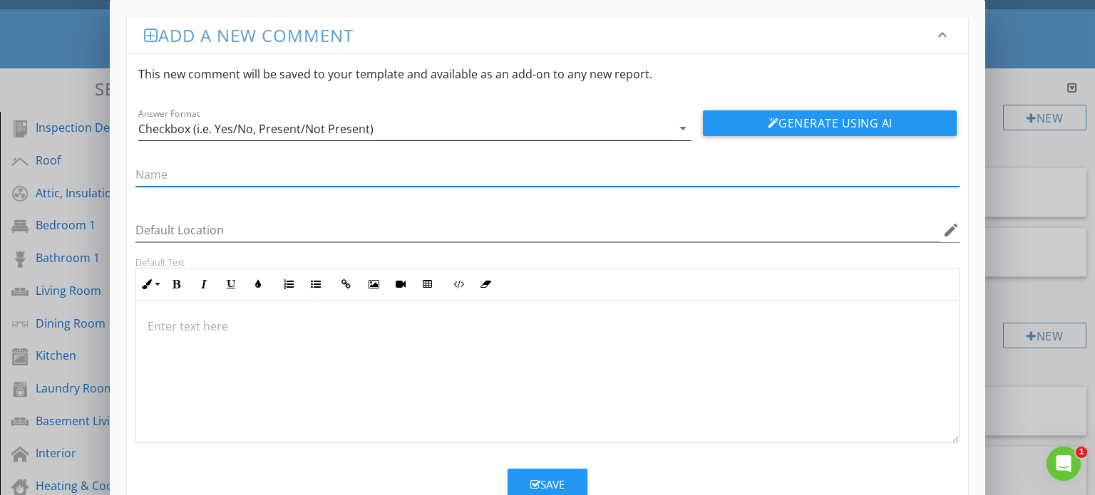
click at [439, 130] on div "Checkbox (i.e. Yes/No, Present/Not Present)" at bounding box center [405, 129] width 534 height 24
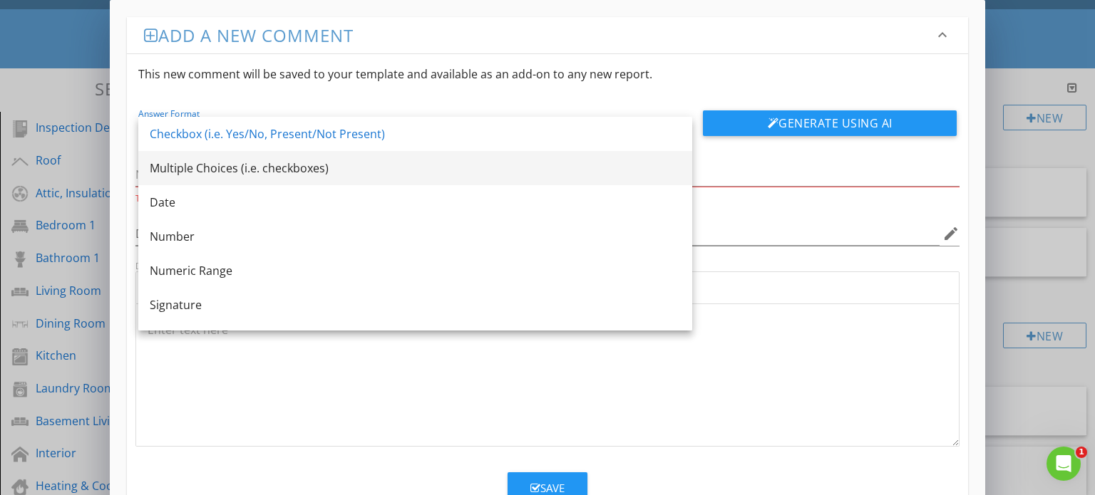
click at [371, 168] on div "Multiple Choices (i.e. checkboxes)" at bounding box center [415, 168] width 531 height 17
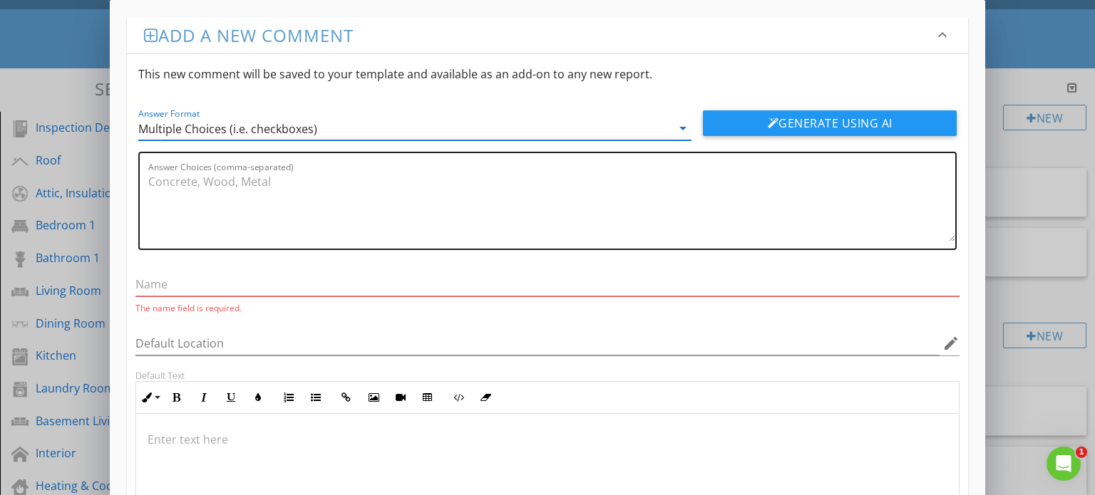
click at [325, 179] on textarea "Answer Choices (comma-separated)" at bounding box center [552, 205] width 808 height 71
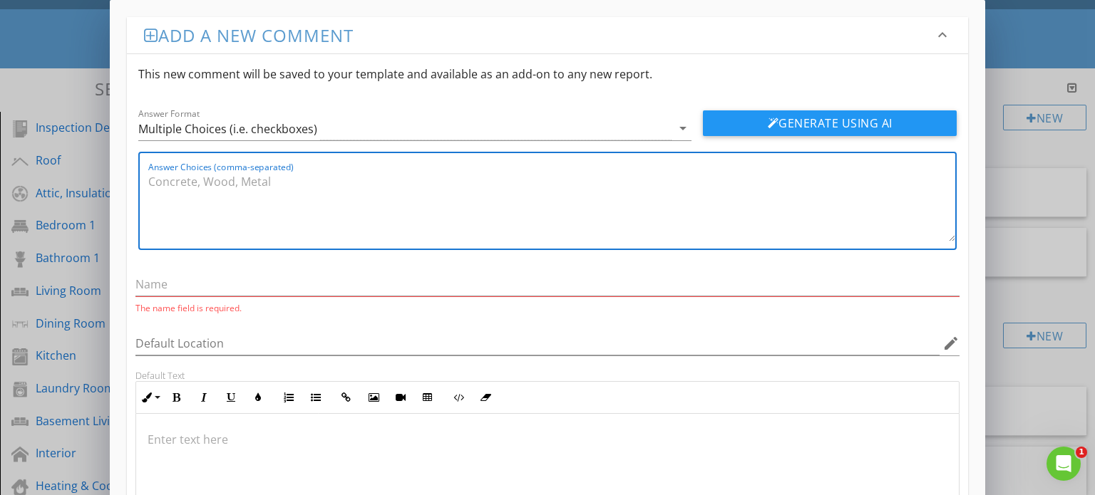
paste textarea "Satisfactory, Marginal, Poor"
type textarea "Satisfactory, Marginal, Poor"
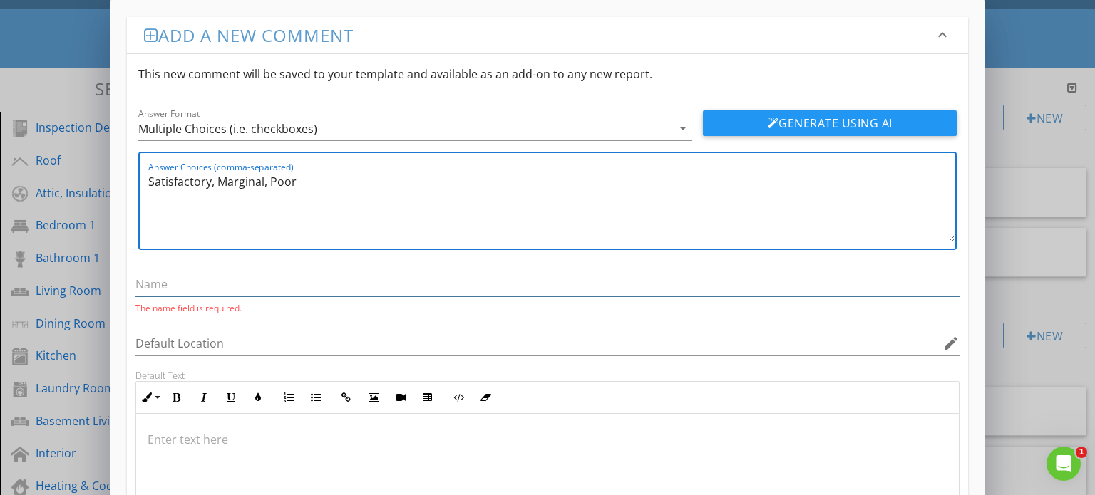
click at [262, 285] on input "text" at bounding box center [547, 285] width 825 height 24
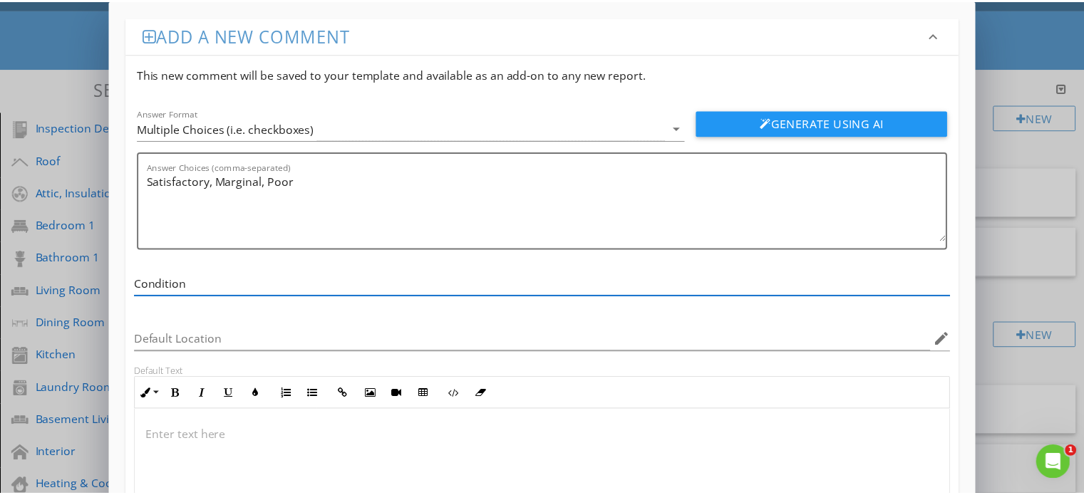
scroll to position [153, 0]
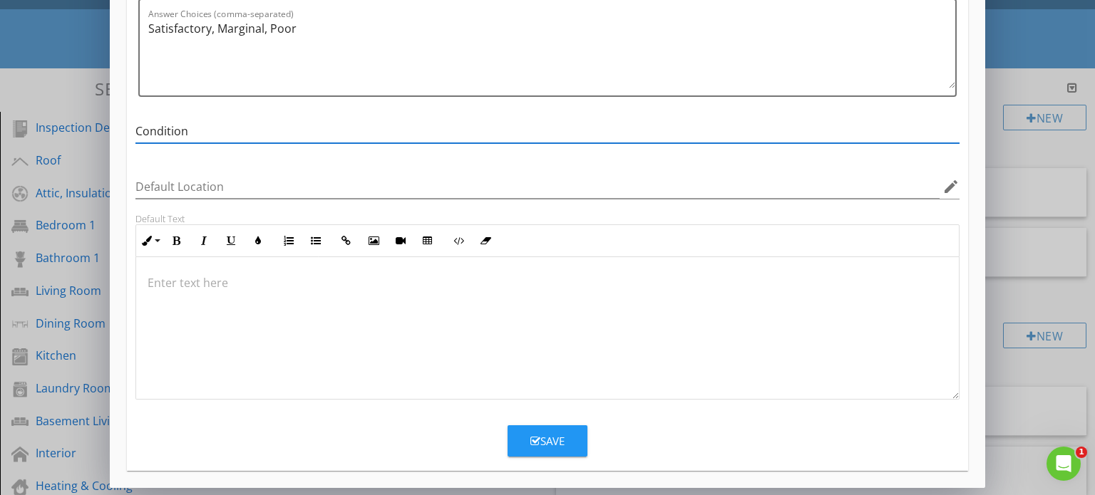
type input "Condition"
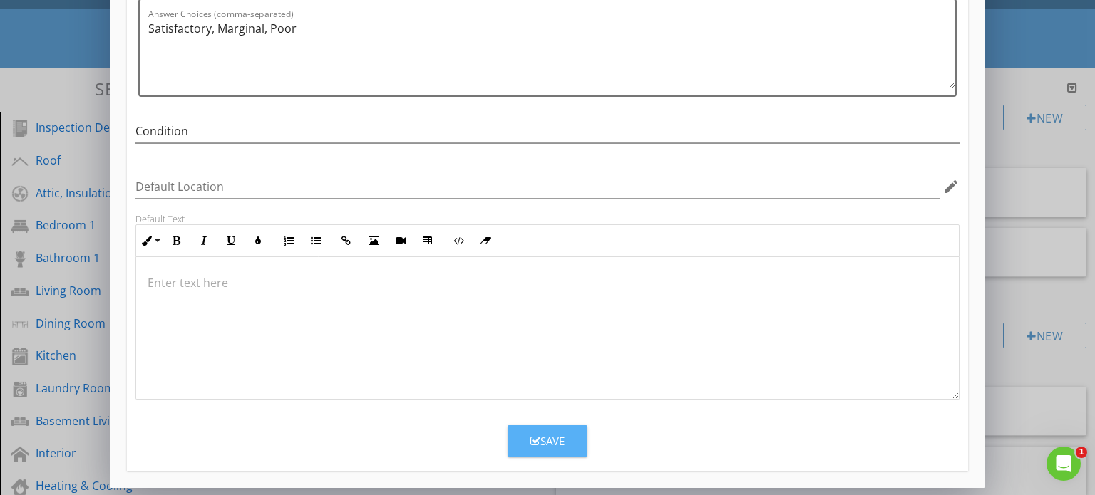
click at [539, 438] on div "Save" at bounding box center [547, 441] width 34 height 16
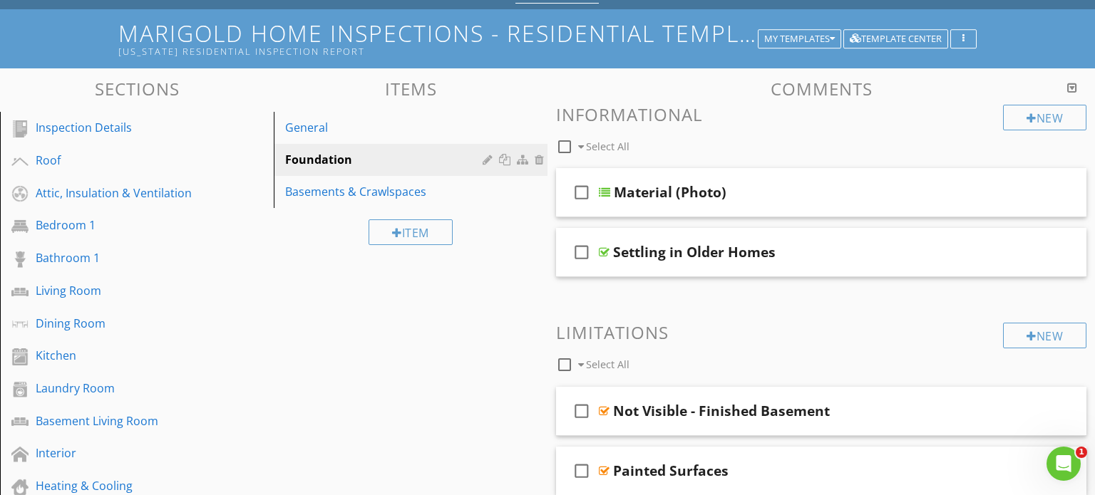
scroll to position [85, 0]
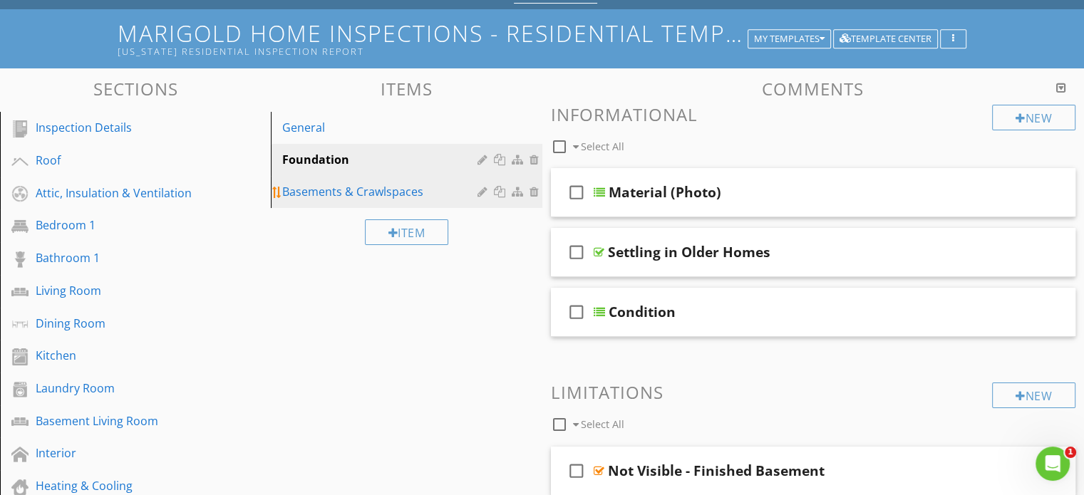
click at [370, 185] on div "Basements & Crawlspaces" at bounding box center [381, 191] width 199 height 17
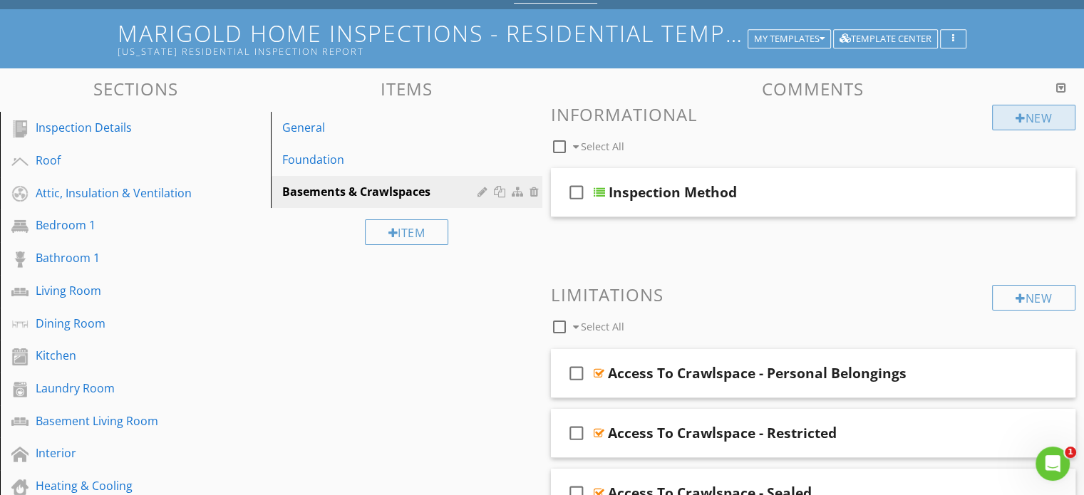
click at [1026, 125] on div "New" at bounding box center [1033, 118] width 83 height 26
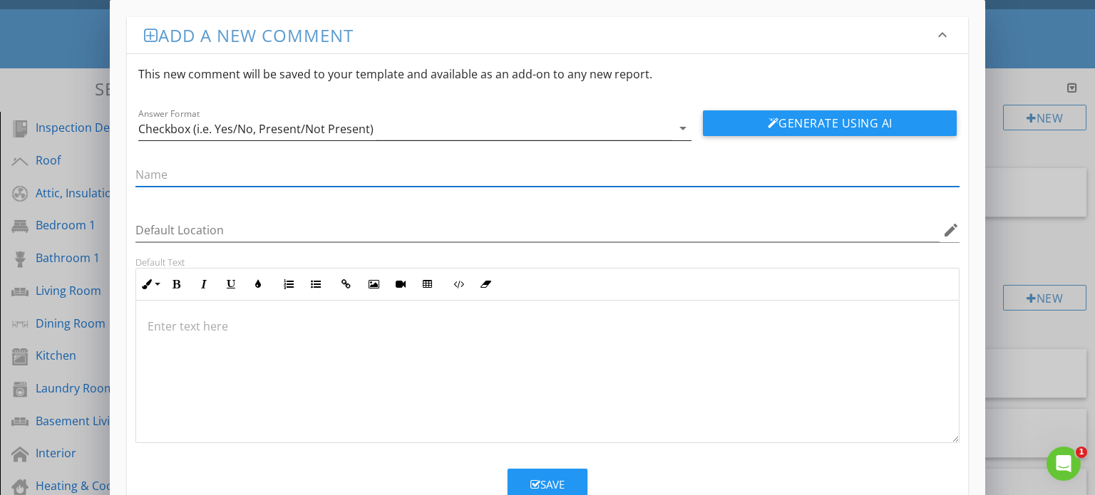
click at [602, 123] on div "Checkbox (i.e. Yes/No, Present/Not Present)" at bounding box center [405, 129] width 534 height 24
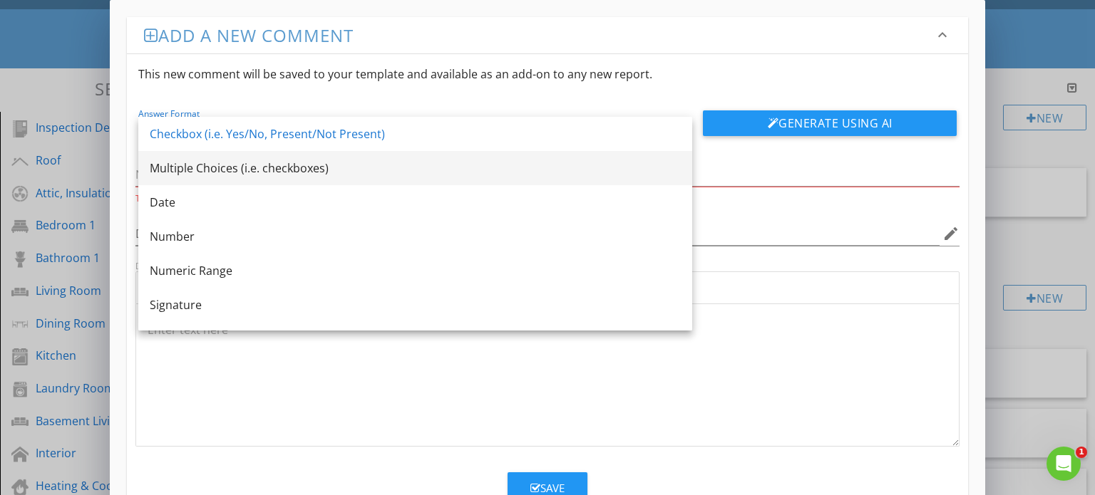
click at [535, 171] on div "Multiple Choices (i.e. checkboxes)" at bounding box center [415, 168] width 531 height 17
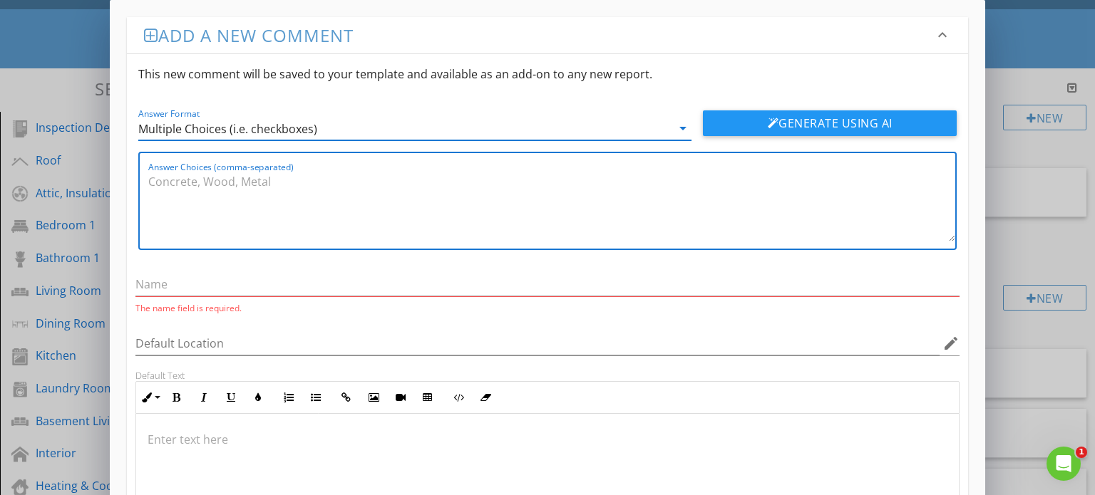
click at [414, 190] on textarea "Answer Choices (comma-separated)" at bounding box center [552, 205] width 808 height 71
paste textarea "Satisfactory, Marginal, Poor"
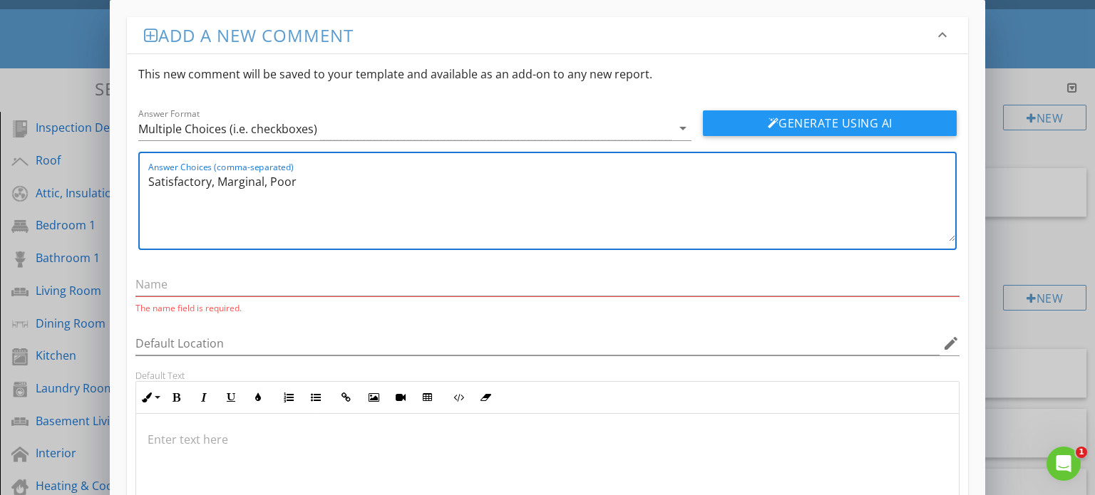
type textarea "Satisfactory, Marginal, Poor"
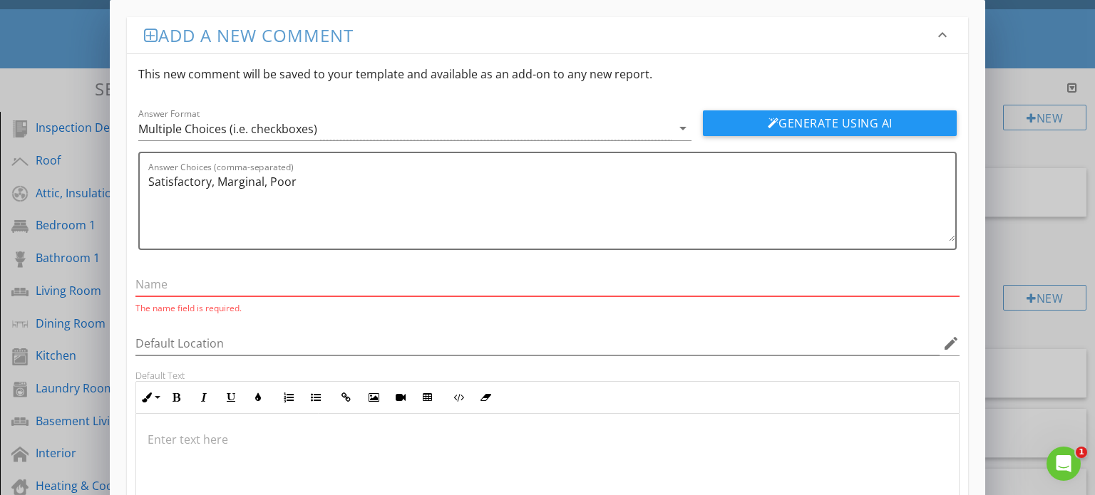
click at [210, 293] on input "text" at bounding box center [547, 285] width 825 height 24
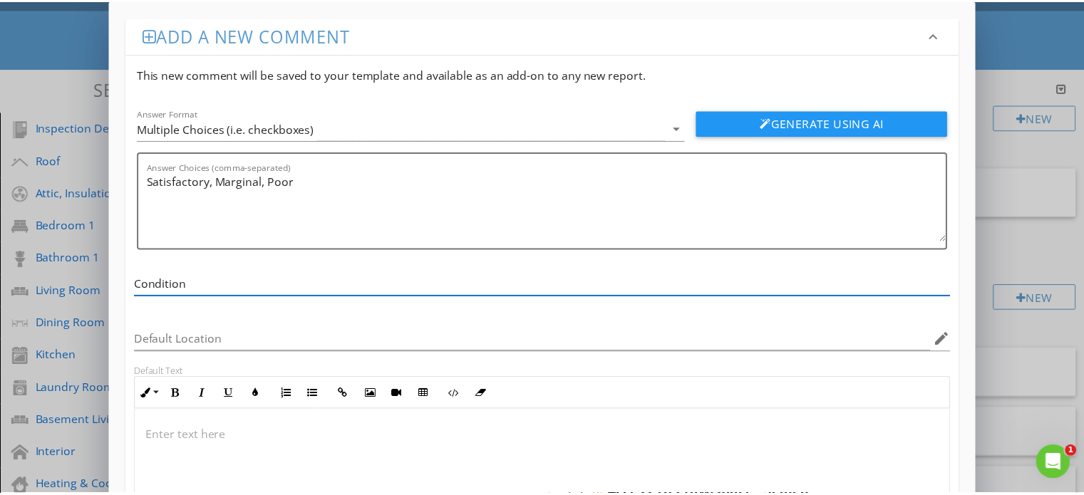
scroll to position [153, 0]
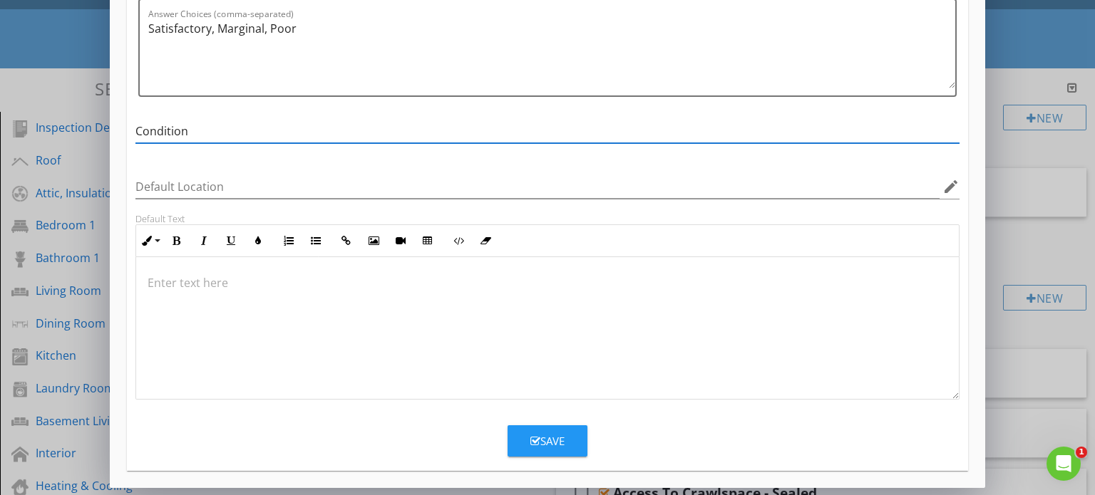
type input "Condition"
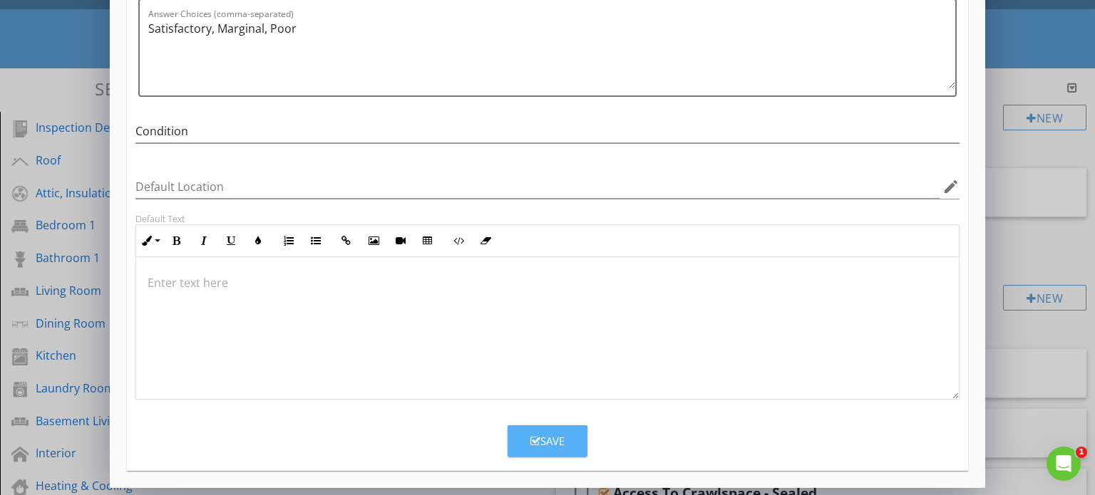
click at [552, 446] on div "Save" at bounding box center [547, 441] width 34 height 16
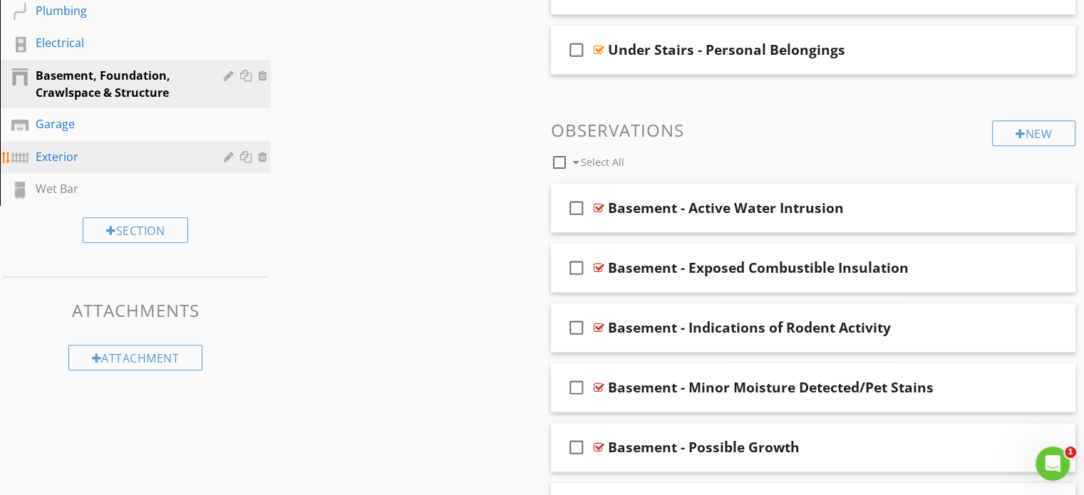
scroll to position [616, 0]
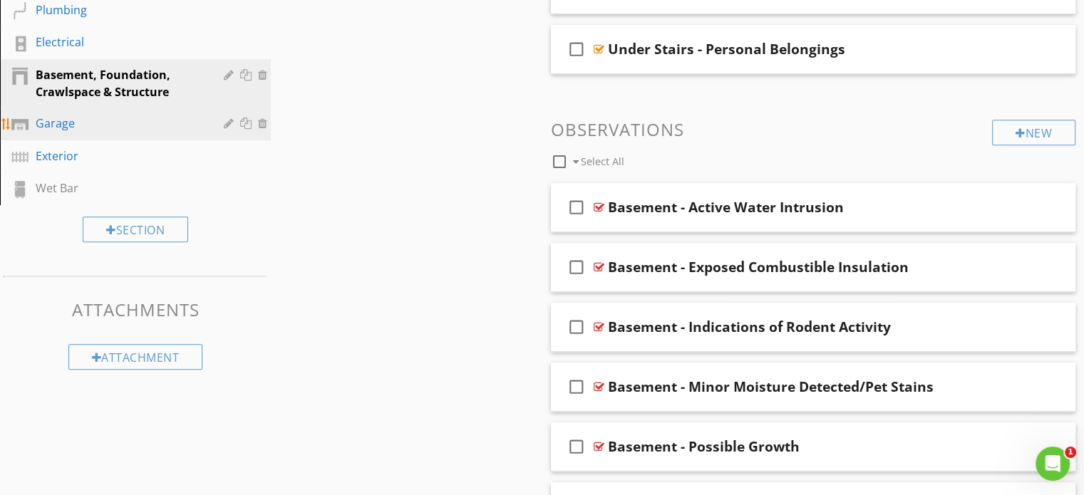
click at [120, 115] on div "Garage" at bounding box center [120, 123] width 168 height 17
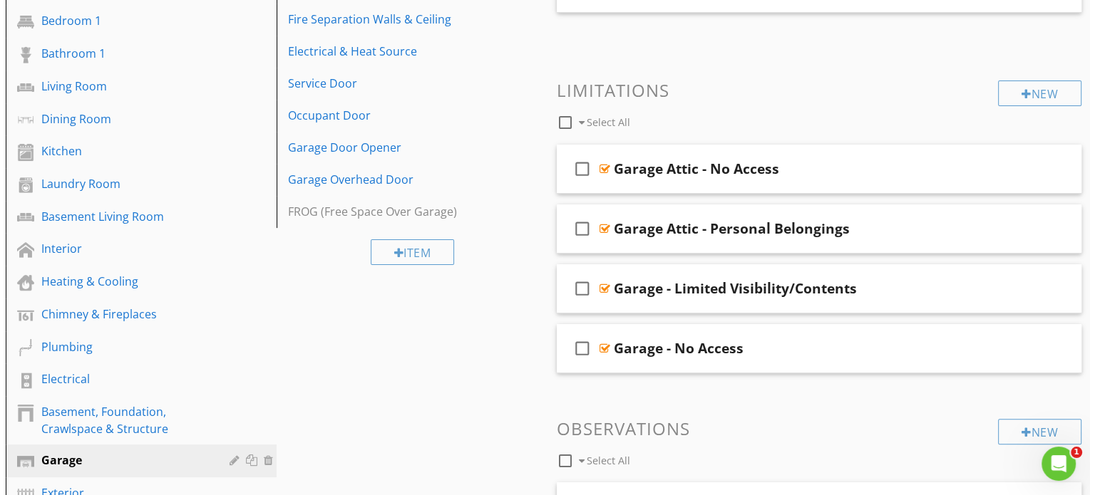
scroll to position [0, 0]
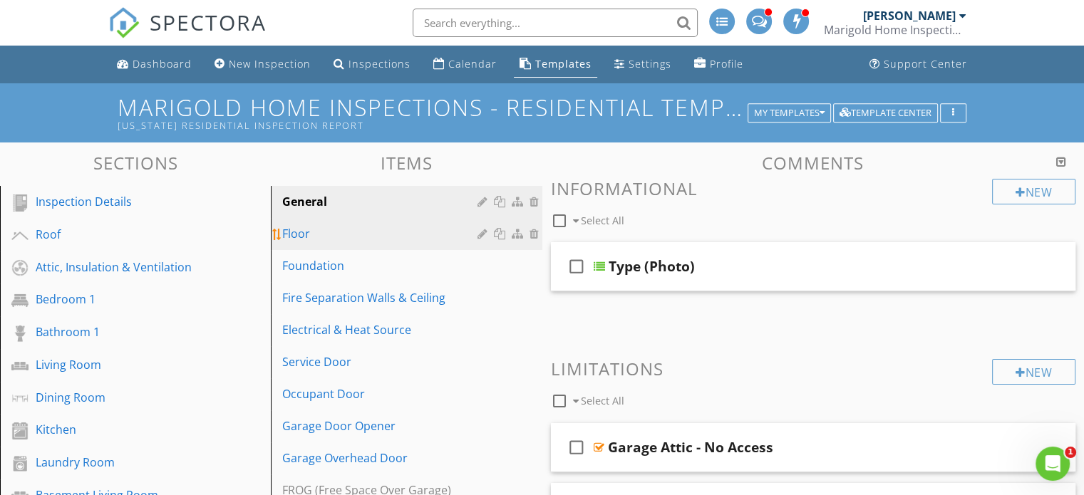
click at [388, 232] on div "Floor" at bounding box center [381, 233] width 199 height 17
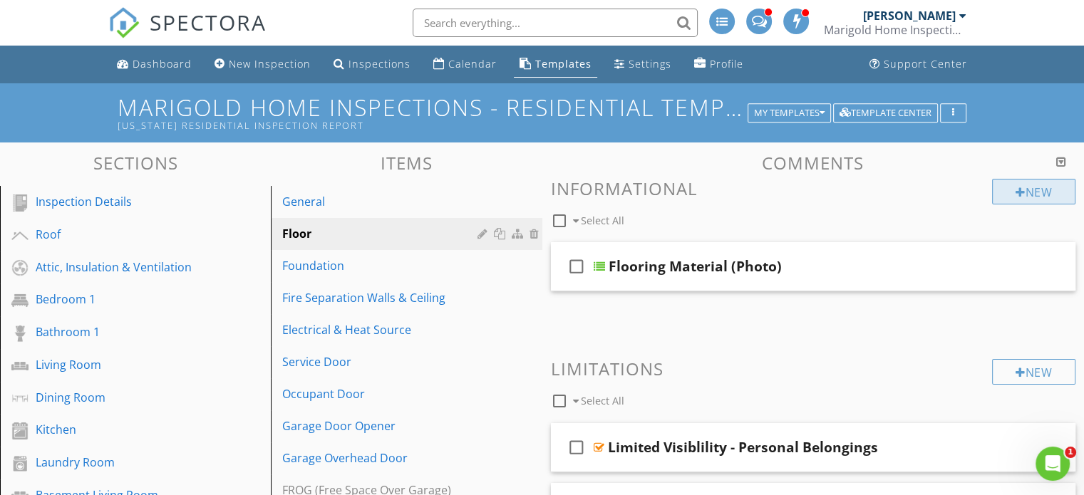
click at [1027, 192] on div "New" at bounding box center [1033, 192] width 83 height 26
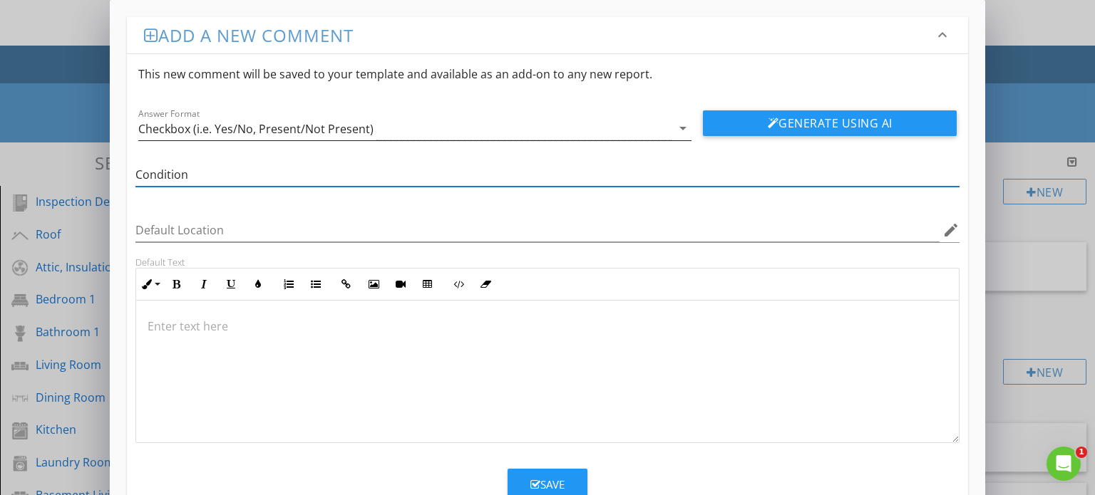
type input "Condition"
click at [672, 130] on div "arrow_drop_down" at bounding box center [682, 128] width 20 height 17
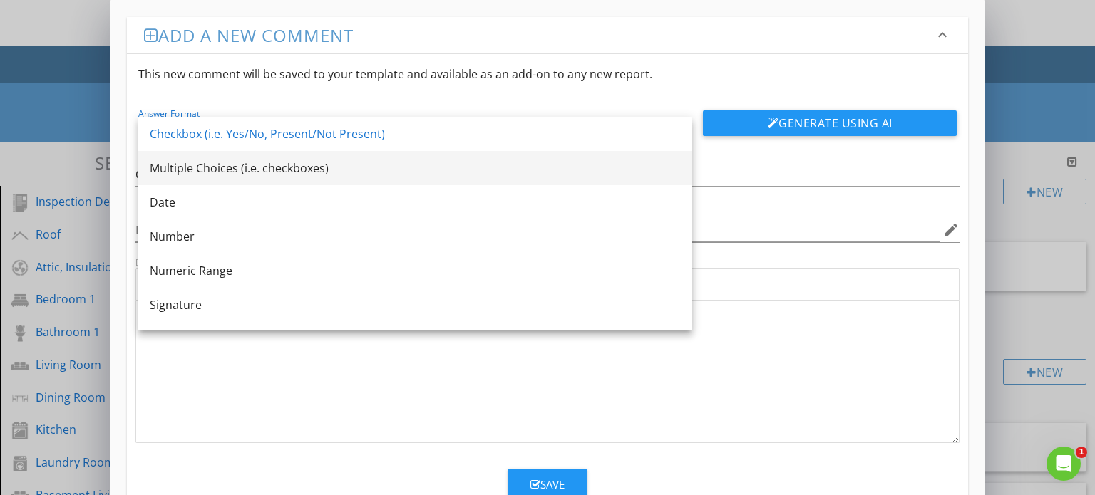
click at [533, 174] on div "Multiple Choices (i.e. checkboxes)" at bounding box center [415, 168] width 531 height 17
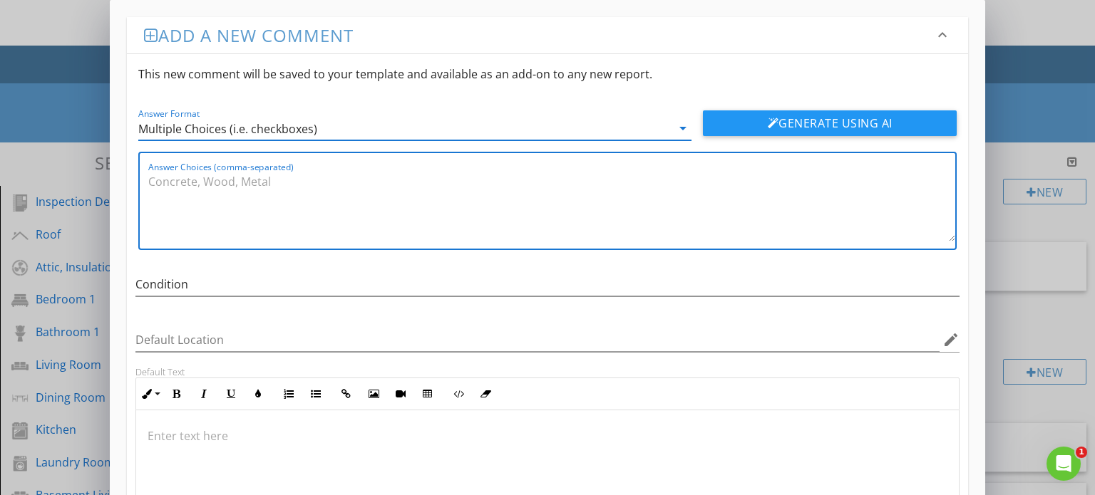
click at [390, 220] on textarea "Answer Choices (comma-separated)" at bounding box center [552, 205] width 808 height 71
paste textarea "Satisfactory, Marginal, Poor"
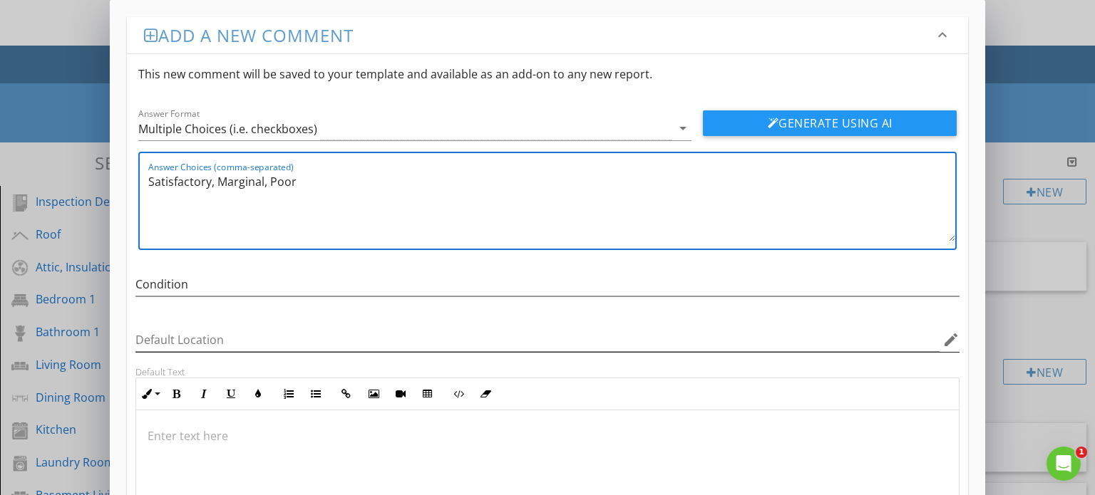
scroll to position [153, 0]
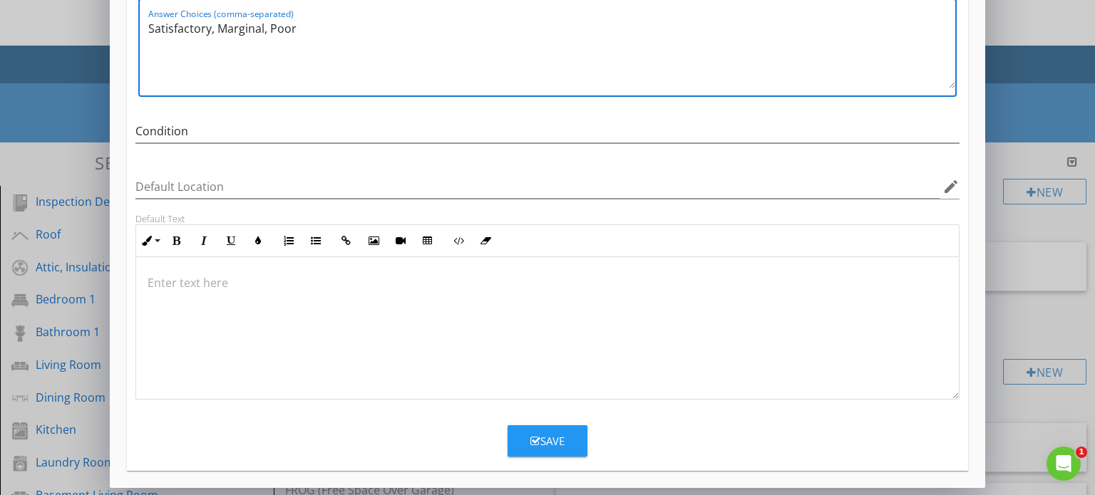
type textarea "Satisfactory, Marginal, Poor"
click at [551, 452] on button "Save" at bounding box center [548, 441] width 80 height 31
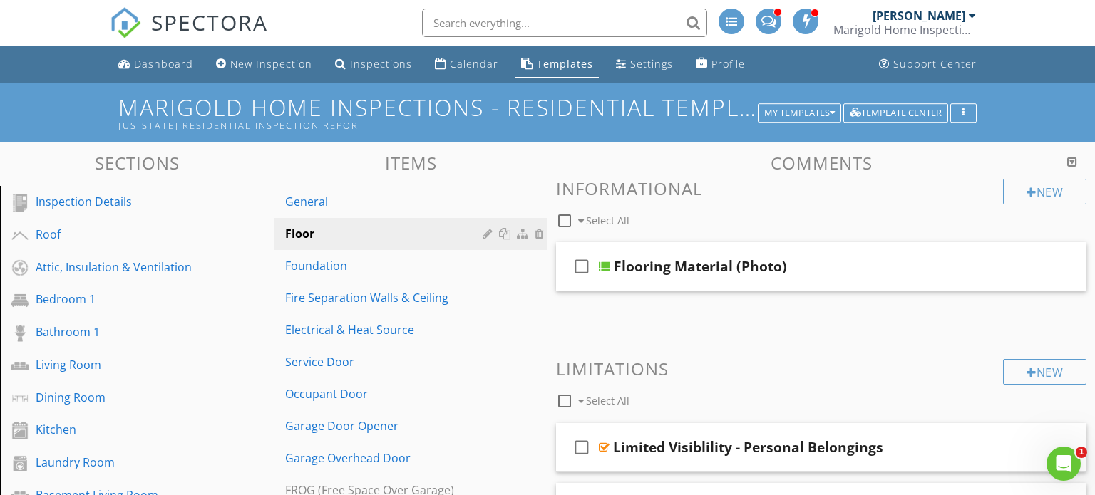
scroll to position [85, 0]
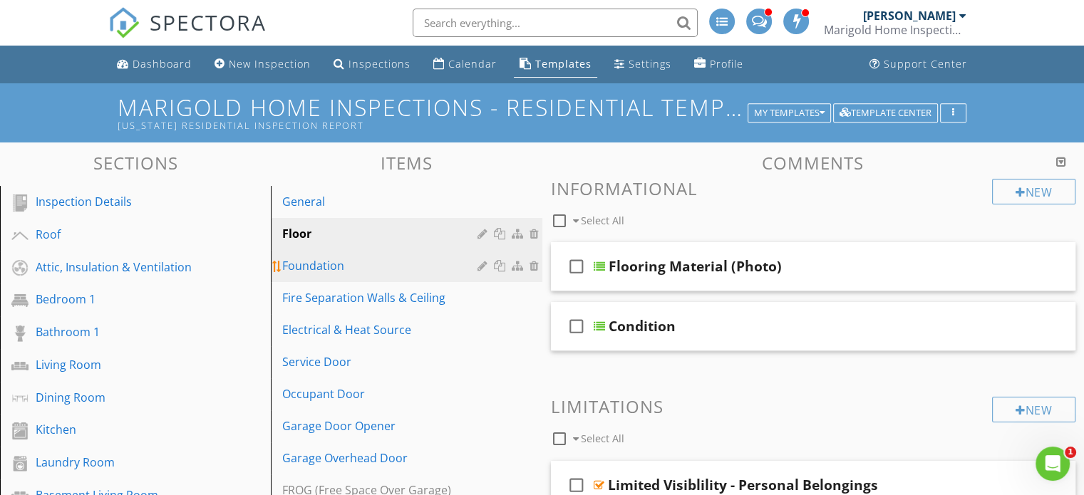
click at [379, 261] on div "Foundation" at bounding box center [381, 265] width 199 height 17
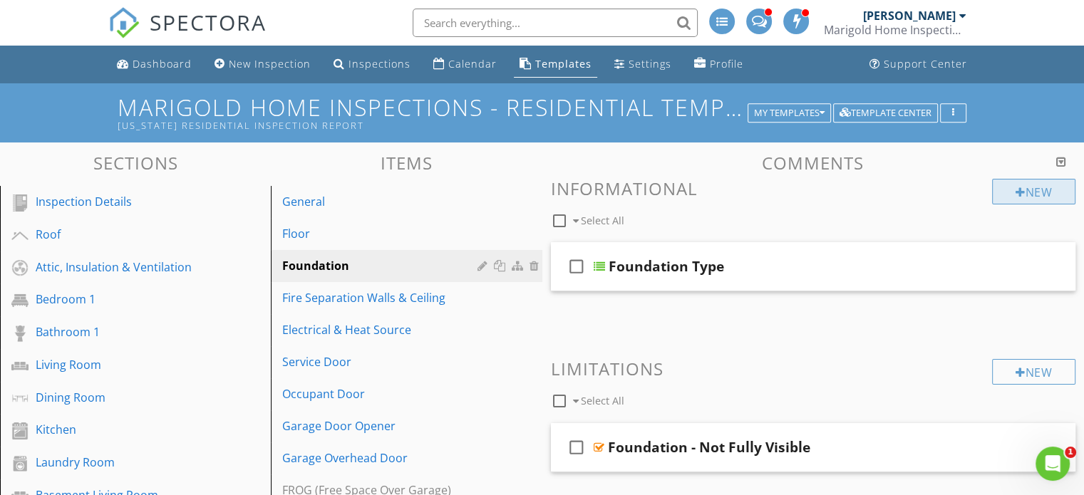
click at [1007, 196] on div "New" at bounding box center [1033, 192] width 83 height 26
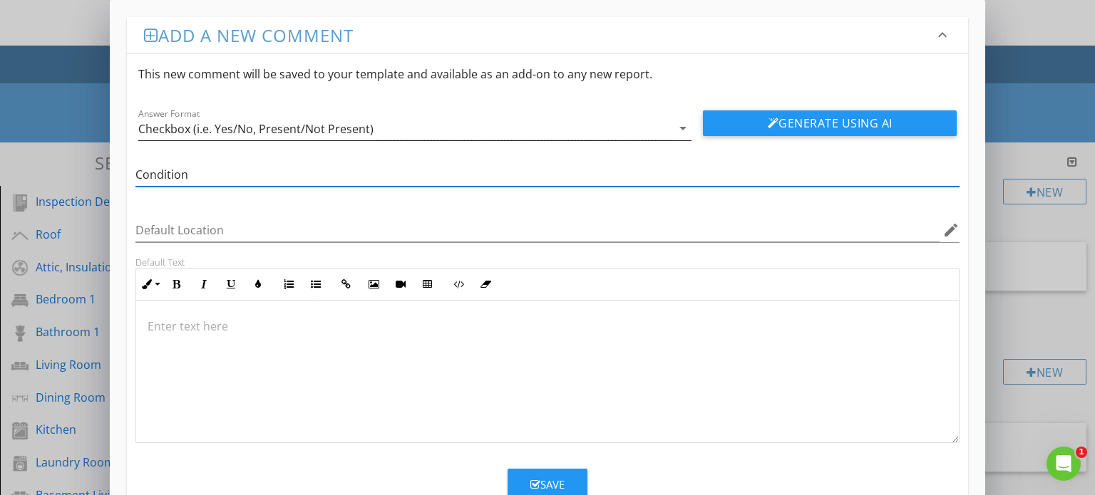
type input "Condition"
click at [625, 124] on div "Checkbox (i.e. Yes/No, Present/Not Present)" at bounding box center [405, 129] width 534 height 24
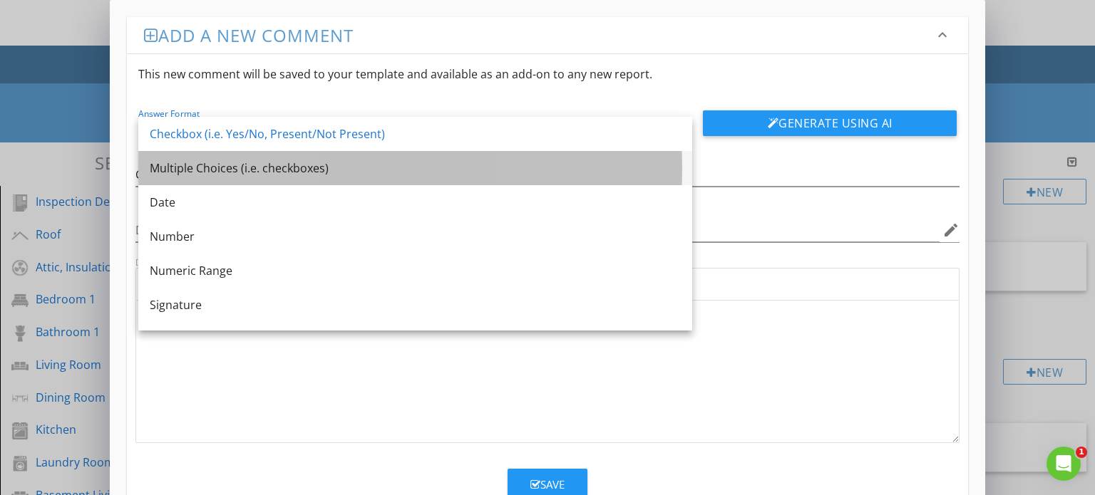
click at [481, 174] on div "Multiple Choices (i.e. checkboxes)" at bounding box center [415, 168] width 531 height 17
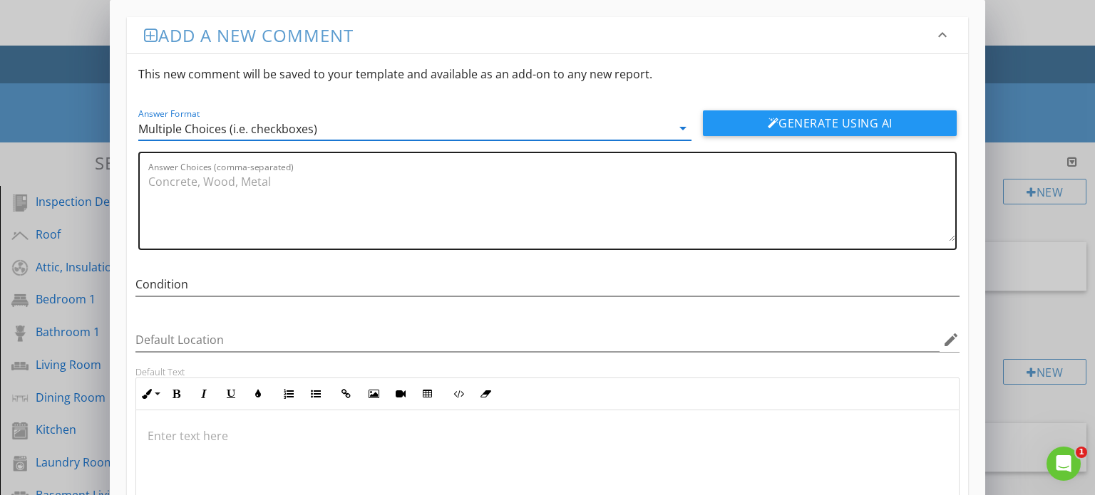
click at [348, 177] on textarea "Answer Choices (comma-separated)" at bounding box center [552, 205] width 808 height 71
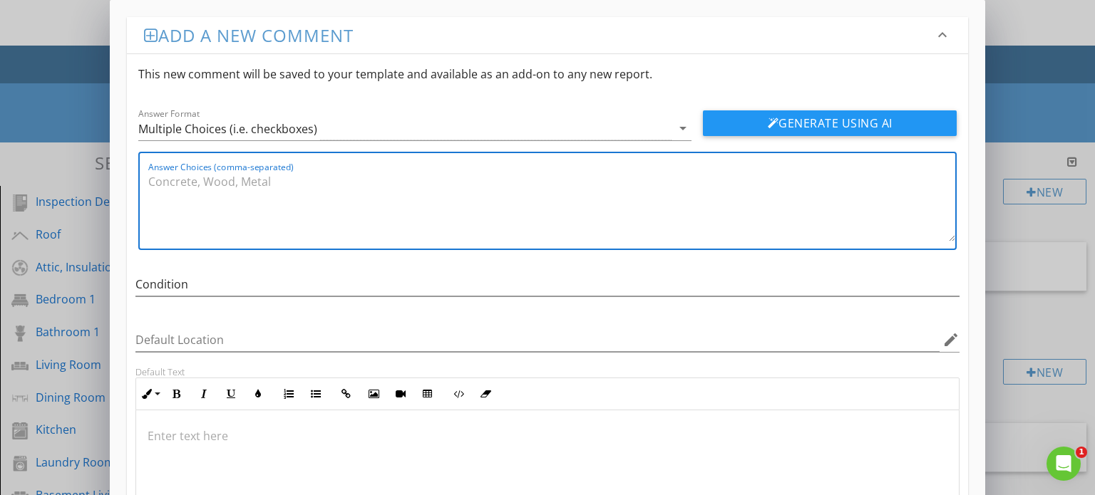
paste textarea "Satisfactory, Marginal, Poor"
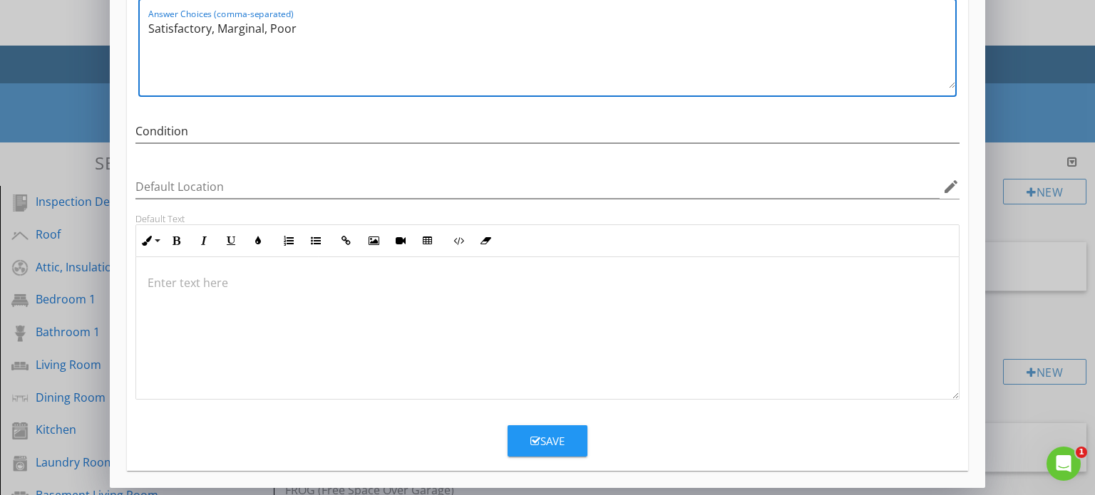
type textarea "Satisfactory, Marginal, Poor"
click at [547, 436] on div "Save" at bounding box center [547, 441] width 34 height 16
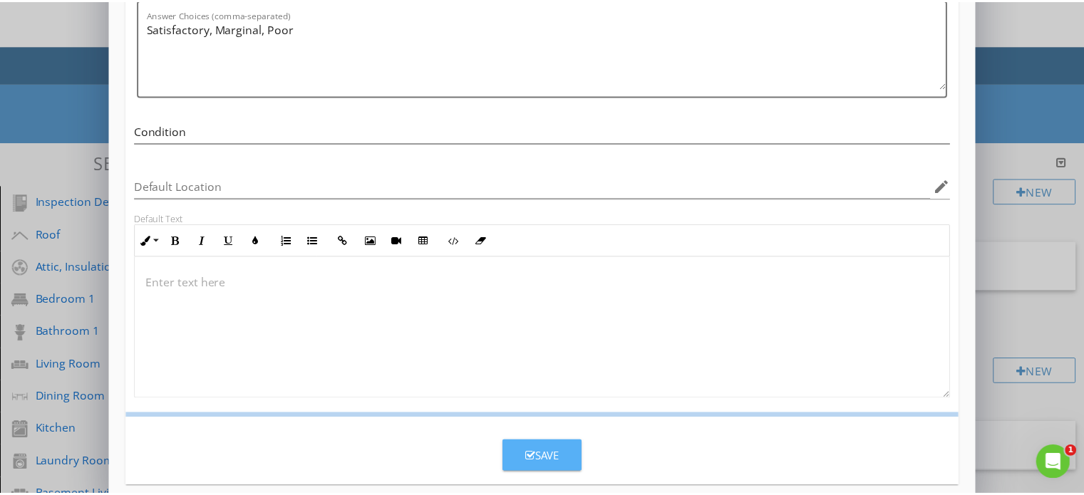
scroll to position [85, 0]
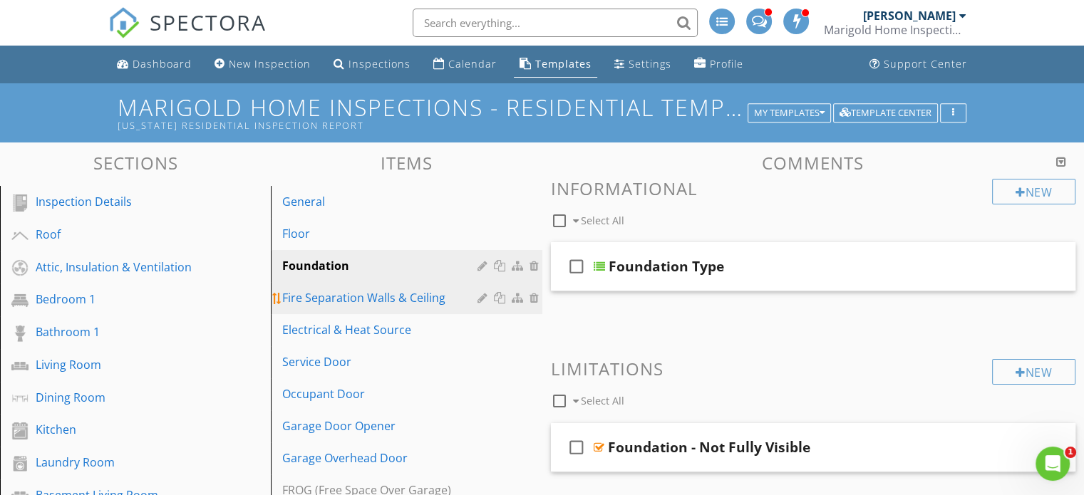
click at [401, 304] on div "Fire Separation Walls & Ceiling" at bounding box center [381, 297] width 199 height 17
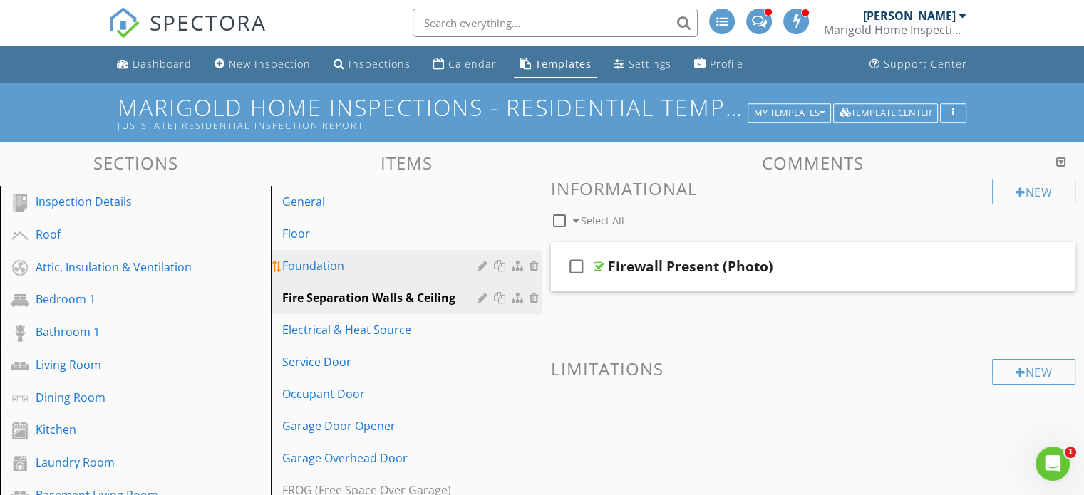
click at [372, 256] on link "Foundation" at bounding box center [408, 265] width 267 height 31
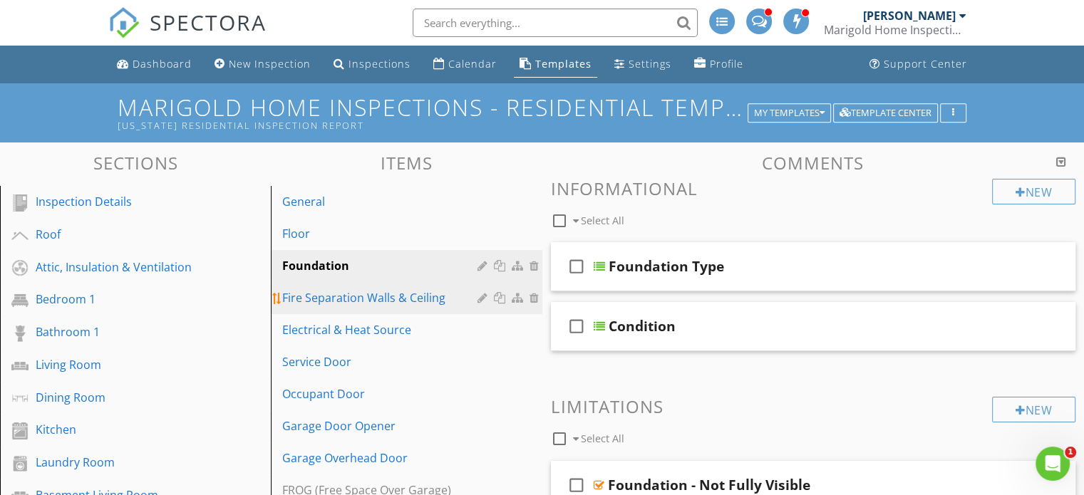
click at [371, 307] on link "Fire Separation Walls & Ceiling" at bounding box center [408, 297] width 267 height 31
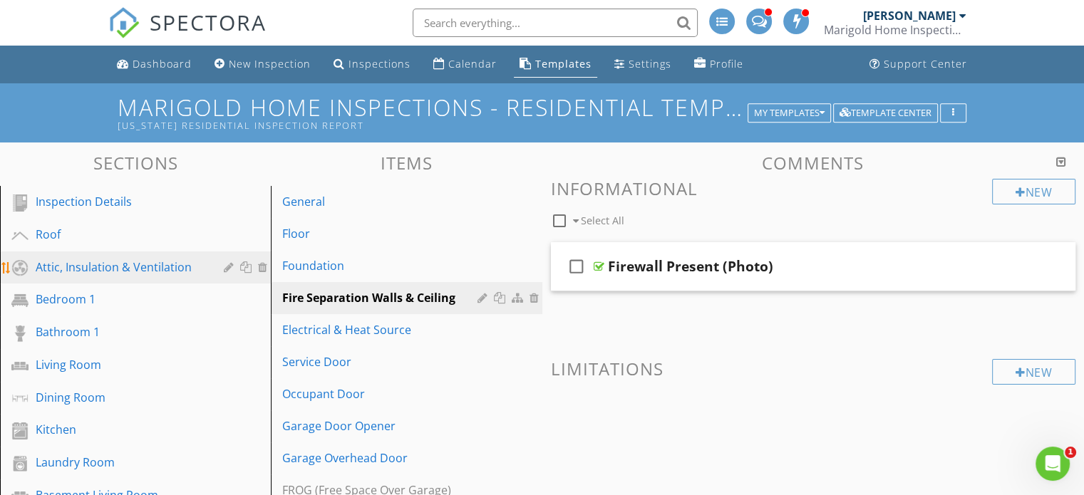
scroll to position [510, 0]
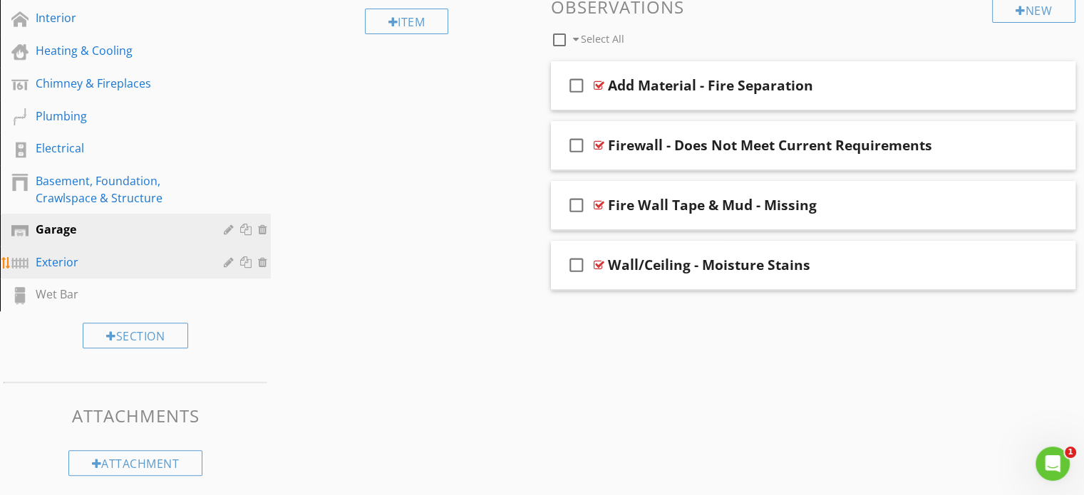
click at [108, 261] on div "Exterior" at bounding box center [120, 262] width 168 height 17
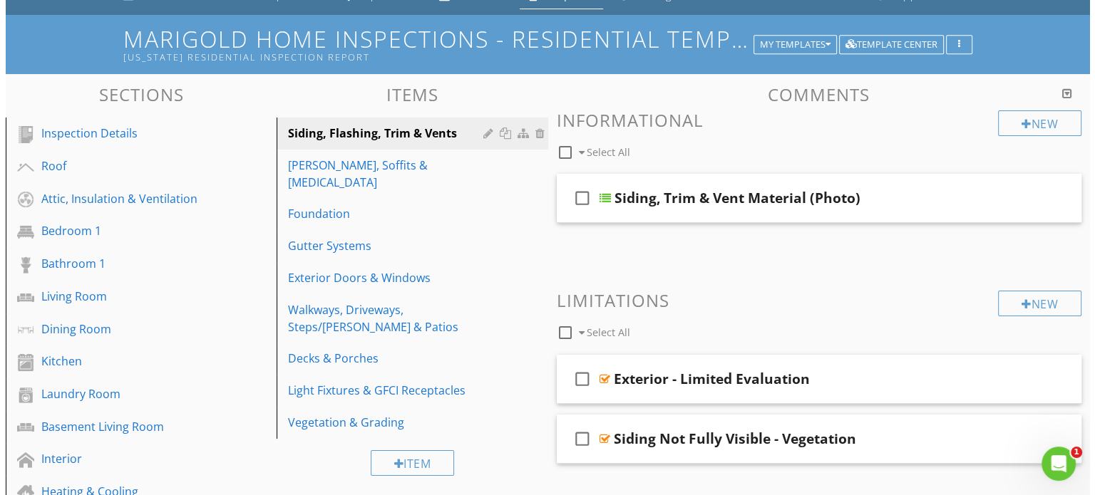
scroll to position [0, 0]
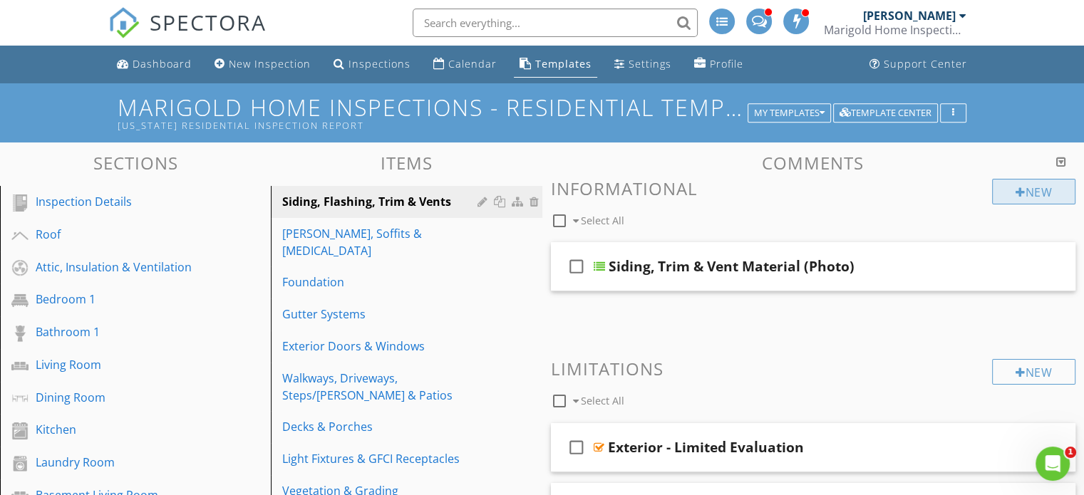
click at [1061, 202] on div "New" at bounding box center [1033, 192] width 83 height 26
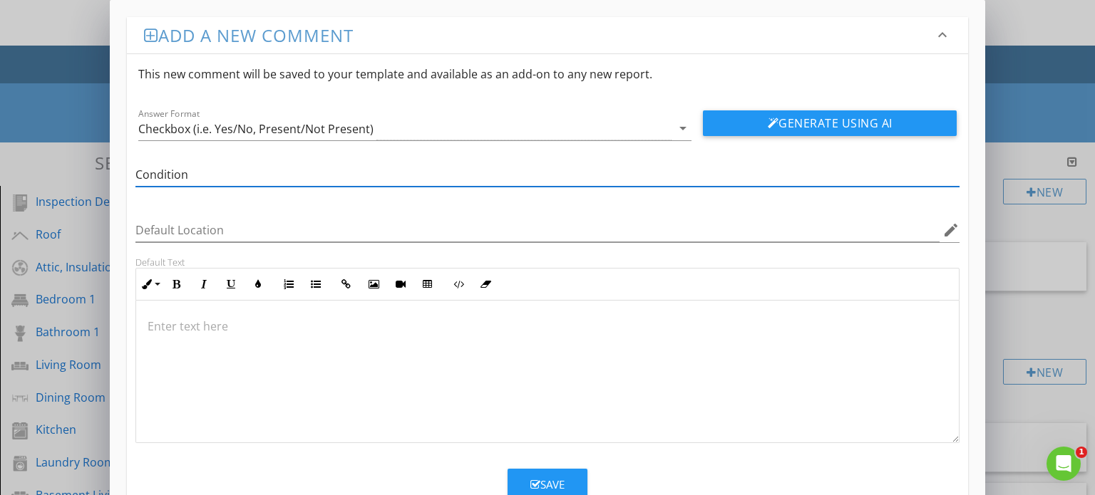
type input "Condition"
click at [532, 117] on div "Checkbox (i.e. Yes/No, Present/Not Present)" at bounding box center [405, 129] width 534 height 24
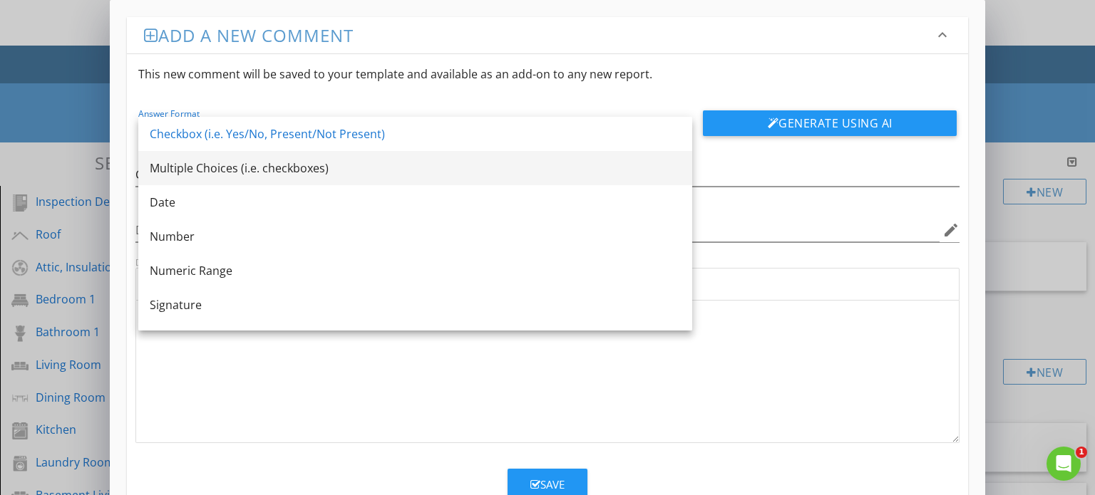
click at [453, 177] on div "Multiple Choices (i.e. checkboxes)" at bounding box center [415, 168] width 531 height 34
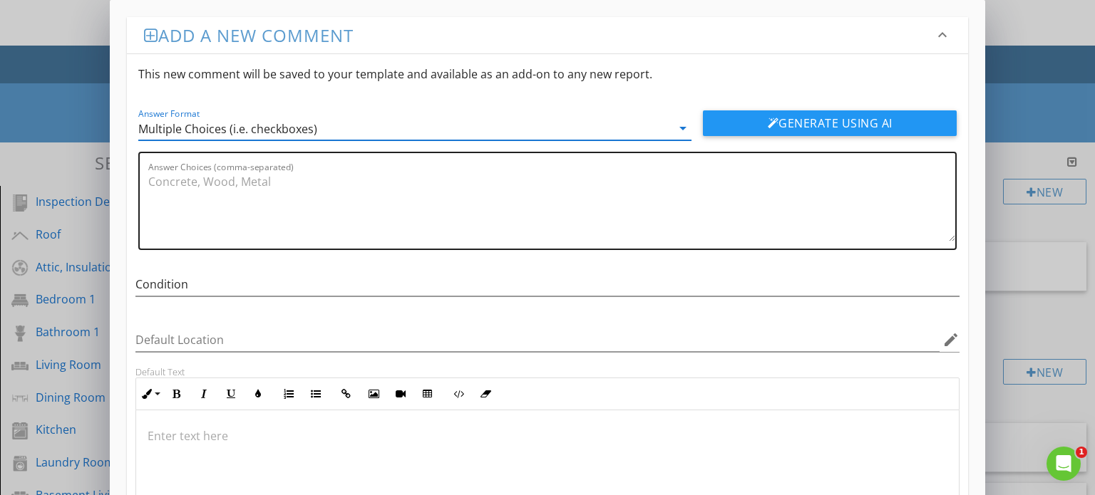
click at [411, 185] on textarea "Answer Choices (comma-separated)" at bounding box center [552, 205] width 808 height 71
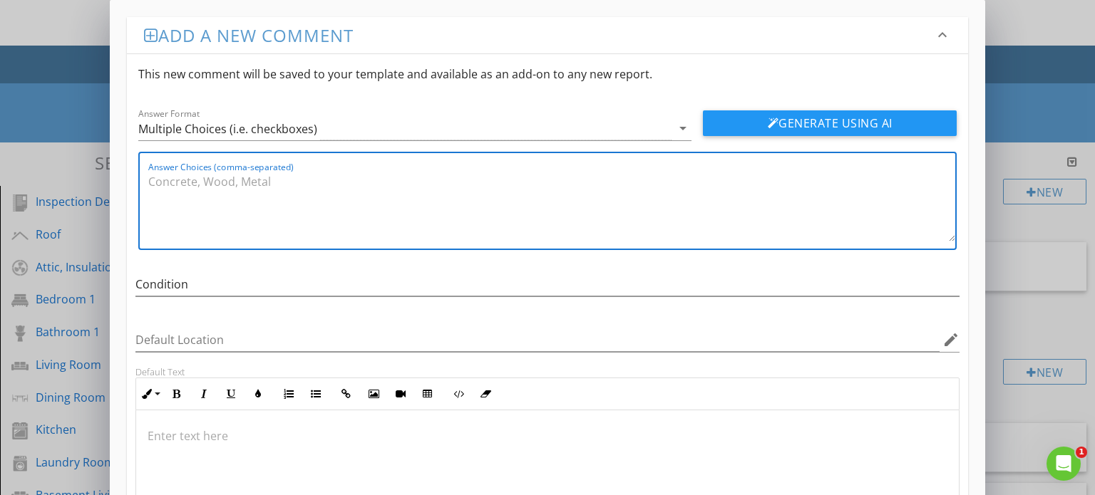
paste textarea "Satisfactory, Marginal, Poor"
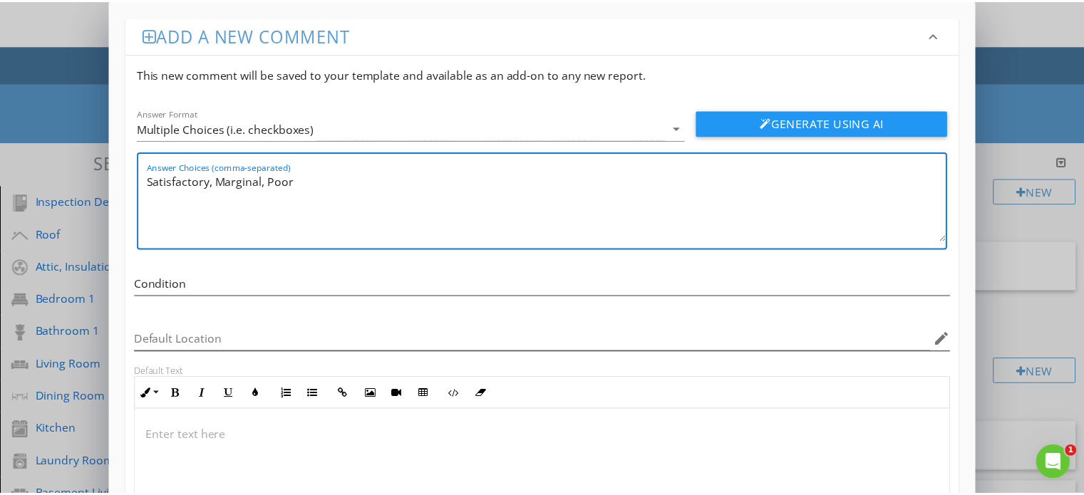
scroll to position [153, 0]
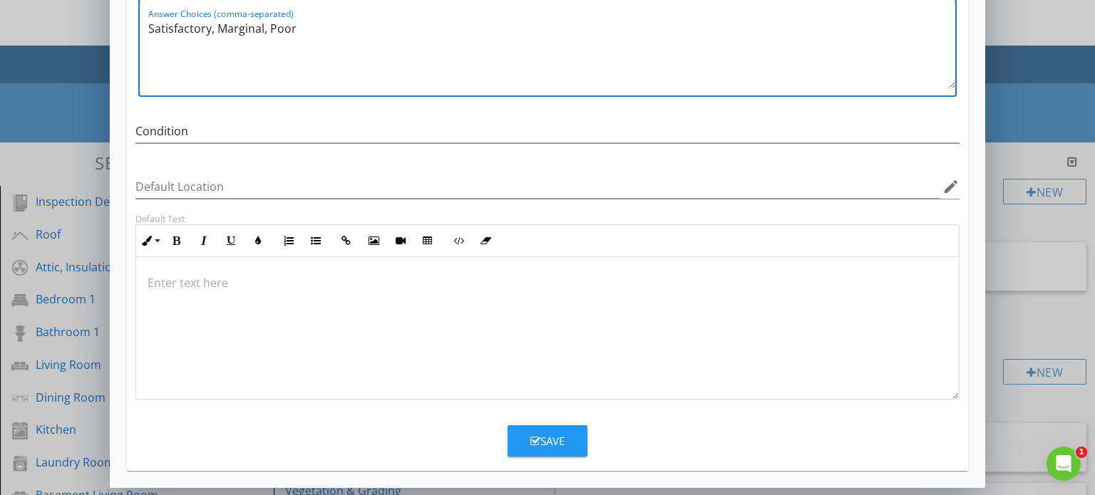
type textarea "Satisfactory, Marginal, Poor"
click at [524, 444] on button "Save" at bounding box center [548, 441] width 80 height 31
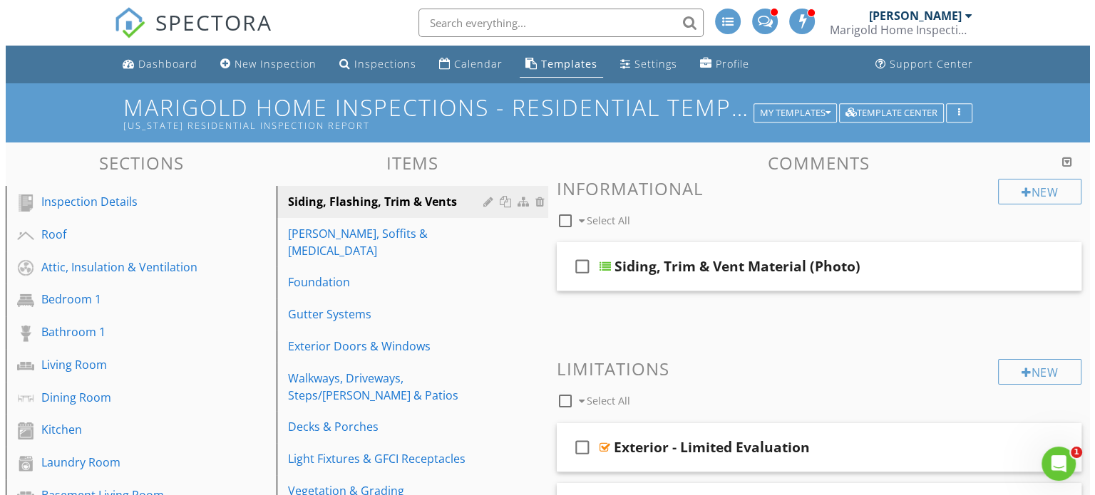
scroll to position [85, 0]
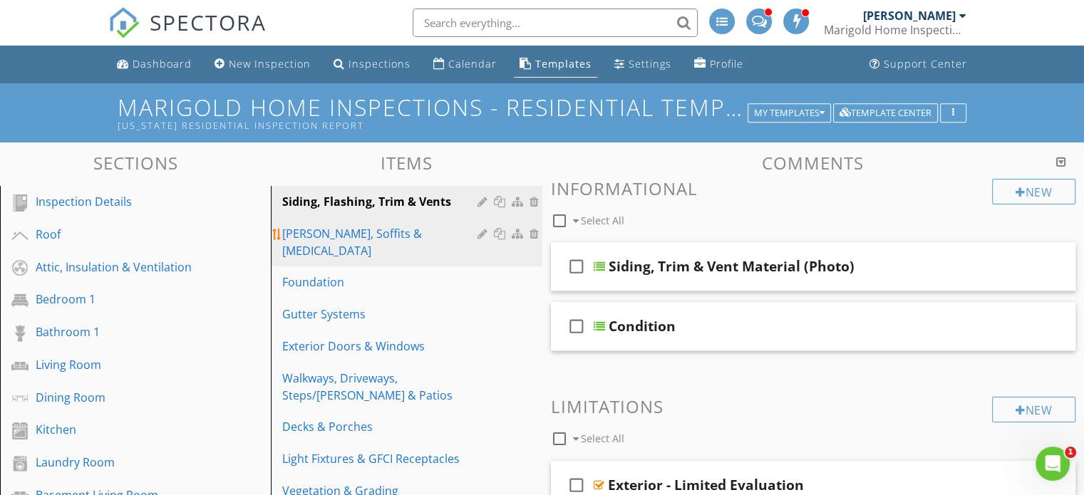
click at [411, 243] on link "[PERSON_NAME], Soffits & [MEDICAL_DATA]" at bounding box center [408, 242] width 267 height 48
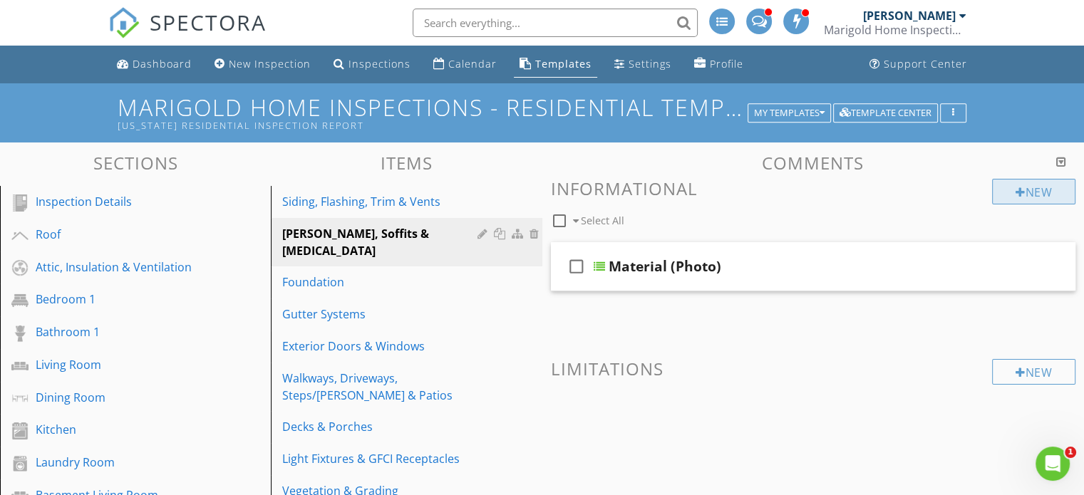
click at [1011, 190] on div "New" at bounding box center [1033, 192] width 83 height 26
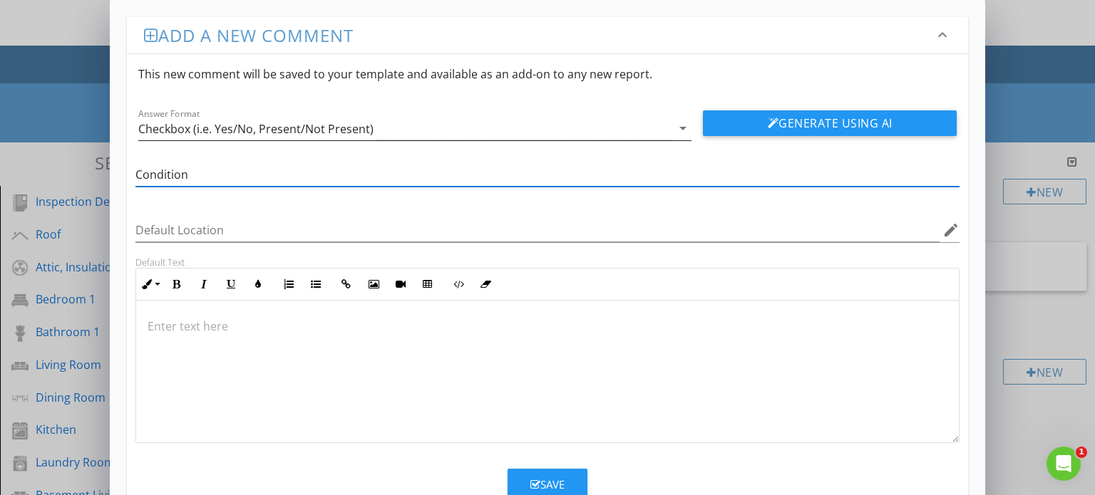
type input "Condition"
click at [682, 117] on div "Answer Format Checkbox (i.e. Yes/No, Present/Not Present) arrow_drop_down" at bounding box center [415, 129] width 554 height 24
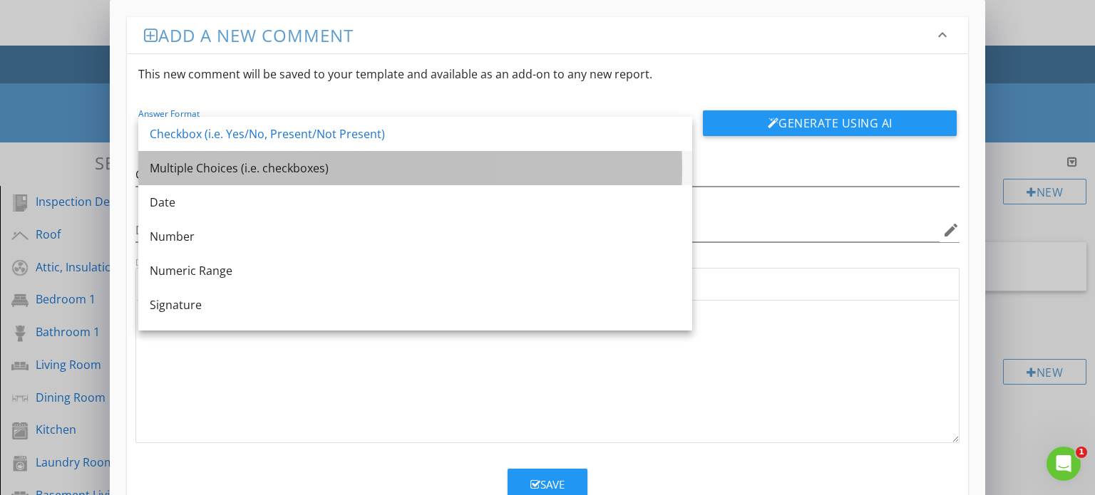
click at [534, 176] on div "Multiple Choices (i.e. checkboxes)" at bounding box center [415, 168] width 531 height 17
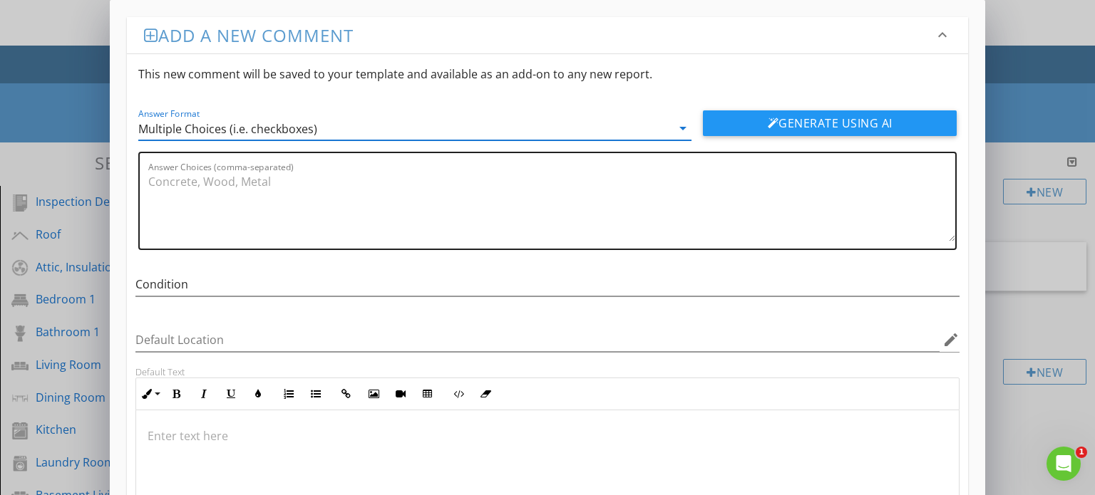
click at [456, 188] on textarea "Answer Choices (comma-separated)" at bounding box center [552, 205] width 808 height 71
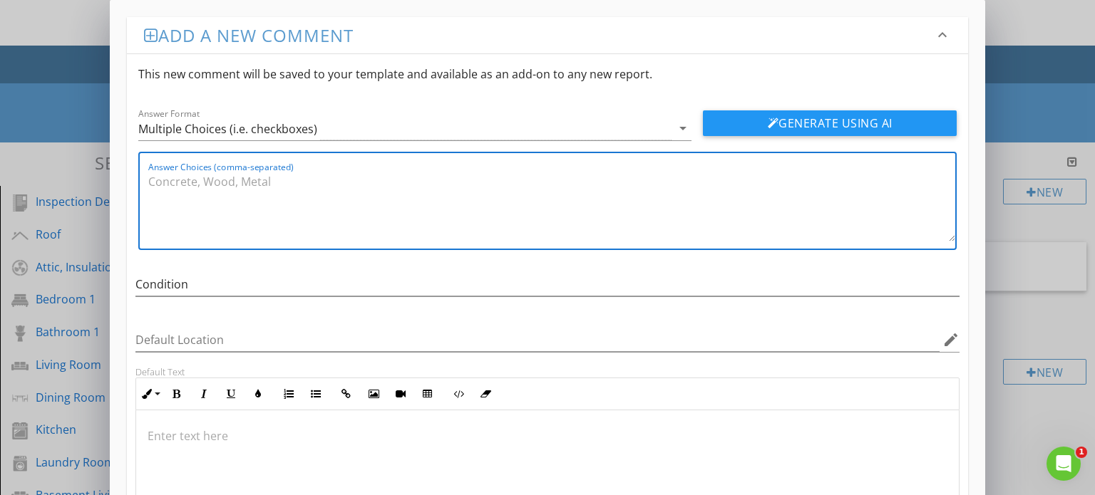
paste textarea "Satisfactory, Marginal, Poor"
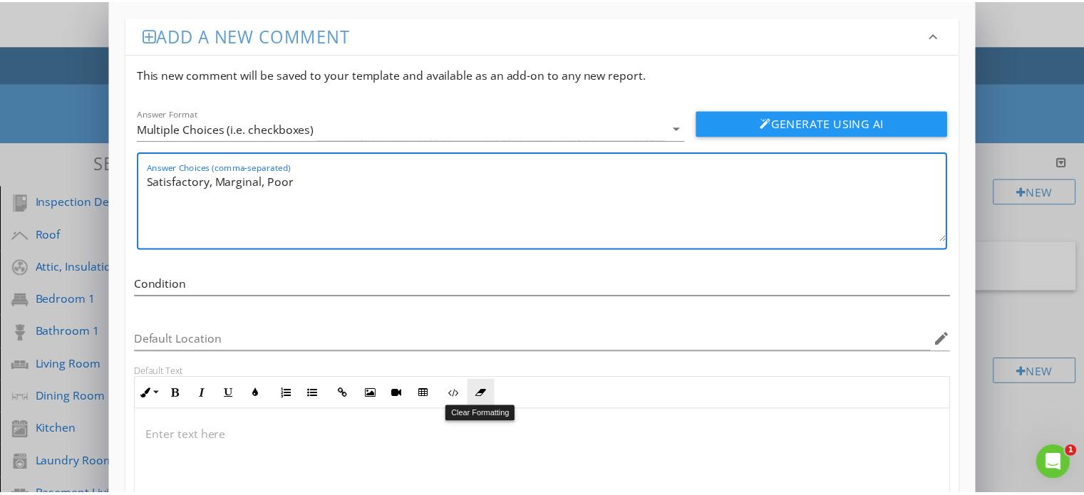
scroll to position [153, 0]
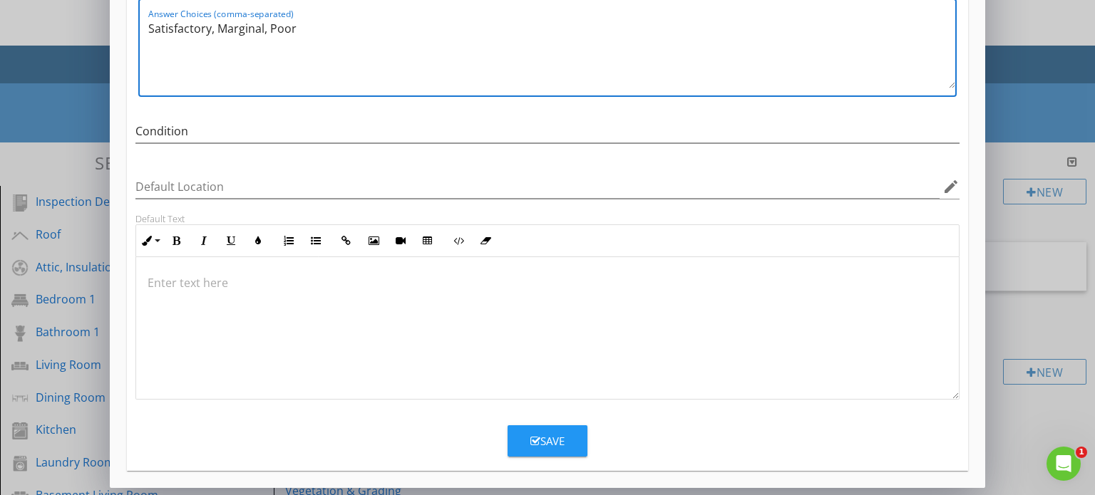
type textarea "Satisfactory, Marginal, Poor"
click at [560, 427] on button "Save" at bounding box center [548, 441] width 80 height 31
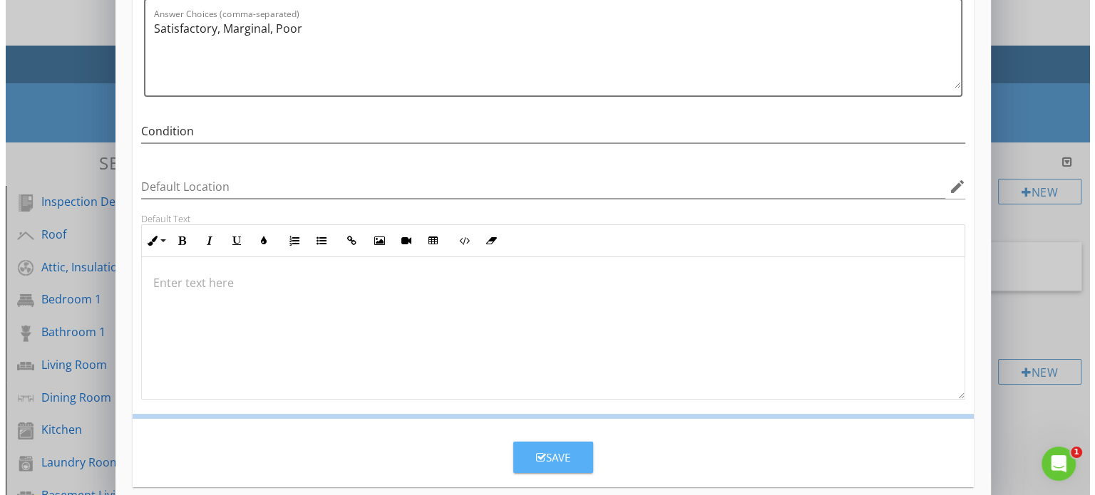
scroll to position [85, 0]
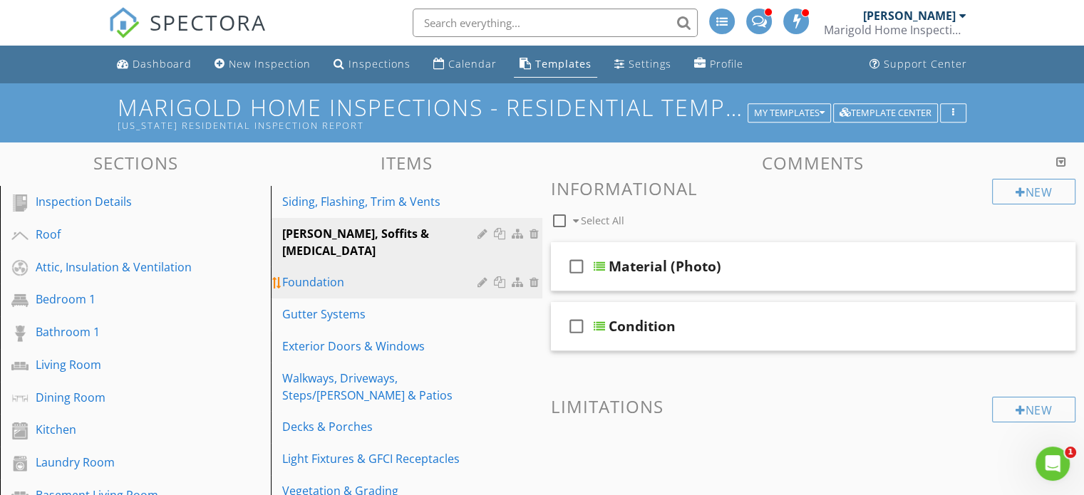
click at [395, 274] on div "Foundation" at bounding box center [381, 282] width 199 height 17
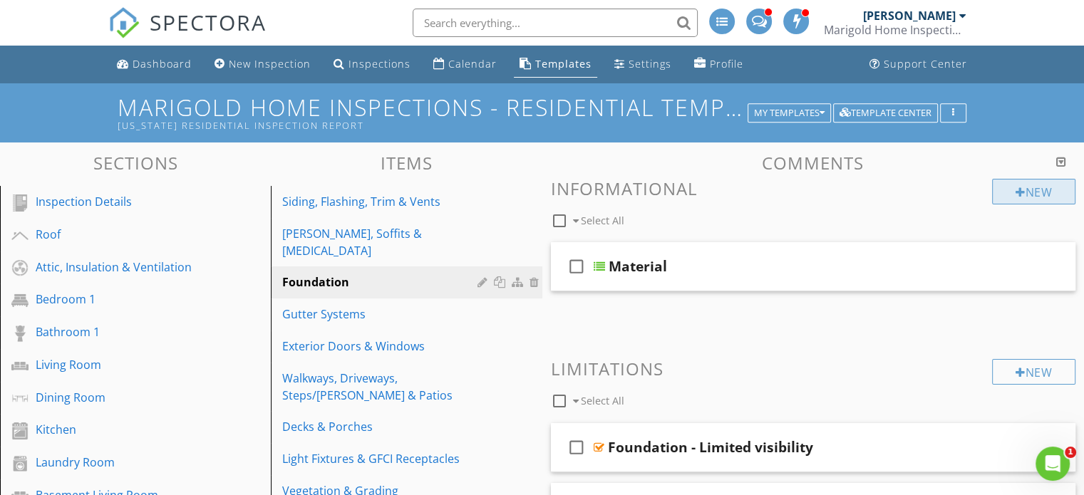
click at [1034, 195] on div "New" at bounding box center [1033, 192] width 83 height 26
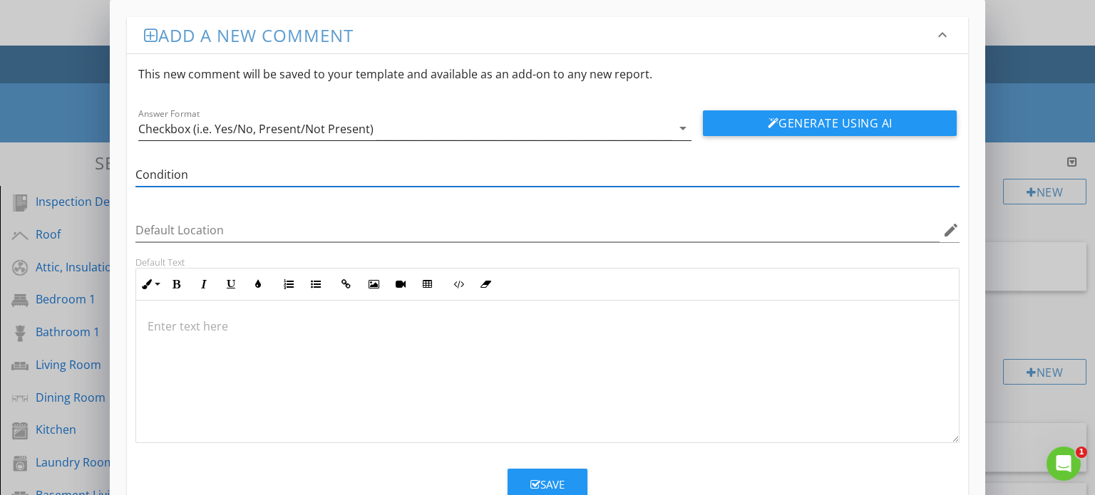
type input "Condition"
click at [485, 123] on div "Checkbox (i.e. Yes/No, Present/Not Present)" at bounding box center [405, 129] width 534 height 24
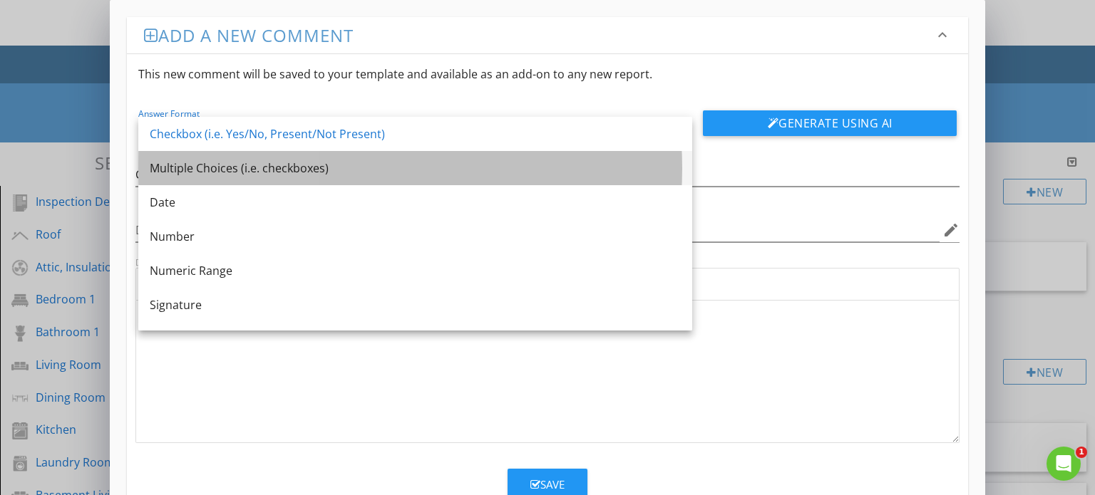
click at [447, 175] on div "Multiple Choices (i.e. checkboxes)" at bounding box center [415, 168] width 531 height 17
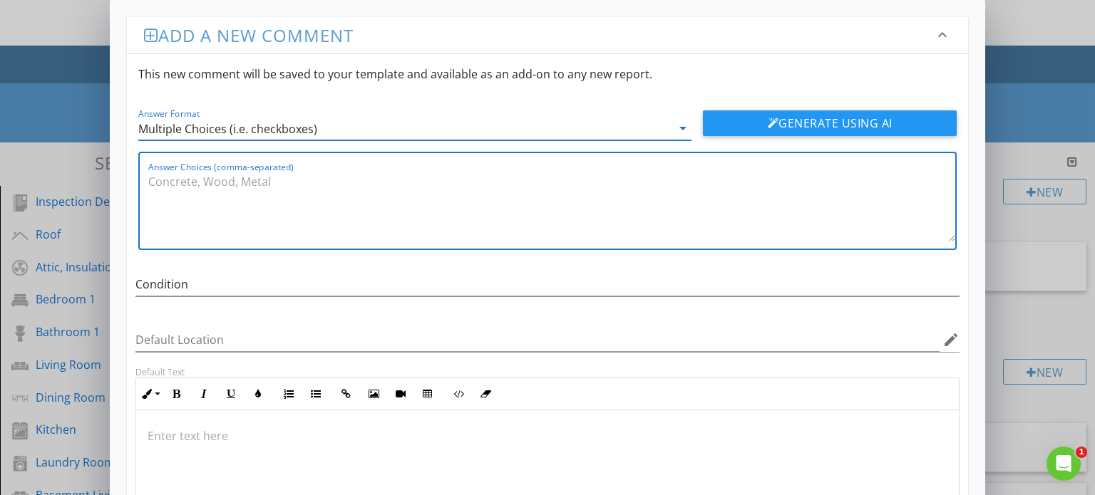
click at [409, 183] on textarea "Answer Choices (comma-separated)" at bounding box center [552, 205] width 808 height 71
paste textarea "Satisfactory, Marginal, Poor"
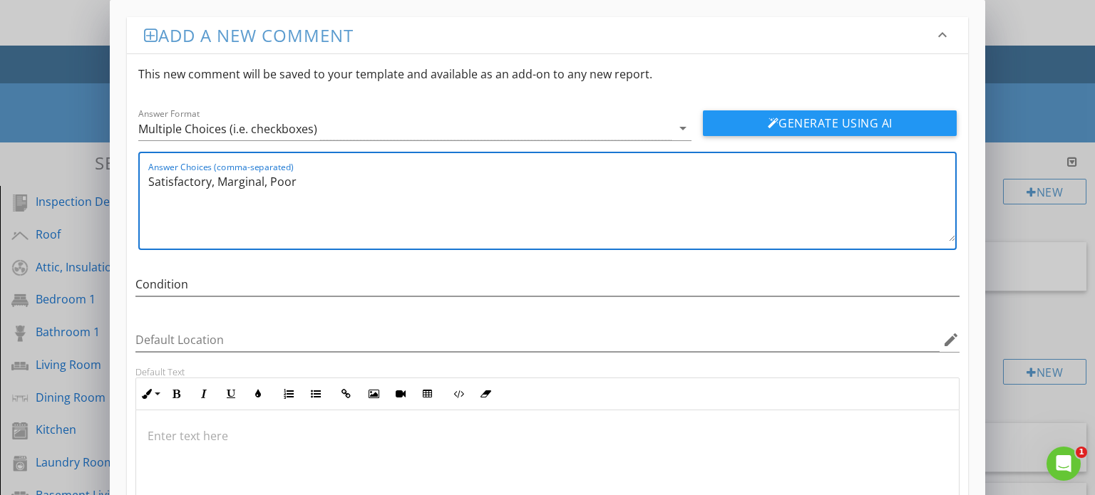
scroll to position [153, 0]
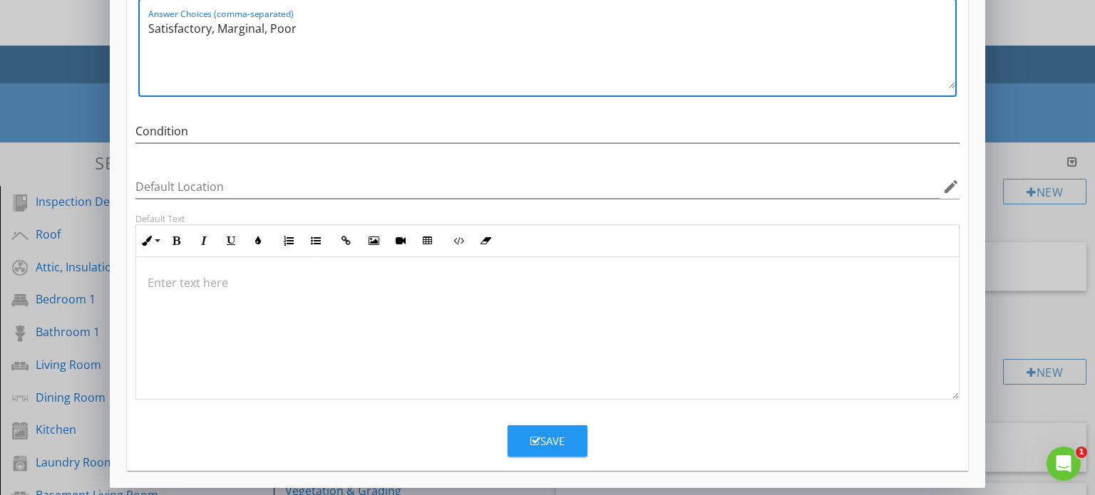
type textarea "Satisfactory, Marginal, Poor"
click at [562, 440] on div "Save" at bounding box center [547, 441] width 34 height 16
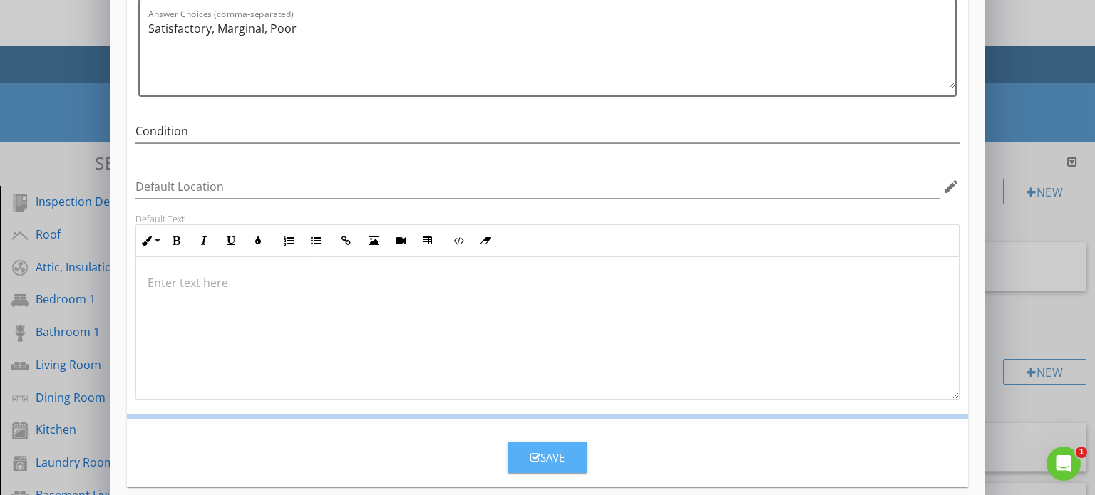
scroll to position [85, 0]
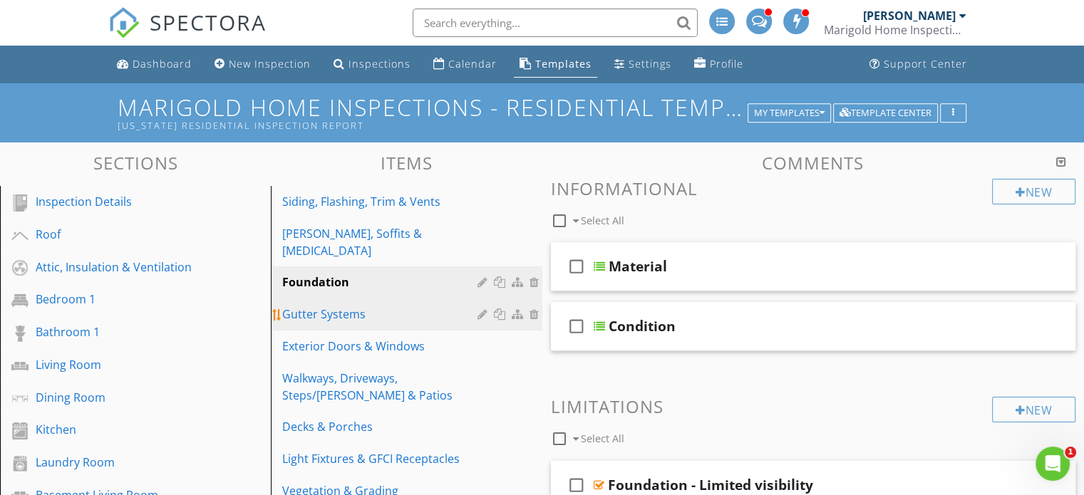
click at [399, 306] on div "Gutter Systems" at bounding box center [381, 314] width 199 height 17
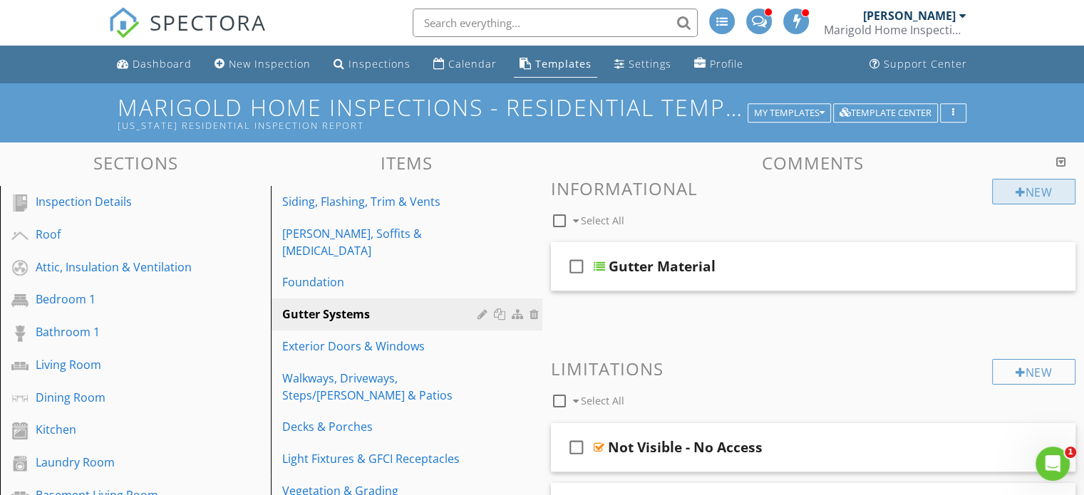
click at [1027, 197] on div "New" at bounding box center [1033, 192] width 83 height 26
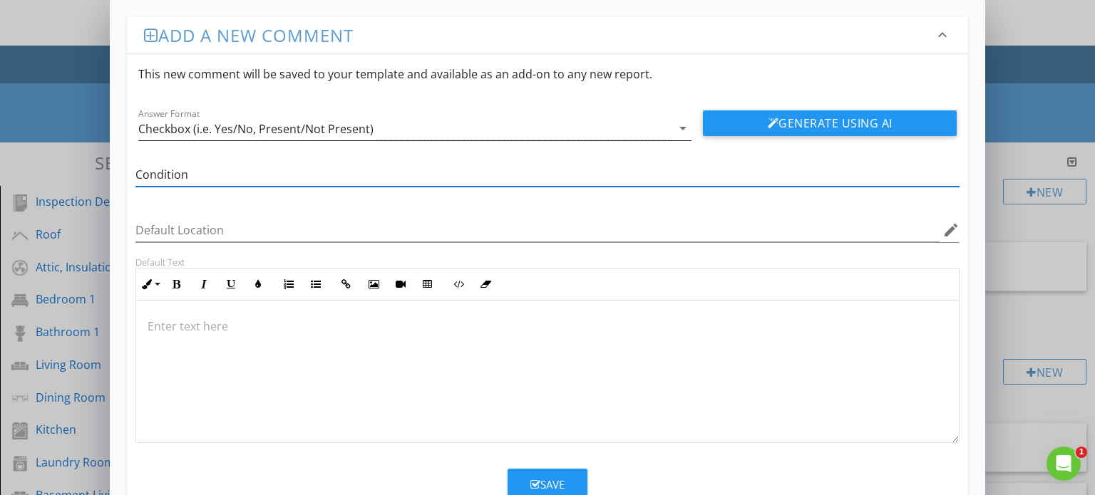
type input "Condition"
click at [602, 129] on div "Checkbox (i.e. Yes/No, Present/Not Present)" at bounding box center [405, 129] width 534 height 24
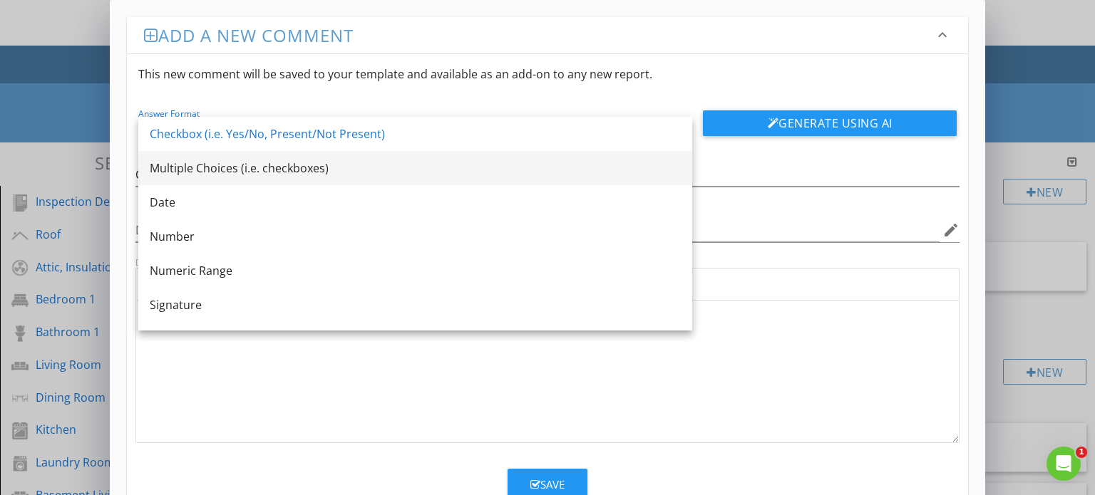
click at [530, 165] on div "Multiple Choices (i.e. checkboxes)" at bounding box center [415, 168] width 531 height 17
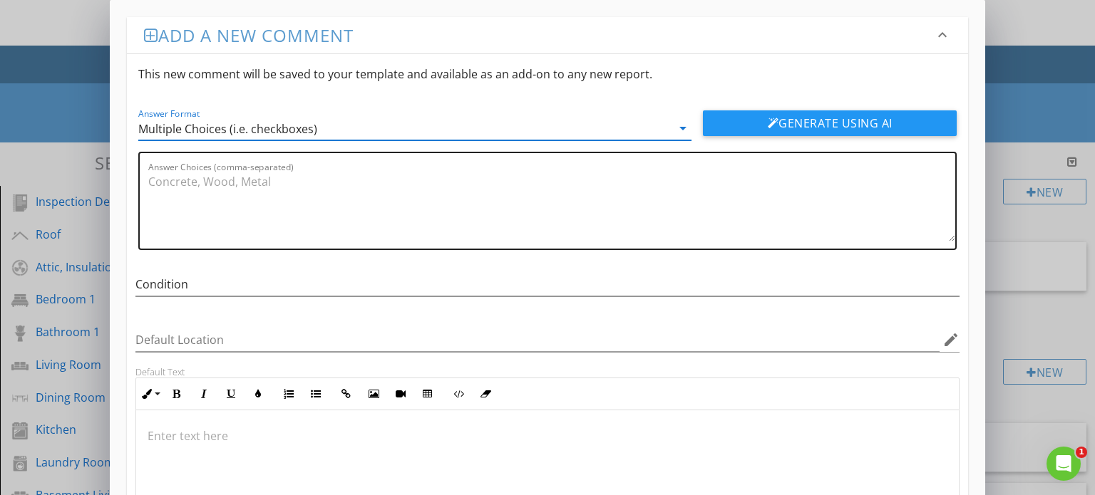
click at [394, 196] on textarea "Answer Choices (comma-separated)" at bounding box center [552, 205] width 808 height 71
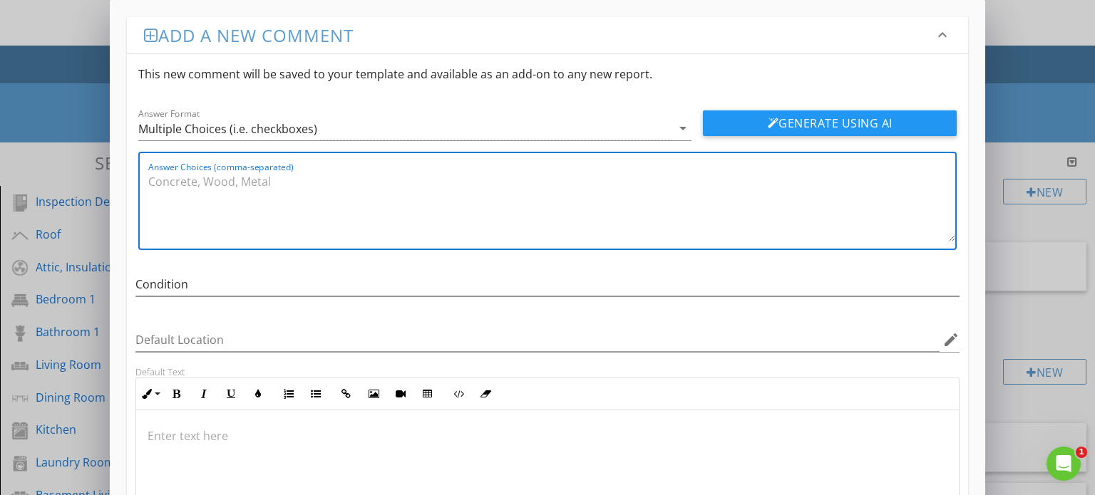
paste textarea "Satisfactory, Marginal, Poor"
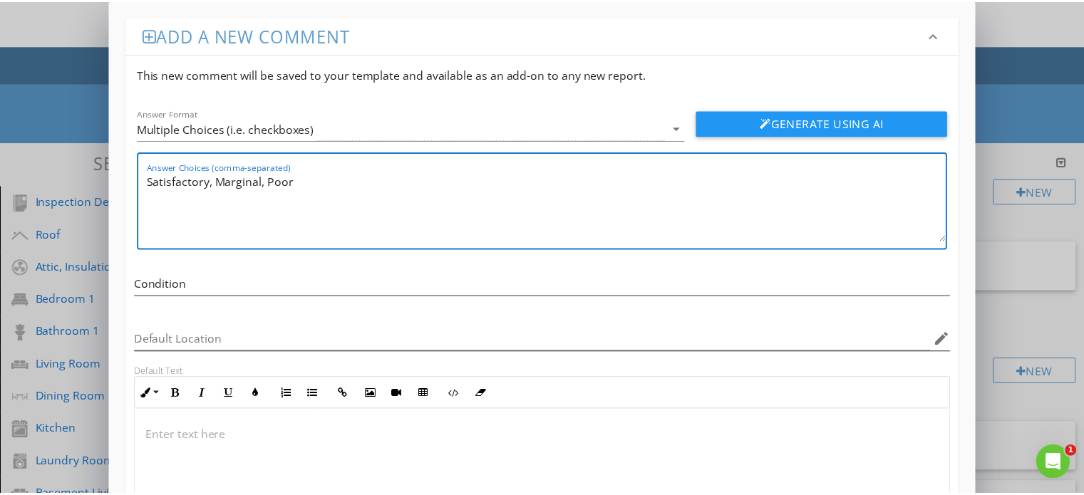
scroll to position [153, 0]
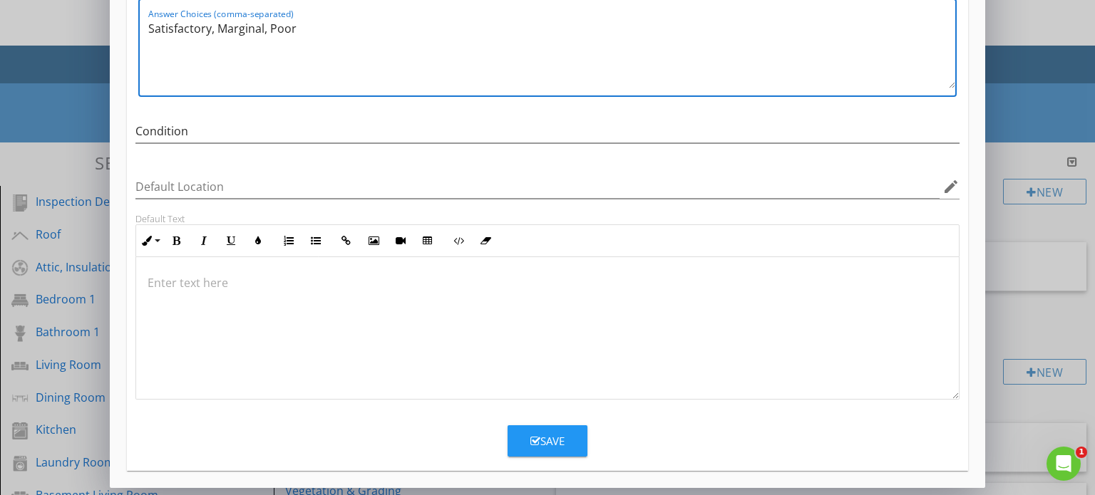
type textarea "Satisfactory, Marginal, Poor"
click at [559, 421] on div "Save" at bounding box center [548, 435] width 842 height 43
click at [550, 442] on div "Save" at bounding box center [547, 441] width 34 height 16
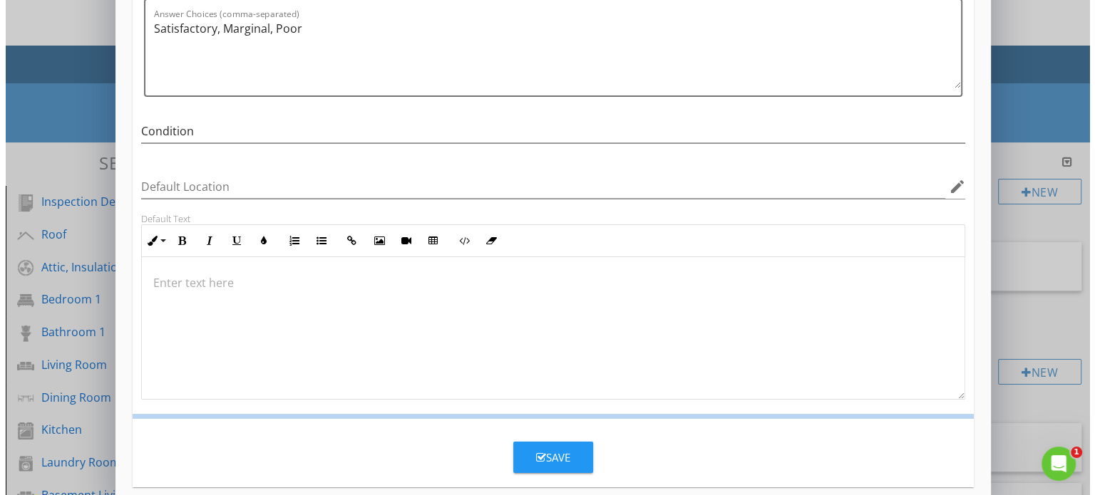
scroll to position [85, 0]
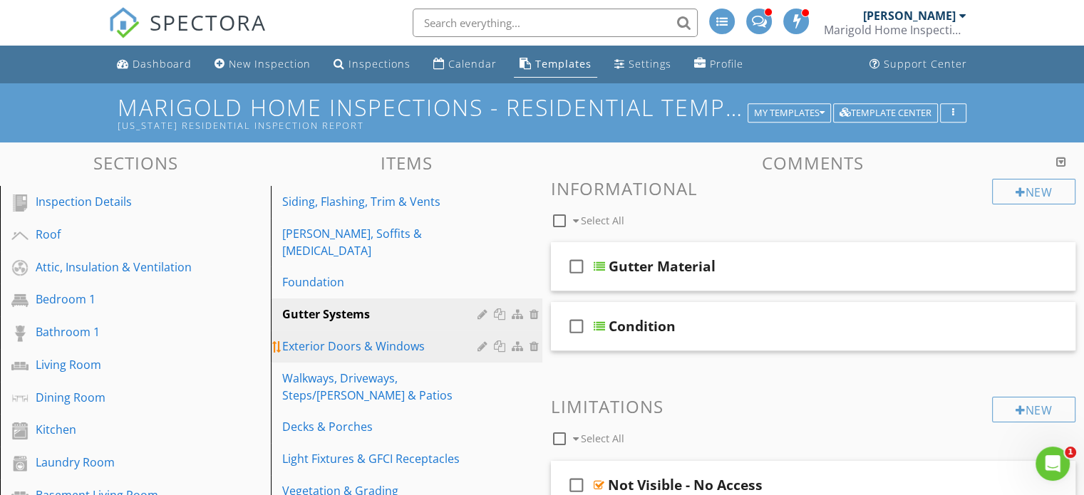
click at [399, 338] on div "Exterior Doors & Windows" at bounding box center [381, 346] width 199 height 17
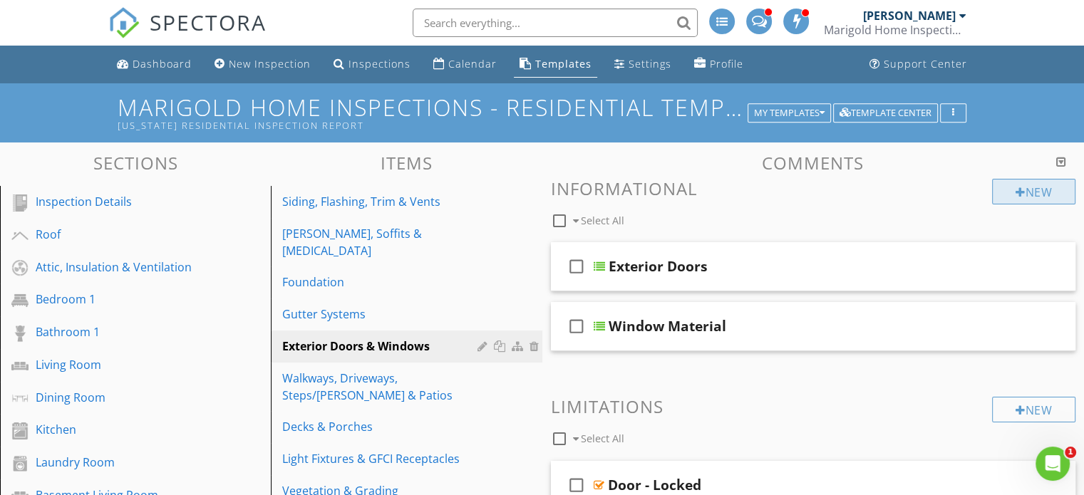
click at [1034, 183] on div "New" at bounding box center [1033, 192] width 83 height 26
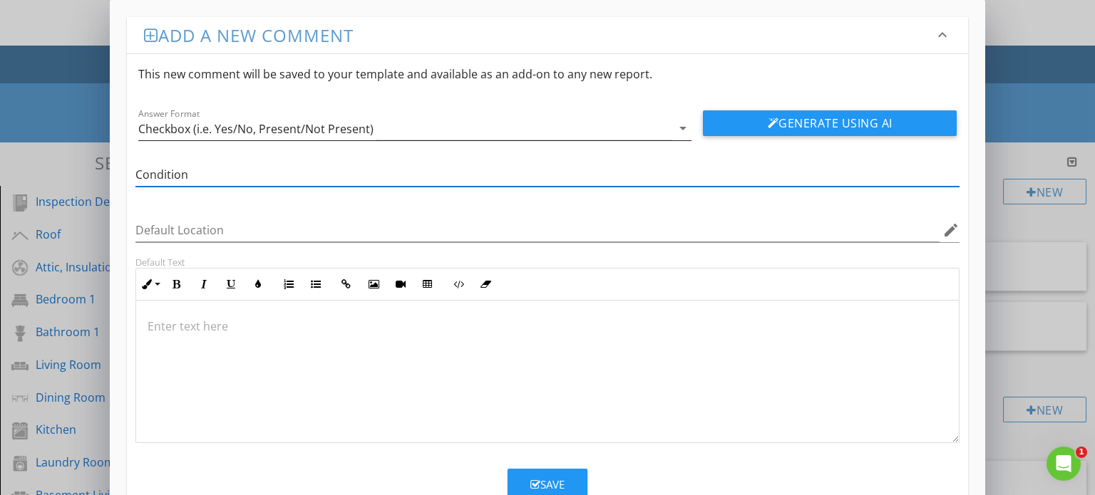
type input "Condition"
click at [498, 135] on div "Checkbox (i.e. Yes/No, Present/Not Present)" at bounding box center [405, 129] width 534 height 24
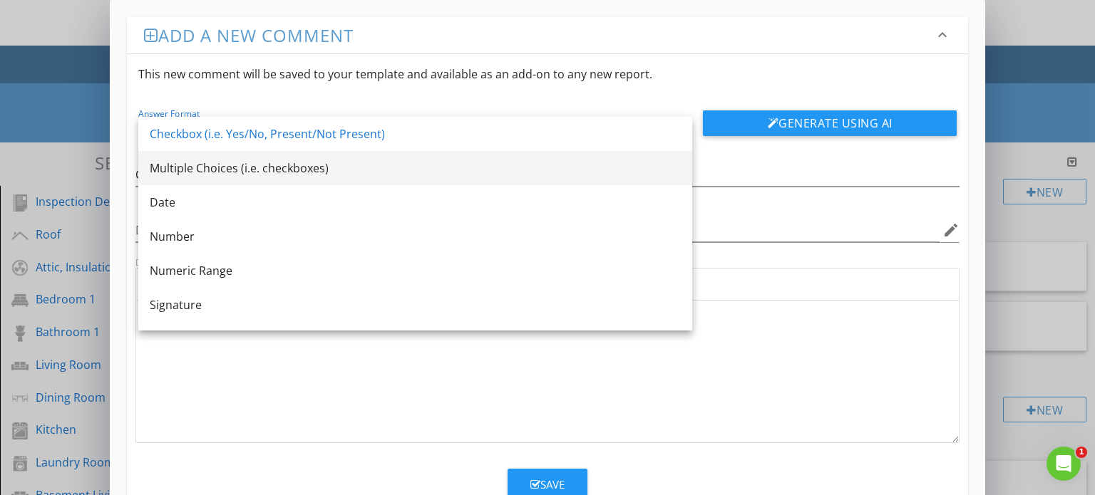
click at [371, 178] on div "Multiple Choices (i.e. checkboxes)" at bounding box center [415, 168] width 531 height 34
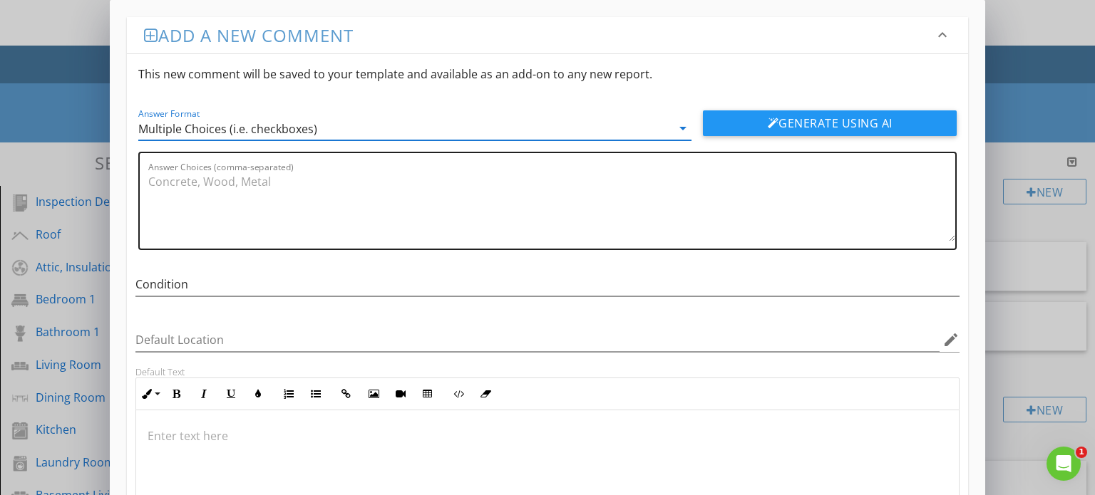
click at [339, 215] on textarea "Answer Choices (comma-separated)" at bounding box center [552, 205] width 808 height 71
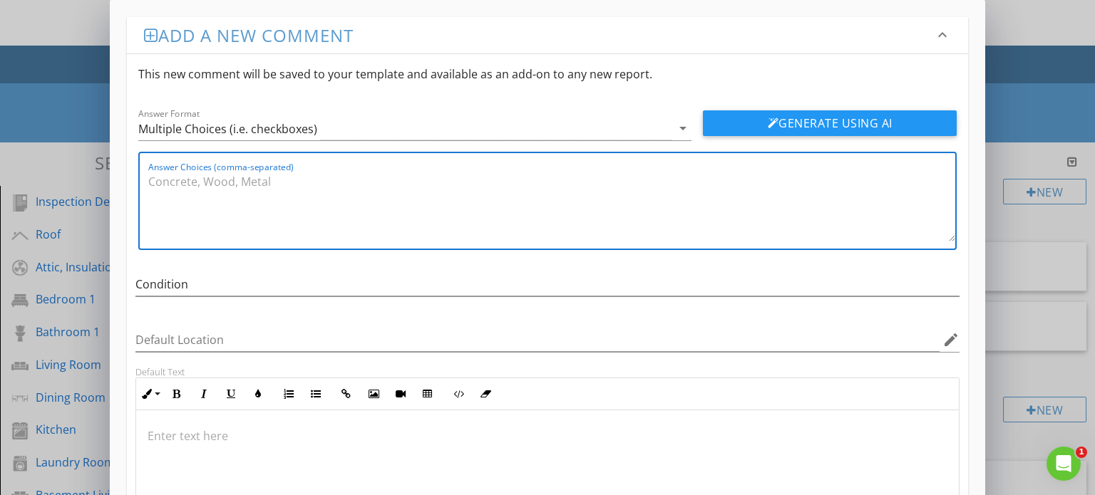
paste textarea "Satisfactory, Marginal, Poor"
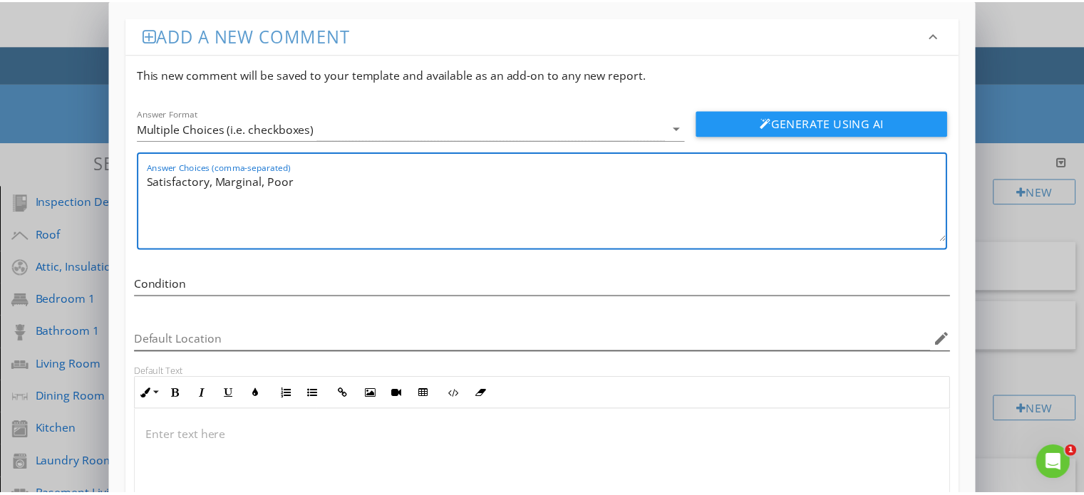
scroll to position [153, 0]
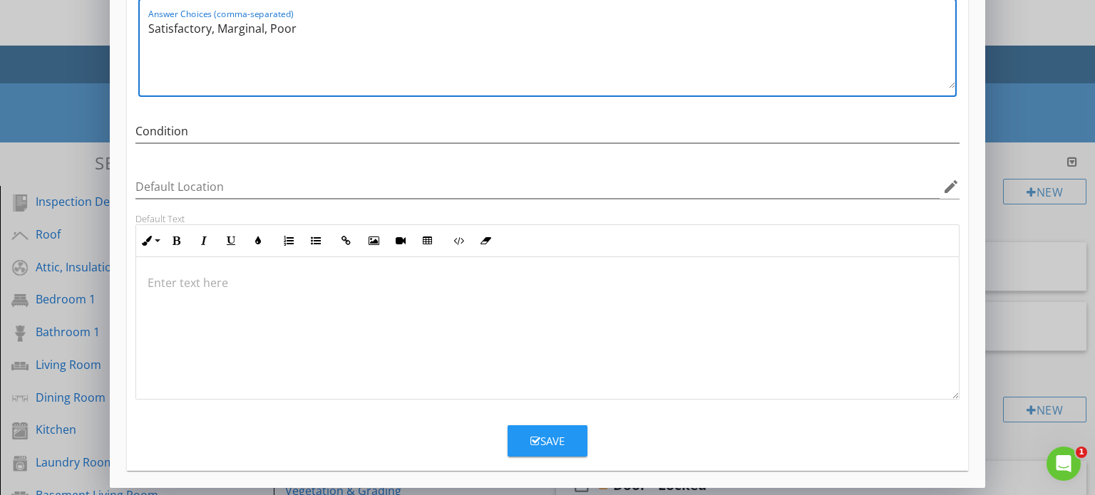
type textarea "Satisfactory, Marginal, Poor"
click at [531, 438] on icon "button" at bounding box center [535, 441] width 10 height 11
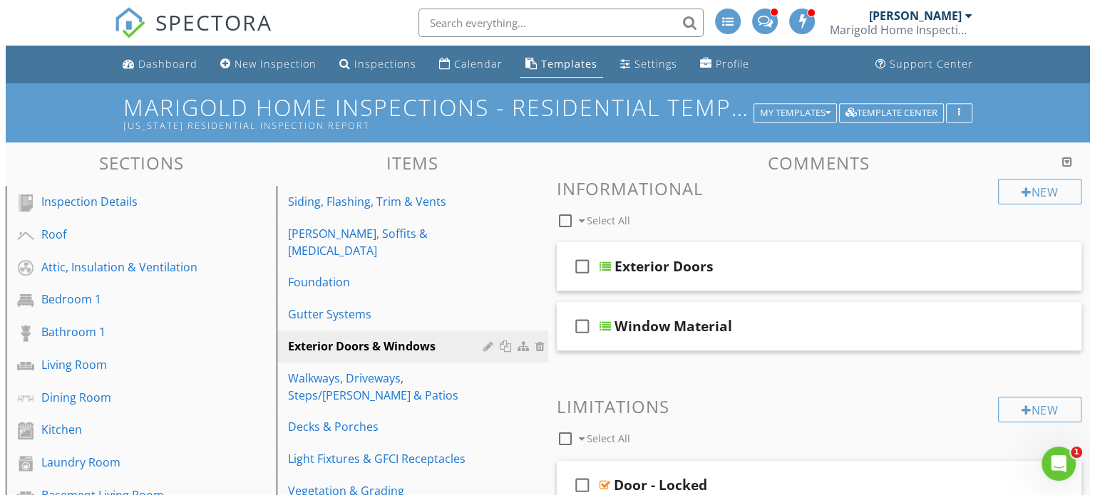
scroll to position [85, 0]
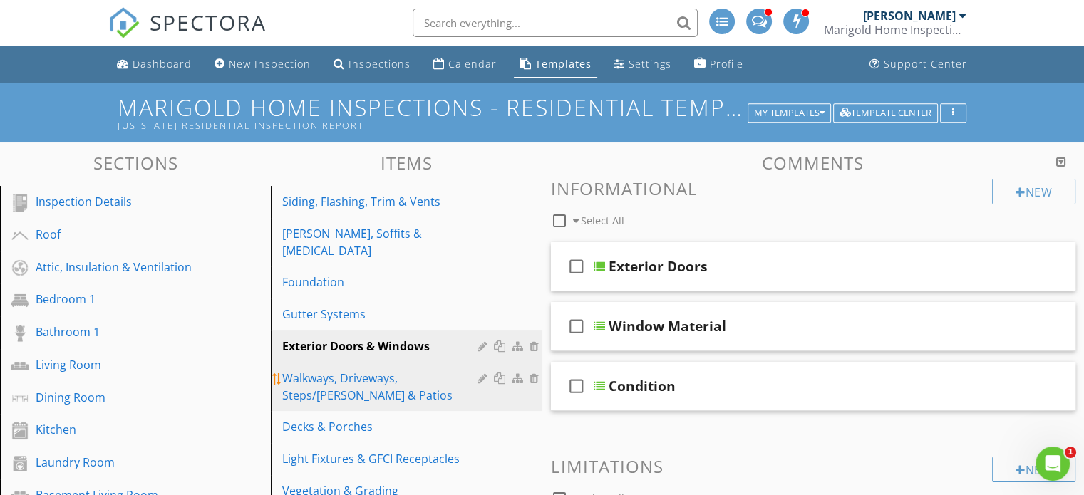
click at [393, 374] on div "Walkways, Driveways, Steps/[PERSON_NAME] & Patios" at bounding box center [381, 387] width 199 height 34
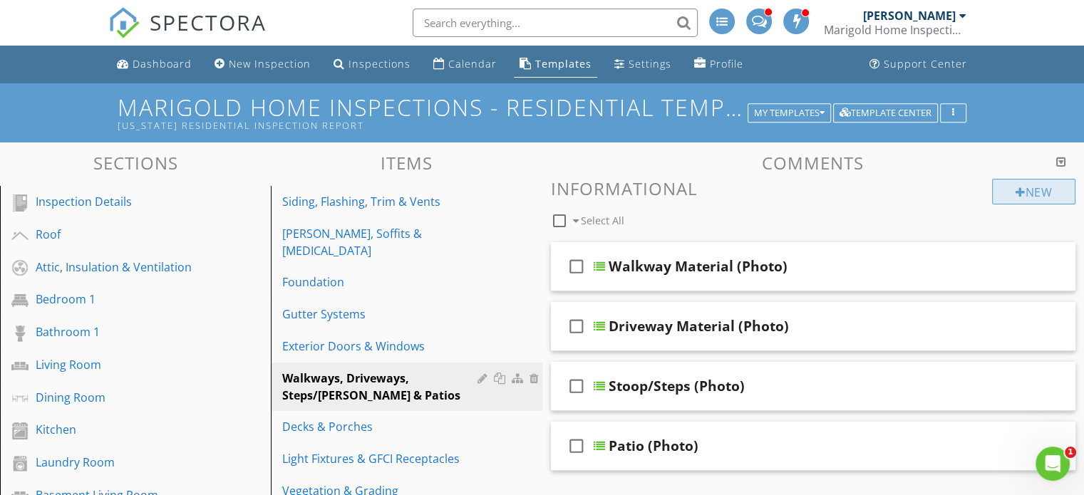
click at [1016, 189] on div at bounding box center [1021, 192] width 10 height 11
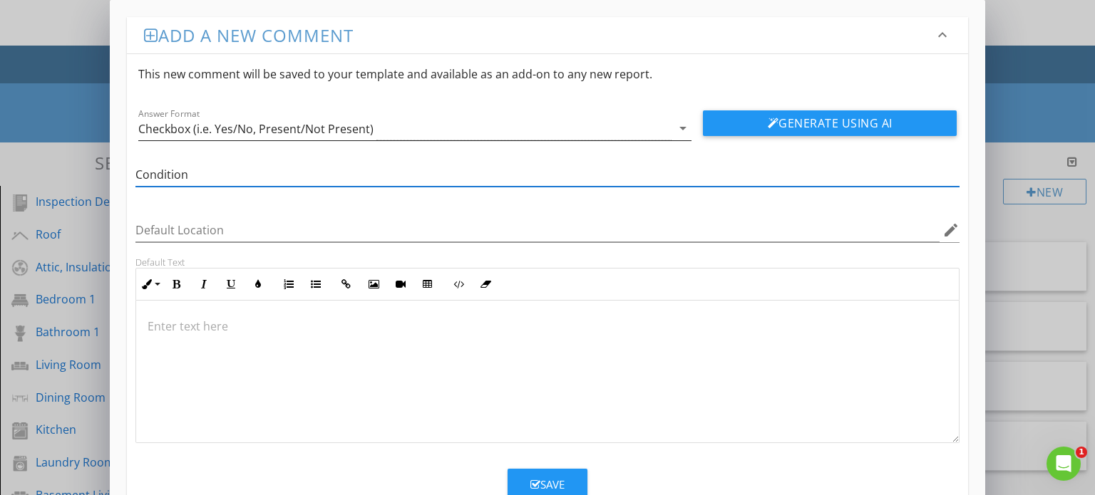
type input "Condition"
click at [576, 130] on div "Checkbox (i.e. Yes/No, Present/Not Present)" at bounding box center [405, 129] width 534 height 24
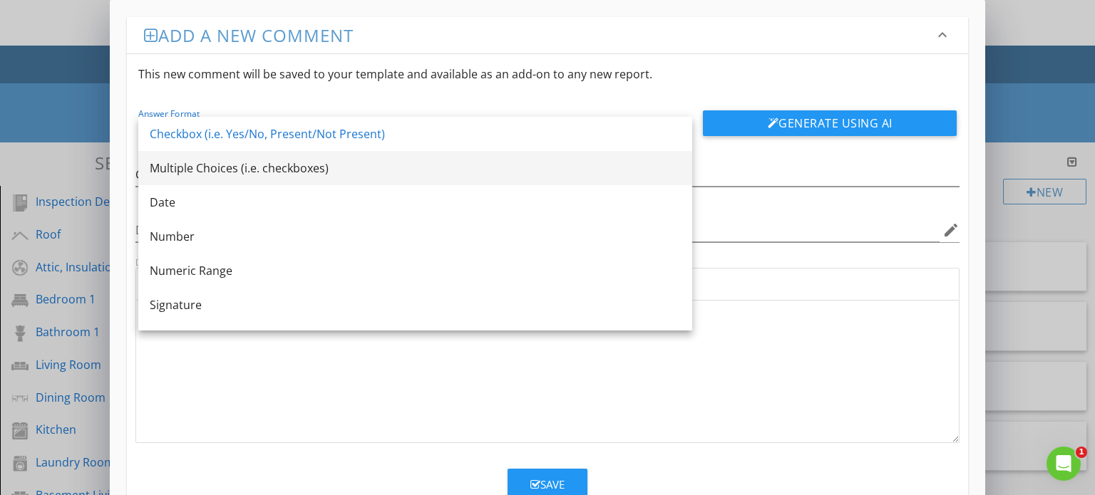
click at [489, 168] on div "Multiple Choices (i.e. checkboxes)" at bounding box center [415, 168] width 531 height 17
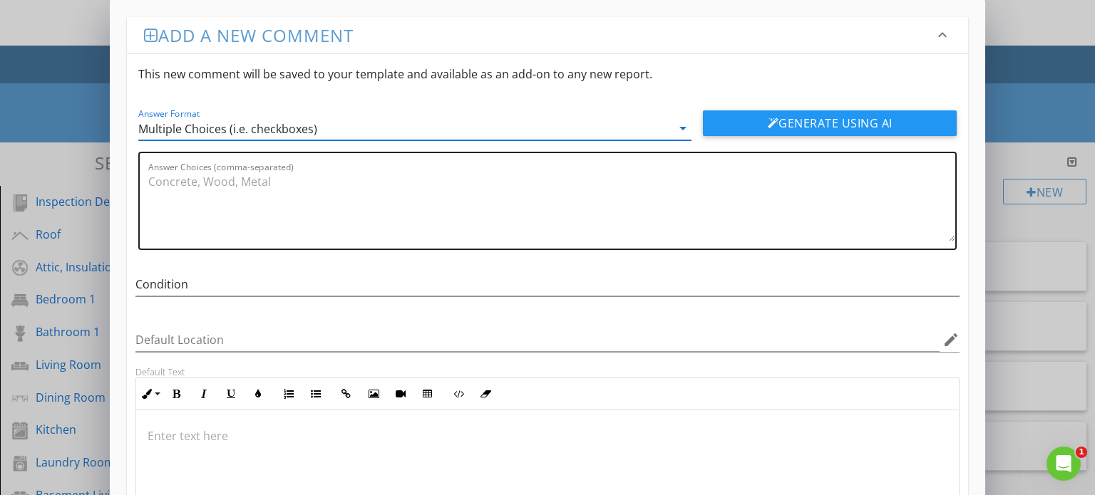
click at [386, 195] on textarea "Answer Choices (comma-separated)" at bounding box center [552, 205] width 808 height 71
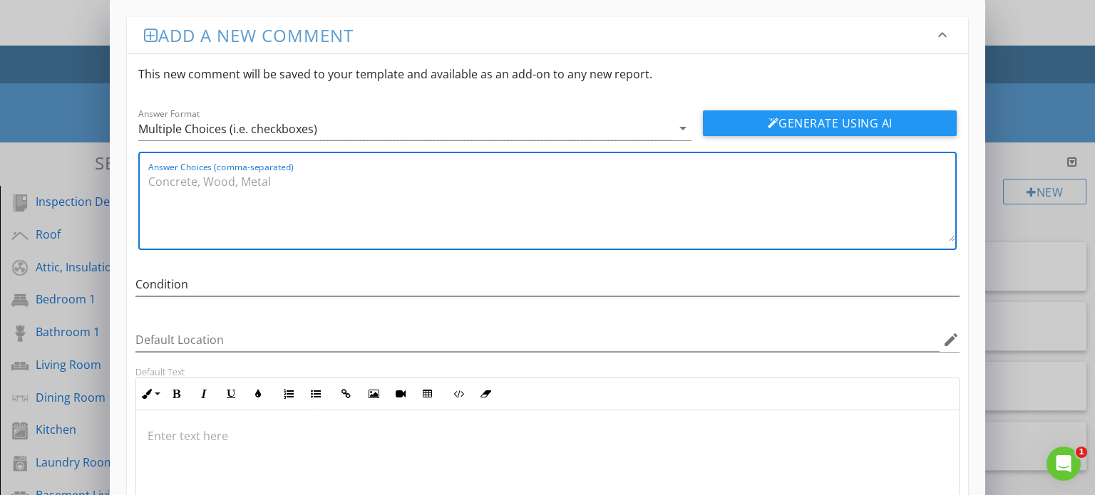
paste textarea "Satisfactory, Marginal, Poor"
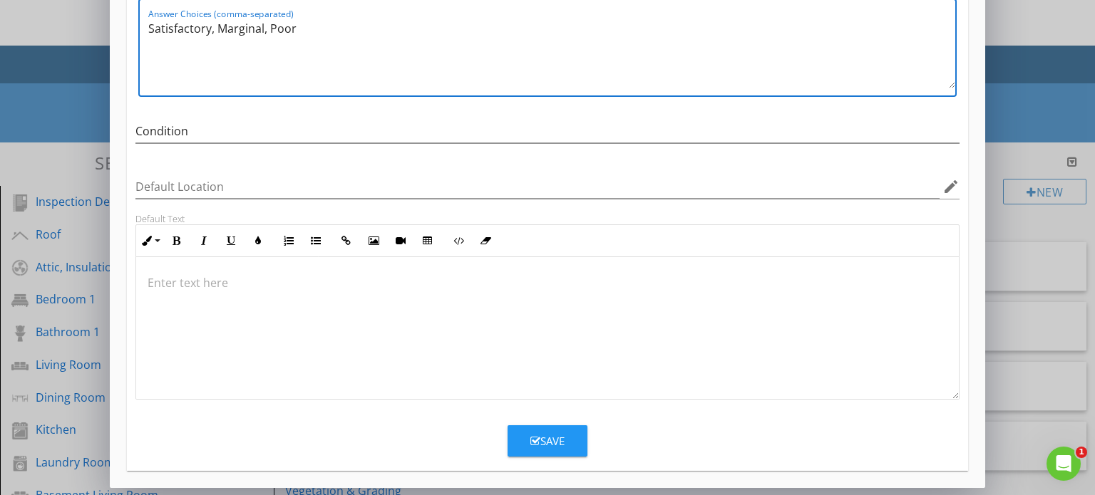
type textarea "Satisfactory, Marginal, Poor"
click at [553, 436] on div "Save" at bounding box center [547, 441] width 34 height 16
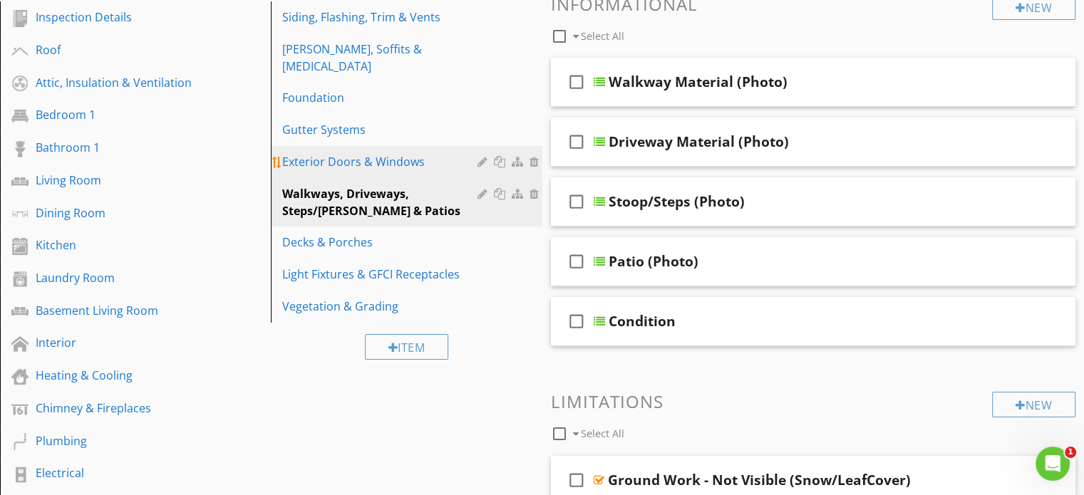
scroll to position [187, 0]
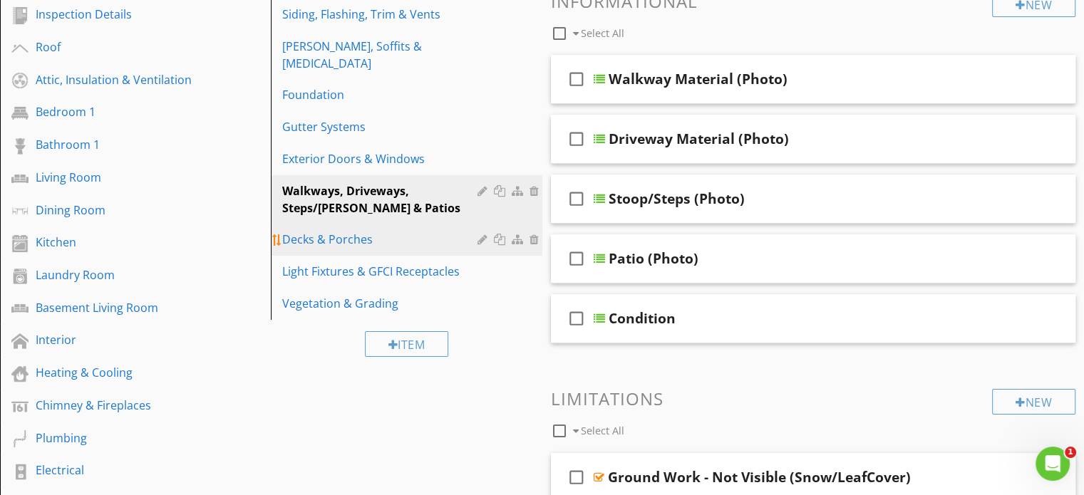
click at [376, 231] on div "Decks & Porches" at bounding box center [381, 239] width 199 height 17
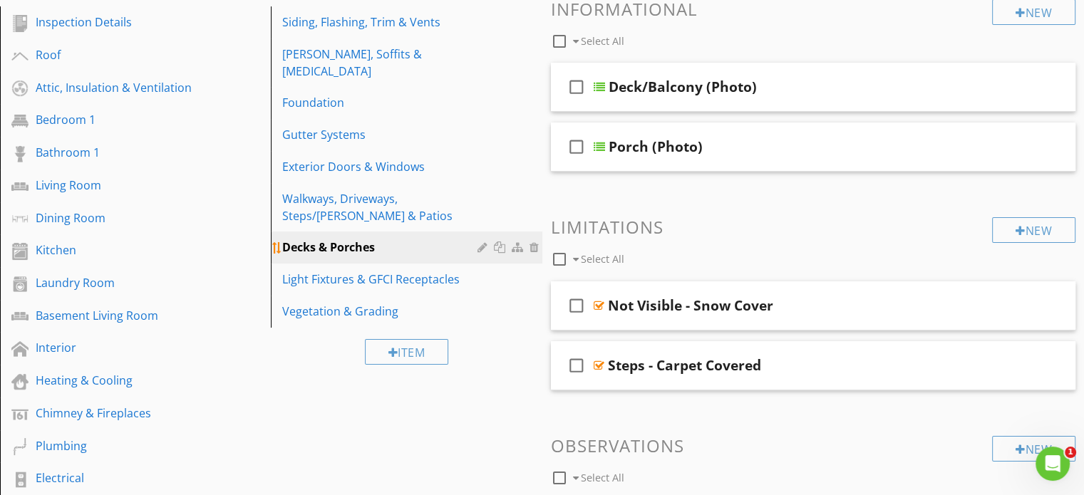
scroll to position [180, 0]
click at [360, 271] on div "Light Fixtures & GFCI Receptacles" at bounding box center [381, 279] width 199 height 17
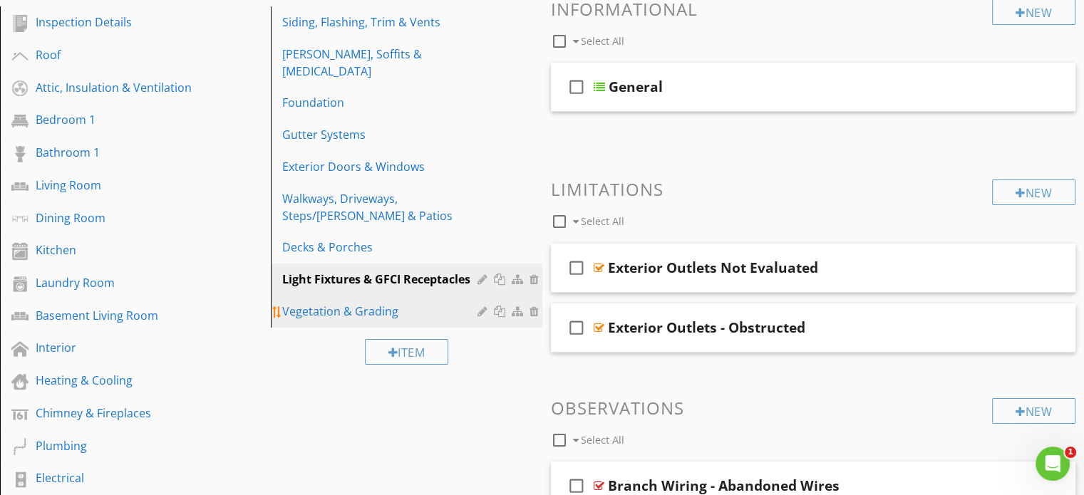
click at [364, 303] on div "Vegetation & Grading" at bounding box center [381, 311] width 199 height 17
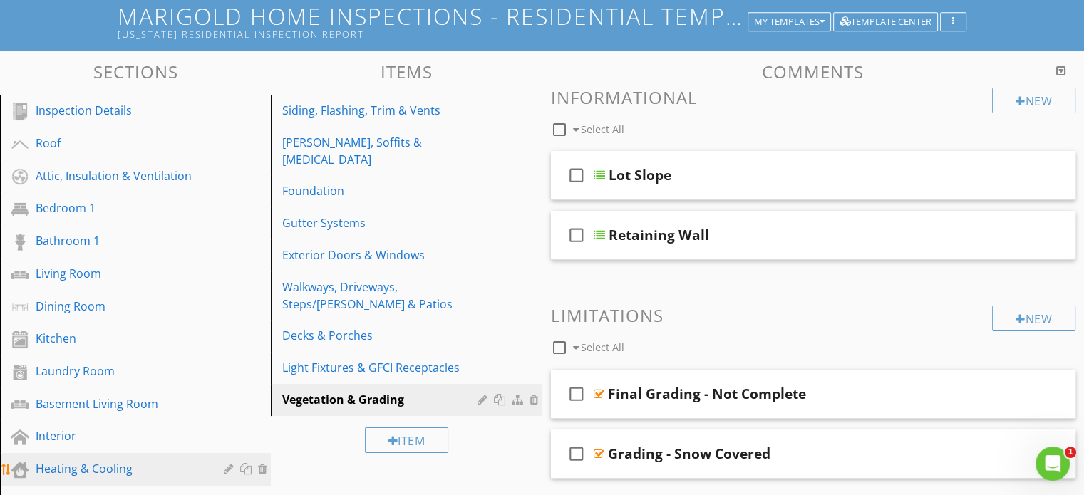
scroll to position [0, 0]
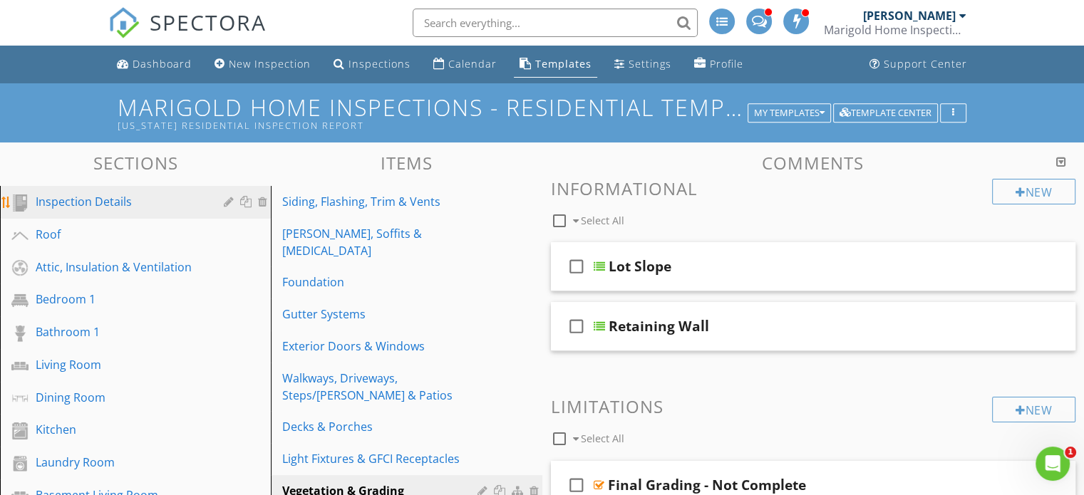
click at [156, 203] on div "Inspection Details" at bounding box center [120, 201] width 168 height 17
